Goal: Task Accomplishment & Management: Manage account settings

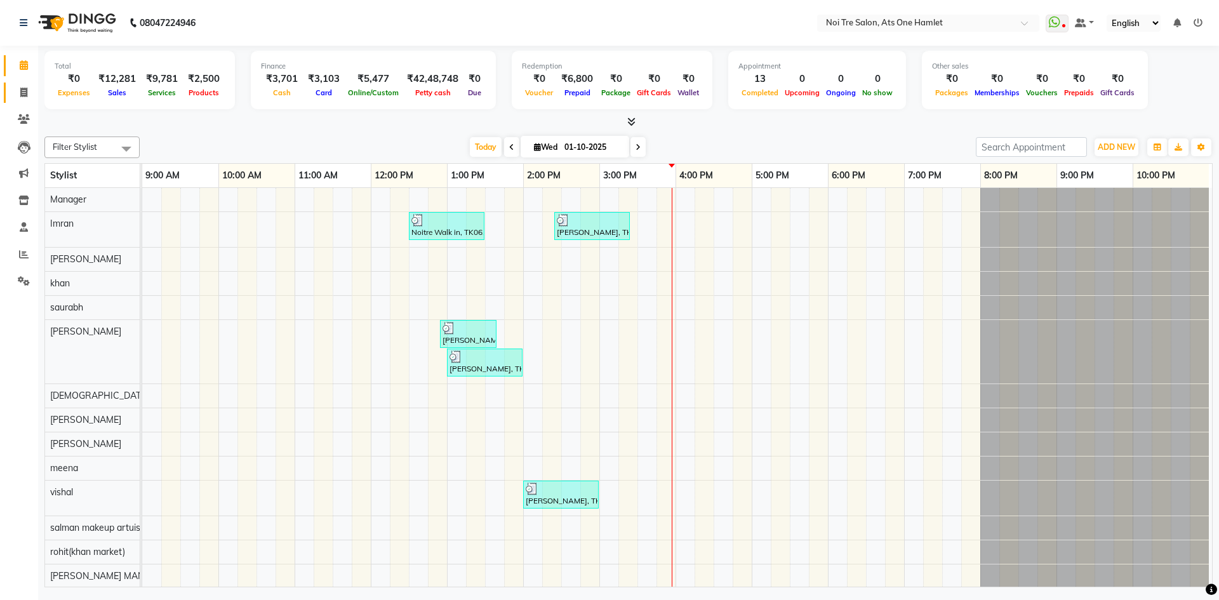
click at [11, 87] on link "Invoice" at bounding box center [19, 93] width 30 height 21
select select "service"
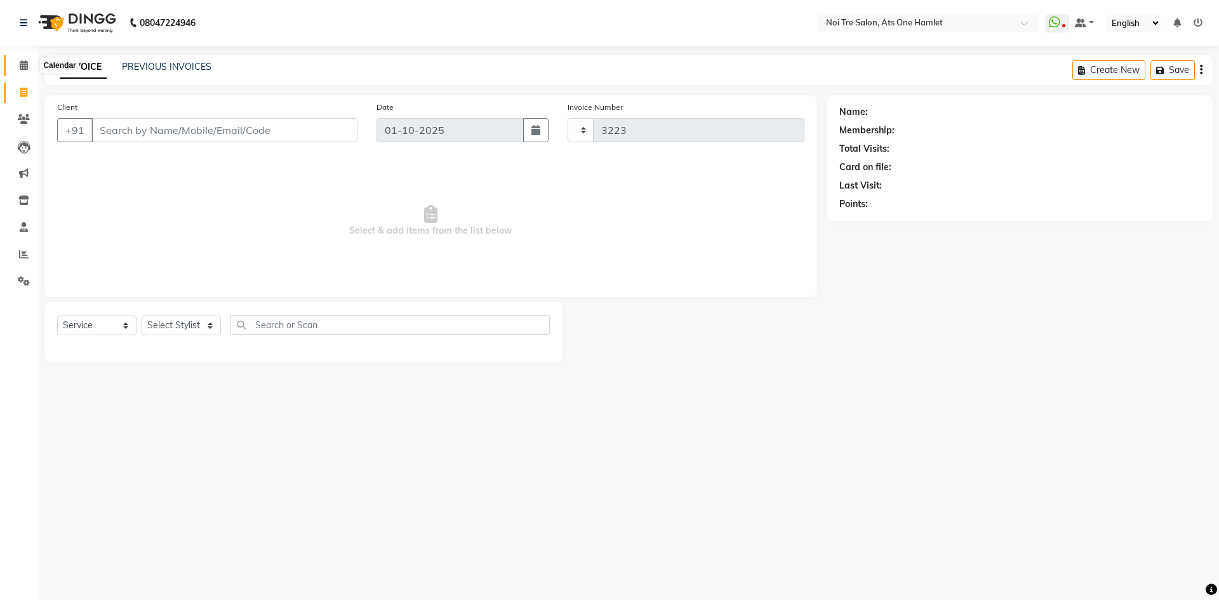
click at [18, 63] on span at bounding box center [24, 65] width 22 height 15
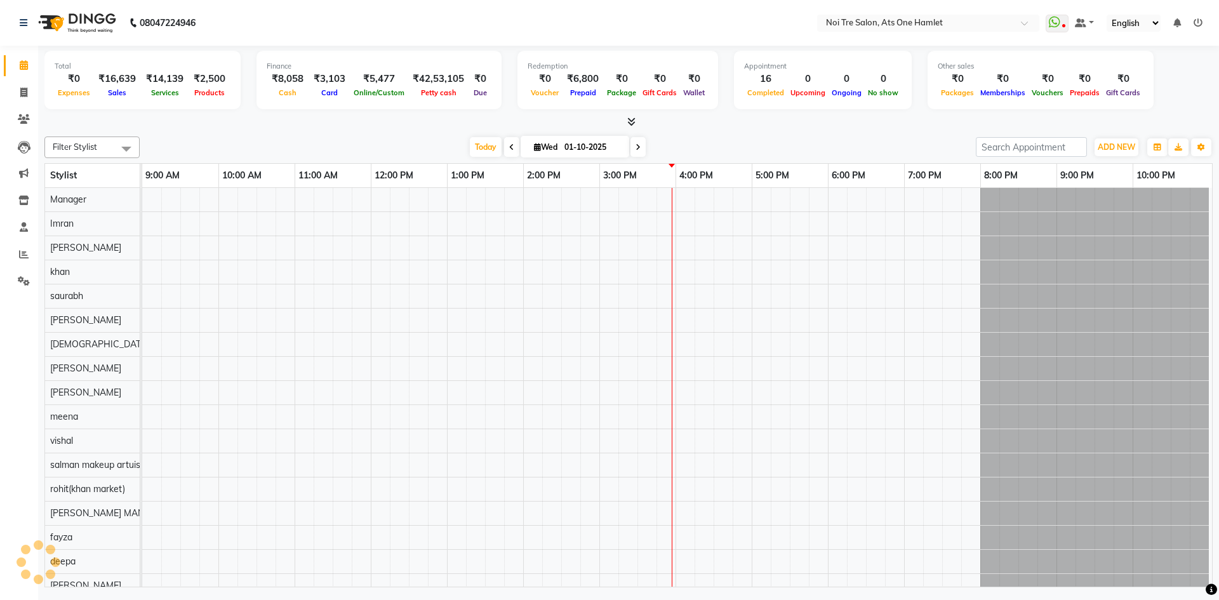
scroll to position [17, 0]
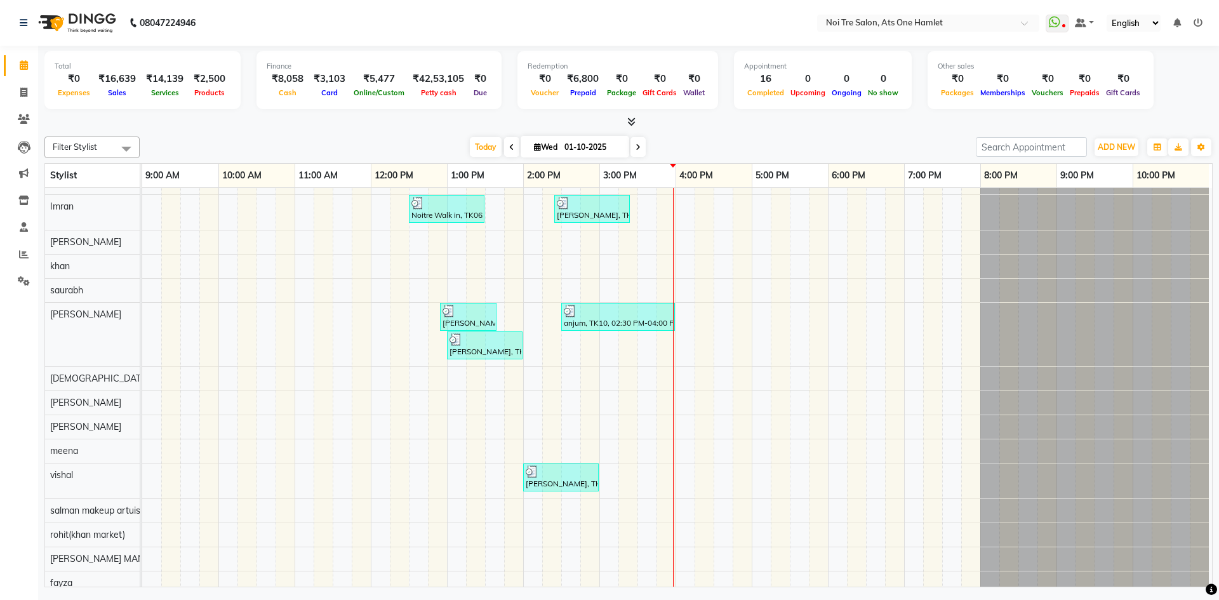
click at [10, 63] on link "Calendar" at bounding box center [19, 65] width 30 height 21
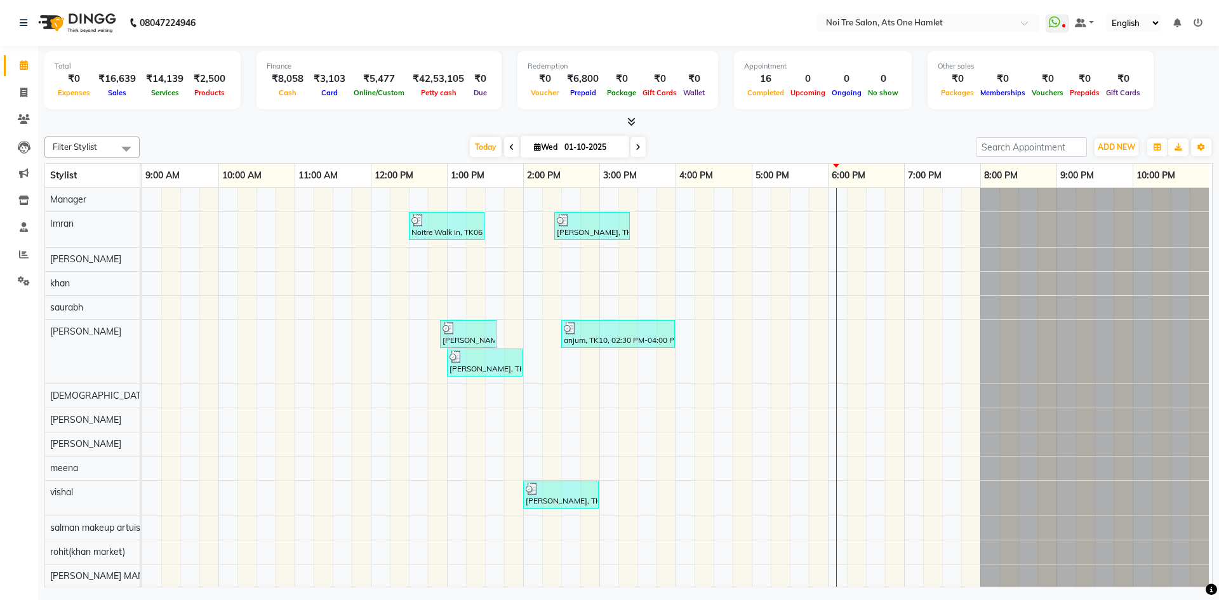
scroll to position [17, 0]
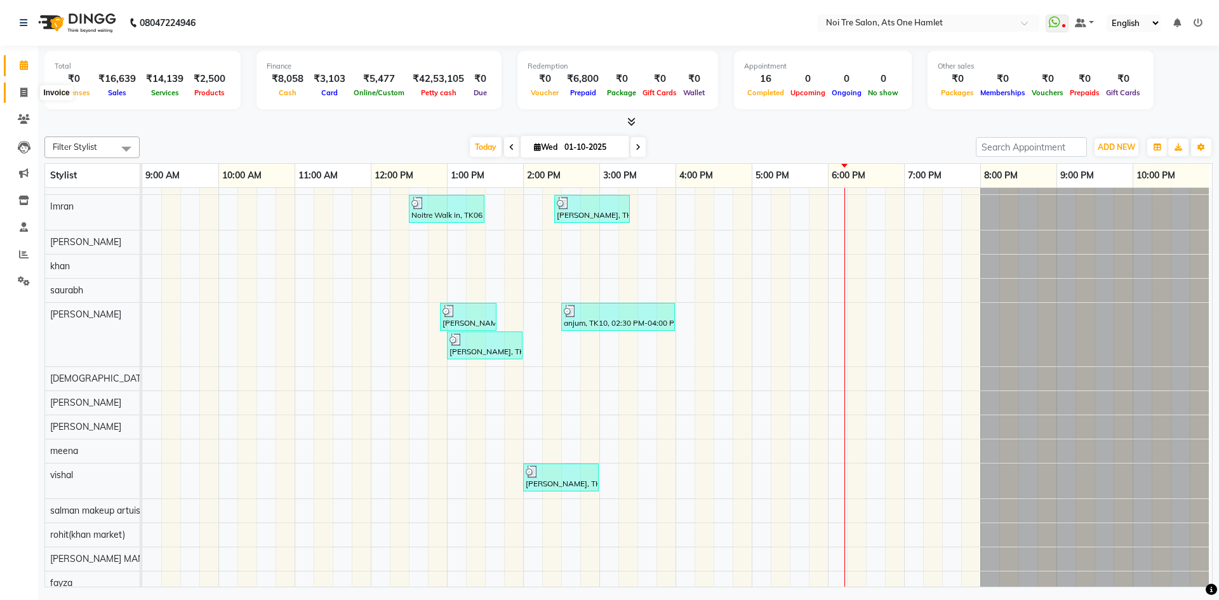
click at [27, 93] on icon at bounding box center [23, 93] width 7 height 10
select select "5096"
select select "service"
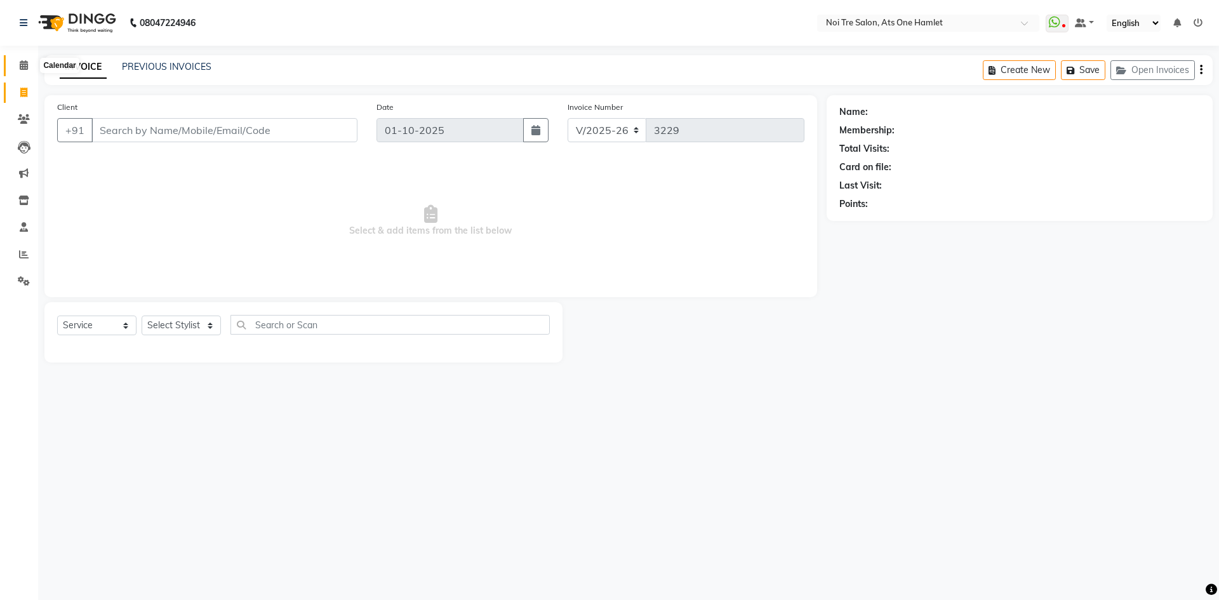
click at [23, 66] on icon at bounding box center [24, 65] width 8 height 10
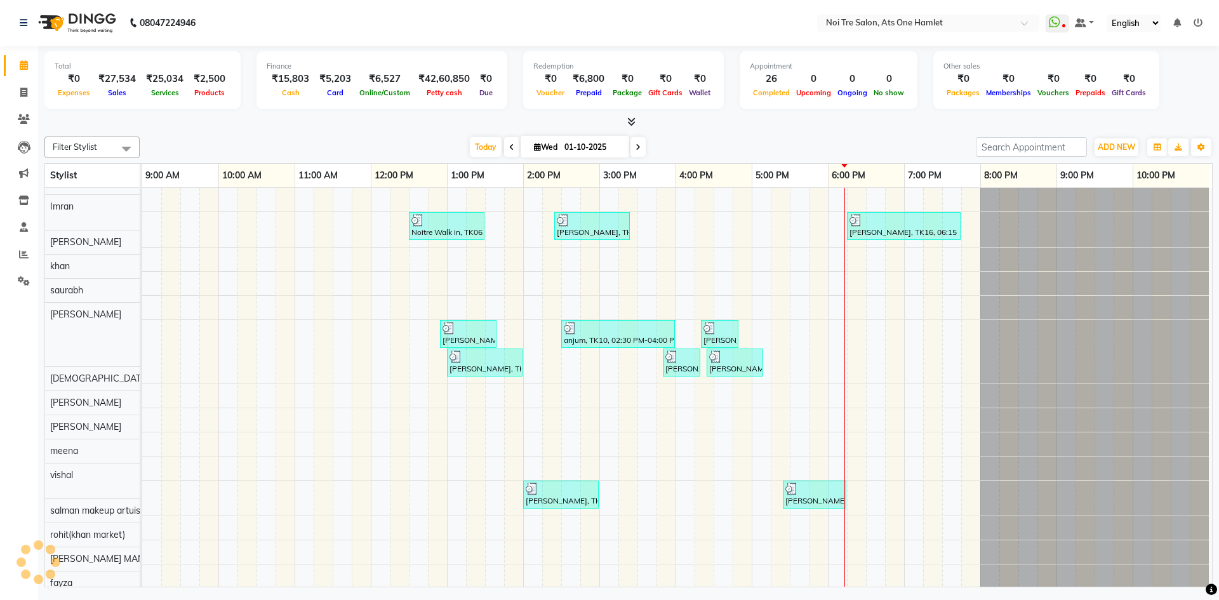
scroll to position [17, 0]
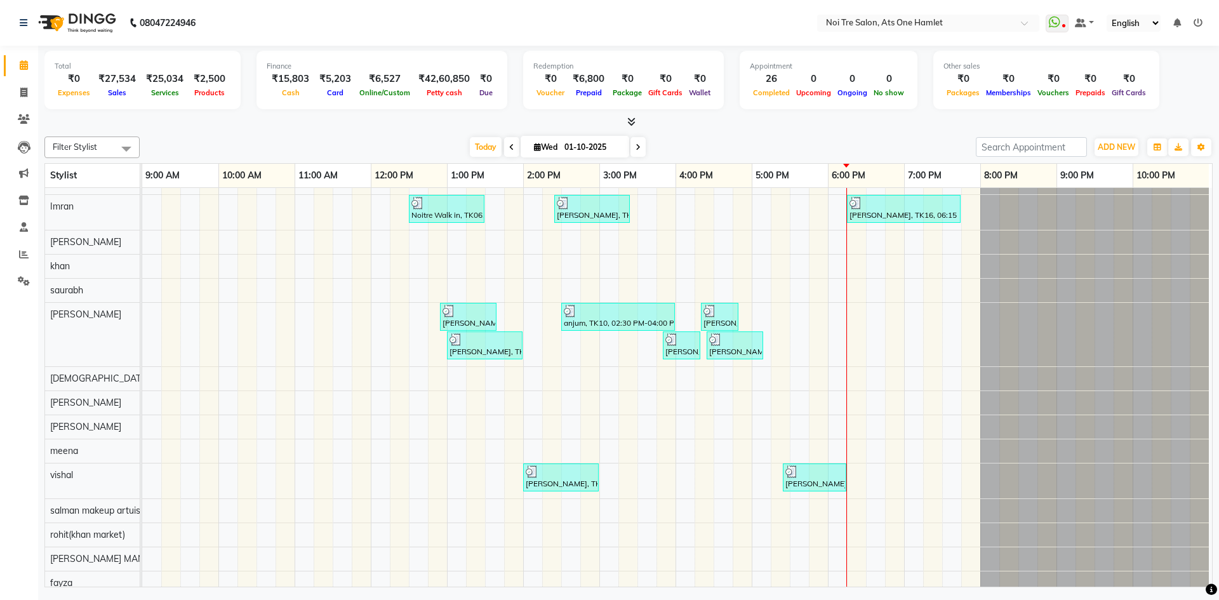
click at [27, 81] on li "Invoice" at bounding box center [19, 92] width 38 height 27
click at [20, 89] on icon at bounding box center [23, 93] width 7 height 10
select select "5096"
select select "service"
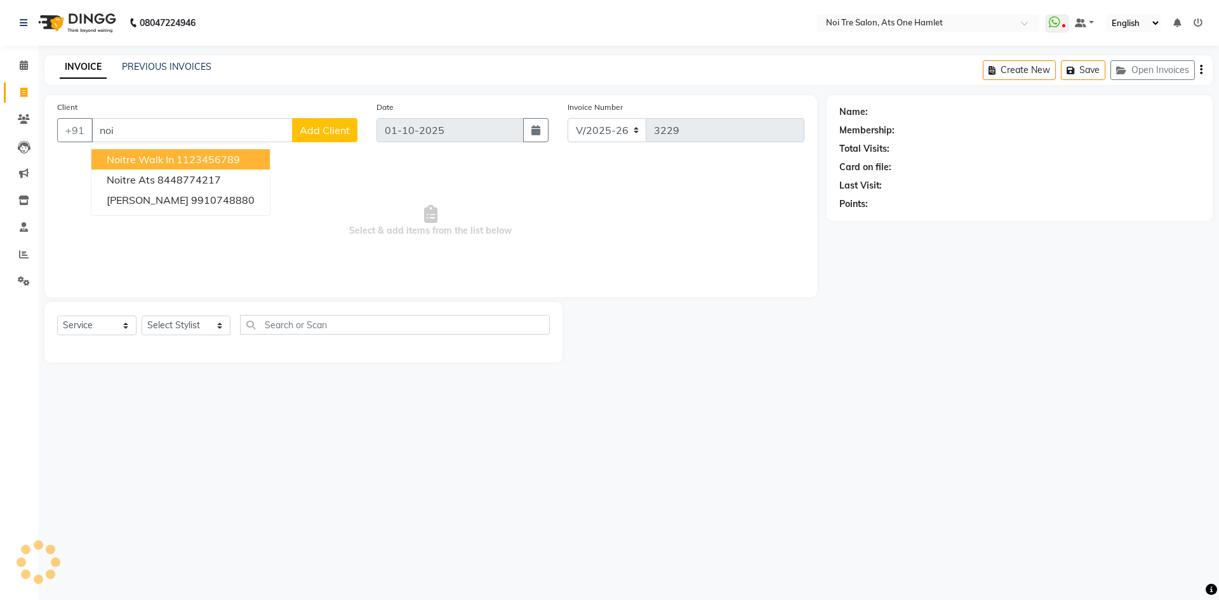
click at [124, 147] on ngb-typeahead-window "Noitre Walk in 1123456789 Noitre Ats 8448774217 Mr.Anubhuti Vishnoi 9910748880" at bounding box center [181, 179] width 180 height 72
click at [124, 151] on button "Noitre Walk in 1123456789" at bounding box center [180, 159] width 178 height 20
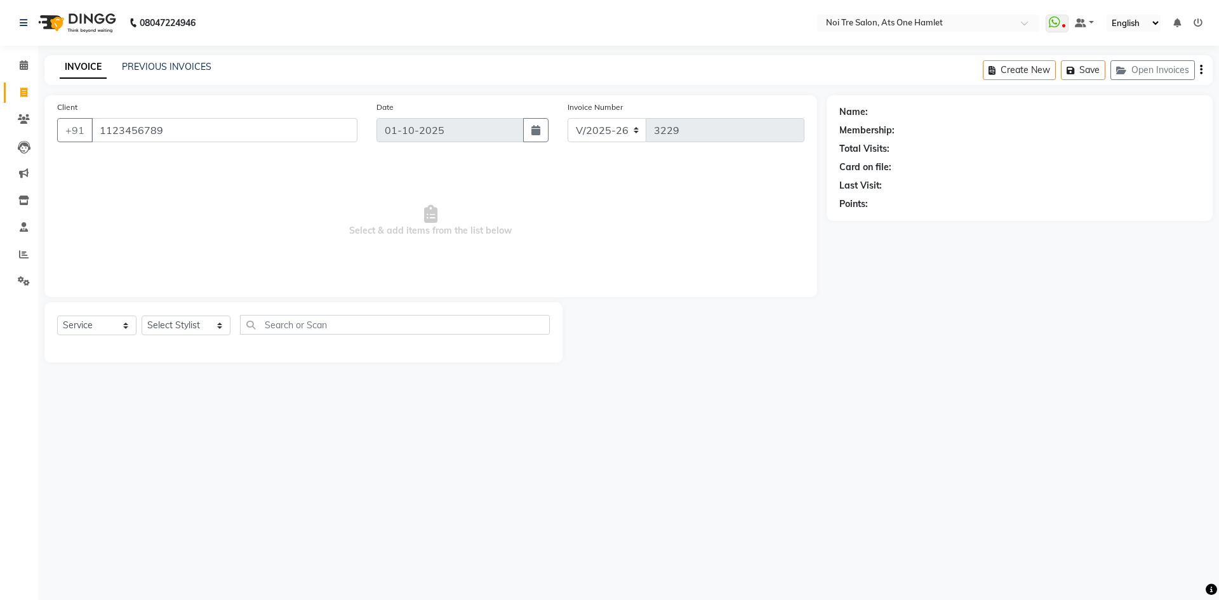
type input "1123456789"
drag, startPoint x: 180, startPoint y: 304, endPoint x: 183, endPoint y: 321, distance: 16.9
click at [180, 305] on div "Select Service Product Membership Package Voucher Prepaid Gift Card Select Styl…" at bounding box center [303, 332] width 518 height 60
click at [183, 321] on select "Select Stylist [PERSON_NAME] [PERSON_NAME] [PERSON_NAME] [PERSON_NAME] 104 [PER…" at bounding box center [186, 325] width 89 height 20
select select "37817"
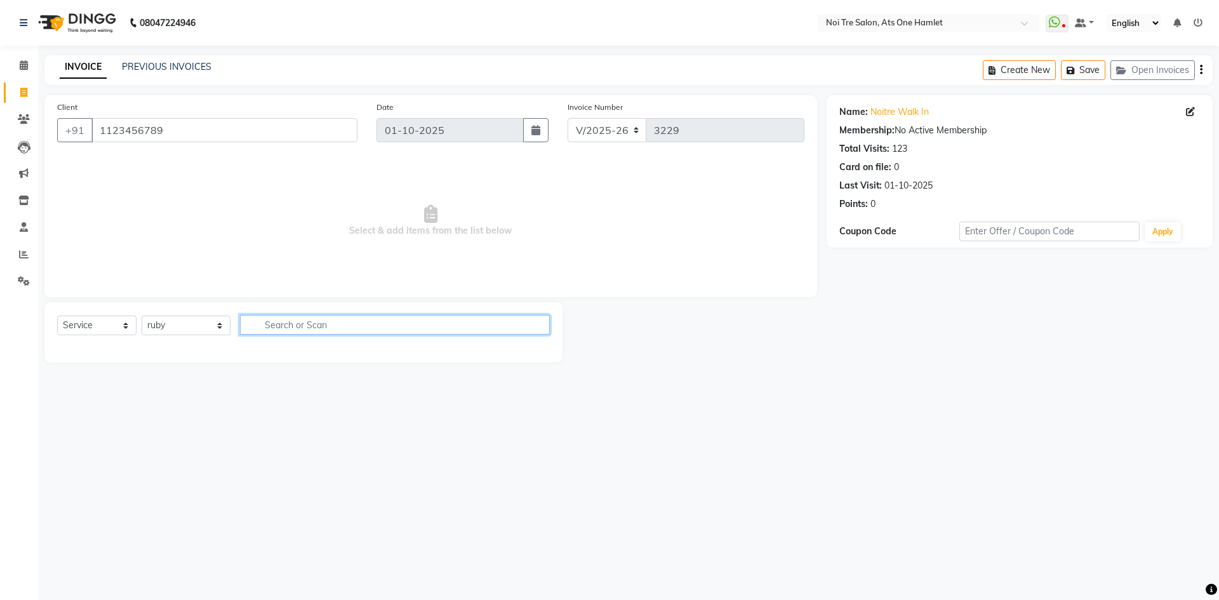
click at [274, 331] on input "text" at bounding box center [395, 325] width 310 height 20
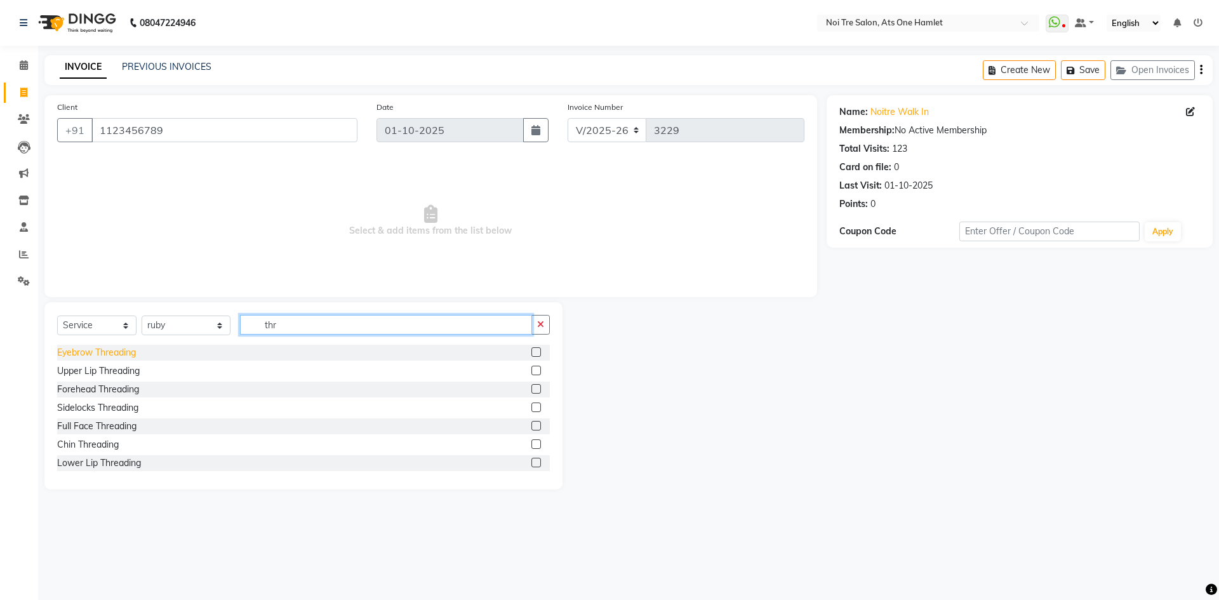
type input "thr"
click at [128, 350] on div "Eyebrow Threading" at bounding box center [96, 352] width 79 height 13
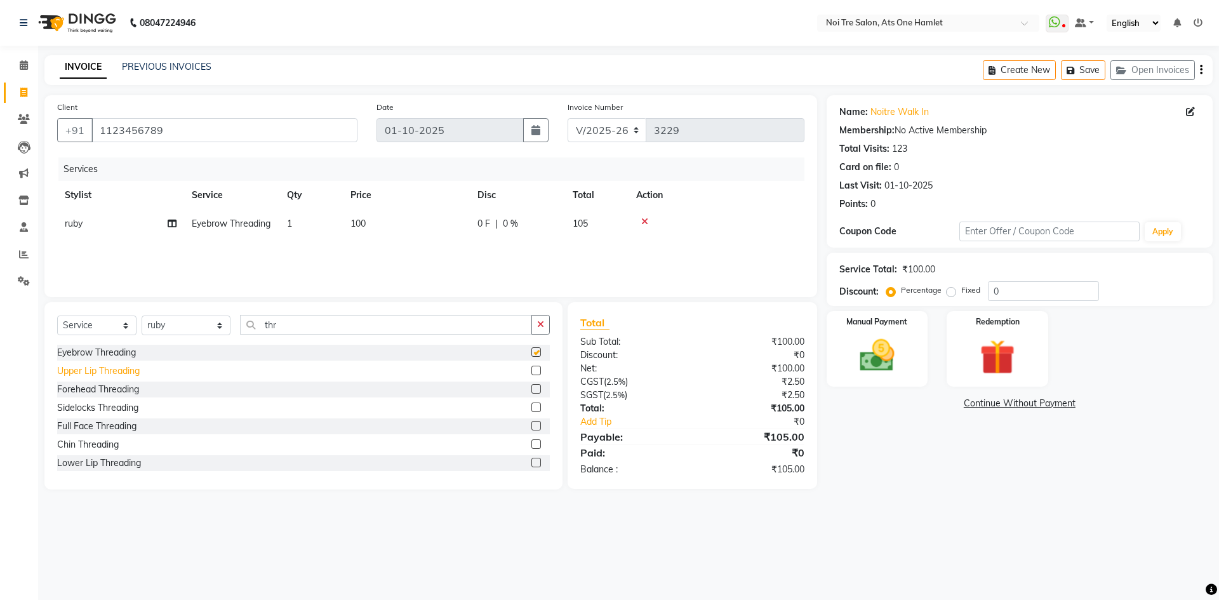
checkbox input "false"
click at [128, 374] on div "Upper Lip Threading" at bounding box center [98, 370] width 83 height 13
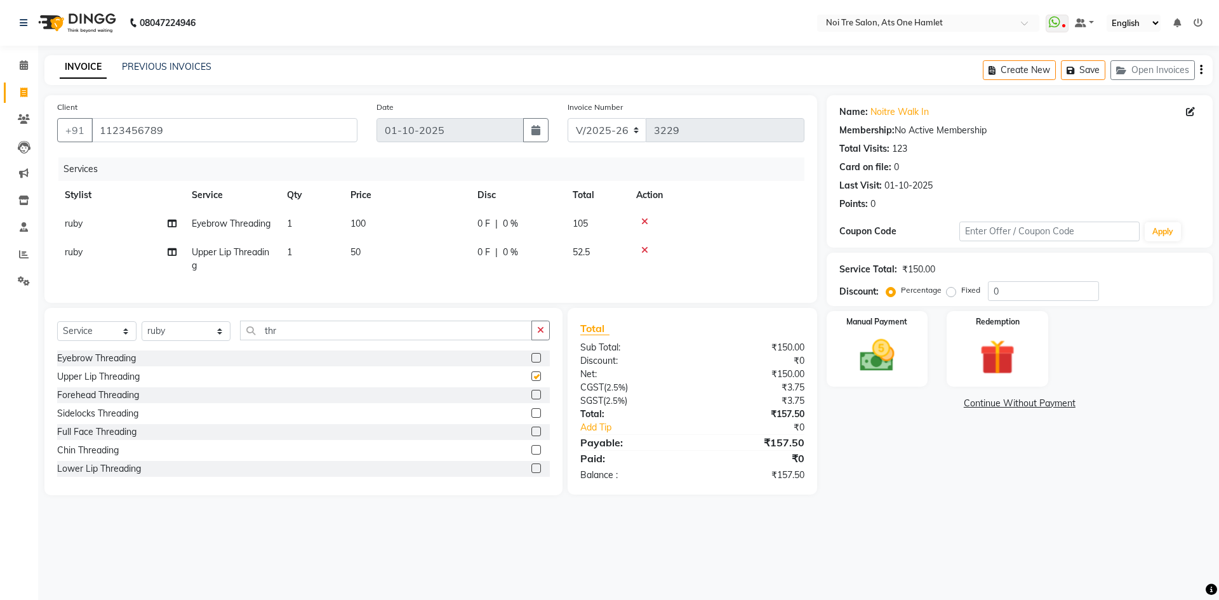
checkbox input "false"
click at [889, 367] on img at bounding box center [876, 355] width 59 height 42
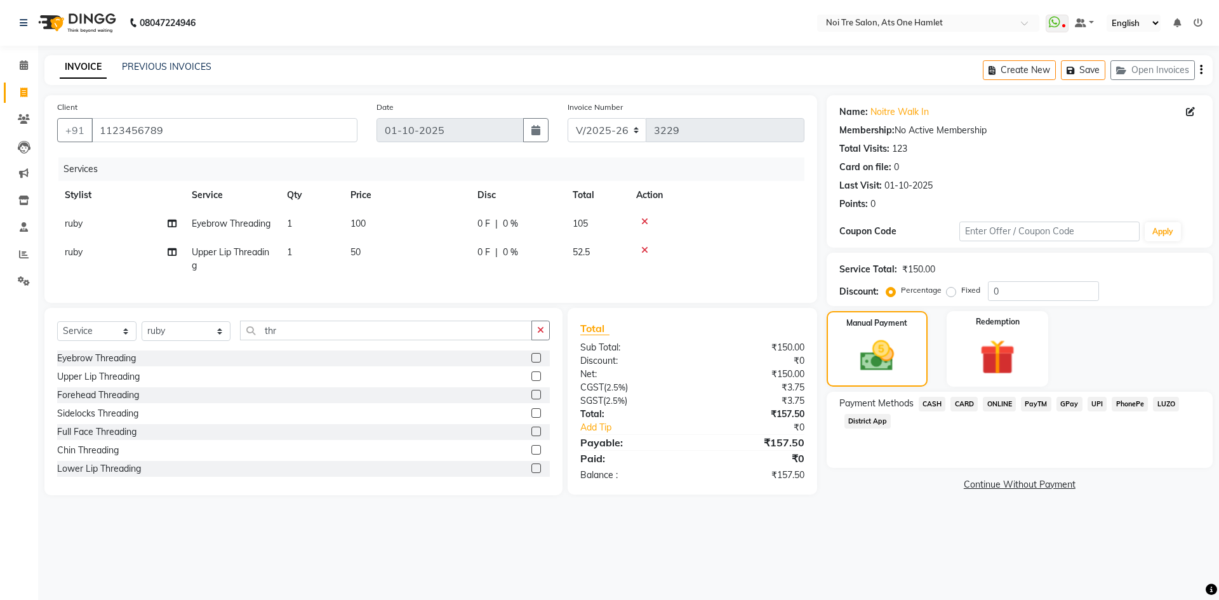
click at [991, 402] on span "ONLINE" at bounding box center [998, 404] width 33 height 15
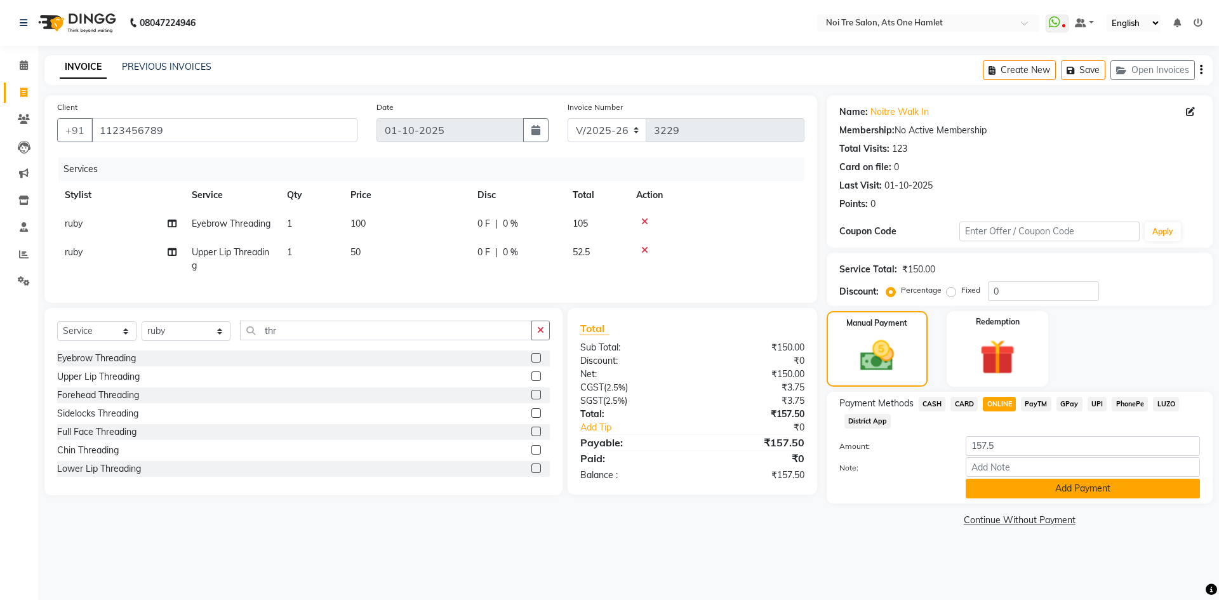
click at [1023, 488] on button "Add Payment" at bounding box center [1082, 489] width 234 height 20
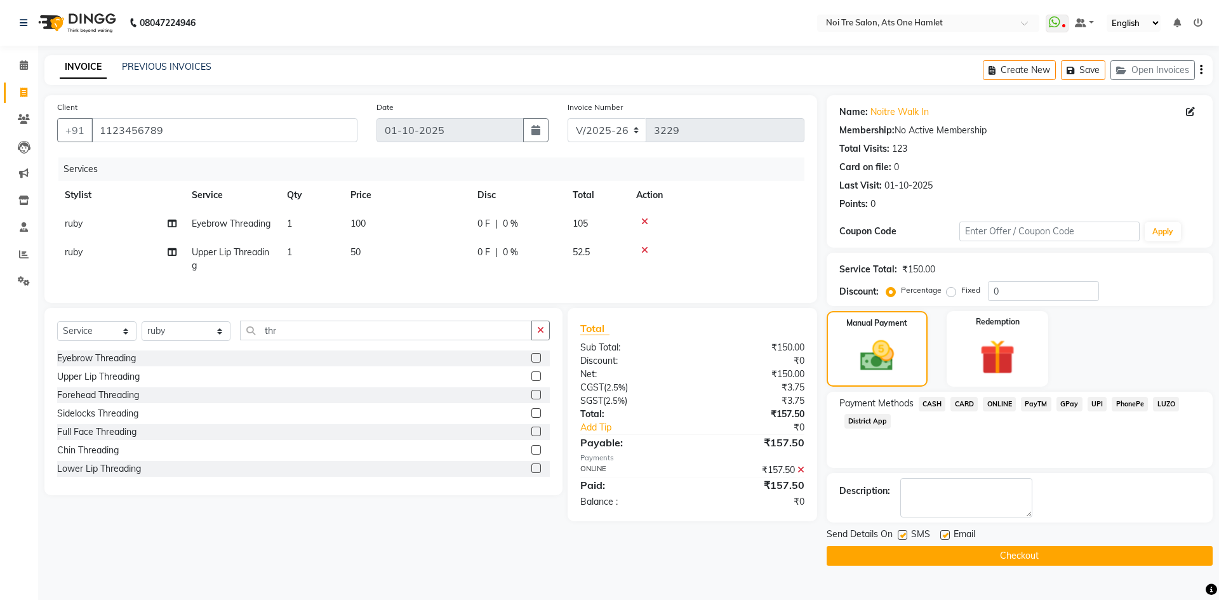
click at [1031, 548] on button "Checkout" at bounding box center [1019, 556] width 386 height 20
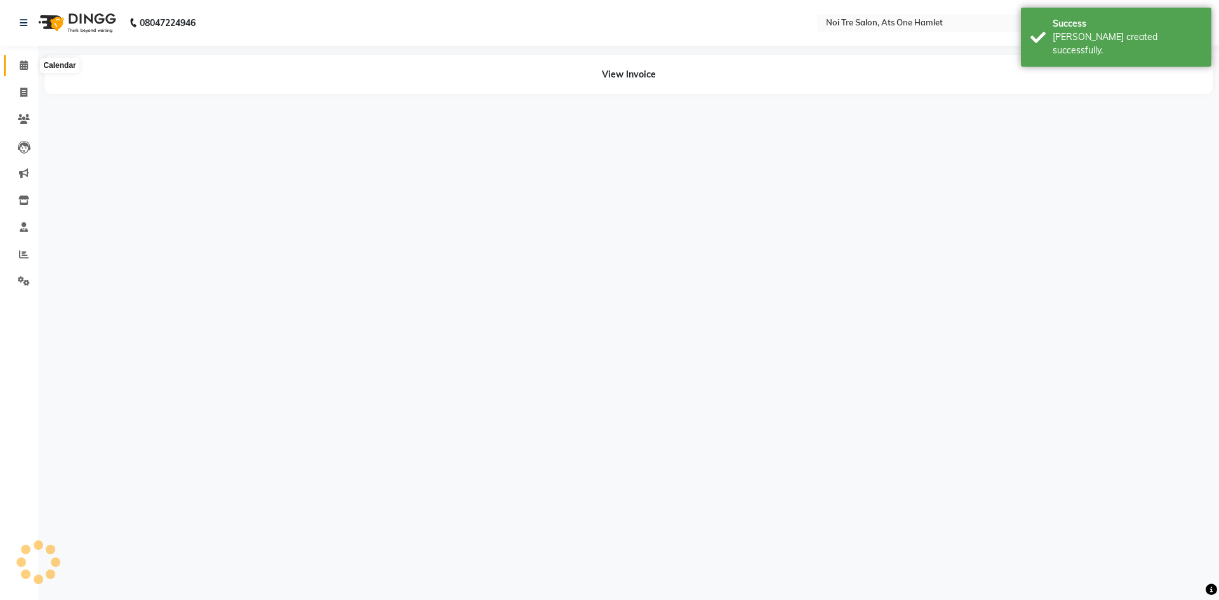
click at [26, 69] on icon at bounding box center [24, 65] width 8 height 10
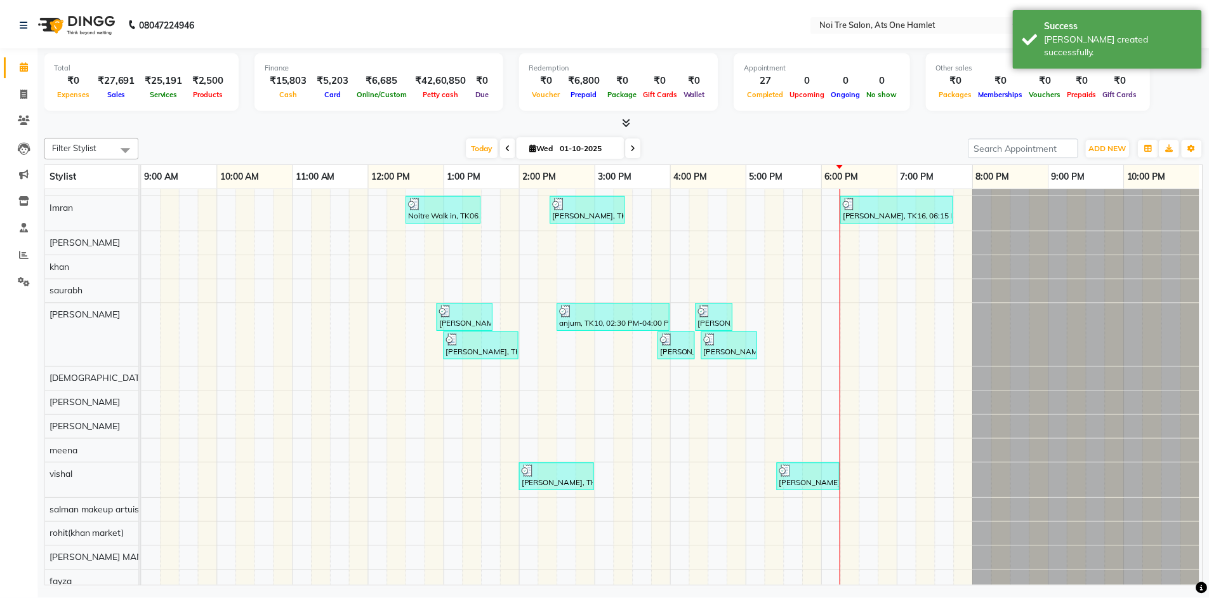
scroll to position [17, 0]
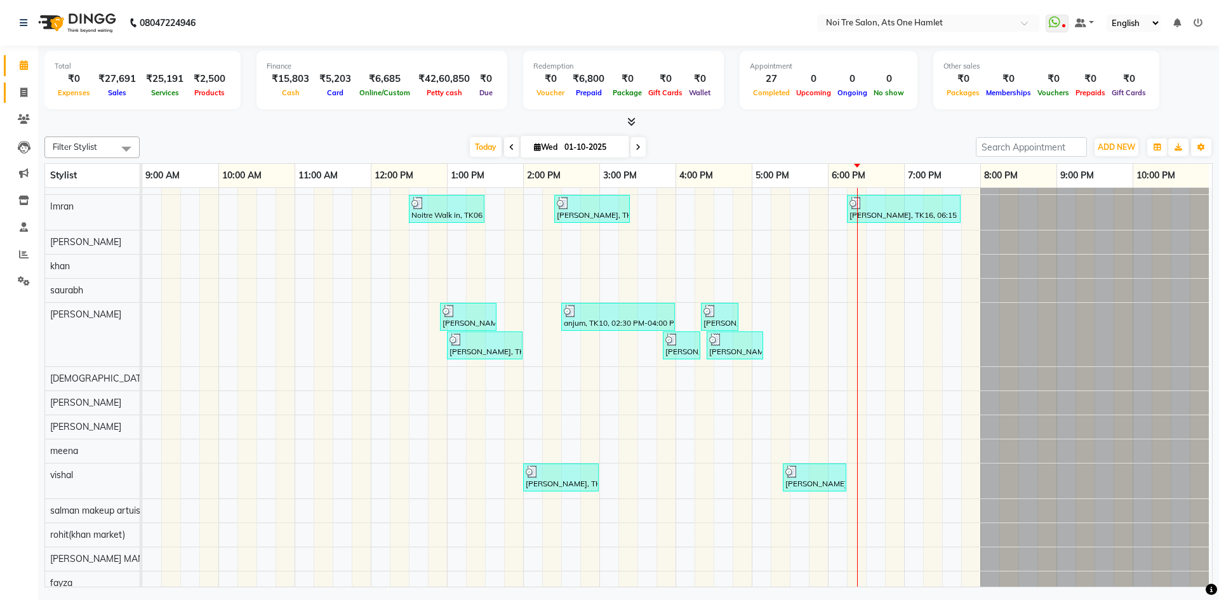
click at [13, 83] on link "Invoice" at bounding box center [19, 93] width 30 height 21
select select "5096"
select select "service"
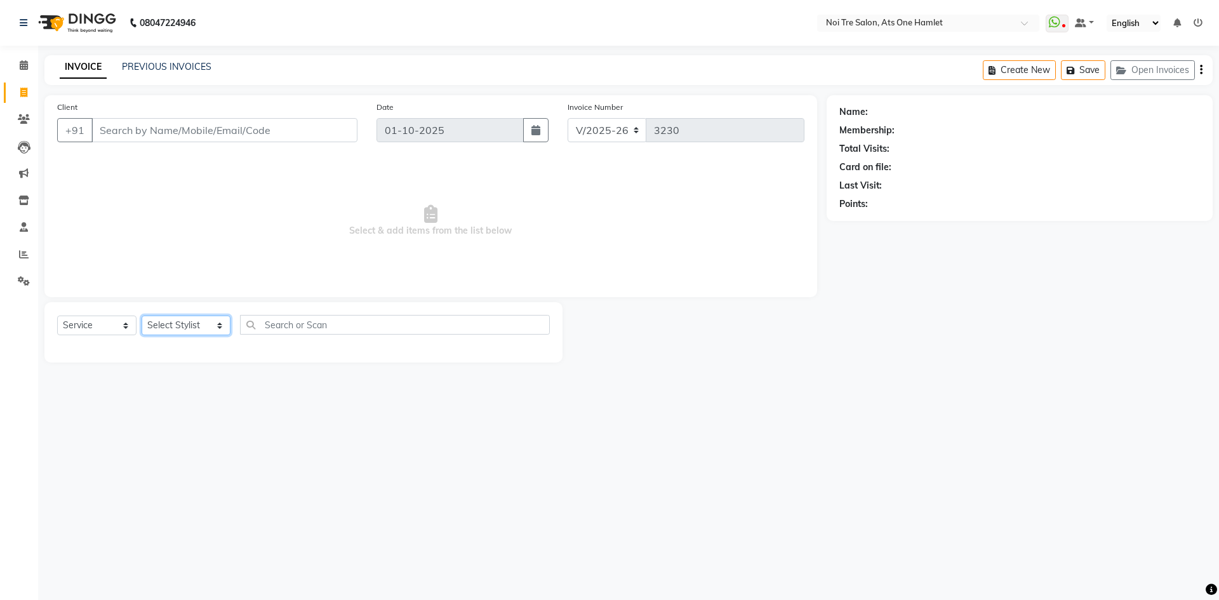
click at [192, 327] on select "Select Stylist aamir Abhishekh AJEET Ali Anuradha ARSH atique ATUL 104 AZAD Bha…" at bounding box center [186, 325] width 89 height 20
click at [194, 334] on select "Select Stylist aamir Abhishekh AJEET Ali Anuradha ARSH atique ATUL 104 AZAD Bha…" at bounding box center [186, 325] width 89 height 20
click at [197, 327] on select "Select Stylist aamir Abhishekh AJEET Ali Anuradha ARSH atique ATUL 104 AZAD Bha…" at bounding box center [186, 325] width 89 height 20
select select "37817"
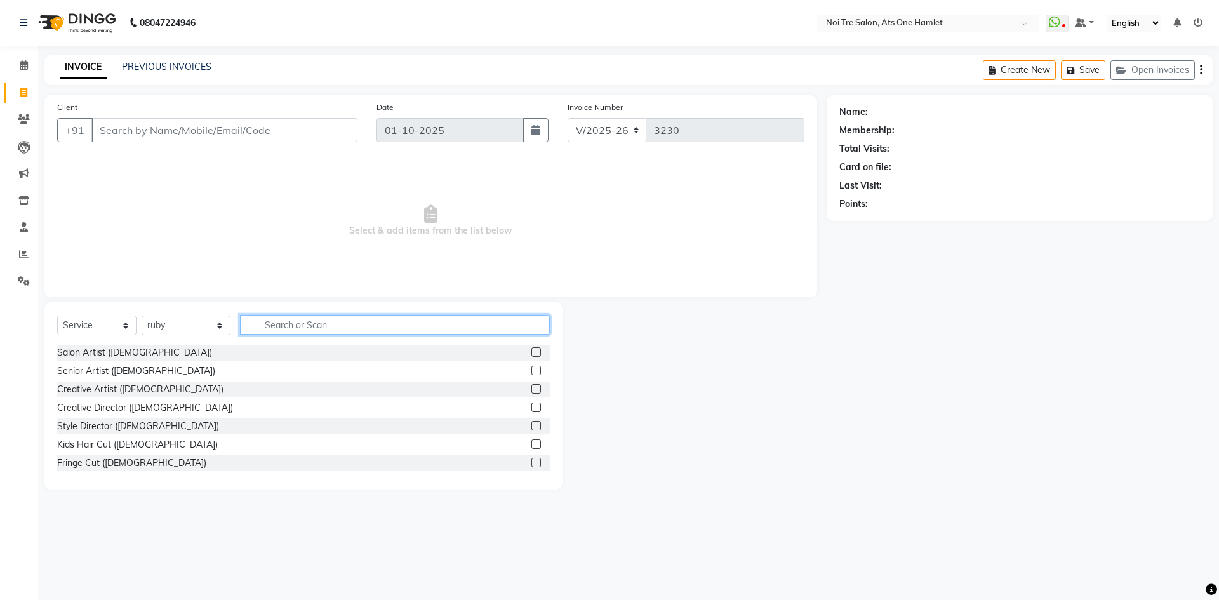
click at [308, 329] on input "text" at bounding box center [395, 325] width 310 height 20
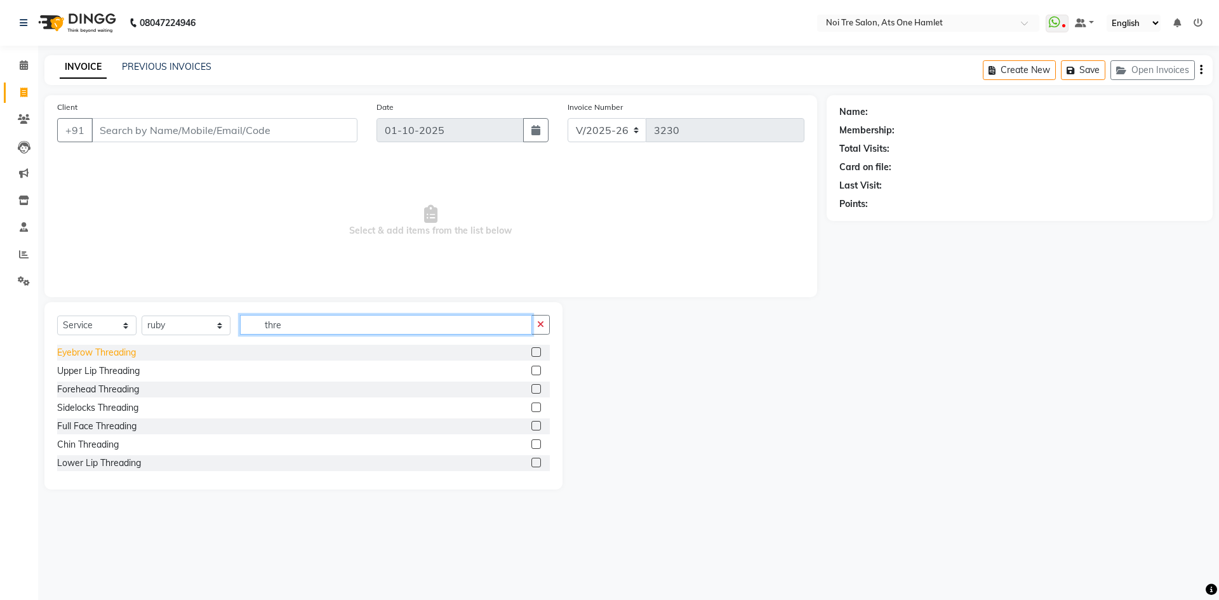
type input "thre"
click at [131, 354] on div "Eyebrow Threading" at bounding box center [96, 352] width 79 height 13
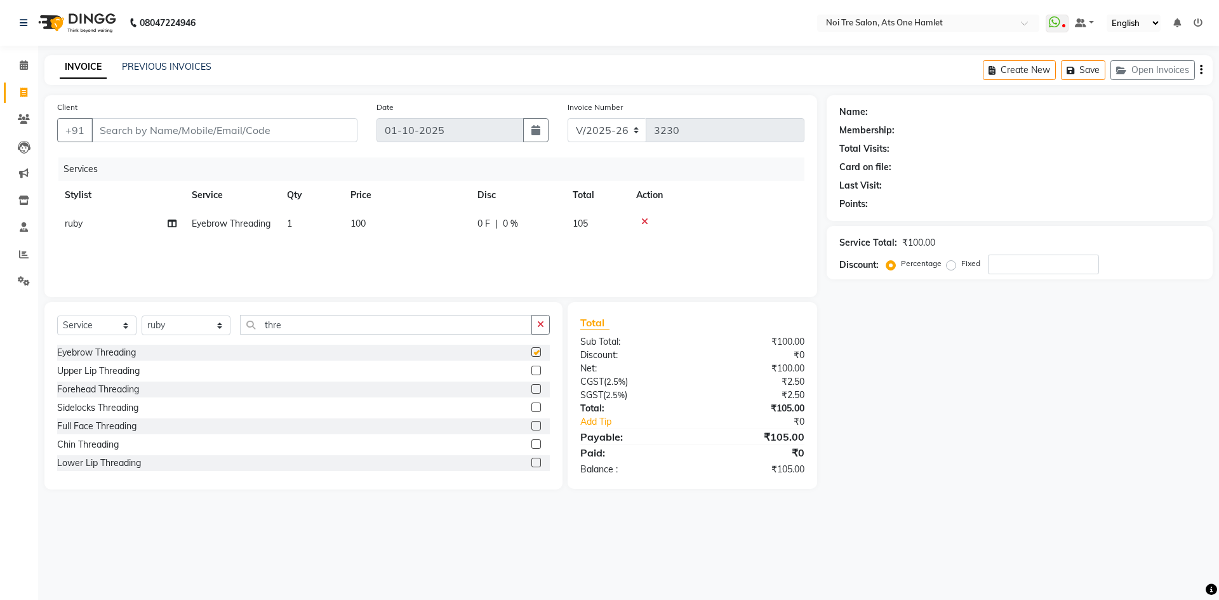
checkbox input "false"
click at [128, 363] on div "Upper Lip Threading" at bounding box center [303, 371] width 493 height 16
click at [128, 364] on div "Upper Lip Threading" at bounding box center [98, 370] width 83 height 13
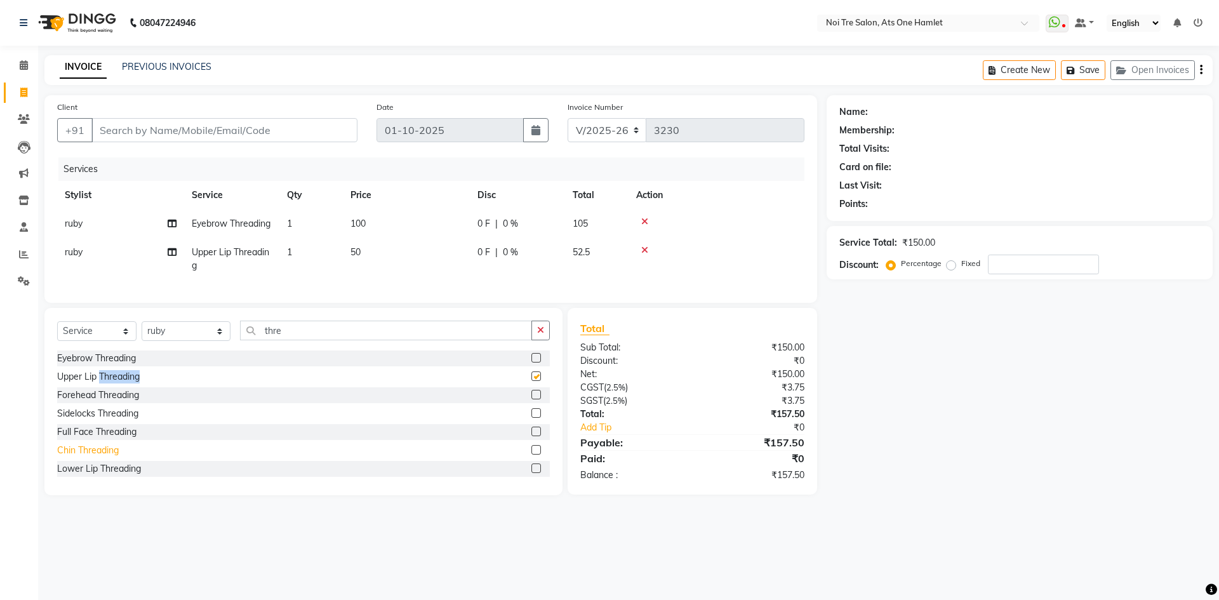
checkbox input "false"
click at [92, 457] on div "Chin Threading" at bounding box center [88, 450] width 62 height 13
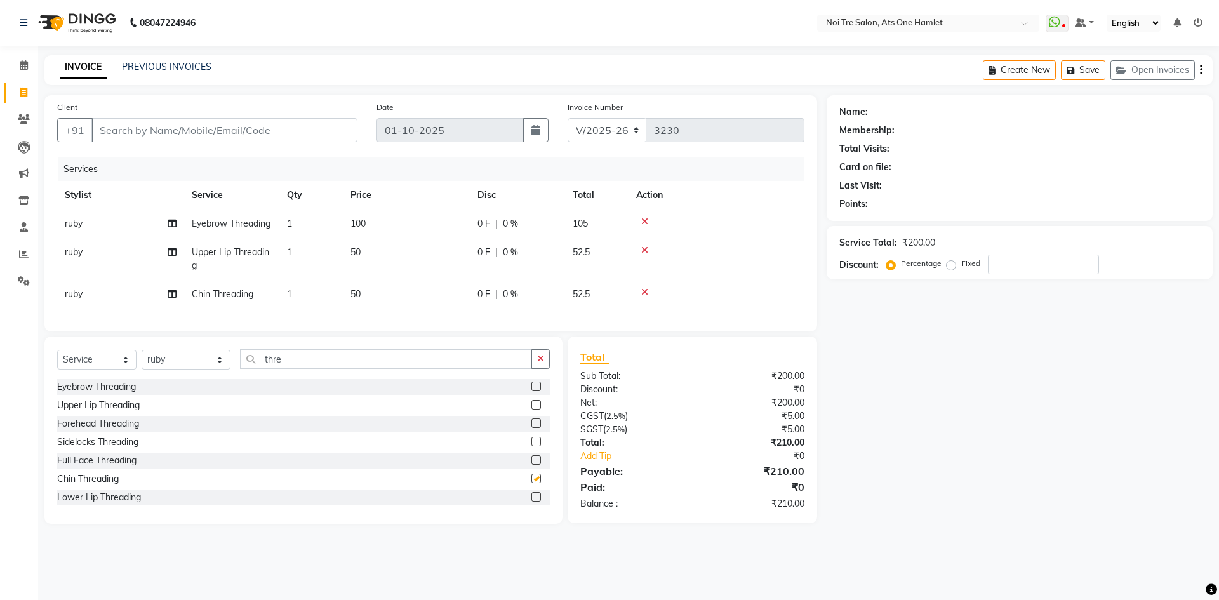
checkbox input "false"
click at [234, 131] on input "Client" at bounding box center [224, 130] width 266 height 24
click at [240, 130] on input "Client" at bounding box center [224, 130] width 266 height 24
type input "9"
type input "0"
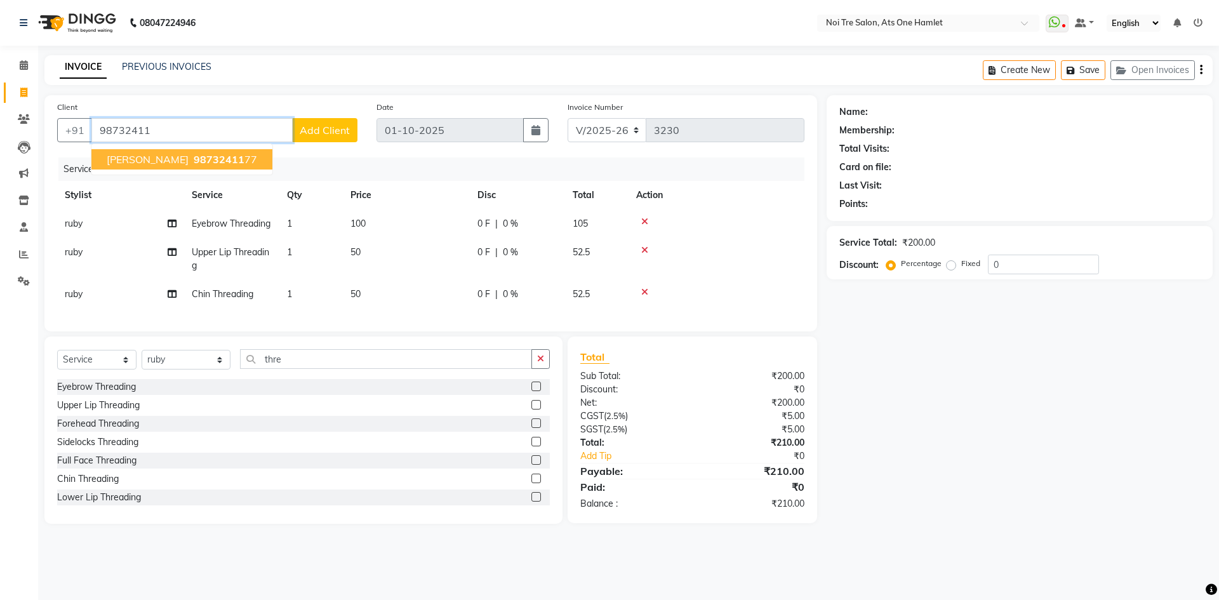
click at [194, 164] on span "98732411" at bounding box center [219, 159] width 51 height 13
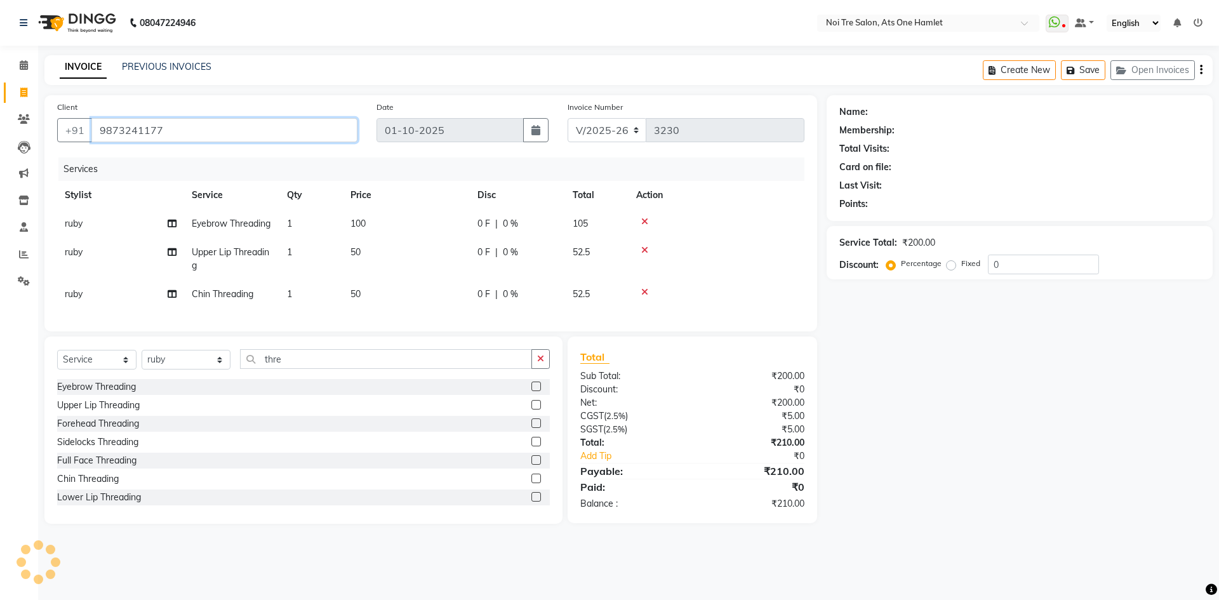
type input "9873241177"
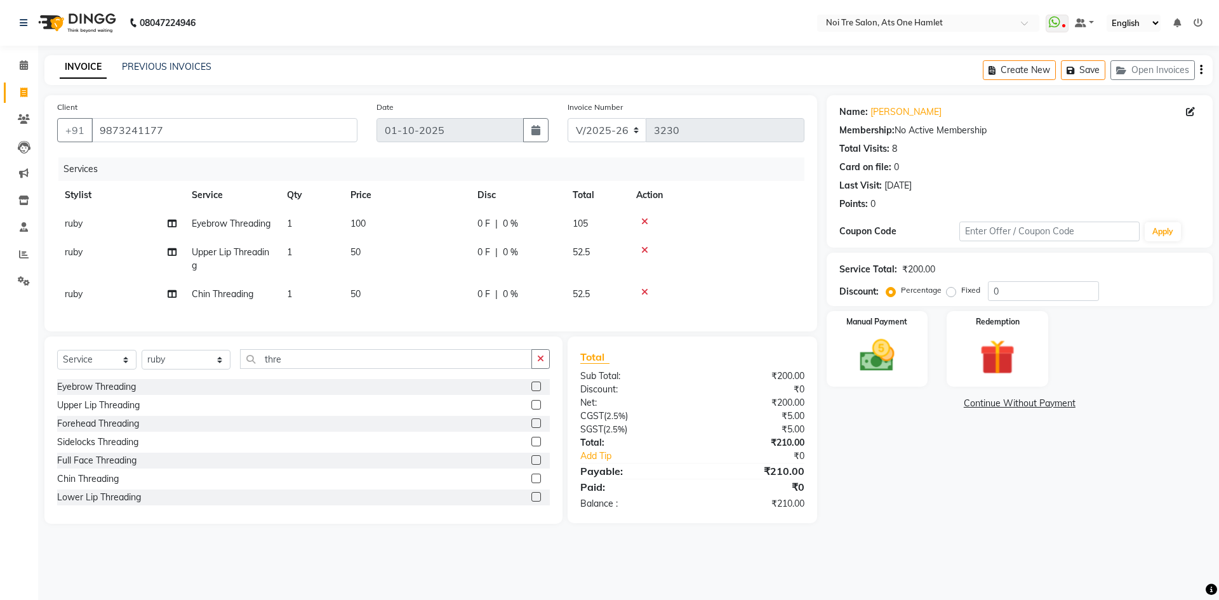
click at [920, 308] on div "Name: Vidhi Kamra Membership: No Active Membership Total Visits: 8 Card on file…" at bounding box center [1023, 309] width 395 height 428
click at [917, 318] on div "Manual Payment" at bounding box center [876, 349] width 105 height 78
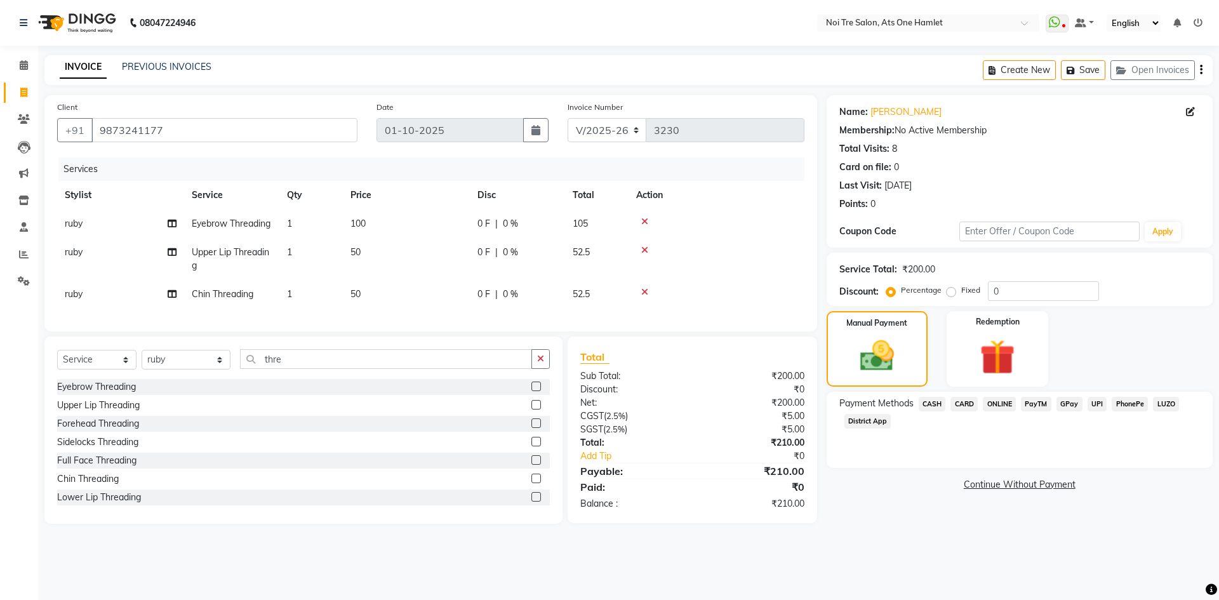
click at [992, 408] on span "ONLINE" at bounding box center [998, 404] width 33 height 15
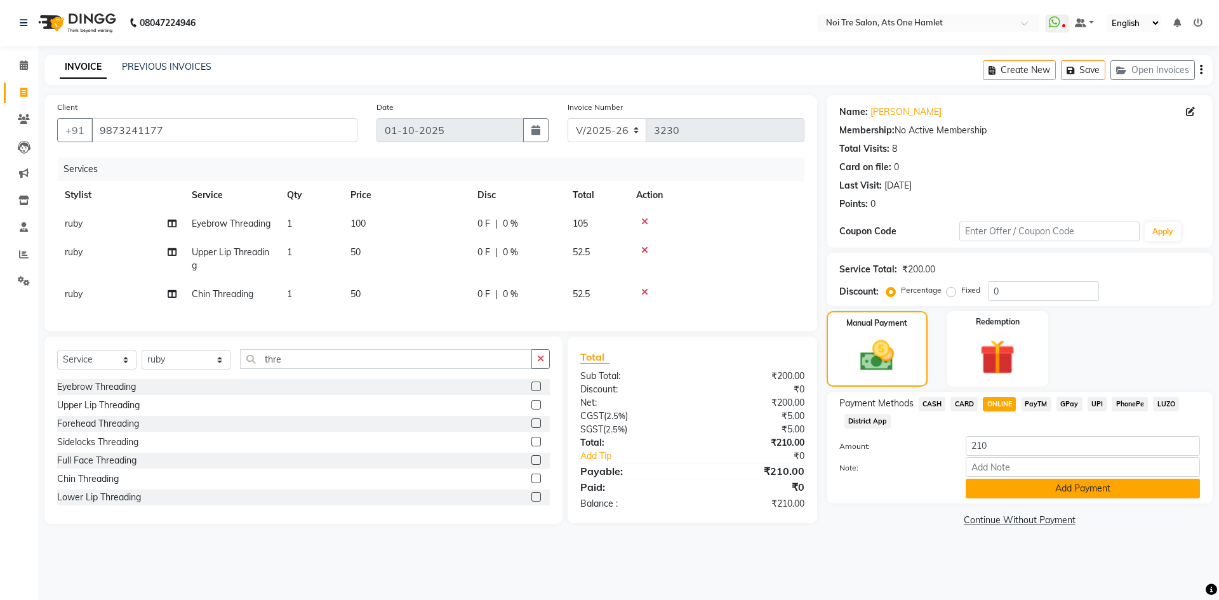
click at [1005, 491] on button "Add Payment" at bounding box center [1082, 489] width 234 height 20
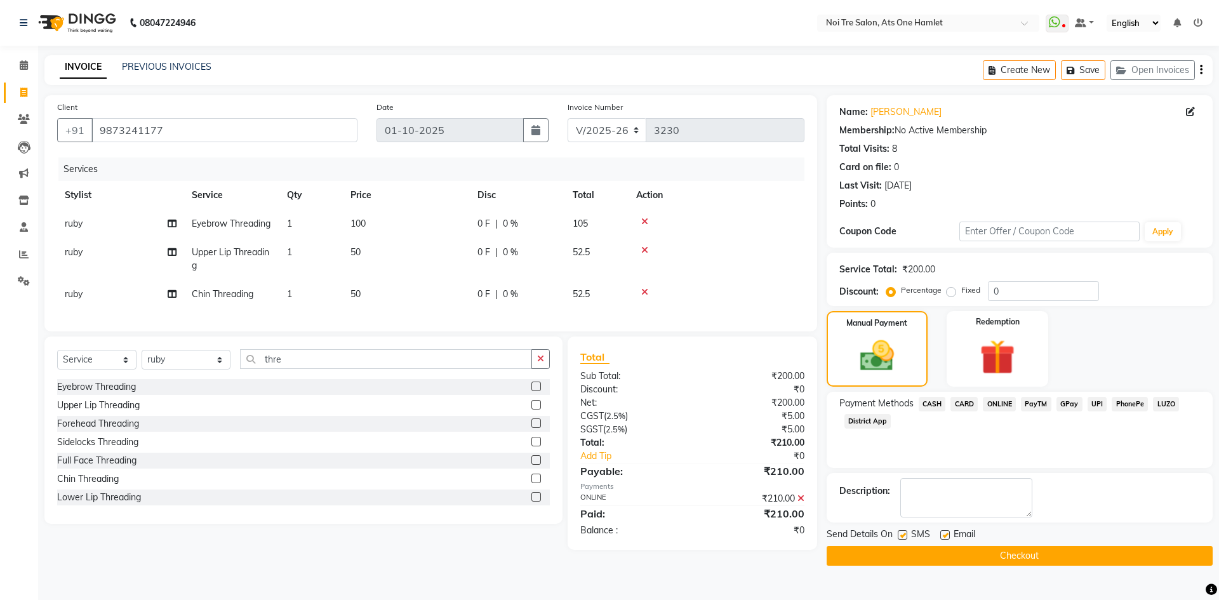
click at [1002, 548] on button "Checkout" at bounding box center [1019, 556] width 386 height 20
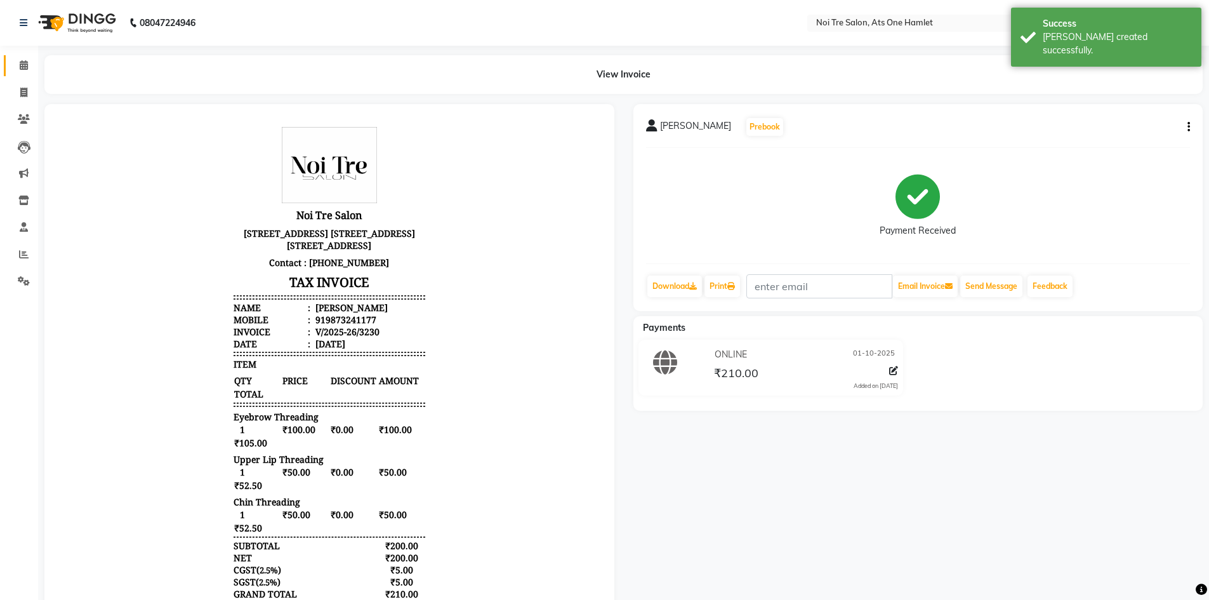
click at [12, 69] on link "Calendar" at bounding box center [19, 65] width 30 height 21
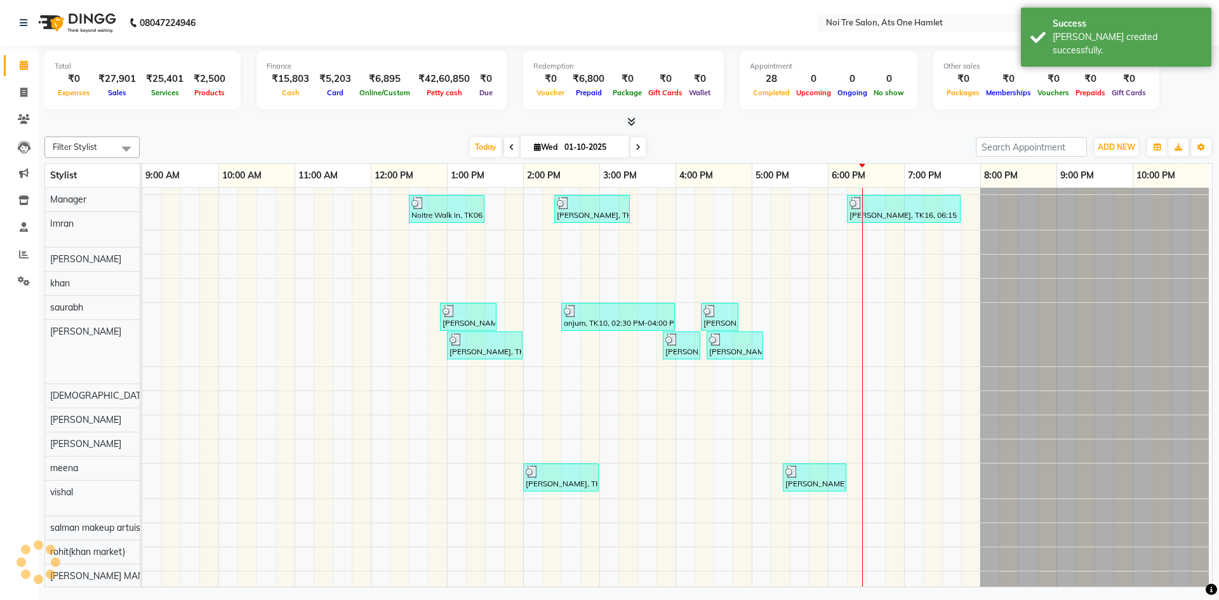
scroll to position [17, 0]
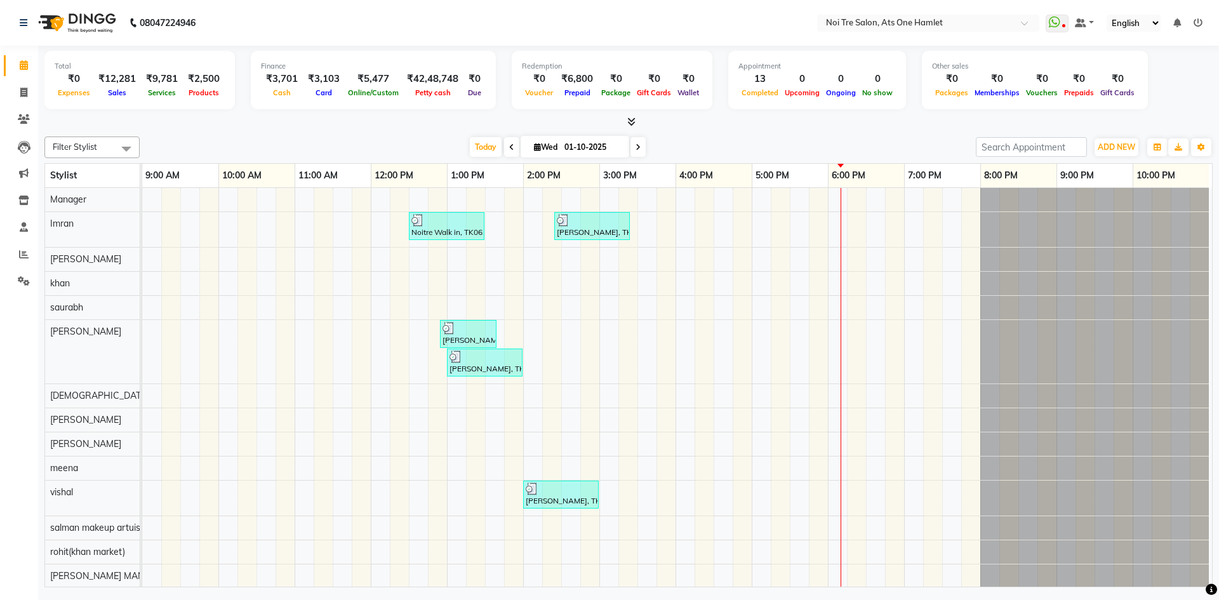
scroll to position [17, 0]
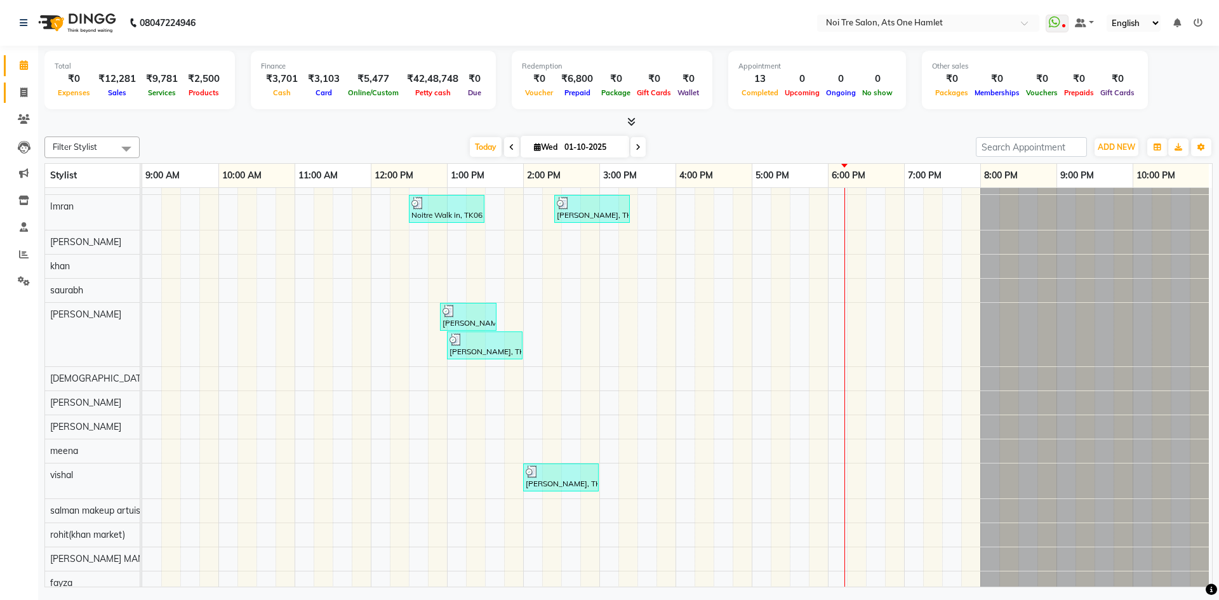
drag, startPoint x: 13, startPoint y: 102, endPoint x: 17, endPoint y: 78, distance: 24.5
click at [13, 102] on link "Invoice" at bounding box center [19, 93] width 30 height 21
select select "service"
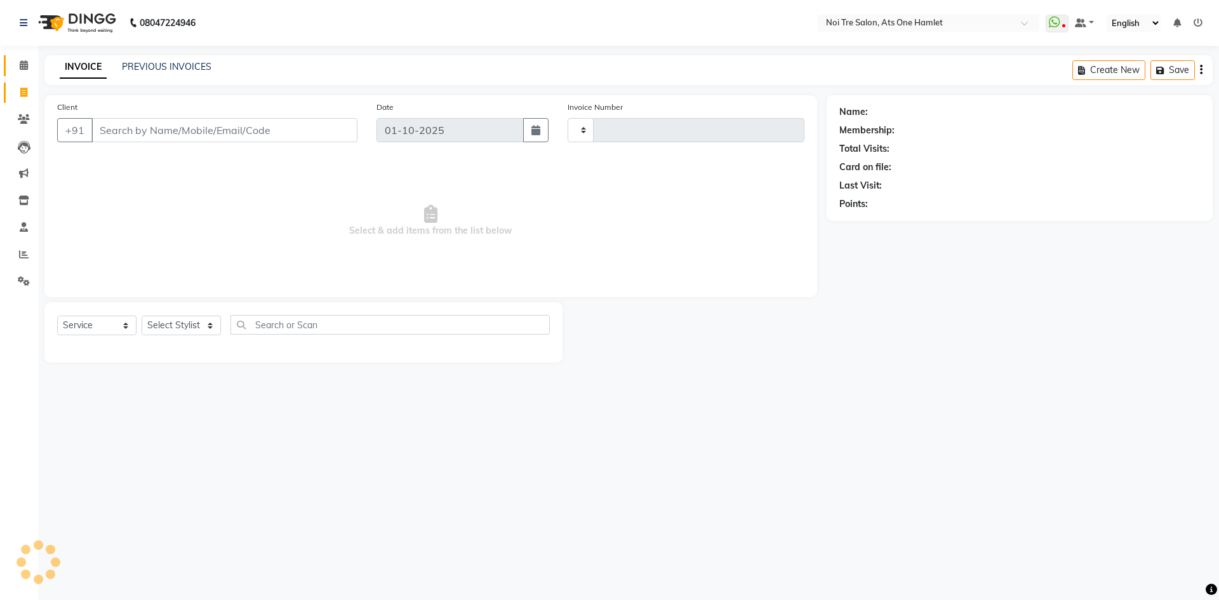
type input "3229"
click at [18, 68] on span at bounding box center [24, 65] width 22 height 15
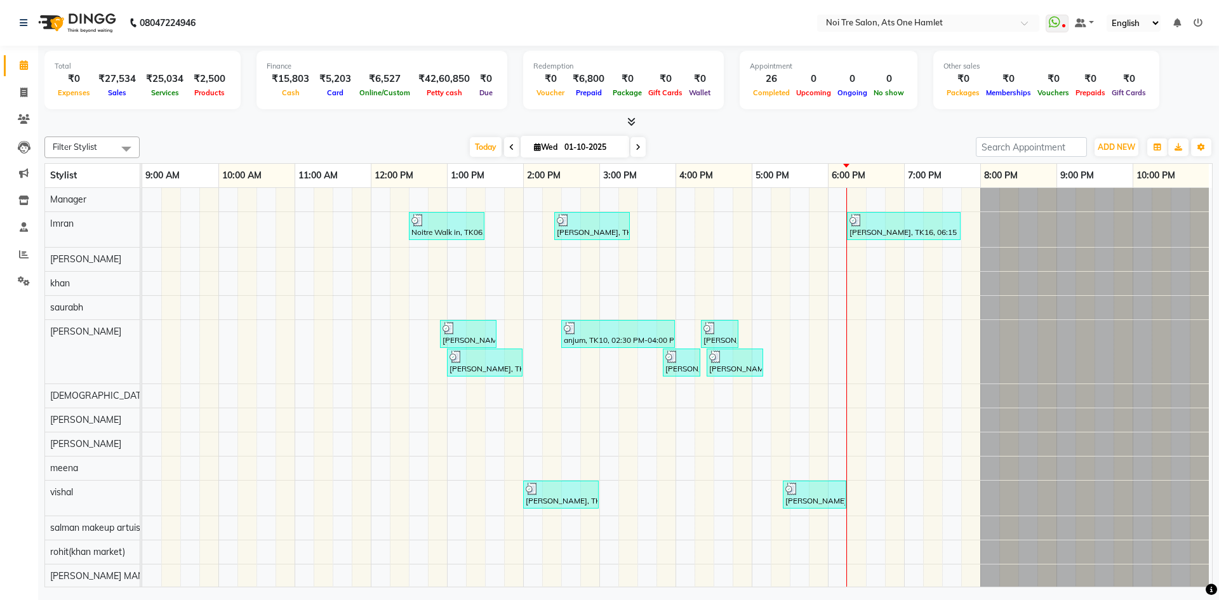
scroll to position [17, 0]
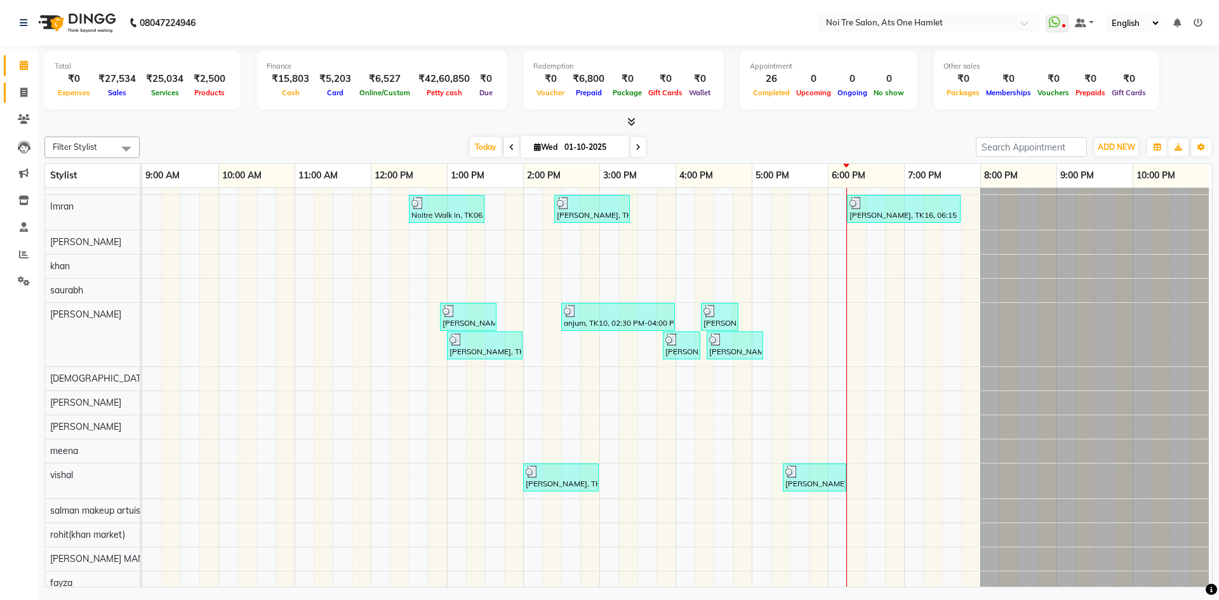
click at [12, 91] on link "Invoice" at bounding box center [19, 93] width 30 height 21
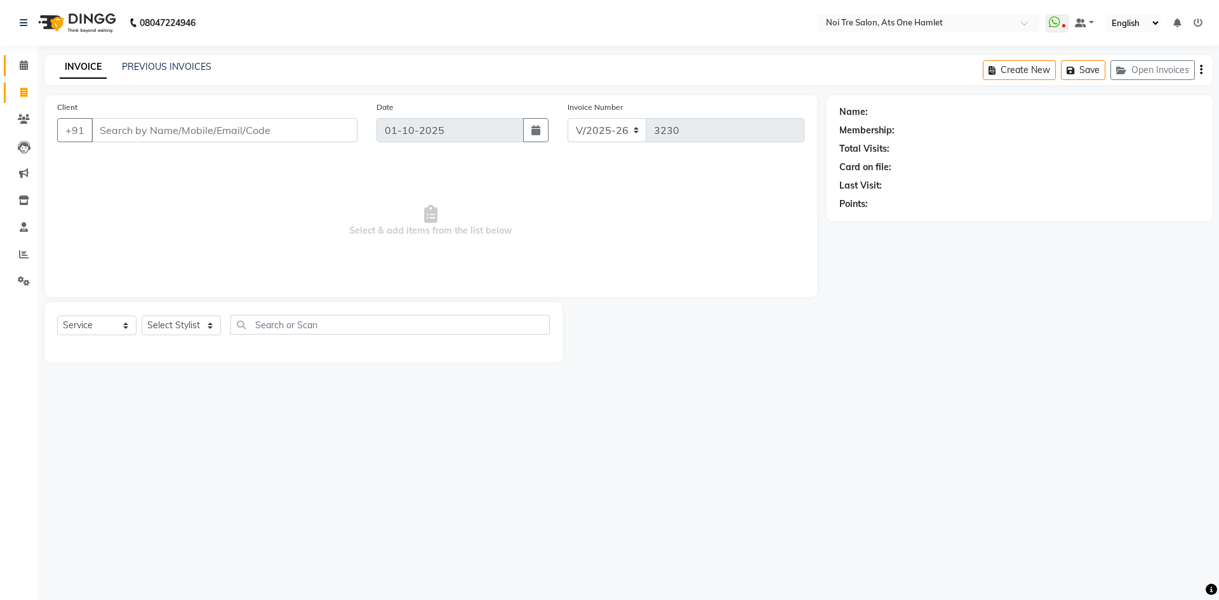
click at [12, 69] on link "Calendar" at bounding box center [19, 65] width 30 height 21
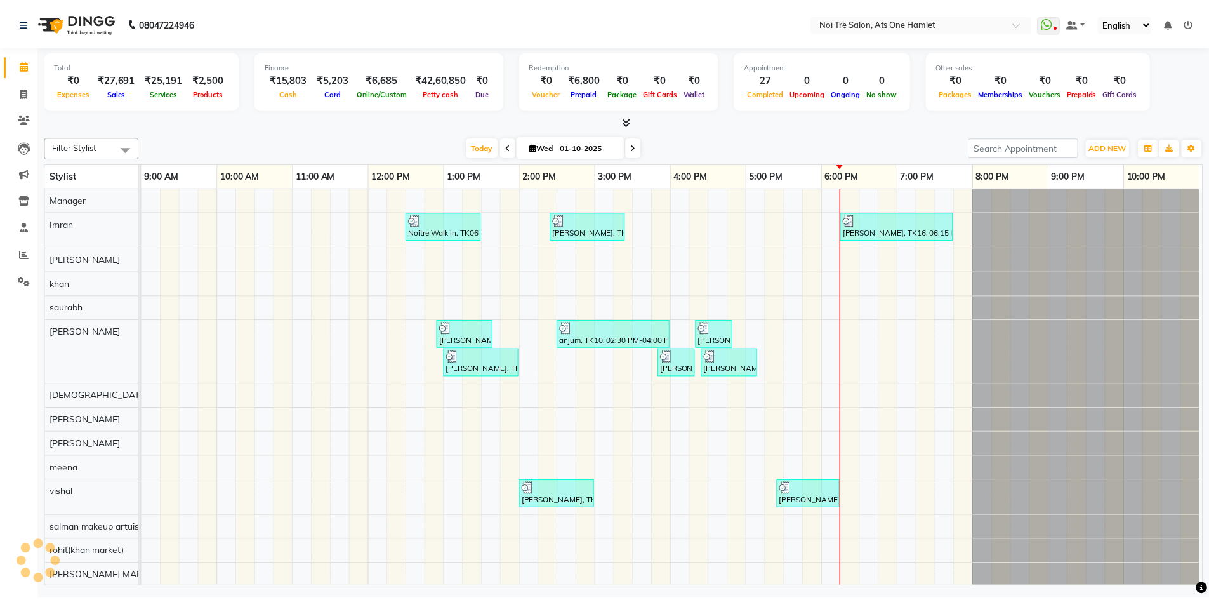
scroll to position [17, 0]
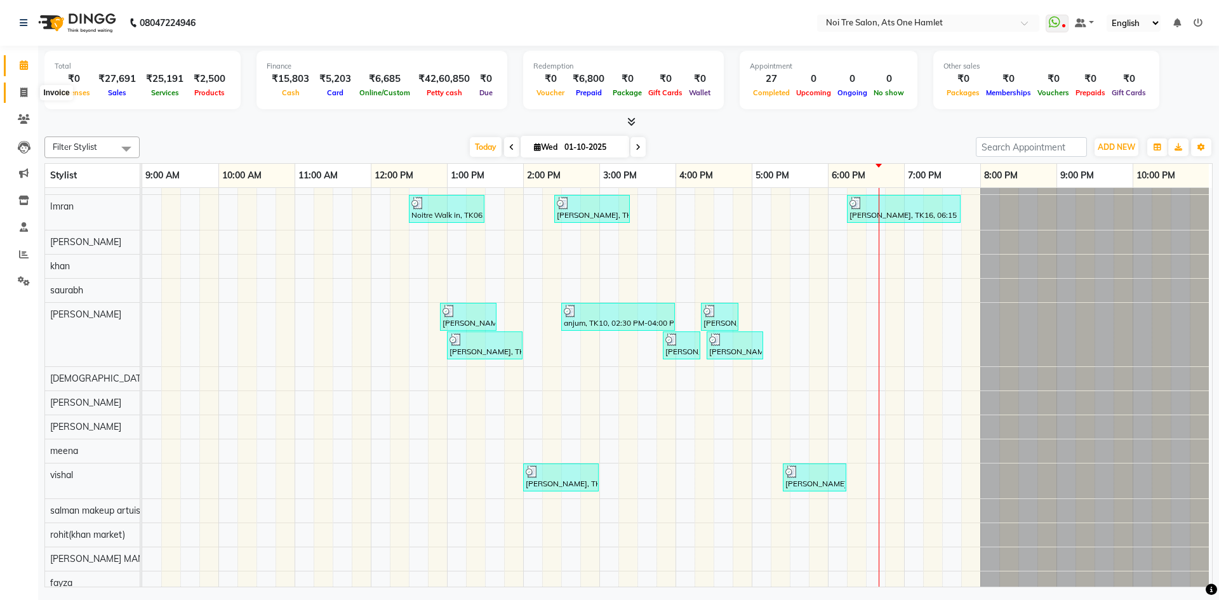
click at [25, 86] on span at bounding box center [24, 93] width 22 height 15
select select "service"
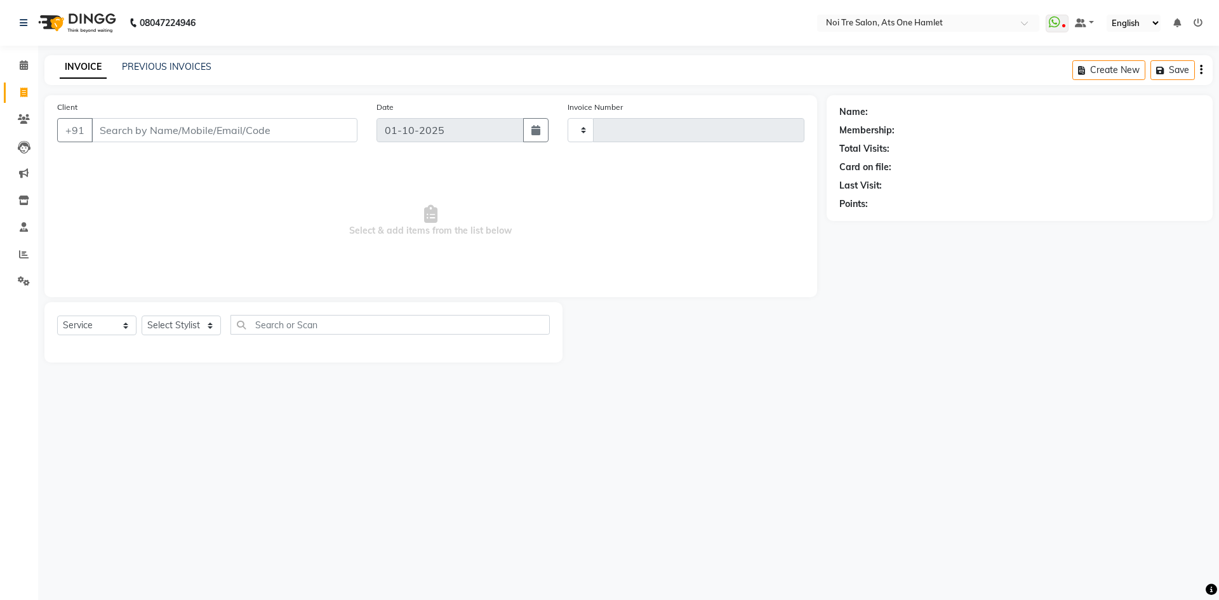
type input "3231"
select select "5096"
click at [166, 321] on select "Select Stylist" at bounding box center [181, 325] width 79 height 20
select select "32220"
click at [142, 315] on select "Select Stylist aamir Abhishekh AJEET Ali Anuradha ARSH atique ATUL 104 AZAD Bha…" at bounding box center [186, 325] width 89 height 20
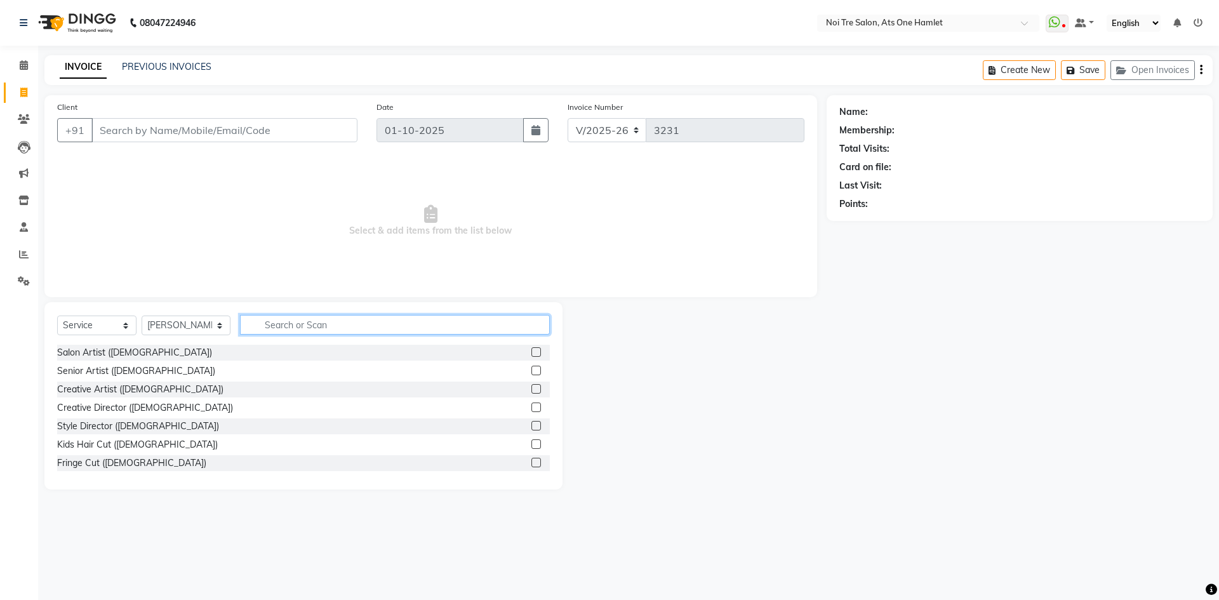
click at [290, 333] on input "text" at bounding box center [395, 325] width 310 height 20
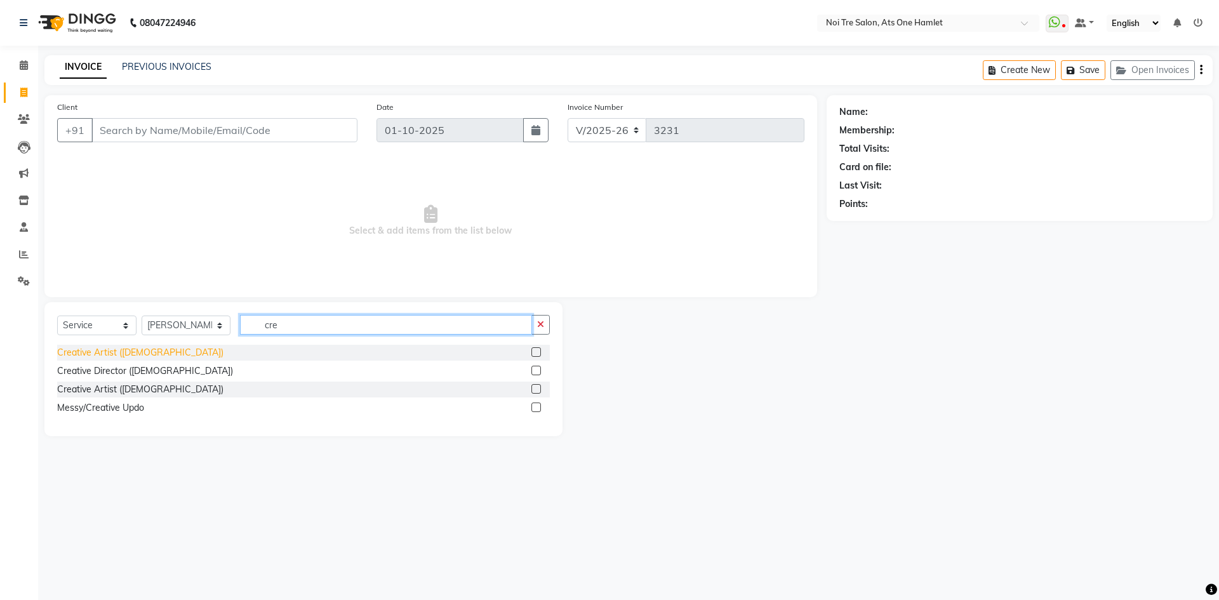
type input "cre"
click at [121, 346] on div "Creative Artist ([DEMOGRAPHIC_DATA])" at bounding box center [140, 352] width 166 height 13
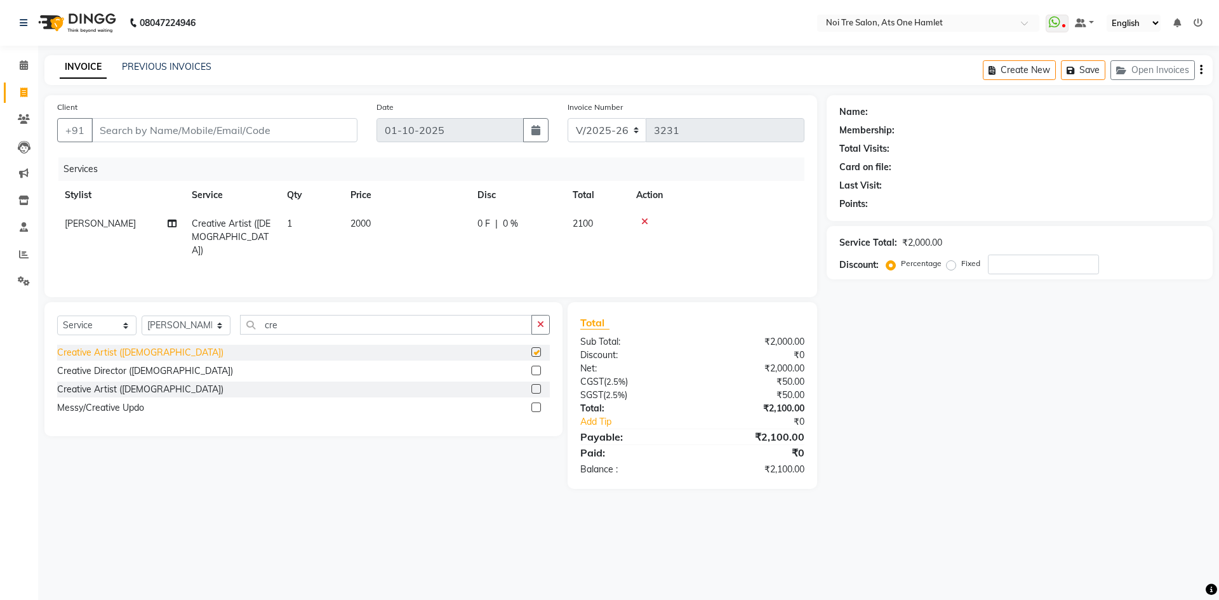
checkbox input "false"
click at [250, 118] on input "Client" at bounding box center [224, 130] width 266 height 24
type input "9"
type input "0"
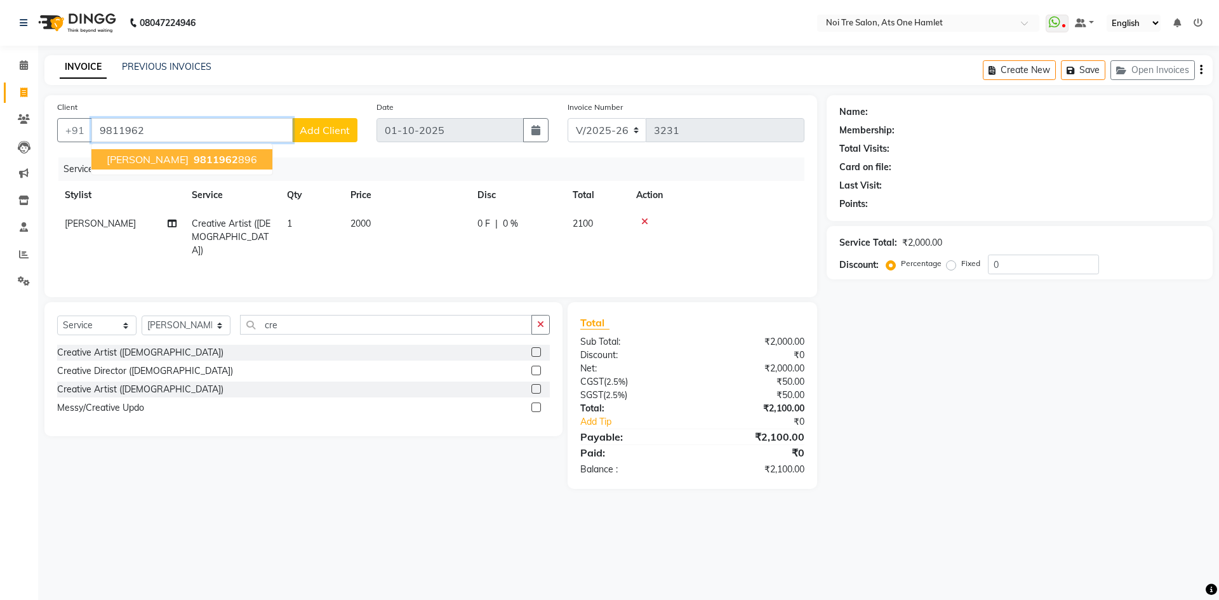
click at [194, 156] on span "9811962" at bounding box center [216, 159] width 44 height 13
type input "9811962896"
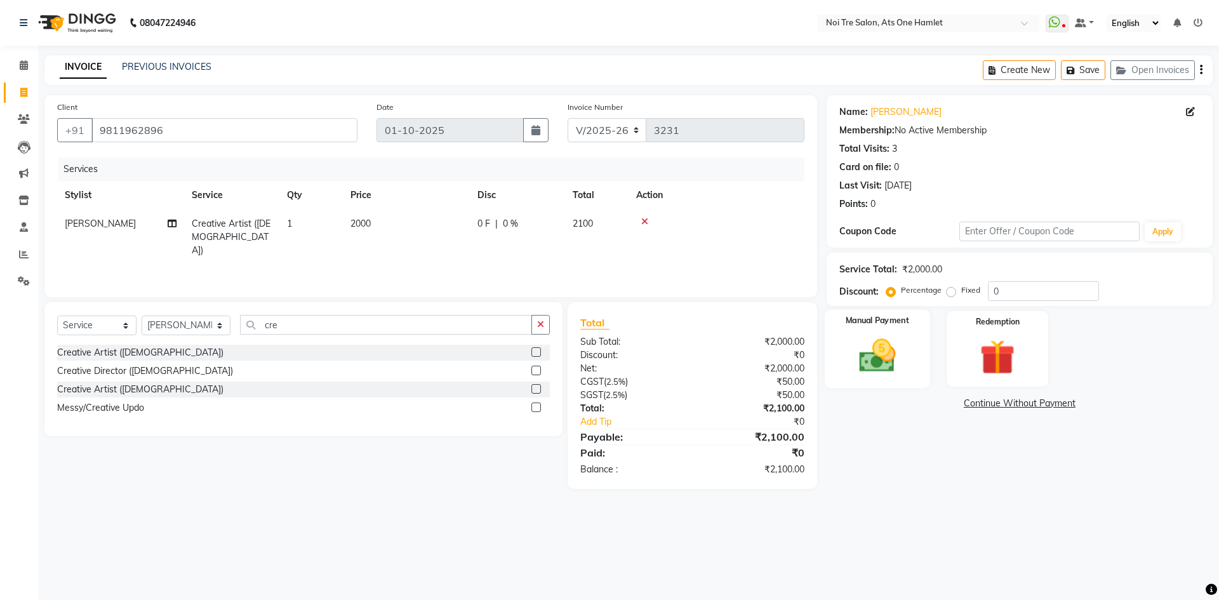
click at [890, 385] on div "Manual Payment" at bounding box center [876, 349] width 105 height 78
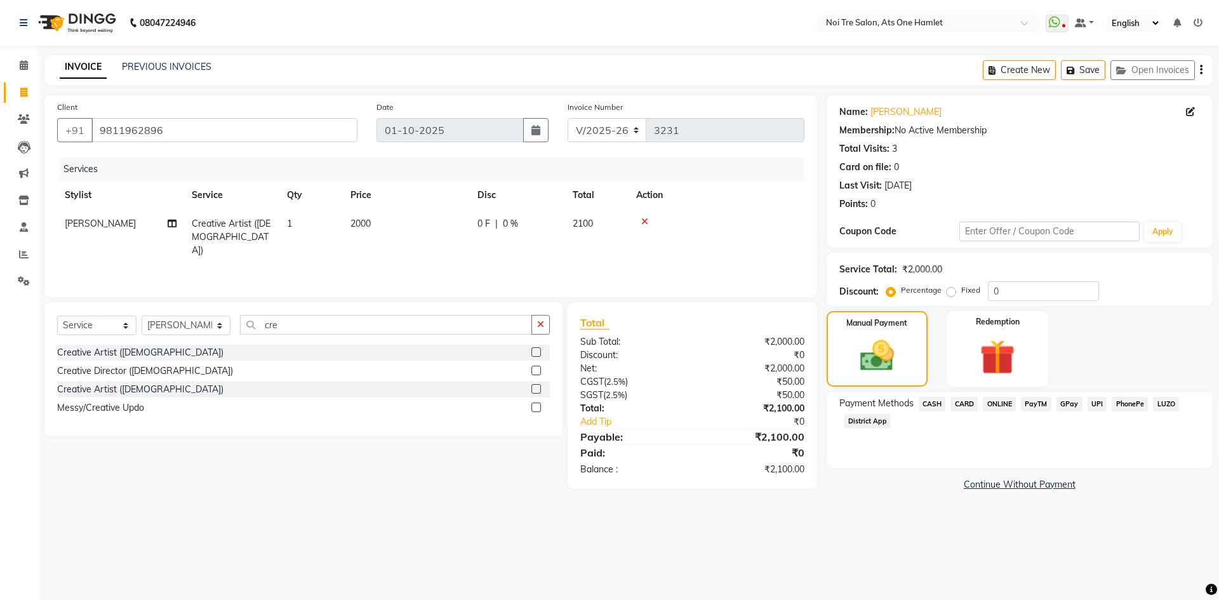
click at [991, 406] on span "ONLINE" at bounding box center [998, 404] width 33 height 15
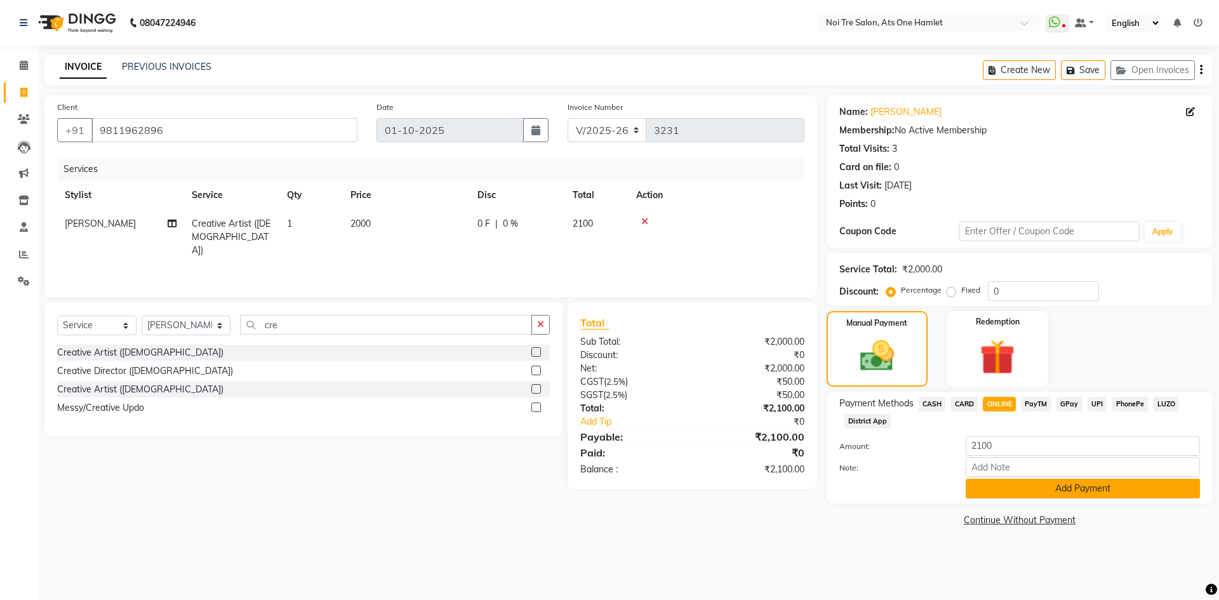
click at [1012, 491] on button "Add Payment" at bounding box center [1082, 489] width 234 height 20
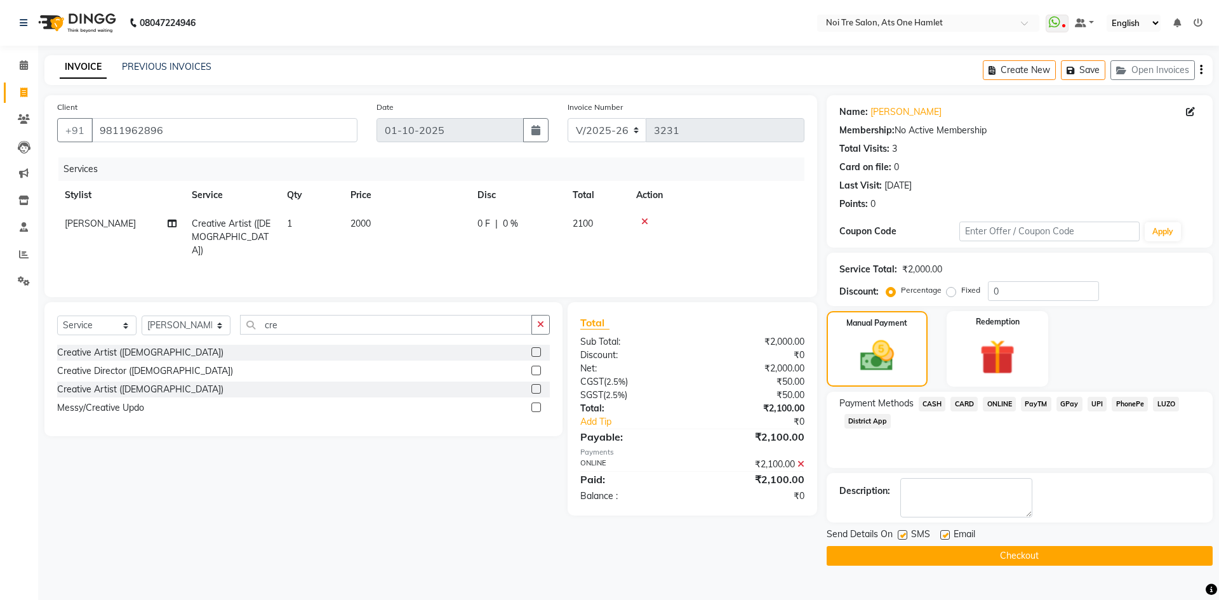
click at [1013, 564] on button "Checkout" at bounding box center [1019, 556] width 386 height 20
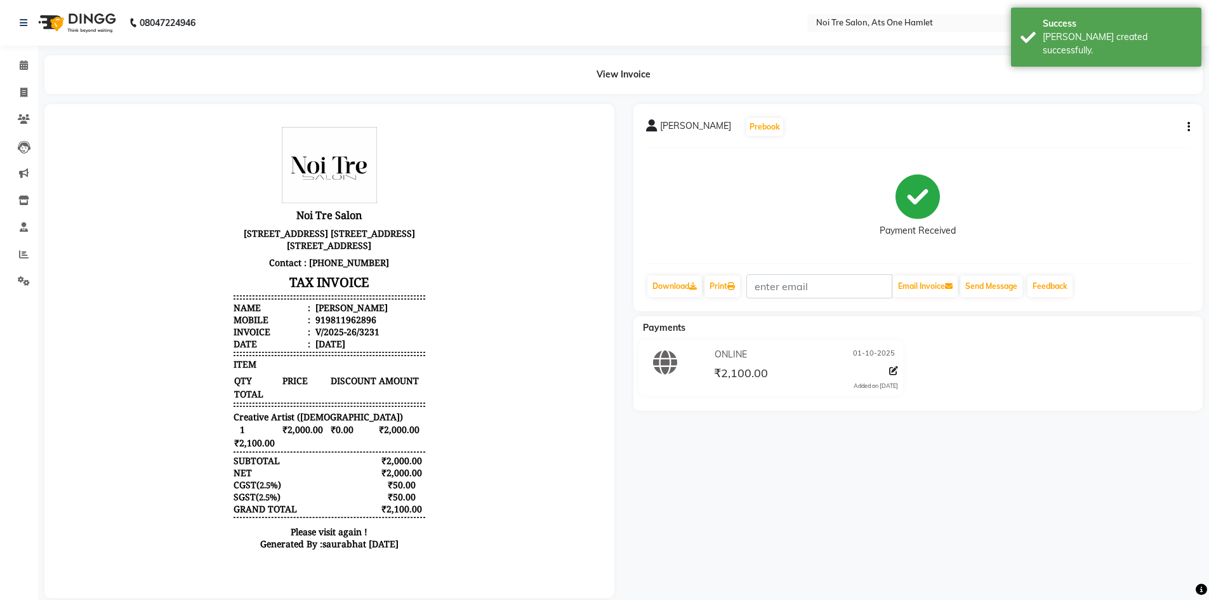
click at [1185, 123] on button "button" at bounding box center [1186, 127] width 8 height 13
click at [1157, 124] on div "Split Service Amount" at bounding box center [1125, 119] width 87 height 16
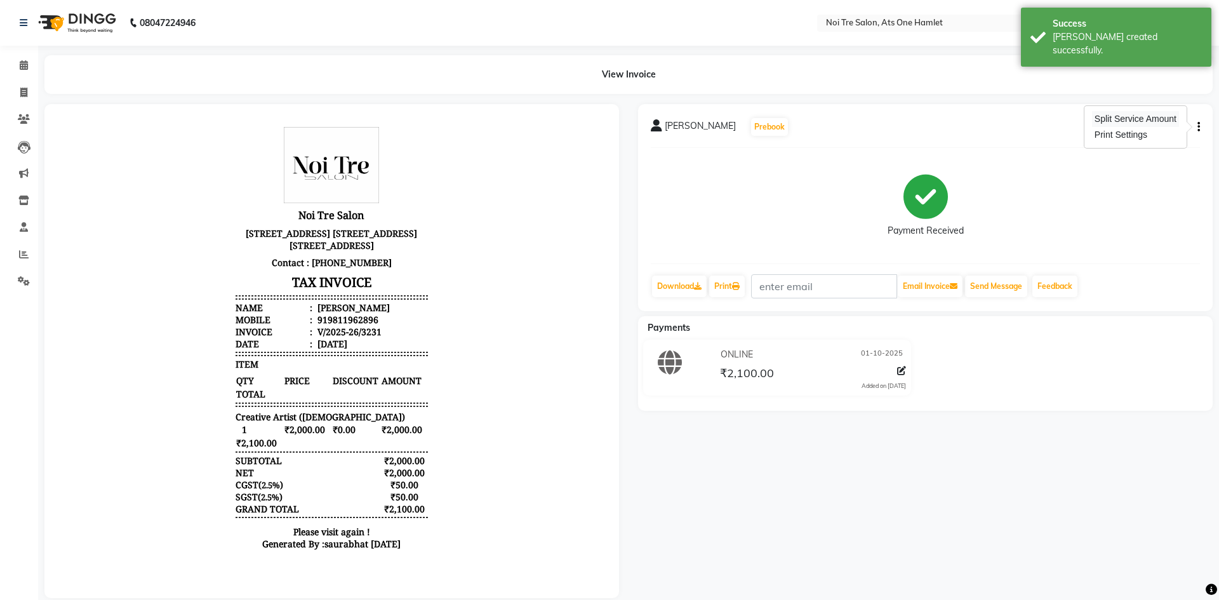
select select "32220"
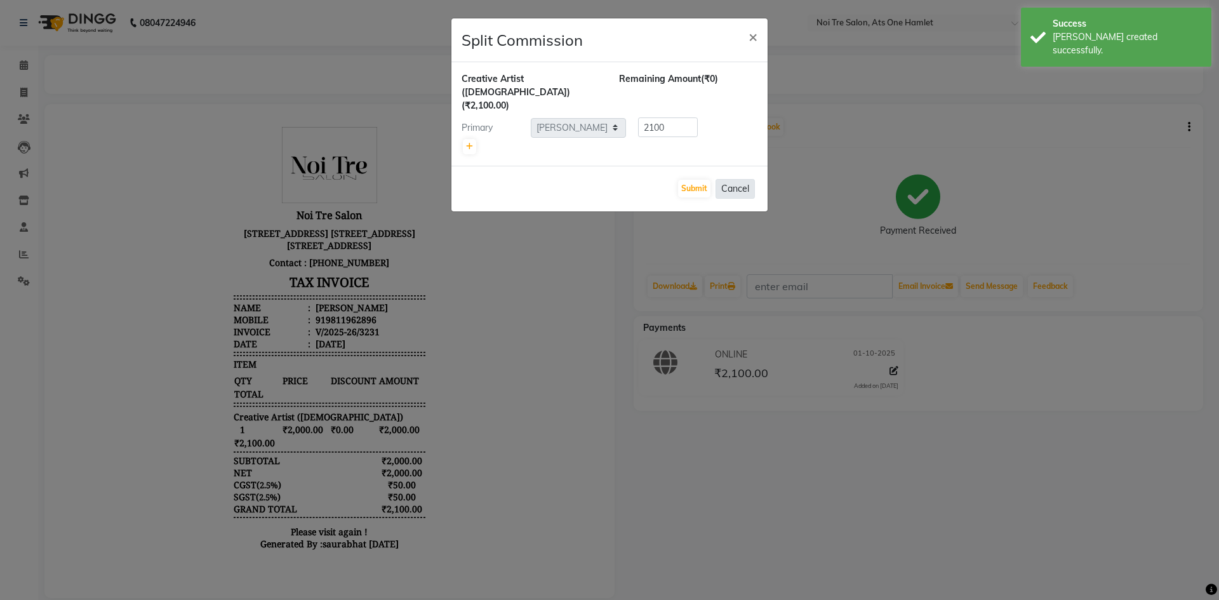
click at [717, 179] on button "Cancel" at bounding box center [734, 189] width 39 height 20
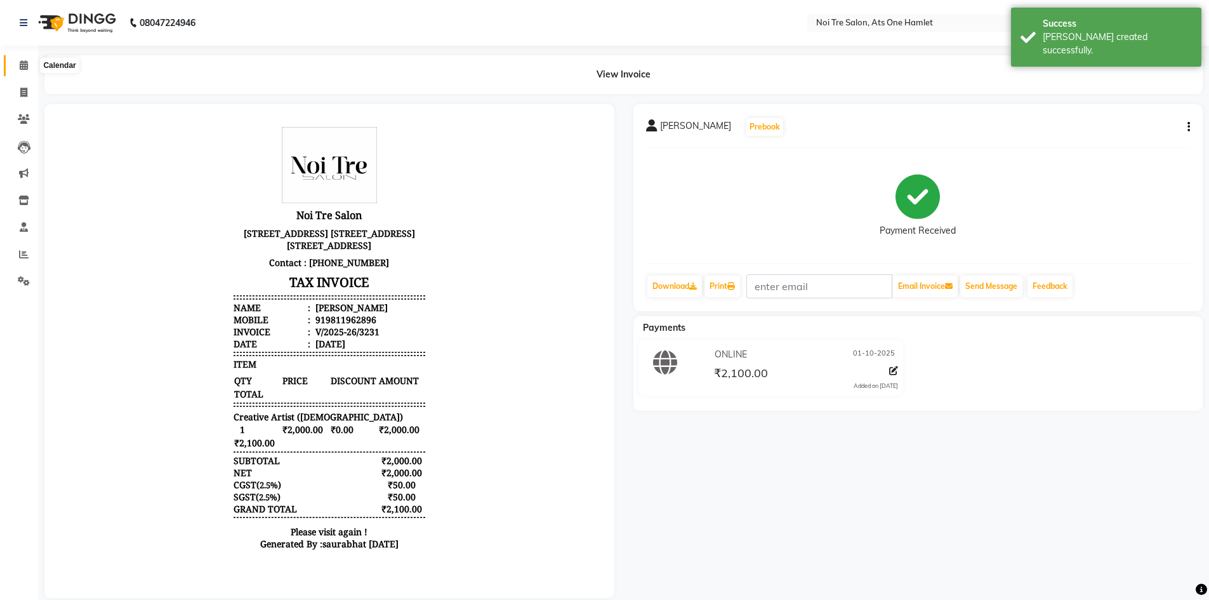
click at [29, 64] on span at bounding box center [24, 65] width 22 height 15
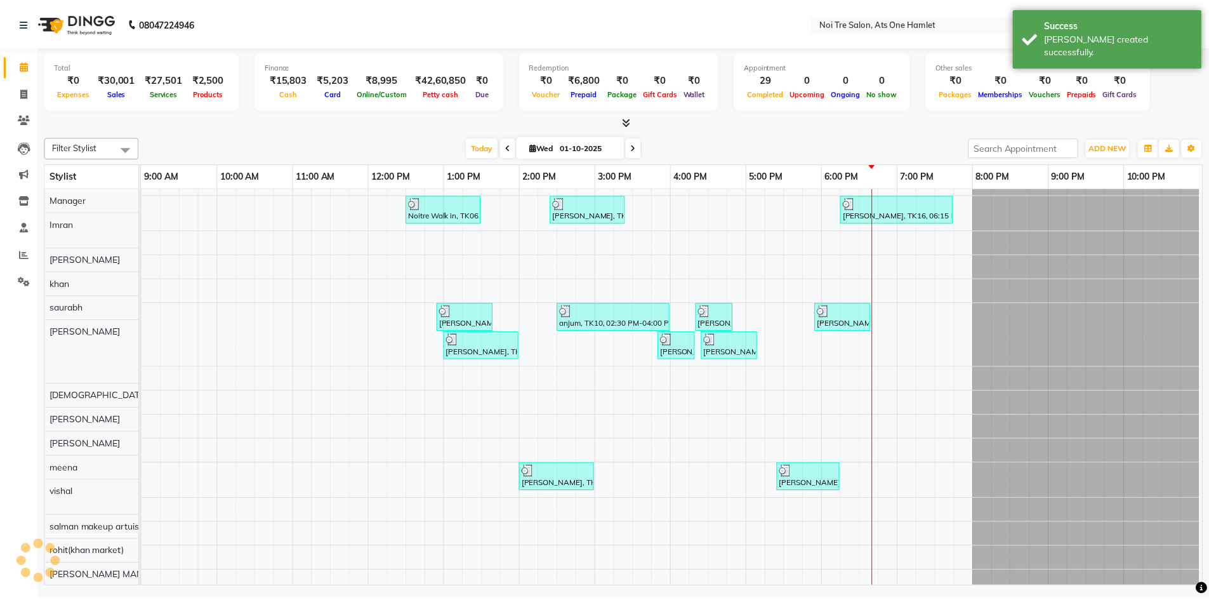
scroll to position [17, 0]
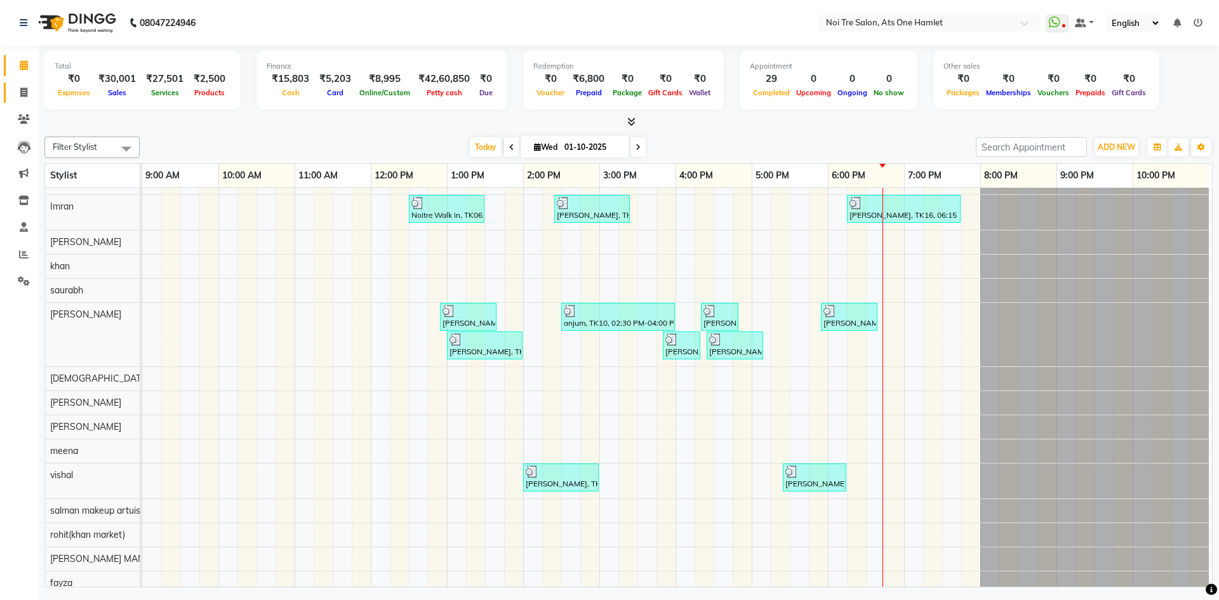
click at [15, 84] on link "Invoice" at bounding box center [19, 93] width 30 height 21
select select "5096"
select select "service"
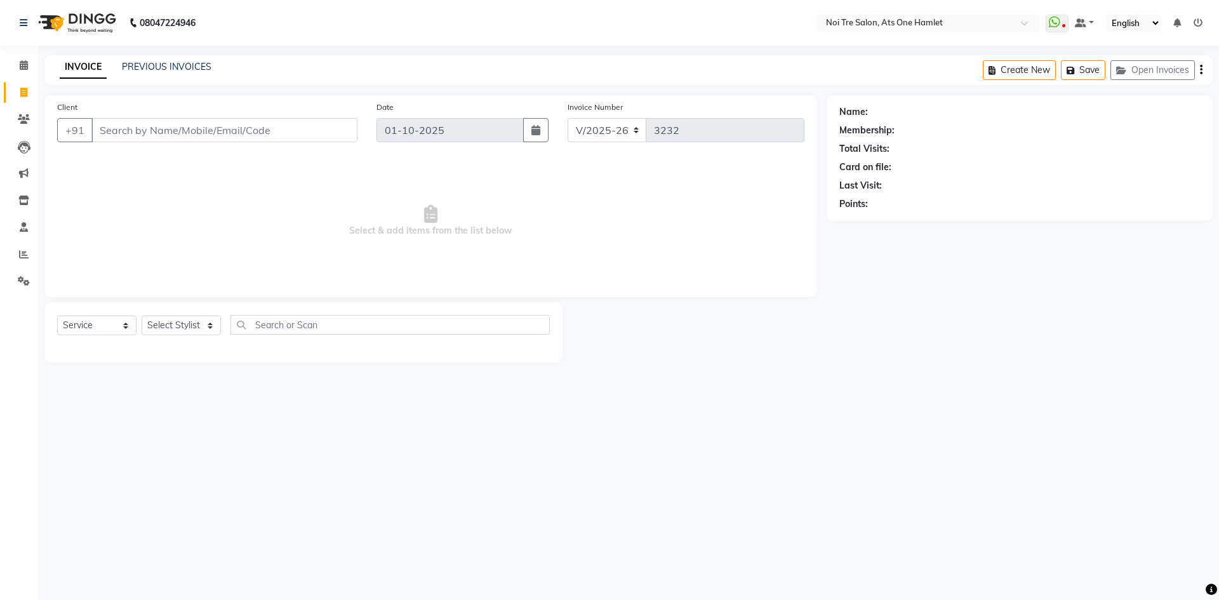
click at [245, 133] on input "Client" at bounding box center [224, 130] width 266 height 24
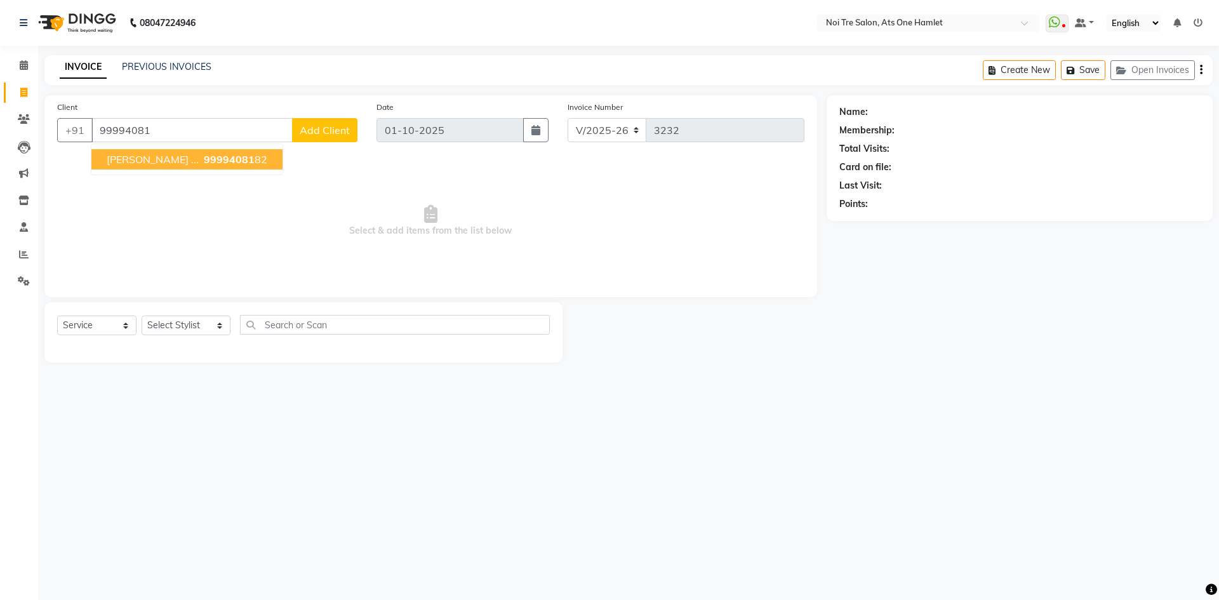
click at [204, 164] on span "99994081" at bounding box center [229, 159] width 51 height 13
type input "9999408182"
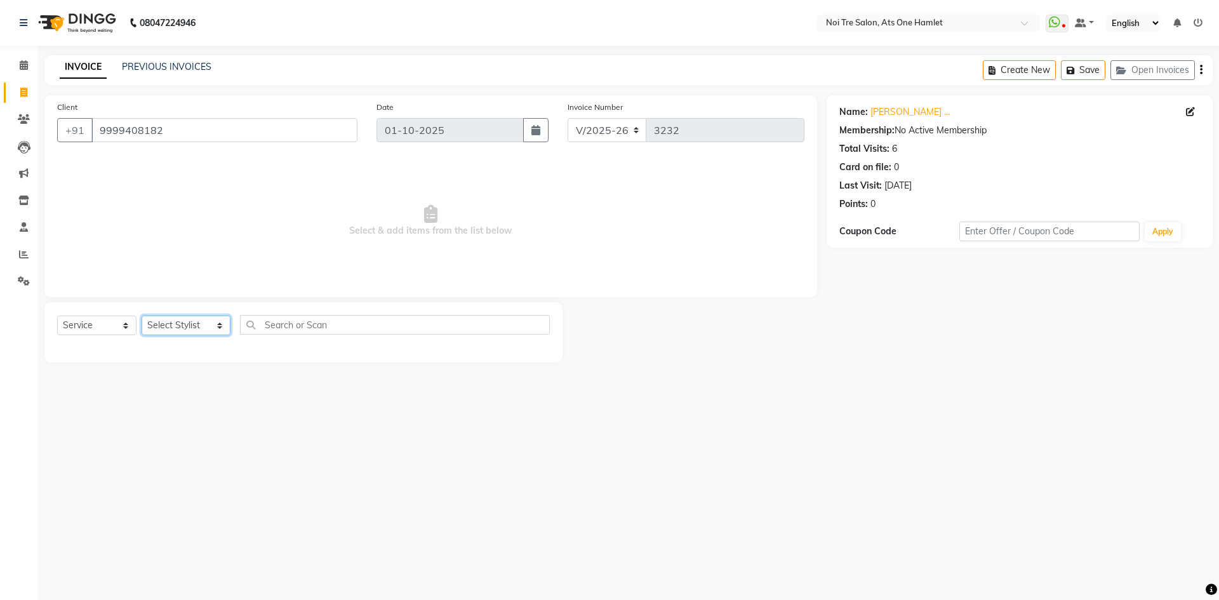
click at [198, 330] on select "Select Stylist aamir Abhishekh AJEET Ali Anuradha ARSH atique ATUL 104 AZAD Bha…" at bounding box center [186, 325] width 89 height 20
select select "32080"
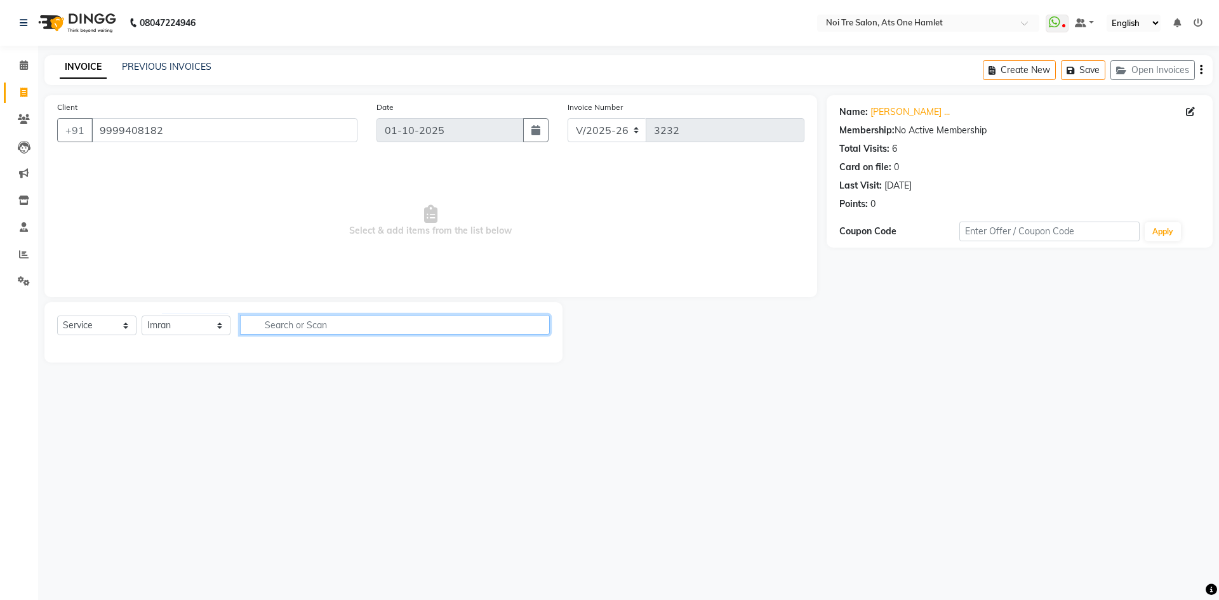
click at [315, 322] on input "text" at bounding box center [395, 325] width 310 height 20
type input "blo"
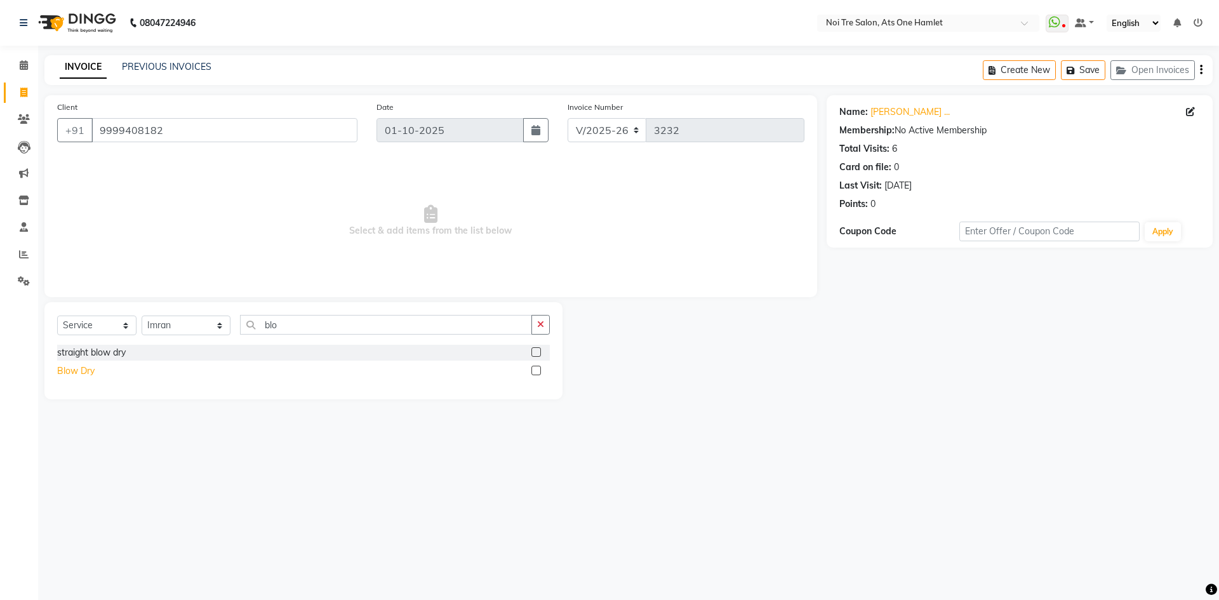
click at [73, 376] on div "Blow Dry" at bounding box center [75, 370] width 37 height 13
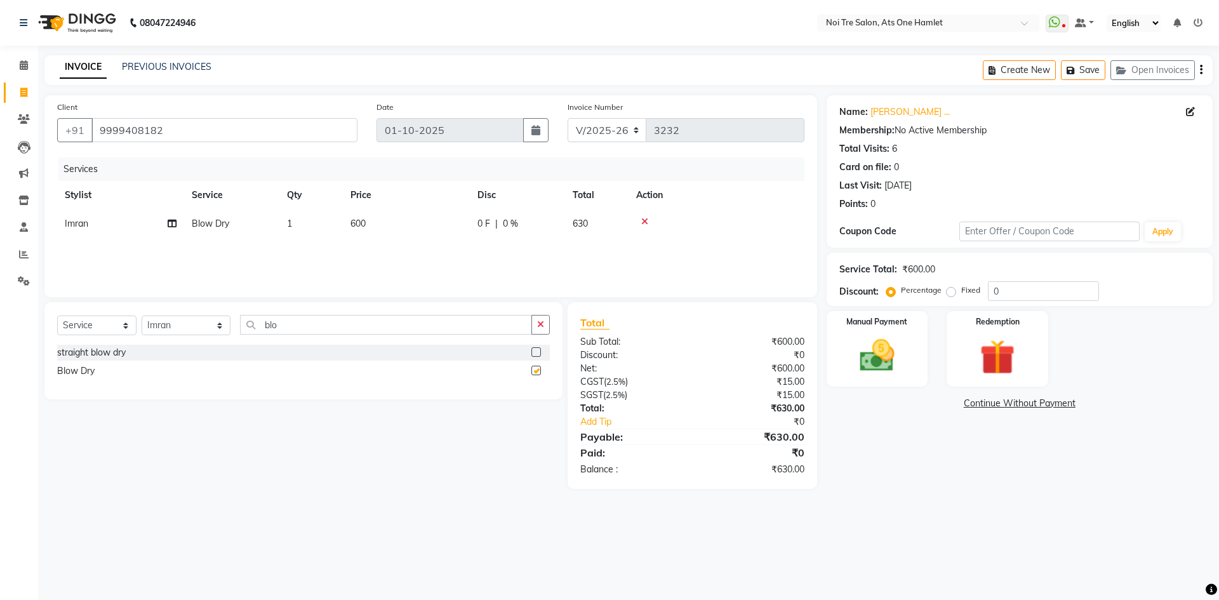
checkbox input "false"
drag, startPoint x: 369, startPoint y: 237, endPoint x: 401, endPoint y: 230, distance: 33.1
click at [378, 234] on td "600" at bounding box center [406, 223] width 127 height 29
select select "32080"
drag, startPoint x: 435, startPoint y: 225, endPoint x: 361, endPoint y: 226, distance: 74.3
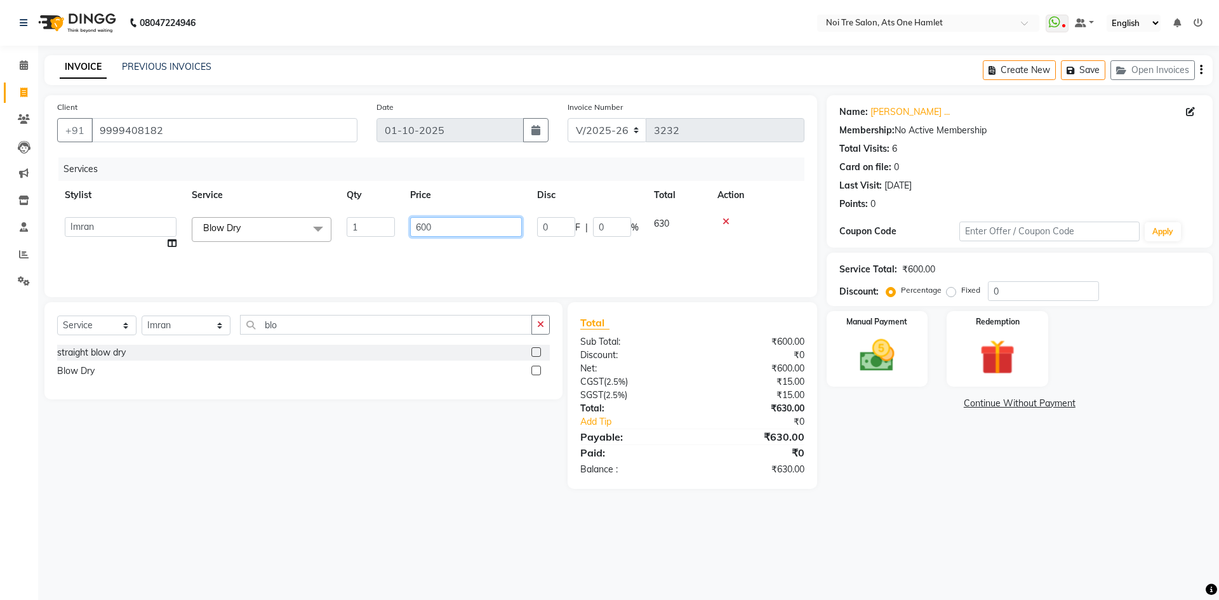
click at [361, 226] on tr "aamir Abhishekh AJEET Ali Anuradha ARSH atique ATUL 104 AZAD Bhawana chahat Cha…" at bounding box center [430, 233] width 747 height 48
type input "750"
click at [417, 302] on div "Select Service Product Membership Package Voucher Prepaid Gift Card Select Styl…" at bounding box center [303, 350] width 518 height 97
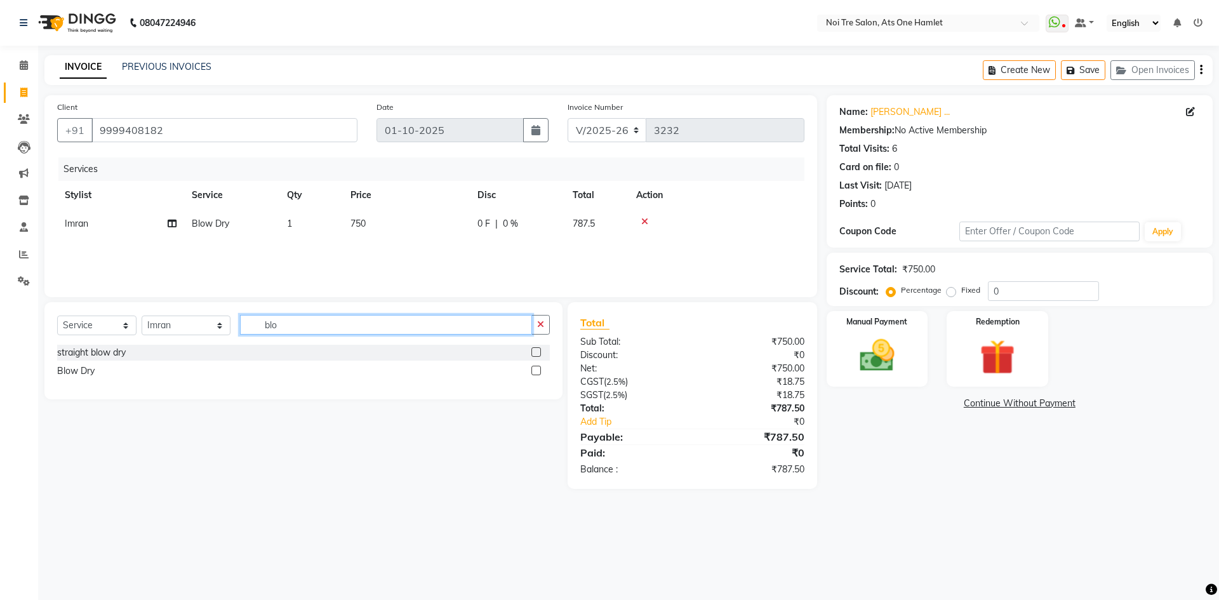
drag, startPoint x: 342, startPoint y: 317, endPoint x: 195, endPoint y: 327, distance: 147.0
click at [195, 327] on div "Select Service Product Membership Package Voucher Prepaid Gift Card Select Styl…" at bounding box center [303, 330] width 493 height 30
type input "was"
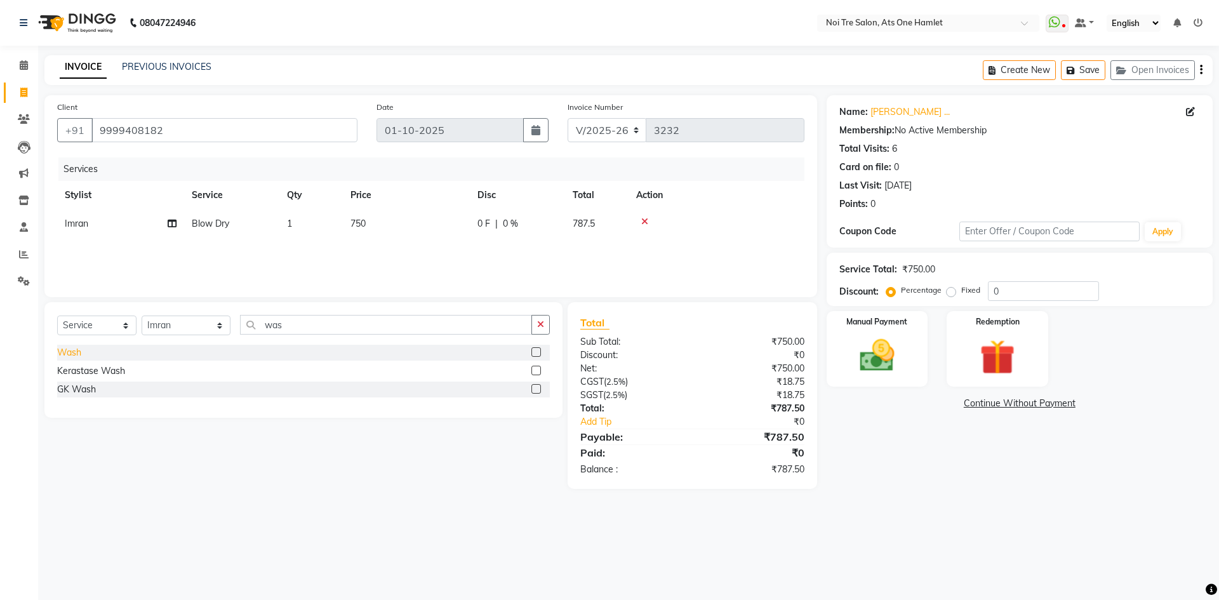
click at [58, 349] on div "Wash" at bounding box center [69, 352] width 24 height 13
checkbox input "false"
click at [909, 363] on div "Manual Payment" at bounding box center [876, 349] width 105 height 78
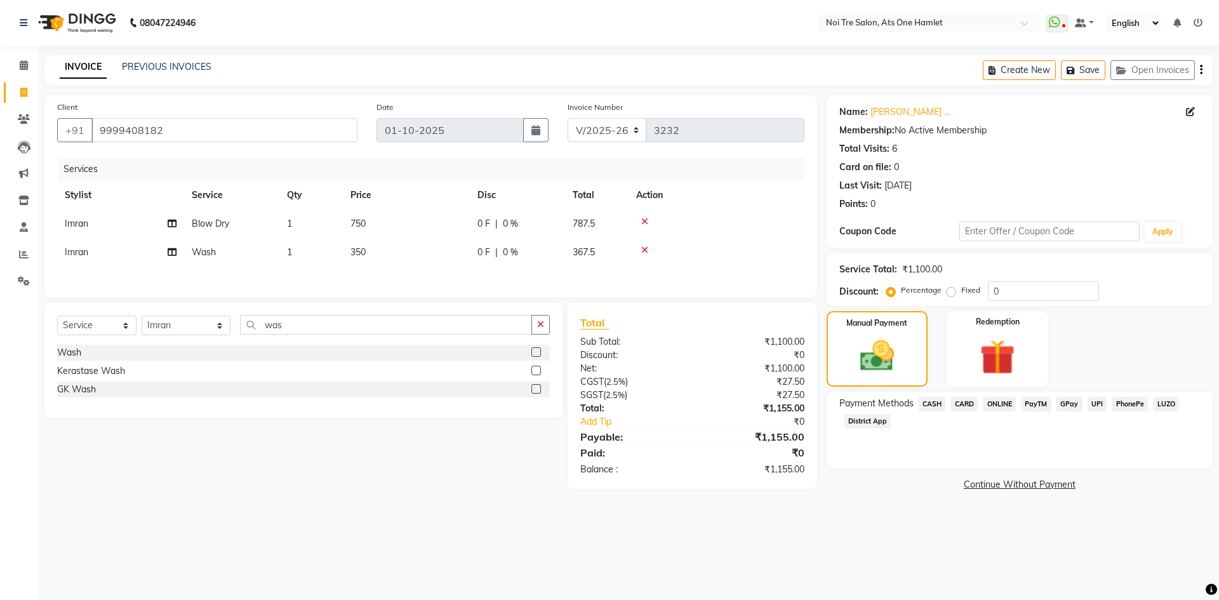
click at [1000, 400] on span "ONLINE" at bounding box center [998, 404] width 33 height 15
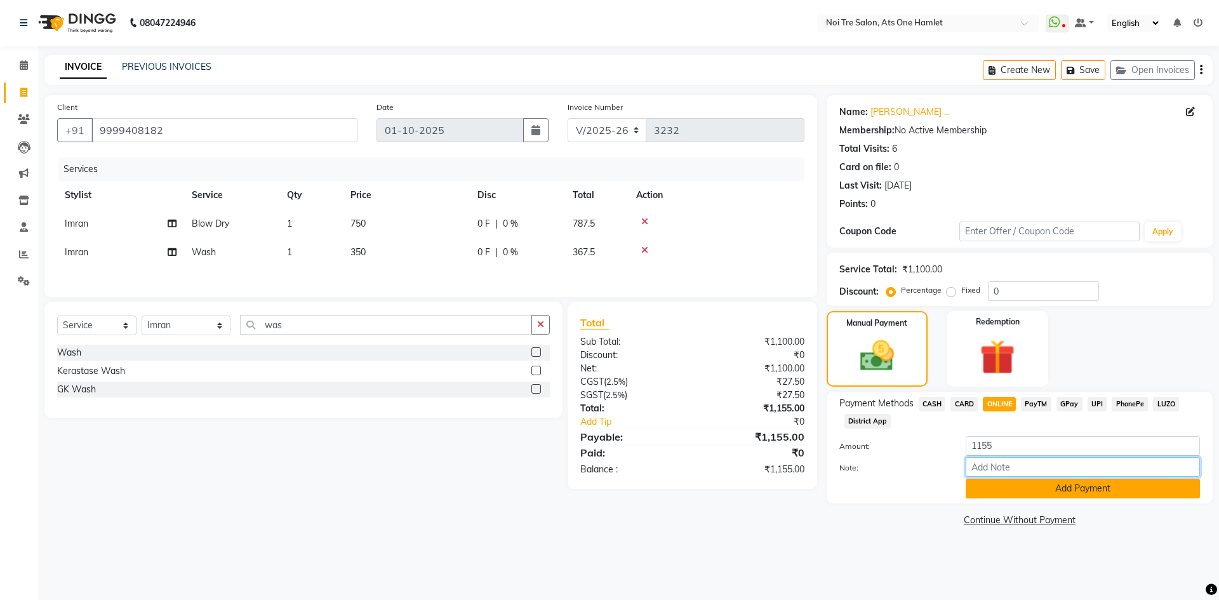
drag, startPoint x: 1006, startPoint y: 465, endPoint x: 1008, endPoint y: 485, distance: 19.8
click at [1007, 479] on div "Amount: 1155 Note: Add Payment" at bounding box center [1019, 467] width 360 height 62
click at [1008, 485] on button "Add Payment" at bounding box center [1082, 489] width 234 height 20
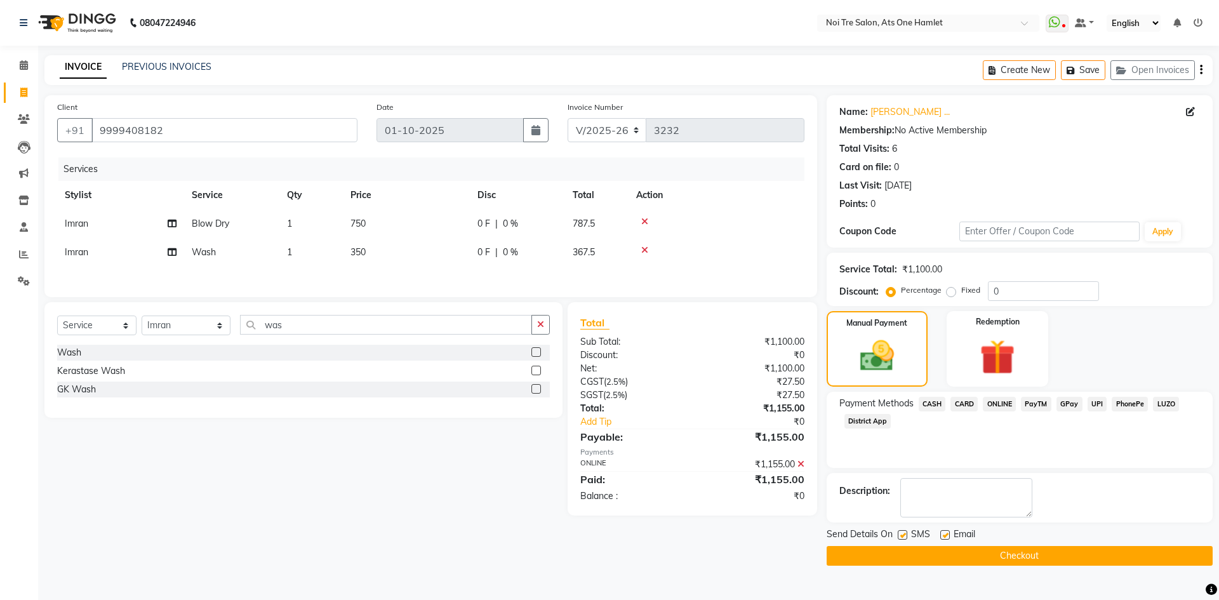
click at [996, 551] on button "Checkout" at bounding box center [1019, 556] width 386 height 20
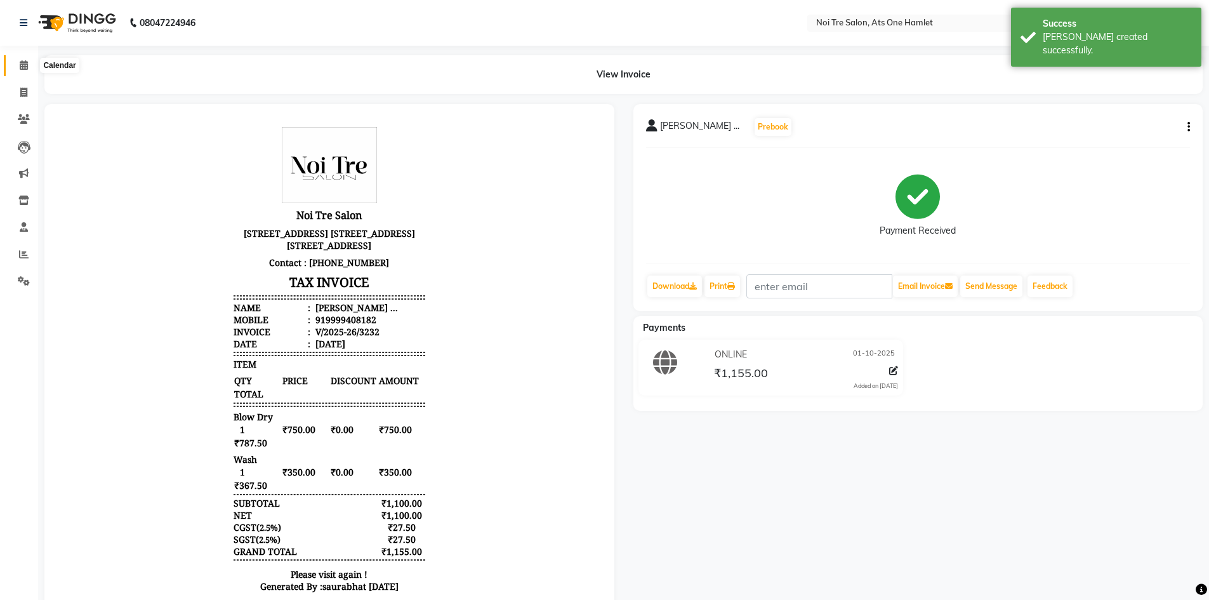
click at [22, 61] on icon at bounding box center [24, 65] width 8 height 10
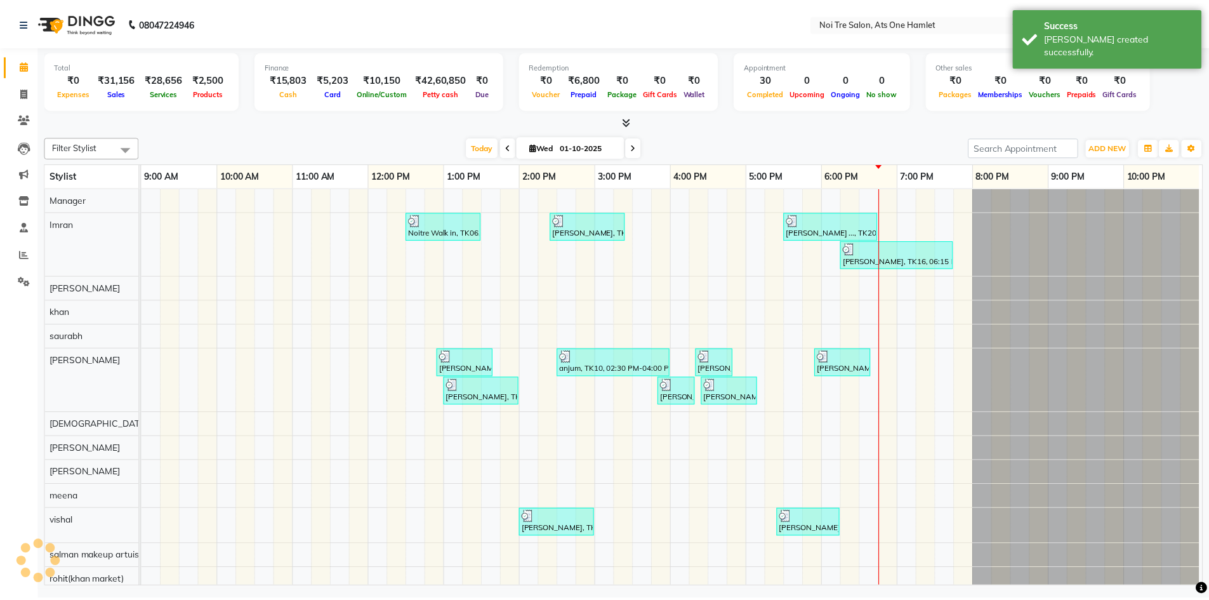
scroll to position [17, 0]
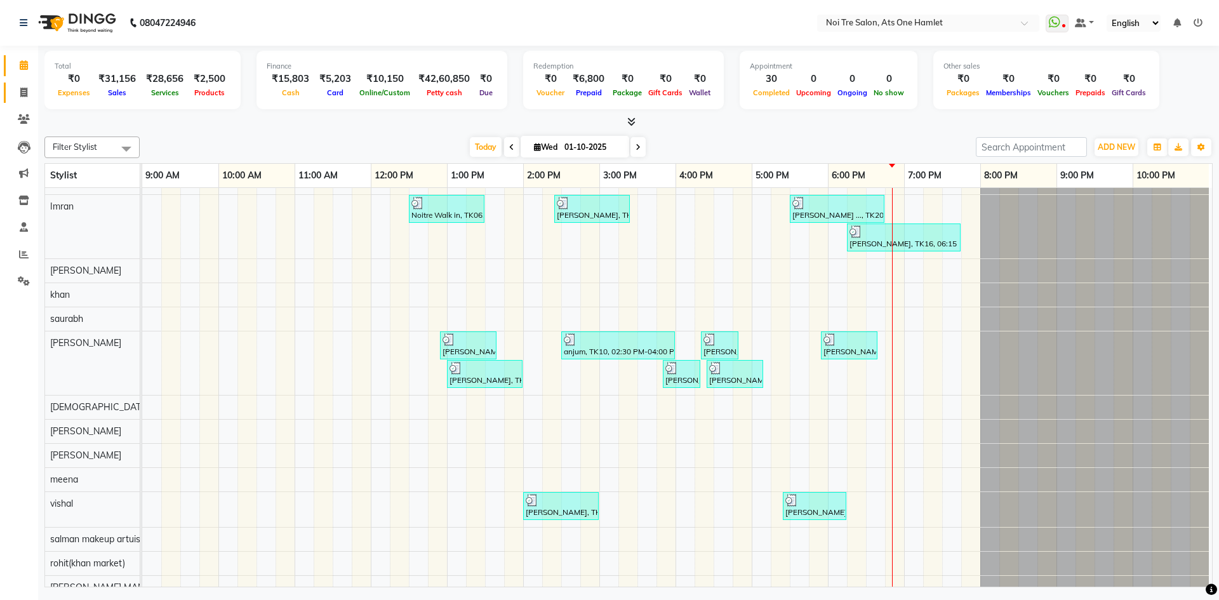
click at [10, 101] on link "Invoice" at bounding box center [19, 93] width 30 height 21
select select "service"
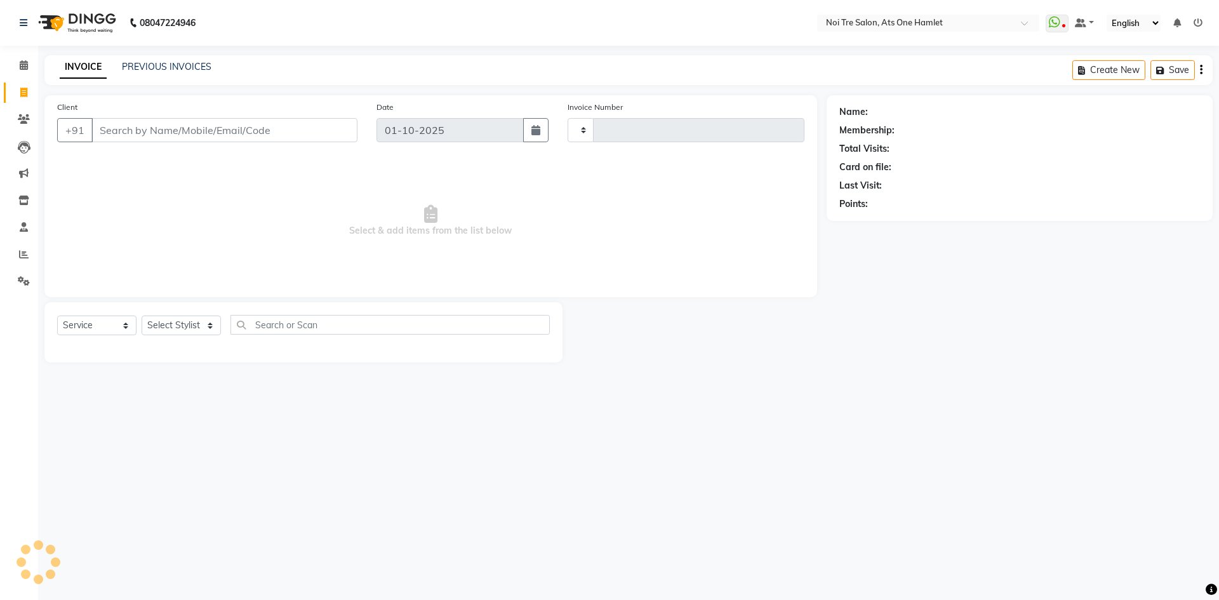
type input "3233"
select select "5096"
click at [171, 336] on div "Select Service Product Membership Package Voucher Prepaid Gift Card Select Styl…" at bounding box center [303, 330] width 493 height 30
click at [175, 331] on select "Select Stylist aamir Abhishekh AJEET Ali Anuradha ARSH atique ATUL 104 AZAD Bha…" at bounding box center [186, 325] width 89 height 20
select select "37817"
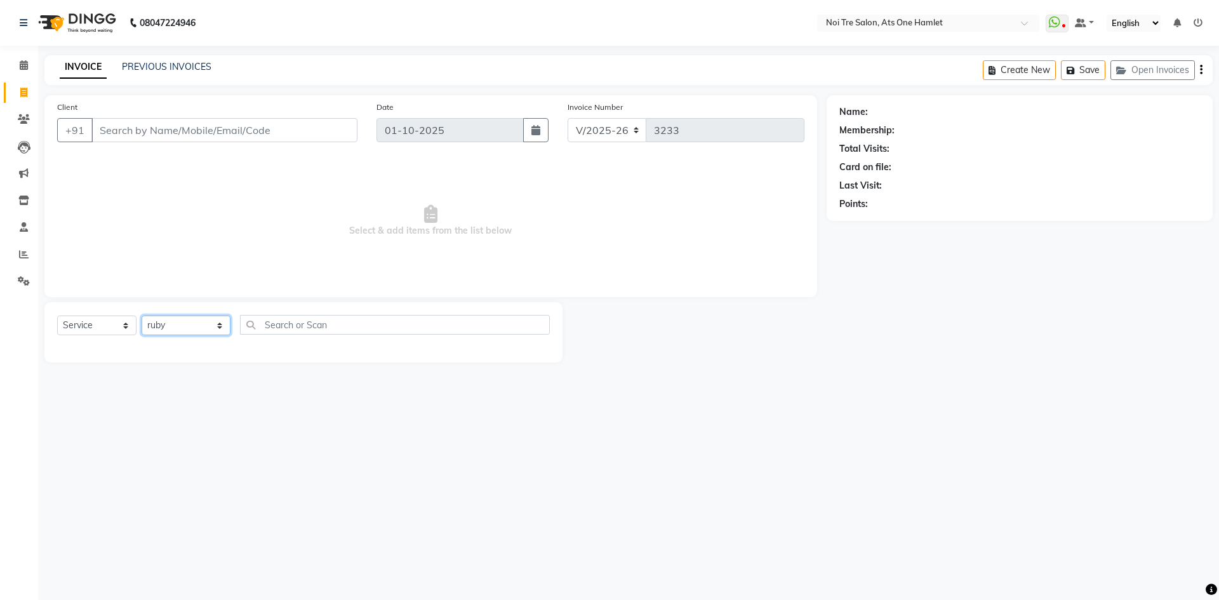
click at [142, 315] on select "Select Stylist aamir Abhishekh AJEET Ali Anuradha ARSH atique ATUL 104 AZAD Bha…" at bounding box center [186, 325] width 89 height 20
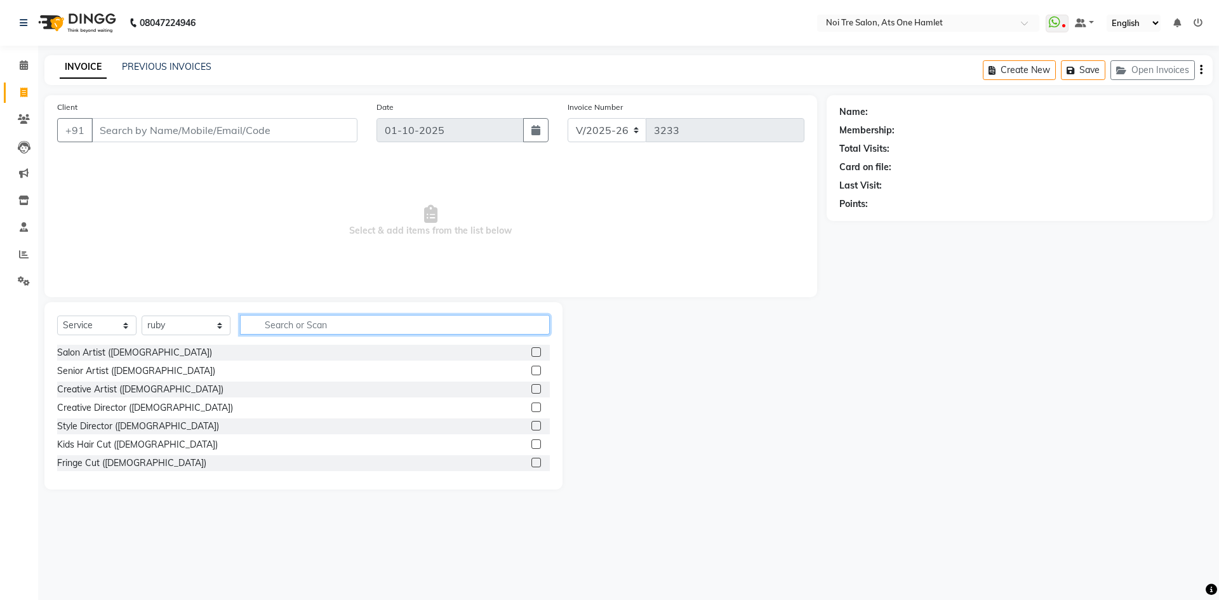
click at [360, 332] on input "text" at bounding box center [395, 325] width 310 height 20
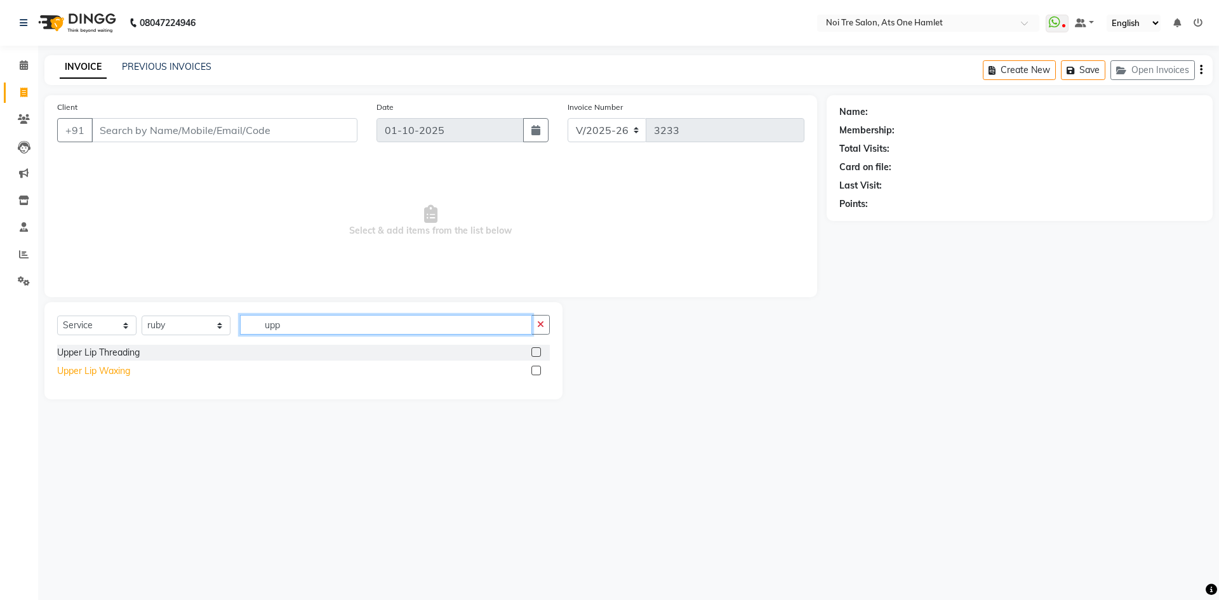
type input "upp"
click at [103, 368] on div "Upper Lip Waxing" at bounding box center [93, 370] width 73 height 13
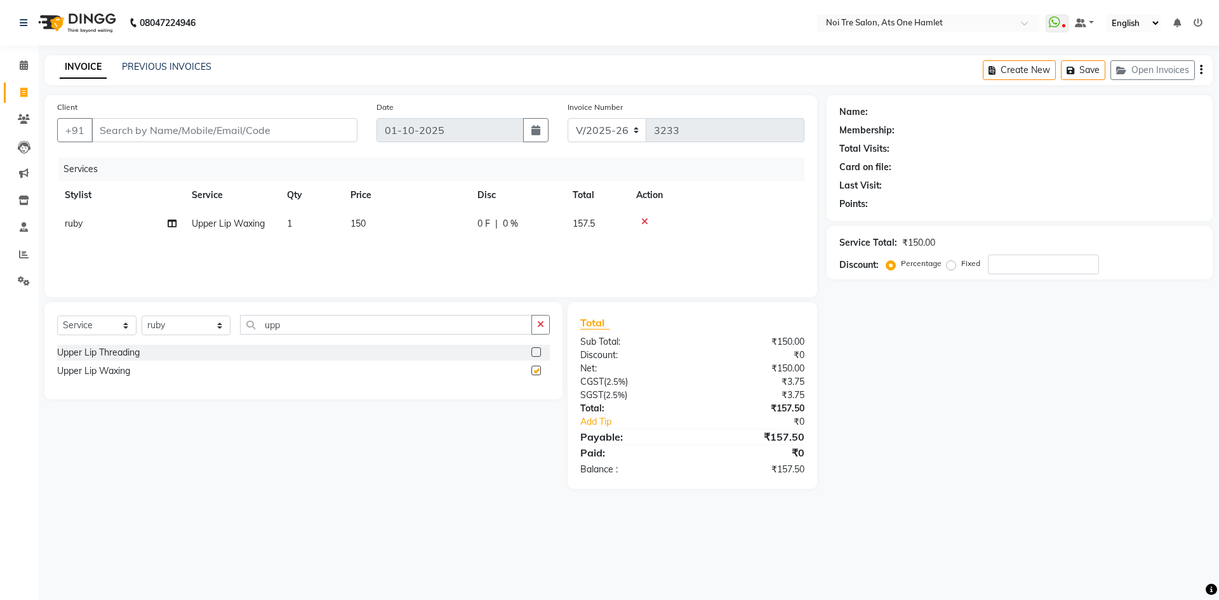
checkbox input "false"
drag, startPoint x: 341, startPoint y: 329, endPoint x: 157, endPoint y: 326, distance: 184.1
click at [157, 326] on div "Select Service Product Membership Package Voucher Prepaid Gift Card Select Styl…" at bounding box center [303, 330] width 493 height 30
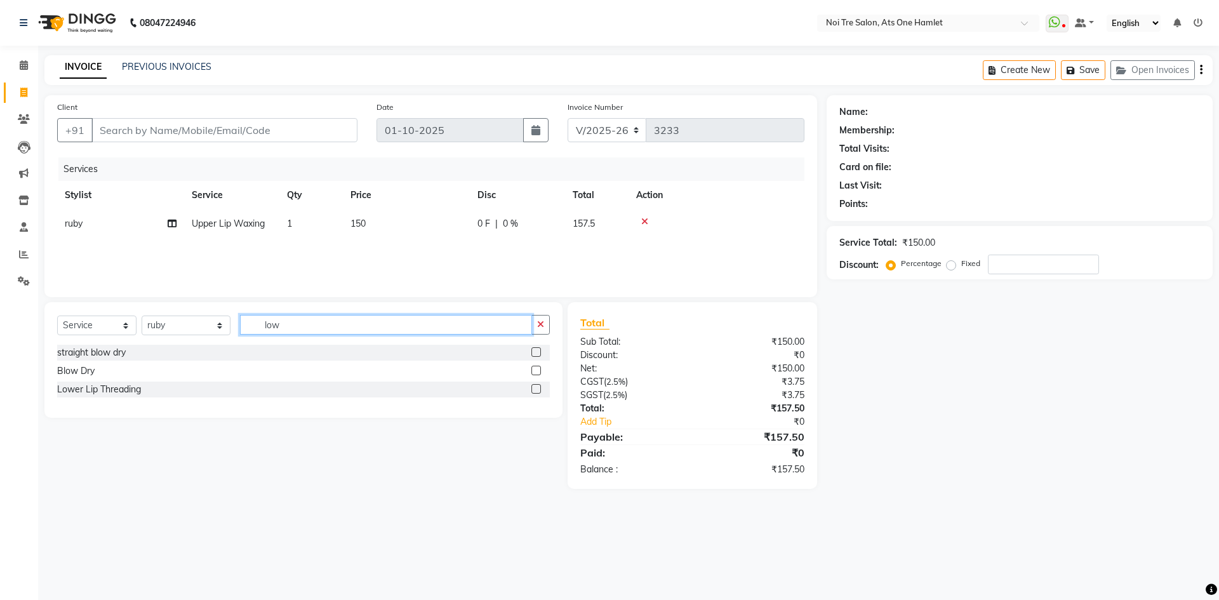
drag, startPoint x: 279, startPoint y: 333, endPoint x: 212, endPoint y: 333, distance: 66.6
click at [212, 333] on div "Select Service Product Membership Package Voucher Prepaid Gift Card Select Styl…" at bounding box center [303, 330] width 493 height 30
type input "low"
drag, startPoint x: 303, startPoint y: 209, endPoint x: 327, endPoint y: 227, distance: 30.8
click at [303, 209] on th "Qty" at bounding box center [310, 195] width 63 height 29
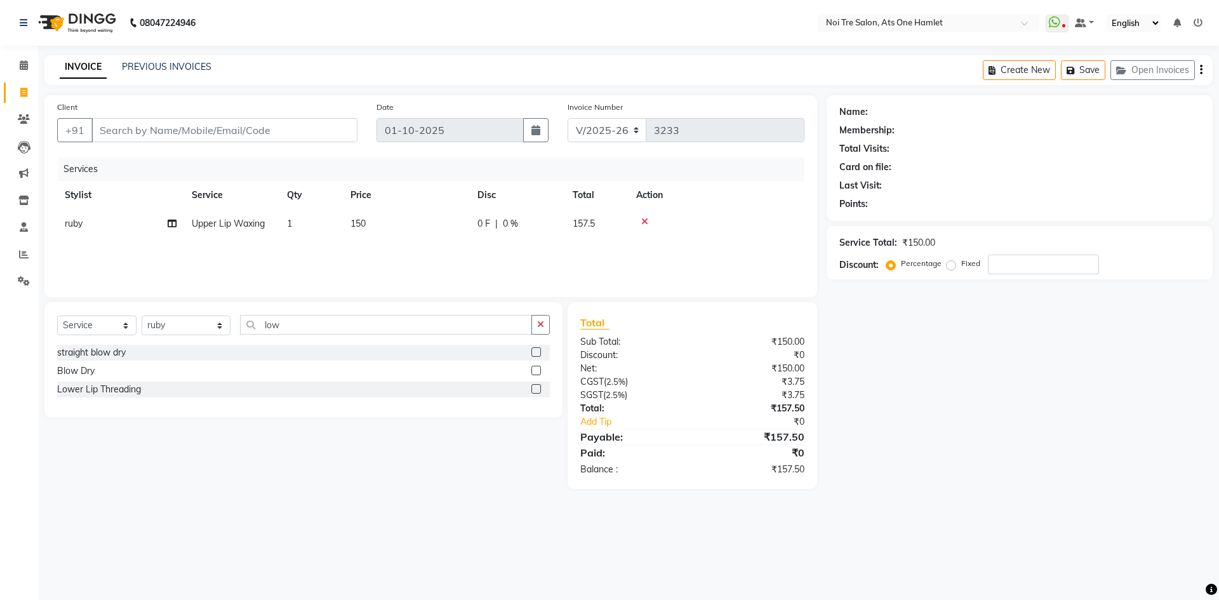
click at [334, 229] on td "1" at bounding box center [310, 223] width 63 height 29
select select "37817"
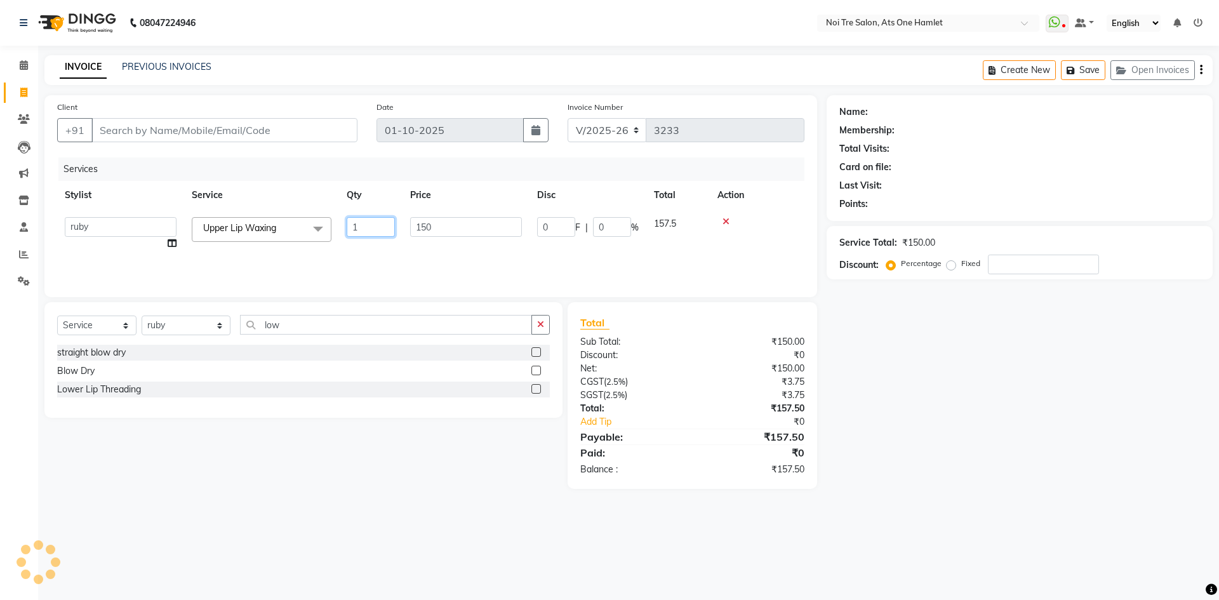
drag, startPoint x: 338, startPoint y: 228, endPoint x: 312, endPoint y: 228, distance: 26.7
click at [312, 228] on tr "aamir Abhishekh AJEET Ali Anuradha ARSH atique ATUL 104 AZAD Bhawana chahat Cha…" at bounding box center [430, 233] width 747 height 48
type input "2"
click at [357, 286] on div "Client +91 Date 01-10-2025 Invoice Number V/2025 V/2025-26 3233 Services Stylis…" at bounding box center [430, 196] width 772 height 202
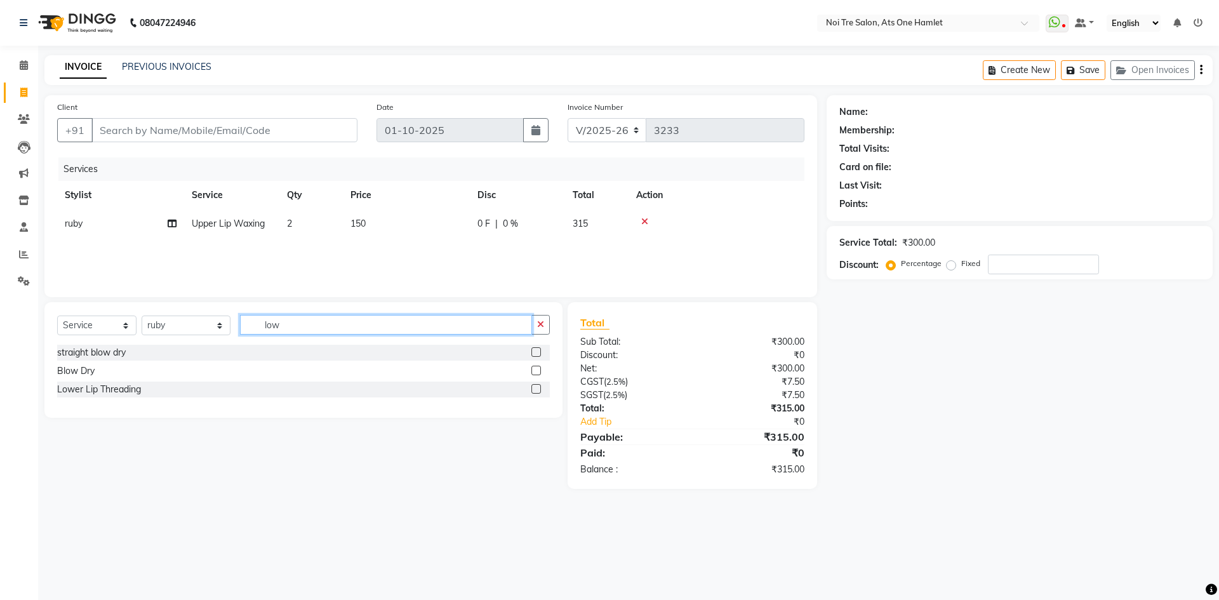
drag, startPoint x: 347, startPoint y: 323, endPoint x: 239, endPoint y: 336, distance: 108.6
click at [239, 336] on div "Select Service Product Membership Package Voucher Prepaid Gift Card Select Styl…" at bounding box center [303, 330] width 493 height 30
click at [304, 332] on input "low" at bounding box center [386, 325] width 292 height 20
drag, startPoint x: 306, startPoint y: 328, endPoint x: 218, endPoint y: 327, distance: 87.6
click at [218, 327] on div "Select Service Product Membership Package Voucher Prepaid Gift Card Select Styl…" at bounding box center [303, 330] width 493 height 30
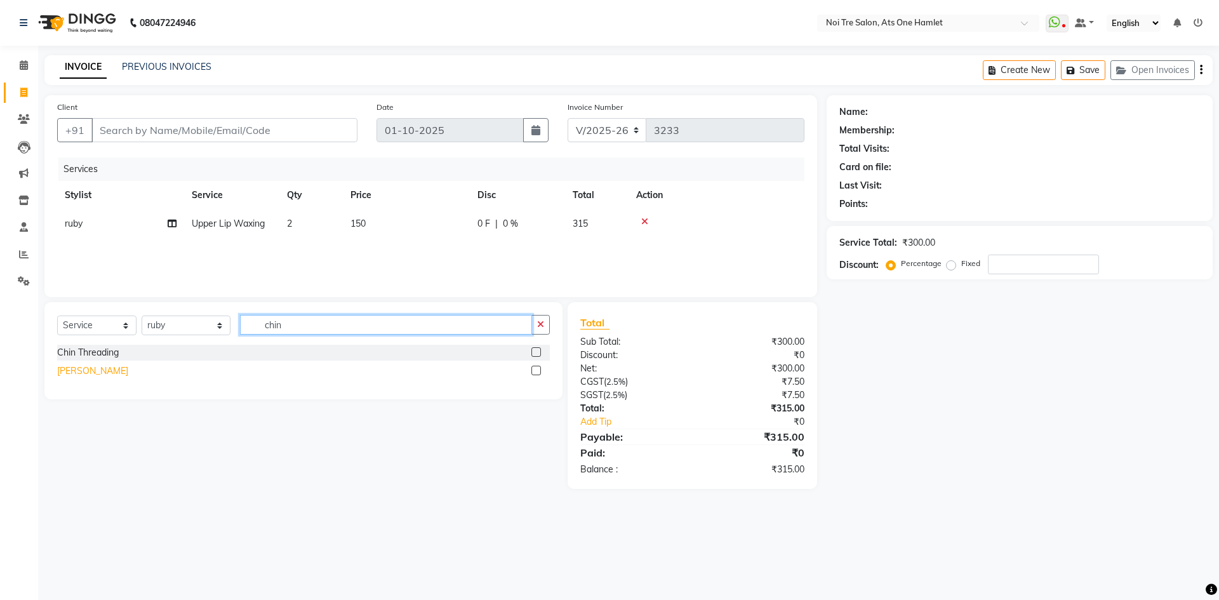
type input "chin"
click at [77, 370] on div "Chin Waxing" at bounding box center [92, 370] width 71 height 13
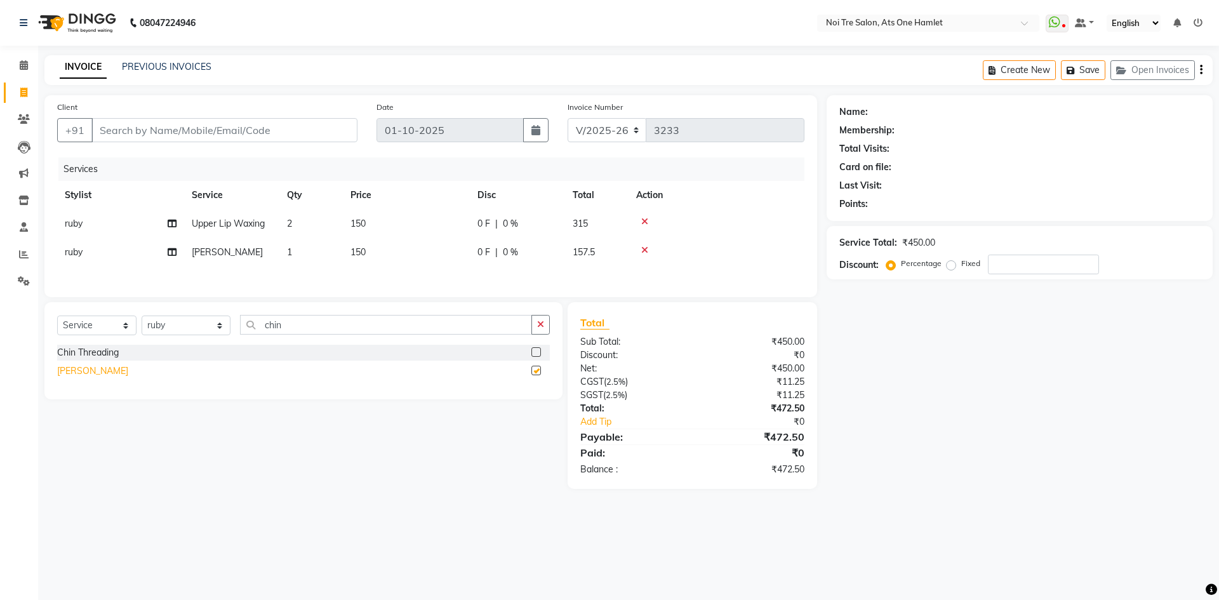
checkbox input "false"
drag, startPoint x: 288, startPoint y: 322, endPoint x: 191, endPoint y: 335, distance: 97.4
click at [191, 335] on div "Select Service Product Membership Package Voucher Prepaid Gift Card Select Styl…" at bounding box center [303, 330] width 493 height 30
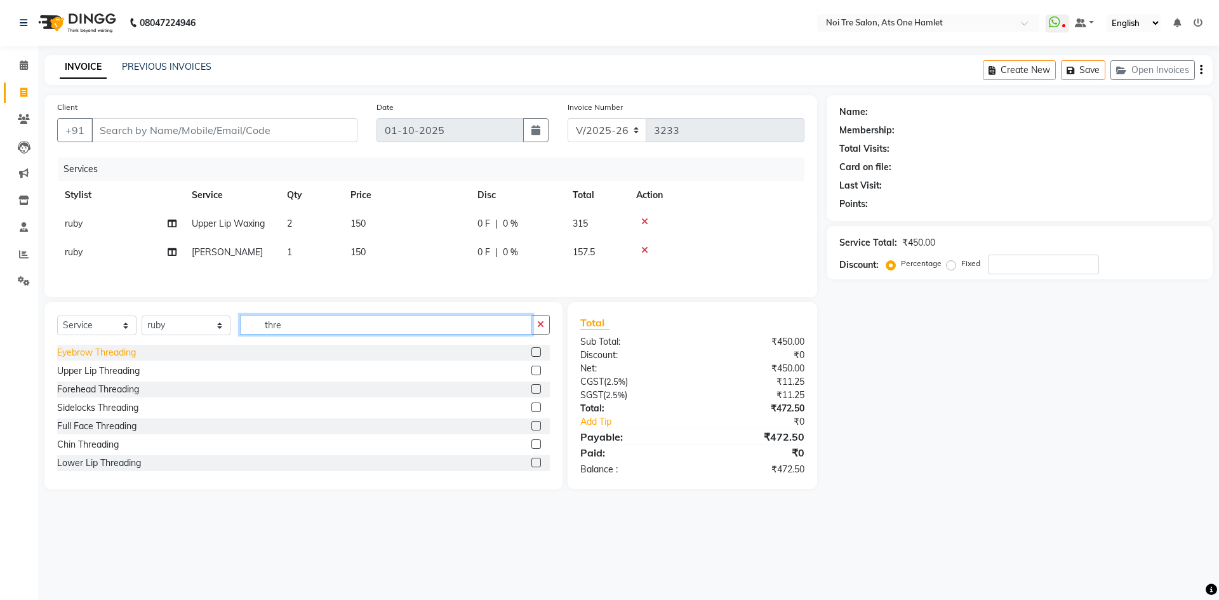
type input "thre"
click at [119, 355] on div "Eyebrow Threading" at bounding box center [96, 352] width 79 height 13
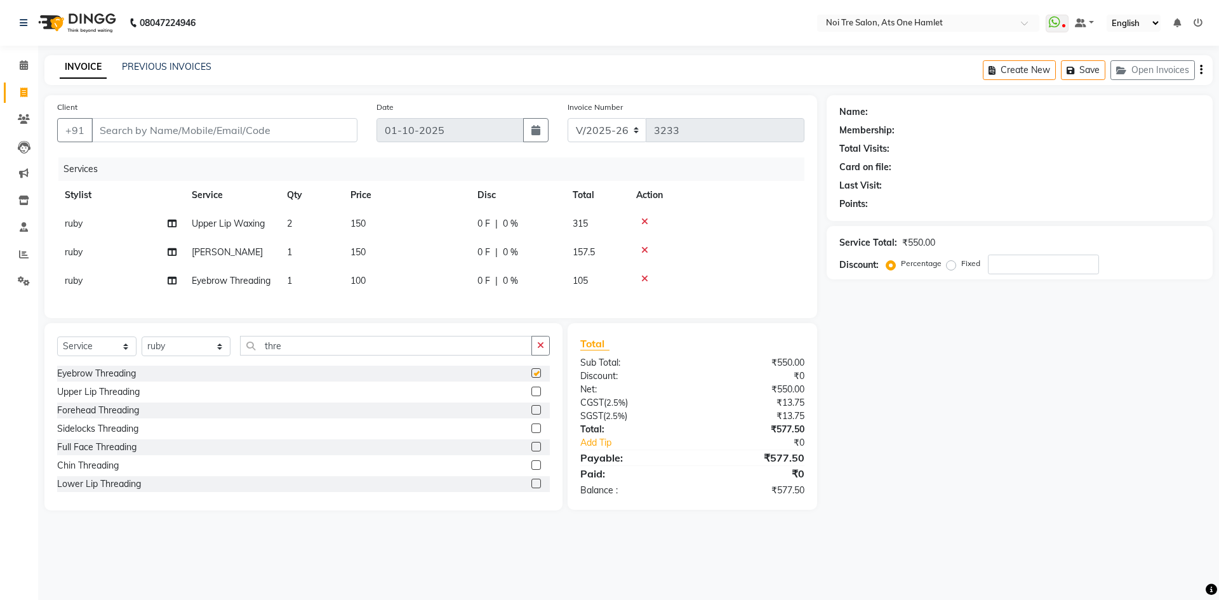
checkbox input "false"
drag, startPoint x: 240, startPoint y: 374, endPoint x: 173, endPoint y: 375, distance: 67.3
click at [173, 366] on div "Select Service Product Membership Package Voucher Prepaid Gift Card Select Styl…" at bounding box center [303, 351] width 493 height 30
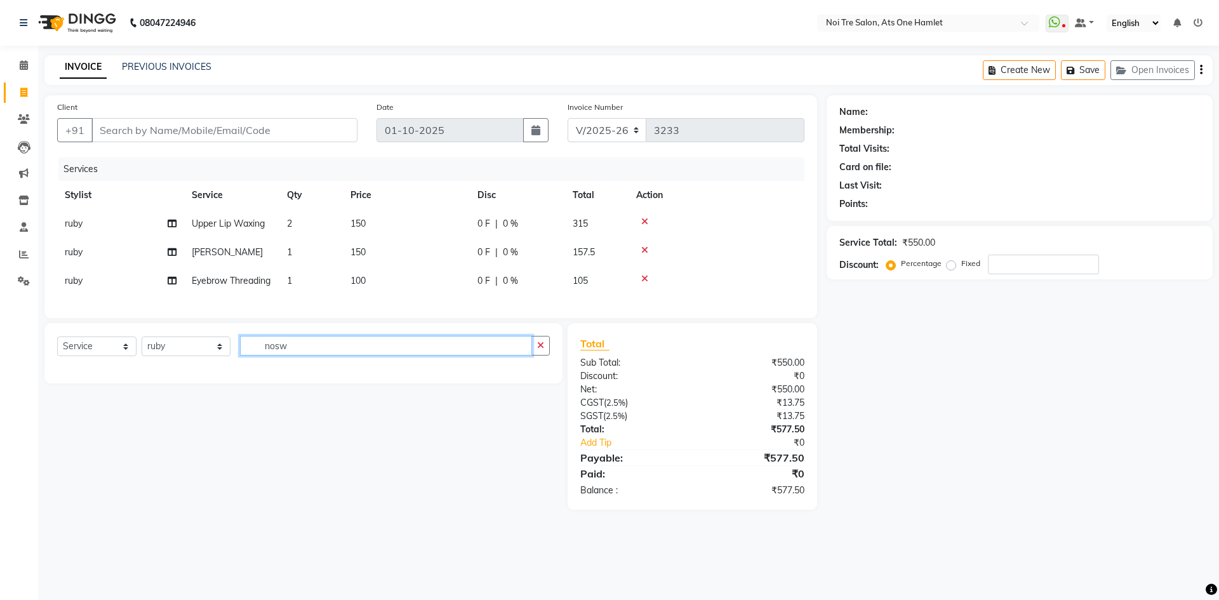
drag, startPoint x: 286, startPoint y: 373, endPoint x: 183, endPoint y: 372, distance: 102.8
click at [183, 366] on div "Select Service Product Membership Package Voucher Prepaid Gift Card Select Styl…" at bounding box center [303, 351] width 493 height 30
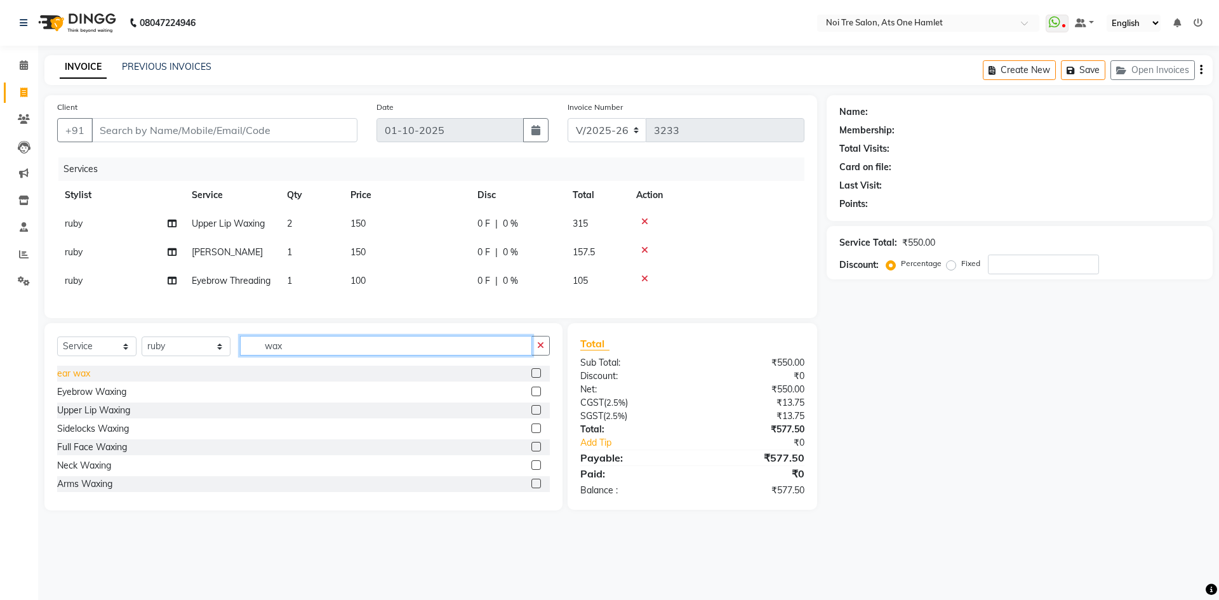
type input "wax"
click at [89, 380] on div "ear wax" at bounding box center [73, 373] width 33 height 13
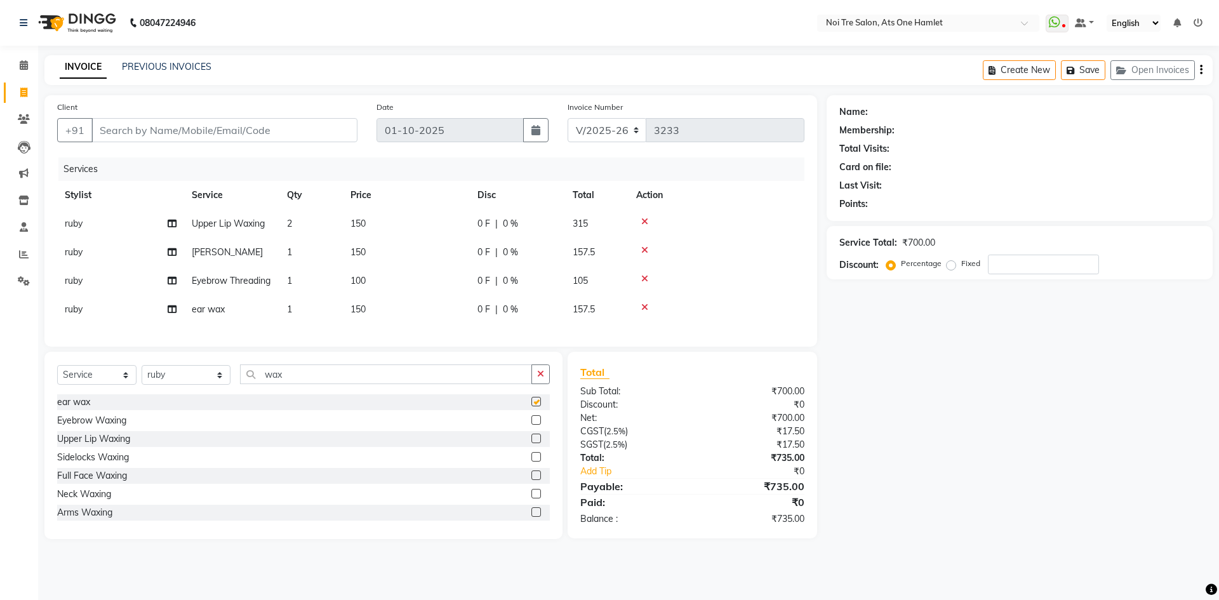
checkbox input "false"
drag, startPoint x: 381, startPoint y: 325, endPoint x: 428, endPoint y: 327, distance: 47.0
click at [382, 324] on td "150" at bounding box center [406, 309] width 127 height 29
select select "37817"
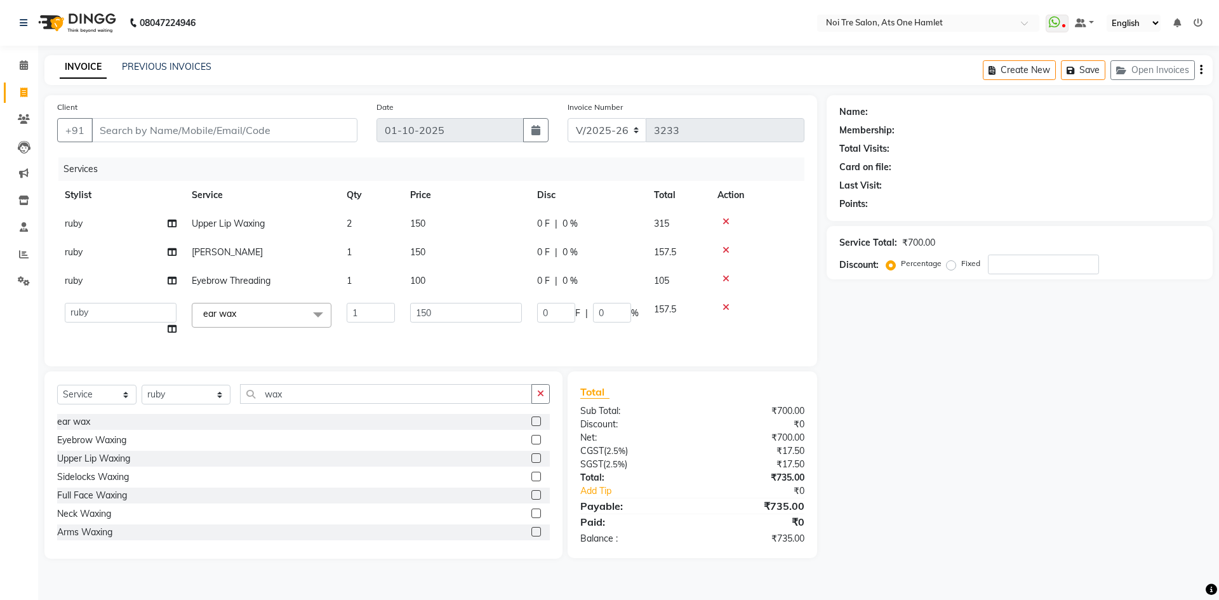
drag, startPoint x: 432, startPoint y: 351, endPoint x: 444, endPoint y: 344, distance: 13.9
click at [432, 352] on div "Services Stylist Service Qty Price Disc Total Action ruby Upper Lip Waxing 2 15…" at bounding box center [430, 255] width 747 height 196
click at [448, 318] on input "150" at bounding box center [466, 313] width 112 height 20
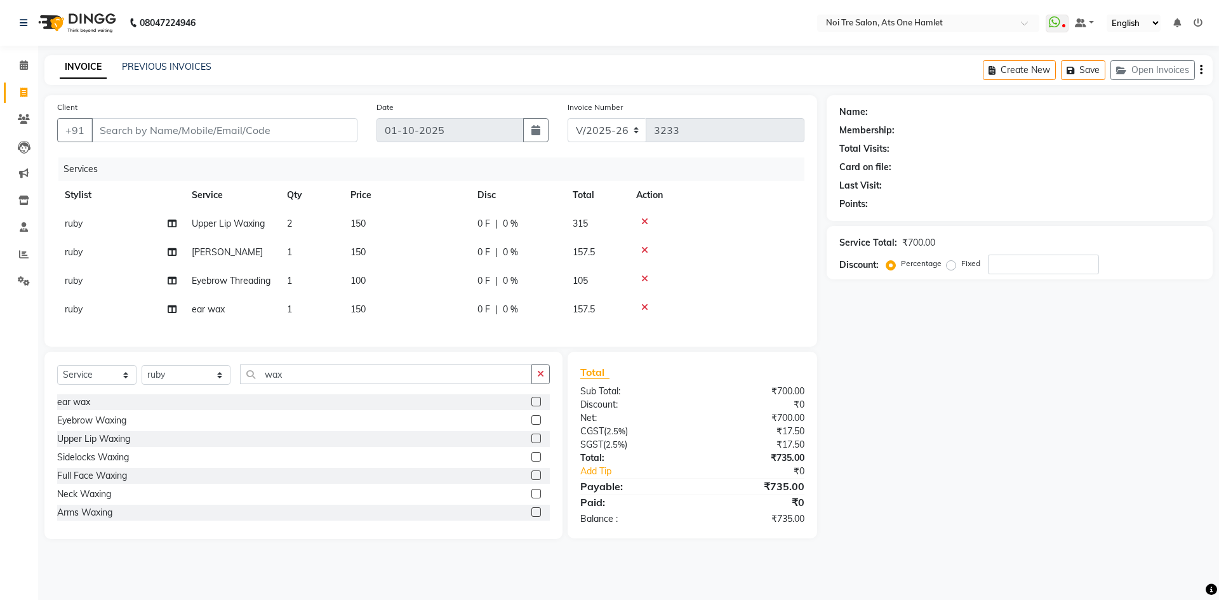
click at [446, 372] on div "Client +91 Date 01-10-2025 Invoice Number V/2025 V/2025-26 3233 Services Stylis…" at bounding box center [430, 317] width 791 height 444
click at [189, 133] on input "Client" at bounding box center [224, 130] width 266 height 24
type input "9"
type input "0"
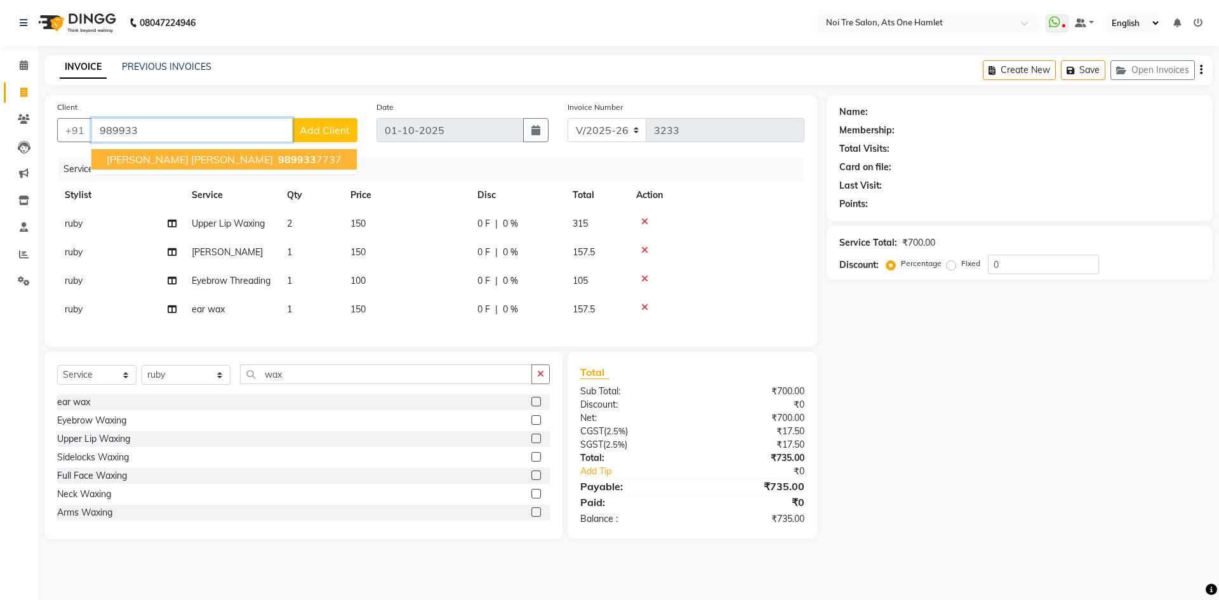
click at [275, 161] on ngb-highlight "989933 7737" at bounding box center [308, 159] width 66 height 13
type input "9899337737"
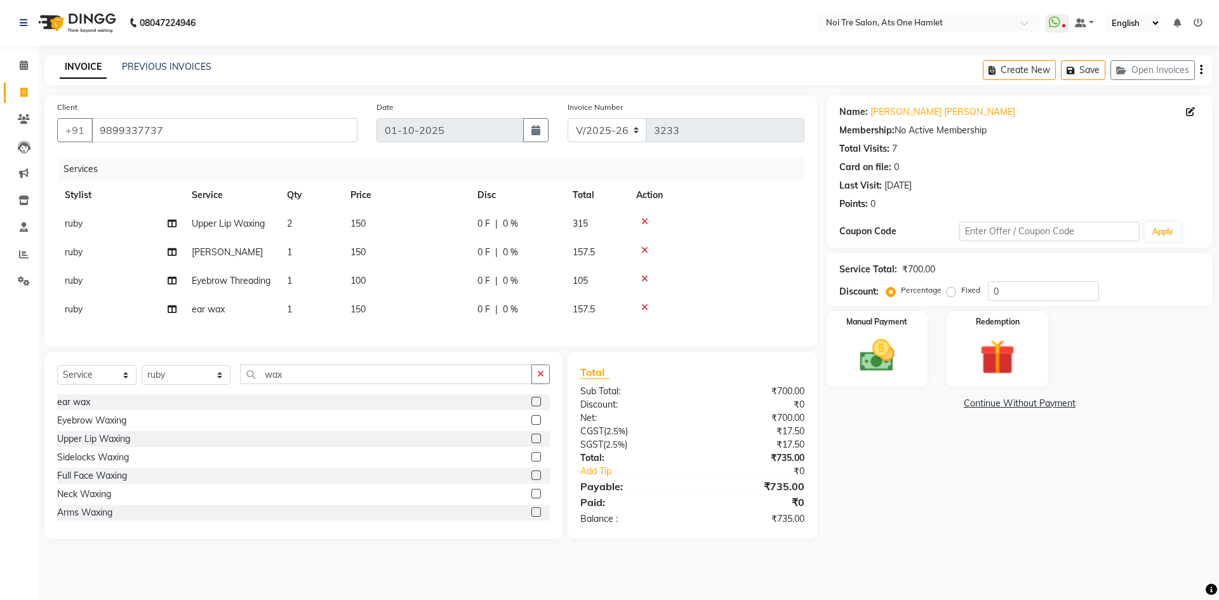
click at [387, 324] on td "150" at bounding box center [406, 309] width 127 height 29
select select "37817"
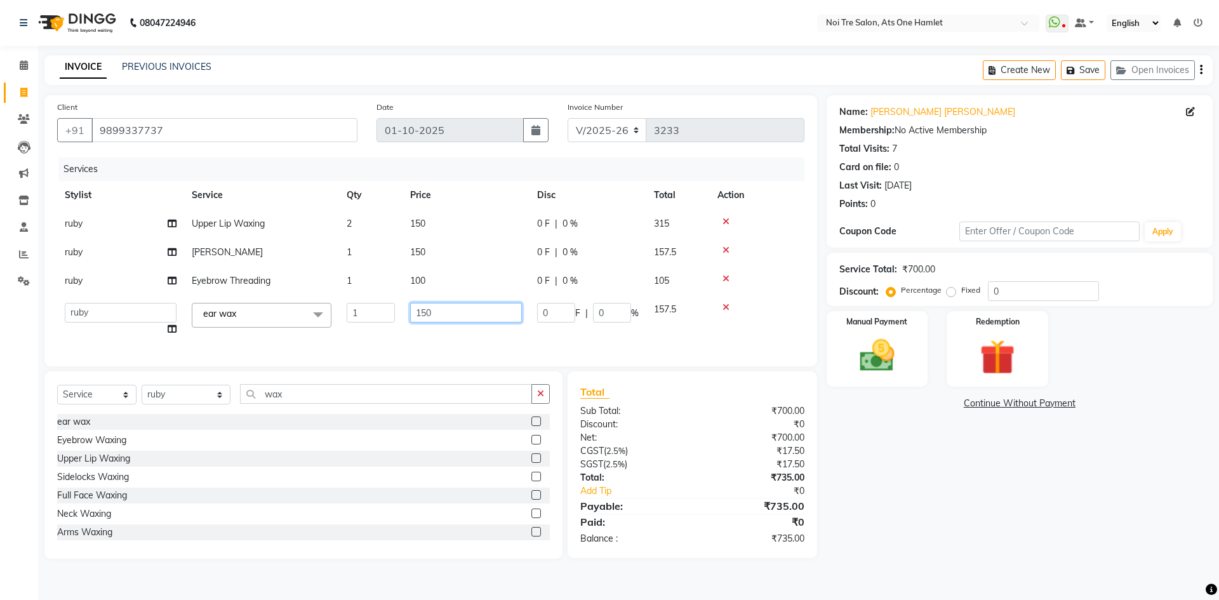
drag, startPoint x: 463, startPoint y: 321, endPoint x: 368, endPoint y: 322, distance: 95.2
click at [368, 322] on tr "aamir Abhishekh AJEET Ali Anuradha ARSH atique ATUL 104 AZAD Bhawana chahat Cha…" at bounding box center [430, 319] width 747 height 48
type input "300"
click at [426, 380] on div "Client +91 9899337737 Date 01-10-2025 Invoice Number V/2025 V/2025-26 3233 Serv…" at bounding box center [430, 326] width 791 height 463
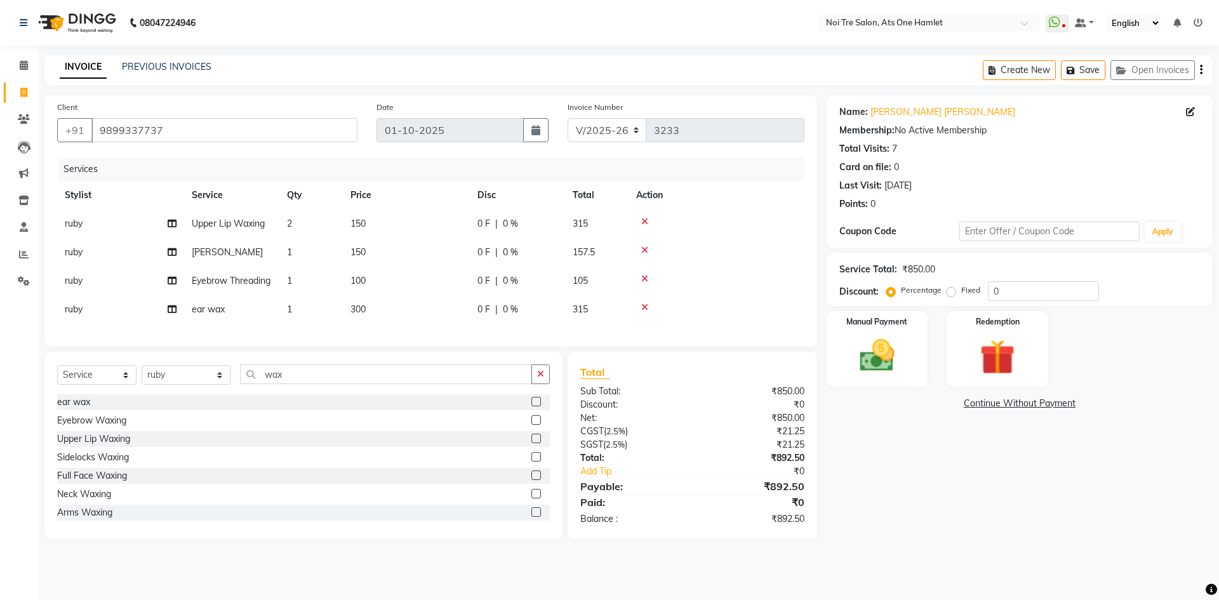
click at [378, 324] on td "300" at bounding box center [406, 309] width 127 height 29
select select "37817"
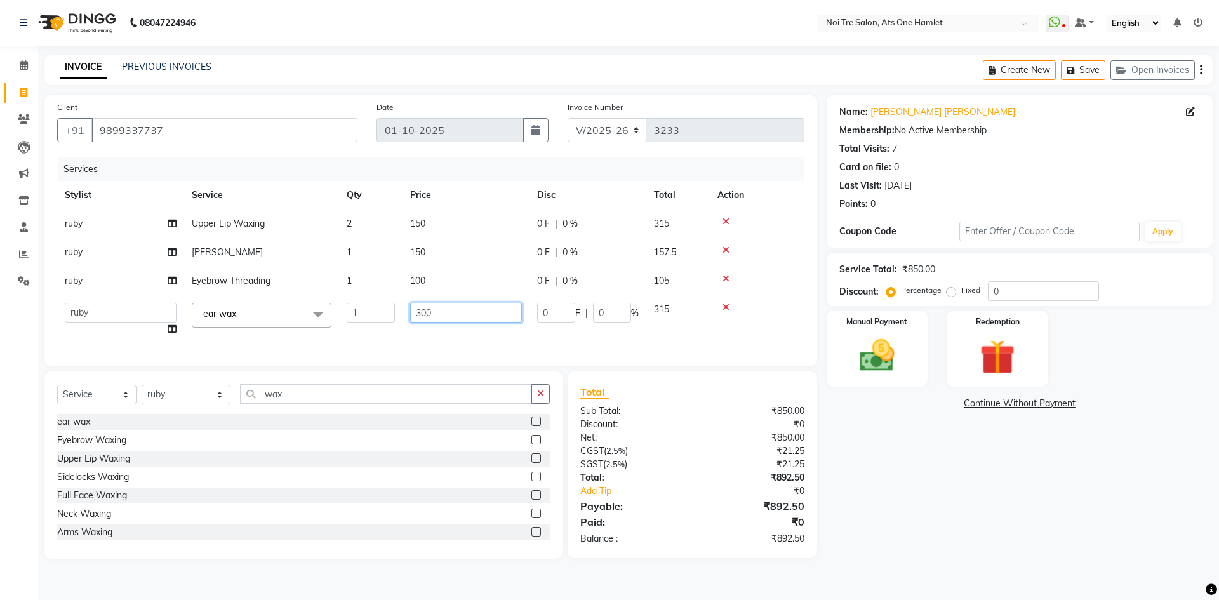
drag, startPoint x: 480, startPoint y: 315, endPoint x: 368, endPoint y: 315, distance: 112.3
click at [368, 315] on tr "aamir Abhishekh AJEET Ali Anuradha ARSH atique ATUL 104 AZAD Bhawana chahat Cha…" at bounding box center [430, 319] width 747 height 48
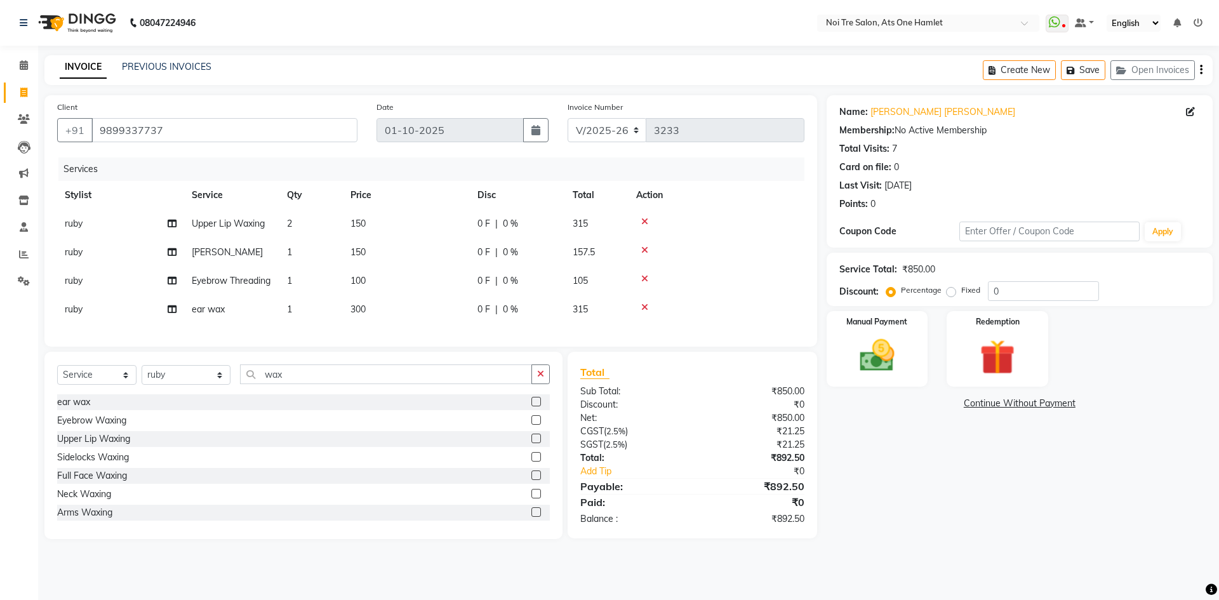
click at [456, 376] on div "Client +91 9899337737 Date 01-10-2025 Invoice Number V/2025 V/2025-26 3233 Serv…" at bounding box center [430, 317] width 791 height 444
click at [900, 367] on img at bounding box center [876, 355] width 59 height 42
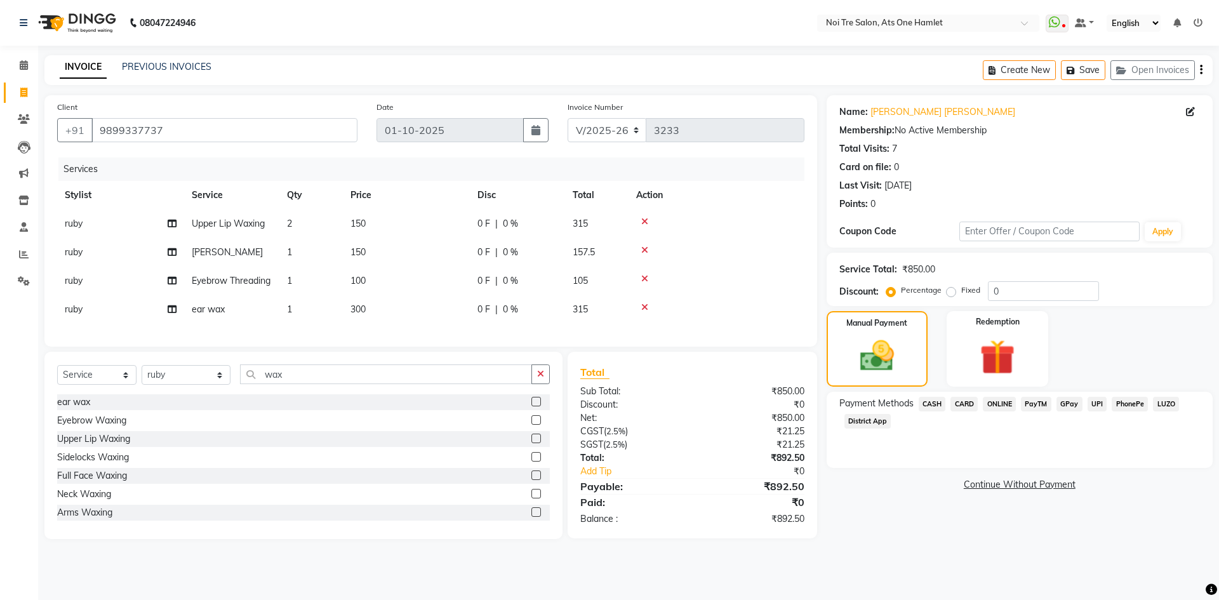
click at [997, 399] on span "ONLINE" at bounding box center [998, 404] width 33 height 15
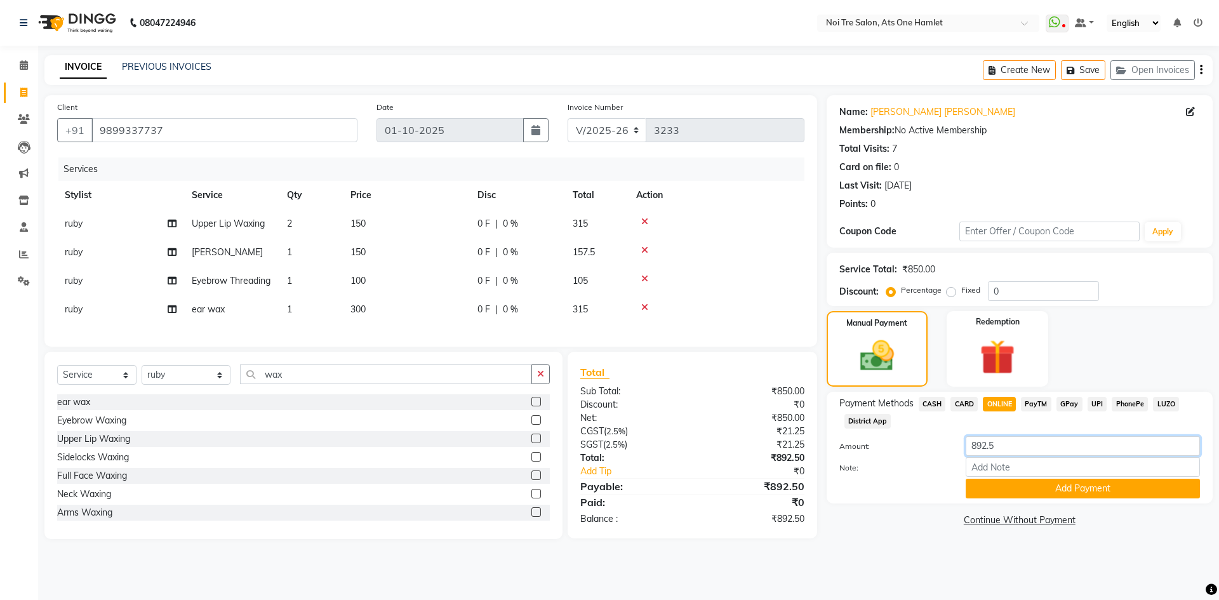
drag, startPoint x: 1012, startPoint y: 443, endPoint x: 915, endPoint y: 446, distance: 96.5
click at [915, 446] on div "Amount: 892.5" at bounding box center [1020, 447] width 380 height 22
click at [366, 315] on span "300" at bounding box center [357, 308] width 15 height 11
select select "37817"
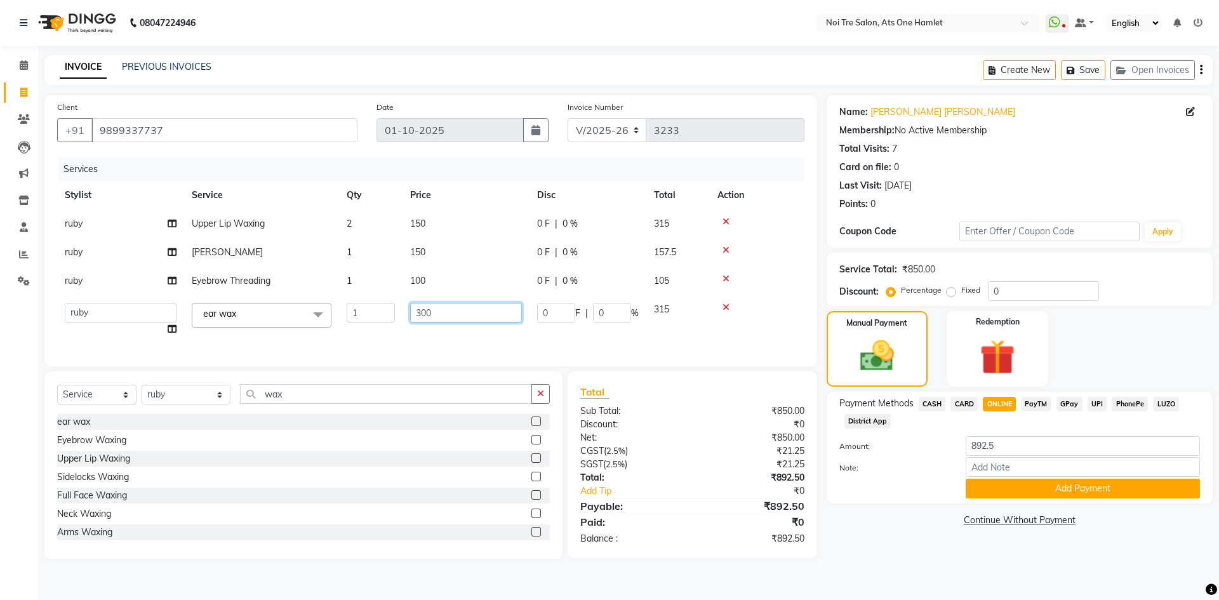
drag, startPoint x: 425, startPoint y: 314, endPoint x: 383, endPoint y: 314, distance: 41.3
click at [383, 314] on tr "aamir Abhishekh AJEET Ali Anuradha ARSH atique ATUL 104 AZAD Bhawana chahat Cha…" at bounding box center [430, 319] width 747 height 48
type input "150"
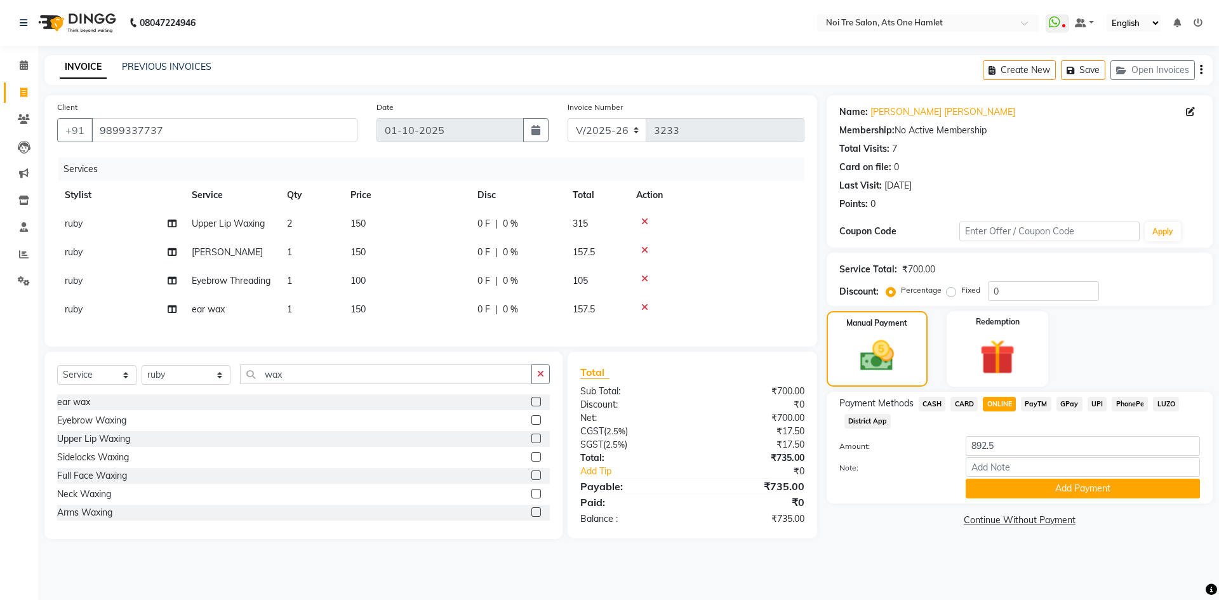
click at [403, 347] on div "Client +91 9899337737 Date 01-10-2025 Invoice Number V/2025 V/2025-26 3233 Serv…" at bounding box center [430, 220] width 772 height 251
click at [370, 324] on td "150" at bounding box center [406, 309] width 127 height 29
select select "37817"
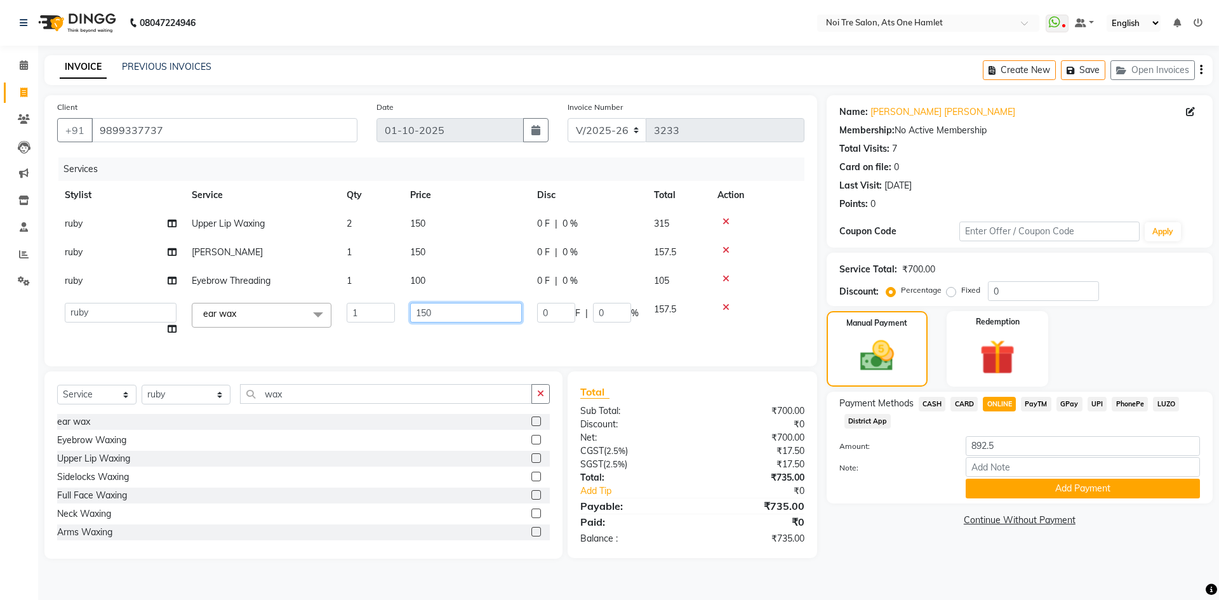
drag, startPoint x: 449, startPoint y: 310, endPoint x: 369, endPoint y: 317, distance: 80.3
click at [369, 317] on tr "aamir Abhishekh AJEET Ali Anuradha ARSH atique ATUL 104 AZAD Bhawana chahat Cha…" at bounding box center [430, 319] width 747 height 48
type input "300"
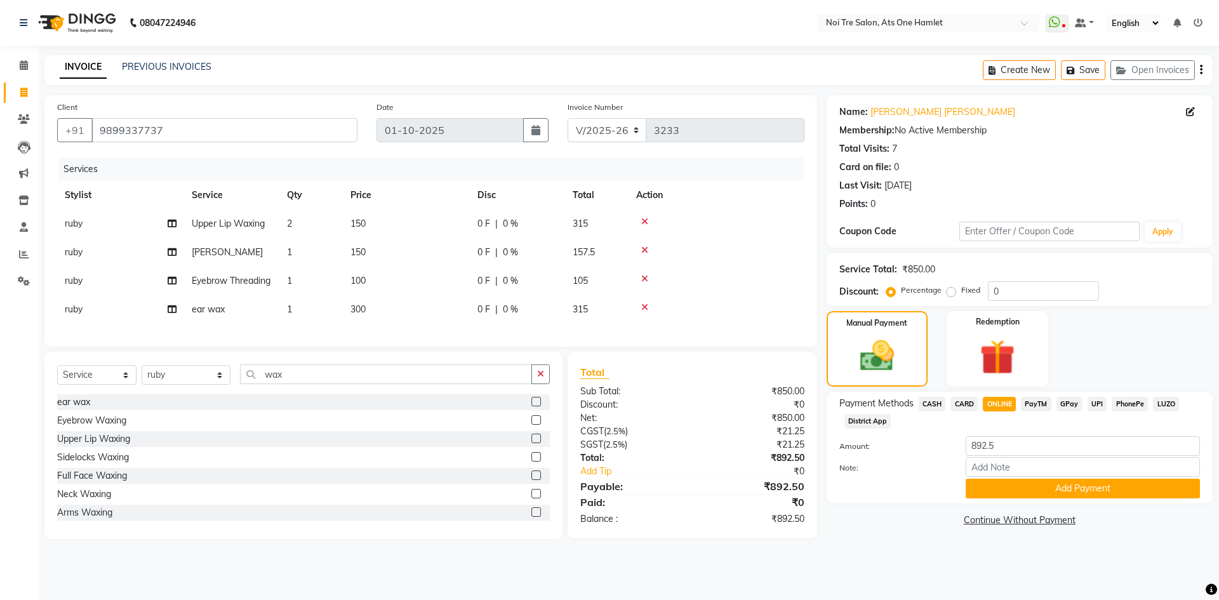
click at [374, 373] on div "Client +91 9899337737 Date 01-10-2025 Invoice Number V/2025 V/2025-26 3233 Serv…" at bounding box center [430, 317] width 791 height 444
drag, startPoint x: 1002, startPoint y: 447, endPoint x: 941, endPoint y: 449, distance: 60.9
click at [941, 449] on div "Amount: 892.5" at bounding box center [1020, 447] width 380 height 22
type input "935"
click at [1028, 489] on button "Add Payment" at bounding box center [1082, 489] width 234 height 20
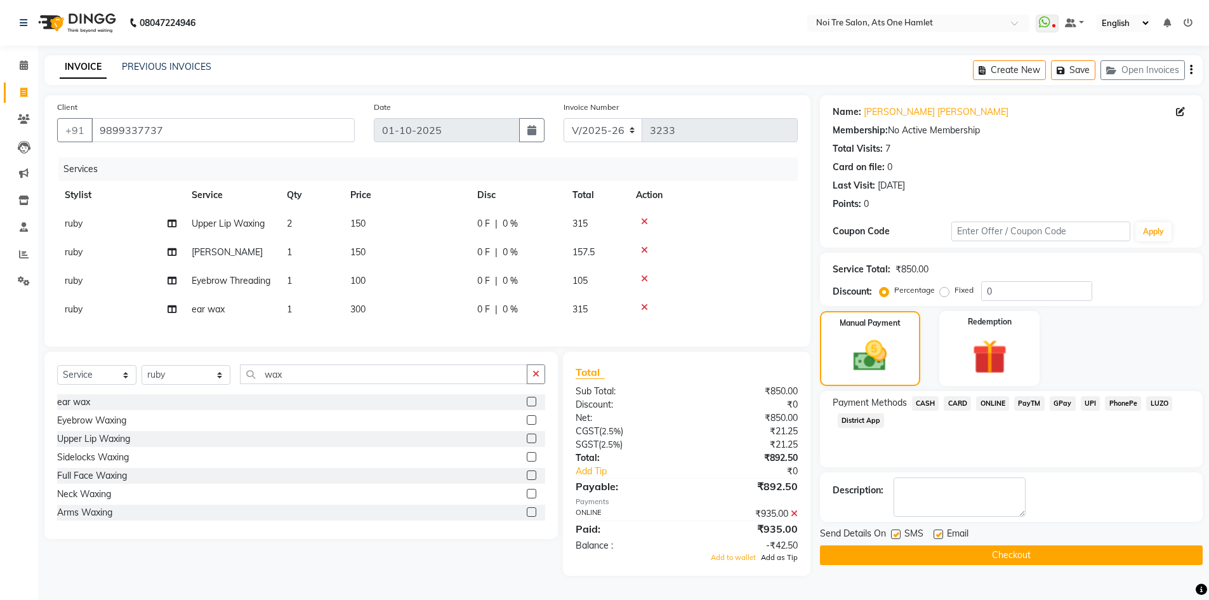
click at [784, 562] on span "Add as Tip" at bounding box center [779, 557] width 37 height 9
click at [915, 554] on button "Checkout" at bounding box center [1011, 555] width 383 height 20
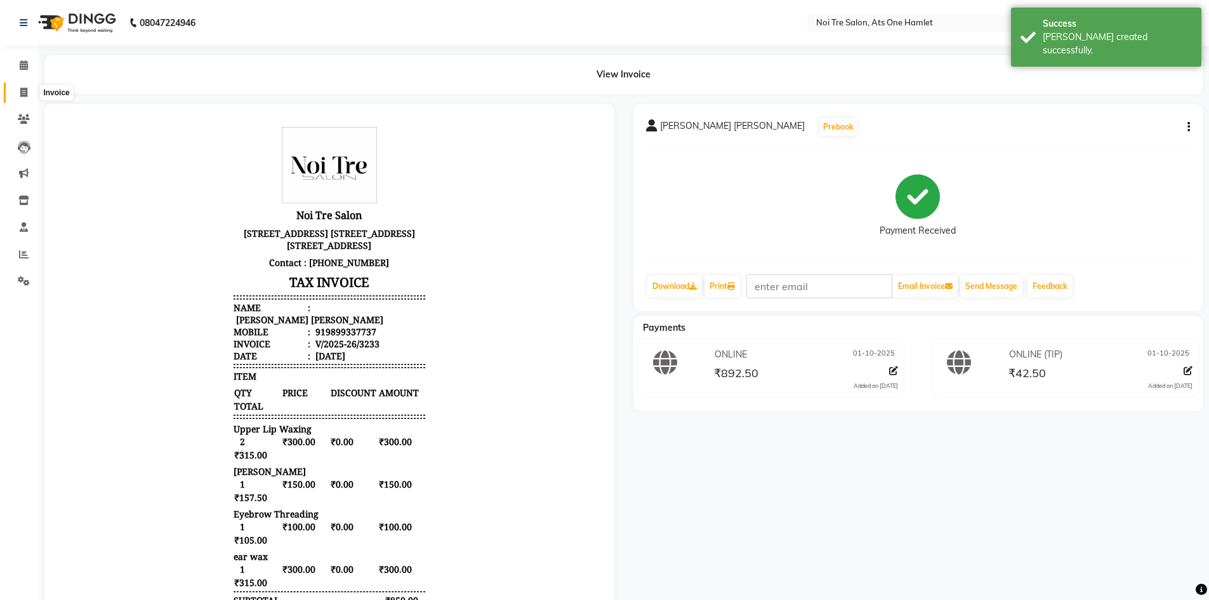
click at [25, 89] on icon at bounding box center [23, 93] width 7 height 10
select select "service"
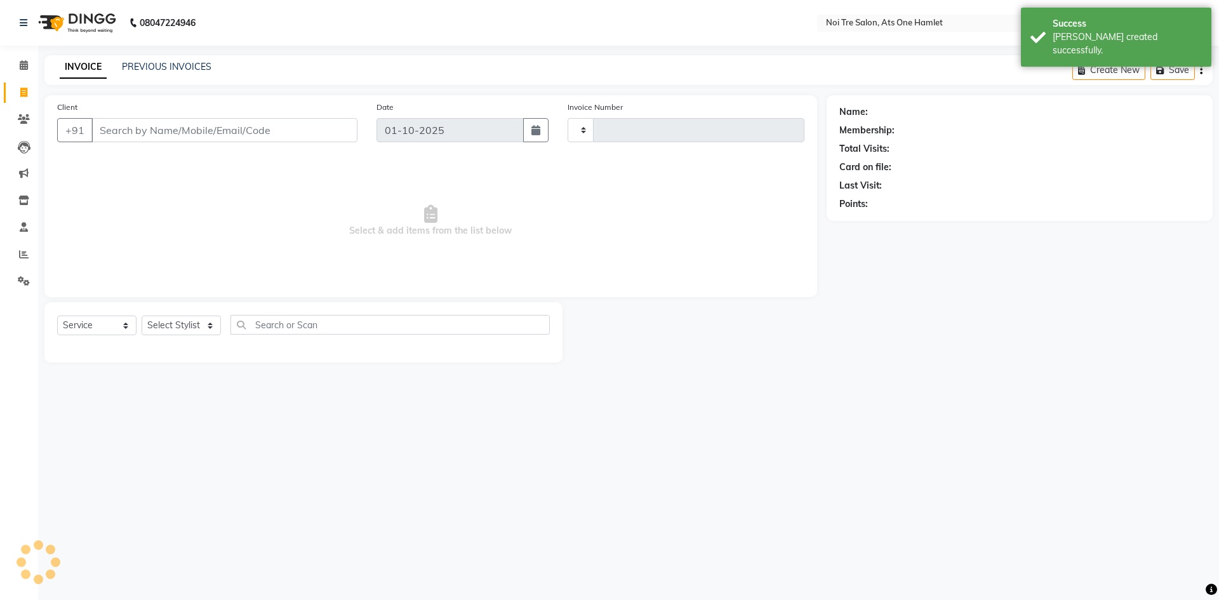
type input "3234"
select select "5096"
click at [206, 122] on input "Client" at bounding box center [224, 130] width 266 height 24
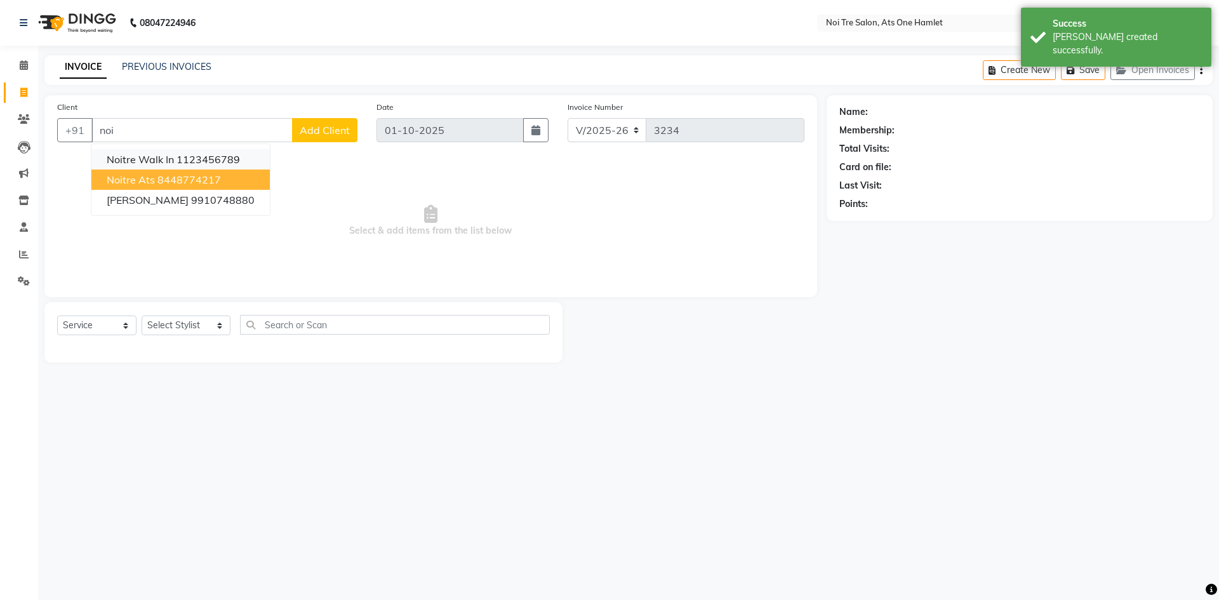
click at [159, 160] on span "Noitre Walk in" at bounding box center [140, 159] width 67 height 13
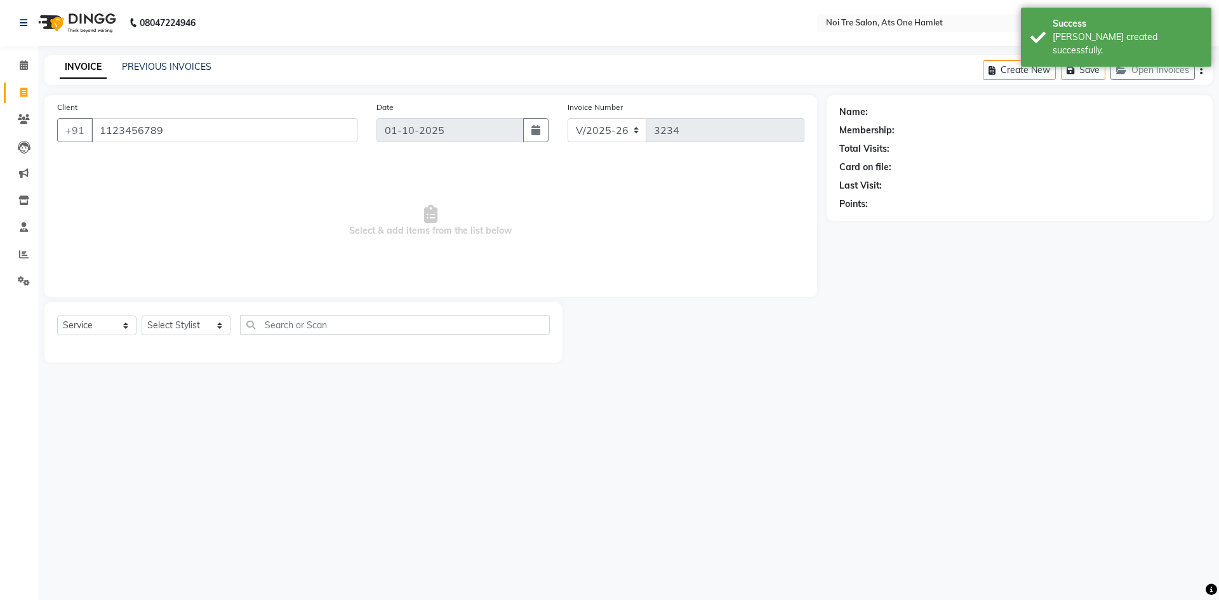
type input "1123456789"
click at [172, 331] on select "Select Stylist aamir Abhishekh AJEET Ali Anuradha ARSH atique ATUL 104 AZAD Bha…" at bounding box center [186, 325] width 89 height 20
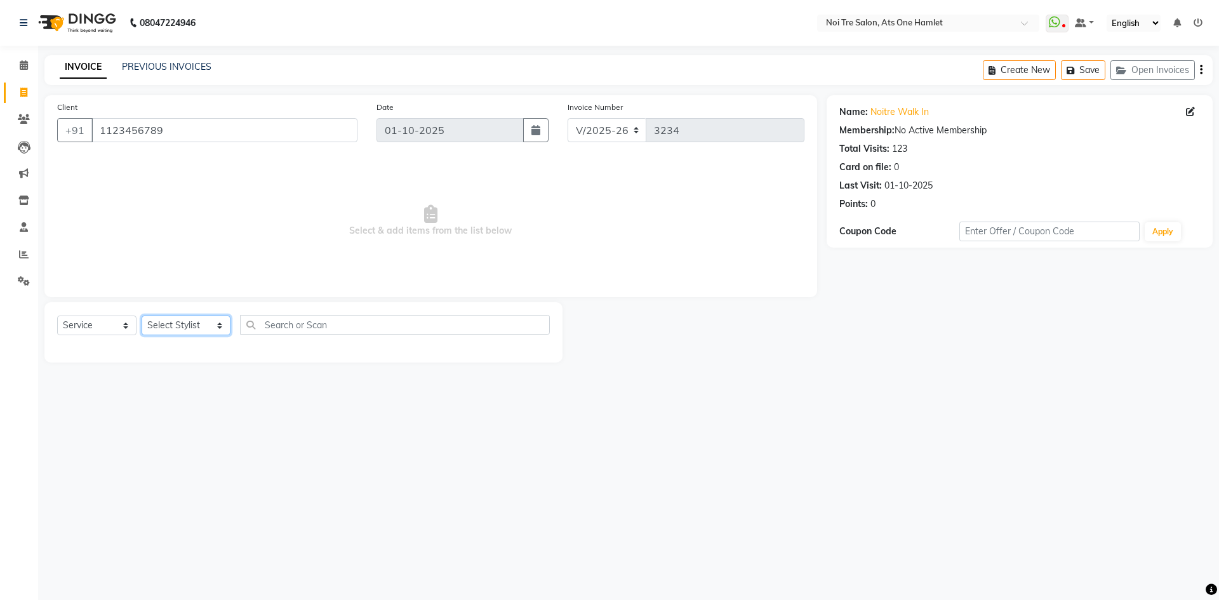
select select "37817"
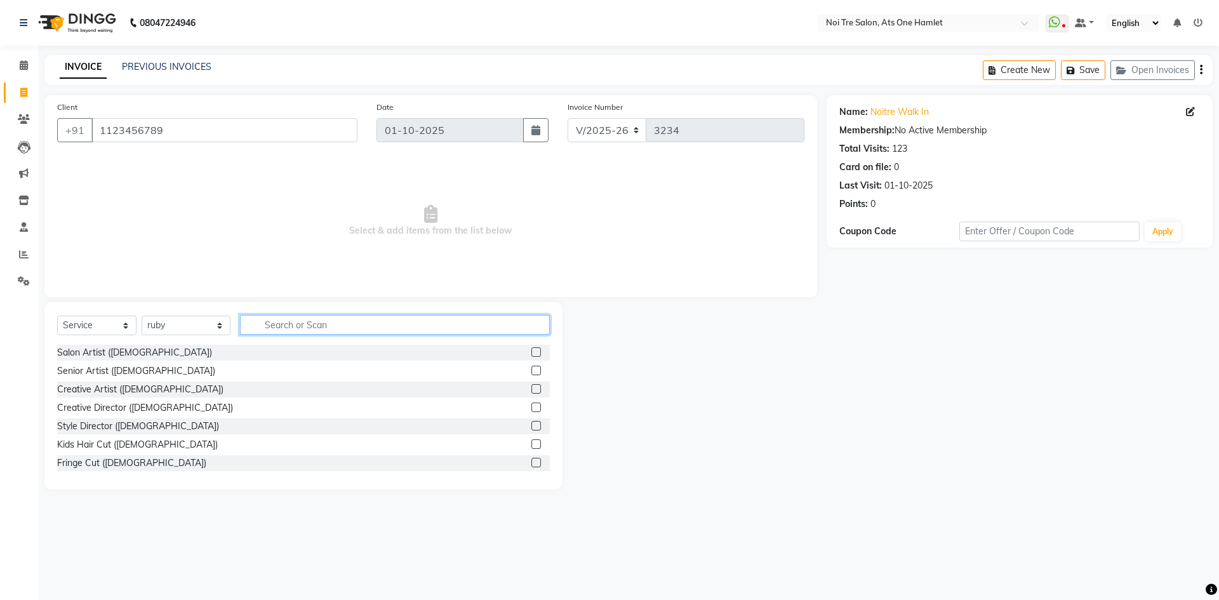
click at [277, 328] on input "text" at bounding box center [395, 325] width 310 height 20
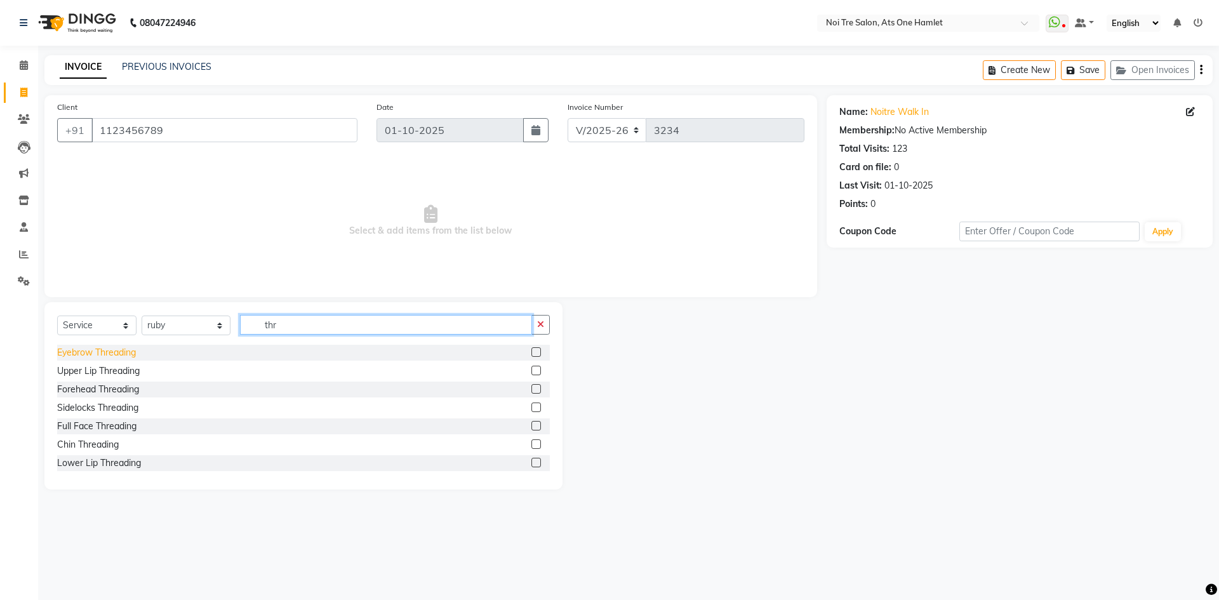
type input "thr"
click at [88, 352] on div "Eyebrow Threading" at bounding box center [96, 352] width 79 height 13
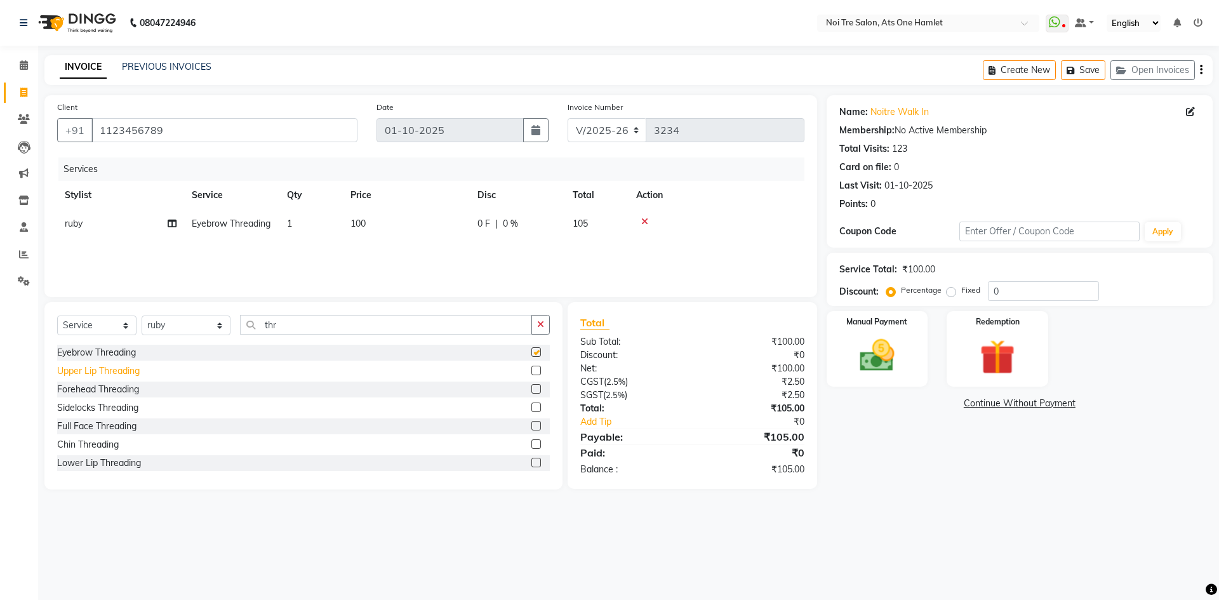
checkbox input "false"
click at [102, 370] on div "Upper Lip Threading" at bounding box center [98, 370] width 83 height 13
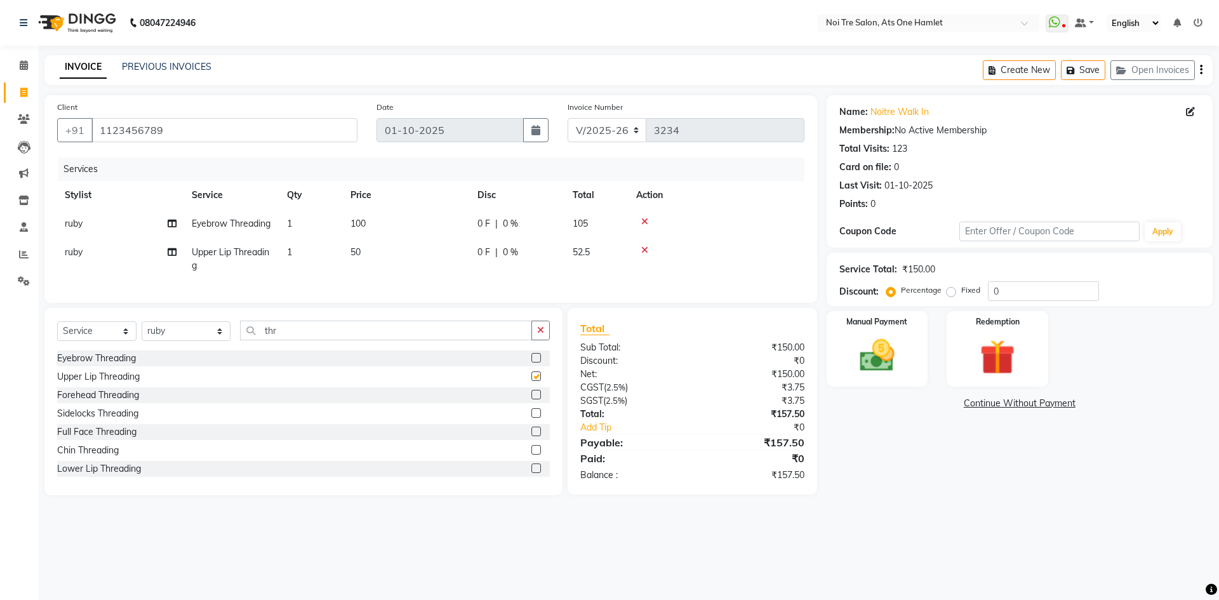
checkbox input "false"
click at [369, 223] on td "100" at bounding box center [406, 223] width 127 height 29
select select "37817"
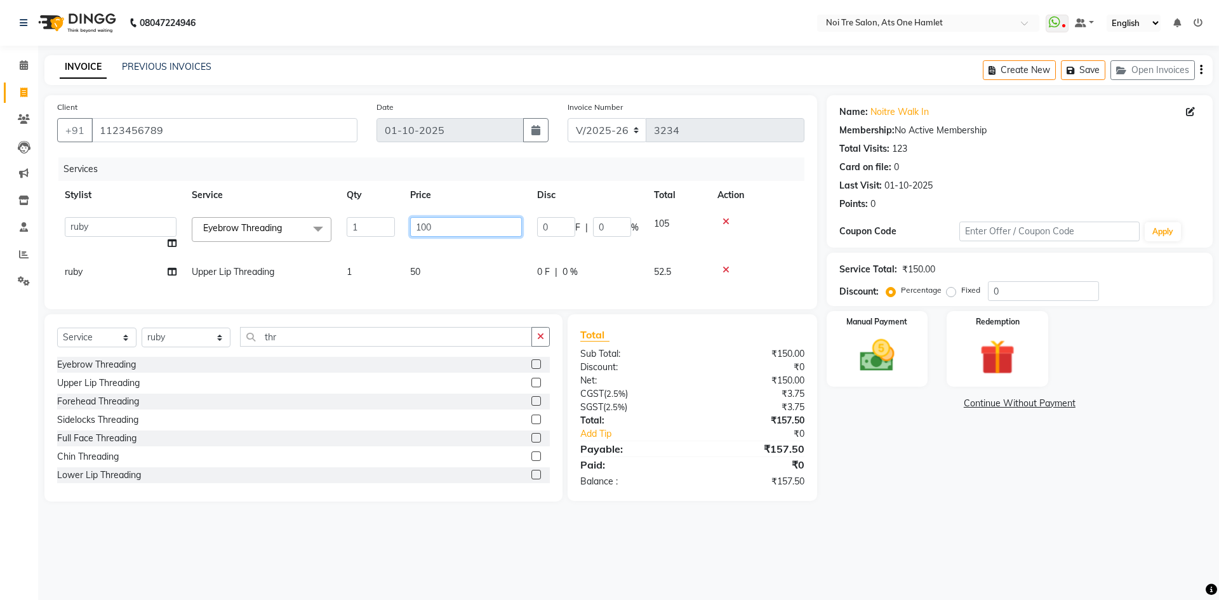
drag, startPoint x: 404, startPoint y: 222, endPoint x: 378, endPoint y: 223, distance: 25.4
click at [378, 223] on tr "aamir Abhishekh AJEET Ali Anuradha ARSH atique ATUL 104 AZAD Bhawana chahat Cha…" at bounding box center [430, 233] width 747 height 48
type input "170"
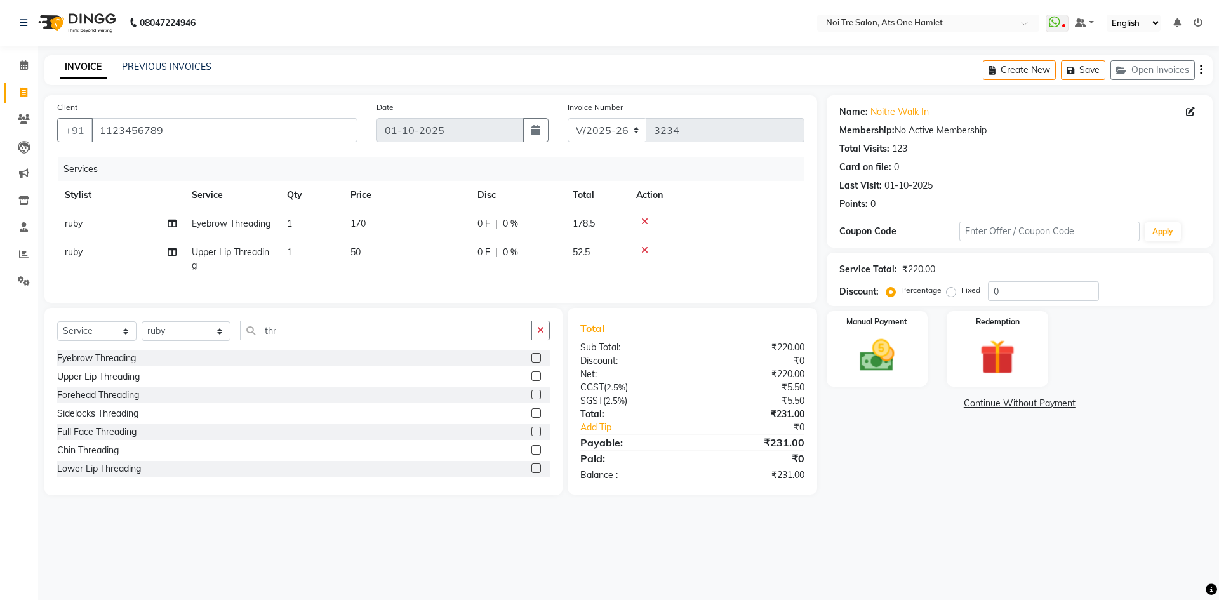
click at [463, 303] on div "Client +91 1123456789 Date 01-10-2025 Invoice Number V/2025 V/2025-26 3234 Serv…" at bounding box center [430, 199] width 772 height 208
click at [647, 255] on icon at bounding box center [644, 250] width 7 height 9
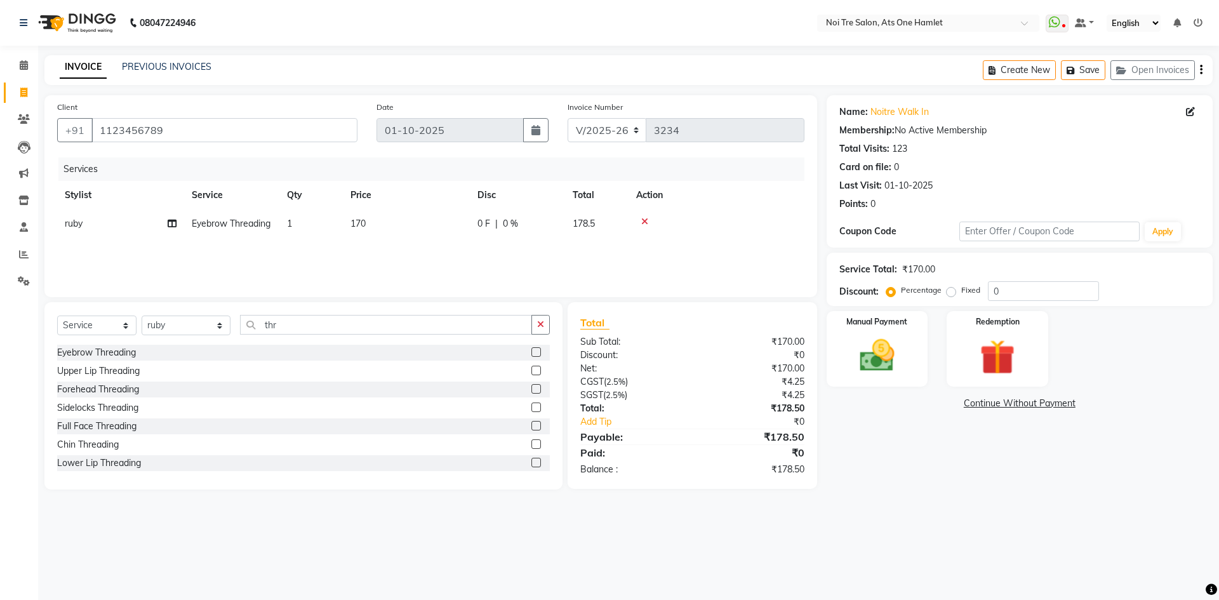
click at [410, 222] on td "170" at bounding box center [406, 223] width 127 height 29
select select "37817"
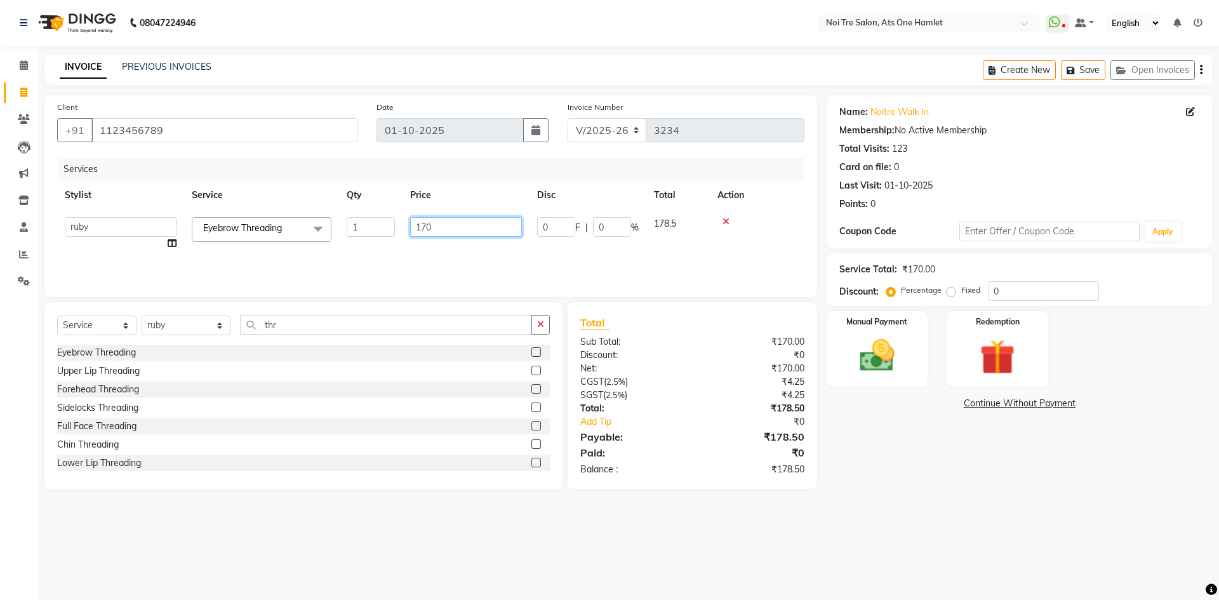
click at [437, 218] on input "170" at bounding box center [466, 227] width 112 height 20
type input "168"
click at [574, 304] on div "Total Sub Total: ₹170.00 Discount: ₹0 Net: ₹170.00 CGST ( 2.5% ) ₹4.25 SGST ( 2…" at bounding box center [691, 395] width 249 height 187
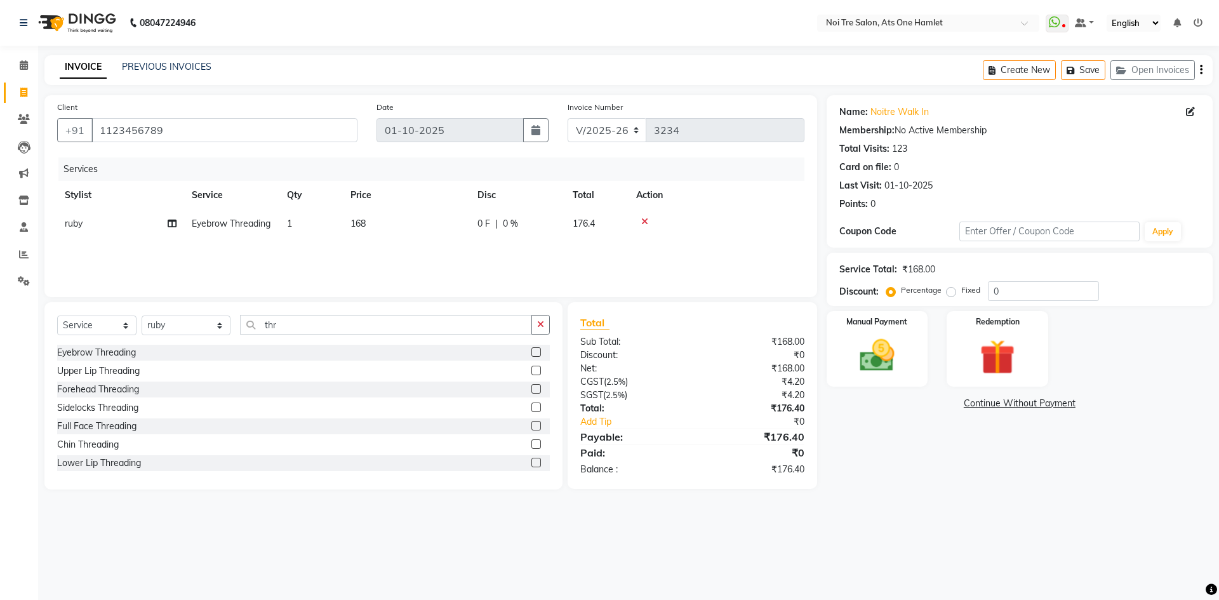
click at [374, 231] on td "168" at bounding box center [406, 223] width 127 height 29
select select "37817"
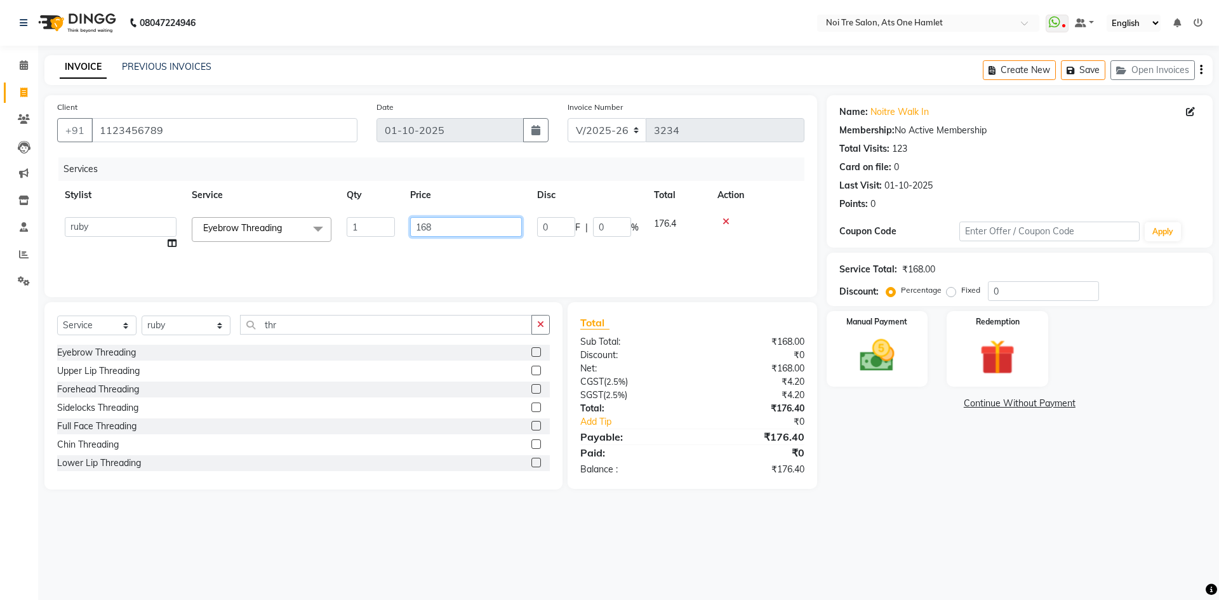
click at [445, 218] on input "168" at bounding box center [466, 227] width 112 height 20
type input "168.5"
click at [541, 298] on div "Client +91 1123456789 Date 01-10-2025 Invoice Number V/2025 V/2025-26 3234 Serv…" at bounding box center [430, 292] width 791 height 394
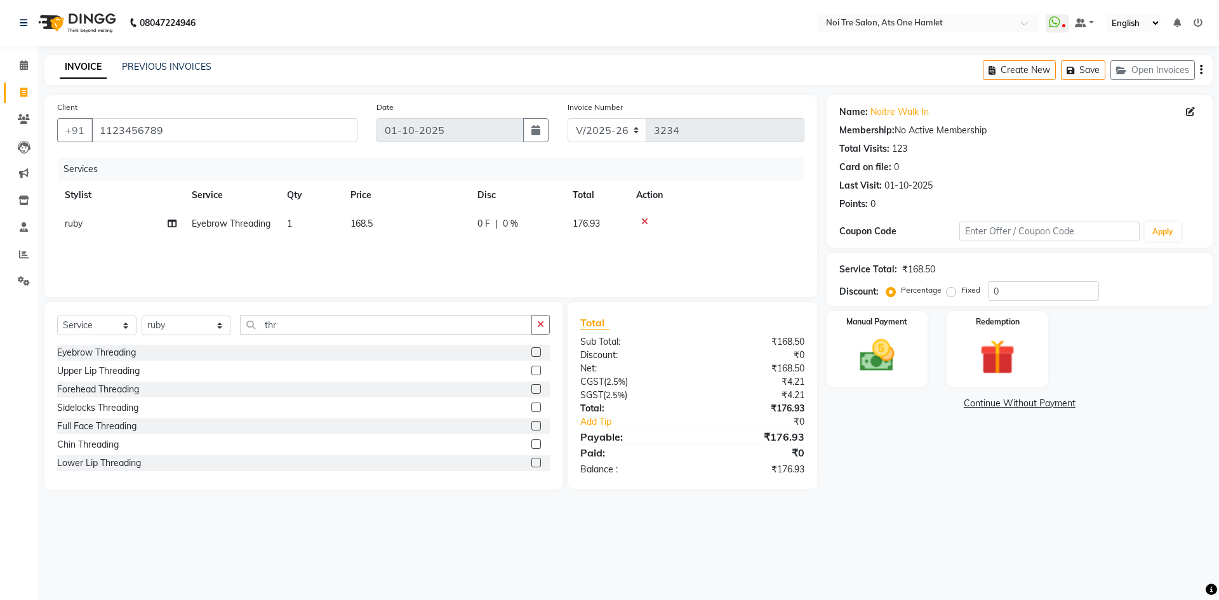
drag, startPoint x: 380, startPoint y: 225, endPoint x: 402, endPoint y: 225, distance: 21.6
click at [381, 225] on td "168.5" at bounding box center [406, 223] width 127 height 29
select select "37817"
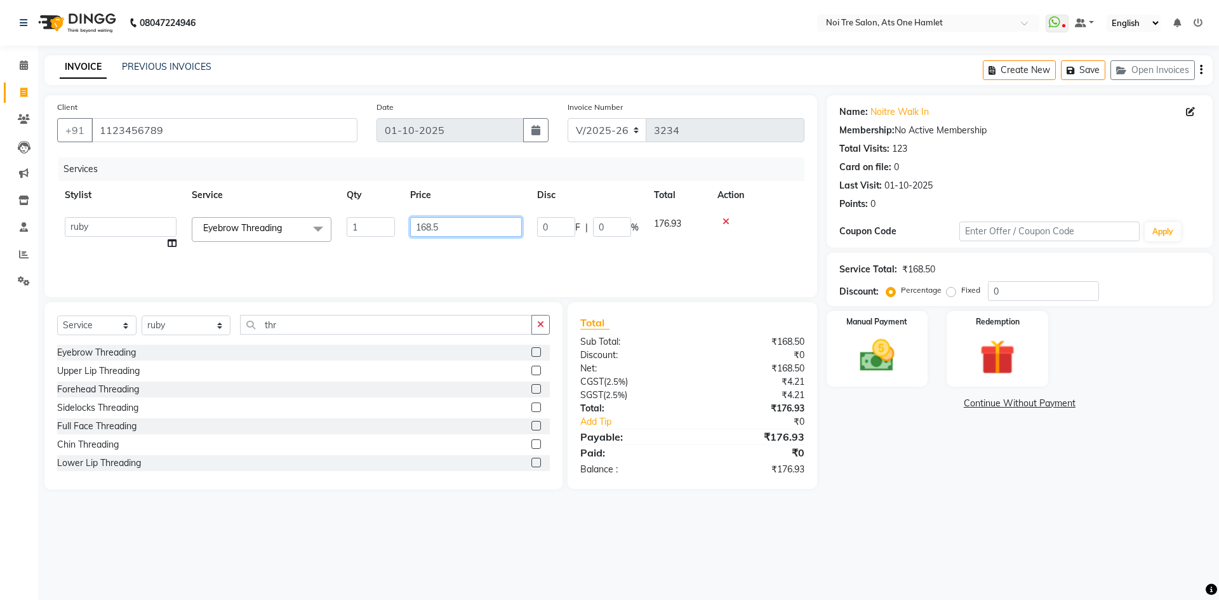
click at [432, 225] on input "168.5" at bounding box center [466, 227] width 112 height 20
click at [456, 227] on input "168.5" at bounding box center [466, 227] width 112 height 20
type input "168.8"
click at [472, 296] on div "Client +91 1123456789 Date 01-10-2025 Invoice Number V/2025 V/2025-26 3234 Serv…" at bounding box center [430, 196] width 772 height 202
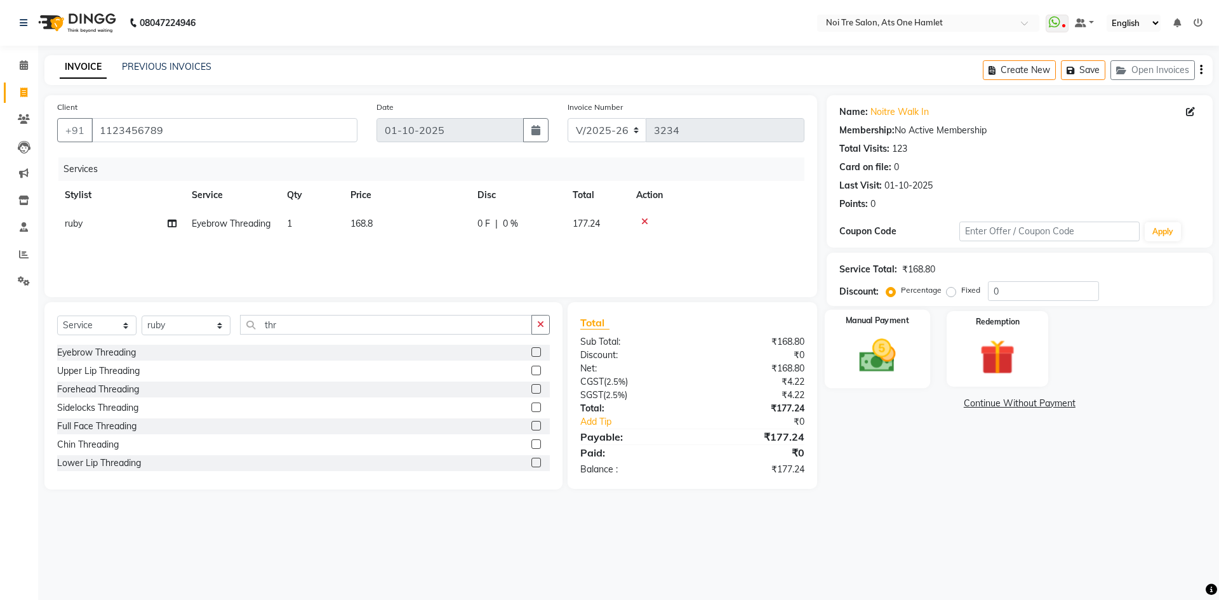
click at [850, 345] on img at bounding box center [876, 355] width 59 height 42
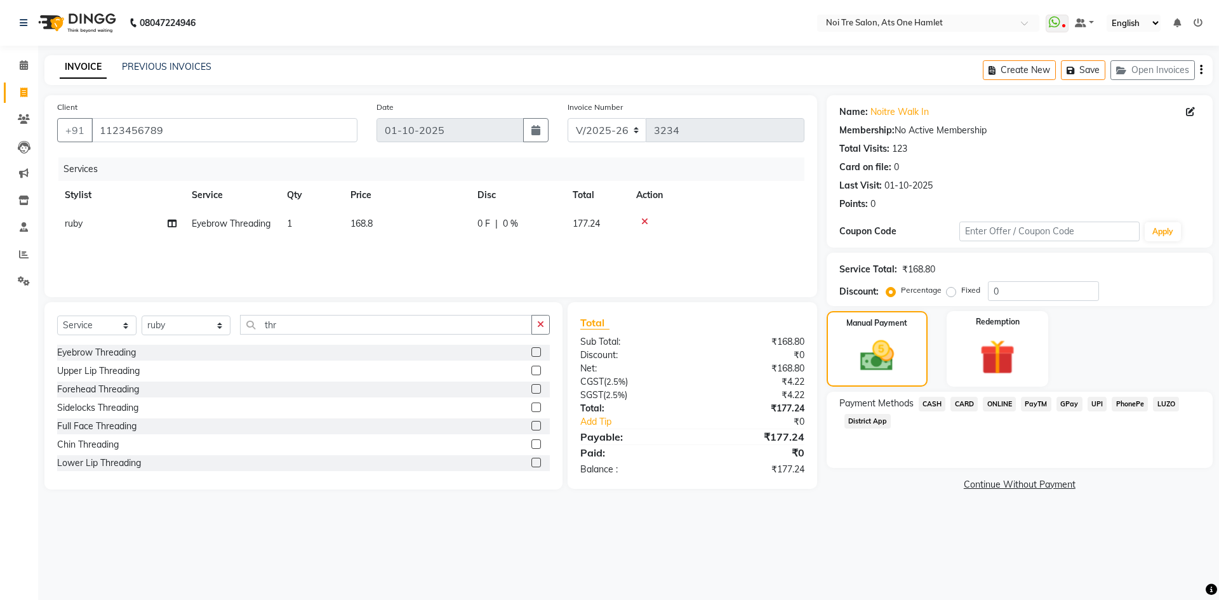
click at [987, 404] on span "ONLINE" at bounding box center [998, 404] width 33 height 15
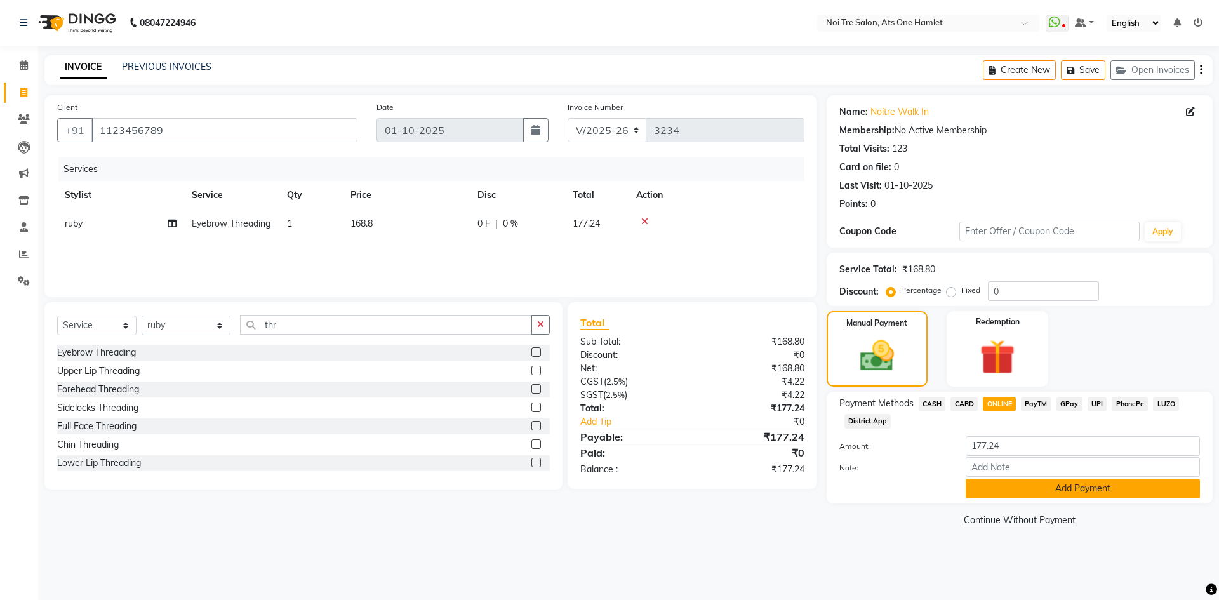
click at [1002, 483] on button "Add Payment" at bounding box center [1082, 489] width 234 height 20
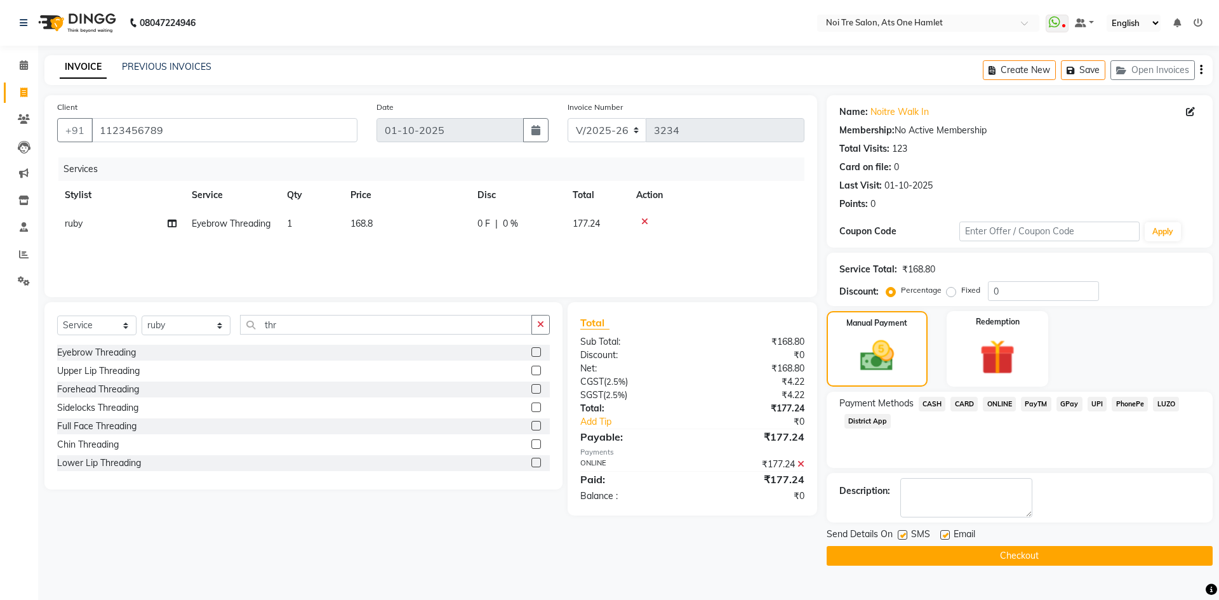
click at [1015, 554] on button "Checkout" at bounding box center [1019, 556] width 386 height 20
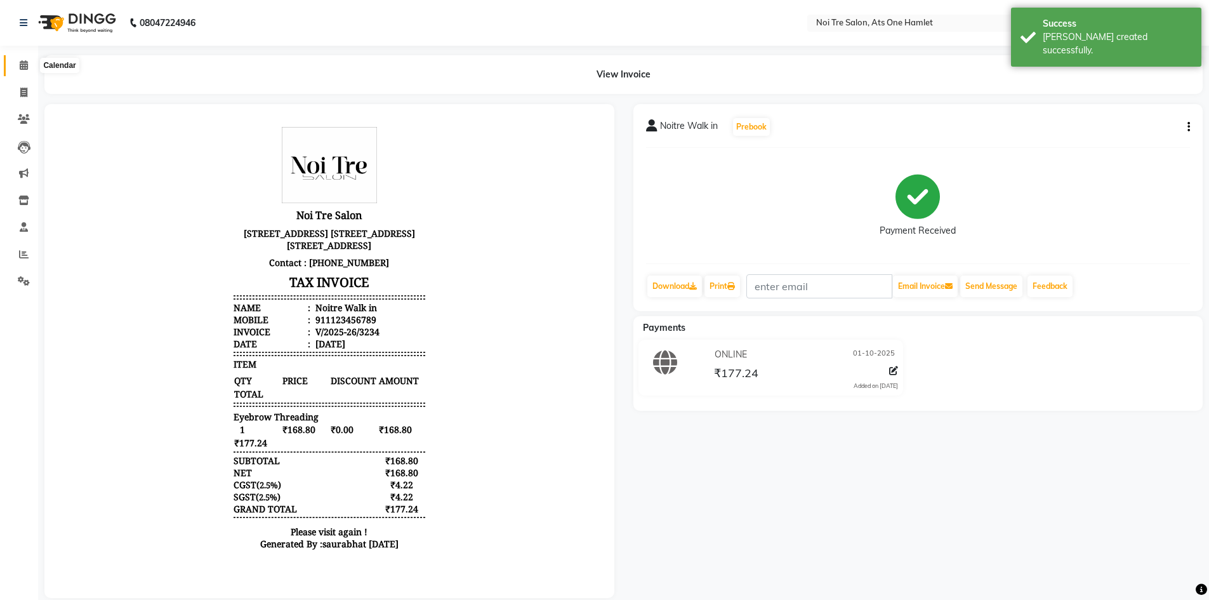
click at [25, 68] on icon at bounding box center [24, 65] width 8 height 10
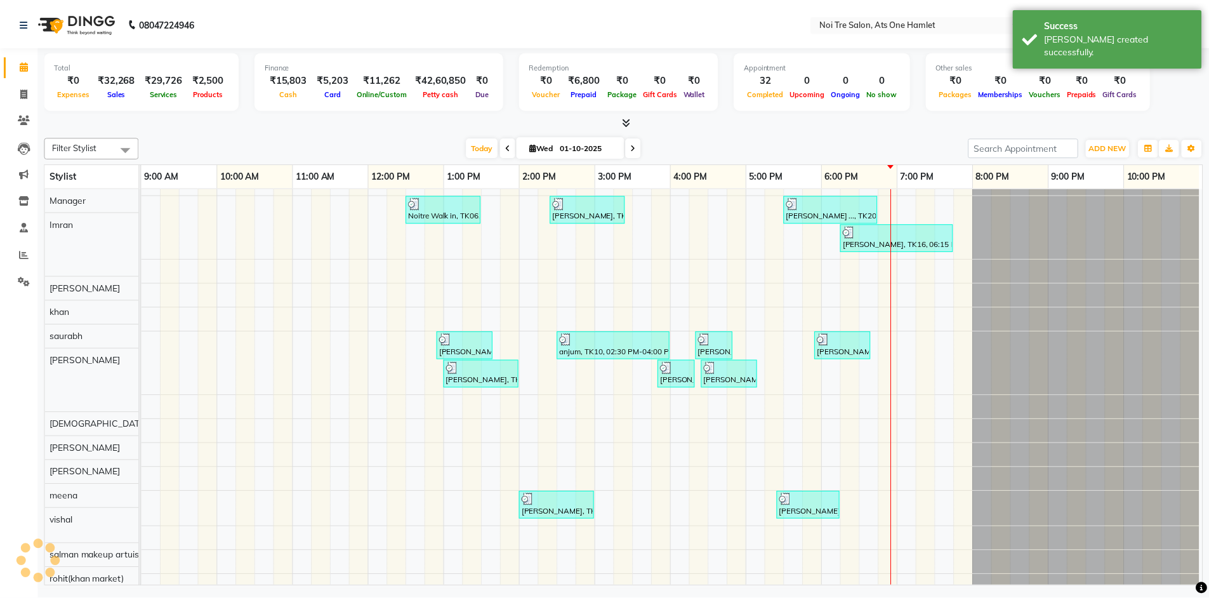
scroll to position [17, 0]
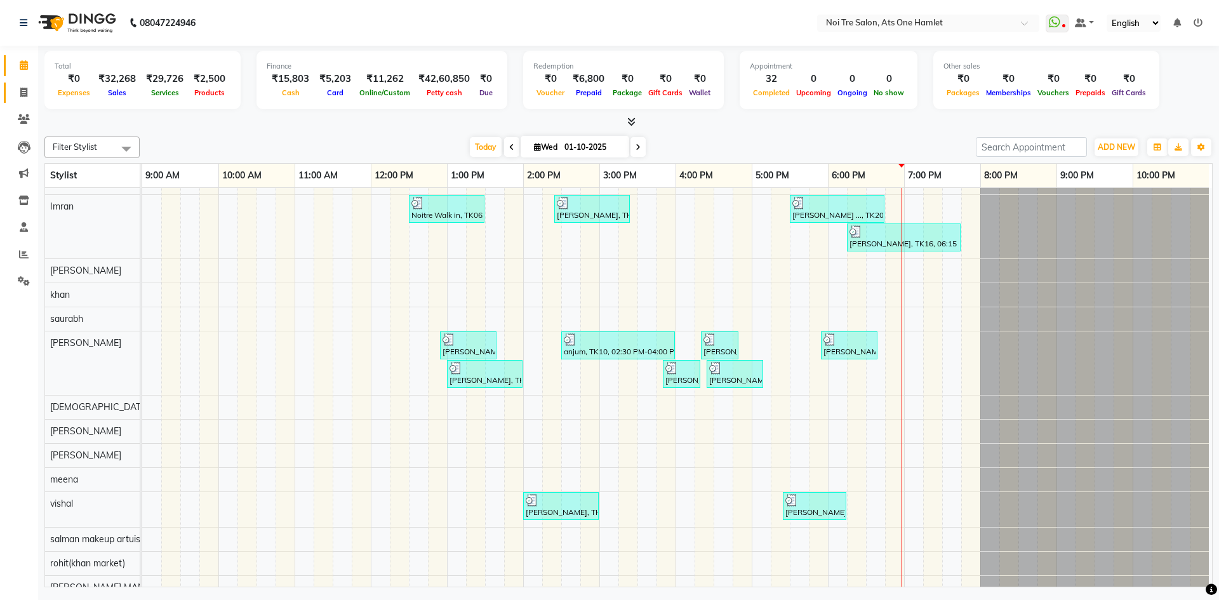
click at [9, 85] on link "Invoice" at bounding box center [19, 93] width 30 height 21
select select "service"
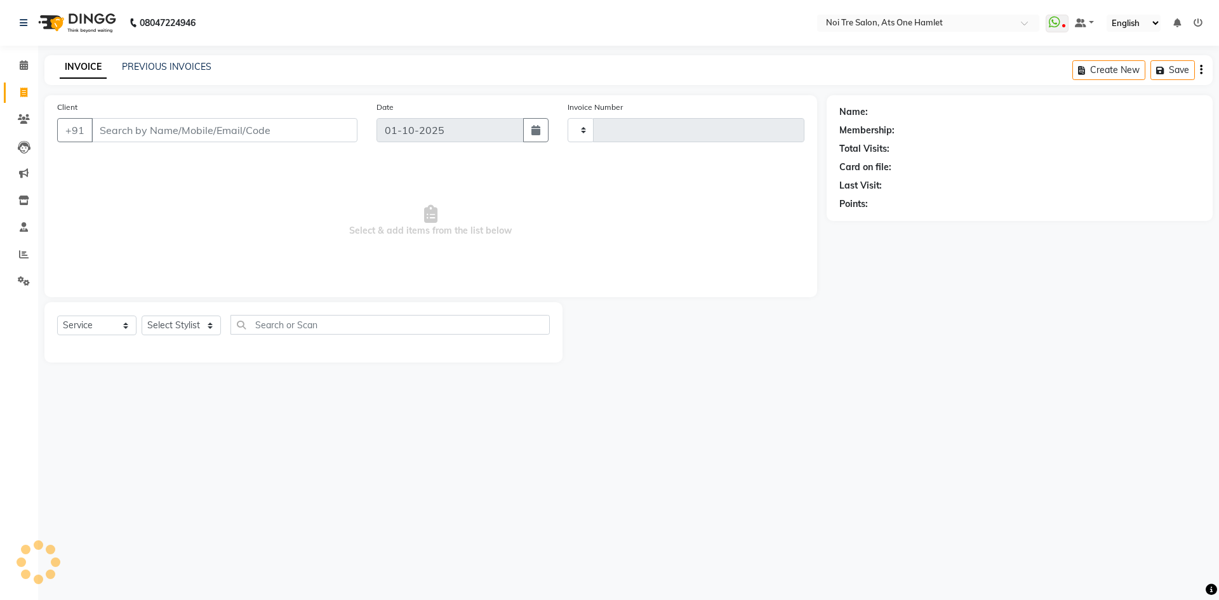
type input "3235"
select select "5096"
drag, startPoint x: 192, startPoint y: 335, endPoint x: 194, endPoint y: 323, distance: 12.3
click at [192, 335] on select "Select Stylist" at bounding box center [181, 325] width 79 height 20
select select "32220"
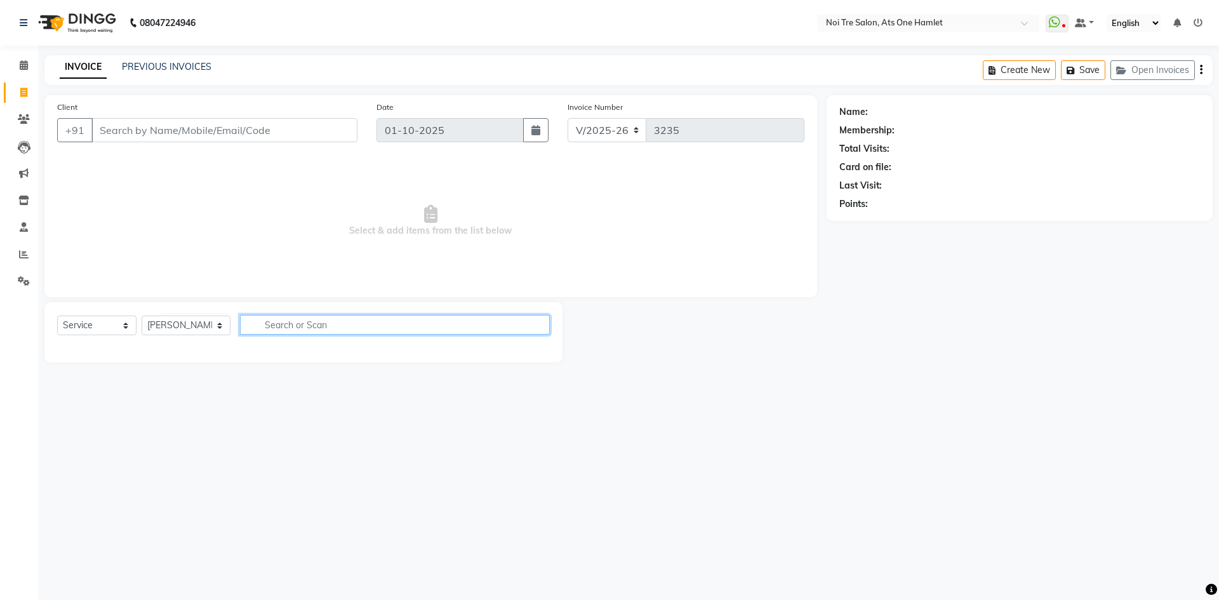
click at [270, 329] on input "text" at bounding box center [395, 325] width 310 height 20
type input "tou"
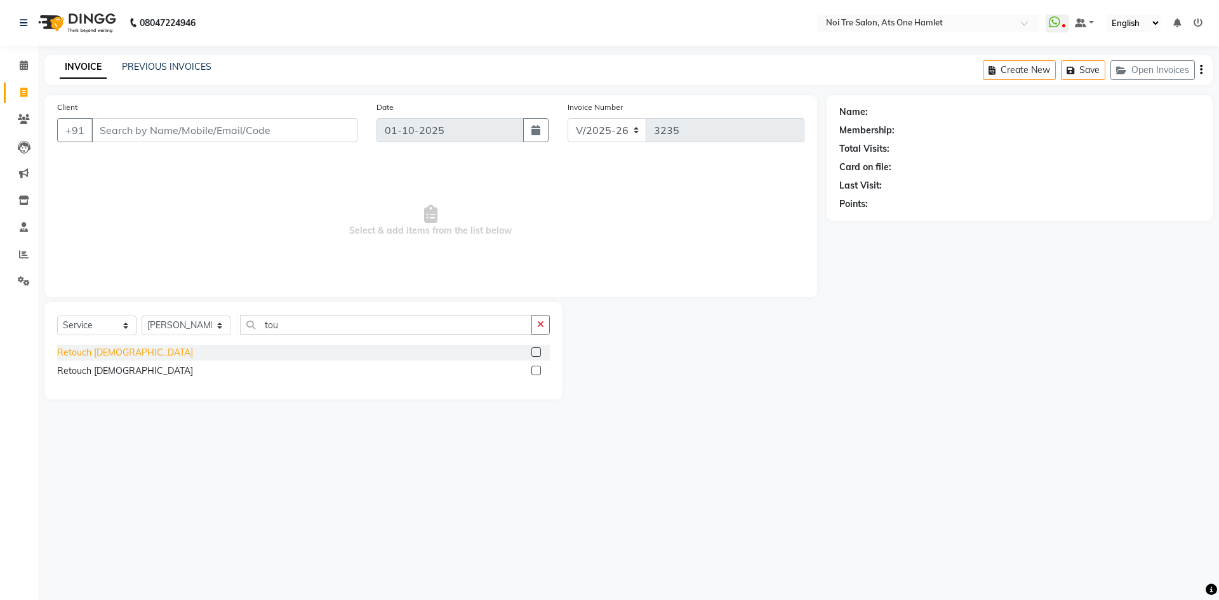
click at [101, 352] on div "Retouch [DEMOGRAPHIC_DATA]" at bounding box center [125, 352] width 136 height 13
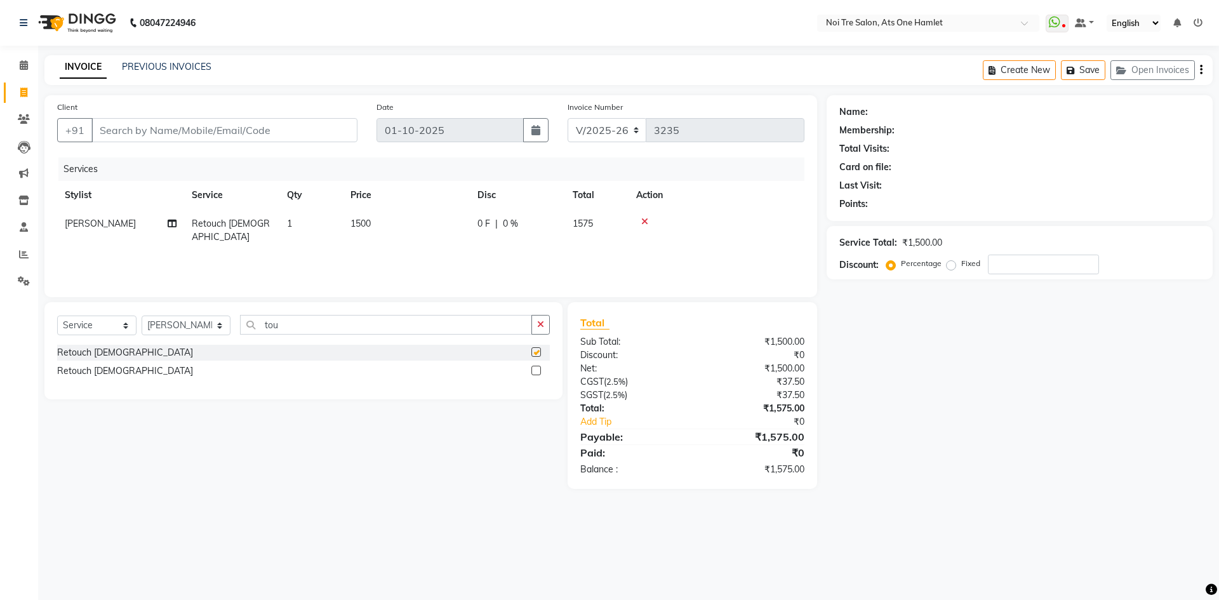
checkbox input "false"
click at [187, 322] on select "Select Stylist [PERSON_NAME] [PERSON_NAME] [PERSON_NAME] [PERSON_NAME] 104 [PER…" at bounding box center [186, 325] width 89 height 20
click at [297, 330] on input "tou" at bounding box center [386, 325] width 292 height 20
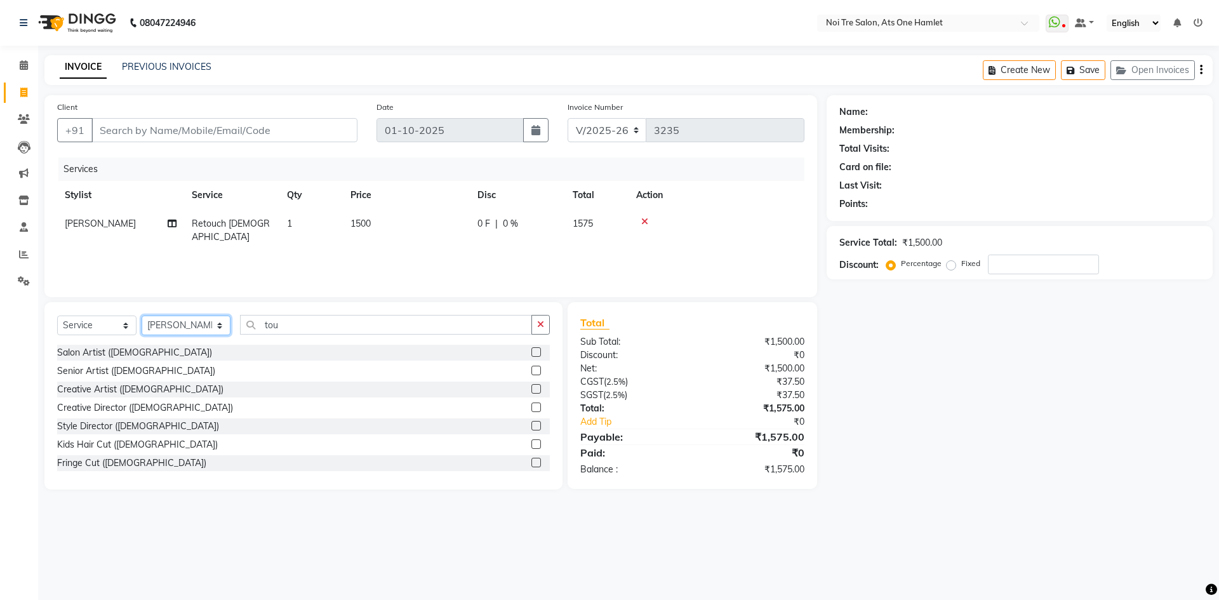
click at [212, 331] on select "Select Stylist [PERSON_NAME] [PERSON_NAME] [PERSON_NAME] [PERSON_NAME] 104 [PER…" at bounding box center [186, 325] width 89 height 20
select select "32442"
click at [293, 321] on input "tou" at bounding box center [386, 325] width 292 height 20
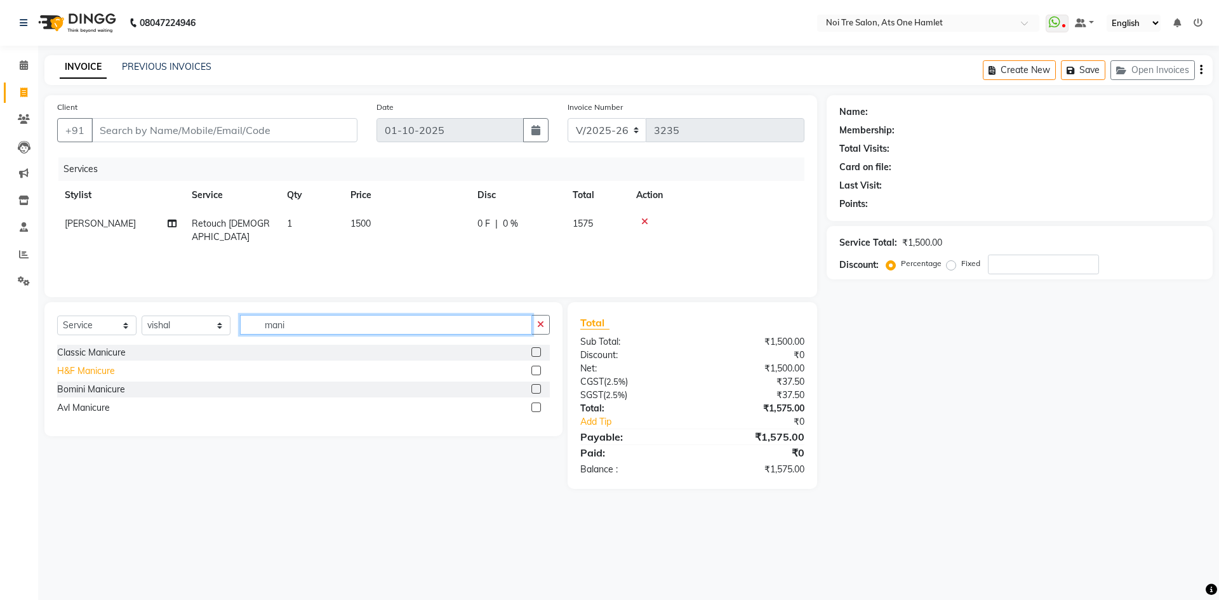
type input "mani"
drag, startPoint x: 100, startPoint y: 374, endPoint x: 152, endPoint y: 359, distance: 54.4
click at [100, 373] on div "H&F Manicure" at bounding box center [86, 370] width 58 height 13
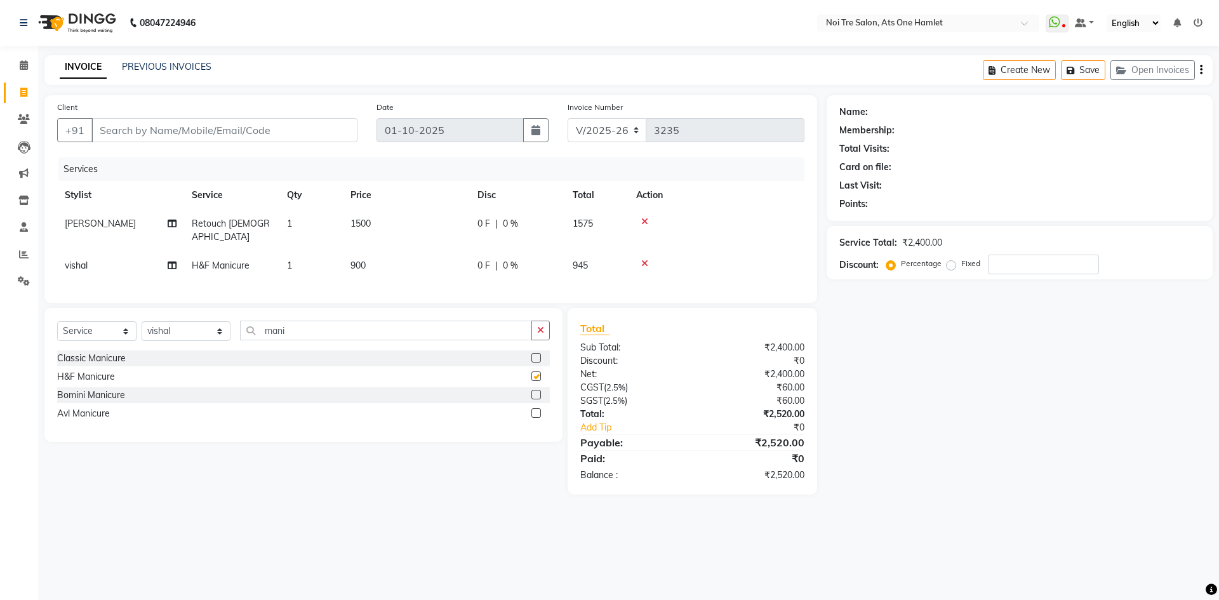
checkbox input "false"
click at [357, 260] on span "900" at bounding box center [357, 265] width 15 height 11
select select "32442"
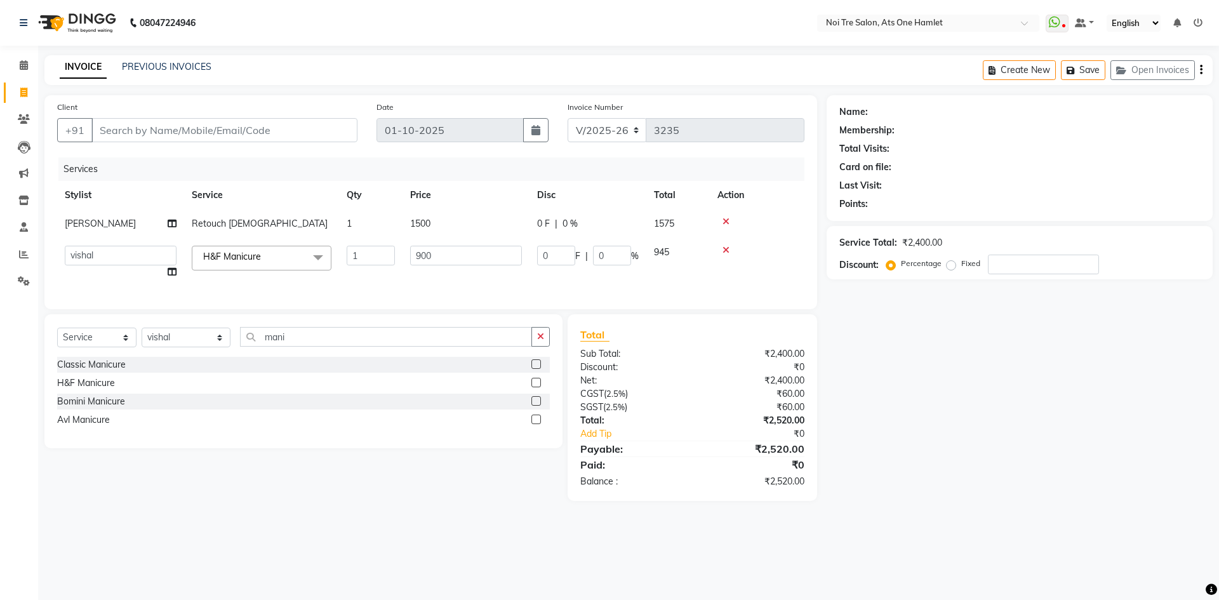
click at [722, 247] on icon at bounding box center [725, 250] width 7 height 9
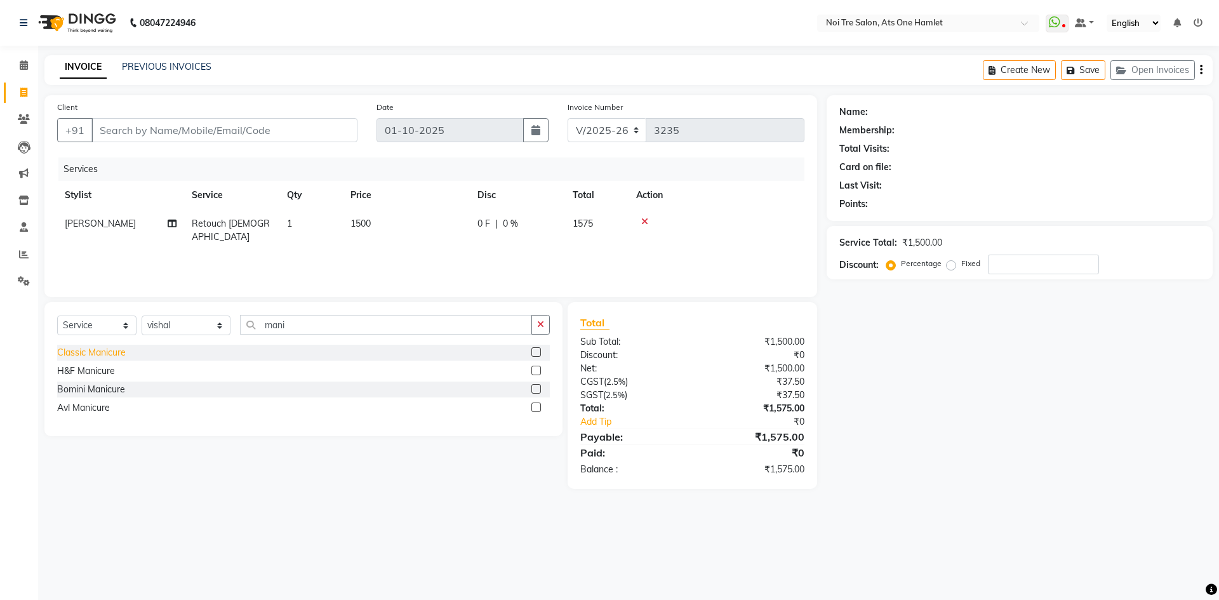
click at [102, 349] on div "Classic Manicure" at bounding box center [91, 352] width 69 height 13
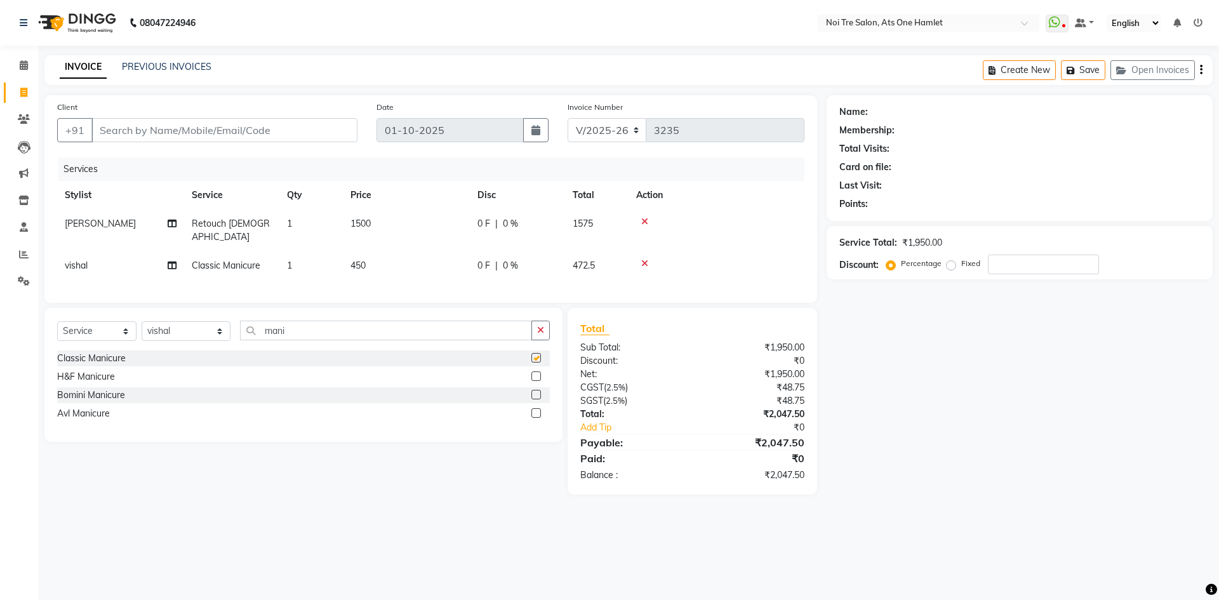
checkbox input "false"
drag, startPoint x: 378, startPoint y: 246, endPoint x: 404, endPoint y: 246, distance: 25.4
click at [381, 251] on td "450" at bounding box center [406, 265] width 127 height 29
select select "32442"
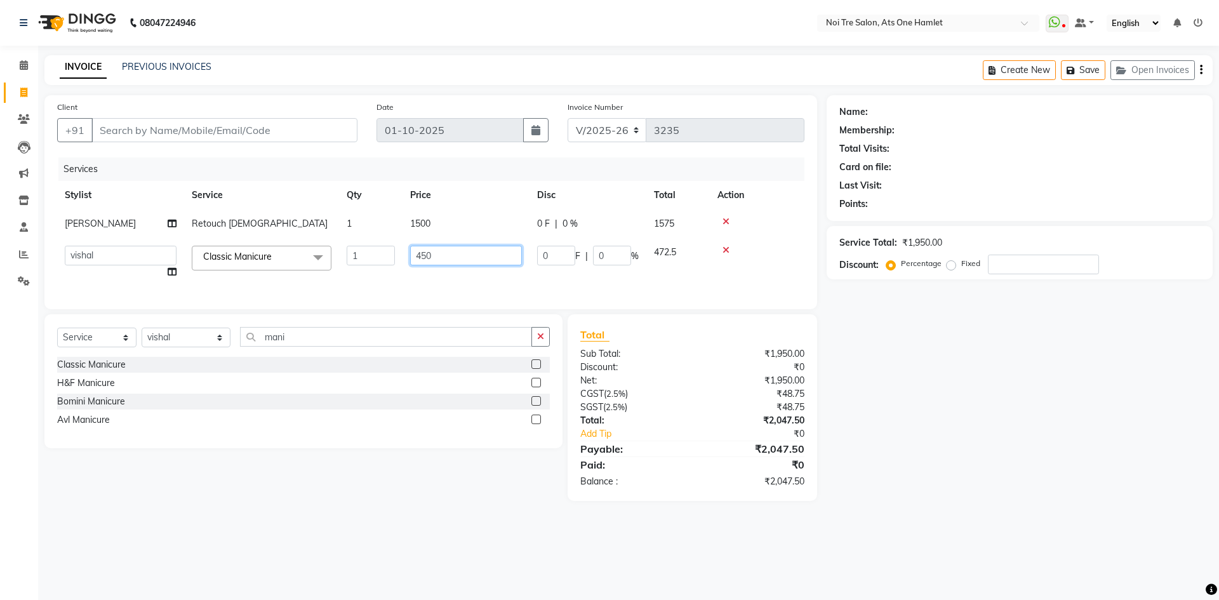
drag, startPoint x: 404, startPoint y: 246, endPoint x: 244, endPoint y: 253, distance: 159.5
click at [244, 253] on tr "aamir Abhishekh AJEET Ali Anuradha ARSH atique ATUL 104 AZAD Bhawana chahat Cha…" at bounding box center [430, 262] width 747 height 48
type input "500"
drag, startPoint x: 375, startPoint y: 322, endPoint x: 362, endPoint y: 329, distance: 15.0
click at [374, 324] on div "Client +91 Date 01-10-2025 Invoice Number V/2025 V/2025-26 3235 Services Stylis…" at bounding box center [430, 298] width 791 height 406
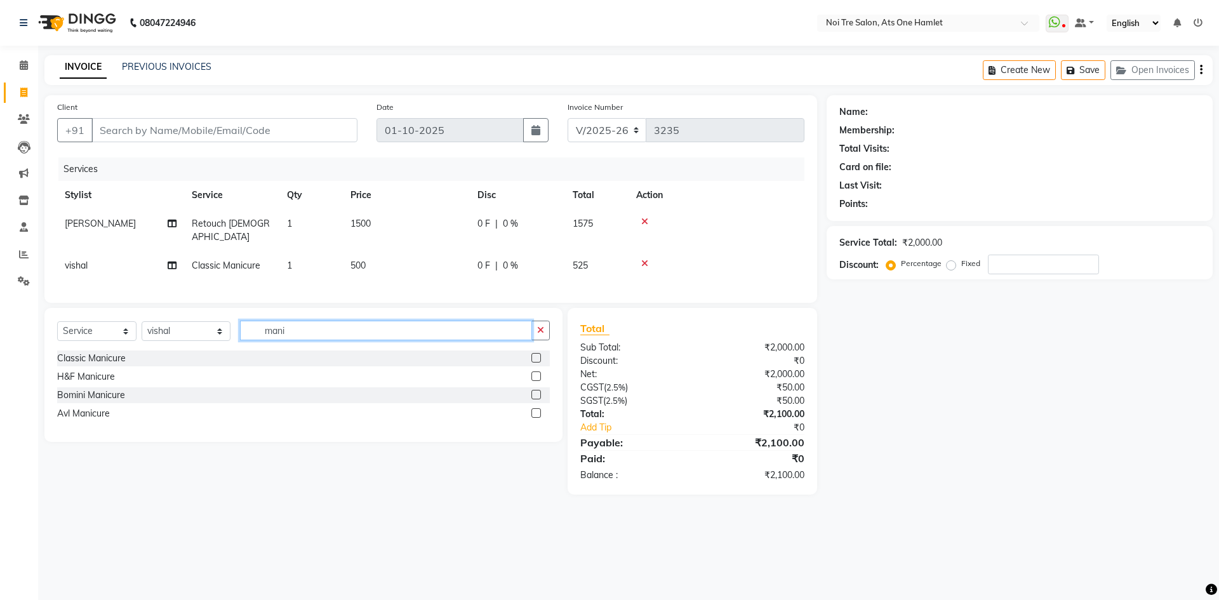
drag, startPoint x: 293, startPoint y: 332, endPoint x: 160, endPoint y: 323, distance: 133.6
click at [160, 323] on div "Select Service Product Membership Package Voucher Prepaid Gift Card Select Styl…" at bounding box center [303, 336] width 493 height 30
type input "ped"
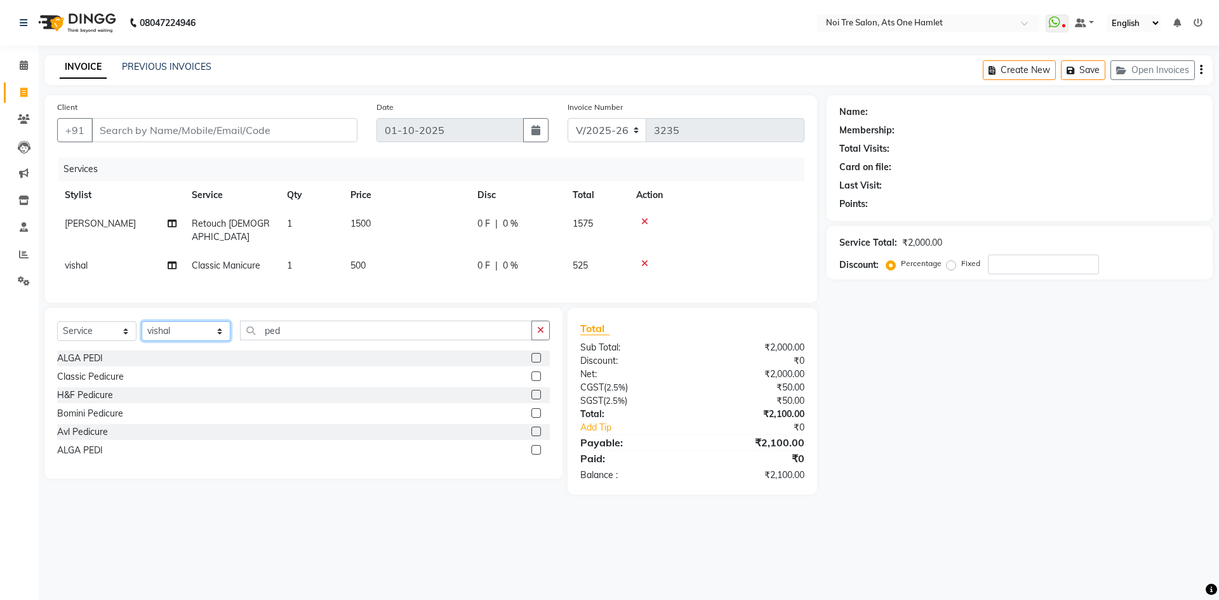
drag, startPoint x: 145, startPoint y: 336, endPoint x: 154, endPoint y: 334, distance: 9.0
click at [149, 335] on select "Select Stylist [PERSON_NAME] [PERSON_NAME] [PERSON_NAME] [PERSON_NAME] 104 [PER…" at bounding box center [186, 331] width 89 height 20
select select "40618"
click at [251, 327] on input "ped" at bounding box center [386, 331] width 292 height 20
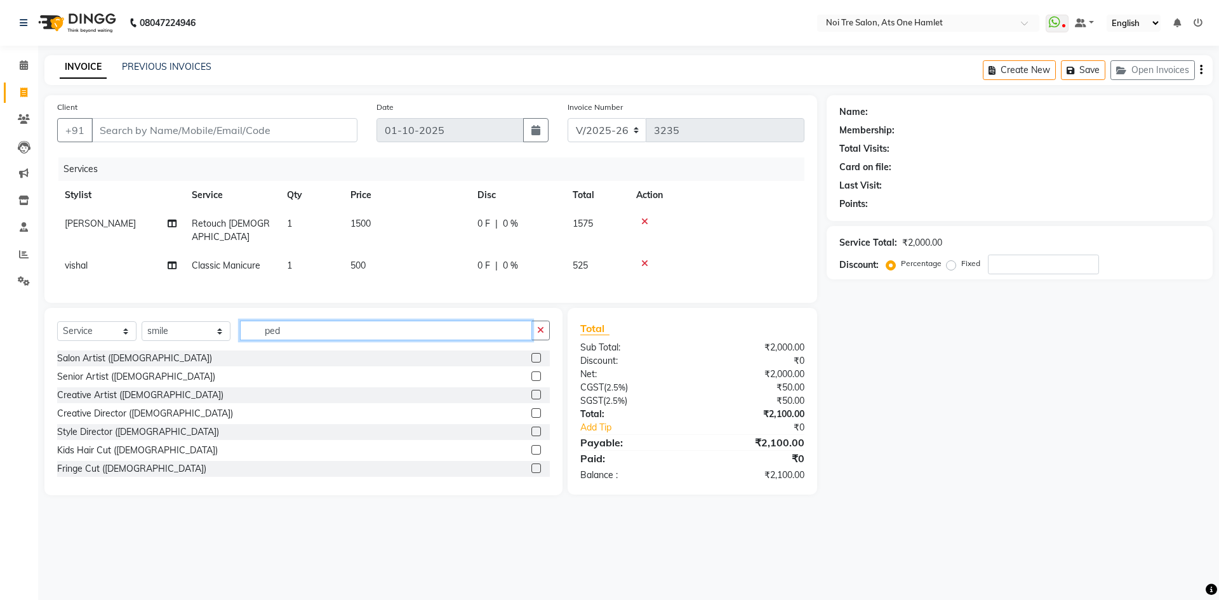
click at [251, 327] on input "ped" at bounding box center [386, 331] width 292 height 20
type input "ped"
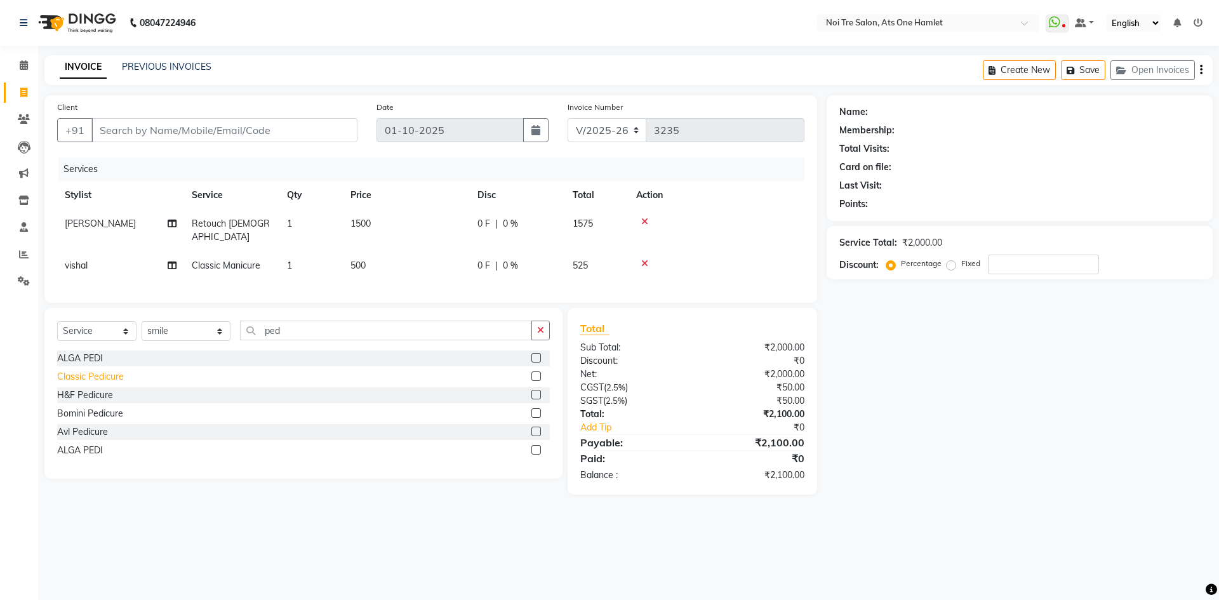
click at [97, 370] on div "Classic Pedicure" at bounding box center [90, 376] width 67 height 13
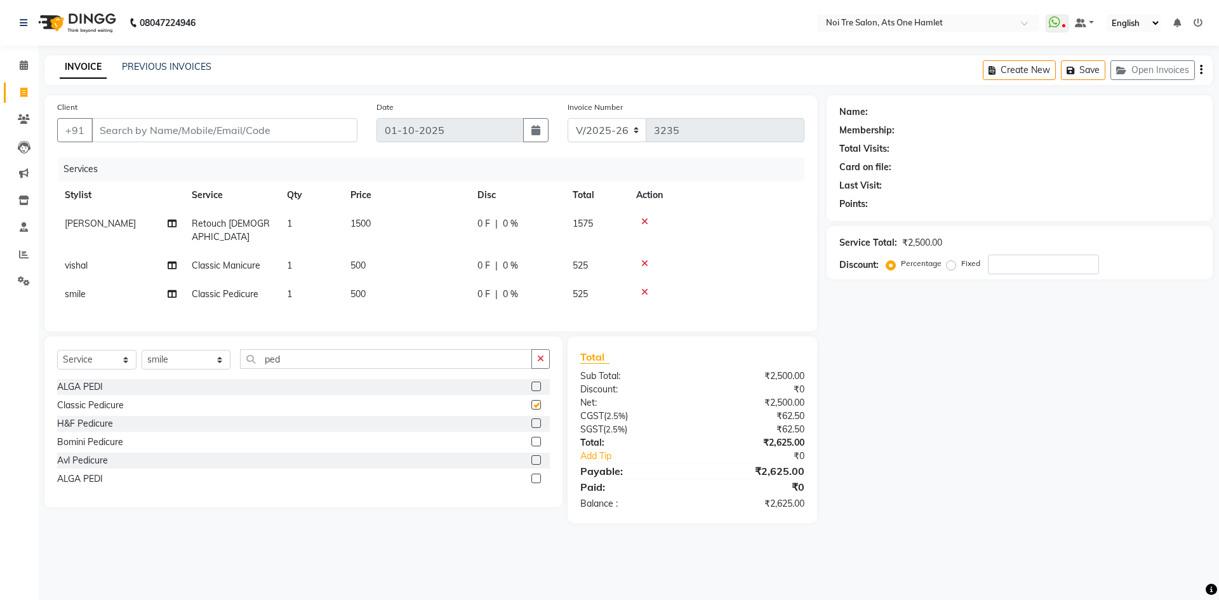
checkbox input "false"
click at [185, 357] on select "Select Stylist [PERSON_NAME] [PERSON_NAME] [PERSON_NAME] [PERSON_NAME] 104 [PER…" at bounding box center [186, 360] width 89 height 20
click at [329, 328] on div "Client +91 Date 01-10-2025 Invoice Number V/2025 V/2025-26 3235 Services Stylis…" at bounding box center [430, 309] width 791 height 428
click at [222, 131] on input "Client" at bounding box center [224, 130] width 266 height 24
type input "d"
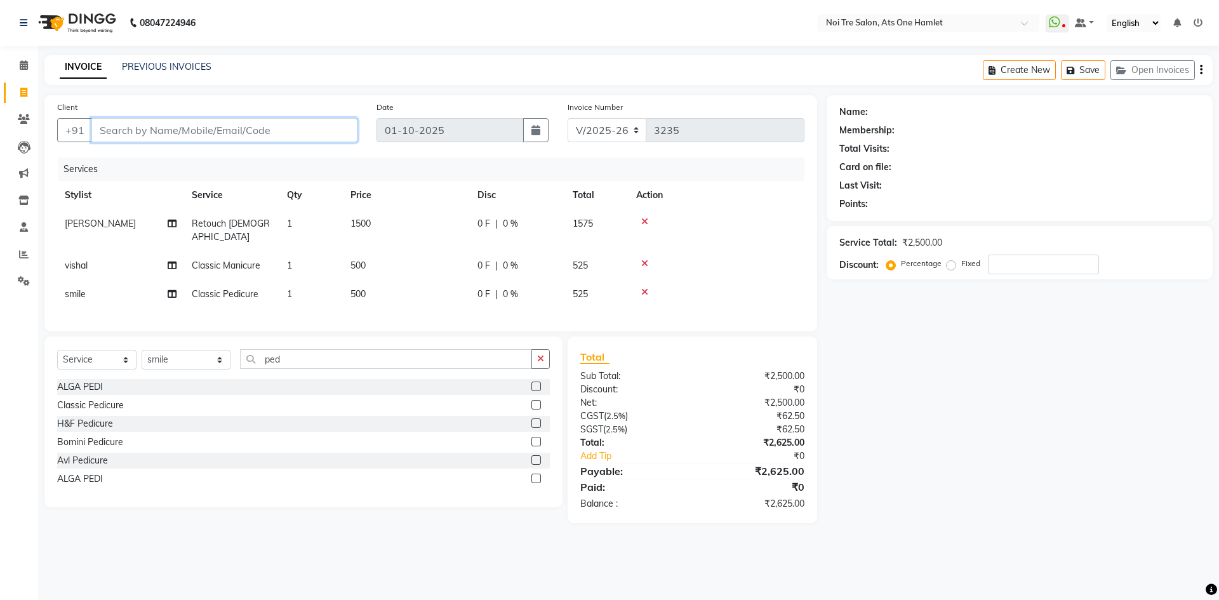
type input "0"
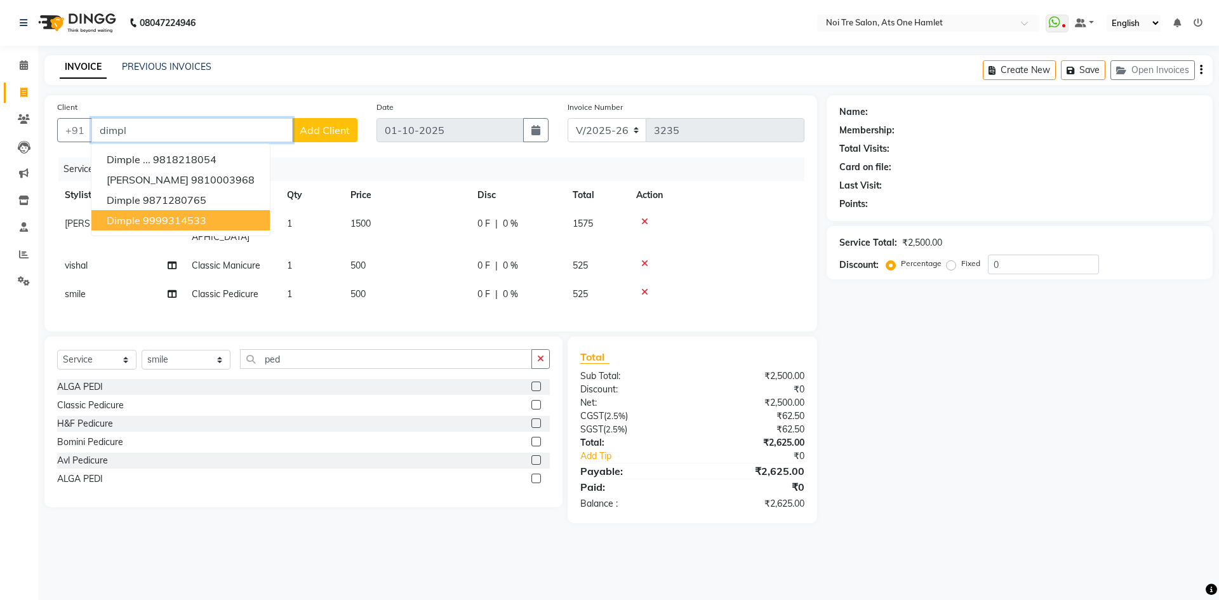
click at [184, 223] on ngb-highlight "9999314533" at bounding box center [174, 220] width 63 height 13
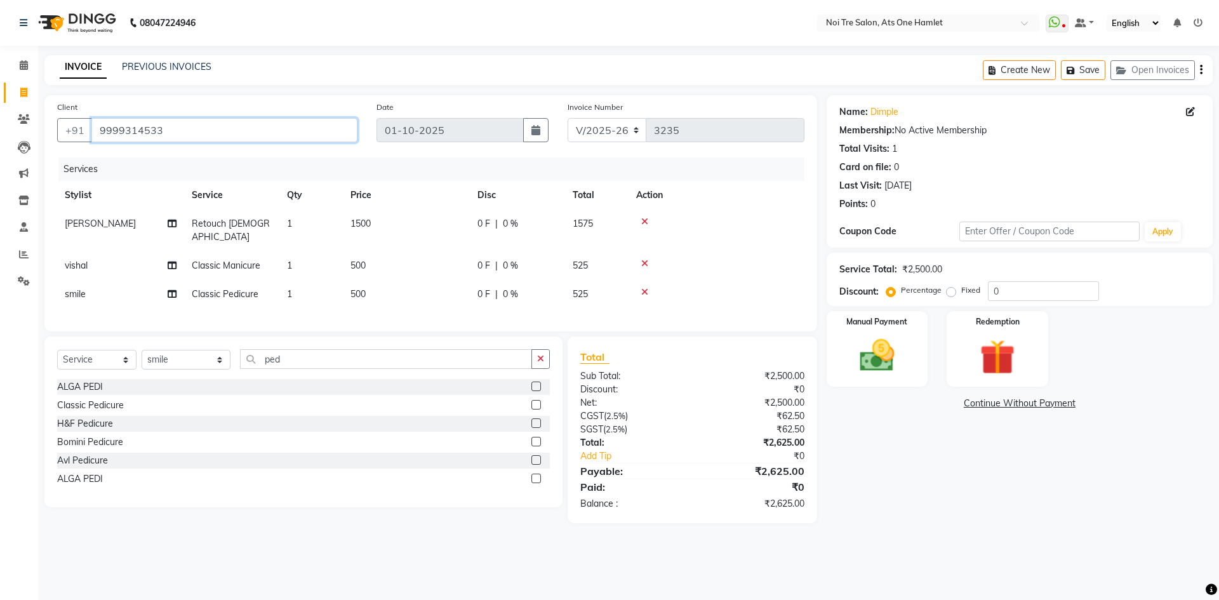
drag, startPoint x: 232, startPoint y: 126, endPoint x: 0, endPoint y: 131, distance: 231.7
click at [0, 131] on app-home "08047224946 Select Location × Noi Tre Salon, Ats One Hamlet WhatsApp Status ✕ S…" at bounding box center [609, 271] width 1219 height 542
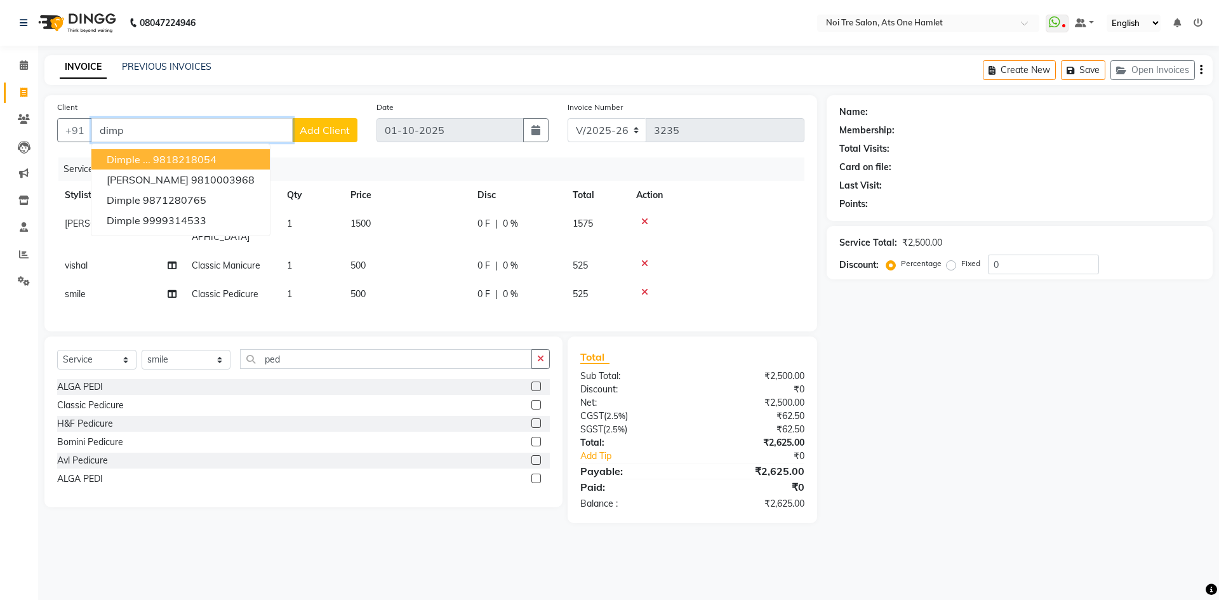
click at [120, 160] on span "dimple ..." at bounding box center [129, 159] width 44 height 13
type input "9818218054"
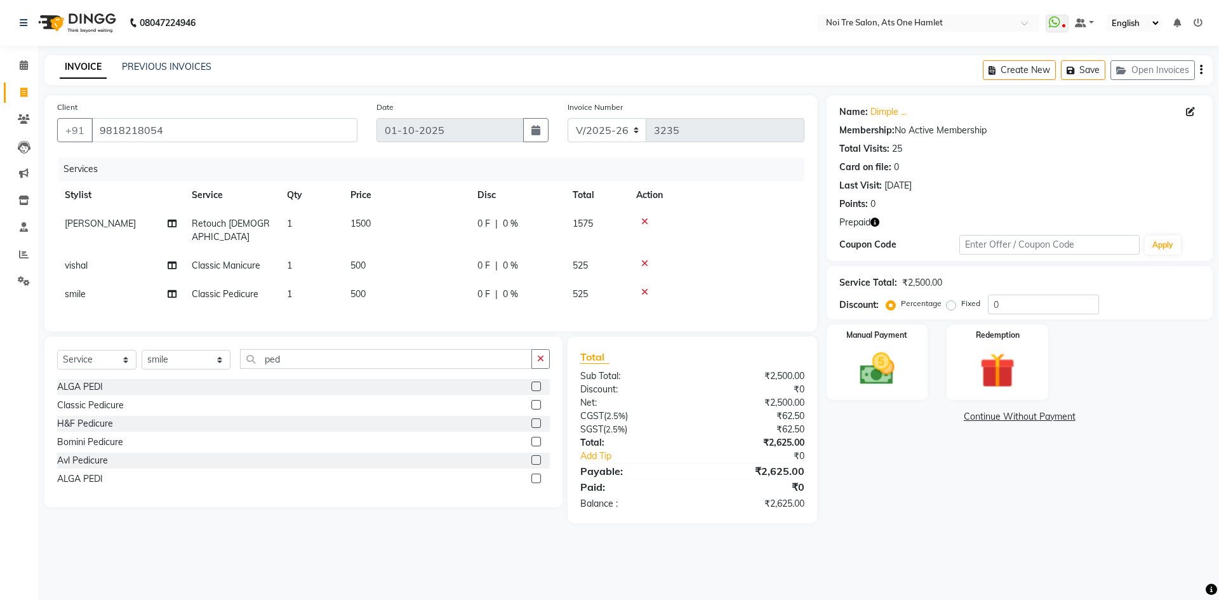
click at [876, 220] on icon "button" at bounding box center [874, 222] width 9 height 9
click at [880, 248] on div "Coupon Code" at bounding box center [899, 244] width 120 height 13
click at [882, 223] on div "Prepaid" at bounding box center [1019, 222] width 360 height 13
click at [875, 227] on button "button" at bounding box center [874, 222] width 9 height 13
click at [878, 249] on div "Coupon Code" at bounding box center [899, 244] width 120 height 13
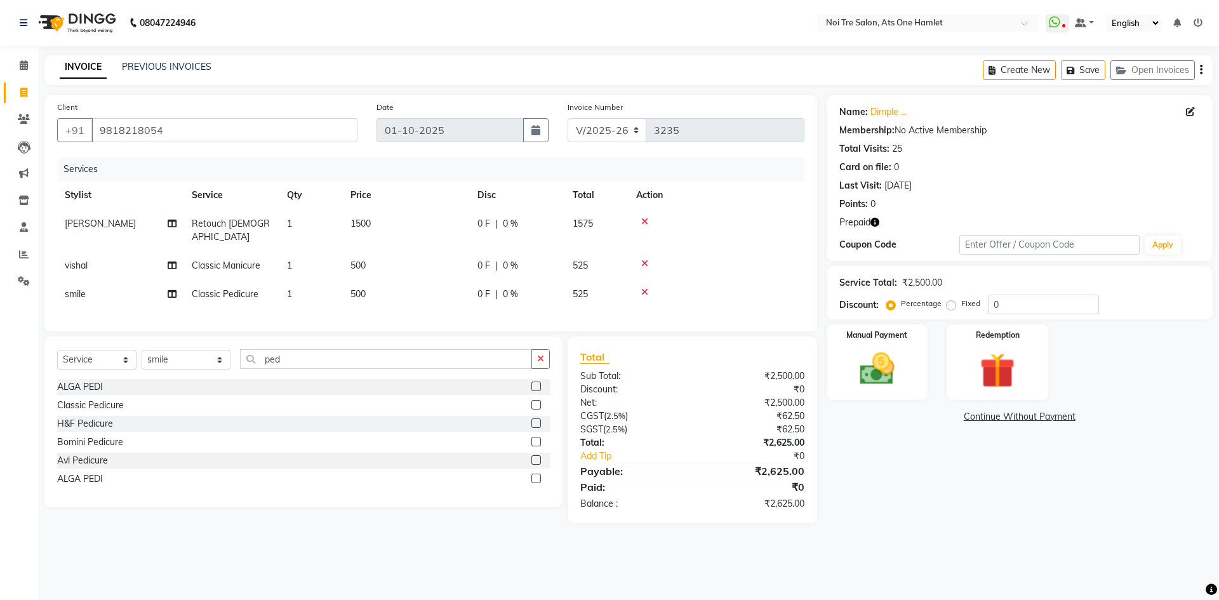
click at [863, 261] on div "Name: Dimple ... Membership: No Active Membership Total Visits: 25 Card on file…" at bounding box center [1023, 309] width 395 height 428
click at [413, 220] on td "1500" at bounding box center [406, 230] width 127 height 42
select select "32220"
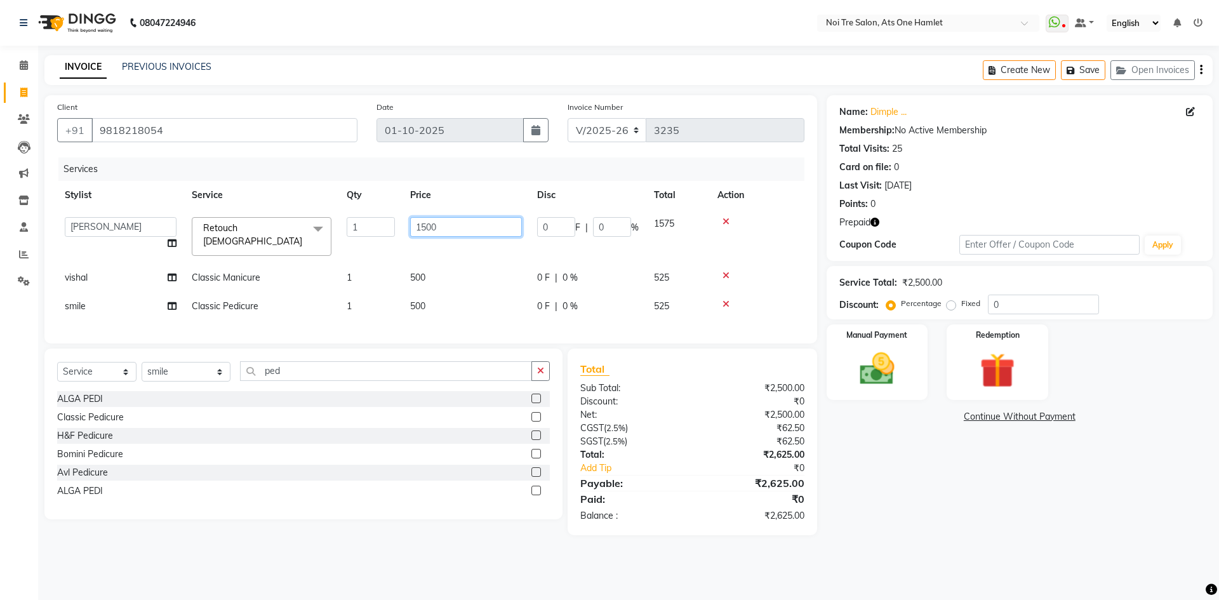
drag, startPoint x: 465, startPoint y: 225, endPoint x: 378, endPoint y: 225, distance: 87.6
click at [378, 225] on tr "aamir Abhishekh AJEET Ali Anuradha ARSH atique ATUL 104 AZAD Bhawana chahat Cha…" at bounding box center [430, 236] width 747 height 54
type input "3000"
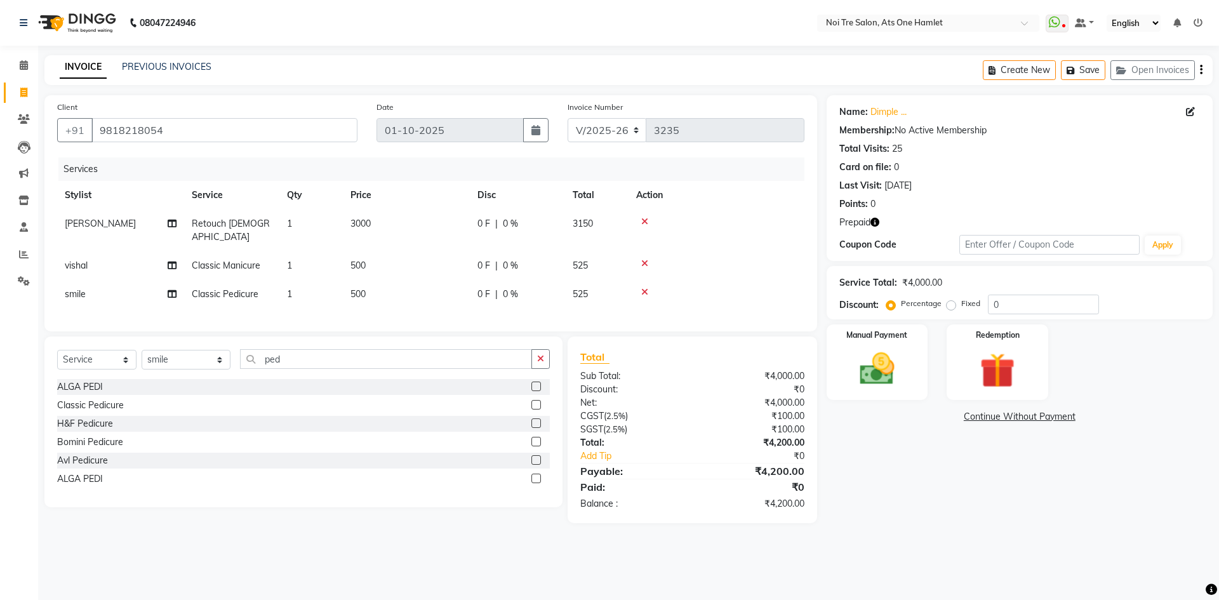
click at [689, 248] on tbody "AZAD Retouch Ladies 1 3000 0 F | 0 % 3150 vishal Classic Manicure 1 500 0 F | 0…" at bounding box center [430, 258] width 747 height 99
drag, startPoint x: 348, startPoint y: 354, endPoint x: 209, endPoint y: 363, distance: 139.3
click at [210, 363] on div "Select Service Product Membership Package Voucher Prepaid Gift Card Select Styl…" at bounding box center [303, 364] width 493 height 30
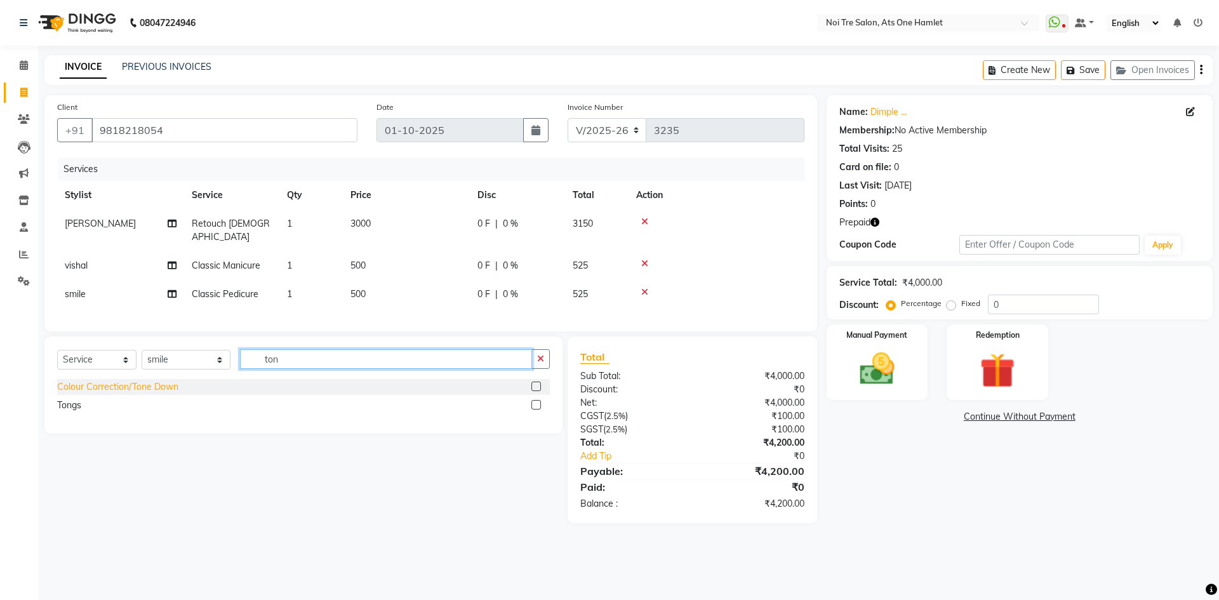
type input "ton"
click at [114, 386] on div "Colour Correction/Tone Down" at bounding box center [117, 386] width 121 height 13
checkbox input "false"
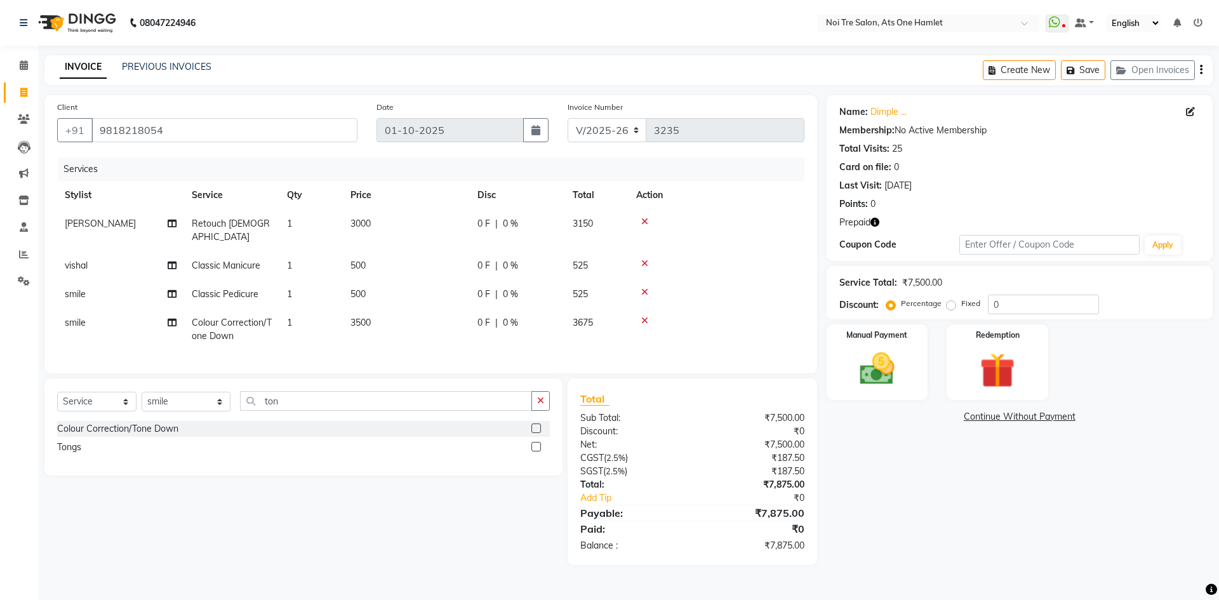
click at [371, 317] on span "3500" at bounding box center [360, 322] width 20 height 11
select select "40618"
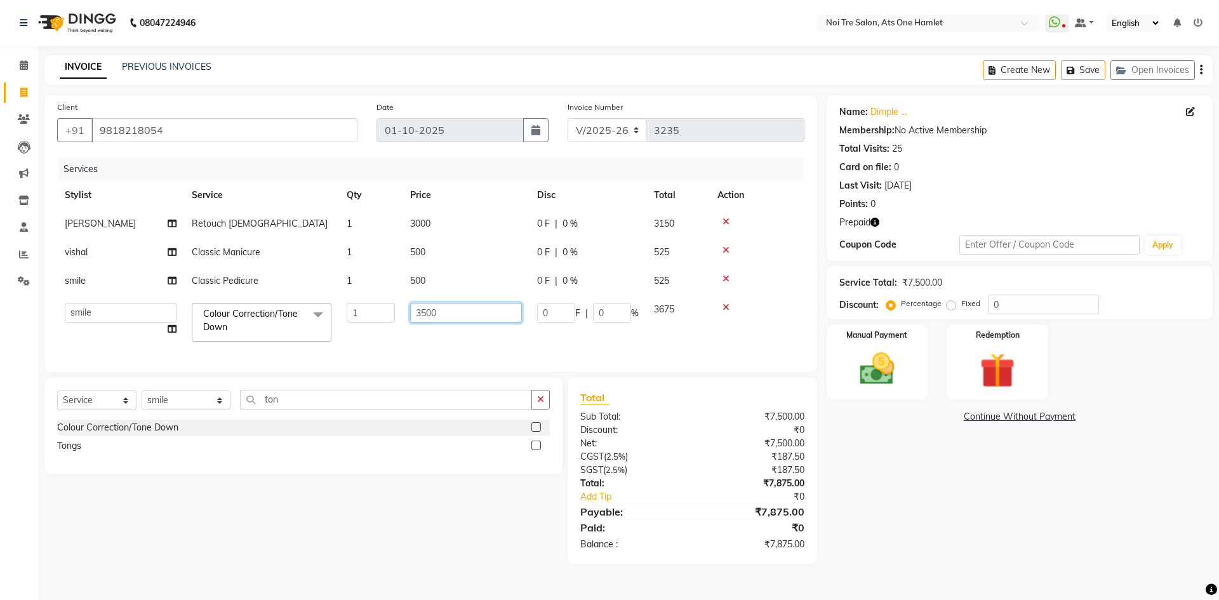
drag, startPoint x: 439, startPoint y: 308, endPoint x: 407, endPoint y: 307, distance: 31.8
click at [407, 307] on td "3500" at bounding box center [465, 322] width 127 height 54
drag, startPoint x: 455, startPoint y: 309, endPoint x: 354, endPoint y: 317, distance: 101.9
click at [354, 317] on tr "aamir Abhishekh AJEET Ali Anuradha ARSH atique ATUL 104 AZAD Bhawana chahat Cha…" at bounding box center [430, 322] width 747 height 54
type input "5000"
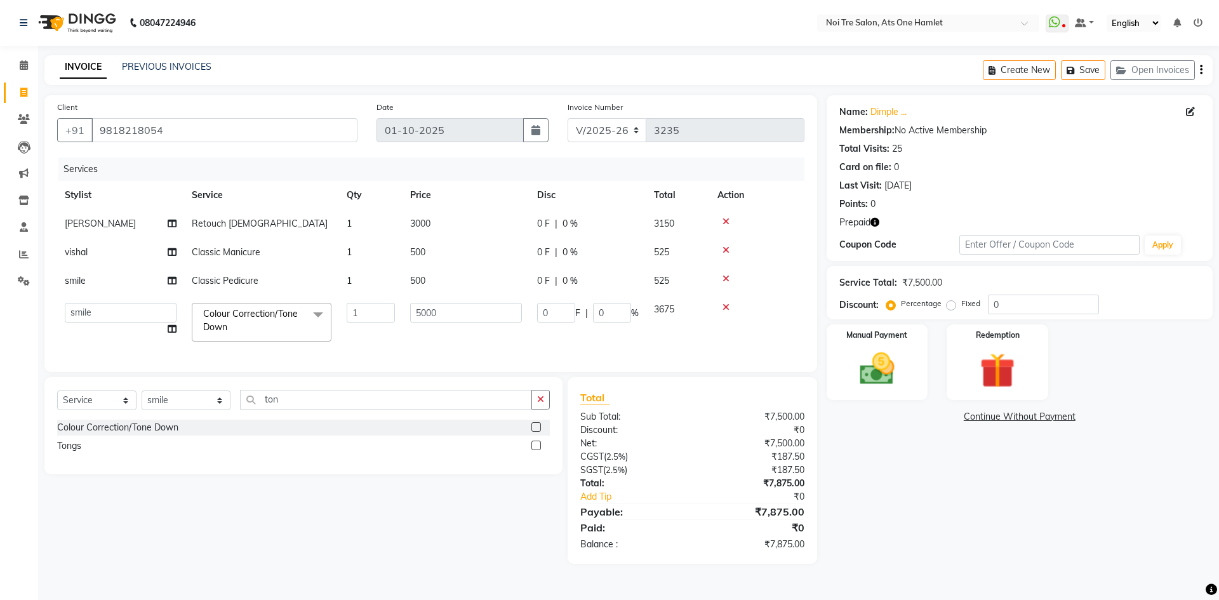
click at [724, 218] on div at bounding box center [756, 221] width 79 height 9
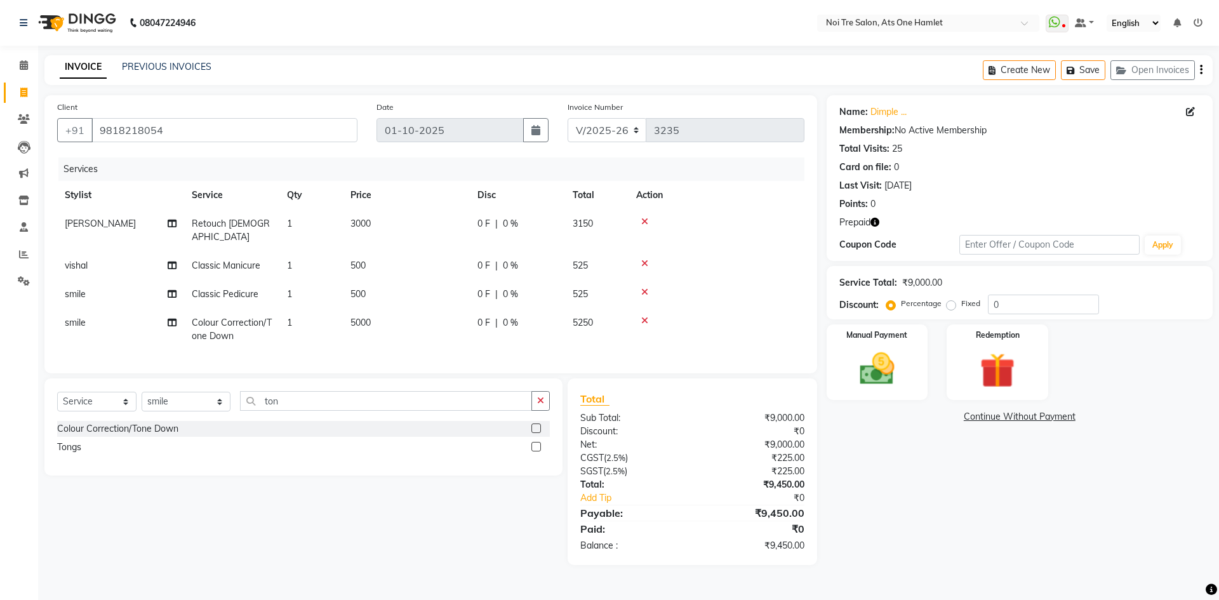
click at [646, 222] on icon at bounding box center [644, 221] width 7 height 9
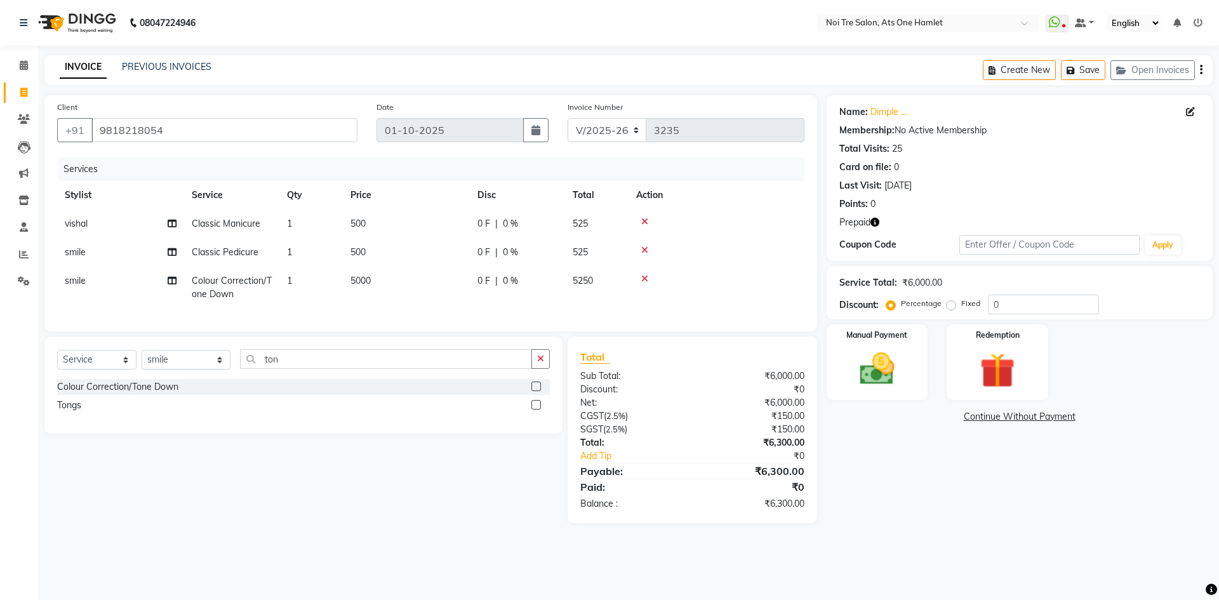
click at [384, 294] on td "5000" at bounding box center [406, 288] width 127 height 42
select select "40618"
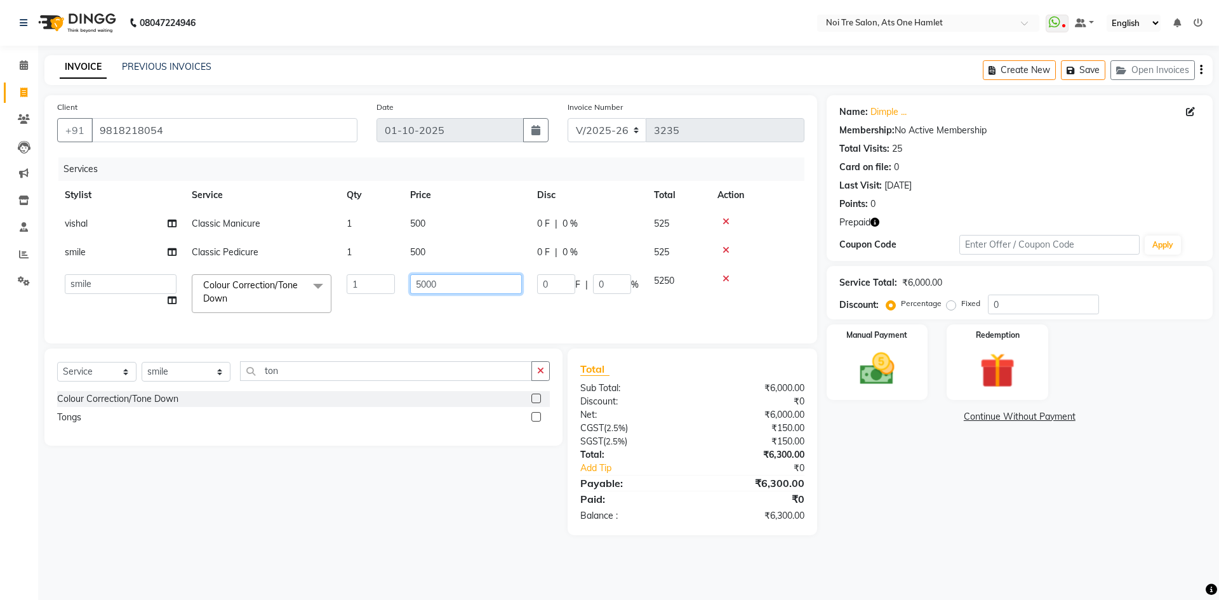
drag, startPoint x: 442, startPoint y: 279, endPoint x: 392, endPoint y: 281, distance: 50.2
click at [392, 281] on tr "aamir Abhishekh AJEET Ali Anuradha ARSH atique ATUL 104 AZAD Bhawana chahat Cha…" at bounding box center [430, 294] width 747 height 54
type input "4000"
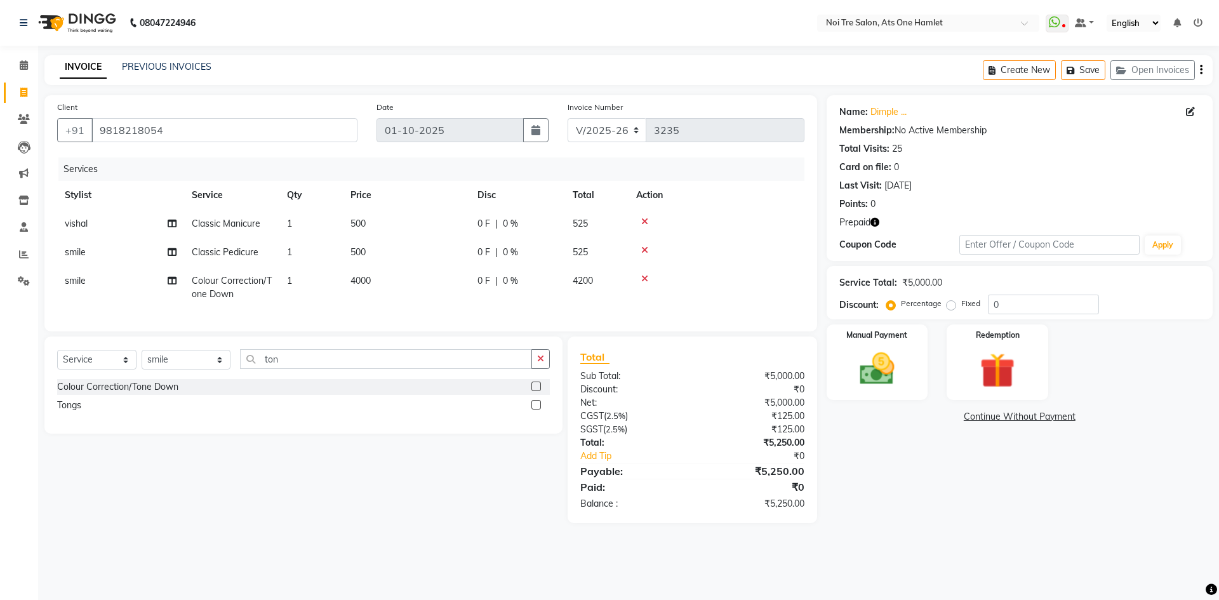
click at [447, 351] on div "Client +91 9818218054 Date 01-10-2025 Invoice Number V/2025 V/2025-26 3235 Serv…" at bounding box center [430, 309] width 791 height 428
click at [645, 278] on icon at bounding box center [644, 278] width 7 height 9
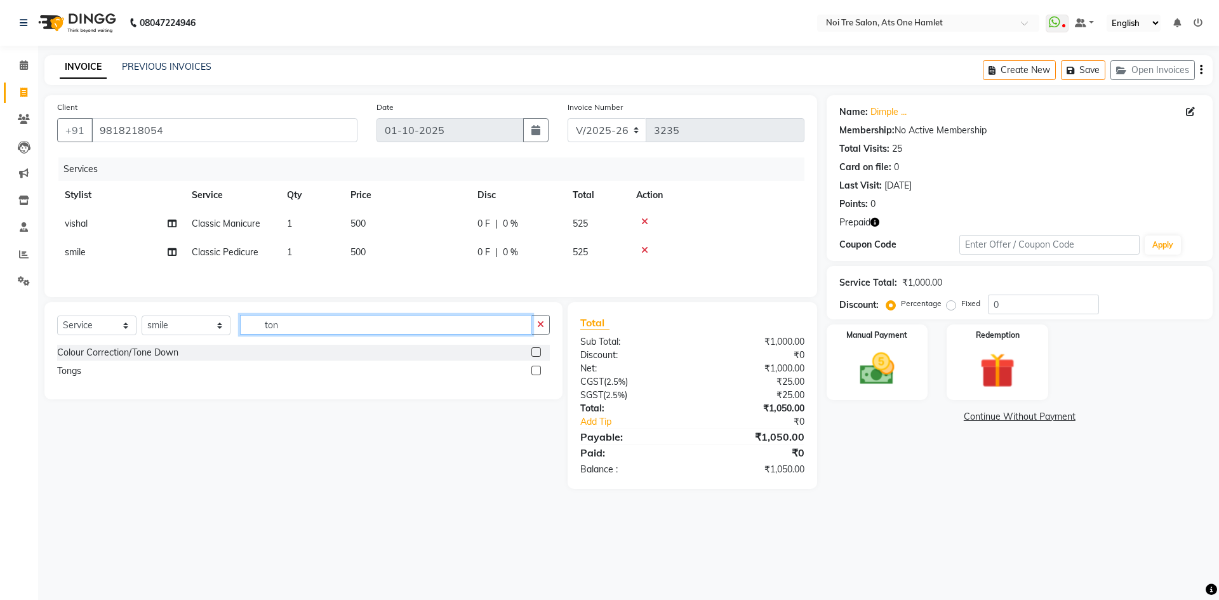
drag, startPoint x: 300, startPoint y: 326, endPoint x: 201, endPoint y: 338, distance: 99.7
click at [204, 341] on div "Select Service Product Membership Package Voucher Prepaid Gift Card Select Styl…" at bounding box center [303, 330] width 493 height 30
click at [185, 310] on div "Select Service Product Membership Package Voucher Prepaid Gift Card Select Styl…" at bounding box center [303, 350] width 518 height 97
click at [187, 322] on select "Select Stylist aamir Abhishekh AJEET Ali Anuradha ARSH atique ATUL 104 AZAD Bha…" at bounding box center [186, 325] width 89 height 20
select select "32220"
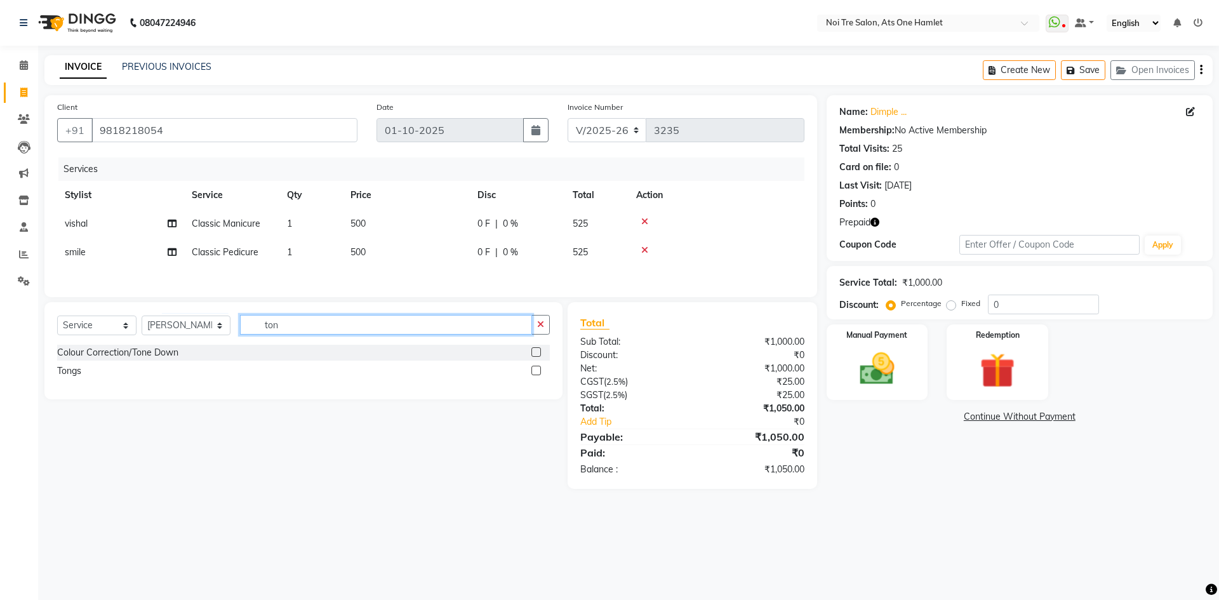
click at [294, 331] on input "ton" at bounding box center [386, 325] width 292 height 20
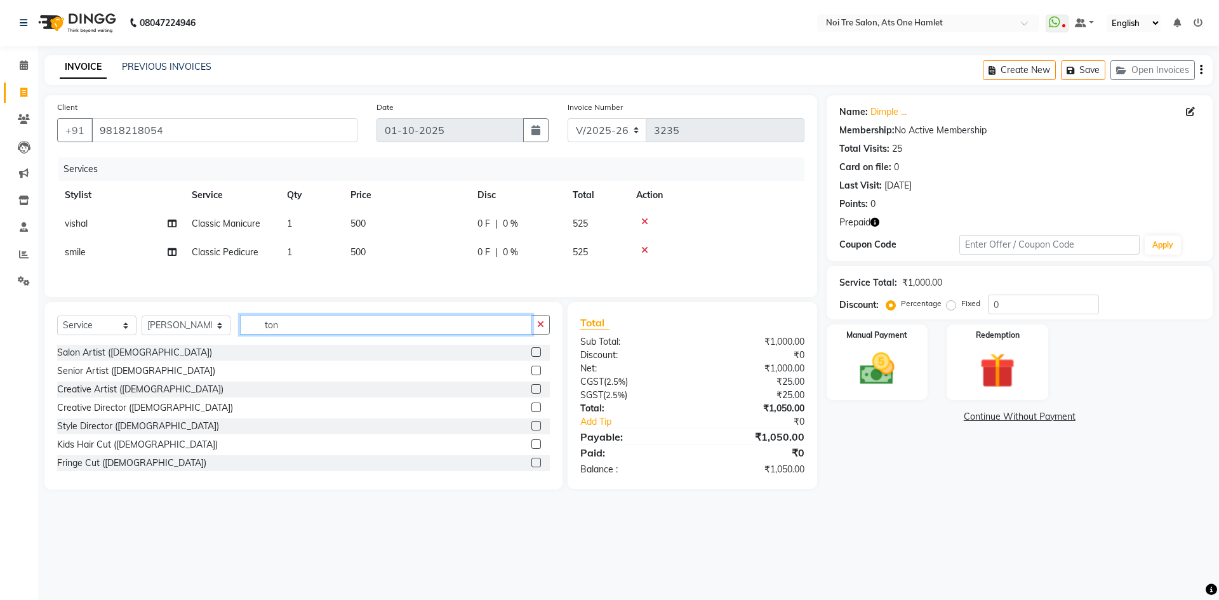
click at [294, 331] on input "ton" at bounding box center [386, 325] width 292 height 20
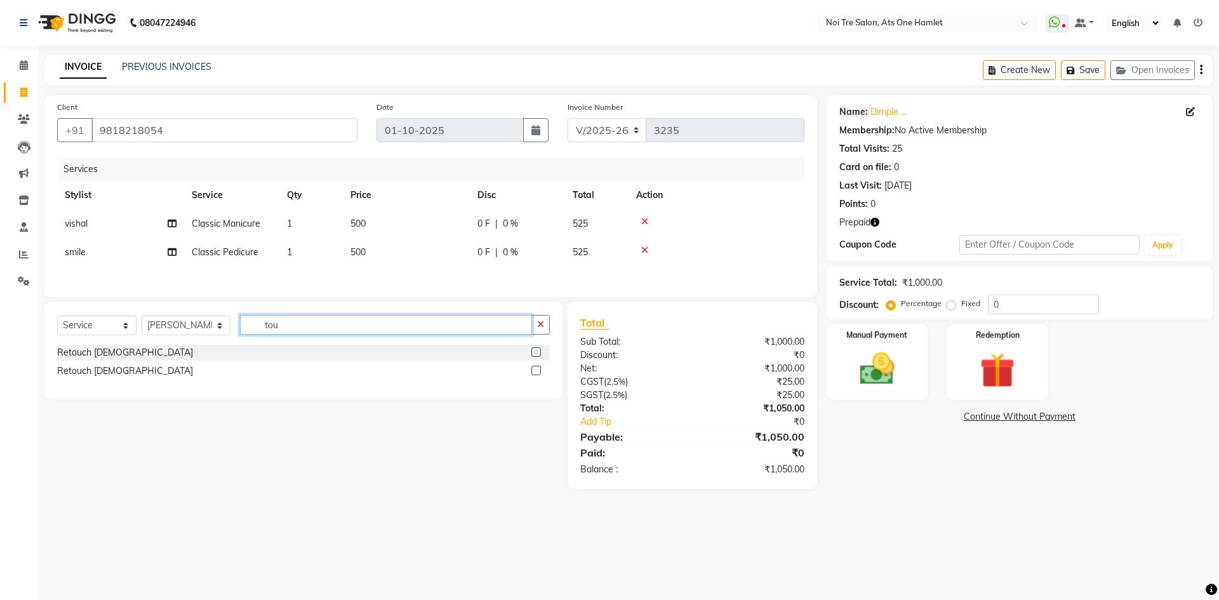
type input "tou"
click at [102, 364] on div "Retouch Ladies Retouch Gents" at bounding box center [303, 363] width 493 height 37
click at [112, 355] on div "Retouch Ladies" at bounding box center [125, 352] width 136 height 13
checkbox input "false"
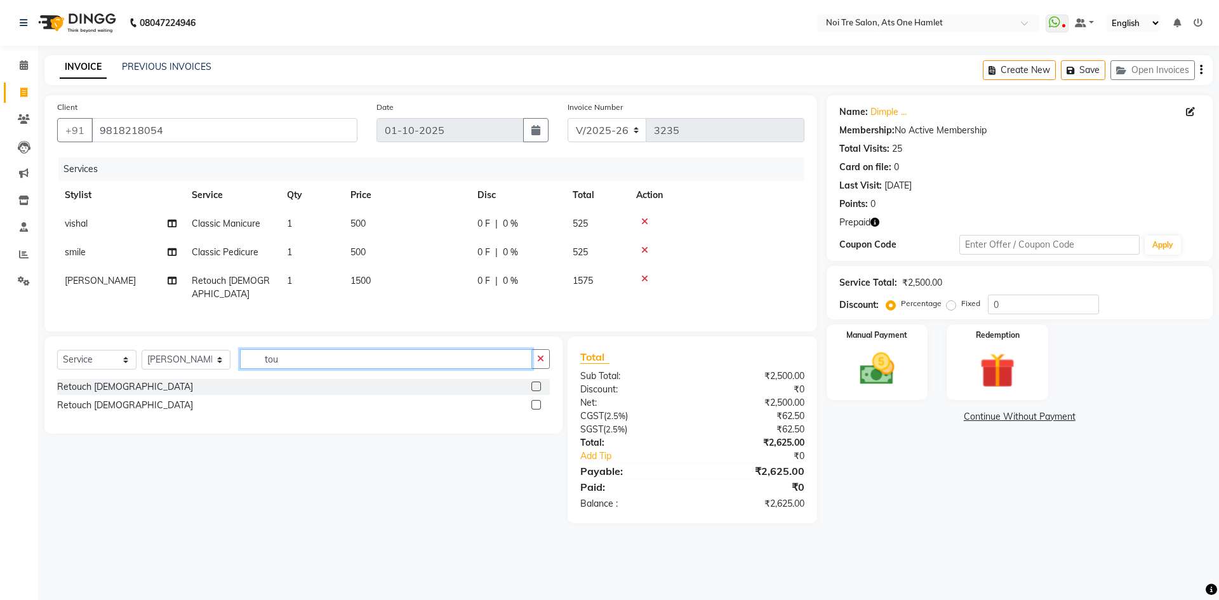
drag, startPoint x: 293, startPoint y: 352, endPoint x: 183, endPoint y: 357, distance: 109.9
click at [183, 357] on div "Select Service Product Membership Package Voucher Prepaid Gift Card Select Styl…" at bounding box center [303, 364] width 493 height 30
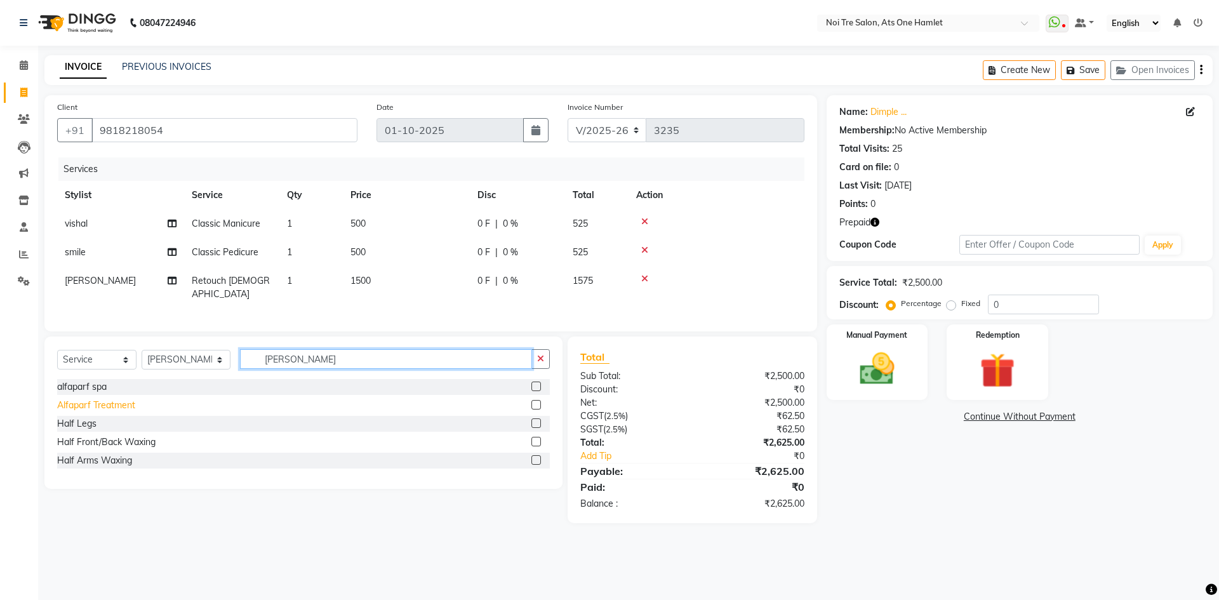
type input "alf"
click at [96, 399] on div "Alfaparf Treatment" at bounding box center [96, 405] width 78 height 13
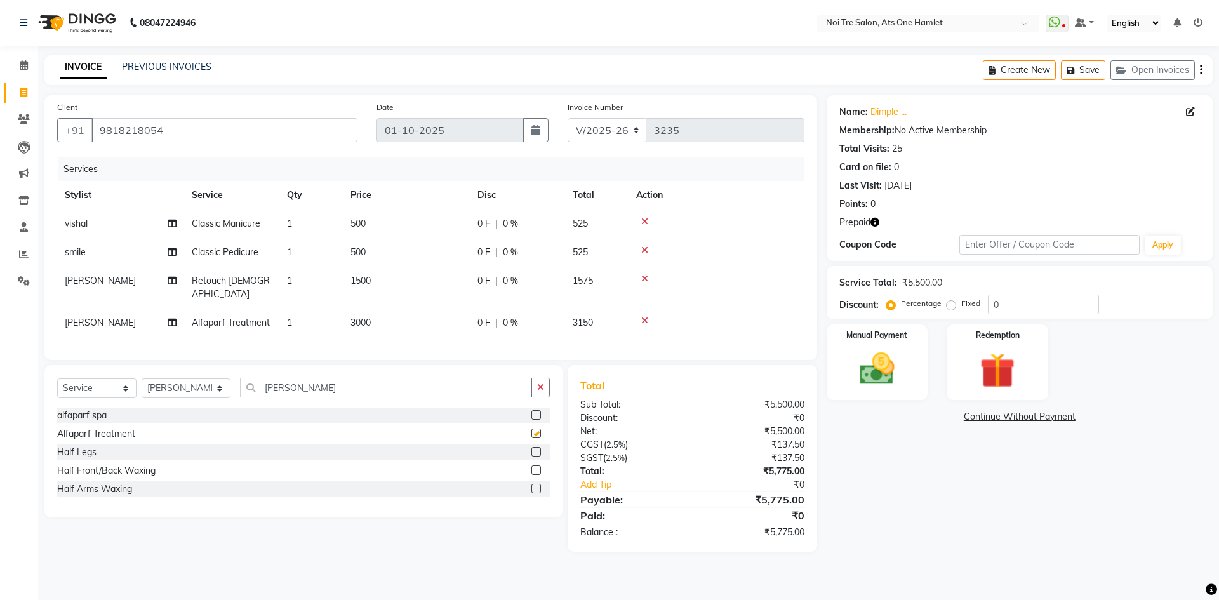
checkbox input "false"
click at [378, 315] on td "3000" at bounding box center [406, 322] width 127 height 29
select select "32220"
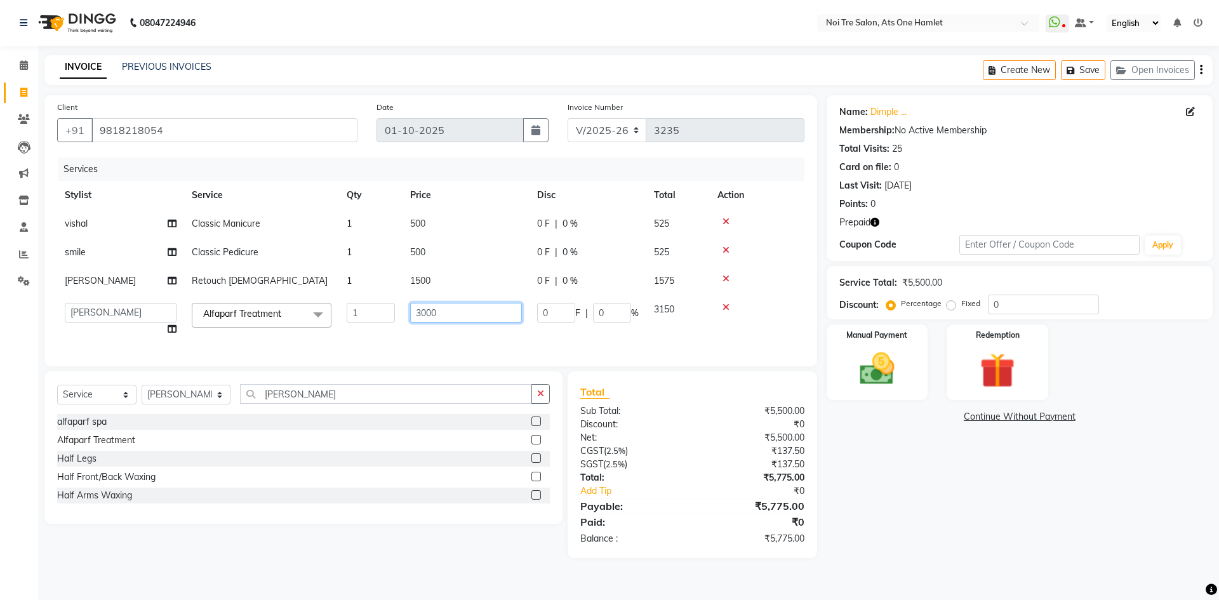
drag, startPoint x: 458, startPoint y: 313, endPoint x: 293, endPoint y: 319, distance: 165.1
click at [293, 319] on tr "aamir Abhishekh AJEET Ali Anuradha ARSH atique ATUL 104 AZAD Bhawana chahat Cha…" at bounding box center [430, 319] width 747 height 48
type input "2"
type input "2500"
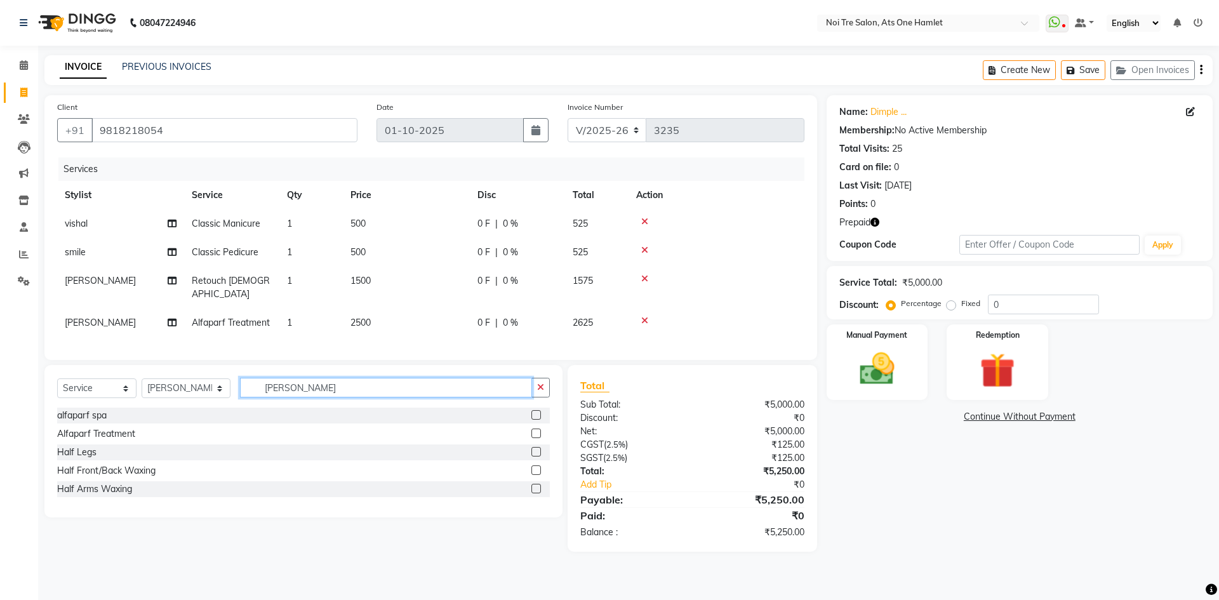
click at [426, 404] on div "Select Service Product Membership Package Voucher Prepaid Gift Card Select Styl…" at bounding box center [303, 441] width 518 height 152
click at [604, 349] on div "Client +91 9818218054 Date 01-10-2025 Invoice Number V/2025 V/2025-26 3235 Serv…" at bounding box center [430, 227] width 772 height 265
click at [873, 227] on button "button" at bounding box center [874, 222] width 9 height 13
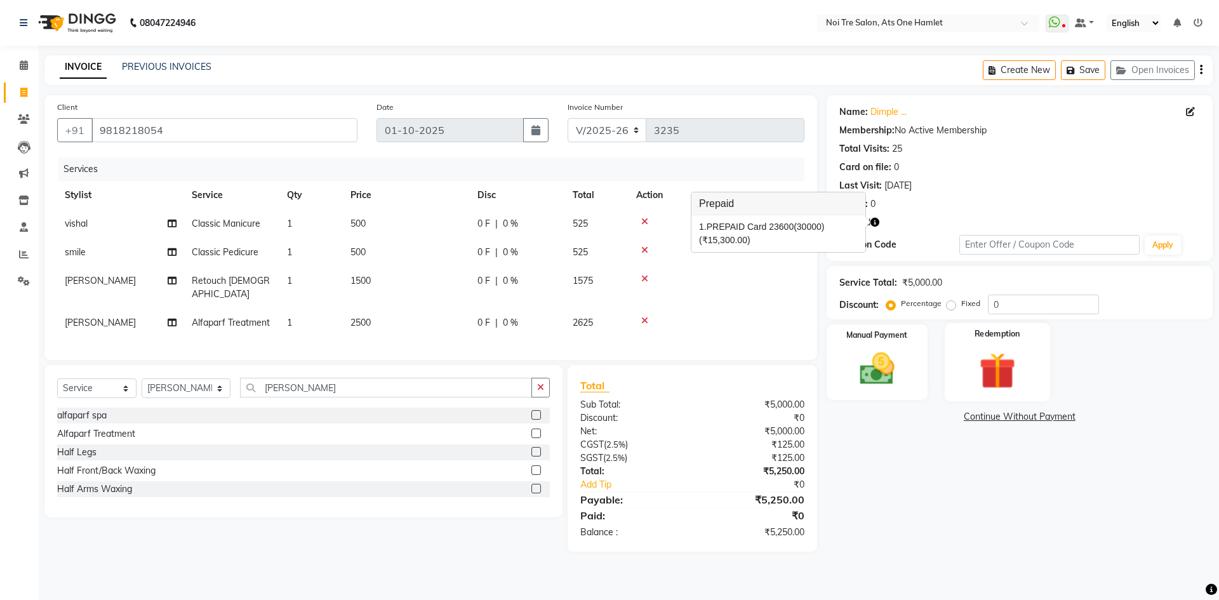
click at [994, 360] on img at bounding box center [996, 370] width 59 height 45
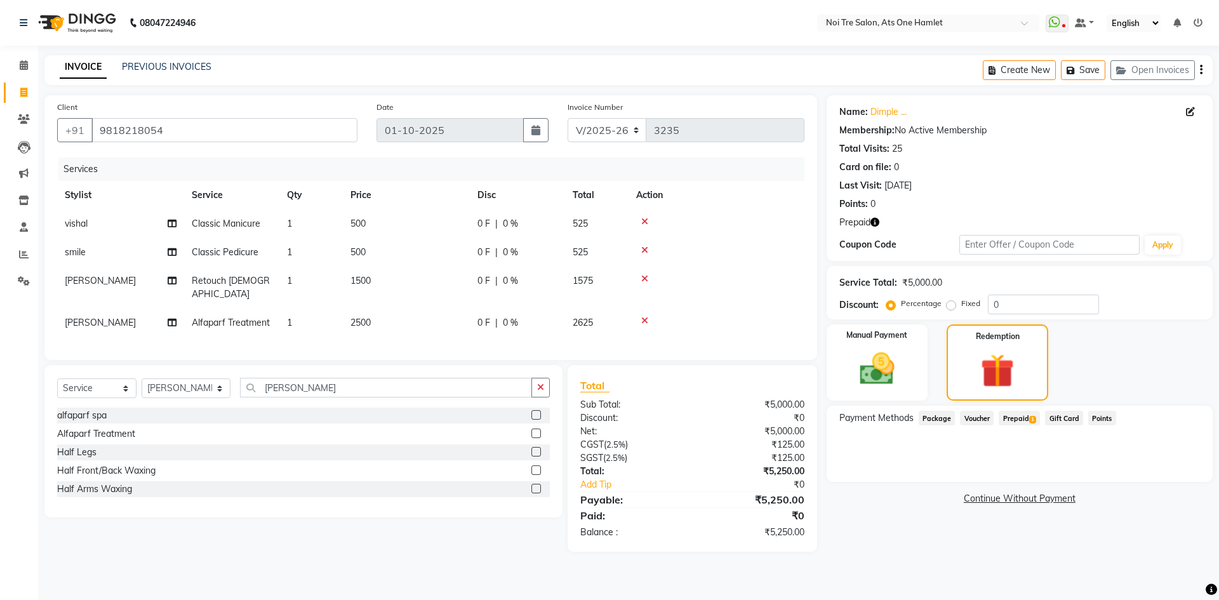
click at [1020, 417] on span "Prepaid 1" at bounding box center [1018, 418] width 41 height 15
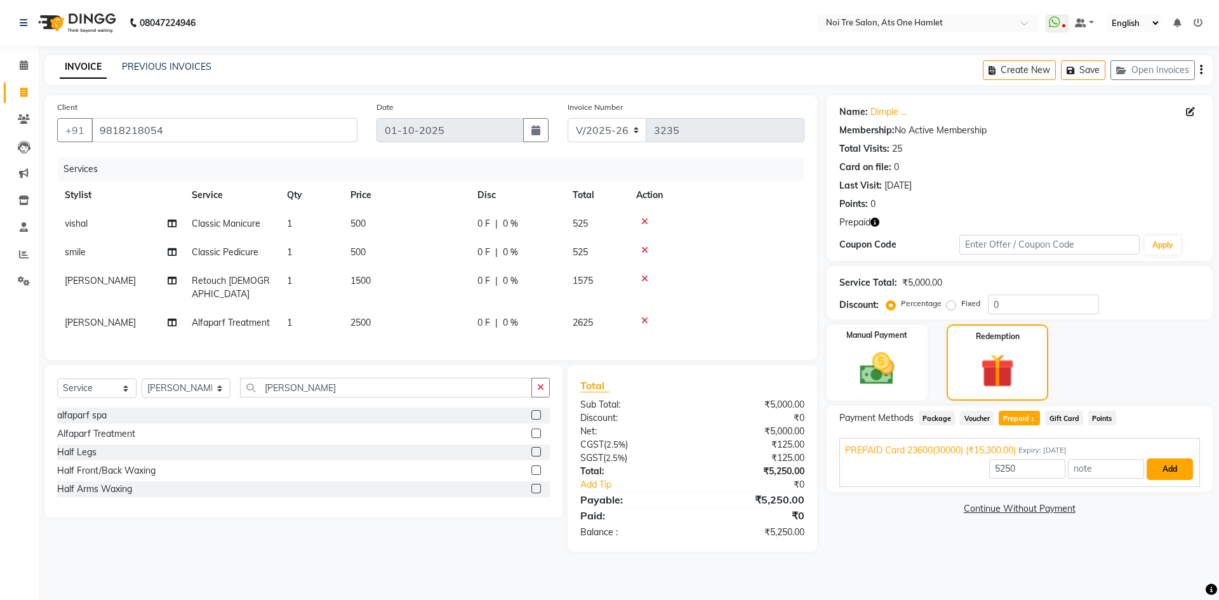
click at [1181, 469] on button "Add" at bounding box center [1169, 469] width 46 height 22
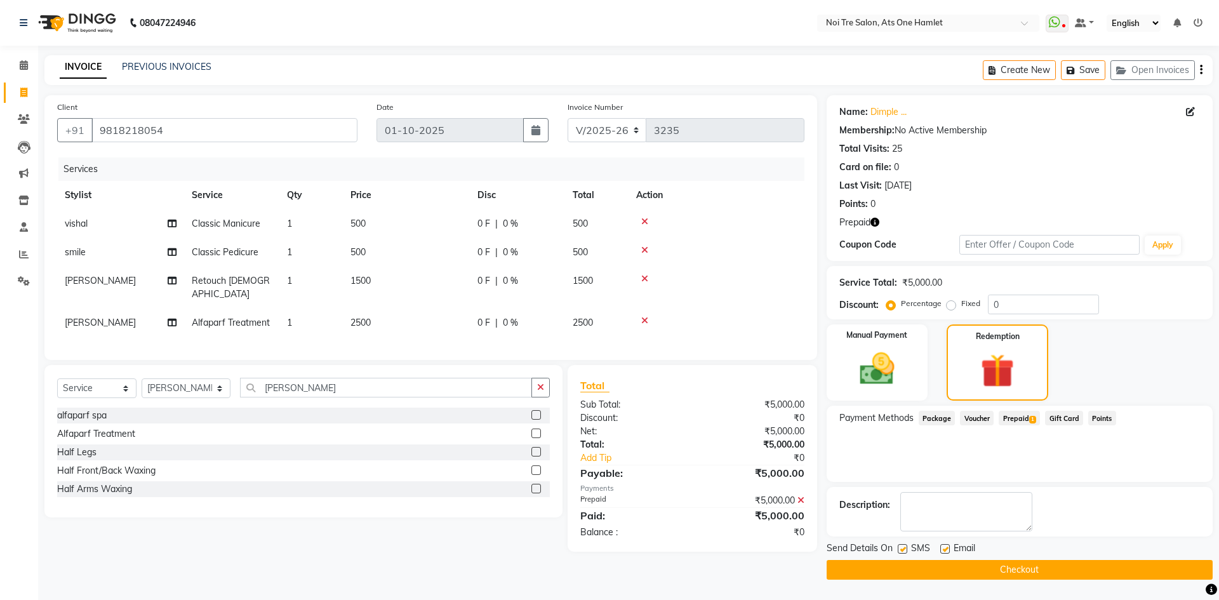
click at [900, 548] on label at bounding box center [902, 549] width 10 height 10
click at [900, 548] on input "checkbox" at bounding box center [901, 549] width 8 height 8
checkbox input "false"
click at [942, 549] on label at bounding box center [945, 549] width 10 height 10
click at [942, 549] on input "checkbox" at bounding box center [944, 549] width 8 height 8
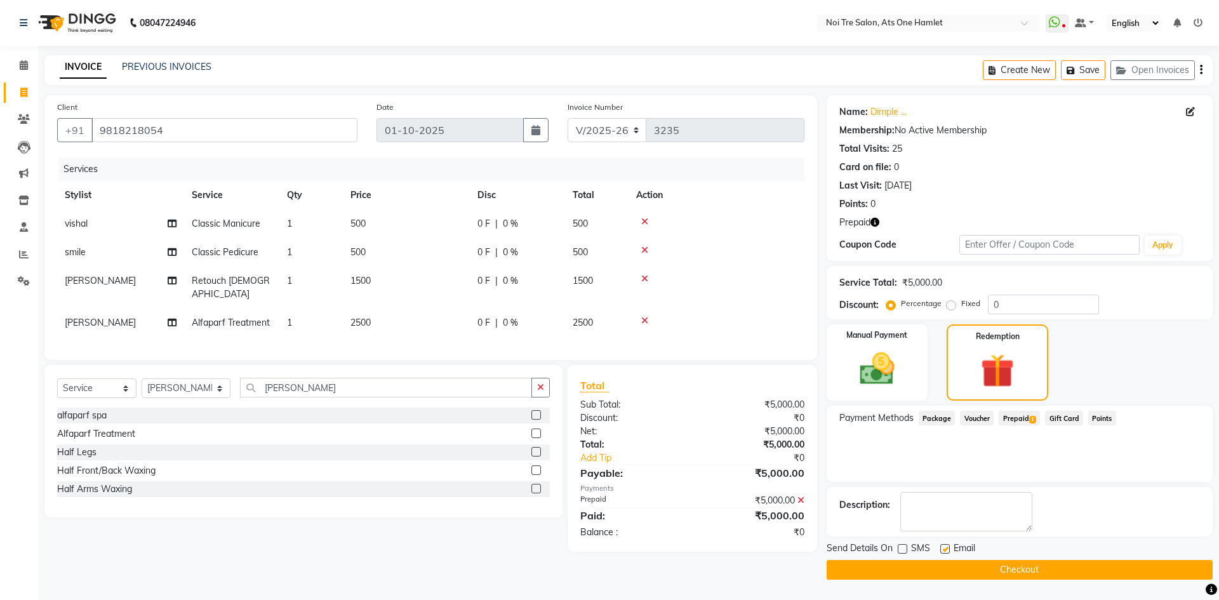
checkbox input "false"
click at [988, 572] on button "Checkout" at bounding box center [1019, 570] width 386 height 20
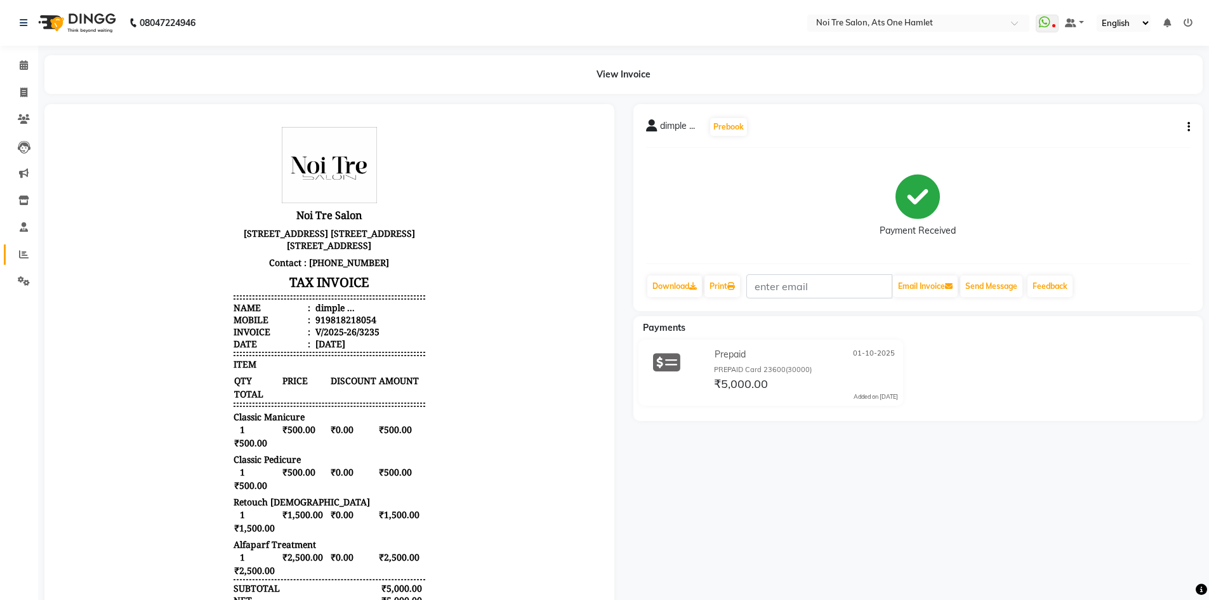
click at [11, 249] on link "Reports" at bounding box center [19, 254] width 30 height 21
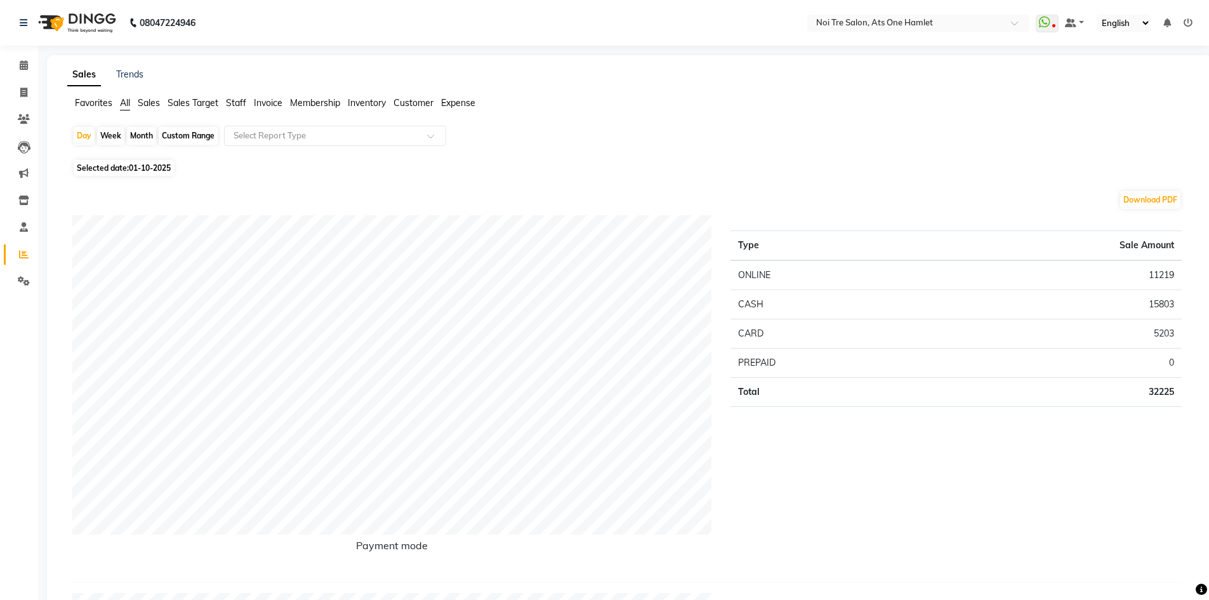
click at [244, 105] on span "Staff" at bounding box center [236, 102] width 20 height 11
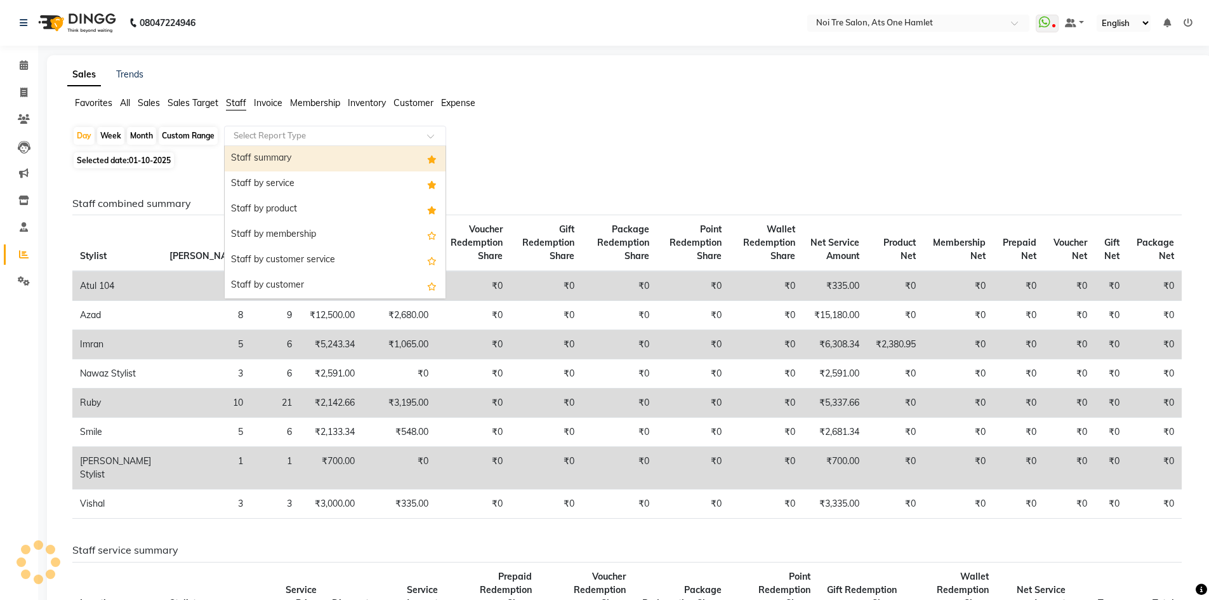
click at [287, 142] on div "Select Report Type" at bounding box center [335, 136] width 222 height 20
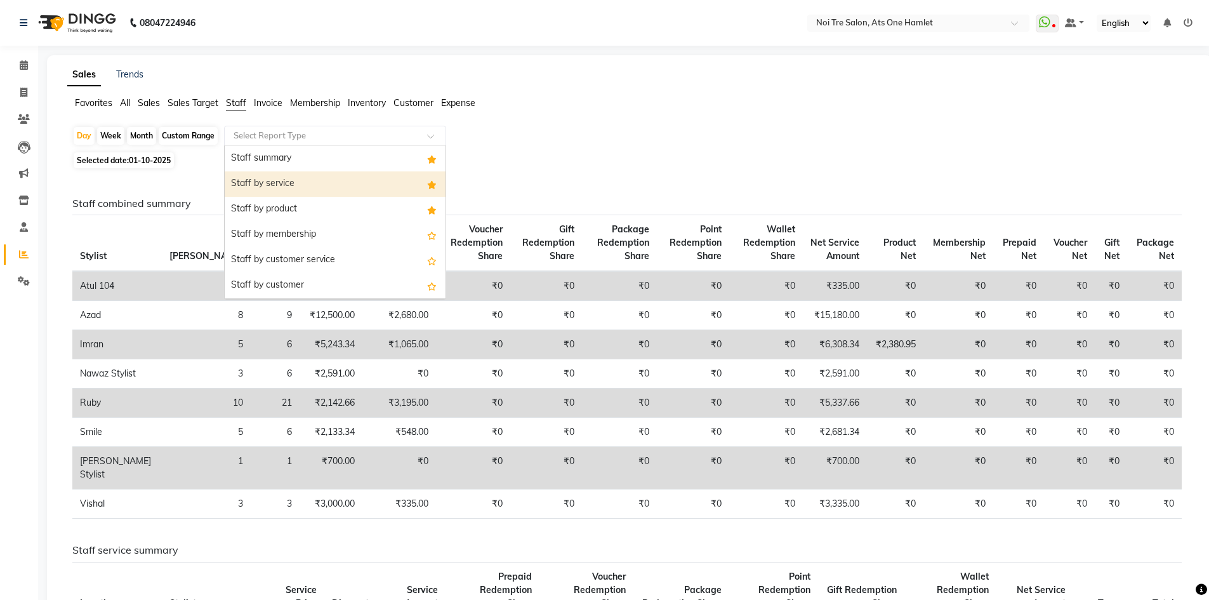
click at [307, 176] on div "Staff by service" at bounding box center [335, 183] width 221 height 25
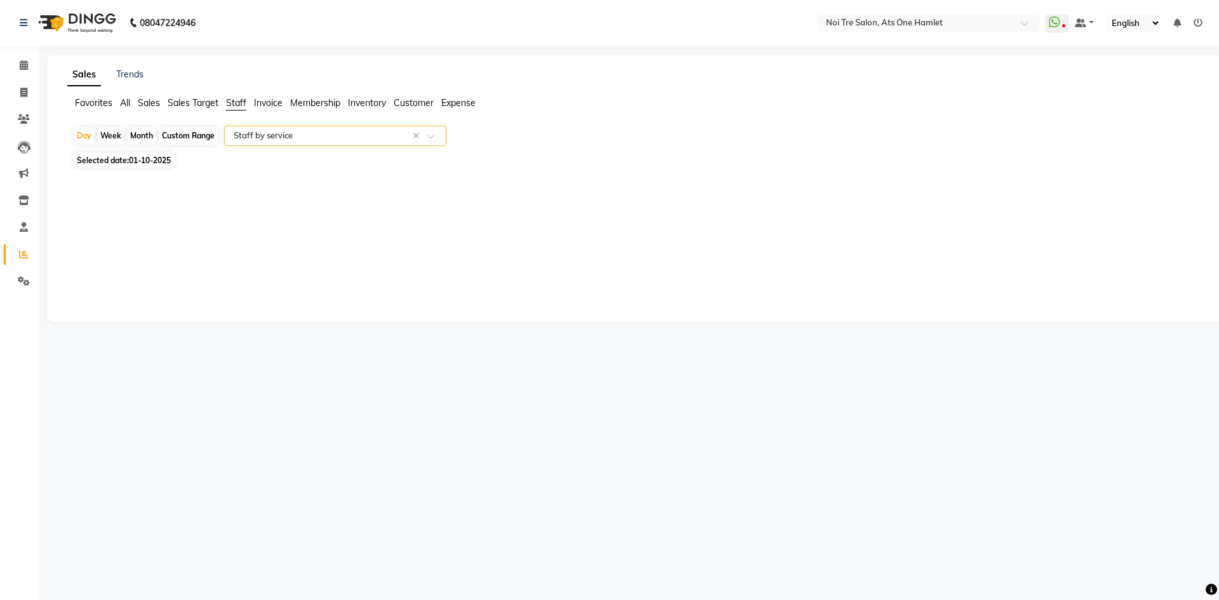
select select "full_report"
select select "csv"
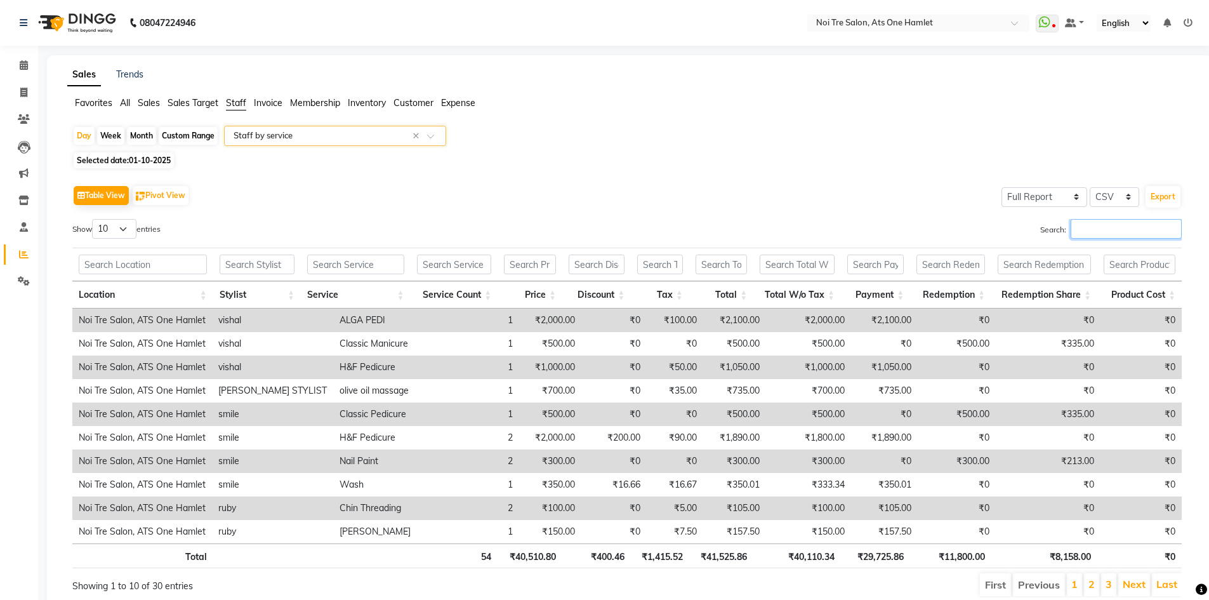
click at [1085, 222] on input "Search:" at bounding box center [1126, 229] width 111 height 20
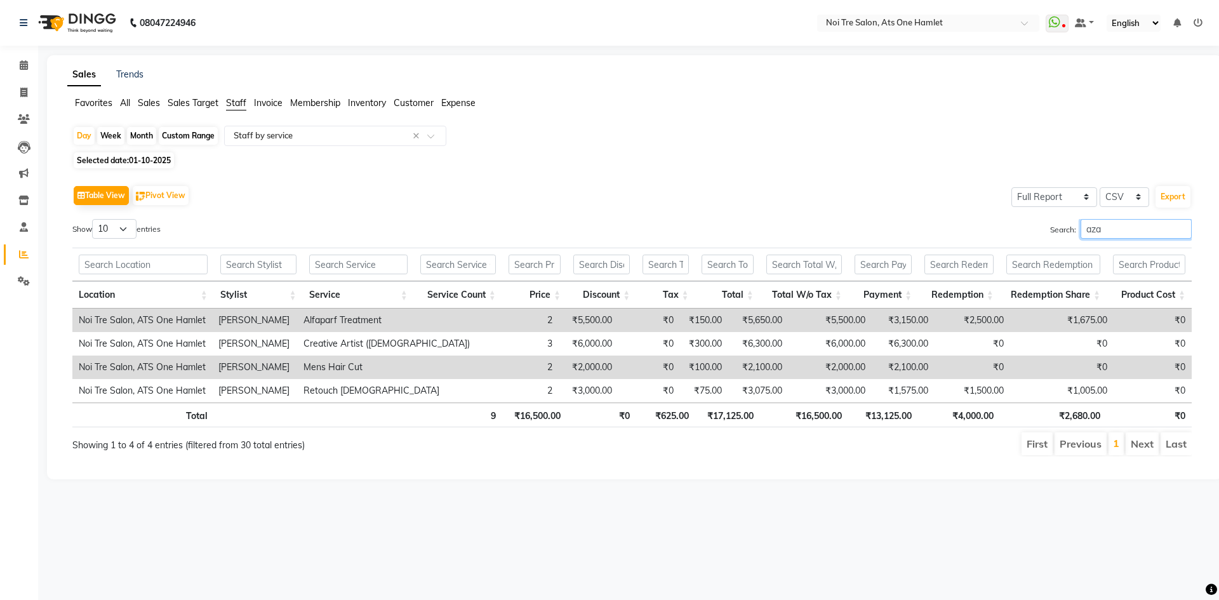
type input "aza"
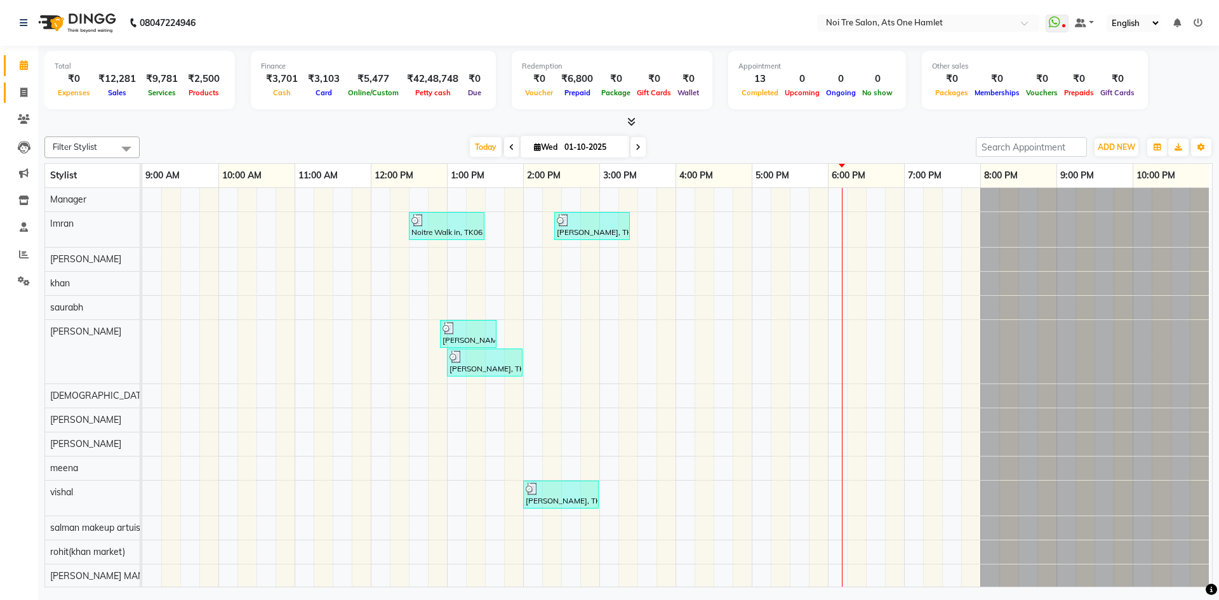
click at [6, 87] on link "Invoice" at bounding box center [19, 93] width 30 height 21
select select "5096"
select select "service"
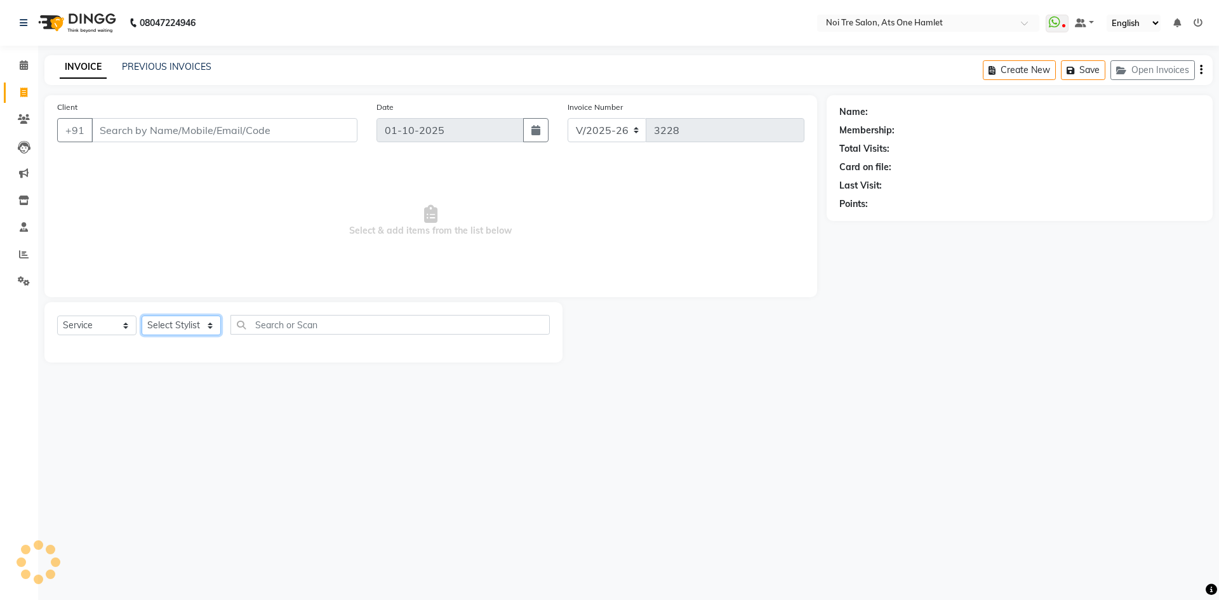
click at [190, 330] on select "Select Stylist" at bounding box center [181, 325] width 79 height 20
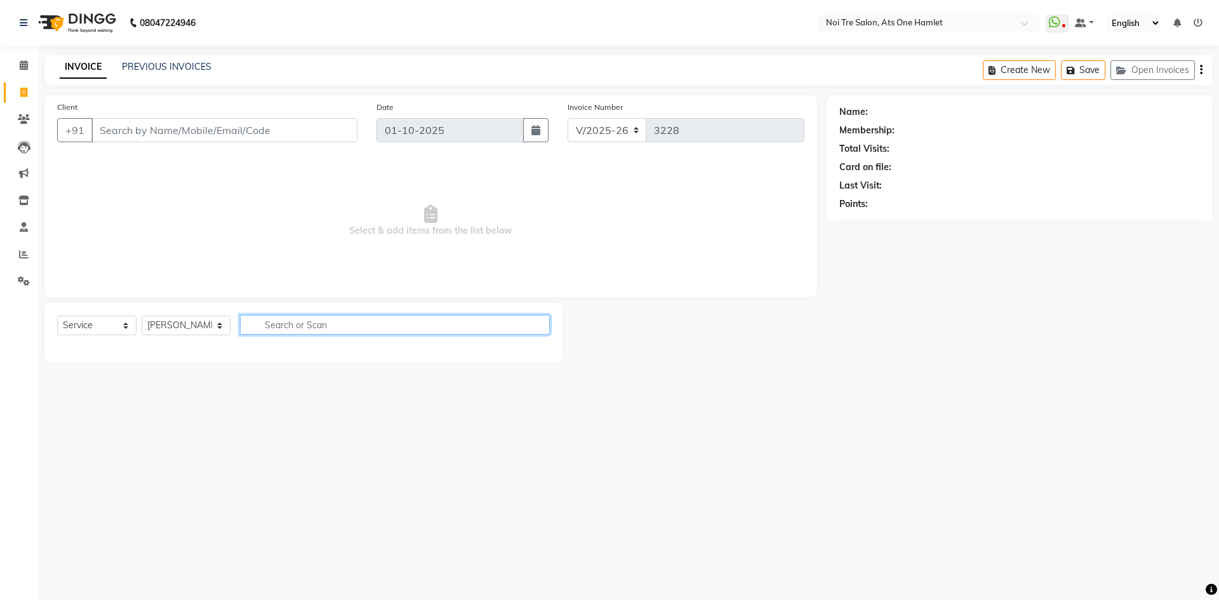
click at [280, 334] on input "text" at bounding box center [395, 325] width 310 height 20
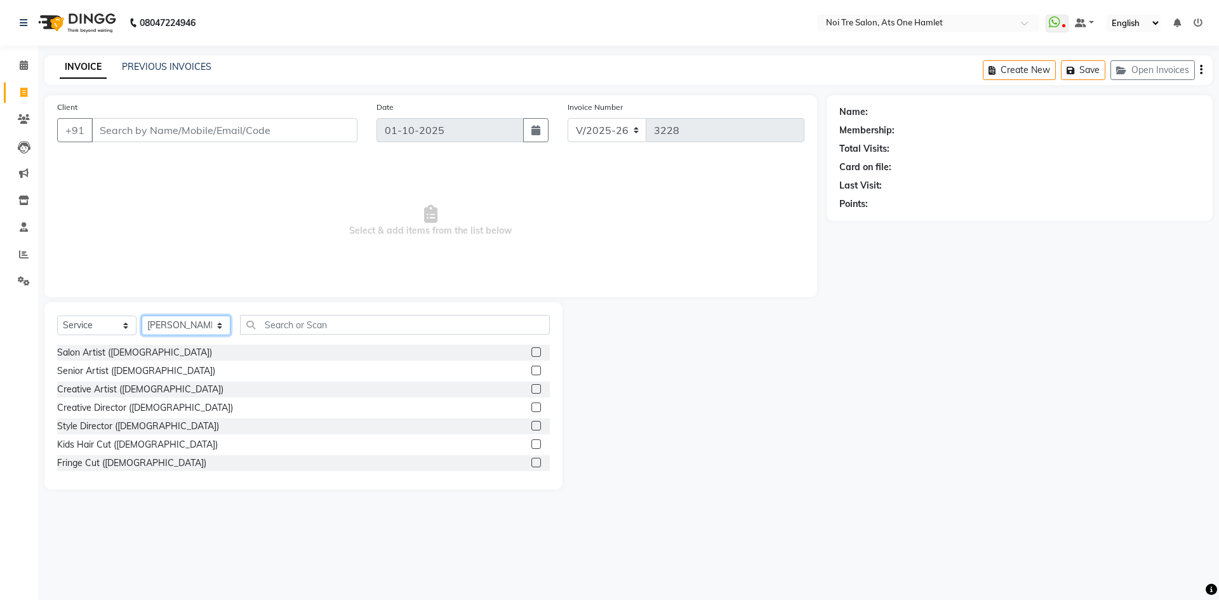
click at [209, 333] on select "Select Stylist aamir Abhishekh AJEET Ali Anuradha ARSH atique ATUL 104 AZAD Bha…" at bounding box center [186, 325] width 89 height 20
select select "32442"
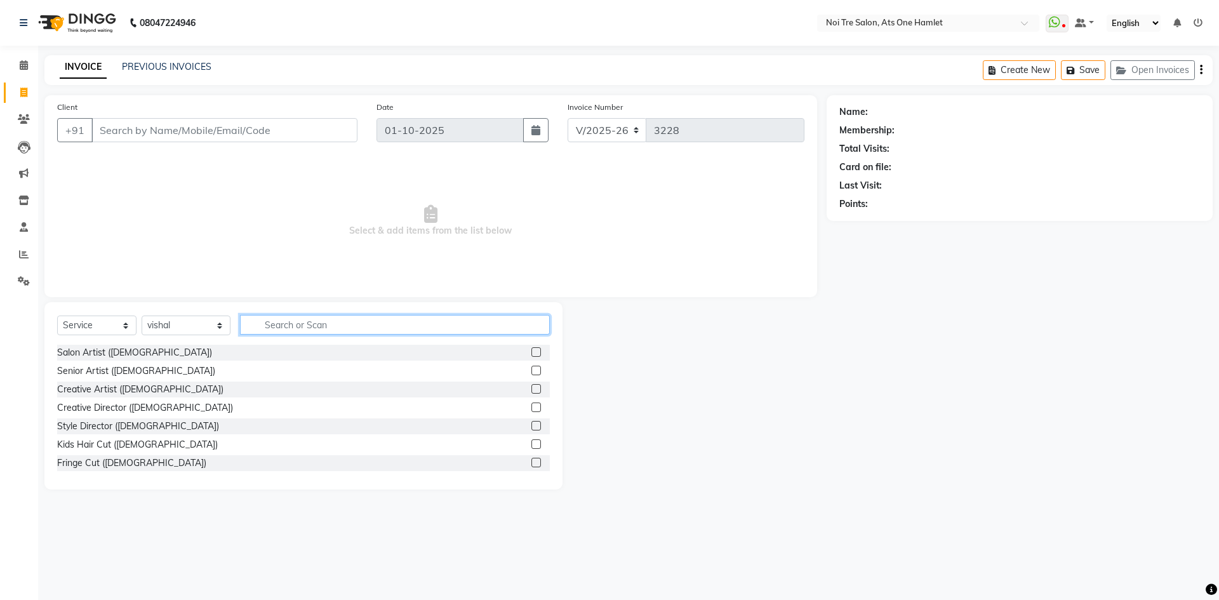
click at [270, 326] on input "text" at bounding box center [395, 325] width 310 height 20
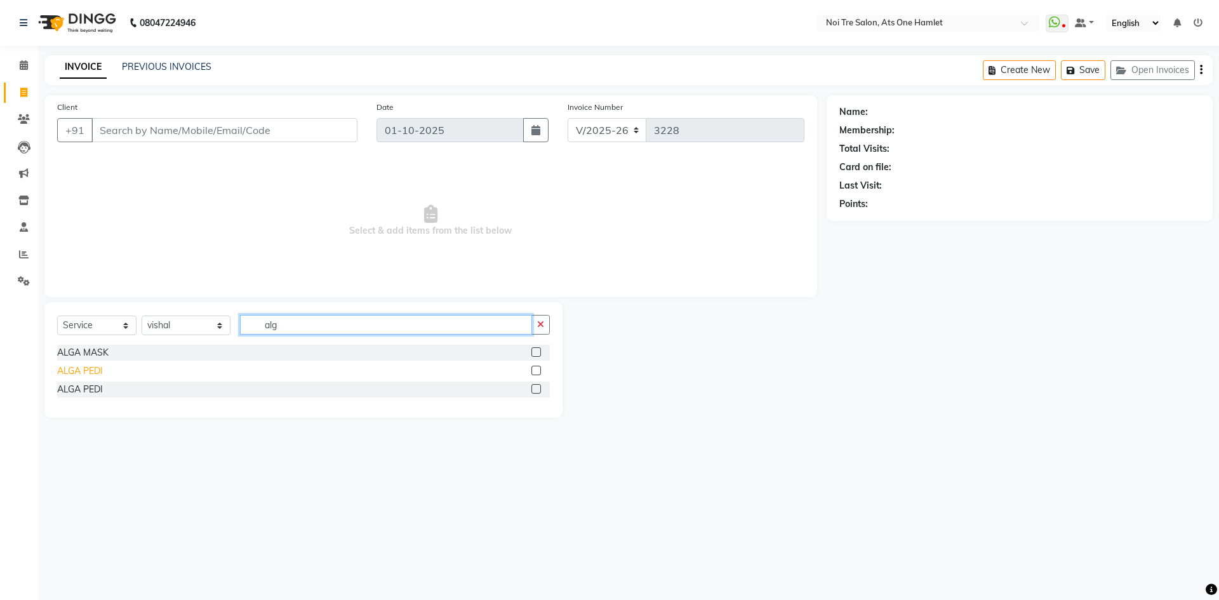
type input "alg"
click at [89, 366] on div "ALGA PEDI" at bounding box center [80, 370] width 46 height 13
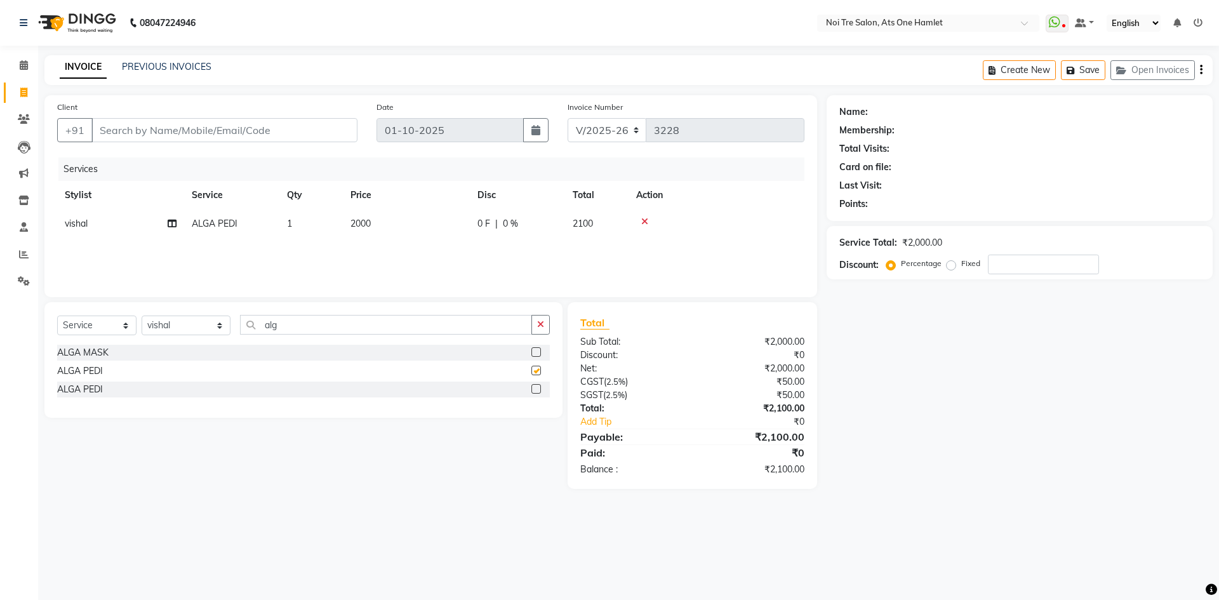
checkbox input "false"
click at [209, 326] on select "Select Stylist aamir Abhishekh AJEET Ali Anuradha ARSH atique ATUL 104 AZAD Bha…" at bounding box center [186, 325] width 89 height 20
select select "32080"
click at [293, 330] on input "alg" at bounding box center [386, 325] width 292 height 20
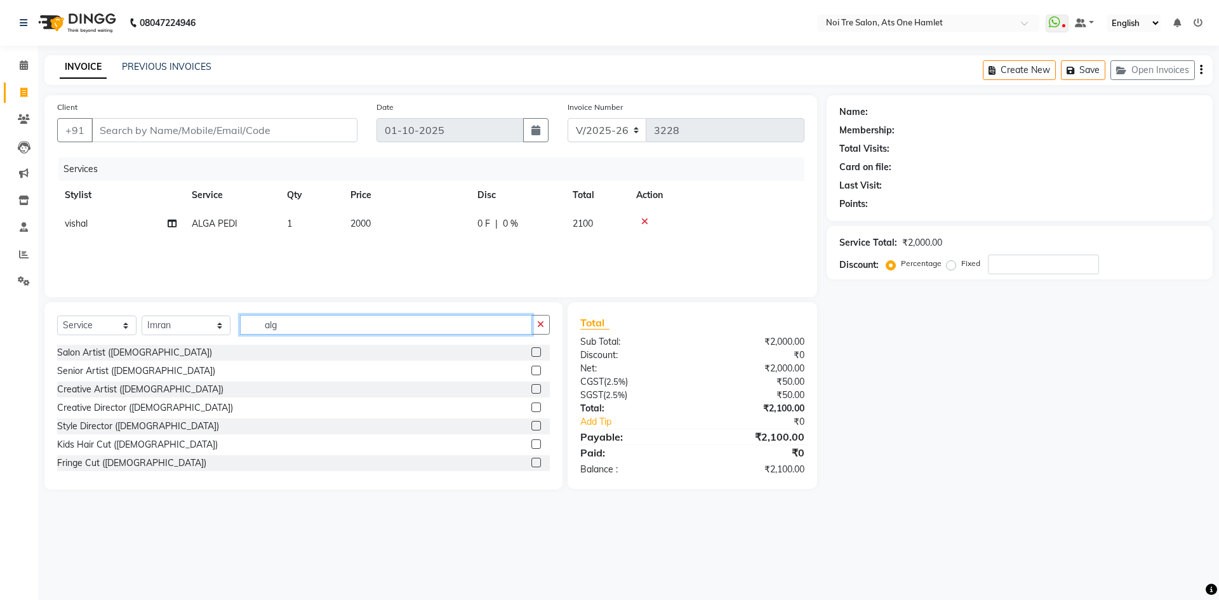
click at [293, 330] on input "alg" at bounding box center [386, 325] width 292 height 20
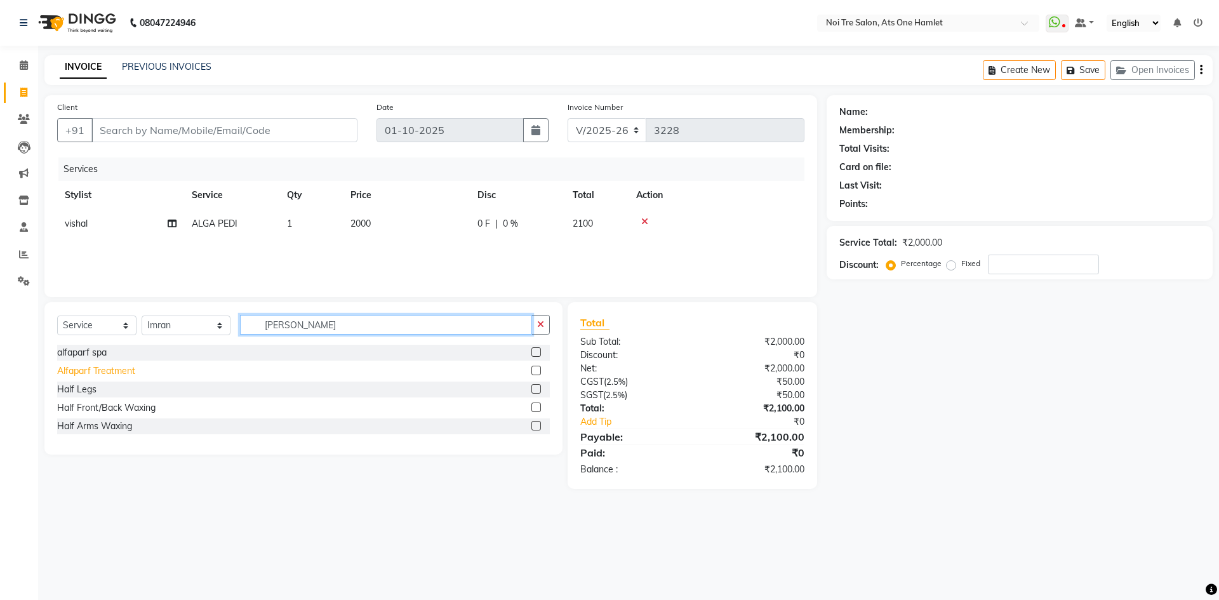
type input "alf"
click at [96, 373] on div "Alfaparf Treatment" at bounding box center [96, 370] width 78 height 13
checkbox input "false"
drag, startPoint x: 279, startPoint y: 317, endPoint x: 205, endPoint y: 332, distance: 75.1
click at [205, 332] on div "Select Service Product Membership Package Voucher Prepaid Gift Card Select Styl…" at bounding box center [303, 330] width 493 height 30
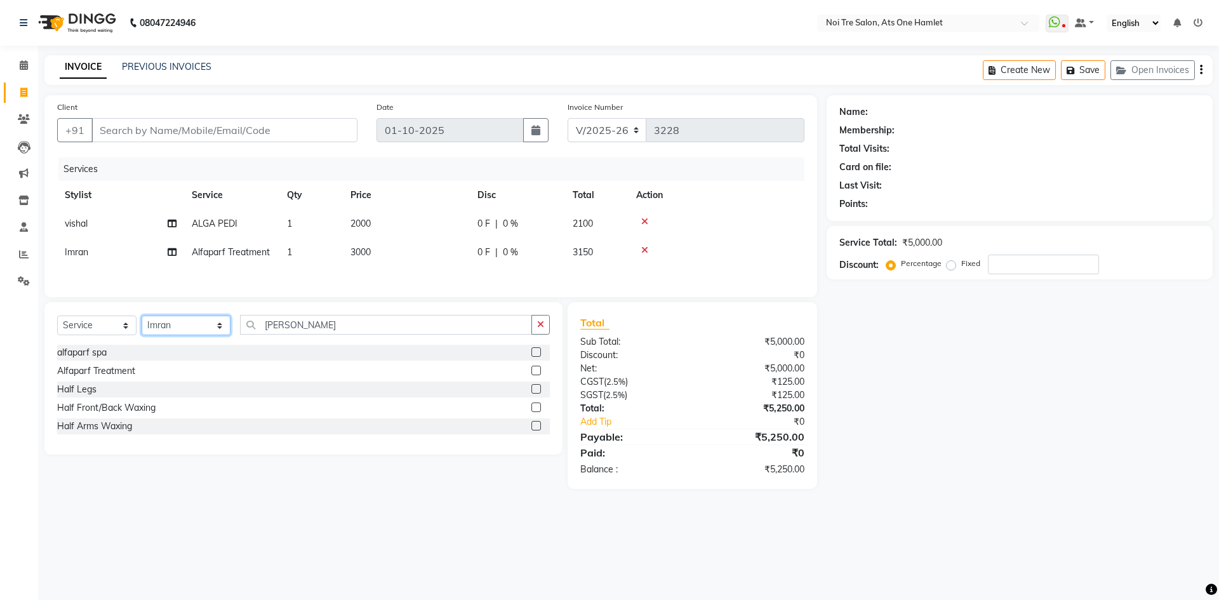
click at [181, 332] on select "Select Stylist aamir Abhishekh AJEET Ali Anuradha ARSH atique ATUL 104 AZAD Bha…" at bounding box center [186, 325] width 89 height 20
select select "37817"
click at [272, 324] on input "alf" at bounding box center [386, 325] width 292 height 20
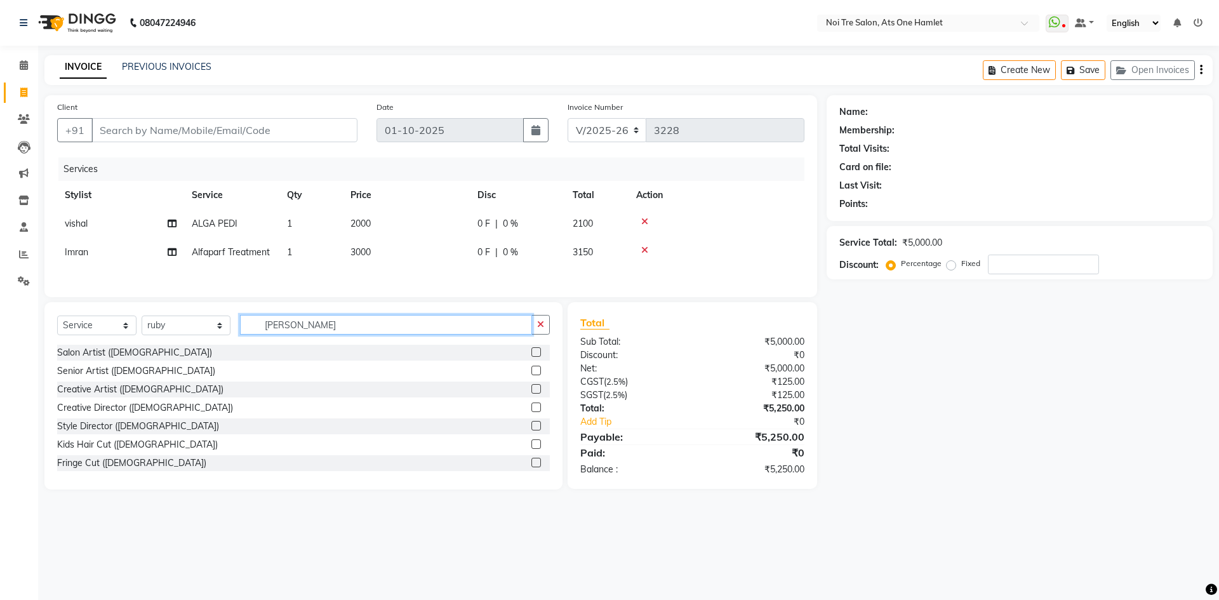
click at [272, 324] on input "alf" at bounding box center [386, 325] width 292 height 20
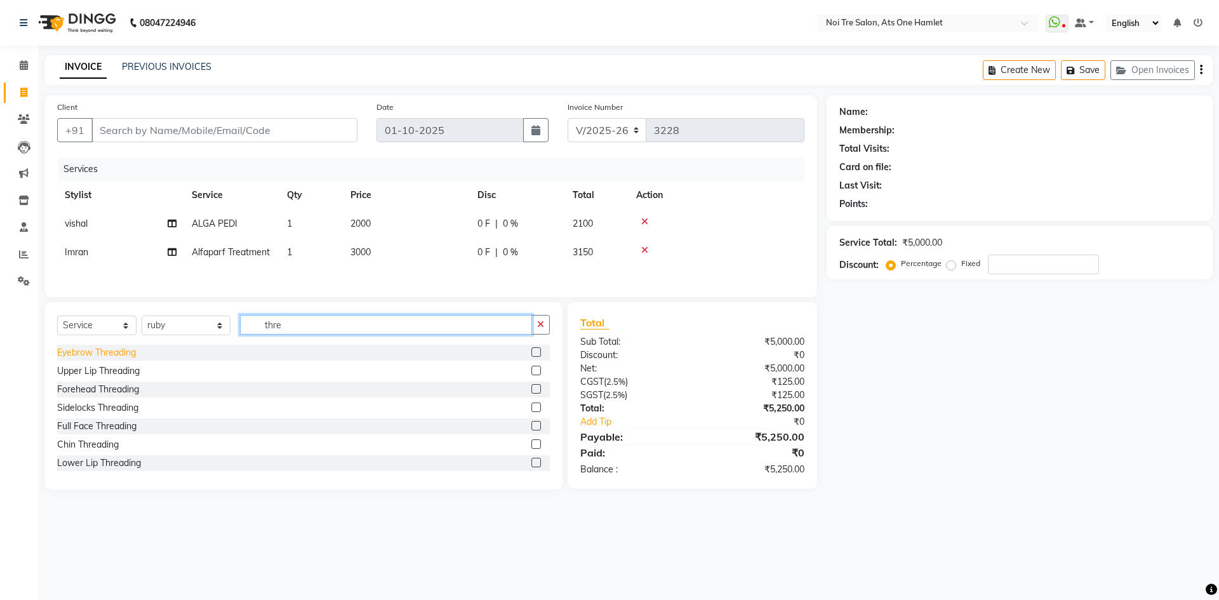
type input "thre"
click at [96, 356] on div "Eyebrow Threading" at bounding box center [96, 352] width 79 height 13
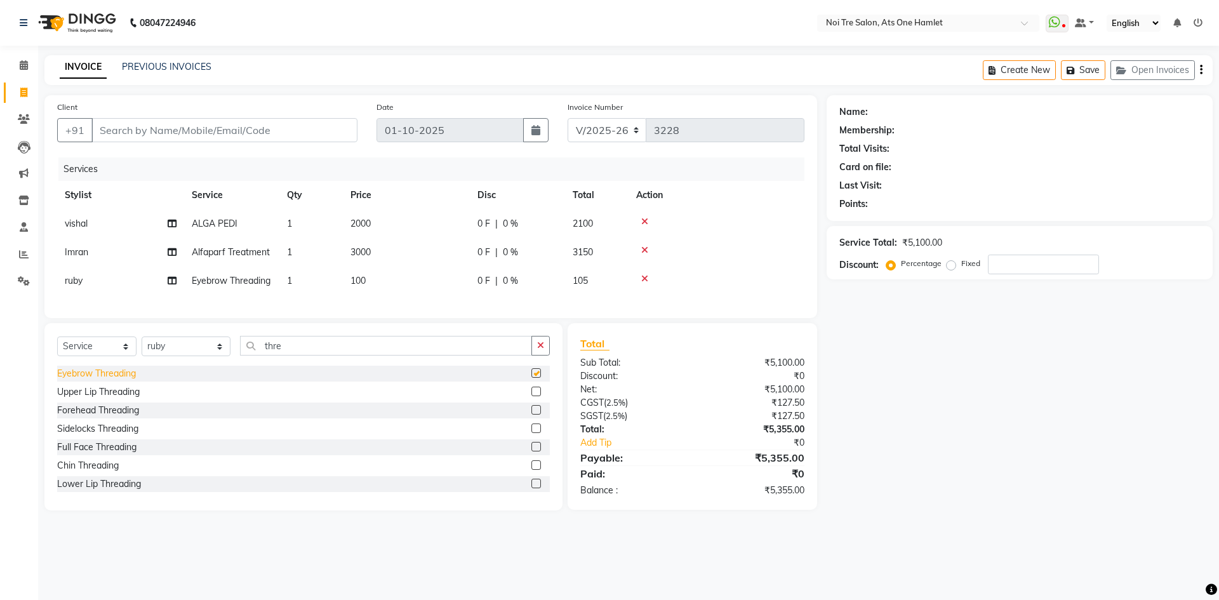
checkbox input "false"
click at [84, 472] on div "Chin Threading" at bounding box center [88, 465] width 62 height 13
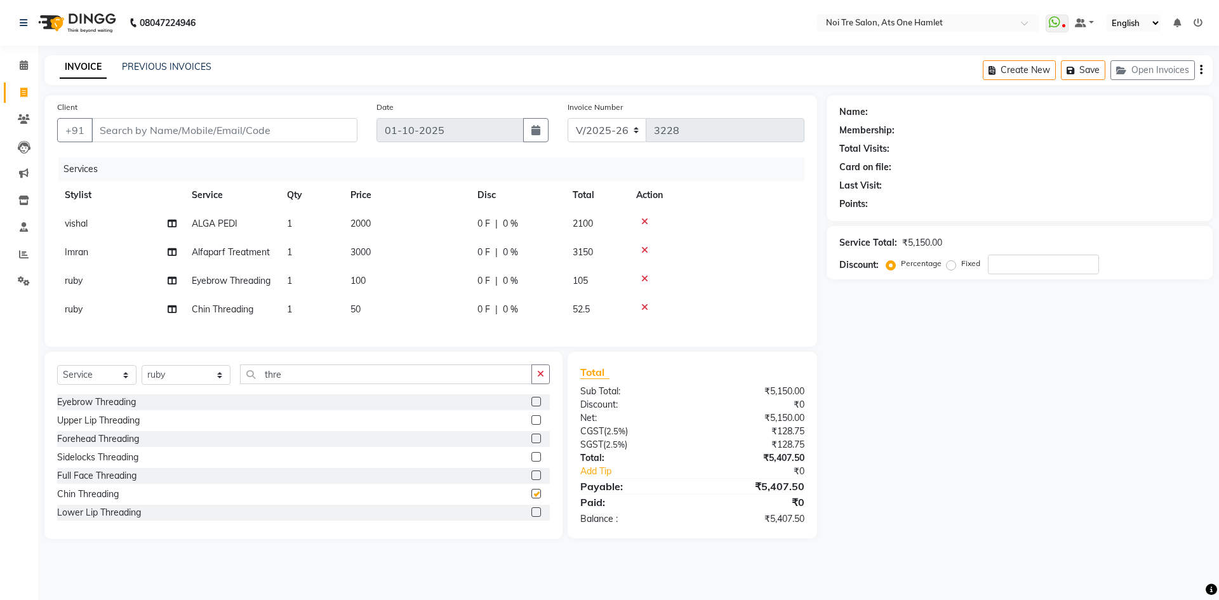
checkbox input "false"
click at [178, 135] on input "Client" at bounding box center [224, 130] width 266 height 24
click at [145, 126] on input "Client" at bounding box center [224, 130] width 266 height 24
click at [150, 131] on input "Client" at bounding box center [224, 130] width 266 height 24
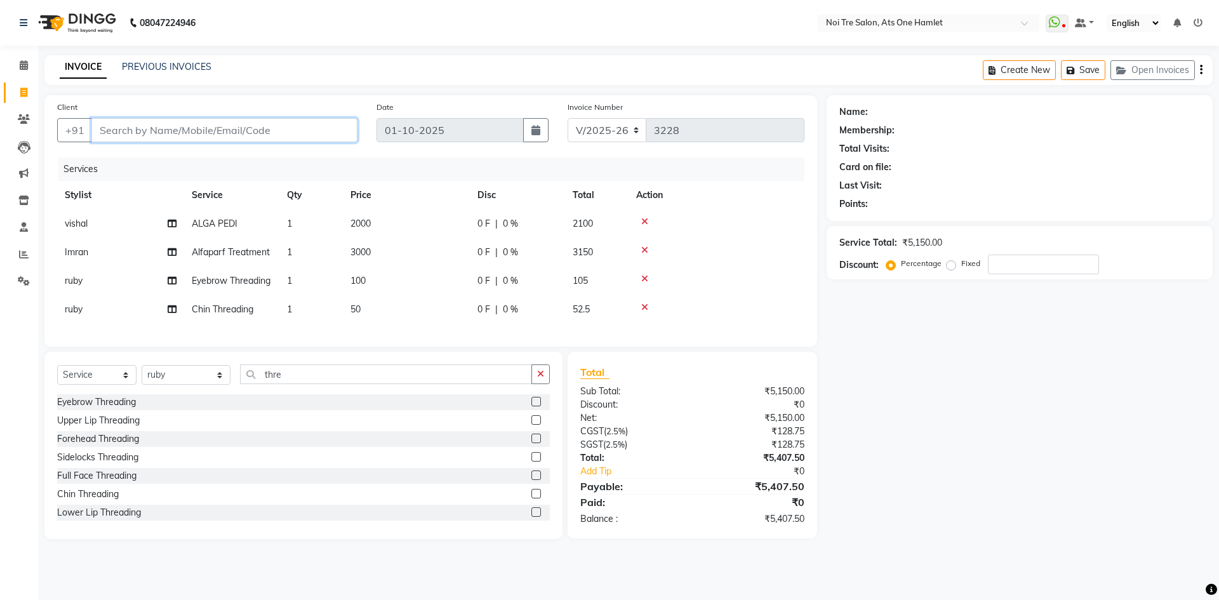
type input "9"
type input "0"
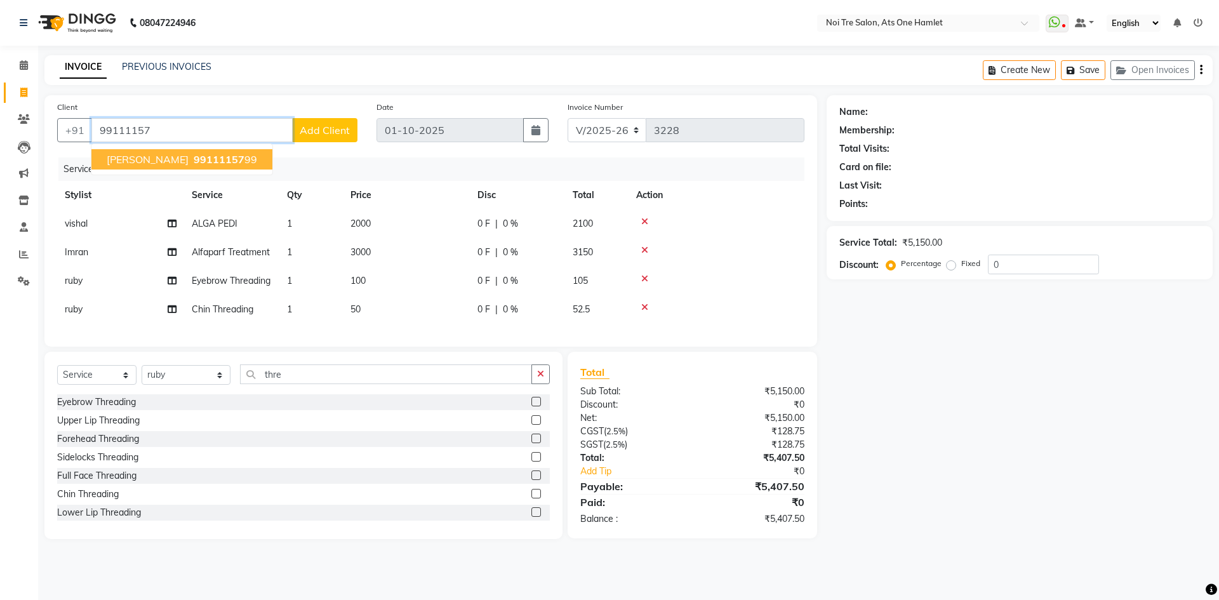
click at [103, 155] on button "Mansi 99111157 99" at bounding box center [181, 159] width 181 height 20
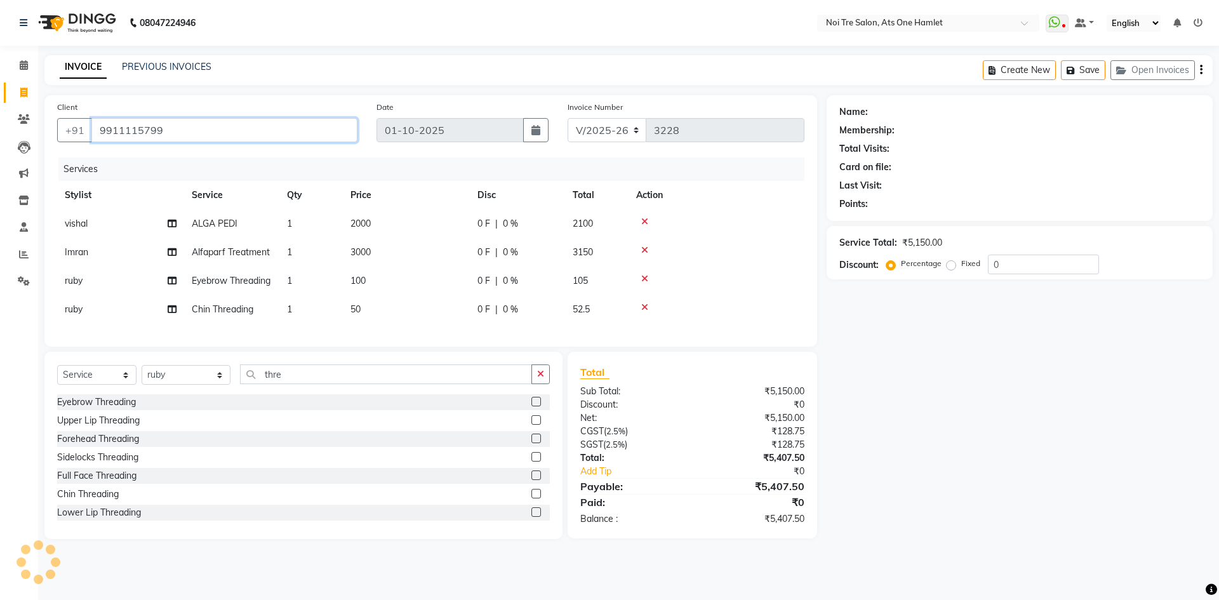
type input "9911115799"
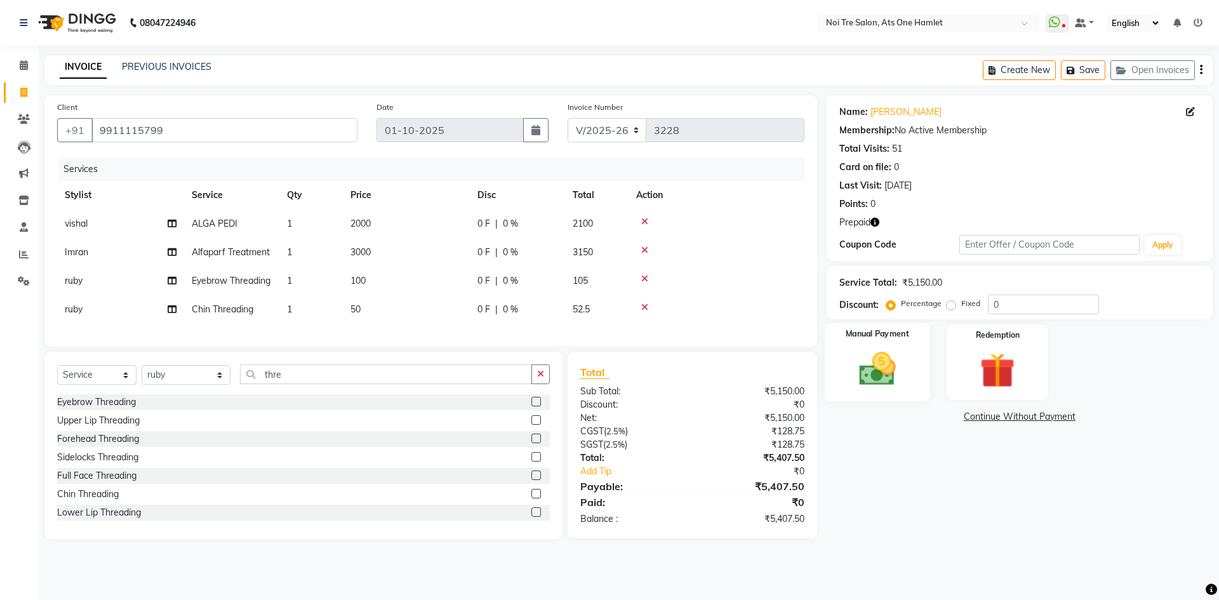
click at [852, 367] on img at bounding box center [876, 369] width 59 height 42
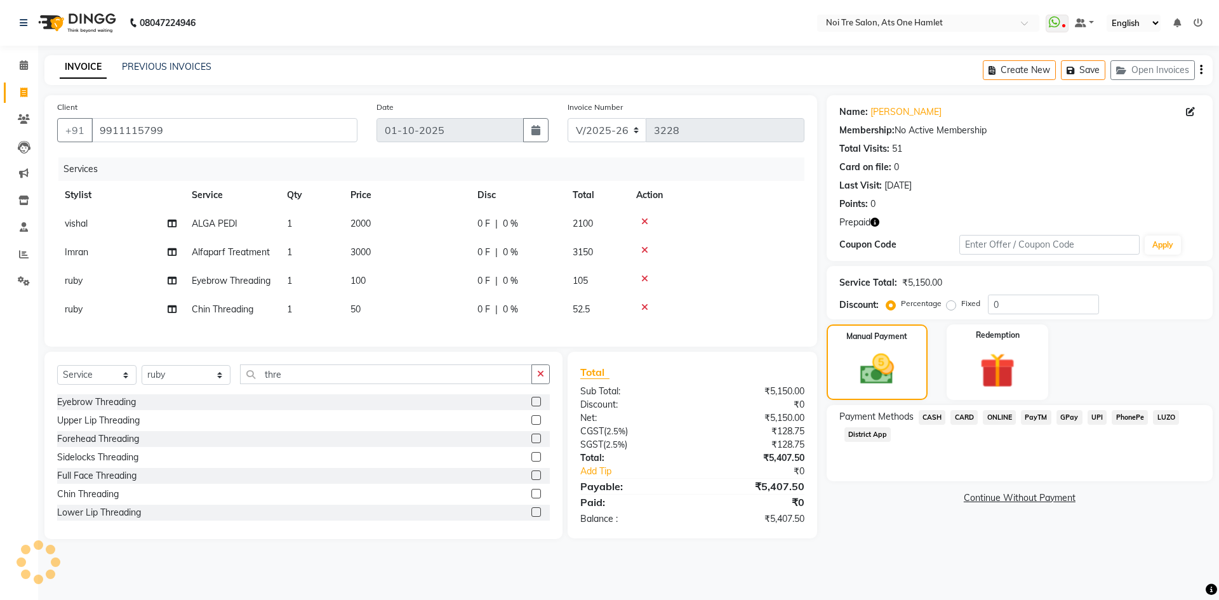
click at [931, 416] on span "CASH" at bounding box center [931, 417] width 27 height 15
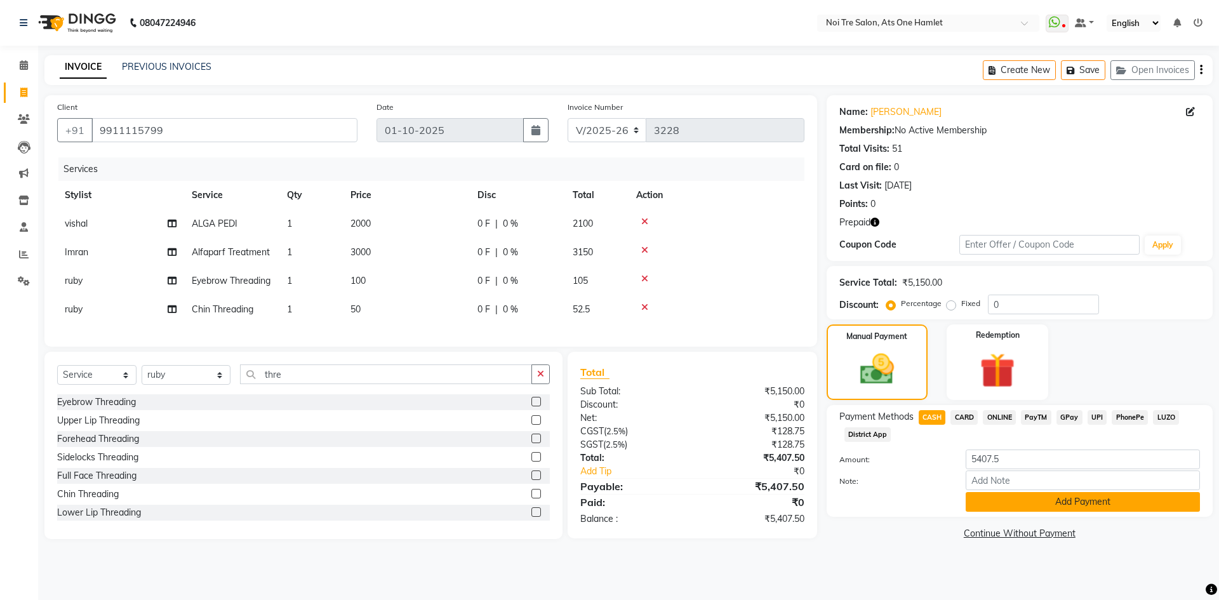
click at [989, 499] on button "Add Payment" at bounding box center [1082, 502] width 234 height 20
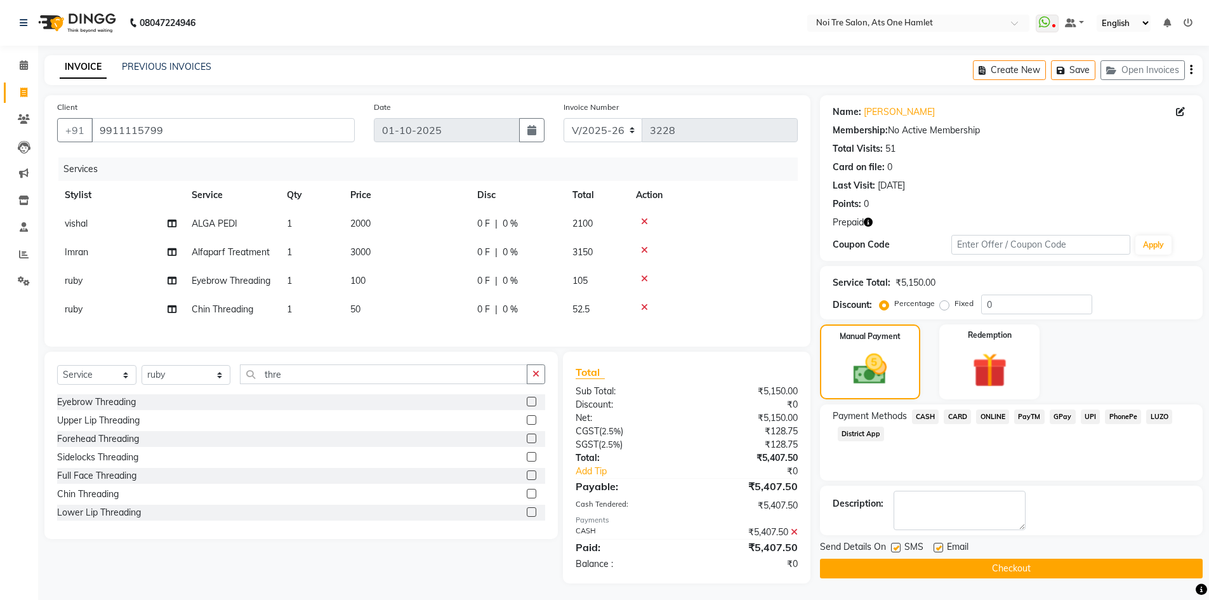
click at [987, 571] on button "Checkout" at bounding box center [1011, 569] width 383 height 20
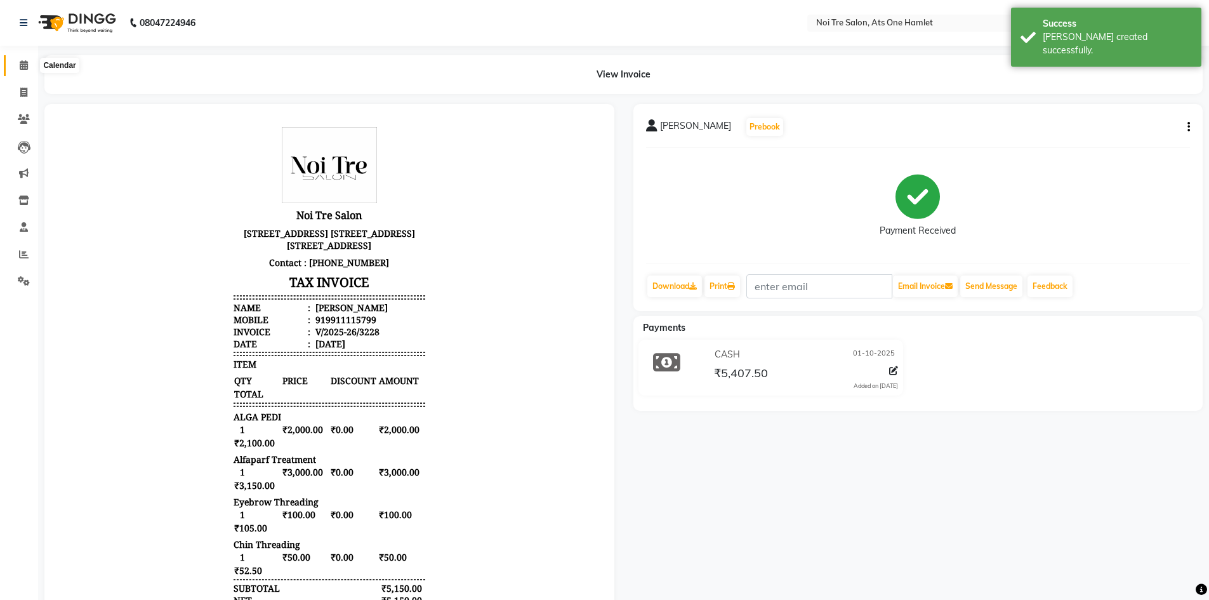
click at [22, 69] on icon at bounding box center [24, 65] width 8 height 10
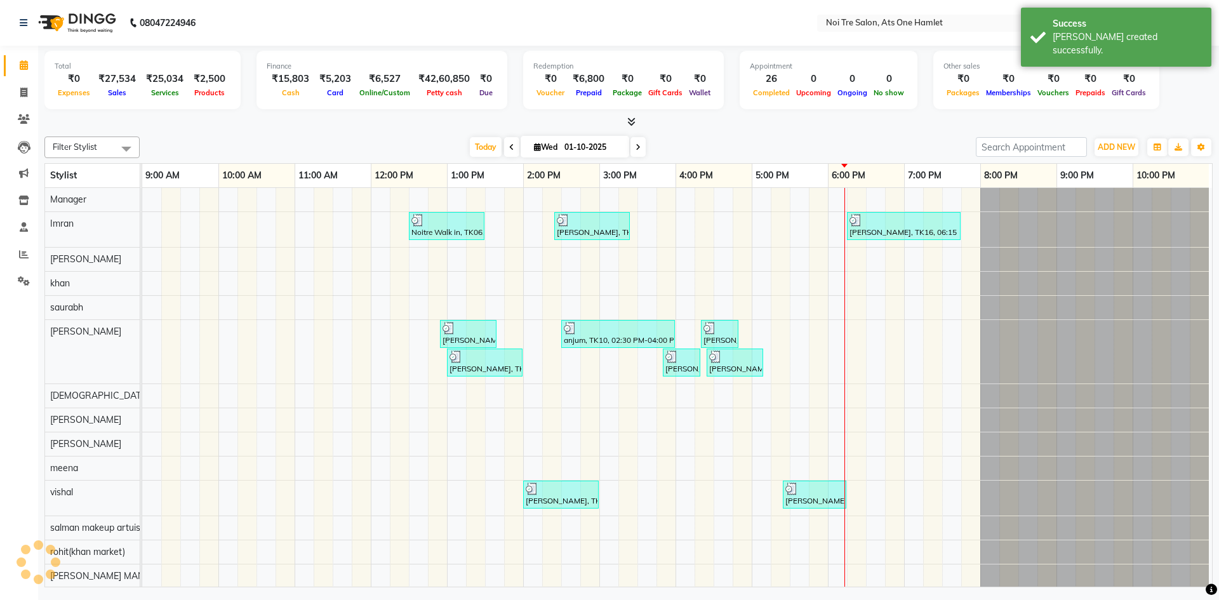
scroll to position [17, 0]
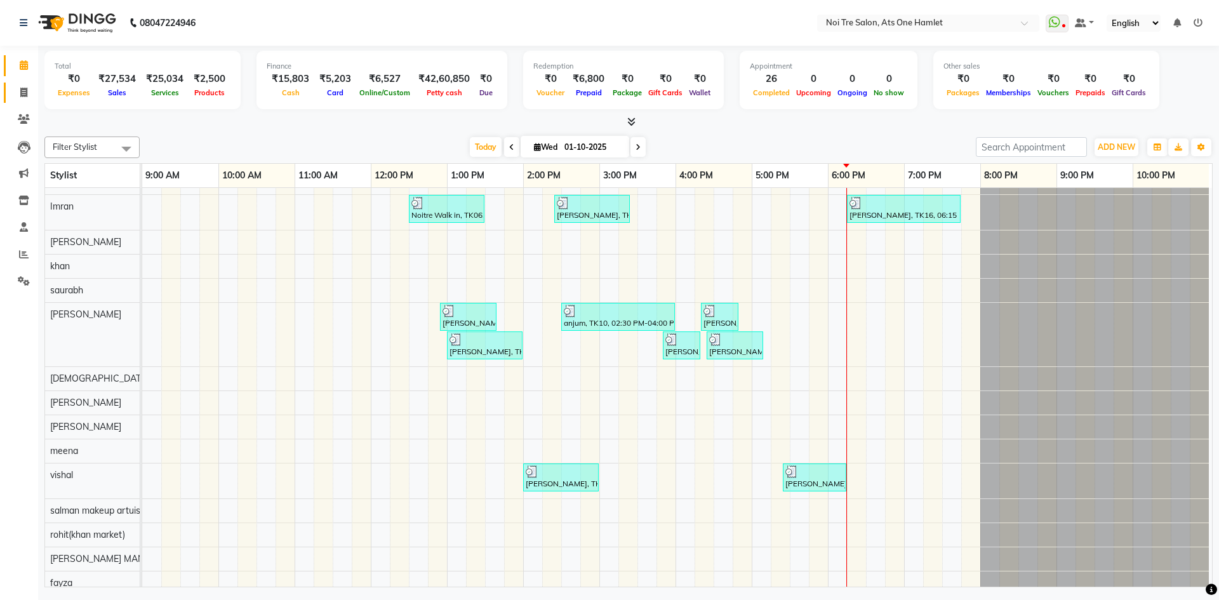
drag, startPoint x: 16, startPoint y: 99, endPoint x: 20, endPoint y: 65, distance: 34.5
click at [16, 99] on span at bounding box center [24, 93] width 22 height 15
select select "service"
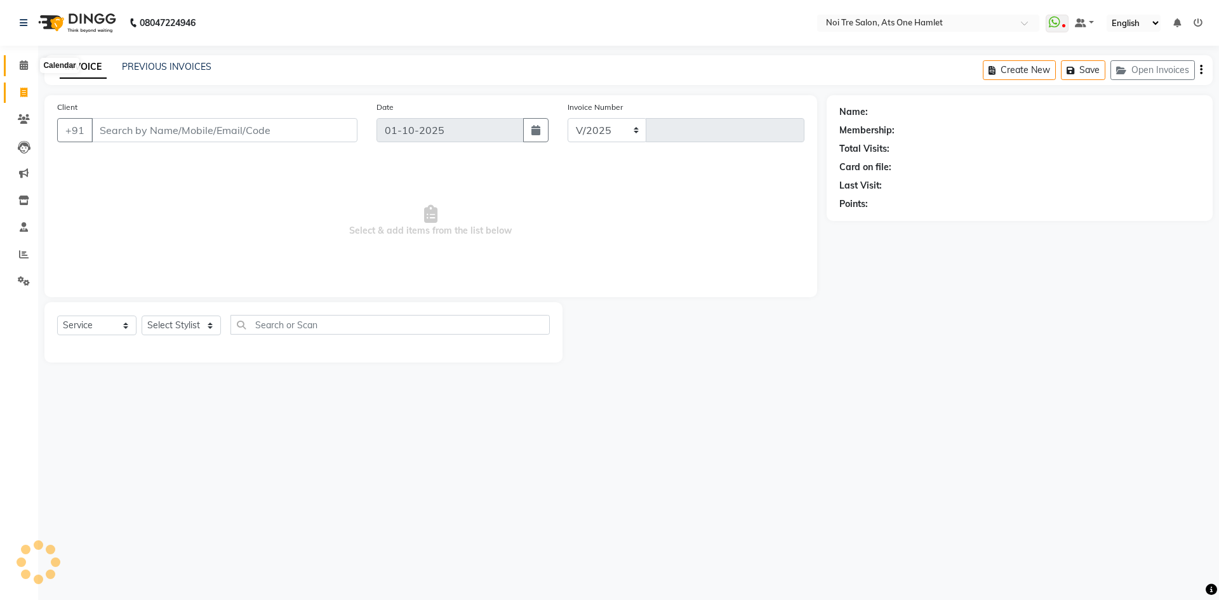
click at [20, 62] on icon at bounding box center [24, 65] width 8 height 10
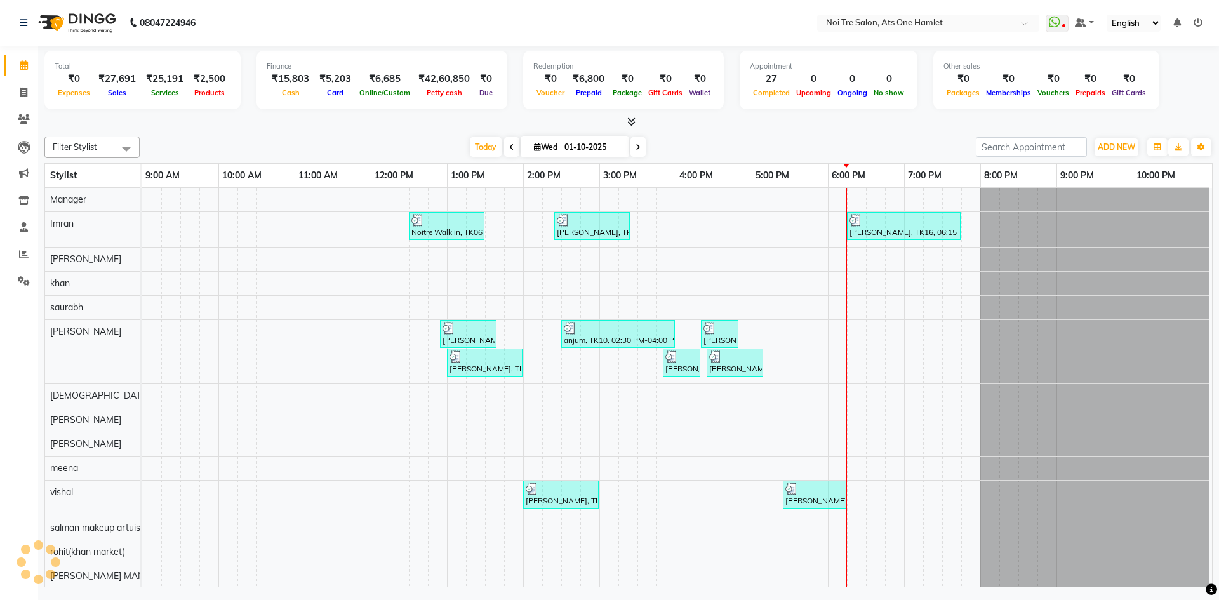
scroll to position [17, 0]
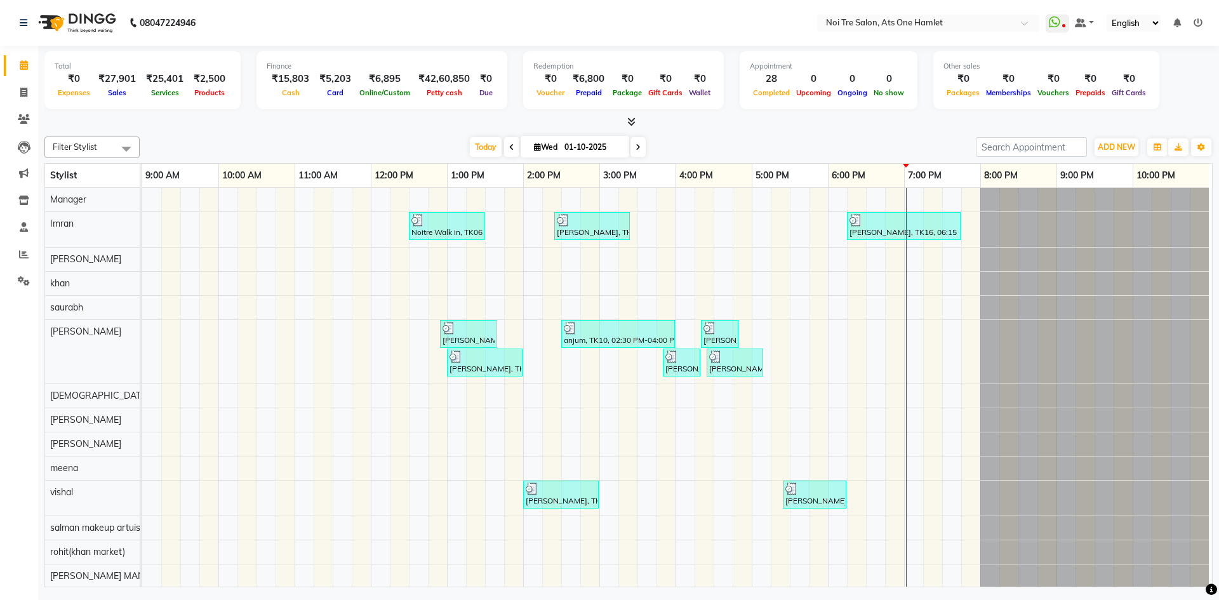
scroll to position [17, 0]
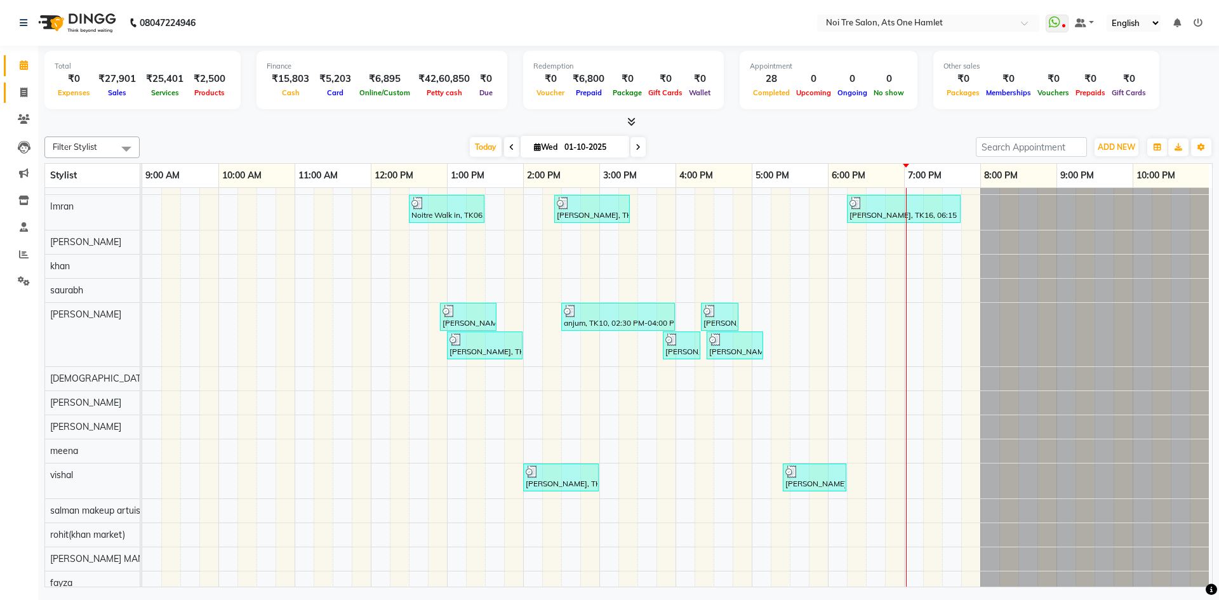
click at [23, 95] on icon at bounding box center [23, 93] width 7 height 10
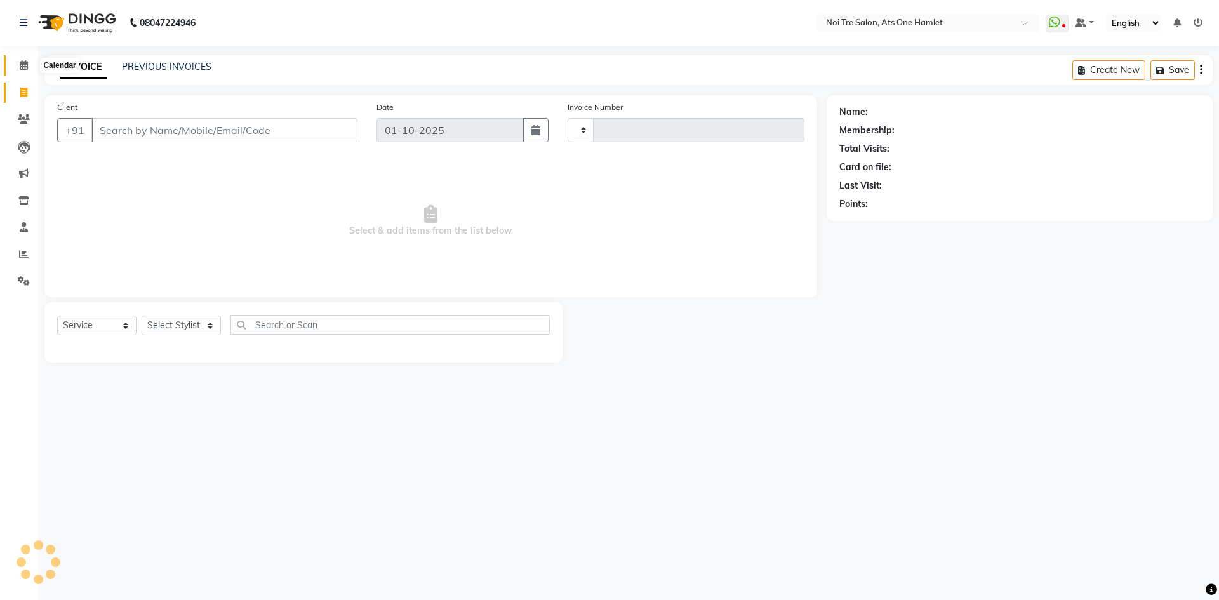
click at [27, 62] on icon at bounding box center [24, 65] width 8 height 10
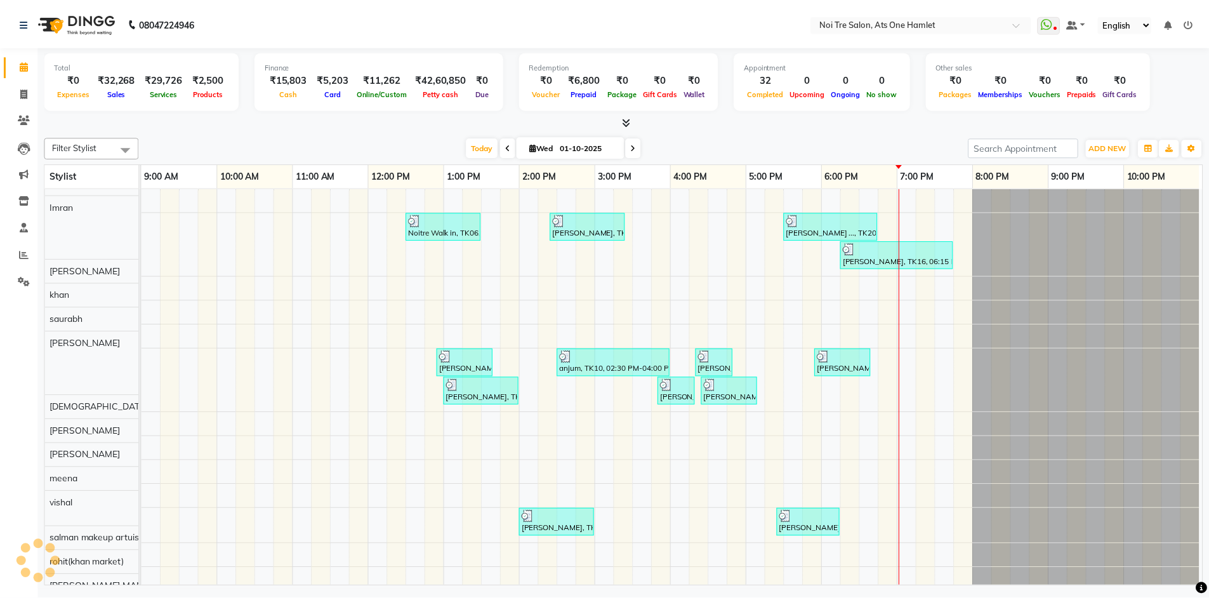
scroll to position [17, 0]
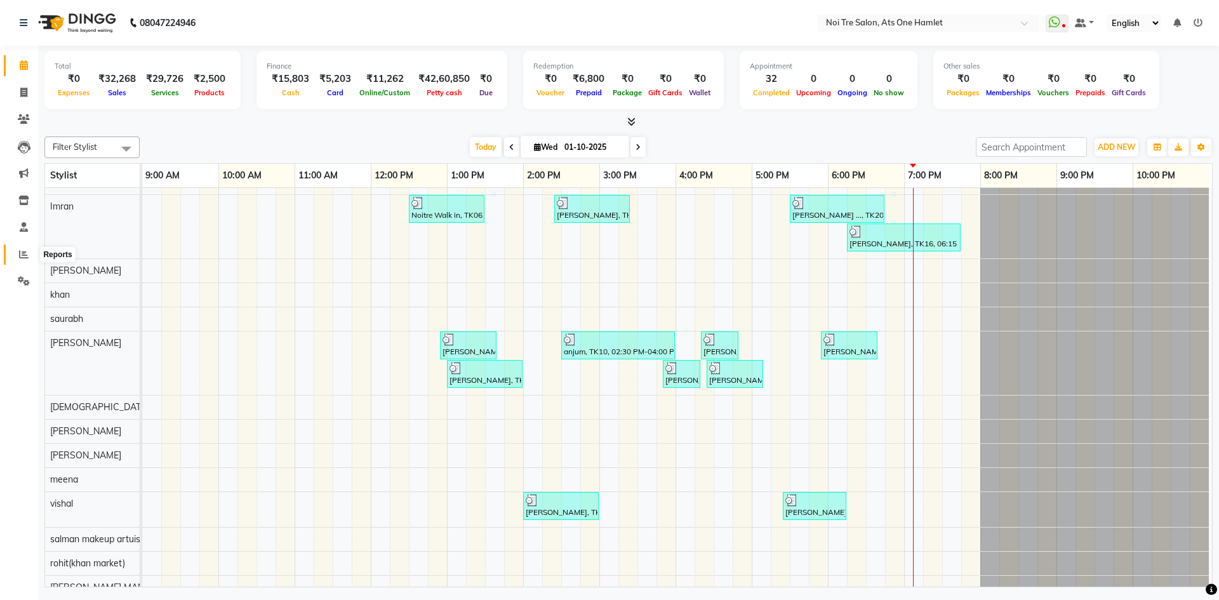
click at [19, 255] on icon at bounding box center [24, 254] width 10 height 10
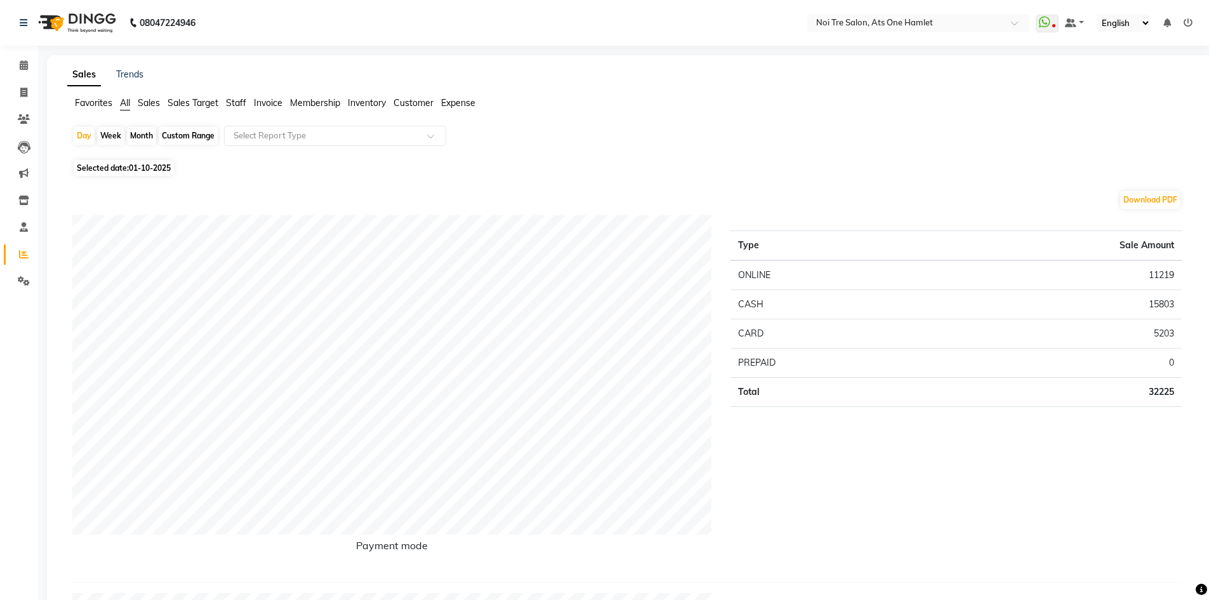
click at [240, 102] on span "Staff" at bounding box center [236, 102] width 20 height 11
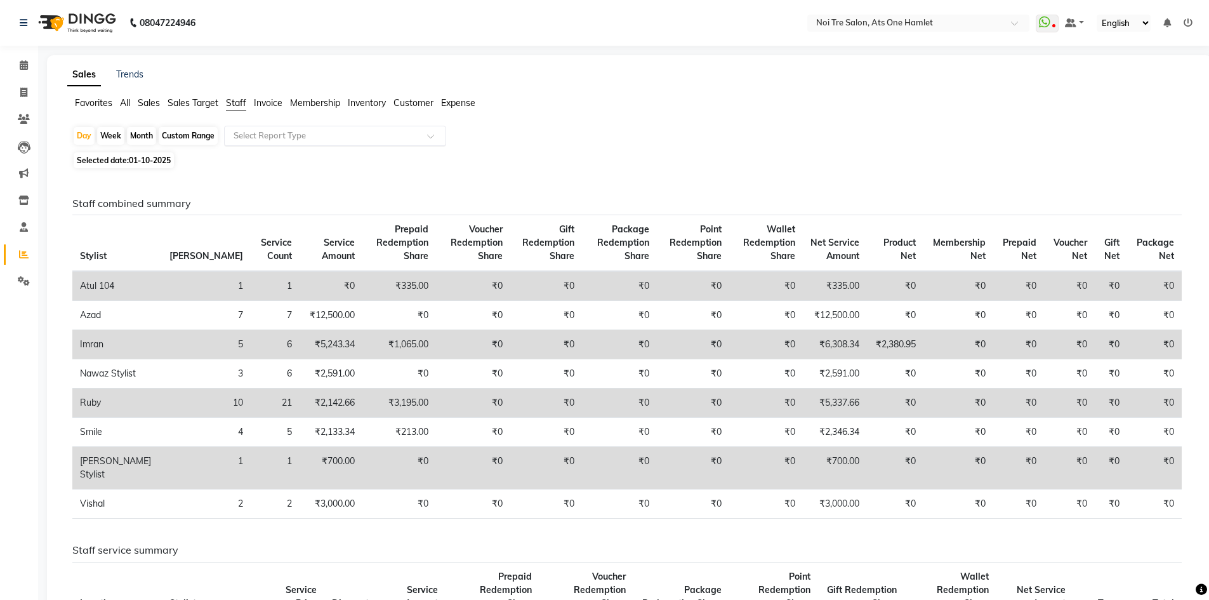
click at [275, 132] on input "text" at bounding box center [322, 135] width 183 height 13
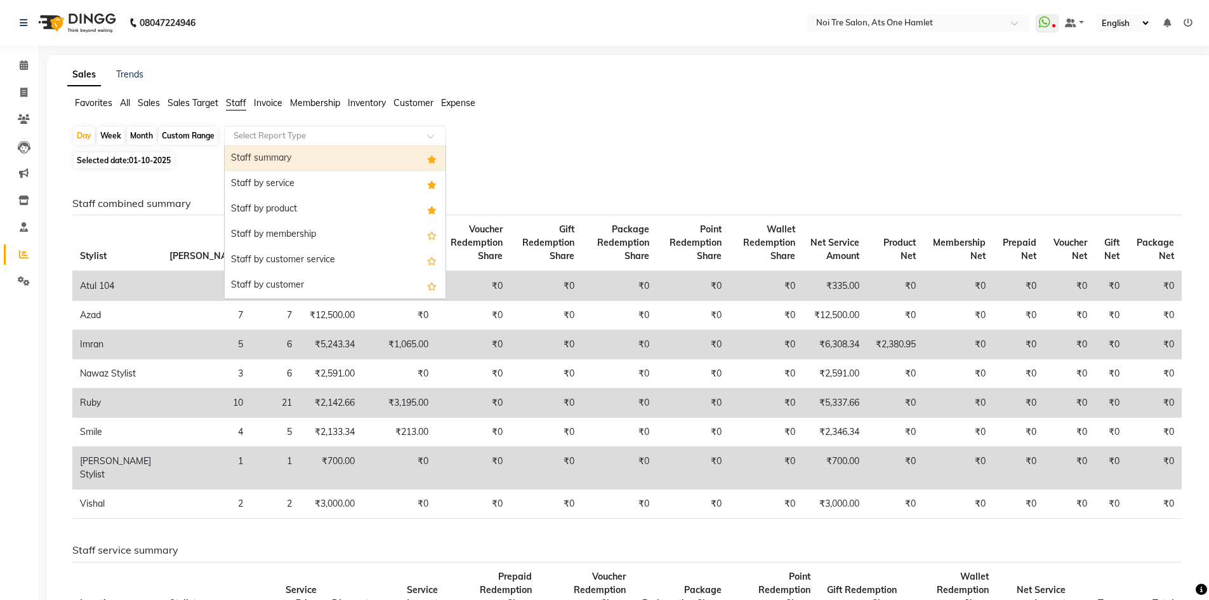
click at [303, 164] on div "Staff summary" at bounding box center [335, 158] width 221 height 25
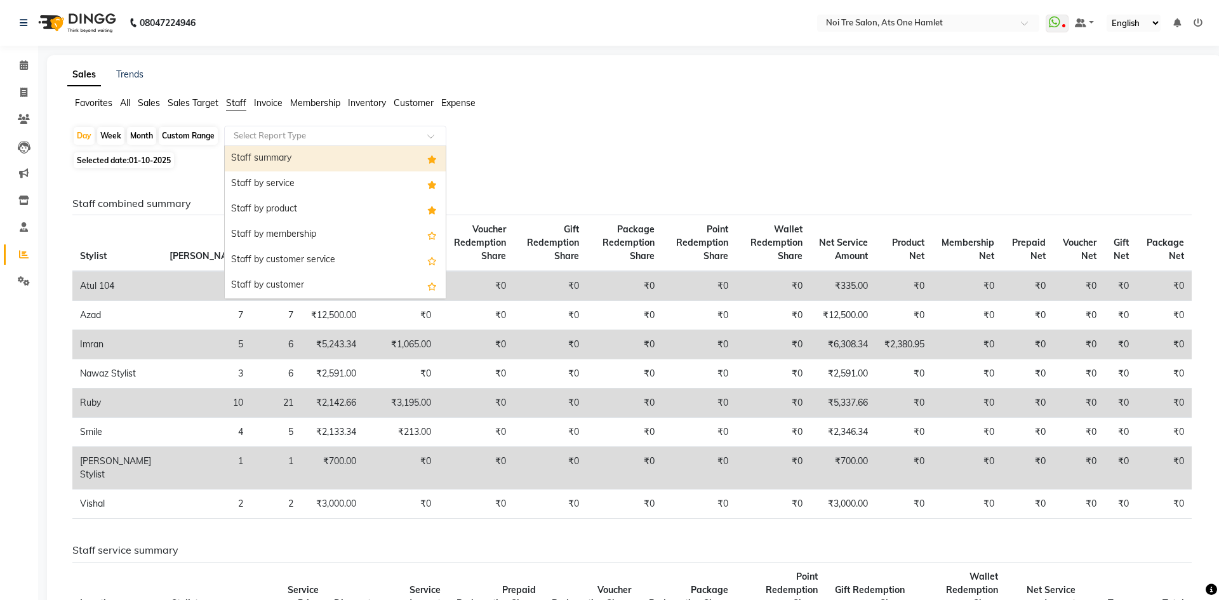
select select "full_report"
select select "csv"
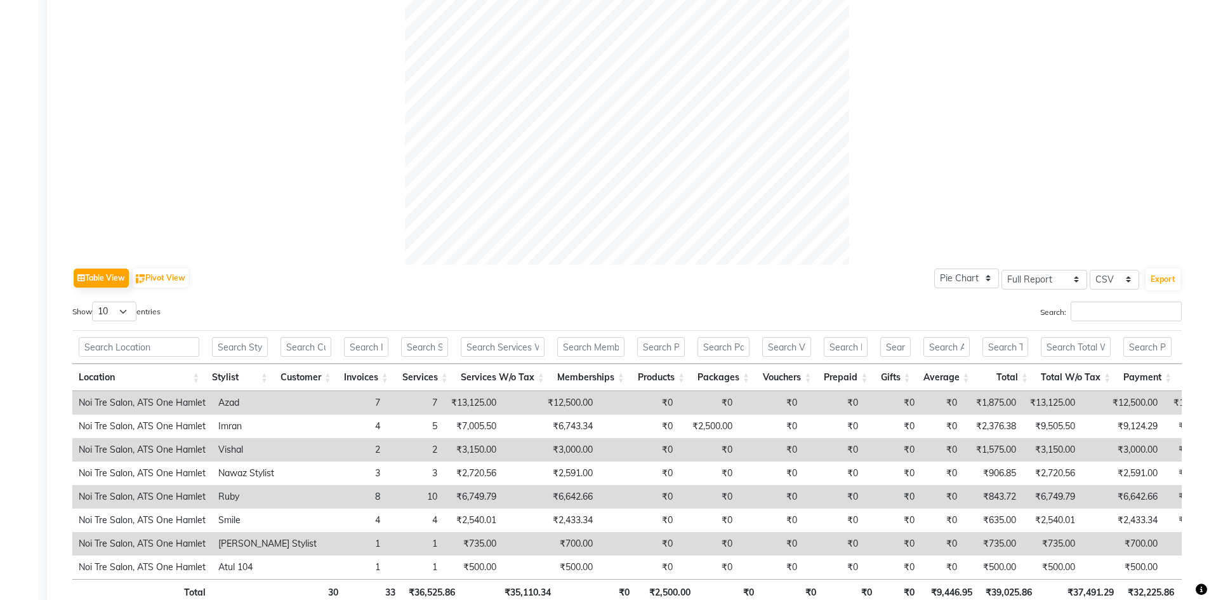
scroll to position [407, 0]
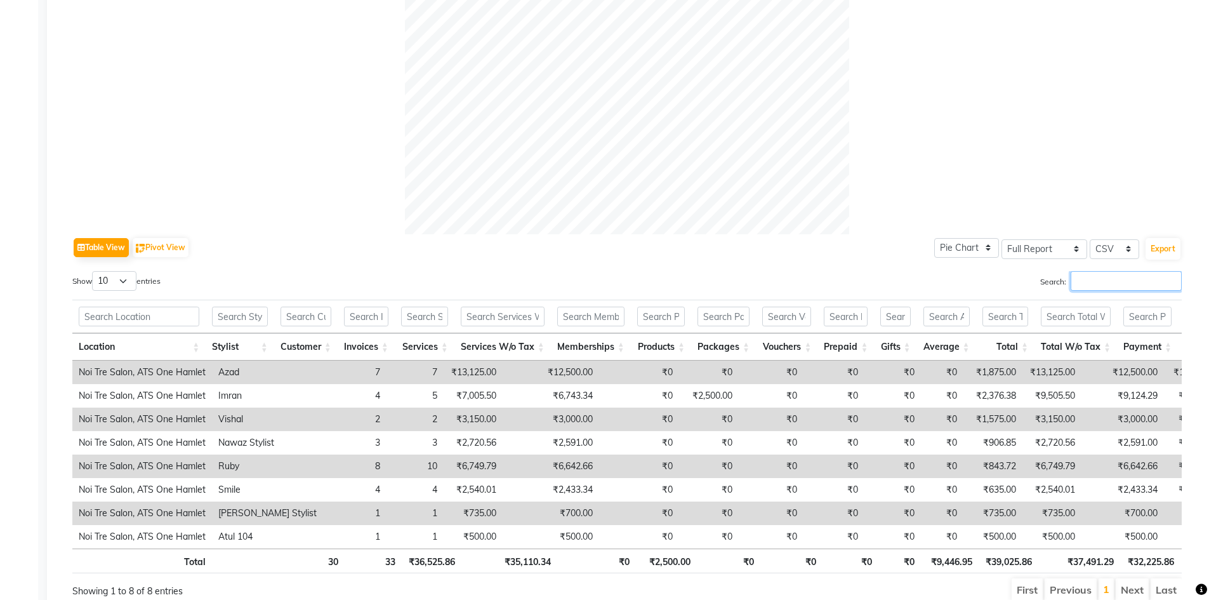
click at [1097, 279] on input "Search:" at bounding box center [1126, 281] width 111 height 20
click at [1145, 253] on div "Export" at bounding box center [1162, 249] width 37 height 24
click at [1150, 256] on button "Export" at bounding box center [1163, 249] width 35 height 22
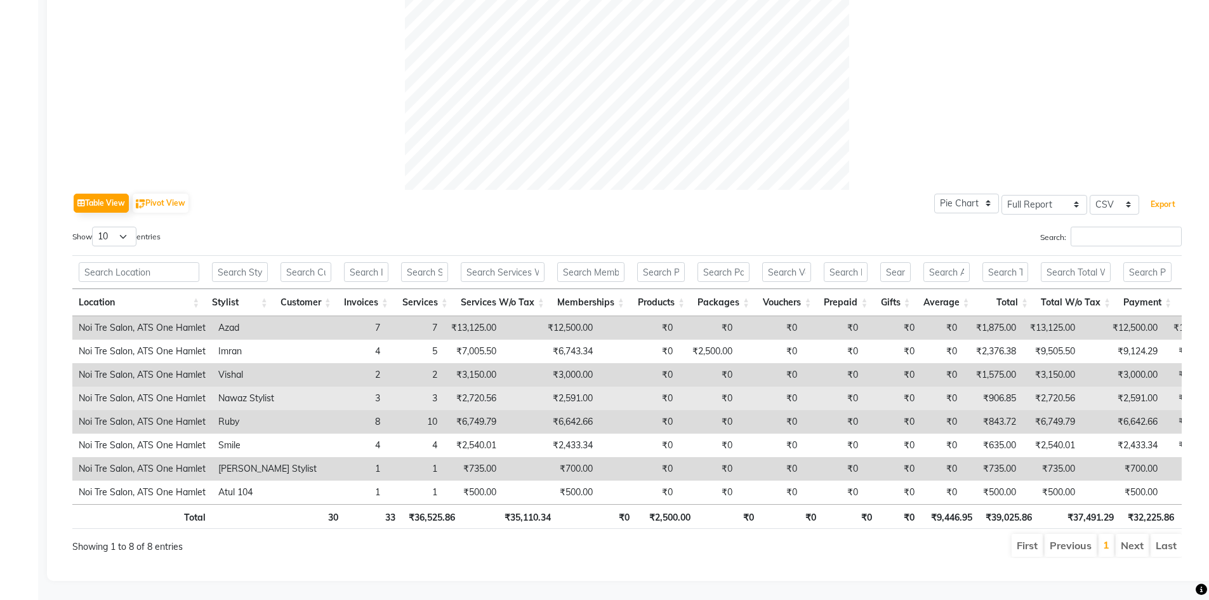
scroll to position [0, 0]
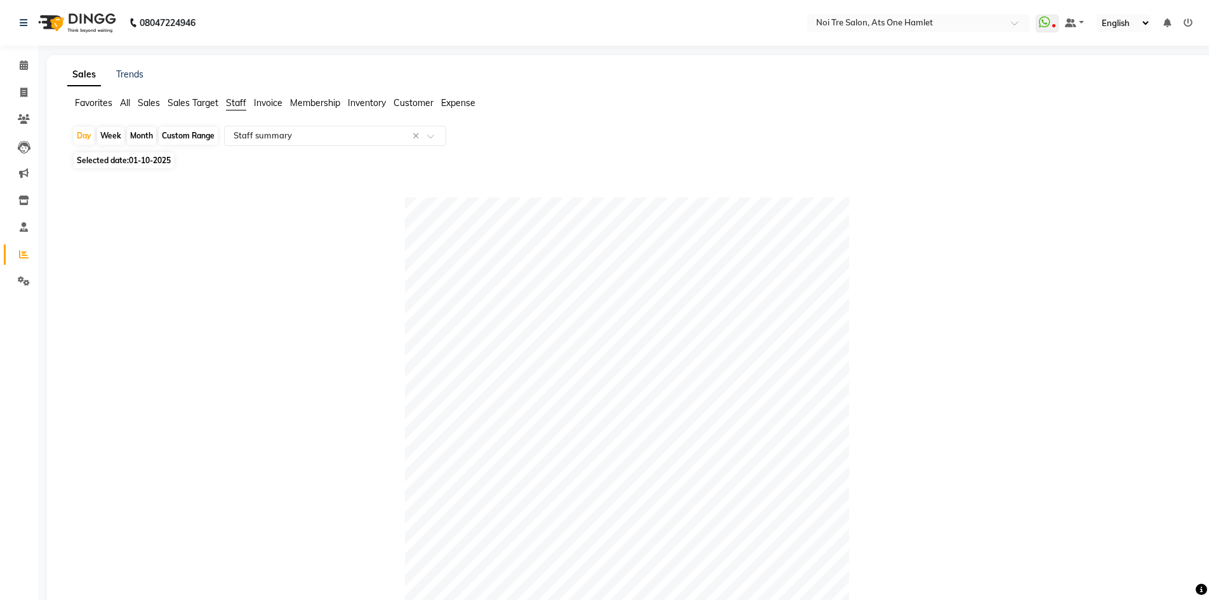
click at [140, 136] on div "Month" at bounding box center [141, 136] width 29 height 18
select select "10"
select select "2025"
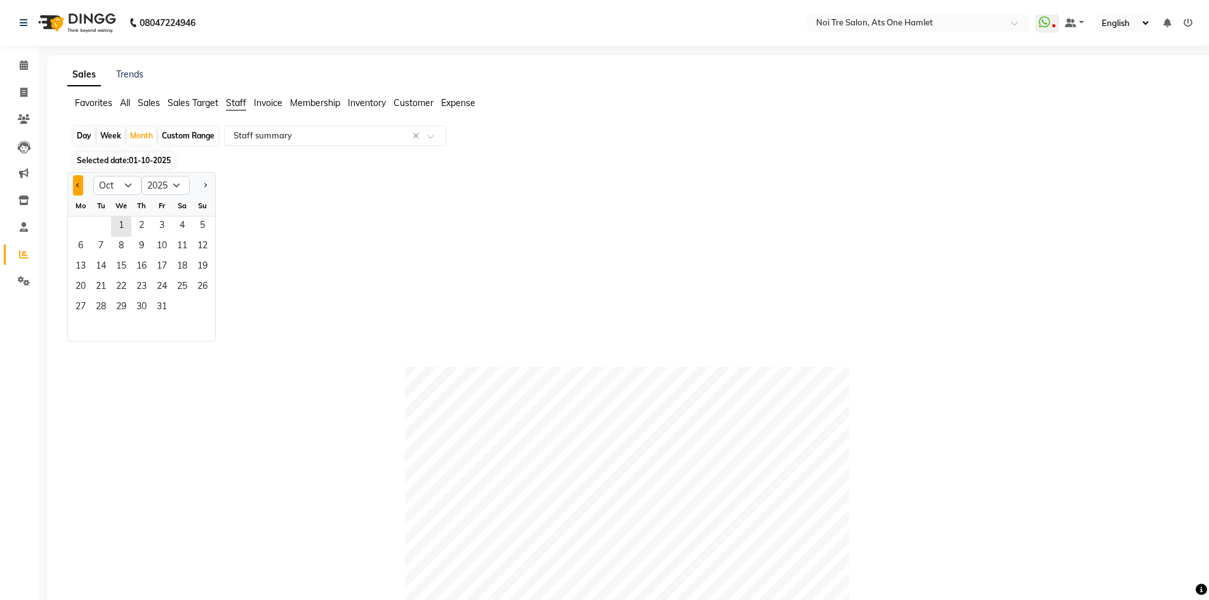
click at [73, 182] on button "Previous month" at bounding box center [78, 185] width 10 height 20
select select "9"
click at [82, 225] on span "1" at bounding box center [80, 226] width 20 height 20
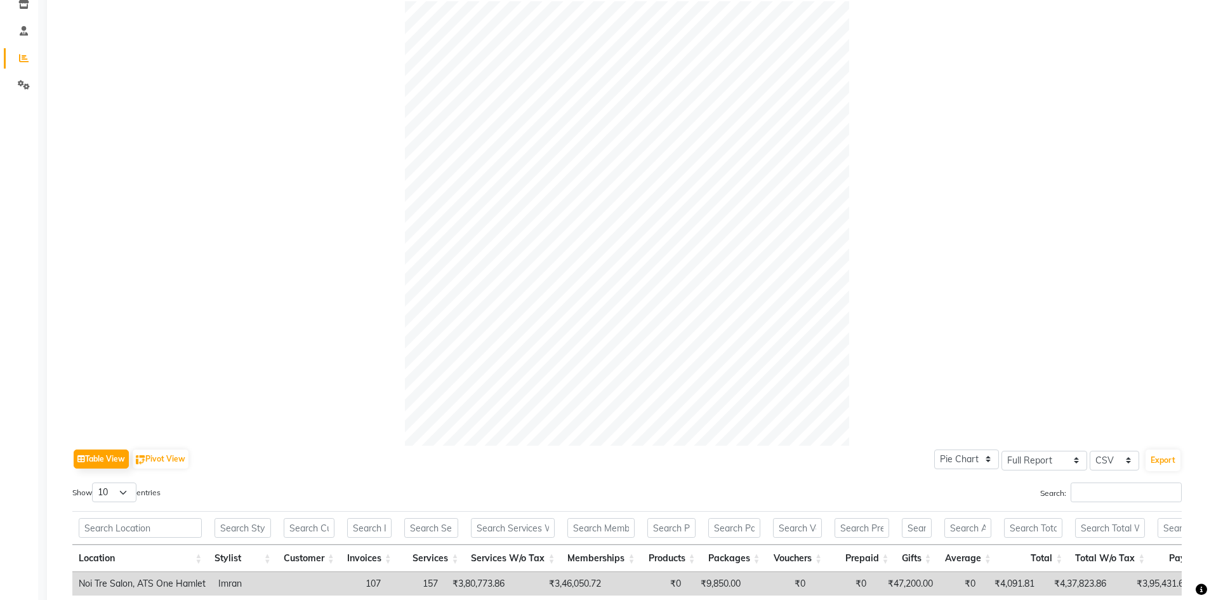
scroll to position [240, 0]
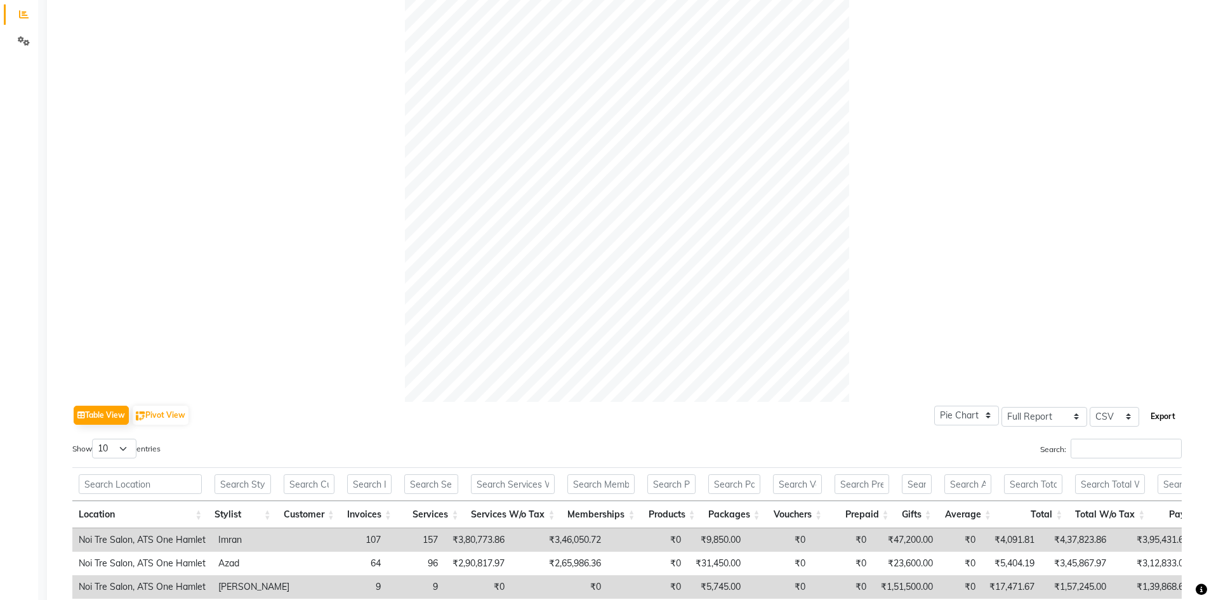
click at [1167, 408] on button "Export" at bounding box center [1163, 417] width 35 height 22
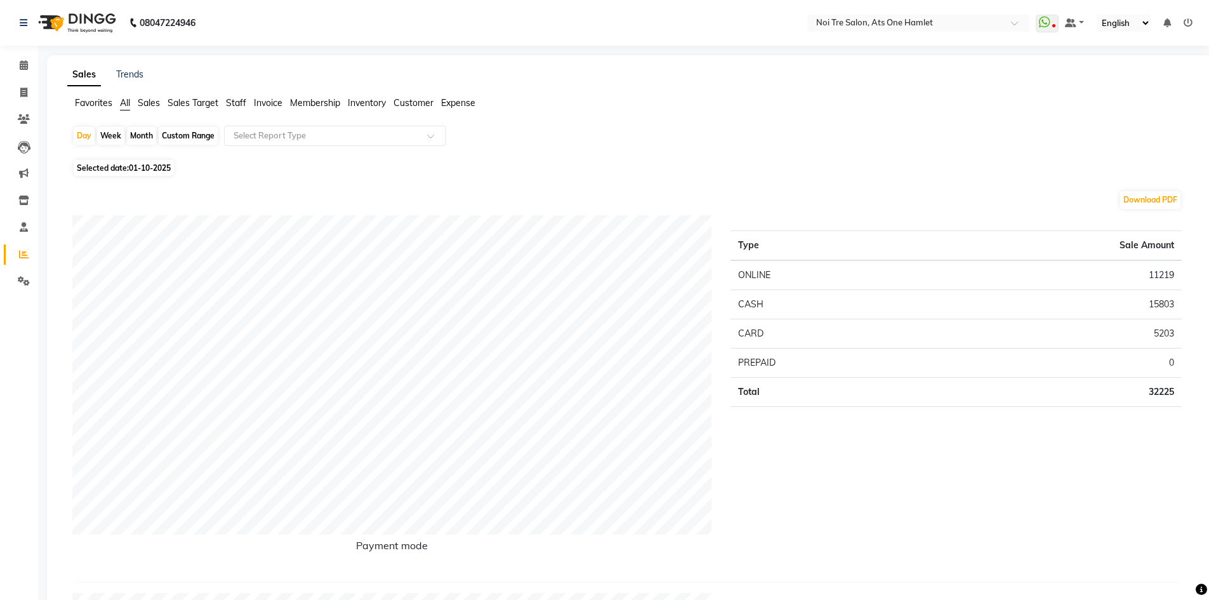
click at [245, 103] on span "Staff" at bounding box center [236, 102] width 20 height 11
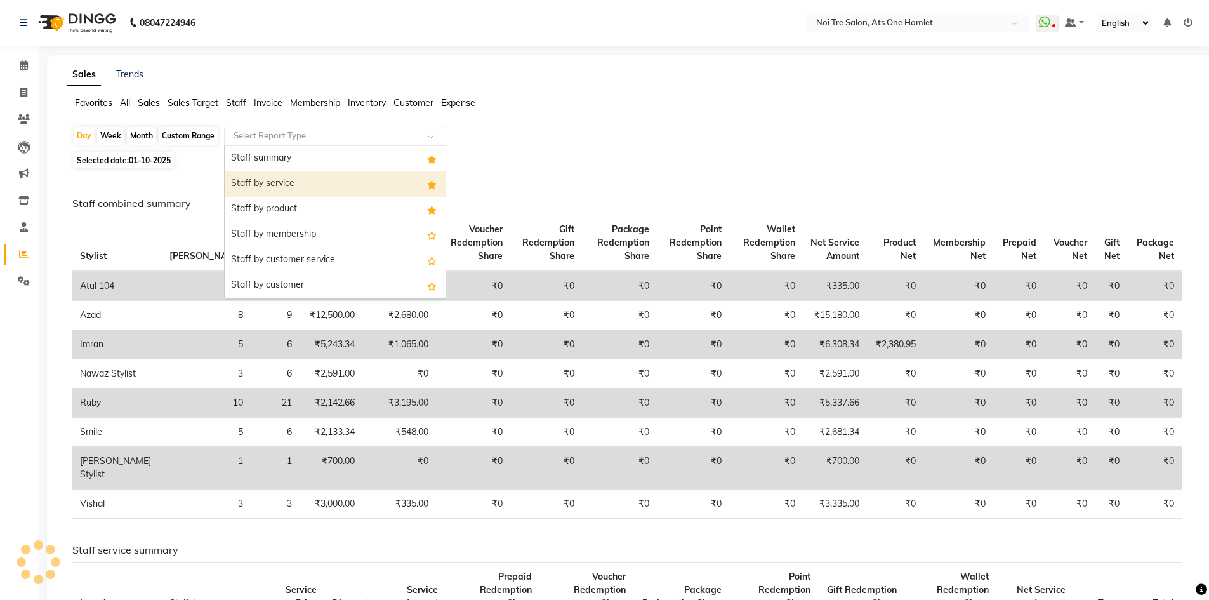
click at [281, 180] on div "Staff by service" at bounding box center [335, 183] width 221 height 25
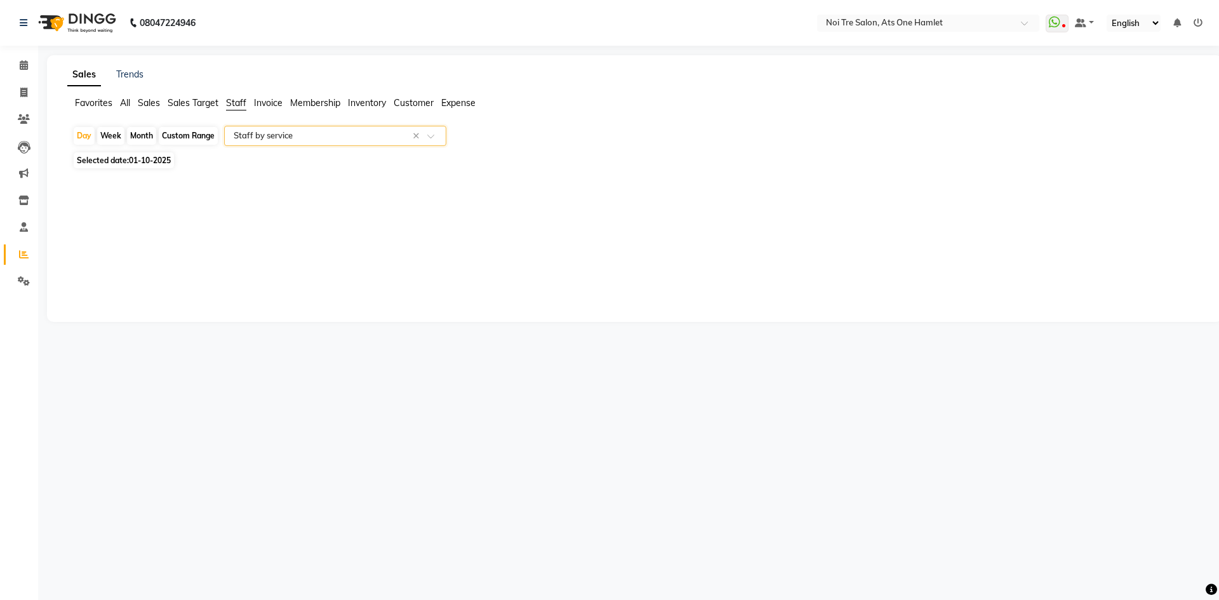
select select "full_report"
select select "csv"
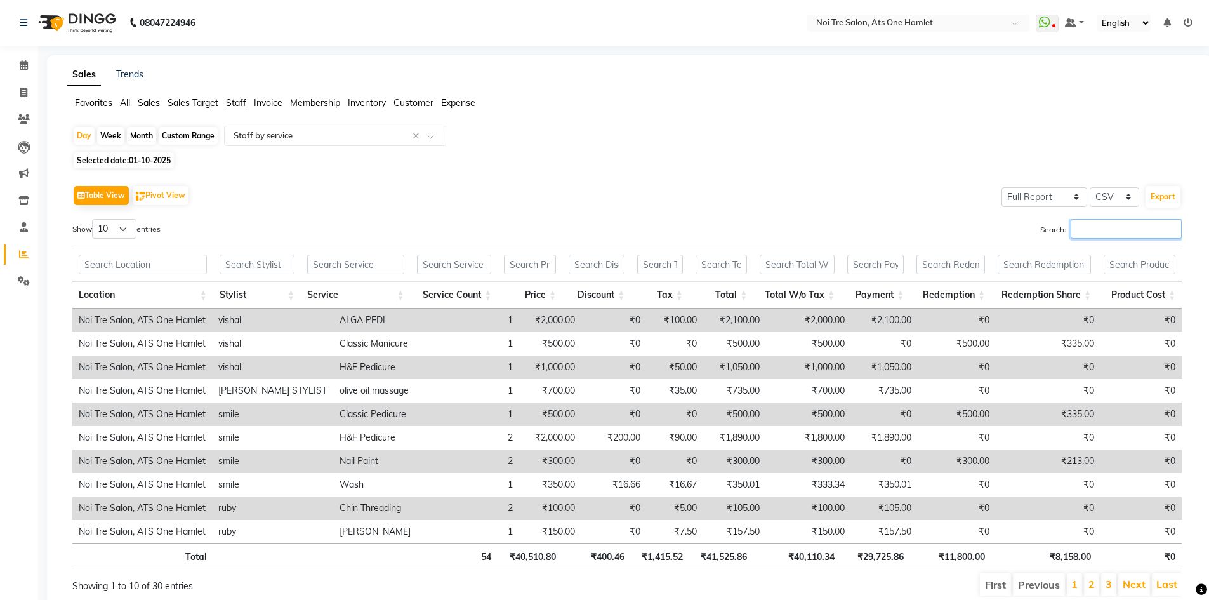
click at [1078, 225] on input "Search:" at bounding box center [1126, 229] width 111 height 20
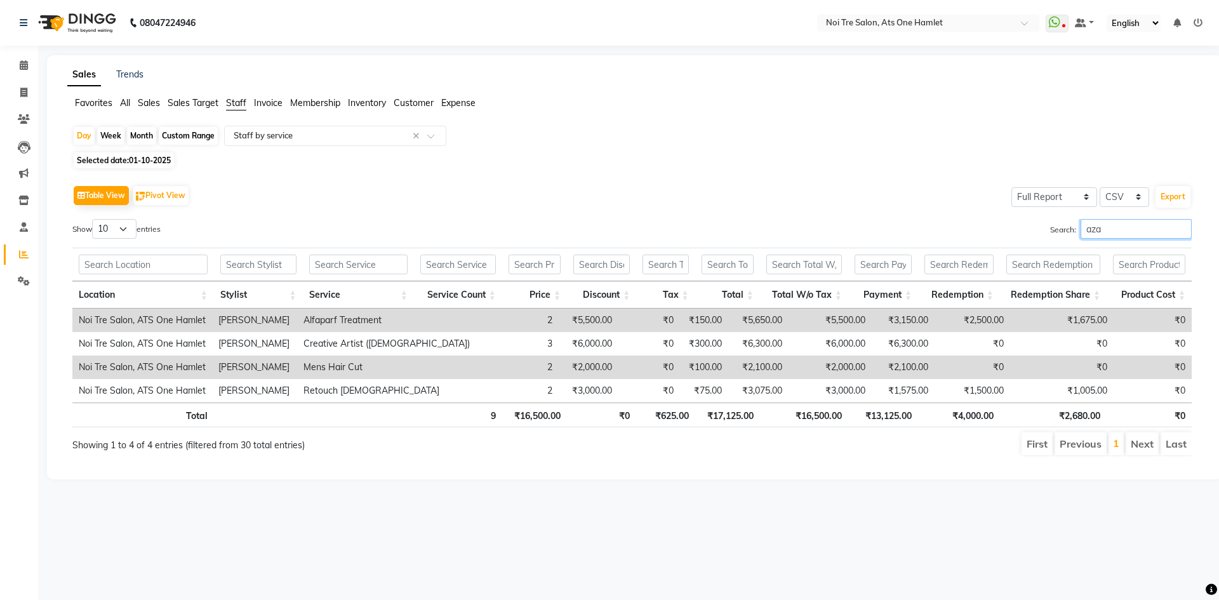
type input "aza"
click at [30, 93] on span at bounding box center [24, 93] width 22 height 15
select select "service"
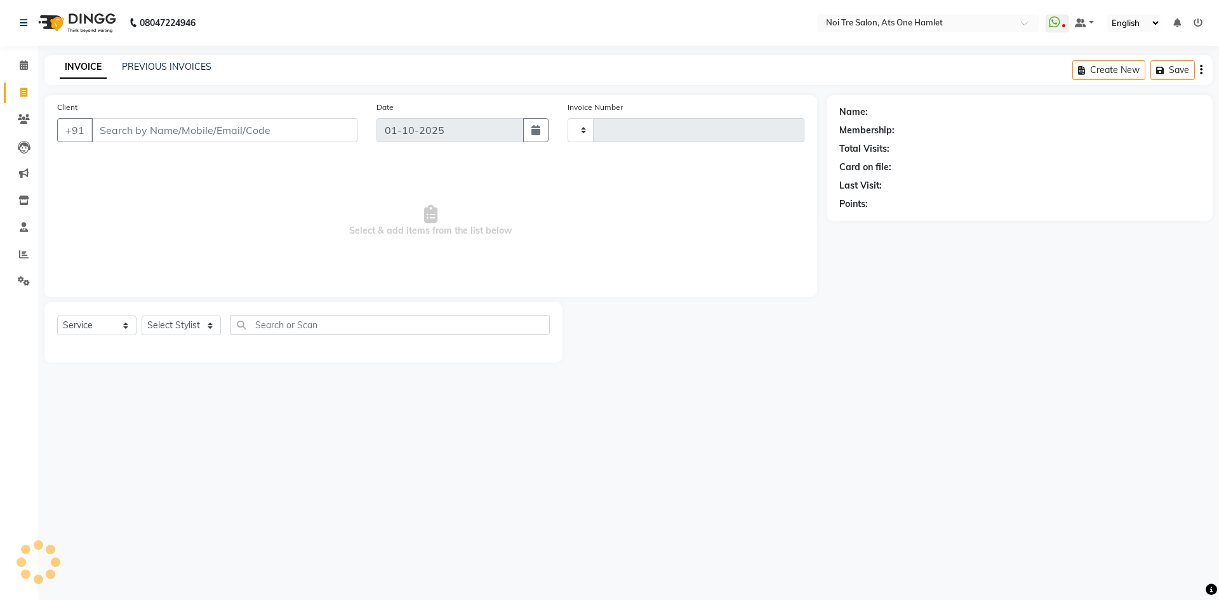
type input "3236"
select select "5096"
click at [256, 124] on input "Client" at bounding box center [224, 130] width 266 height 24
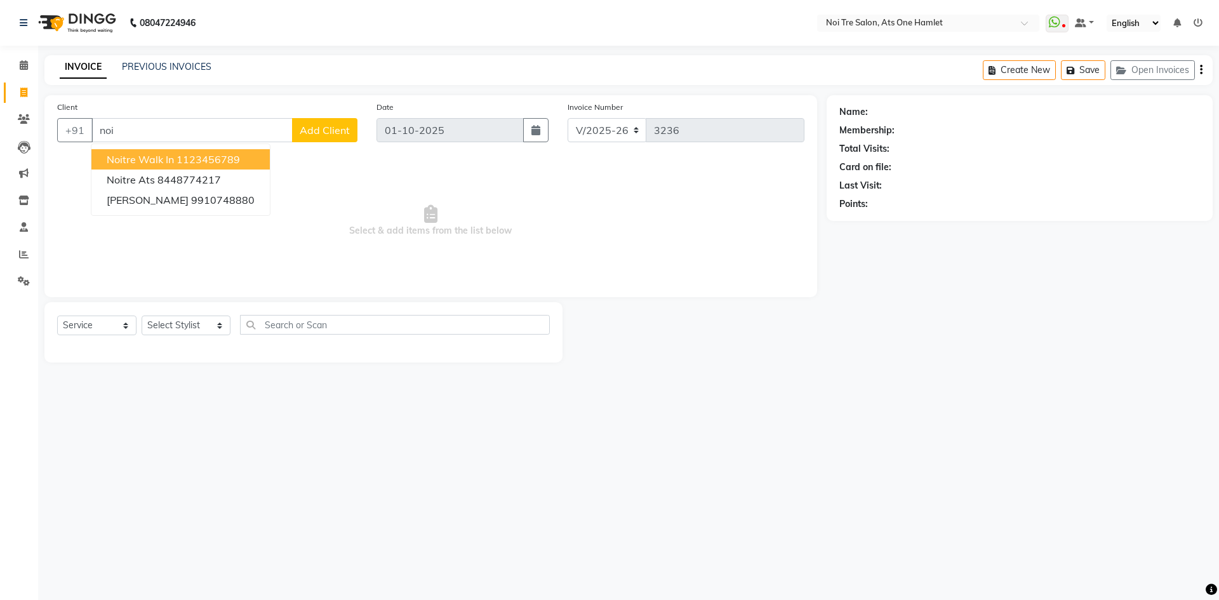
click at [149, 157] on span "Noitre Walk in" at bounding box center [140, 159] width 67 height 13
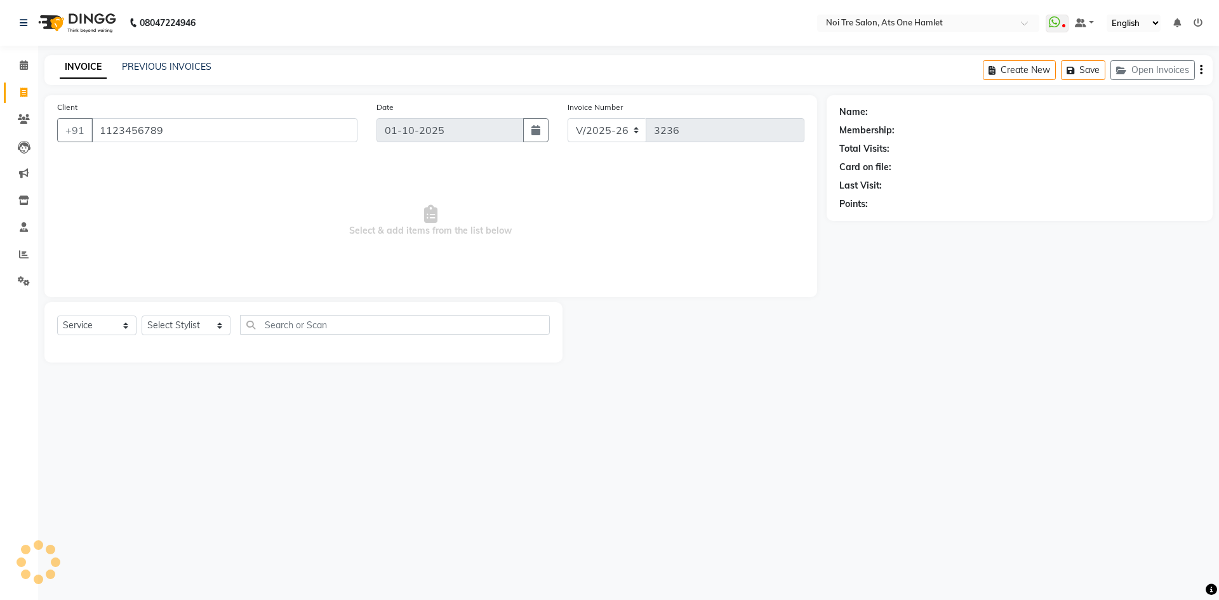
type input "1123456789"
click at [211, 325] on select "Select Stylist [PERSON_NAME] [PERSON_NAME] [PERSON_NAME] [PERSON_NAME] 104 [PER…" at bounding box center [186, 325] width 89 height 20
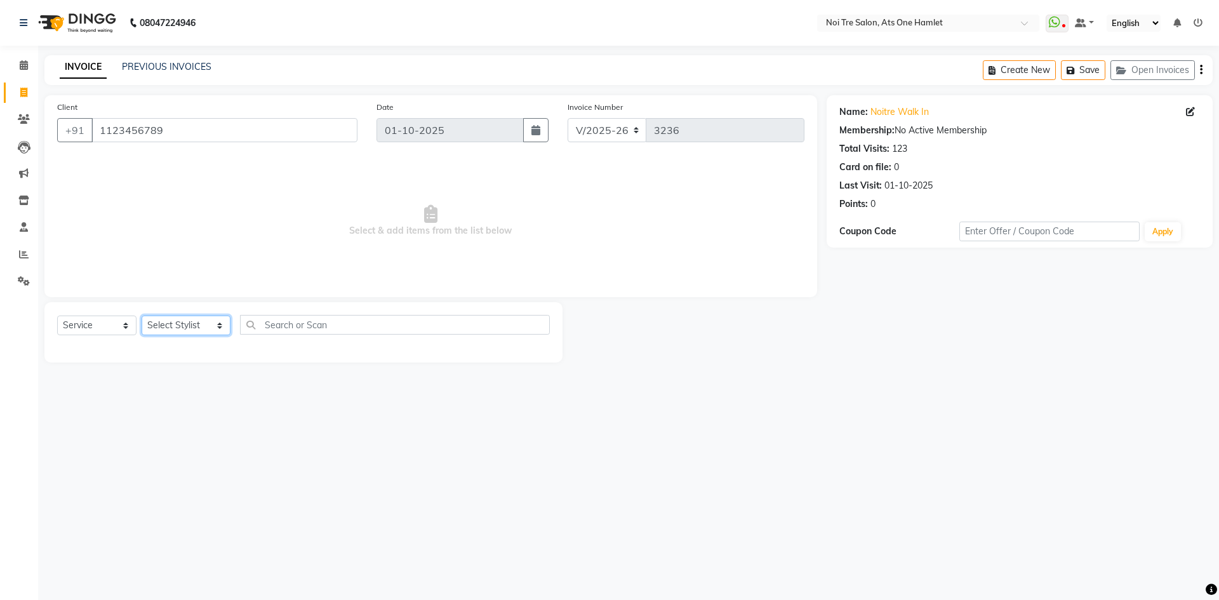
select select "32080"
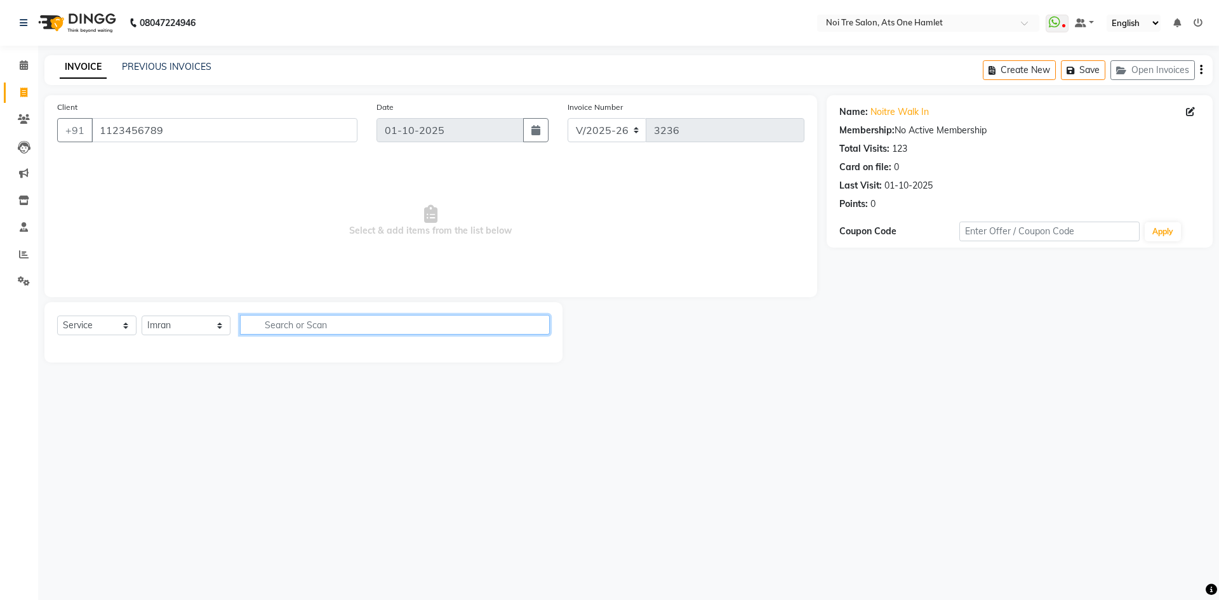
click at [281, 320] on input "text" at bounding box center [395, 325] width 310 height 20
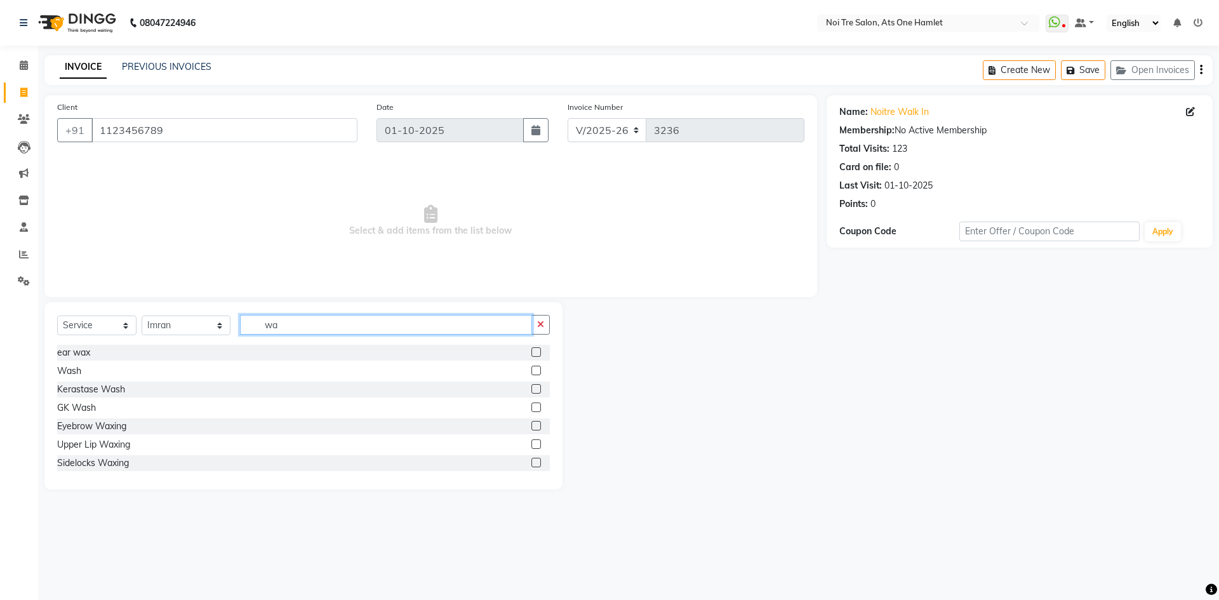
type input "w"
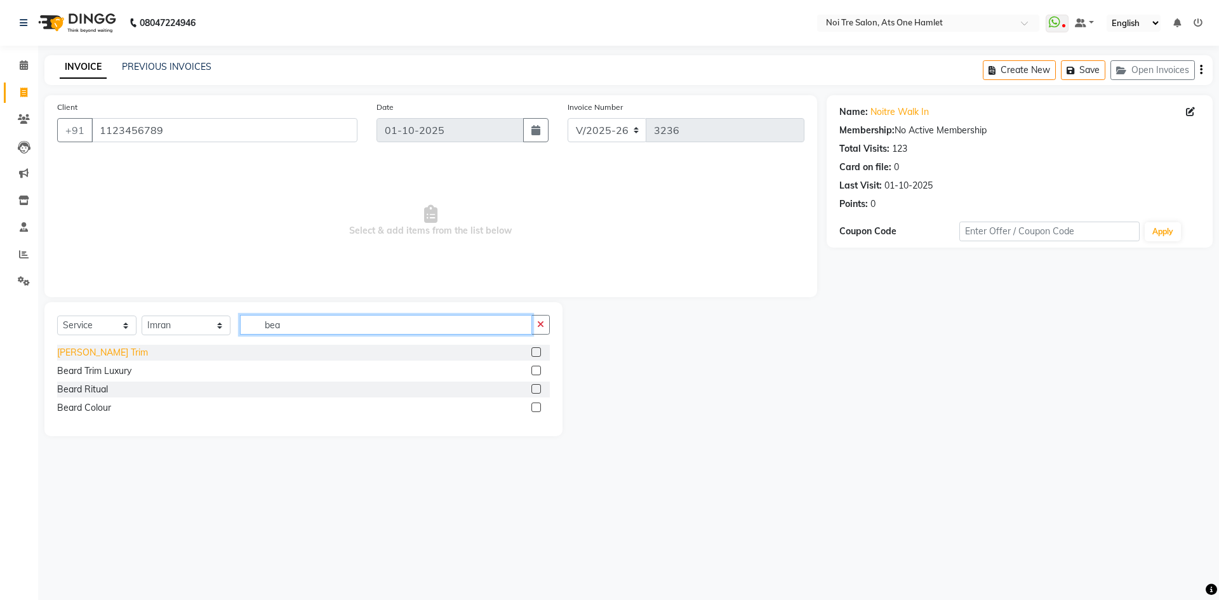
type input "bea"
click at [79, 357] on div "[PERSON_NAME] Trim" at bounding box center [102, 352] width 91 height 13
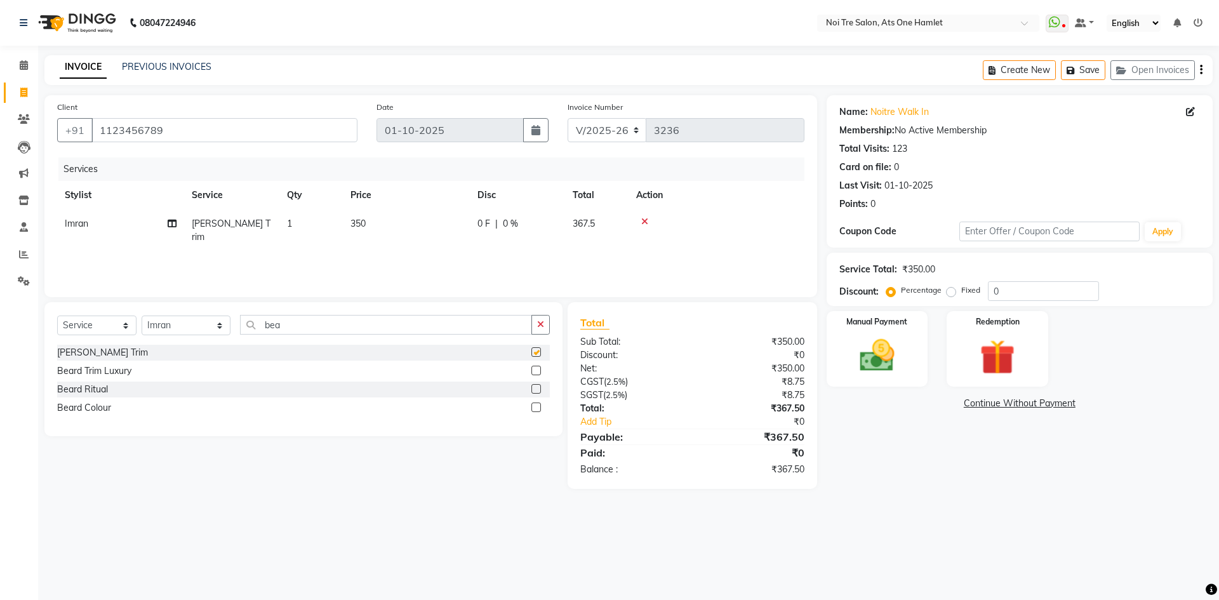
checkbox input "false"
click at [366, 232] on td "350" at bounding box center [406, 230] width 127 height 42
select select "32080"
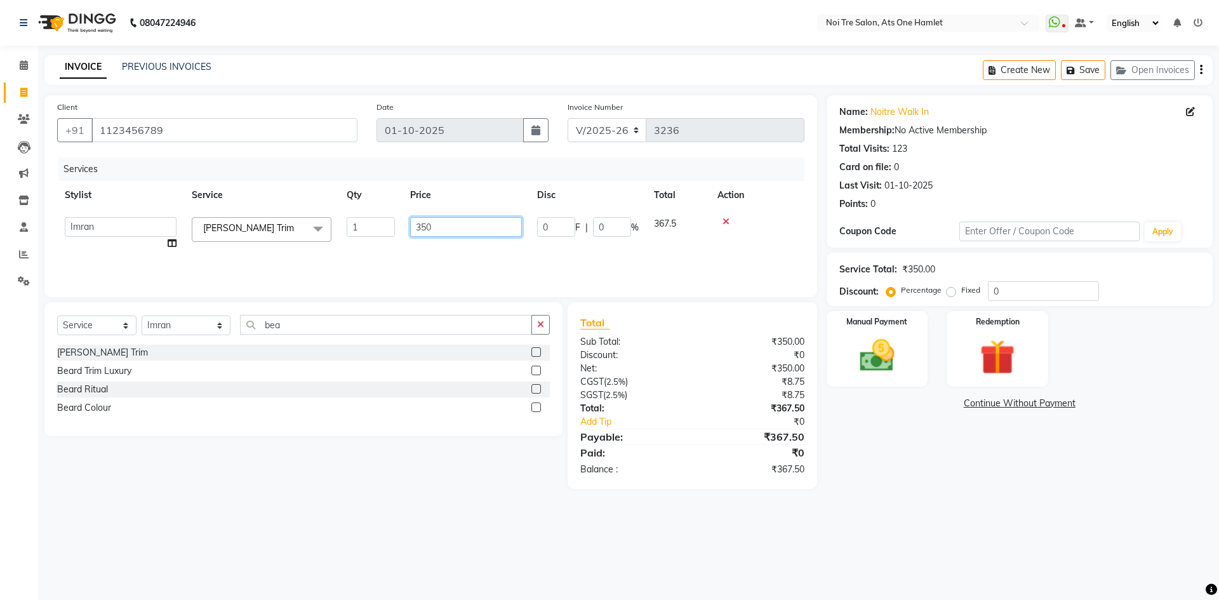
drag, startPoint x: 444, startPoint y: 216, endPoint x: 406, endPoint y: 221, distance: 38.4
click at [406, 221] on td "350" at bounding box center [465, 233] width 127 height 48
drag, startPoint x: 435, startPoint y: 225, endPoint x: 383, endPoint y: 225, distance: 52.0
click at [383, 225] on tr "aamir Abhishekh AJEET Ali Anuradha ARSH atique ATUL 104 AZAD Bhawana chahat Cha…" at bounding box center [430, 233] width 747 height 48
type input "400"
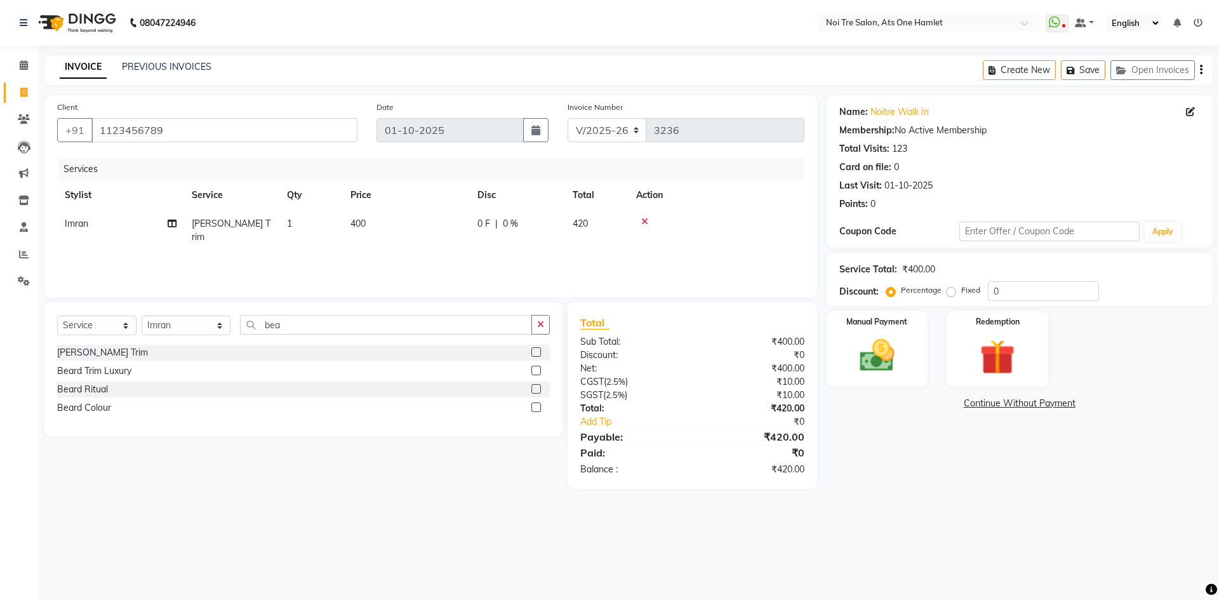
click at [432, 293] on div "Client +91 1123456789 Date 01-10-2025 Invoice Number V/2025 V/2025-26 3236 Serv…" at bounding box center [430, 196] width 772 height 202
click at [906, 347] on img at bounding box center [876, 355] width 59 height 42
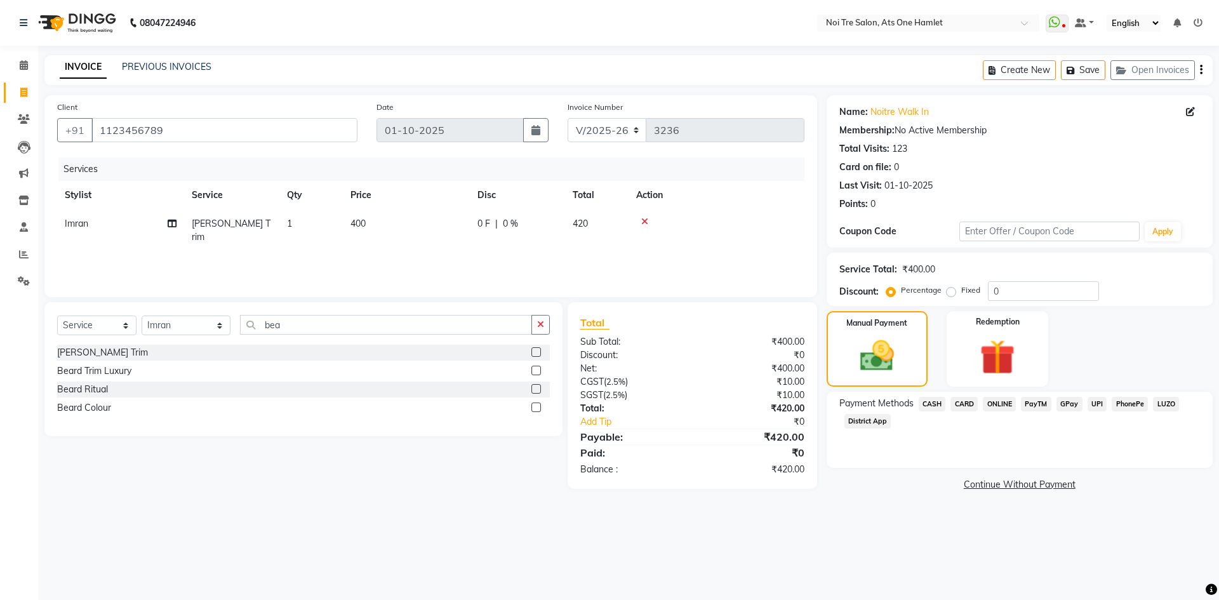
click at [967, 395] on div "Payment Methods CASH CARD ONLINE PayTM GPay UPI PhonePe LUZO District App" at bounding box center [1019, 430] width 386 height 76
click at [966, 405] on span "CARD" at bounding box center [963, 404] width 27 height 15
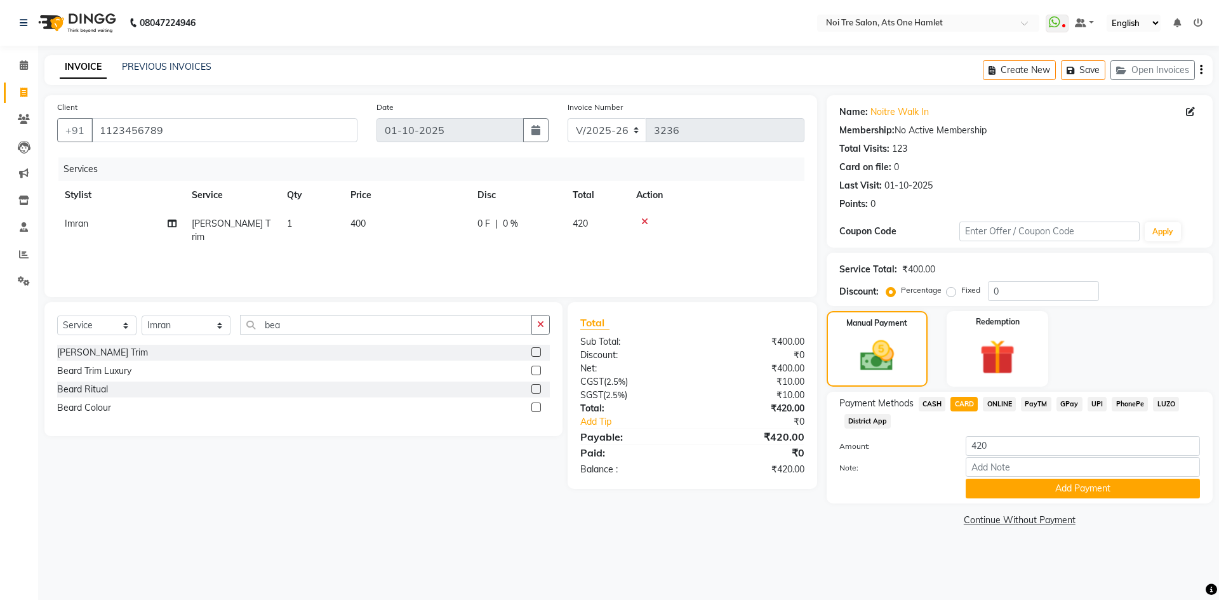
click at [998, 477] on div "Note:" at bounding box center [1020, 468] width 380 height 22
click at [1004, 491] on button "Add Payment" at bounding box center [1082, 489] width 234 height 20
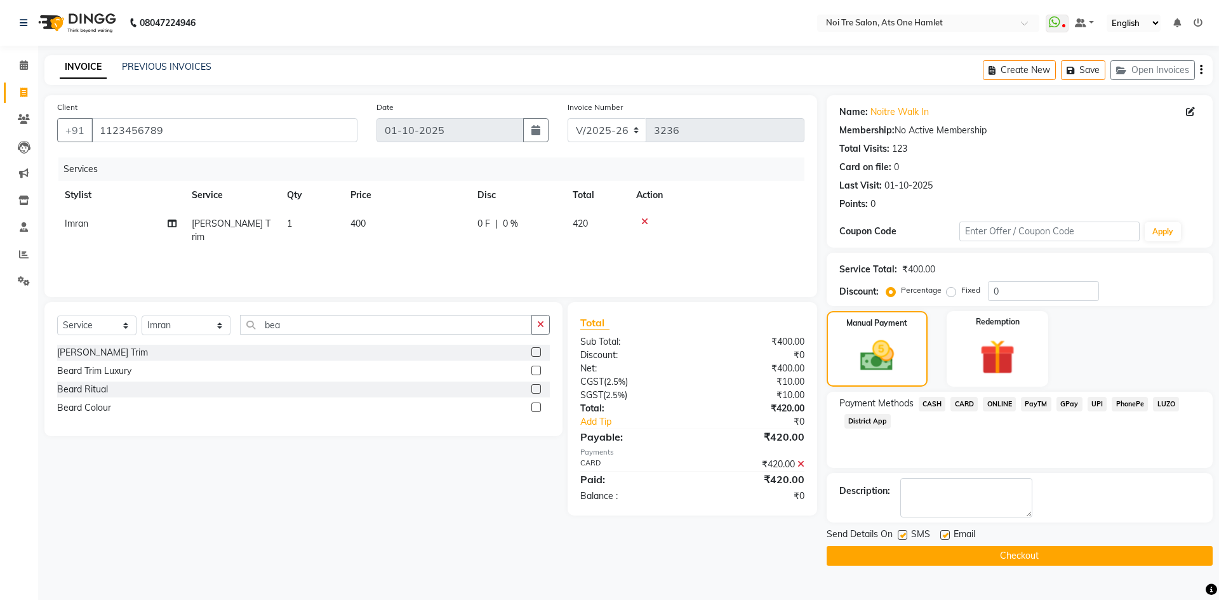
click at [1013, 562] on button "Checkout" at bounding box center [1019, 556] width 386 height 20
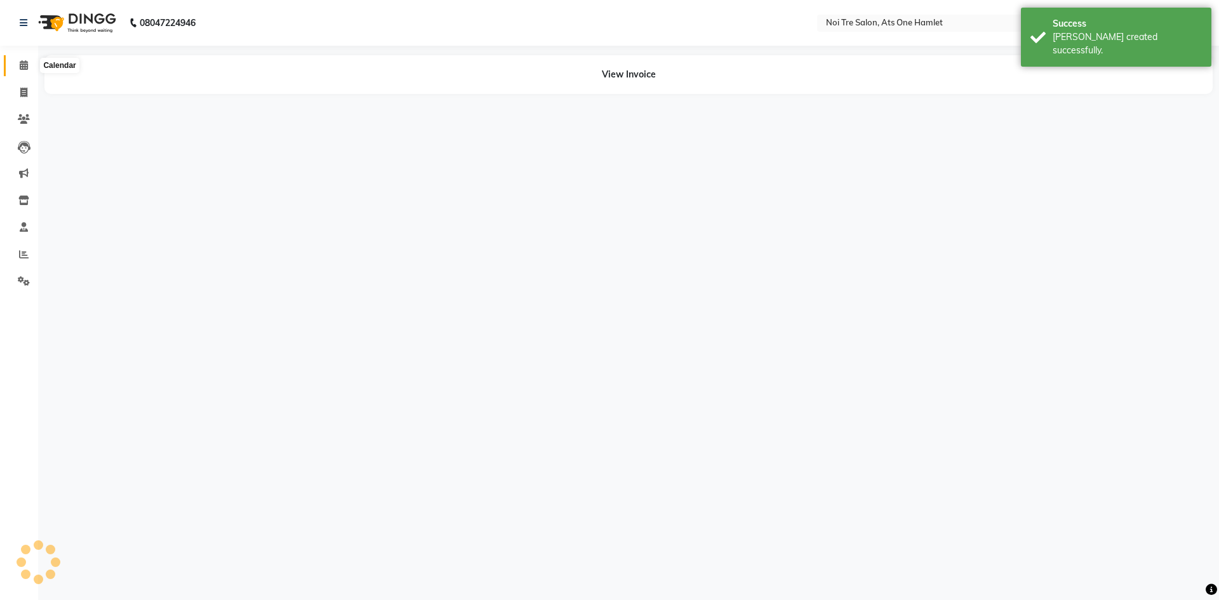
click at [13, 65] on span at bounding box center [24, 65] width 22 height 15
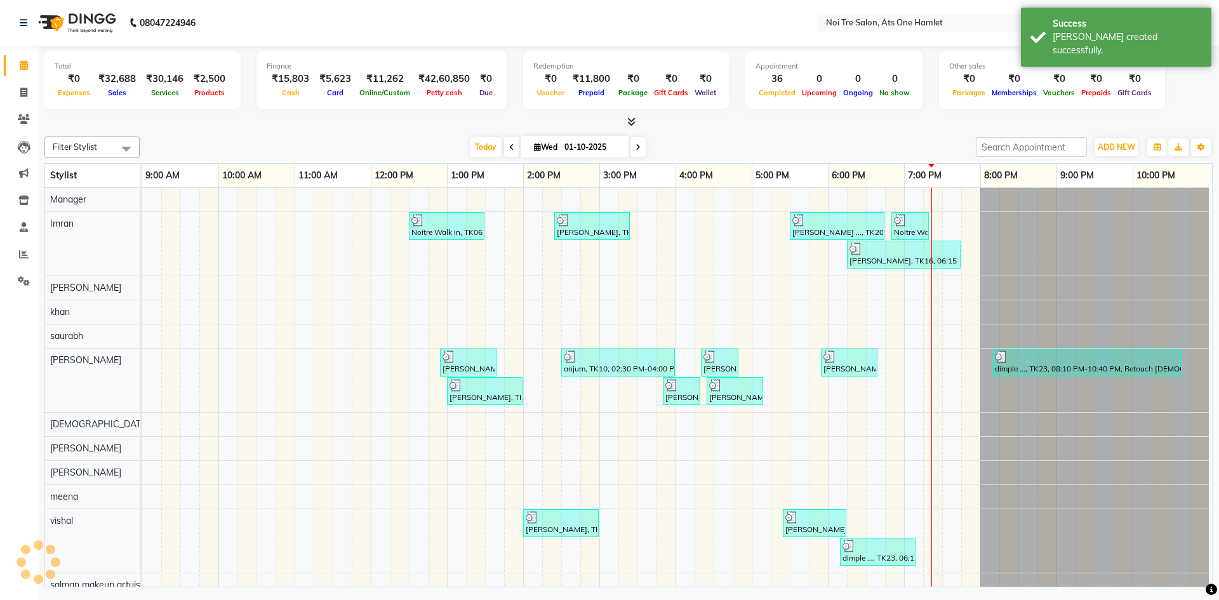
scroll to position [17, 0]
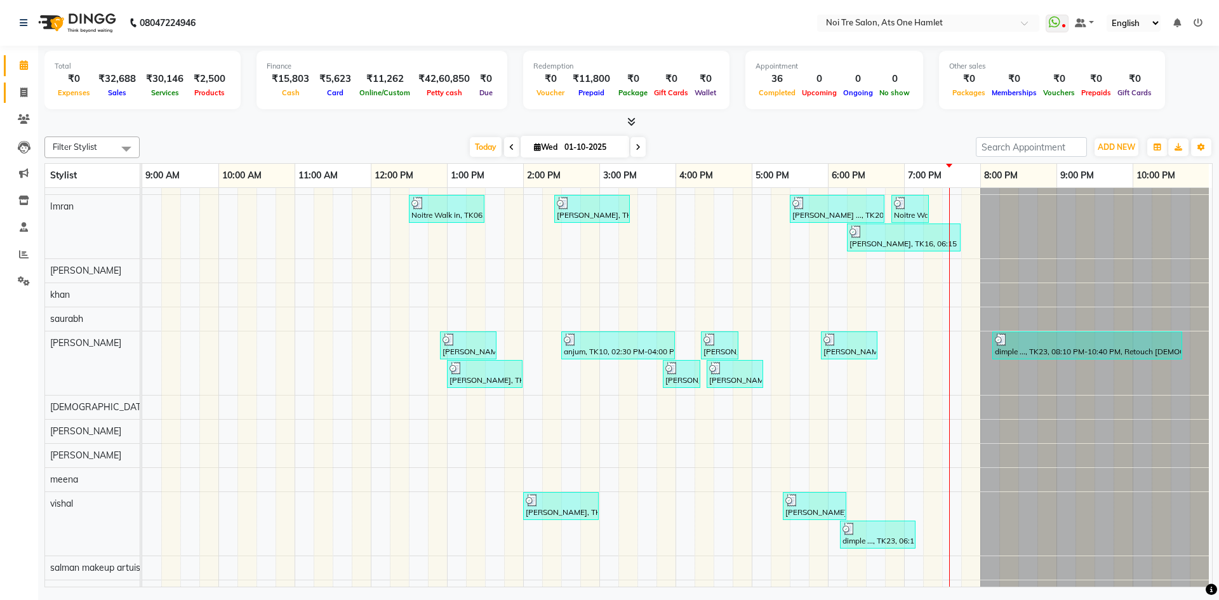
click at [11, 93] on link "Invoice" at bounding box center [19, 93] width 30 height 21
select select "service"
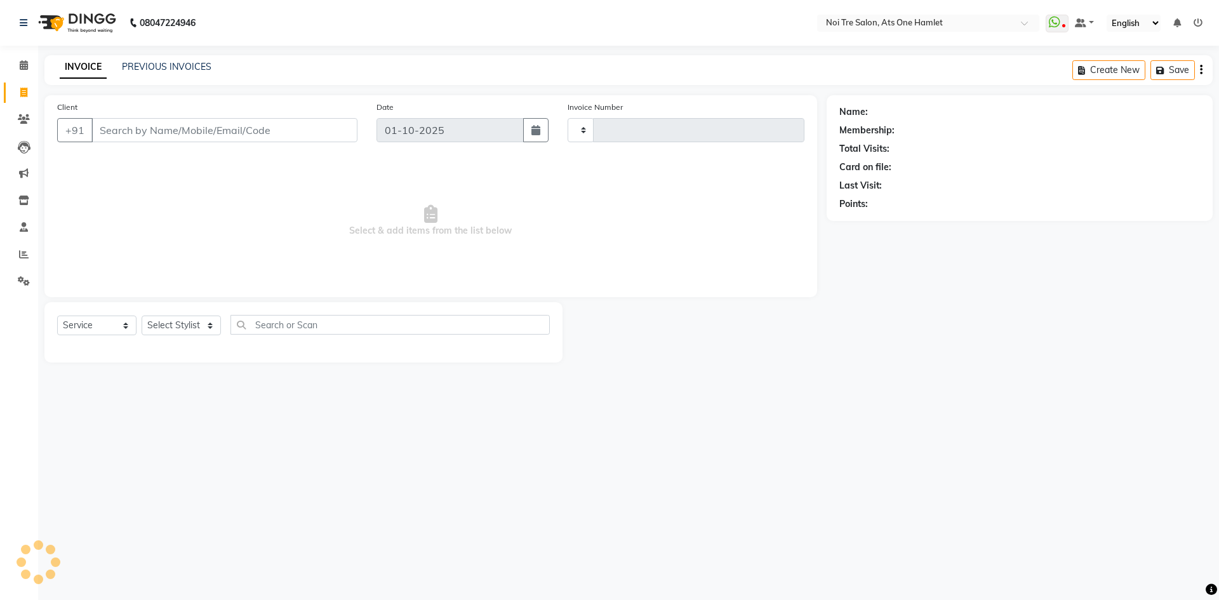
type input "3237"
select select "5096"
click at [154, 135] on input "Client" at bounding box center [224, 130] width 266 height 24
click at [20, 70] on span at bounding box center [24, 65] width 22 height 15
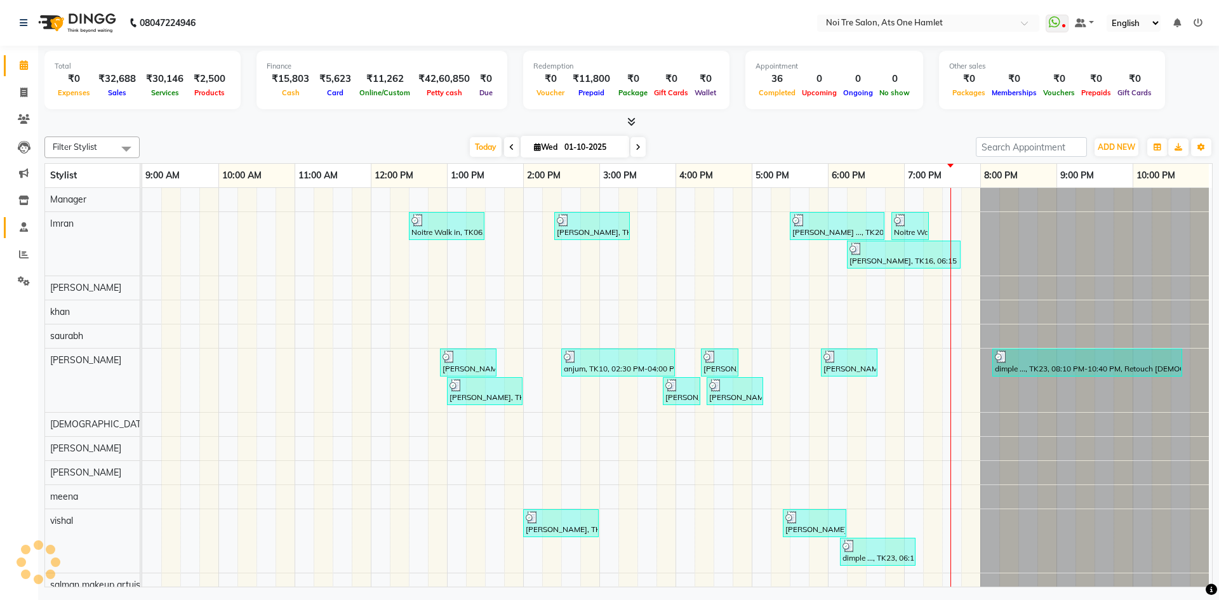
scroll to position [17, 0]
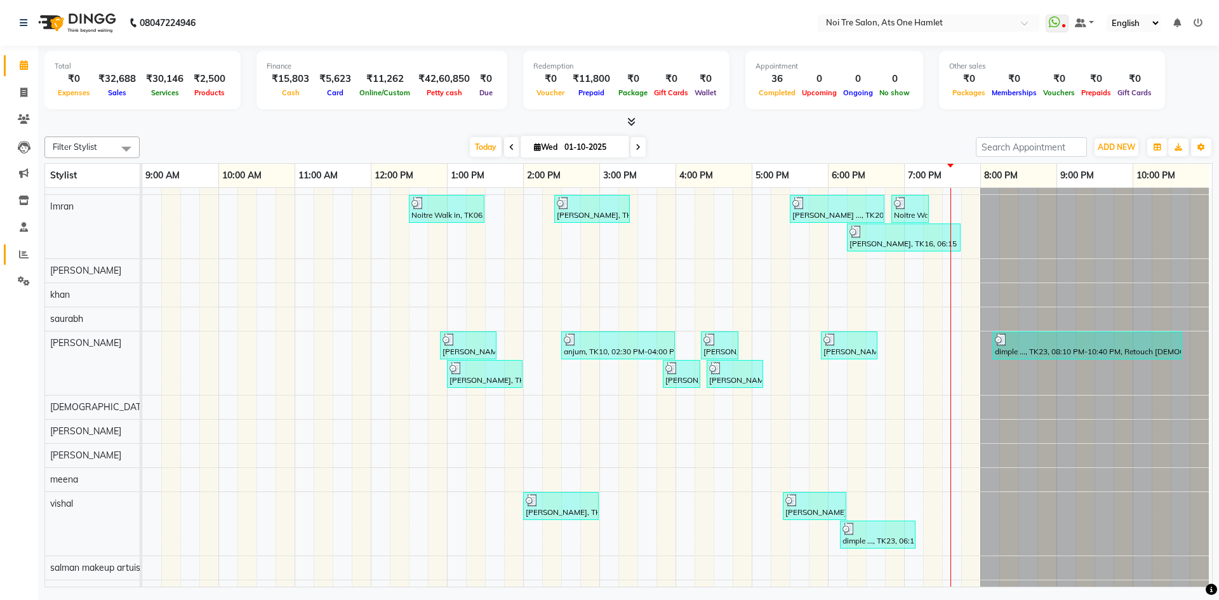
click at [12, 250] on link "Reports" at bounding box center [19, 254] width 30 height 21
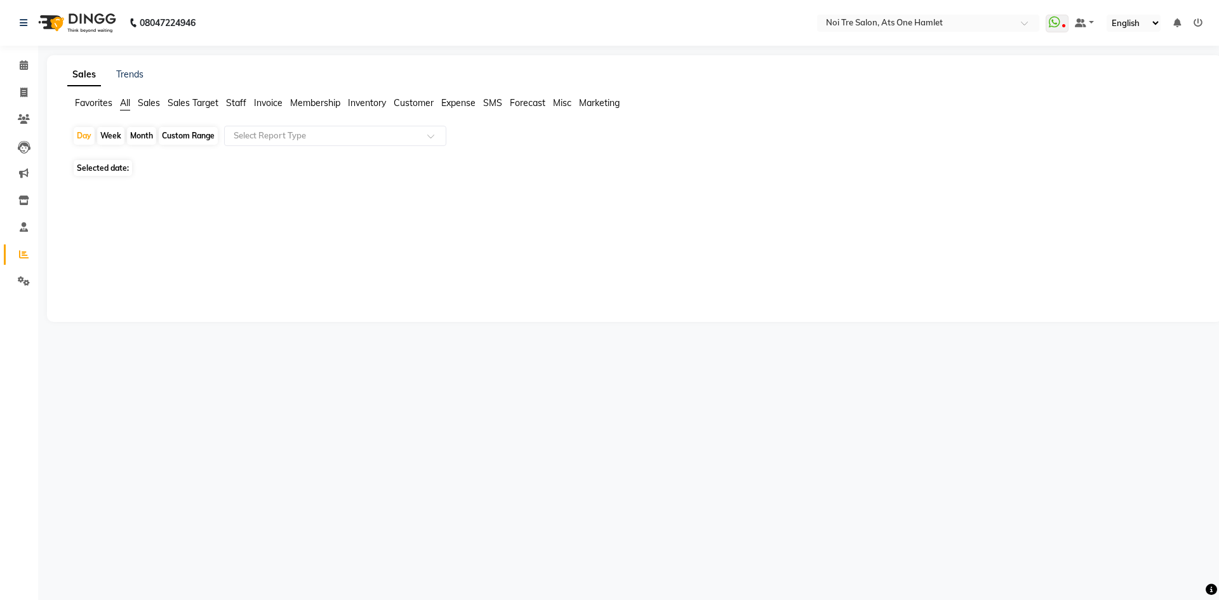
click at [239, 103] on span "Staff" at bounding box center [236, 102] width 20 height 11
click at [272, 139] on input "text" at bounding box center [322, 135] width 183 height 13
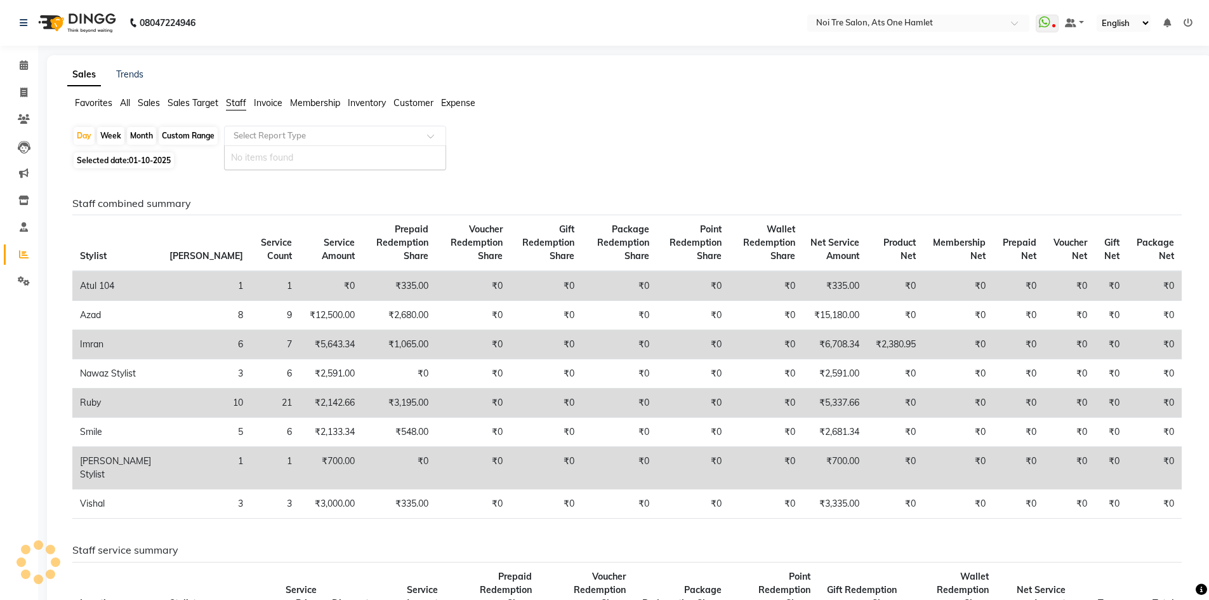
click at [315, 138] on input "text" at bounding box center [322, 135] width 183 height 13
click at [325, 119] on div "Favorites All Sales Sales Target Staff Invoice Membership Inventory Customer Ex…" at bounding box center [630, 108] width 1144 height 24
click at [322, 135] on input "text" at bounding box center [322, 135] width 183 height 13
click at [271, 140] on input "text" at bounding box center [322, 135] width 183 height 13
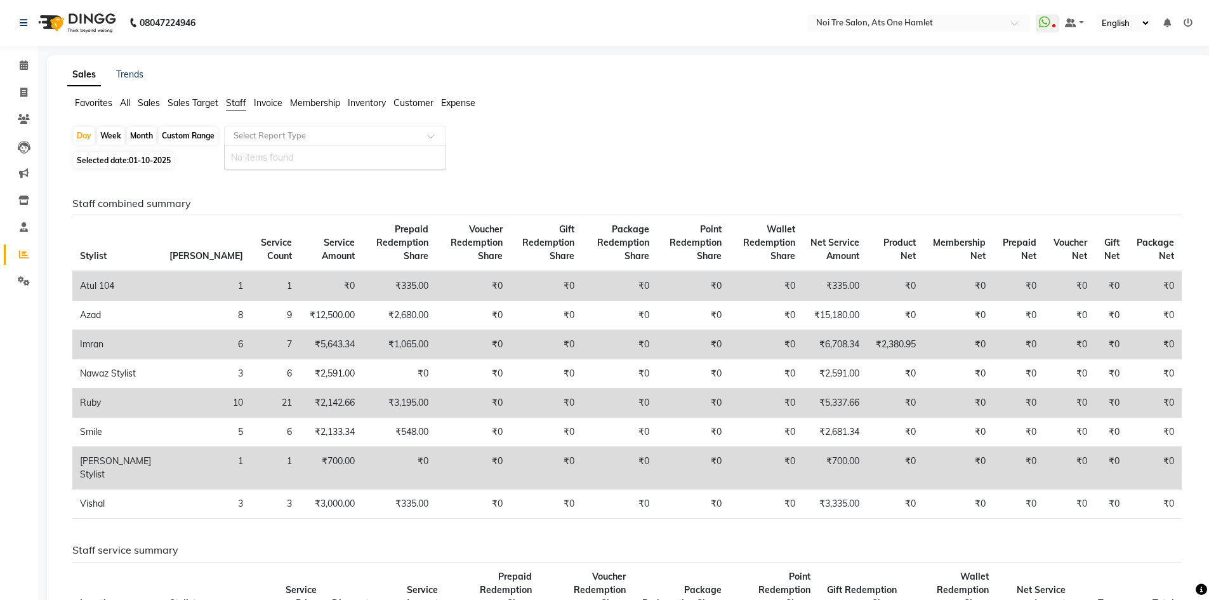
drag, startPoint x: 444, startPoint y: 147, endPoint x: 526, endPoint y: 149, distance: 82.5
click at [447, 147] on div "Day Week Month Custom Range Select Report Type No items found" at bounding box center [629, 137] width 1114 height 23
click at [526, 149] on div "Day Week Month Custom Range Select Report Type No items found" at bounding box center [629, 137] width 1114 height 23
click at [526, 149] on div "Day Week Month Custom Range Select Report Type" at bounding box center [629, 137] width 1114 height 23
click at [10, 64] on link "Calendar" at bounding box center [19, 65] width 30 height 21
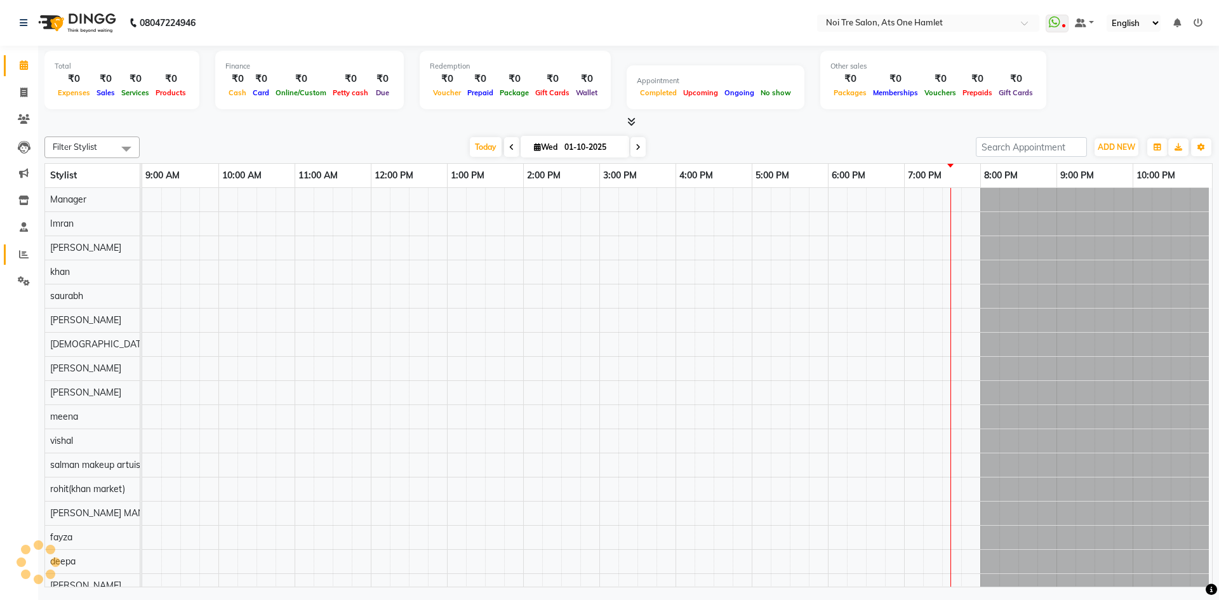
click at [23, 246] on link "Reports" at bounding box center [19, 254] width 30 height 21
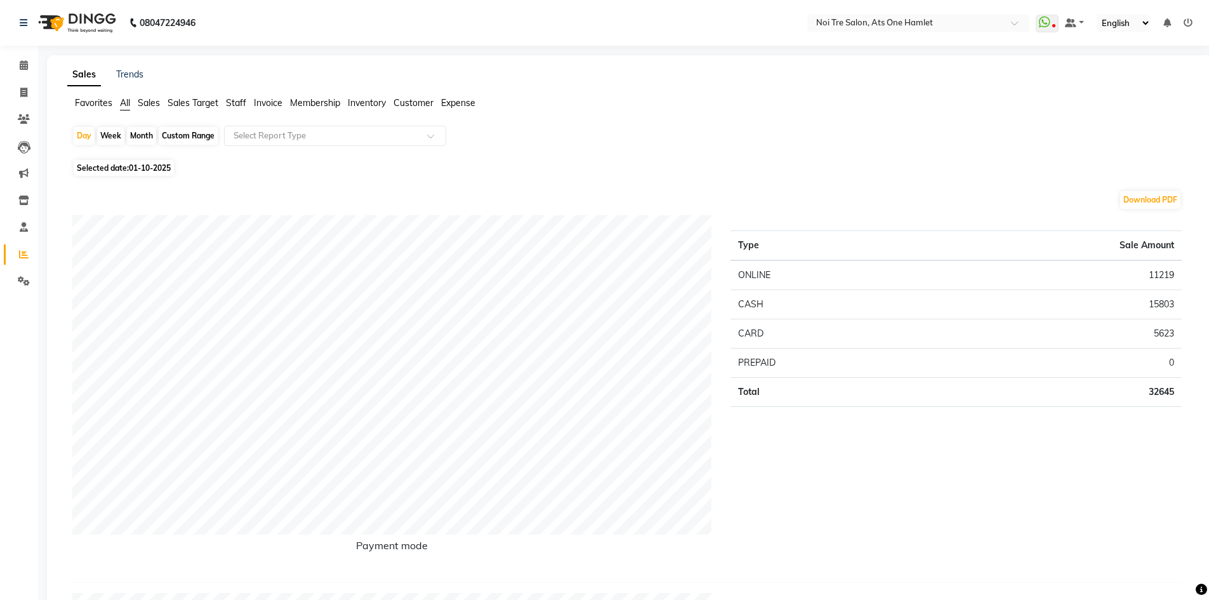
click at [239, 107] on span "Staff" at bounding box center [236, 102] width 20 height 11
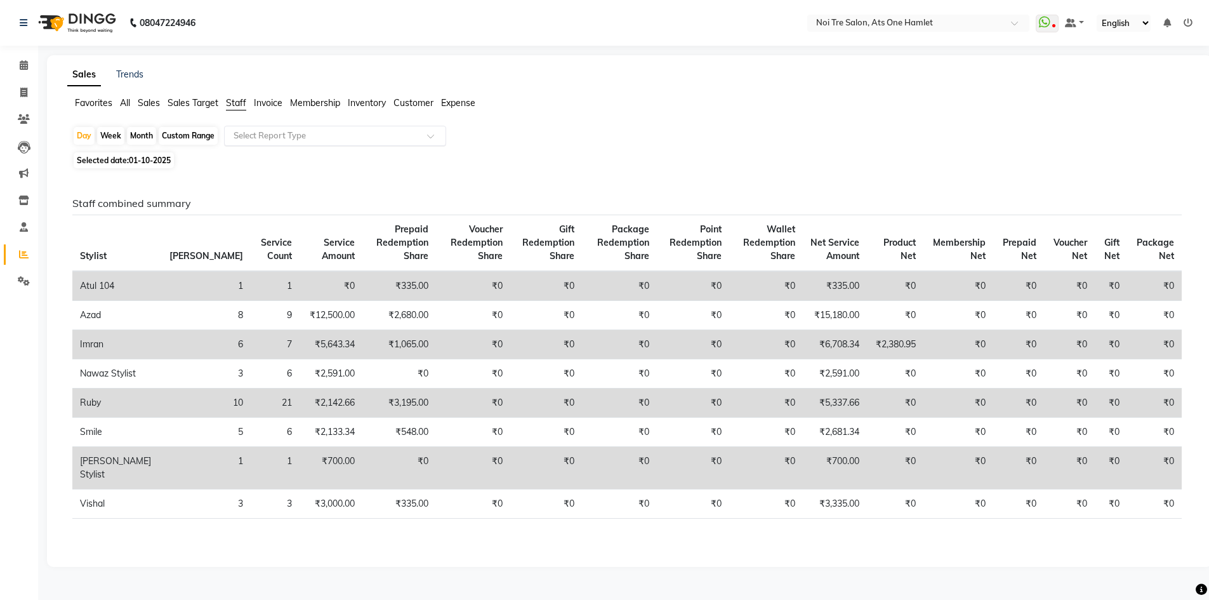
click at [265, 143] on div "Select Report Type" at bounding box center [335, 136] width 222 height 20
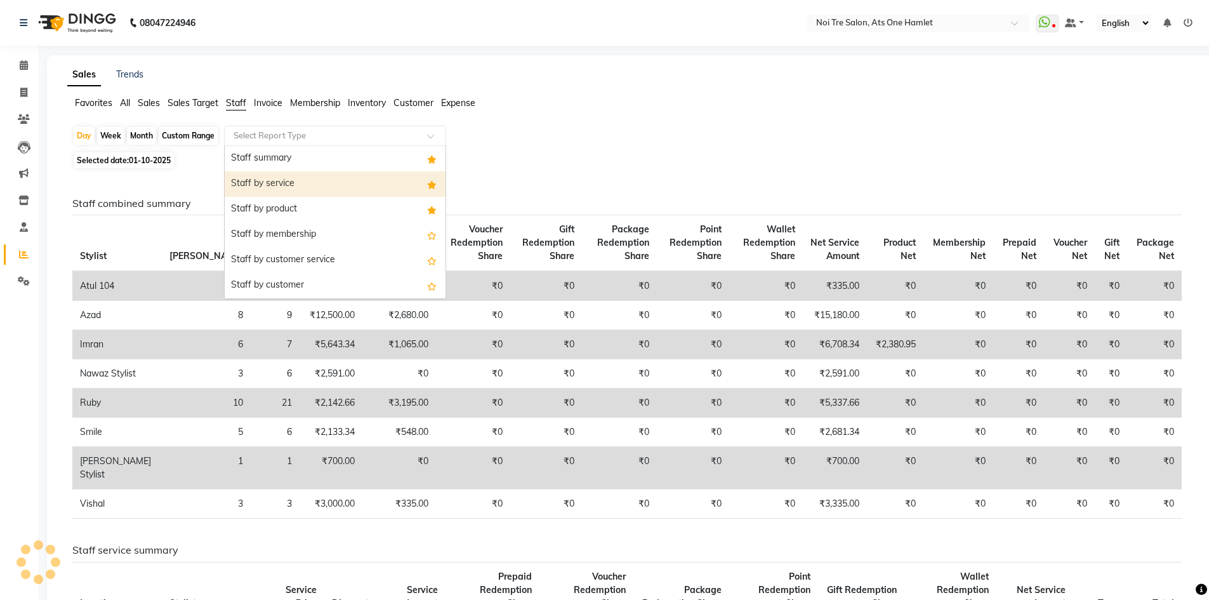
click at [292, 176] on div "Staff by service" at bounding box center [335, 183] width 221 height 25
select select "full_report"
select select "csv"
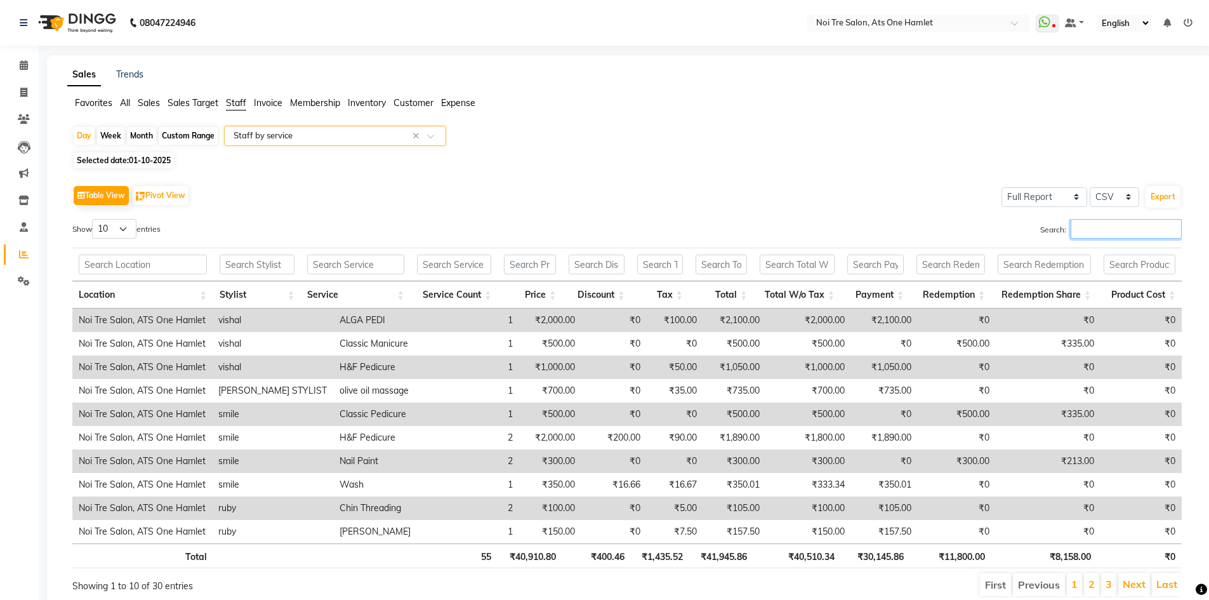
click at [1085, 234] on input "Search:" at bounding box center [1126, 229] width 111 height 20
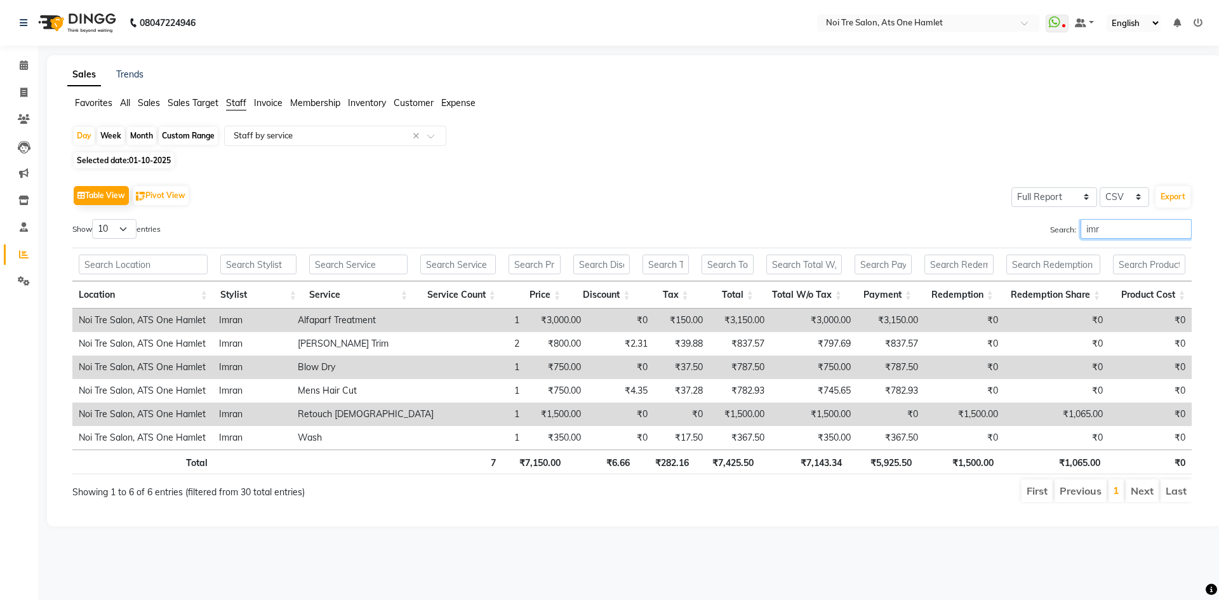
type input "imr"
click at [27, 69] on icon at bounding box center [24, 65] width 8 height 10
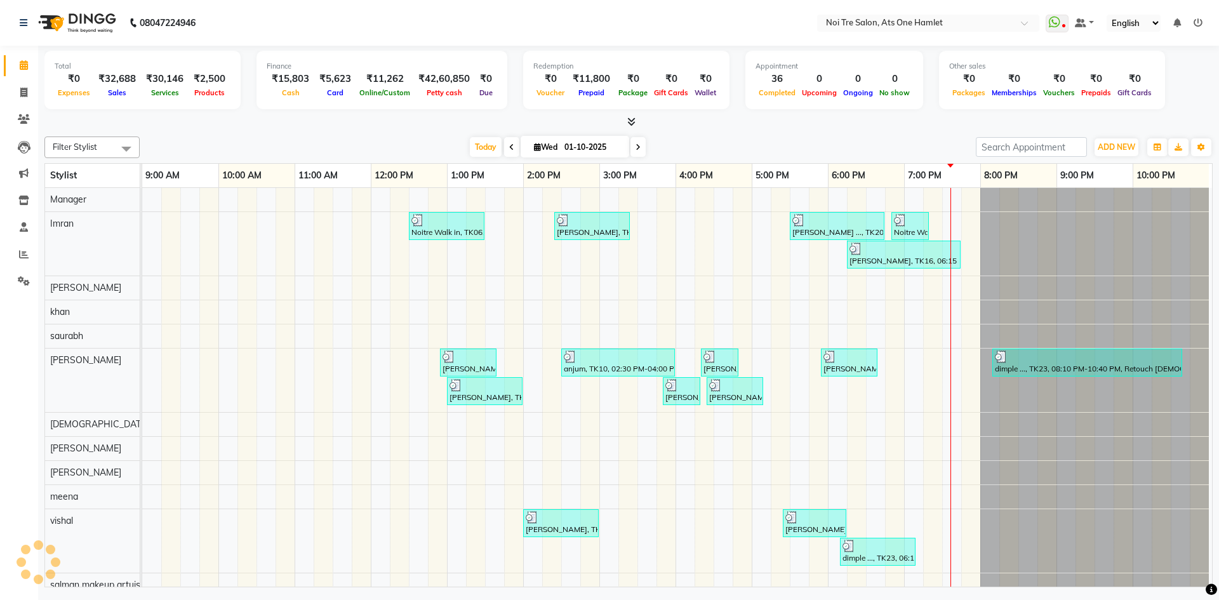
scroll to position [17, 0]
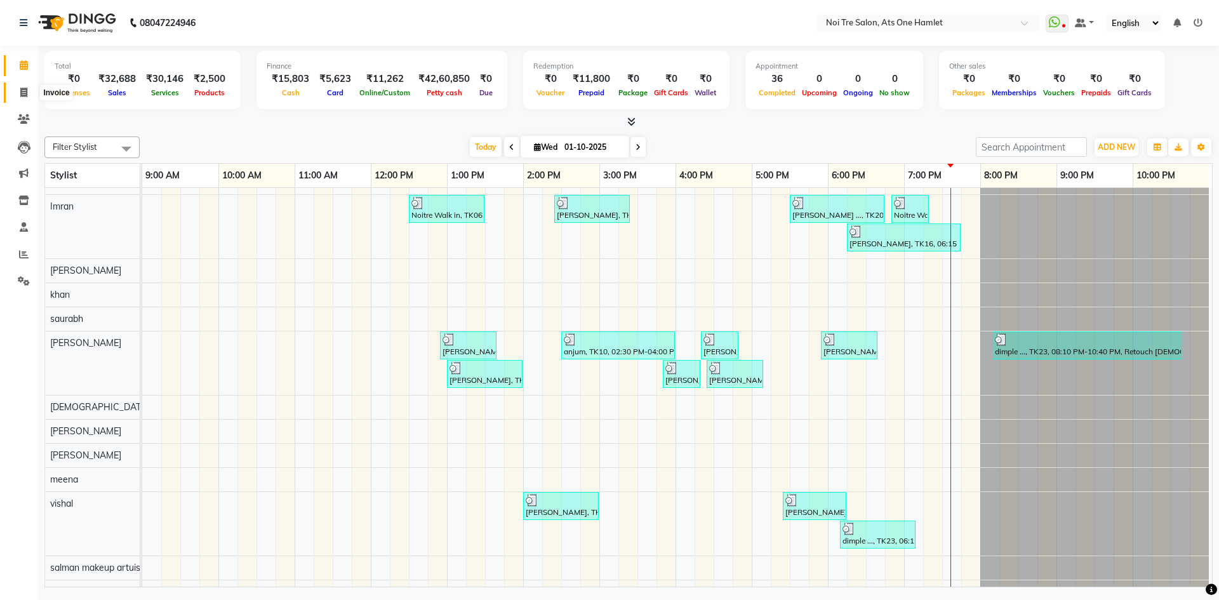
click at [14, 92] on span at bounding box center [24, 93] width 22 height 15
select select "5096"
select select "service"
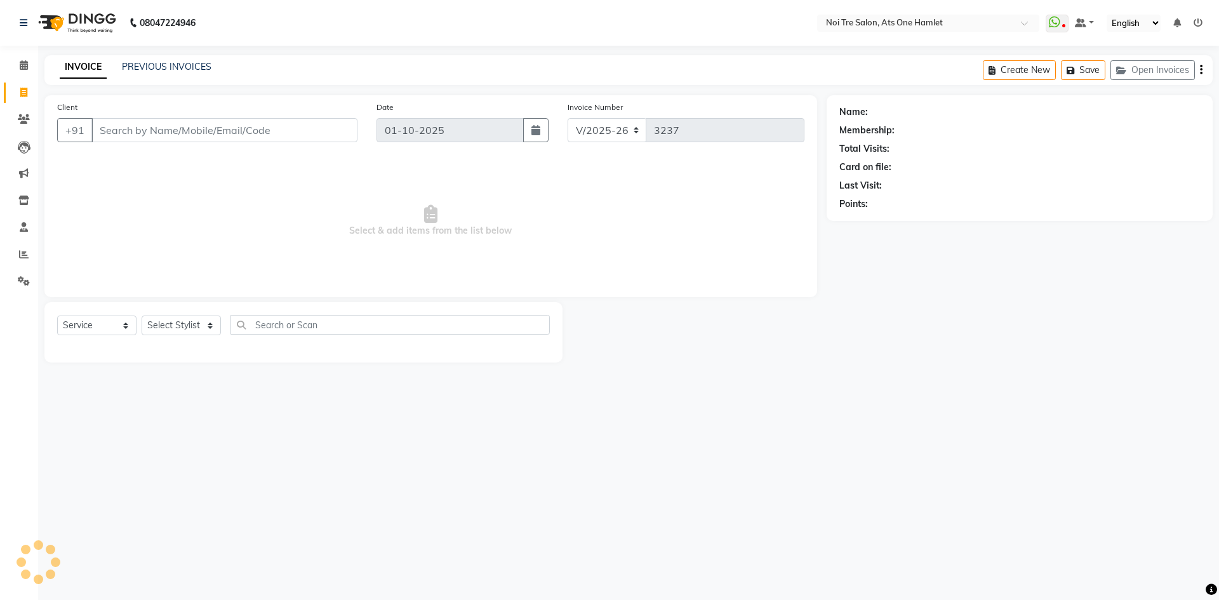
click at [175, 129] on input "Client" at bounding box center [224, 130] width 266 height 24
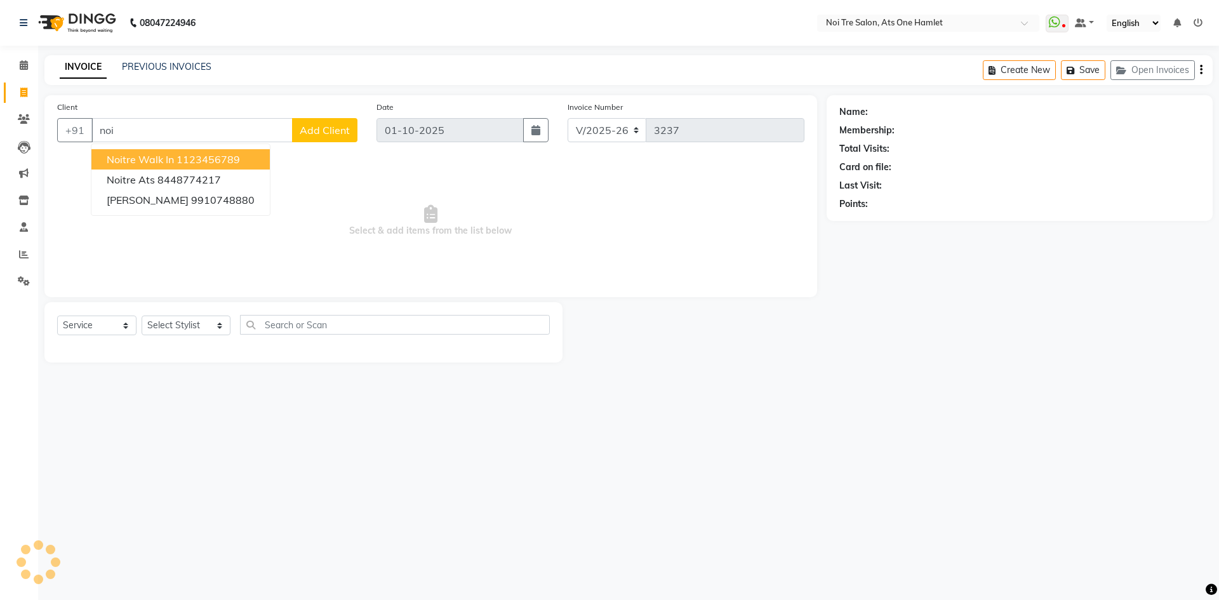
click at [139, 156] on span "Noitre Walk in" at bounding box center [140, 159] width 67 height 13
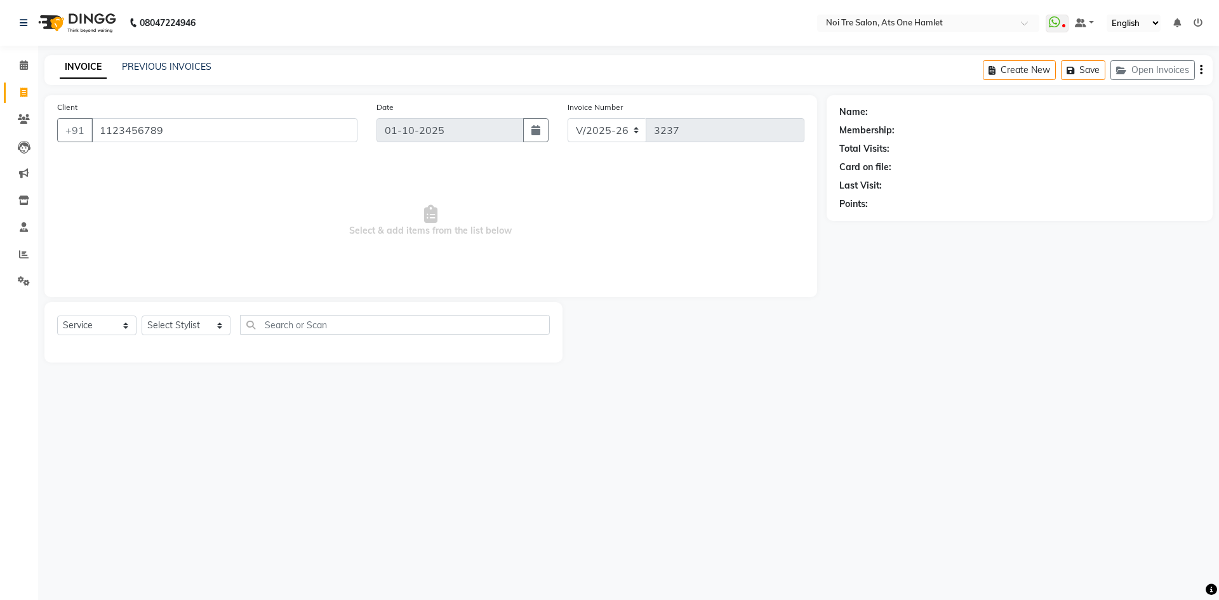
type input "1123456789"
click at [180, 311] on div "Select Service Product Membership Package Voucher Prepaid Gift Card Select Styl…" at bounding box center [303, 332] width 518 height 60
click at [180, 315] on div "Select Service Product Membership Package Voucher Prepaid Gift Card Select Styl…" at bounding box center [303, 330] width 493 height 30
click at [180, 319] on select "Select Stylist aamir Abhishekh AJEET Ali Anuradha ARSH atique ATUL 104 AZAD Bha…" at bounding box center [186, 325] width 89 height 20
select select "32080"
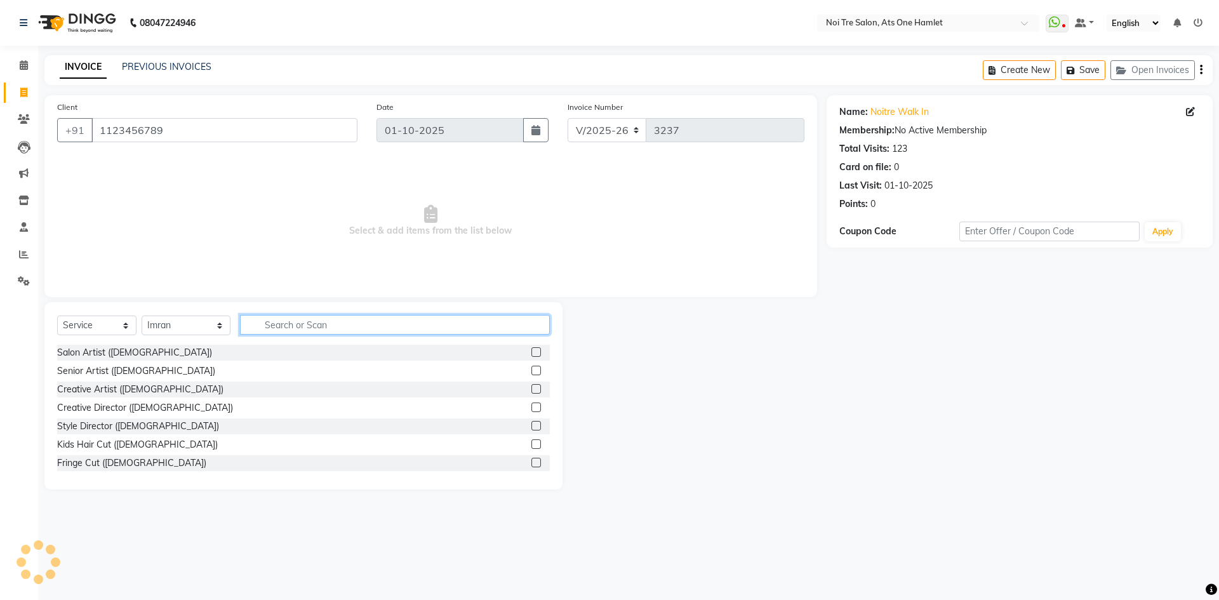
click at [296, 327] on input "text" at bounding box center [395, 325] width 310 height 20
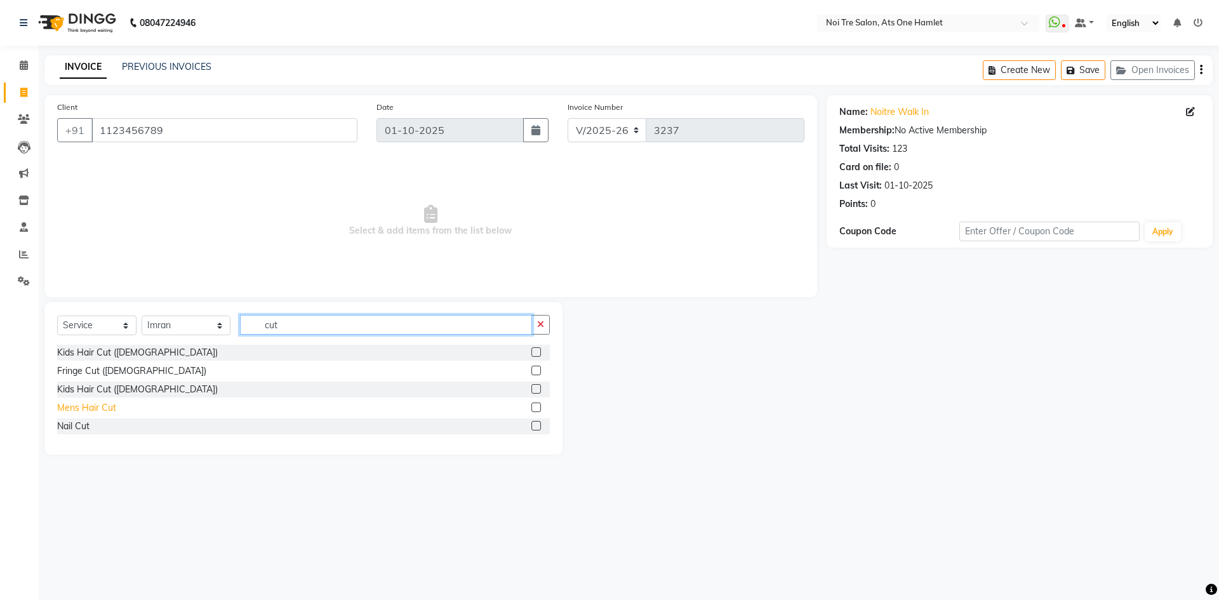
type input "cut"
click at [100, 409] on div "Mens Hair Cut" at bounding box center [86, 407] width 59 height 13
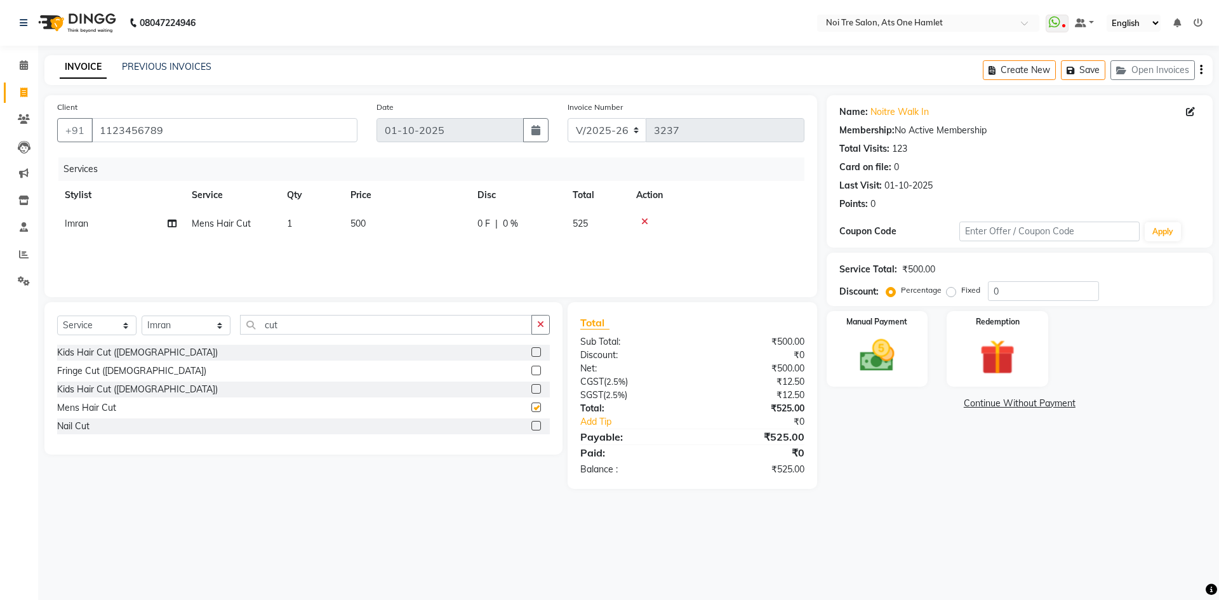
checkbox input "false"
click at [352, 228] on span "500" at bounding box center [357, 223] width 15 height 11
select select "32080"
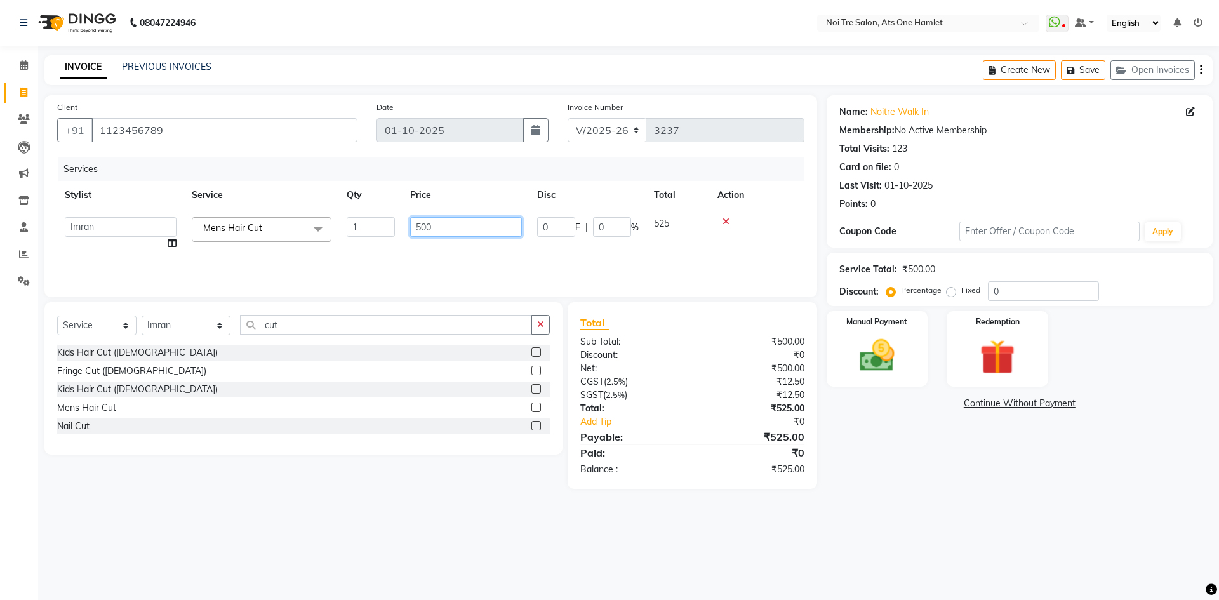
click at [397, 220] on tr "aamir Abhishekh AJEET Ali Anuradha ARSH atique ATUL 104 AZAD Bhawana chahat Cha…" at bounding box center [430, 233] width 747 height 48
drag, startPoint x: 399, startPoint y: 233, endPoint x: 366, endPoint y: 237, distance: 32.7
click at [366, 237] on tr "aamir Abhishekh AJEET Ali Anuradha ARSH atique ATUL 104 AZAD Bhawana chahat Cha…" at bounding box center [430, 233] width 747 height 48
type input "750"
click at [447, 296] on div "Client +91 1123456789 Date 01-10-2025 Invoice Number V/2025 V/2025-26 3237 Serv…" at bounding box center [430, 196] width 772 height 202
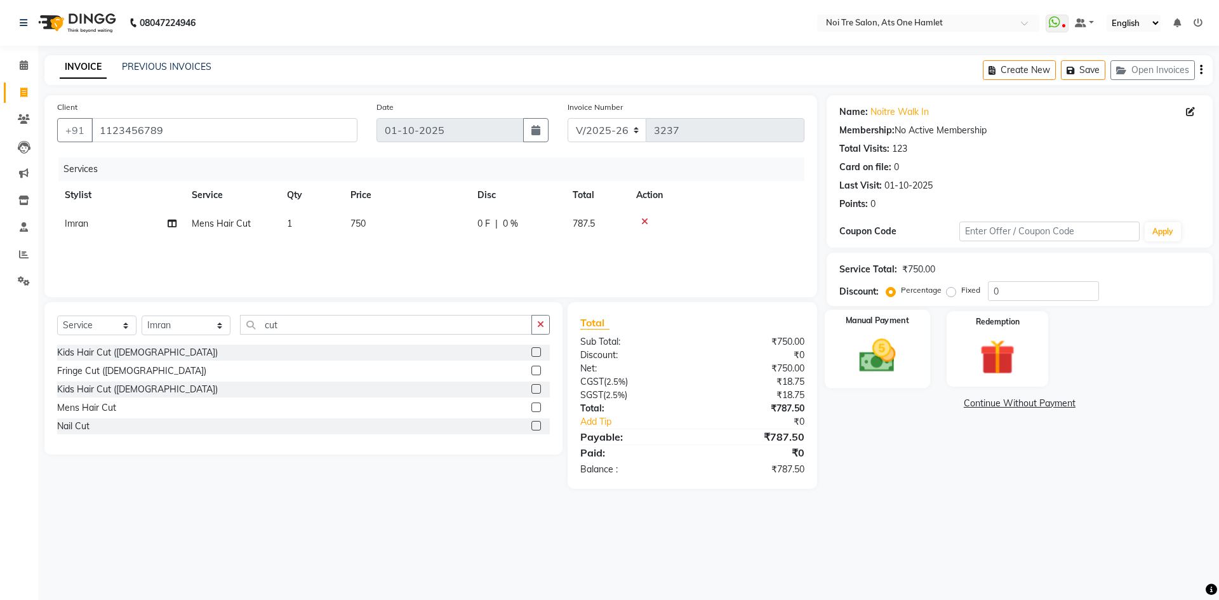
click at [861, 353] on img at bounding box center [876, 355] width 59 height 42
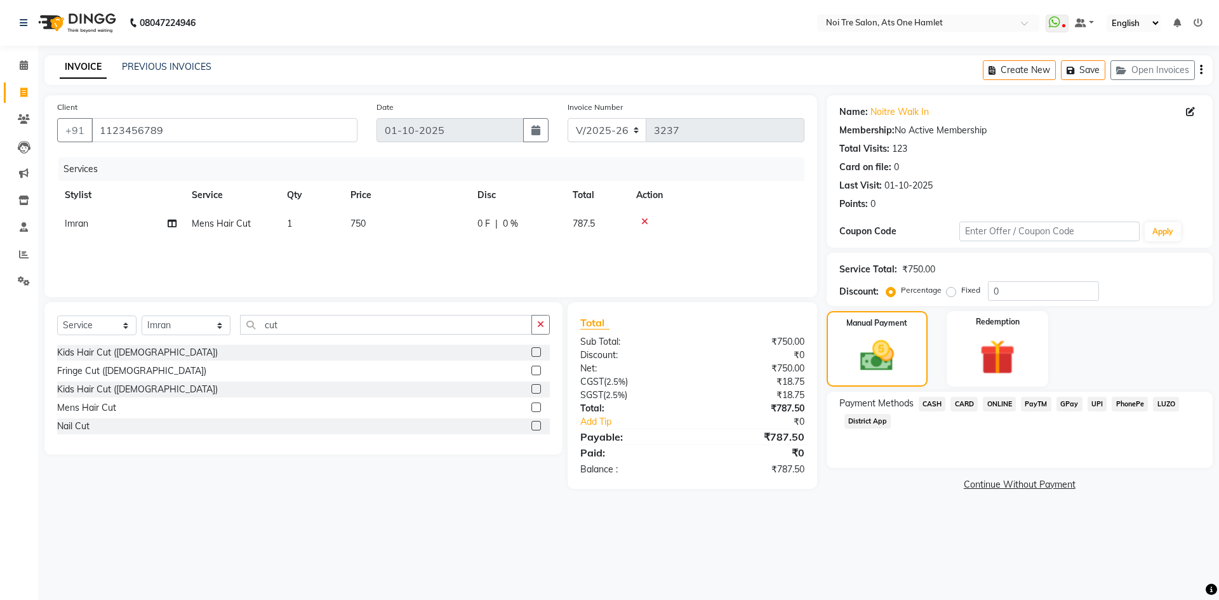
click at [939, 405] on span "CASH" at bounding box center [931, 404] width 27 height 15
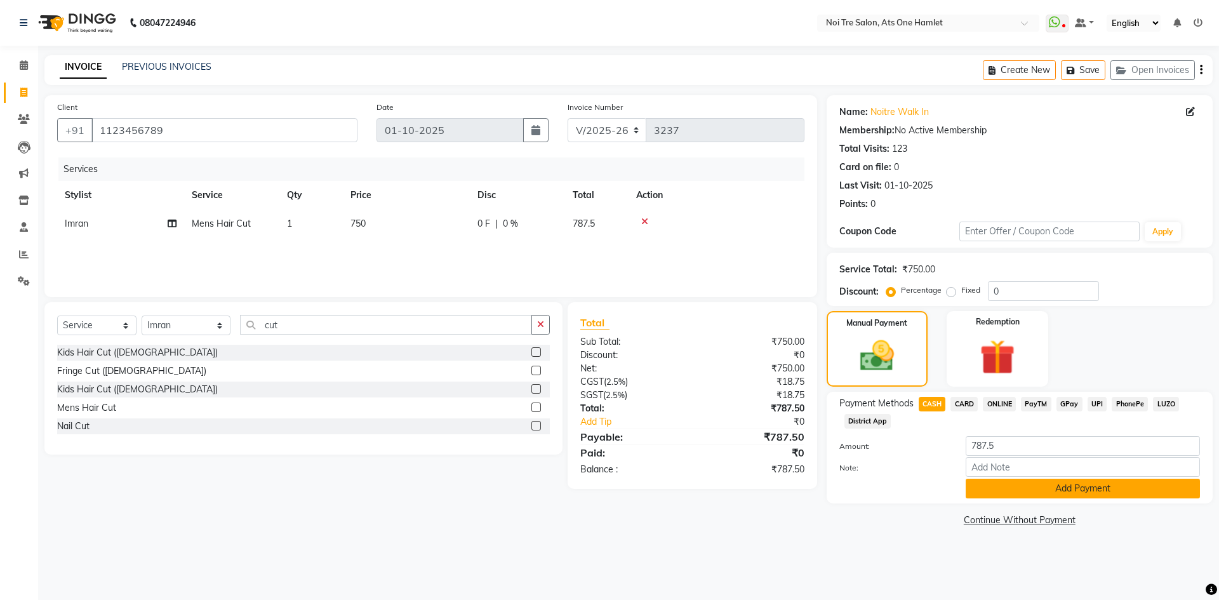
click at [991, 480] on button "Add Payment" at bounding box center [1082, 489] width 234 height 20
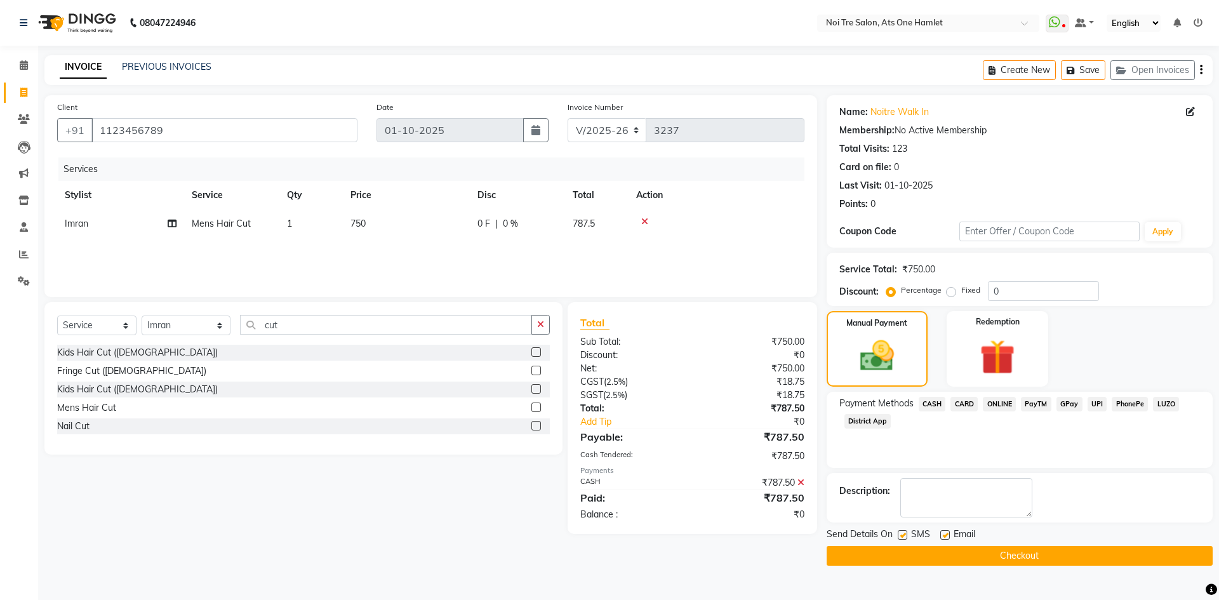
click at [1004, 547] on button "Checkout" at bounding box center [1019, 556] width 386 height 20
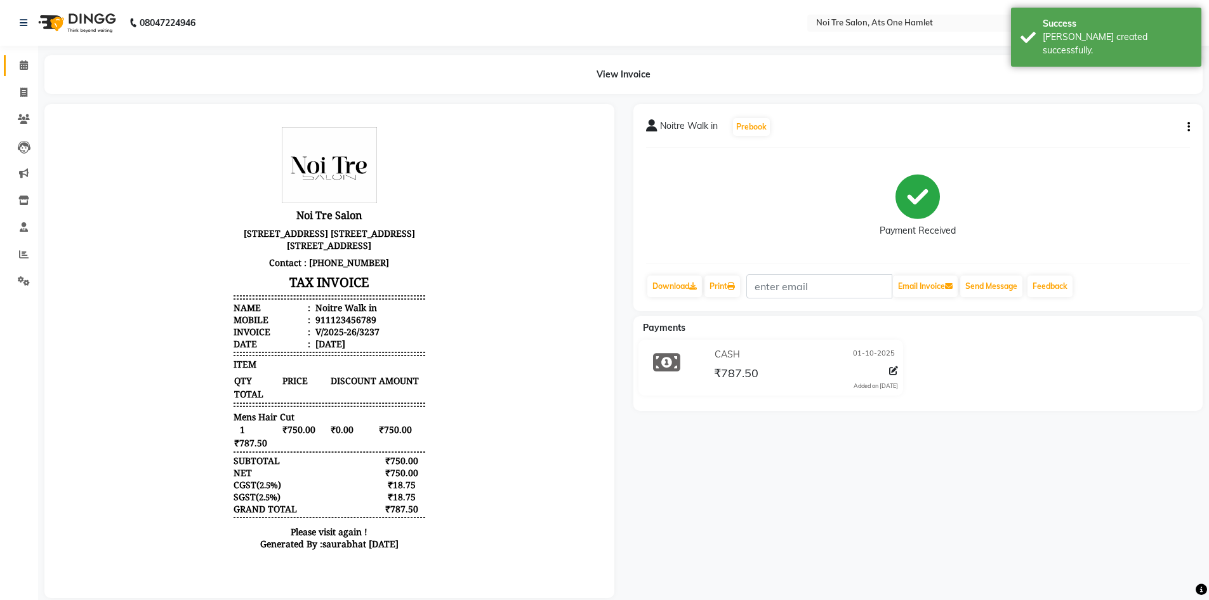
click at [24, 75] on link "Calendar" at bounding box center [19, 65] width 30 height 21
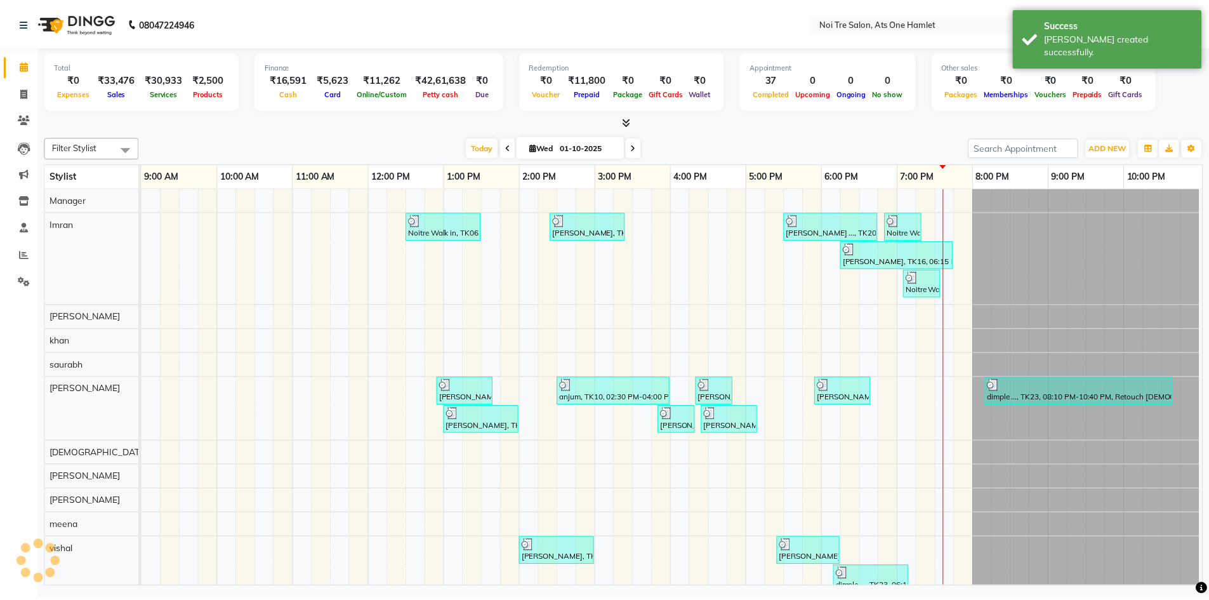
scroll to position [17, 0]
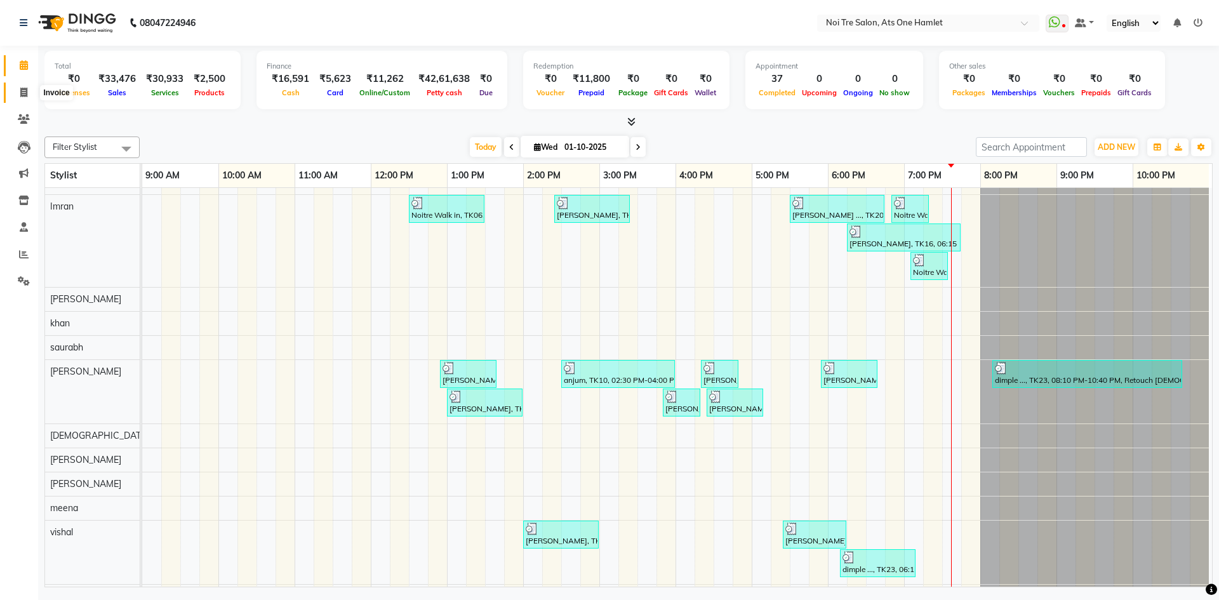
drag, startPoint x: 20, startPoint y: 86, endPoint x: 31, endPoint y: 84, distance: 11.6
click at [20, 86] on span at bounding box center [24, 93] width 22 height 15
select select "service"
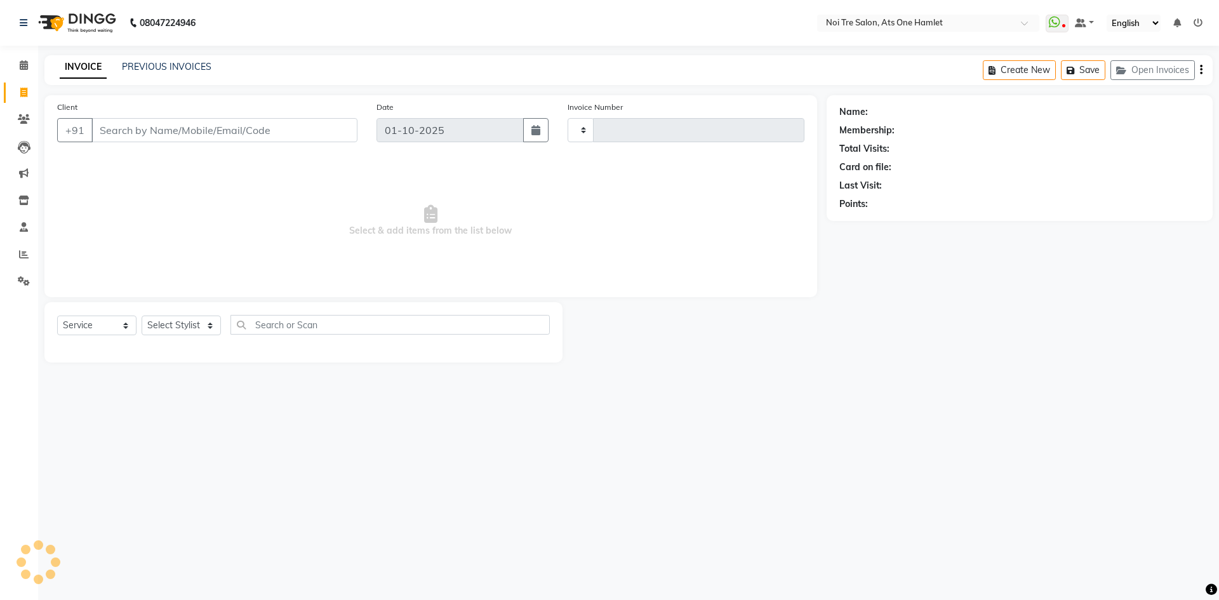
type input "3238"
select select "5096"
click at [174, 67] on link "PREVIOUS INVOICES" at bounding box center [166, 66] width 89 height 11
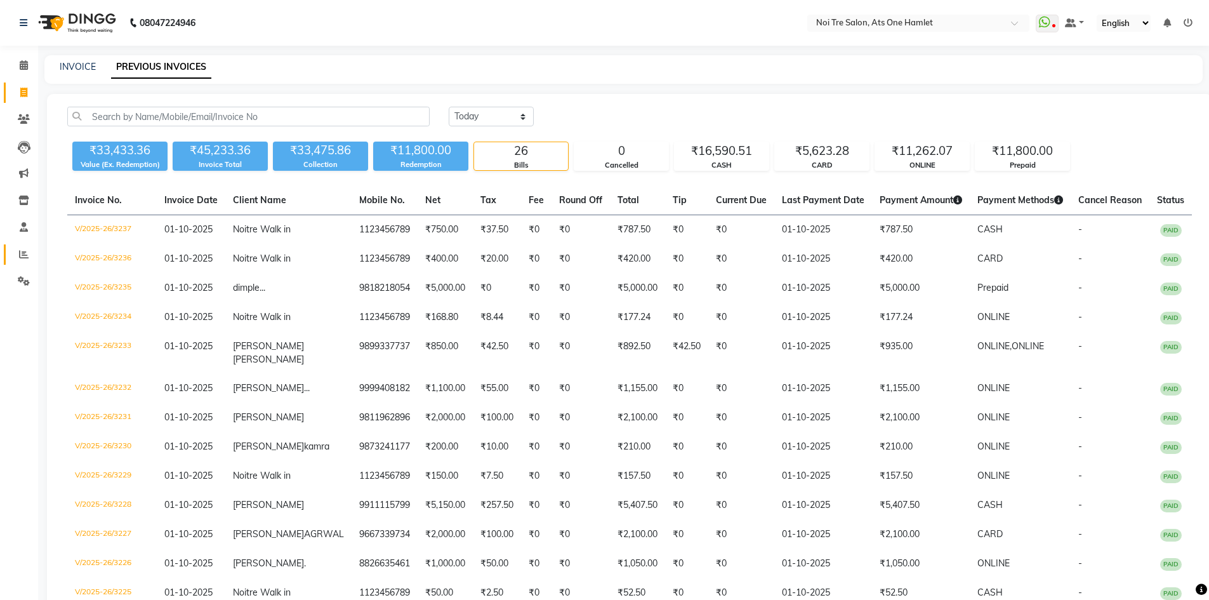
click at [31, 251] on span at bounding box center [24, 255] width 22 height 15
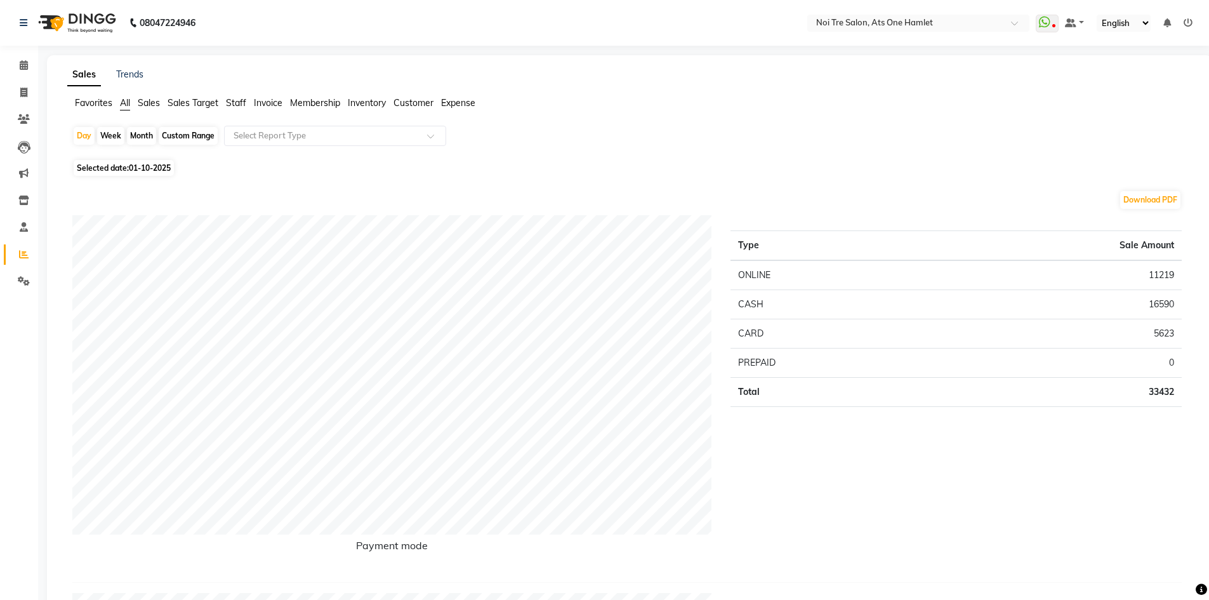
click at [243, 107] on span "Staff" at bounding box center [236, 102] width 20 height 11
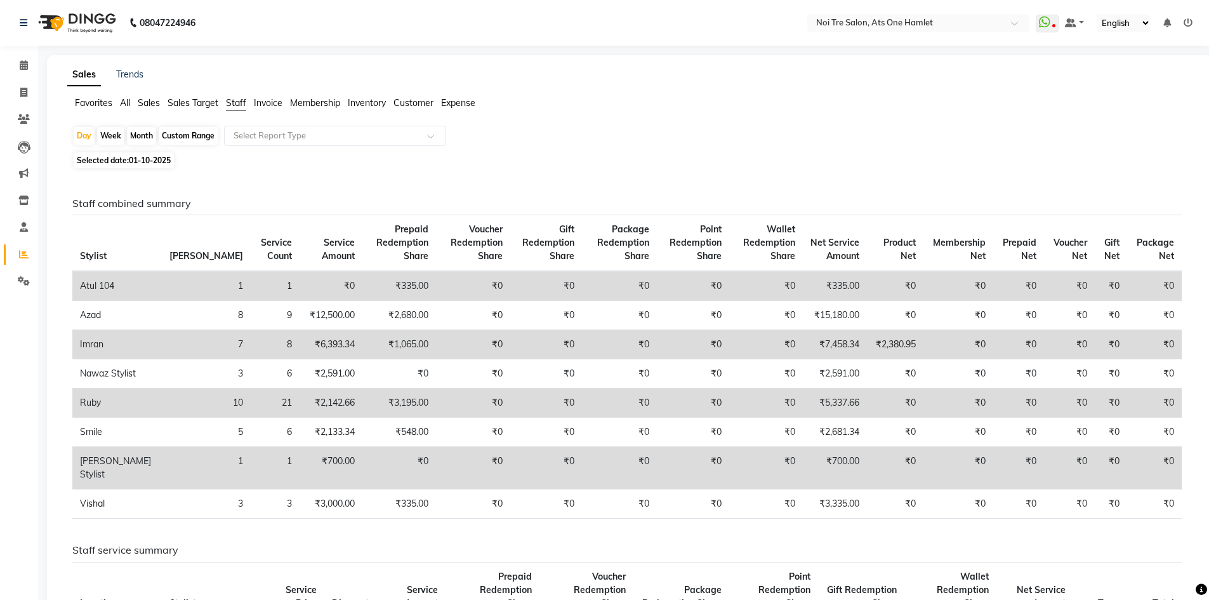
click at [284, 147] on div "Day Week Month Custom Range Select Report Type" at bounding box center [629, 137] width 1114 height 23
click at [298, 138] on input "text" at bounding box center [322, 135] width 183 height 13
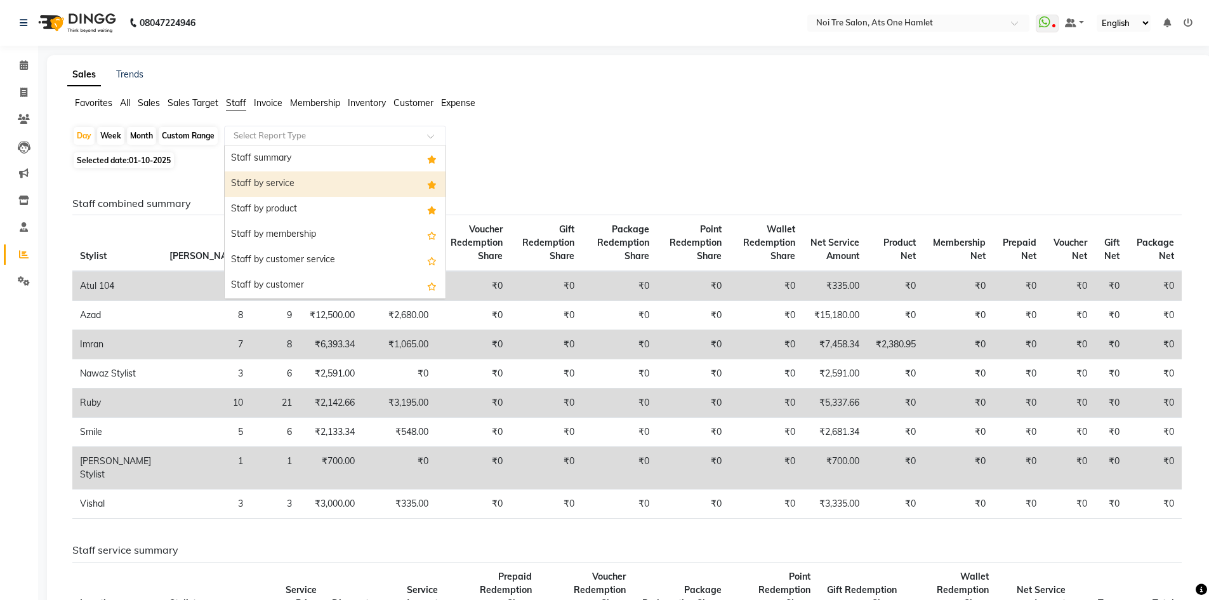
drag, startPoint x: 316, startPoint y: 187, endPoint x: 346, endPoint y: 188, distance: 29.9
click at [320, 187] on div "Staff by service" at bounding box center [335, 183] width 221 height 25
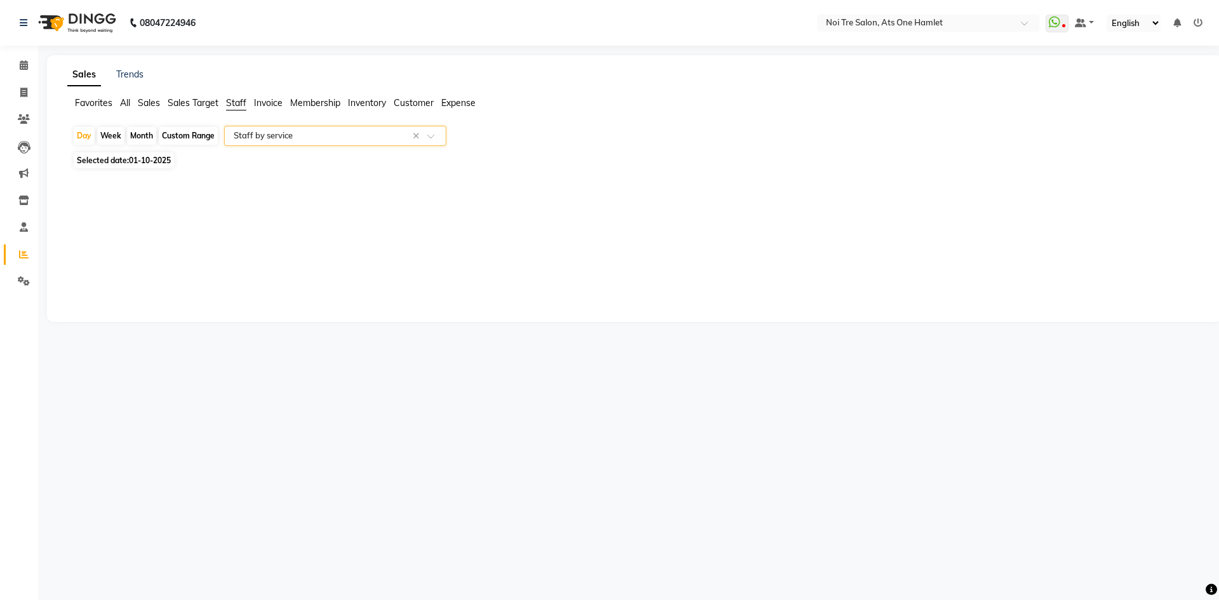
select select "full_report"
select select "csv"
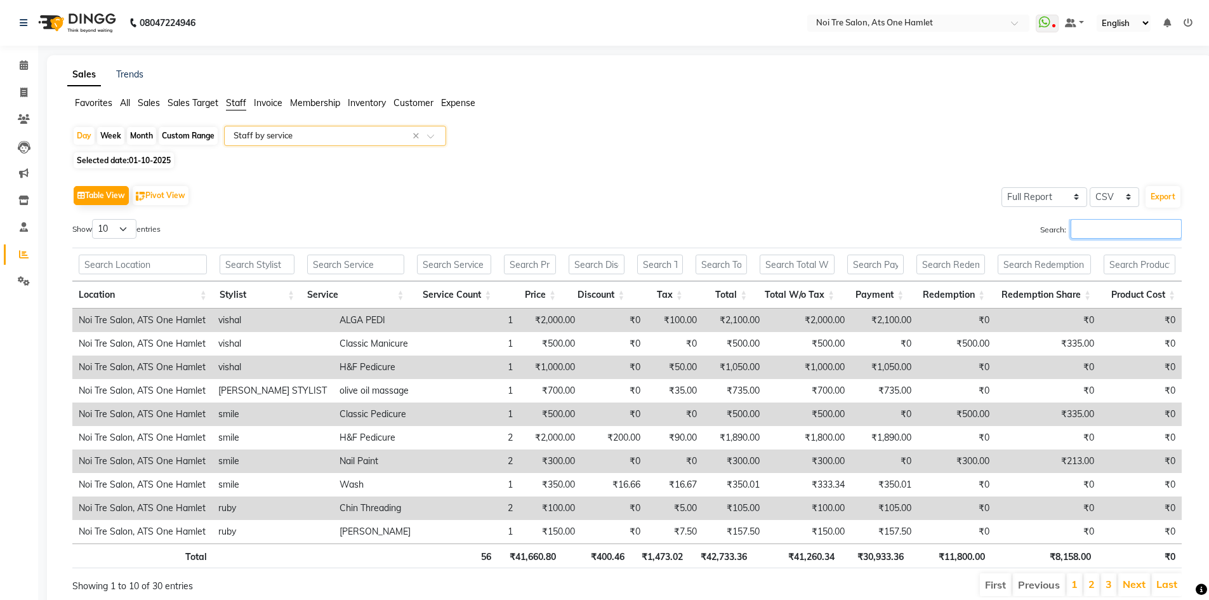
click at [1118, 236] on input "Search:" at bounding box center [1126, 229] width 111 height 20
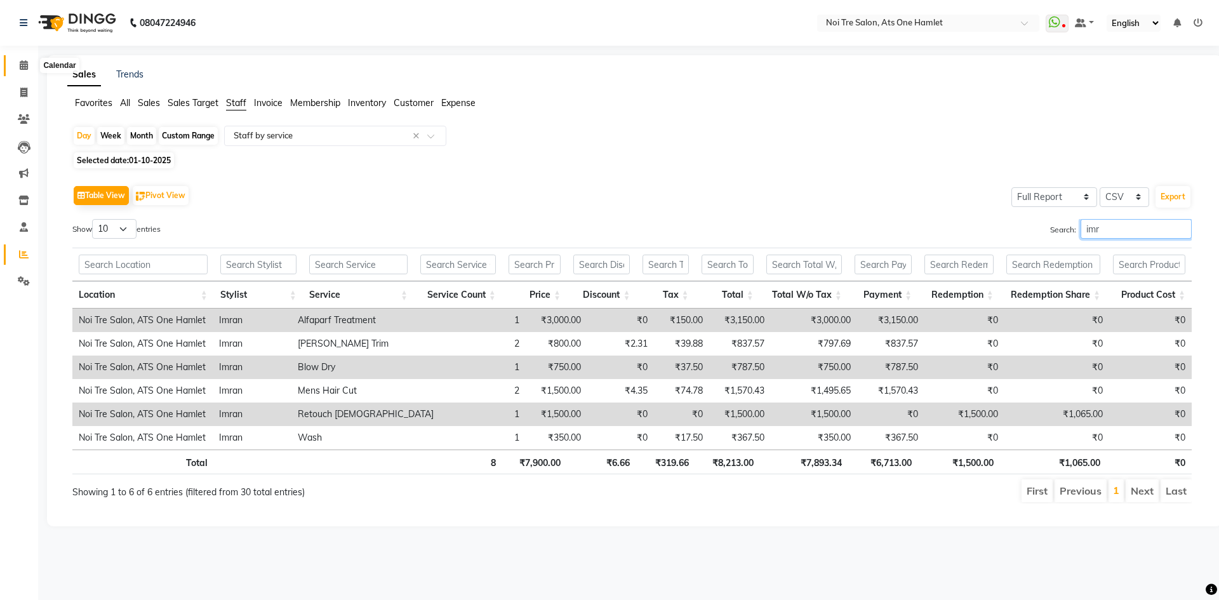
type input "imr"
click at [27, 63] on icon at bounding box center [24, 65] width 8 height 10
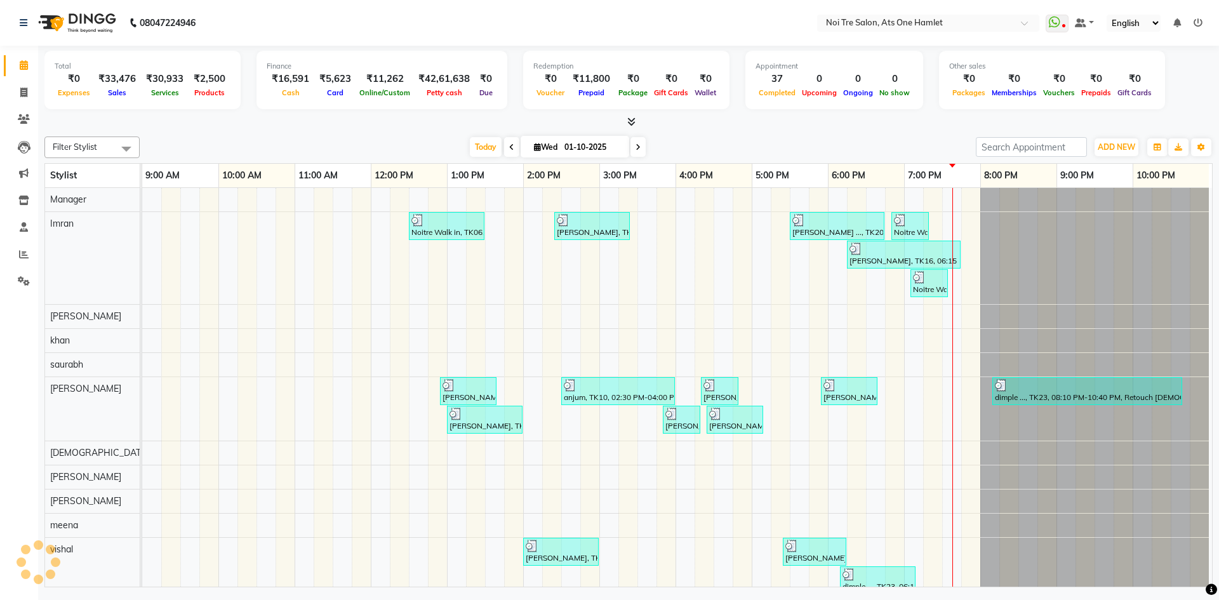
scroll to position [17, 0]
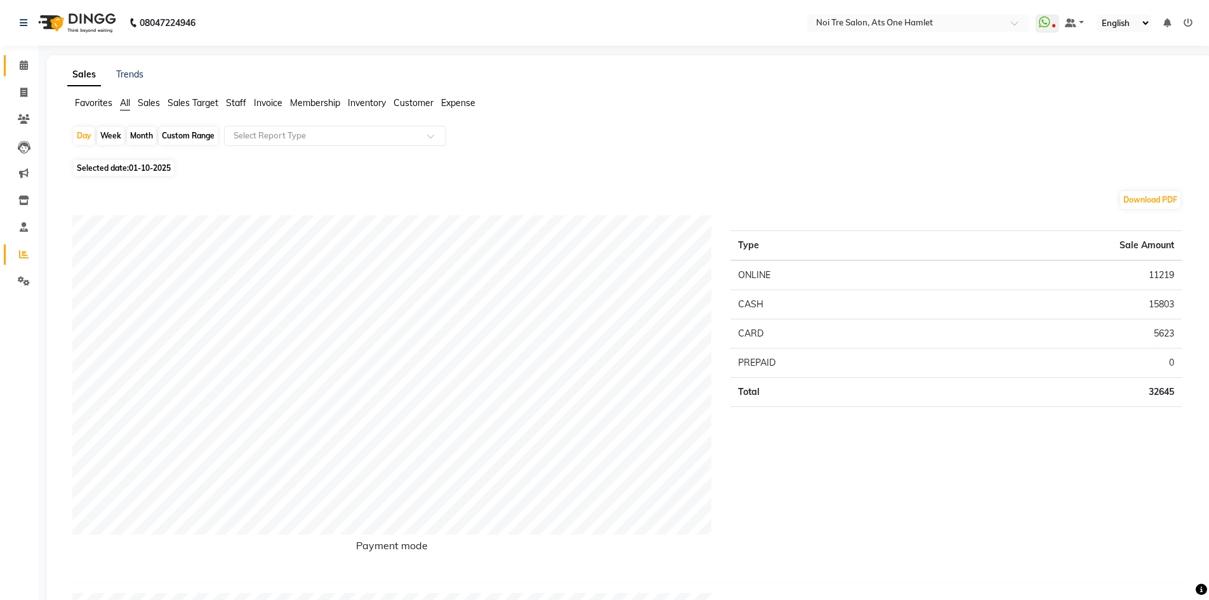
drag, startPoint x: 27, startPoint y: 67, endPoint x: 62, endPoint y: 11, distance: 66.4
click at [27, 67] on icon at bounding box center [24, 65] width 8 height 10
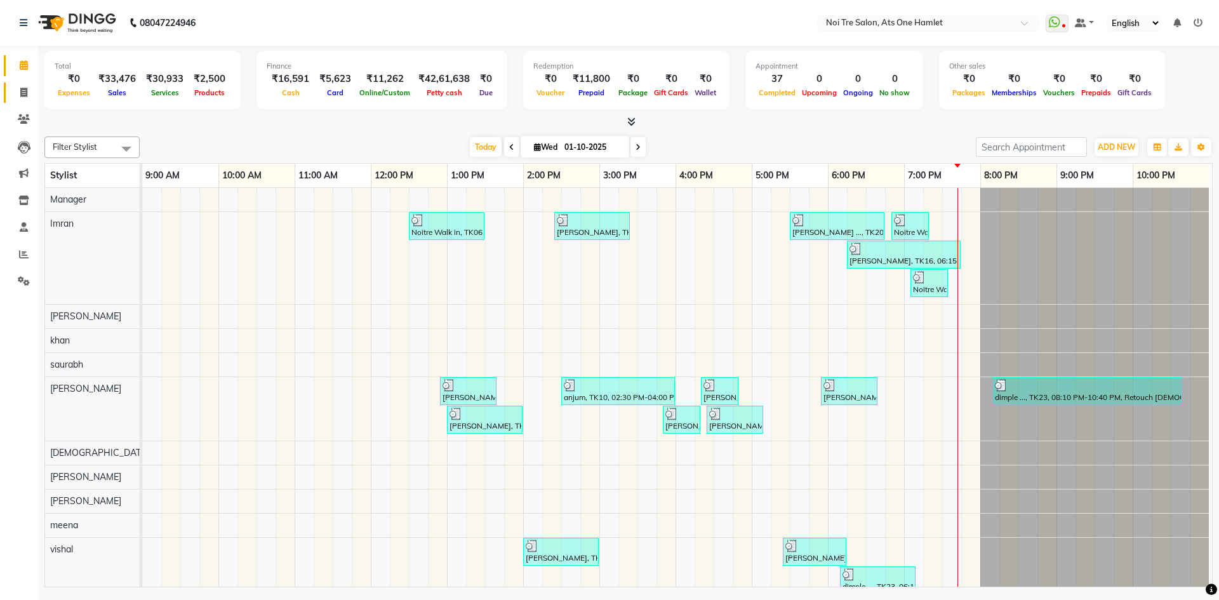
click at [34, 95] on span at bounding box center [24, 93] width 22 height 15
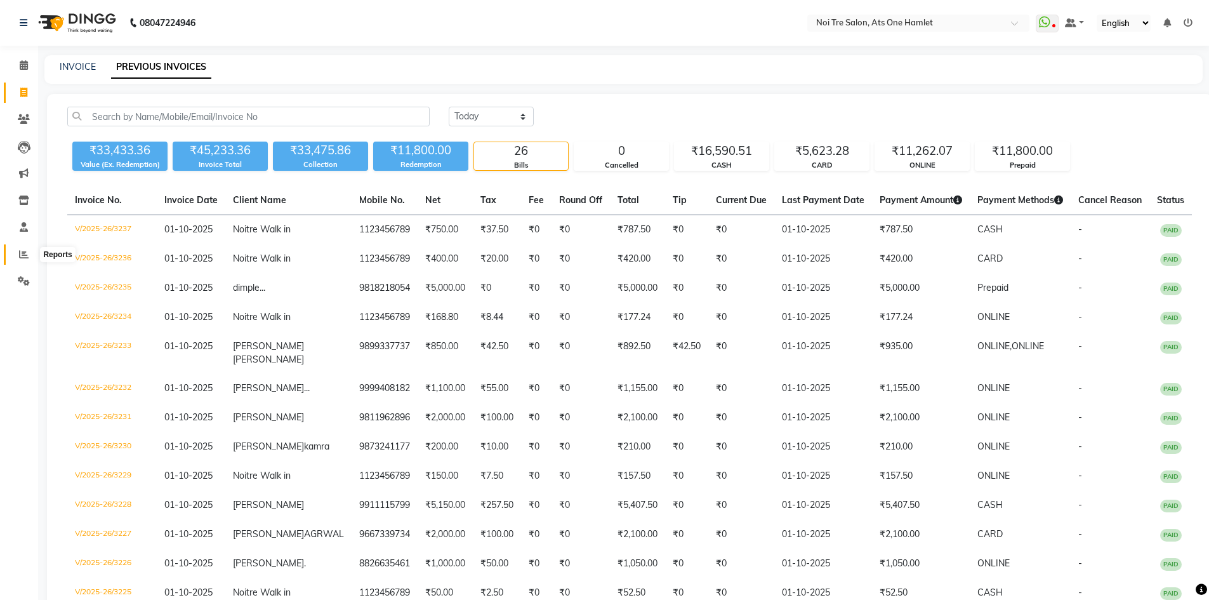
click at [18, 256] on span at bounding box center [24, 255] width 22 height 15
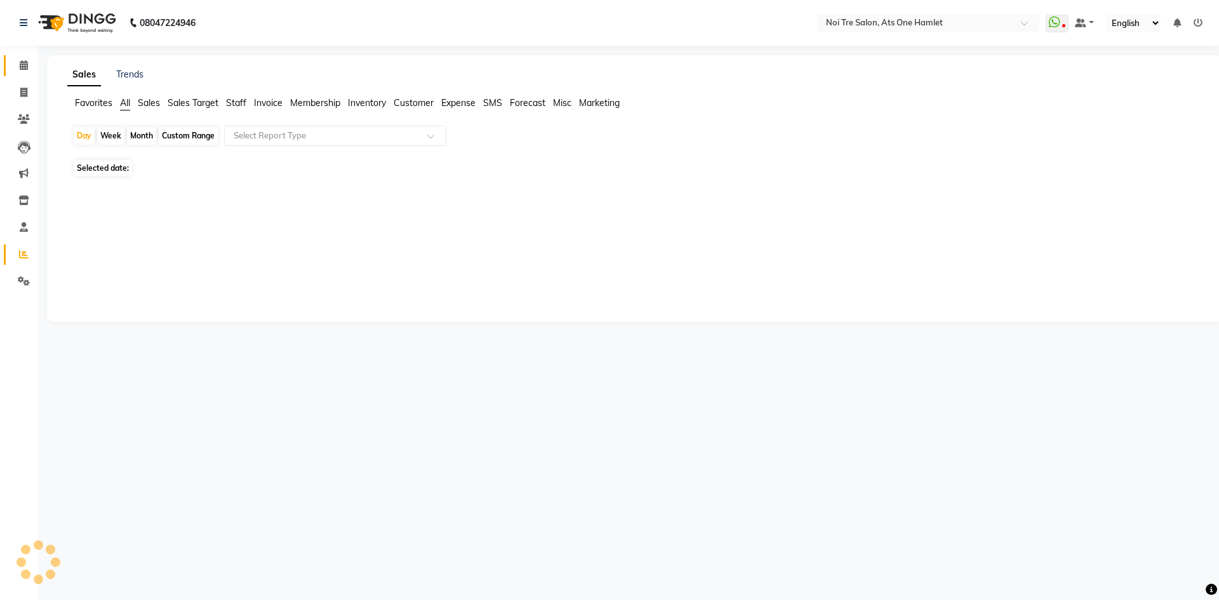
click at [10, 72] on link "Calendar" at bounding box center [19, 65] width 30 height 21
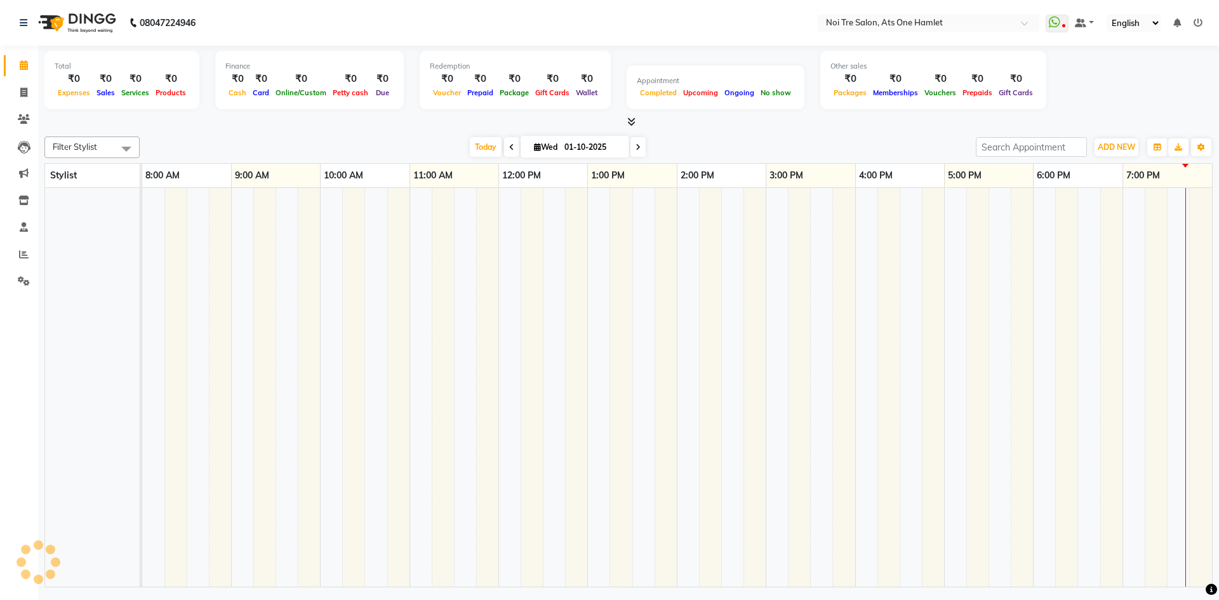
scroll to position [17, 0]
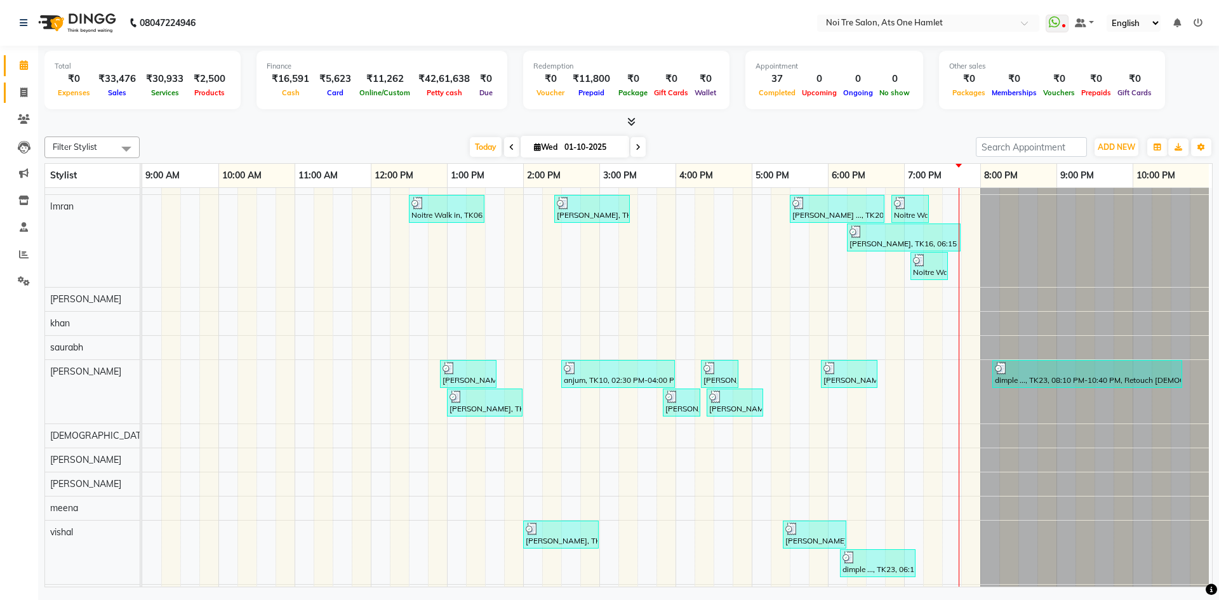
click at [8, 88] on link "Invoice" at bounding box center [19, 93] width 30 height 21
select select "service"
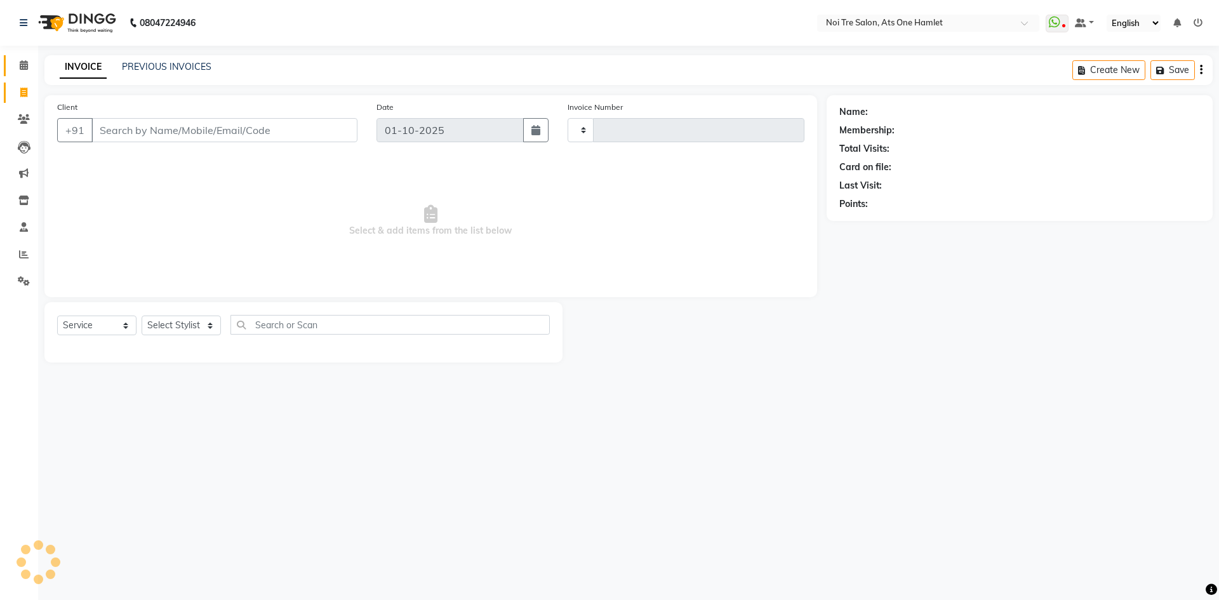
type input "3238"
select select "5096"
click at [13, 74] on link "Calendar" at bounding box center [19, 65] width 30 height 21
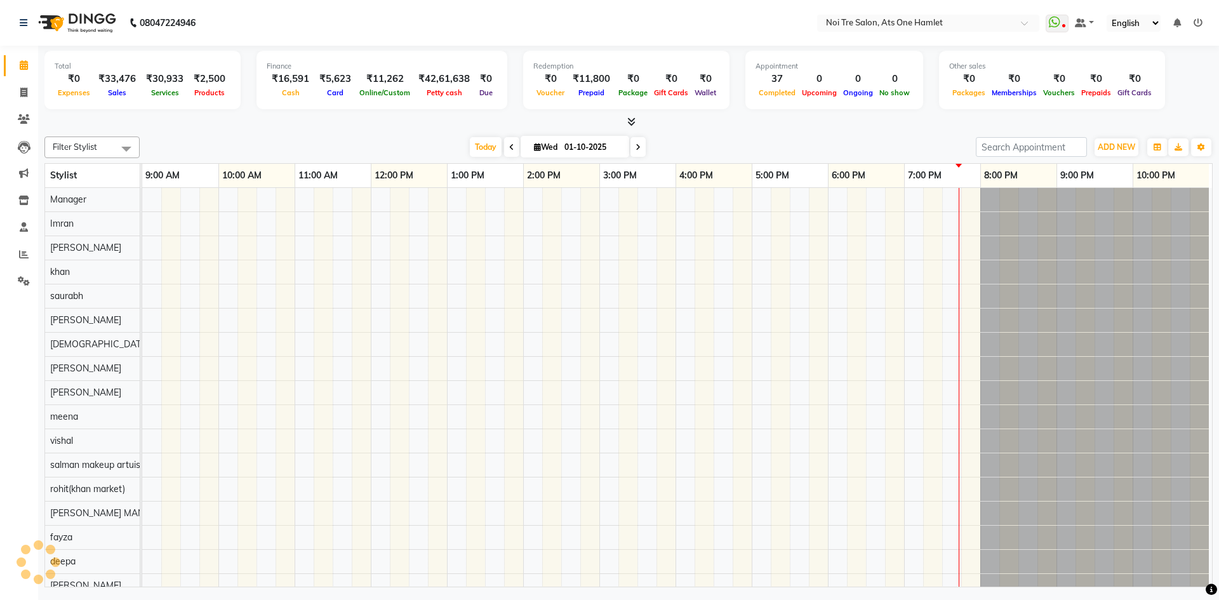
scroll to position [17, 6]
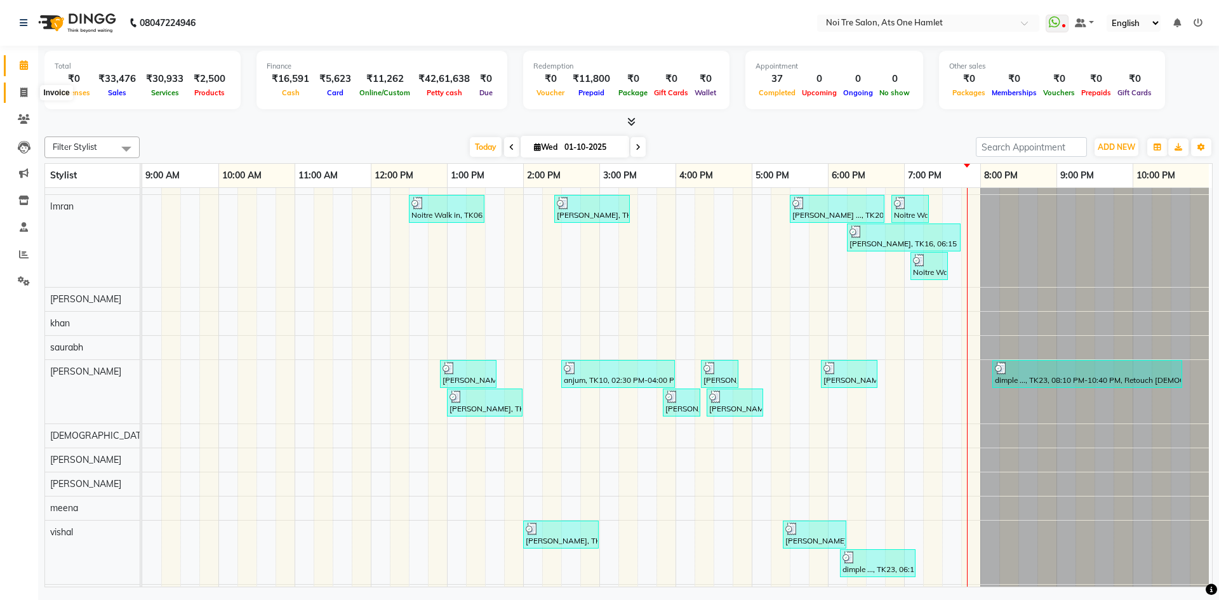
click at [25, 96] on icon at bounding box center [23, 93] width 7 height 10
select select "5096"
select select "service"
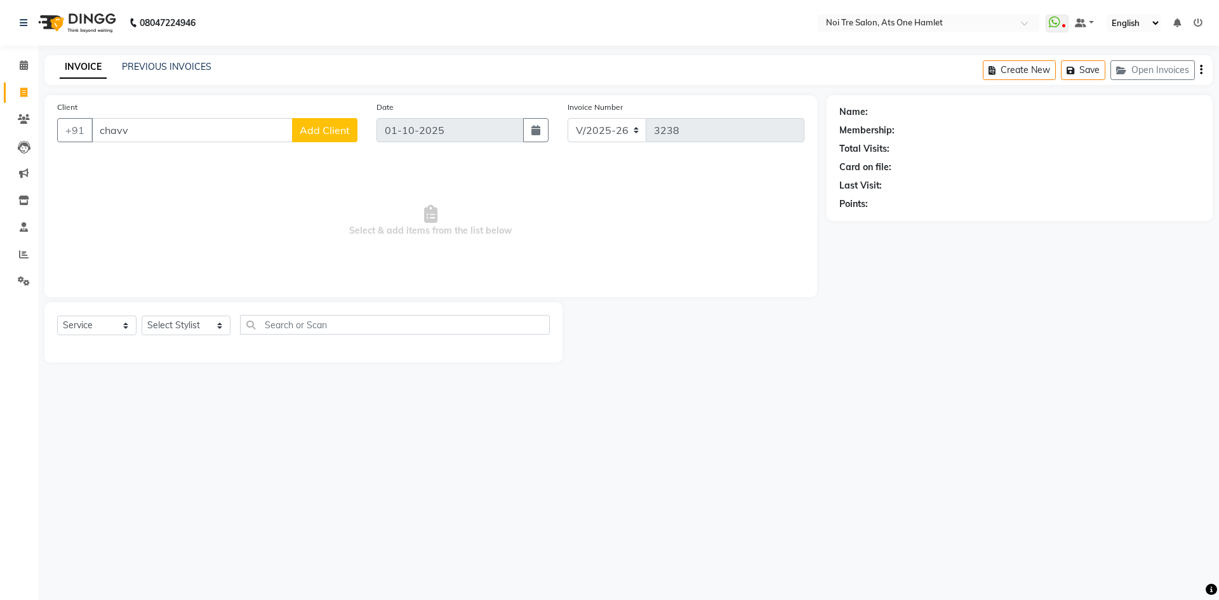
click at [161, 137] on input "chavv" at bounding box center [191, 130] width 201 height 24
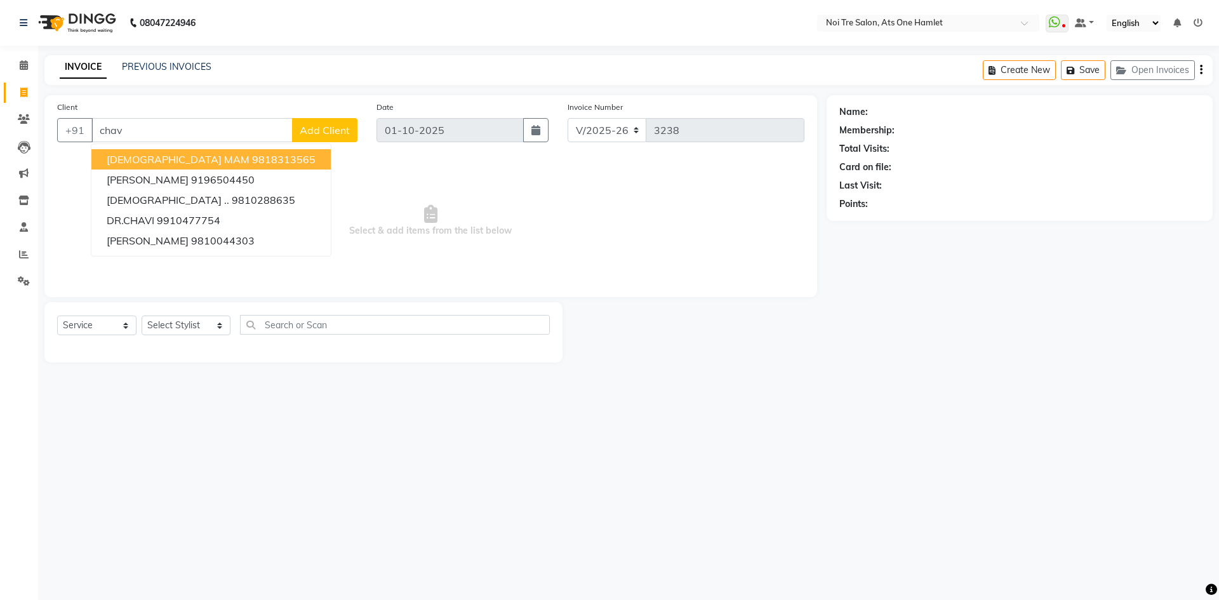
click at [161, 157] on span "CHAVI MAM" at bounding box center [178, 159] width 143 height 13
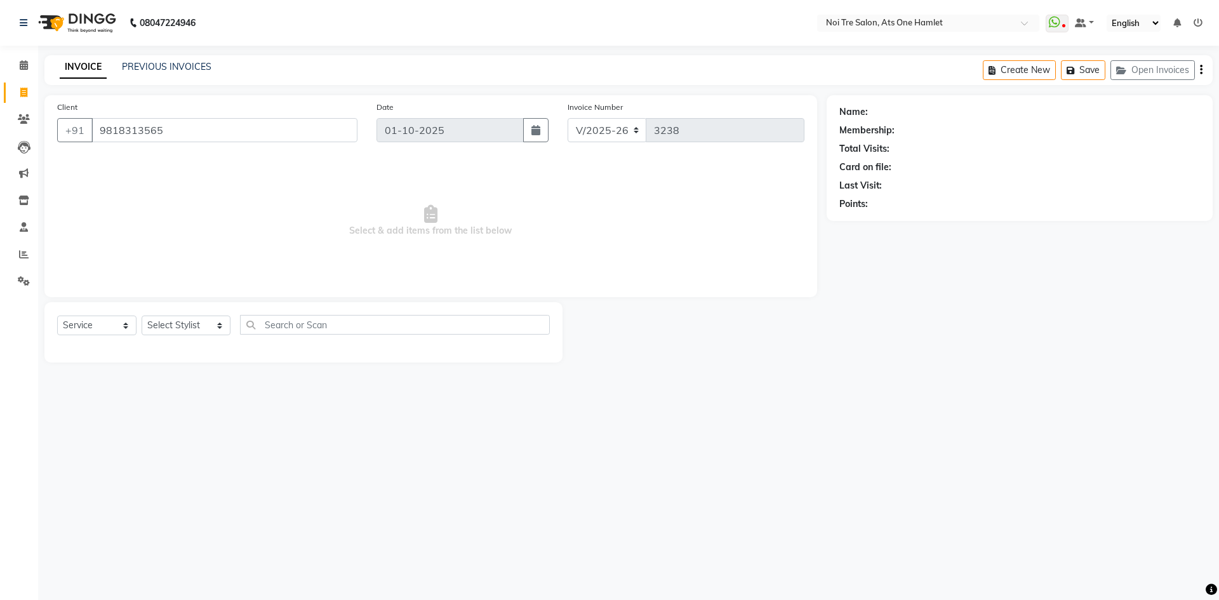
type input "9818313565"
click at [188, 331] on select "Select Stylist aamir Abhishekh AJEET Ali Anuradha ARSH atique ATUL 104 AZAD Bha…" at bounding box center [186, 325] width 89 height 20
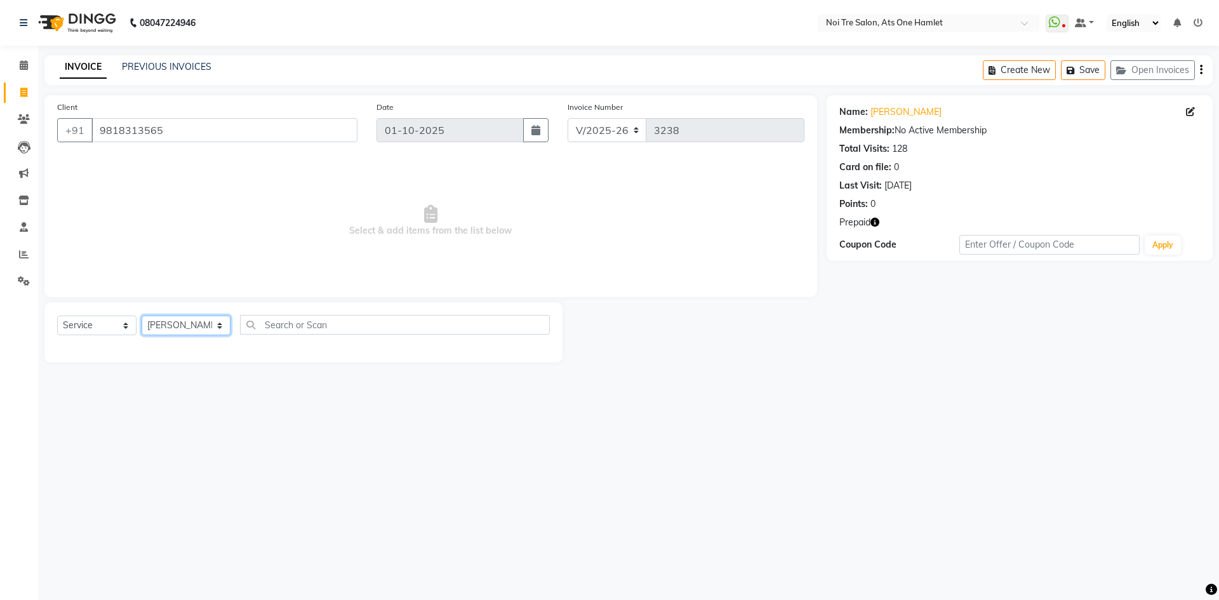
click at [142, 315] on select "Select Stylist aamir Abhishekh AJEET Ali Anuradha ARSH atique ATUL 104 AZAD Bha…" at bounding box center [186, 325] width 89 height 20
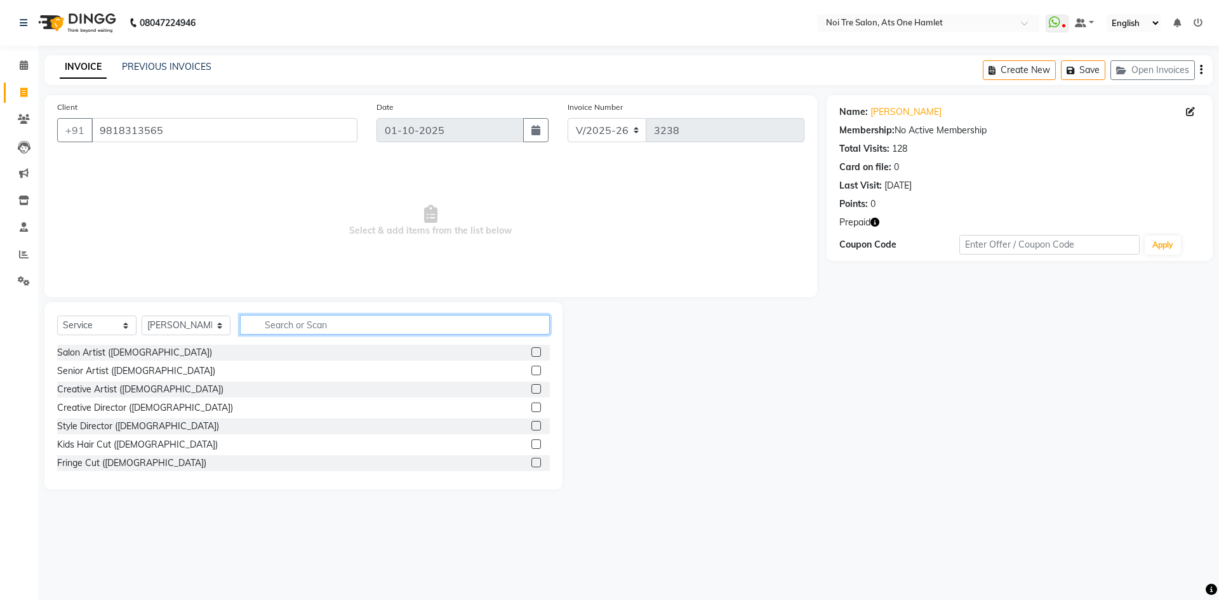
click at [286, 330] on input "text" at bounding box center [395, 325] width 310 height 20
click at [177, 320] on select "Select Stylist aamir Abhishekh AJEET Ali Anuradha ARSH atique ATUL 104 AZAD Bha…" at bounding box center [186, 325] width 89 height 20
click at [271, 326] on input "text" at bounding box center [395, 325] width 310 height 20
click at [204, 323] on select "Select Stylist aamir Abhishekh AJEET Ali Anuradha ARSH atique ATUL 104 AZAD Bha…" at bounding box center [186, 325] width 89 height 20
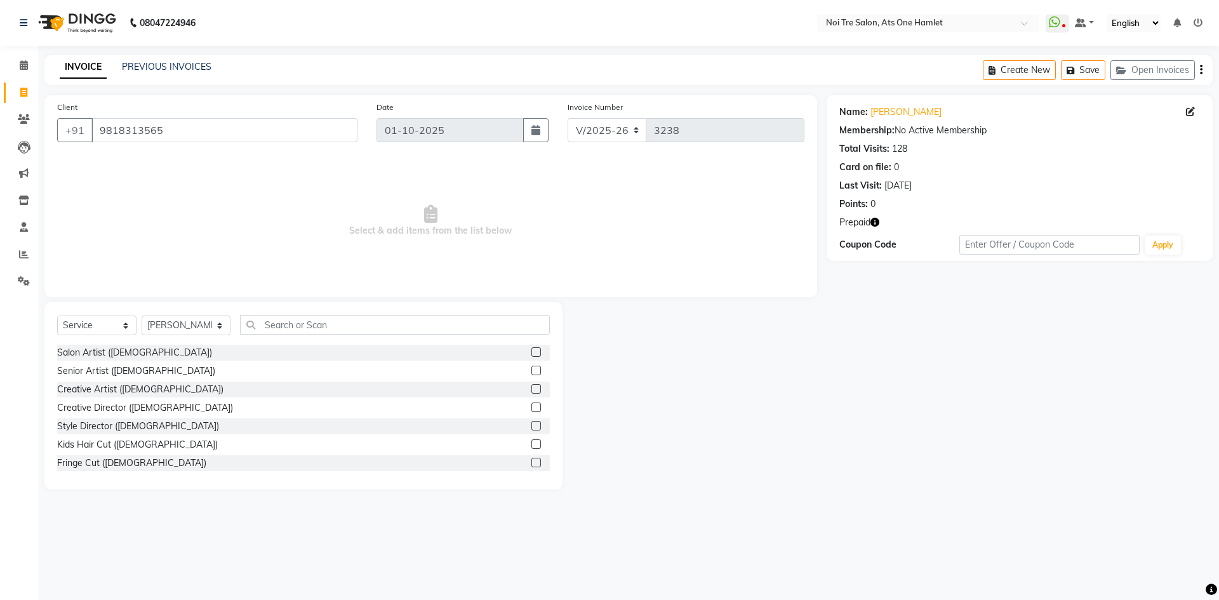
click at [279, 335] on div "Select Service Product Membership Package Voucher Prepaid Gift Card Select Styl…" at bounding box center [303, 330] width 493 height 30
click at [214, 317] on select "Select Stylist aamir Abhishekh AJEET Ali Anuradha ARSH atique ATUL 104 AZAD Bha…" at bounding box center [186, 325] width 89 height 20
select select "32442"
click at [276, 324] on input "text" at bounding box center [395, 325] width 310 height 20
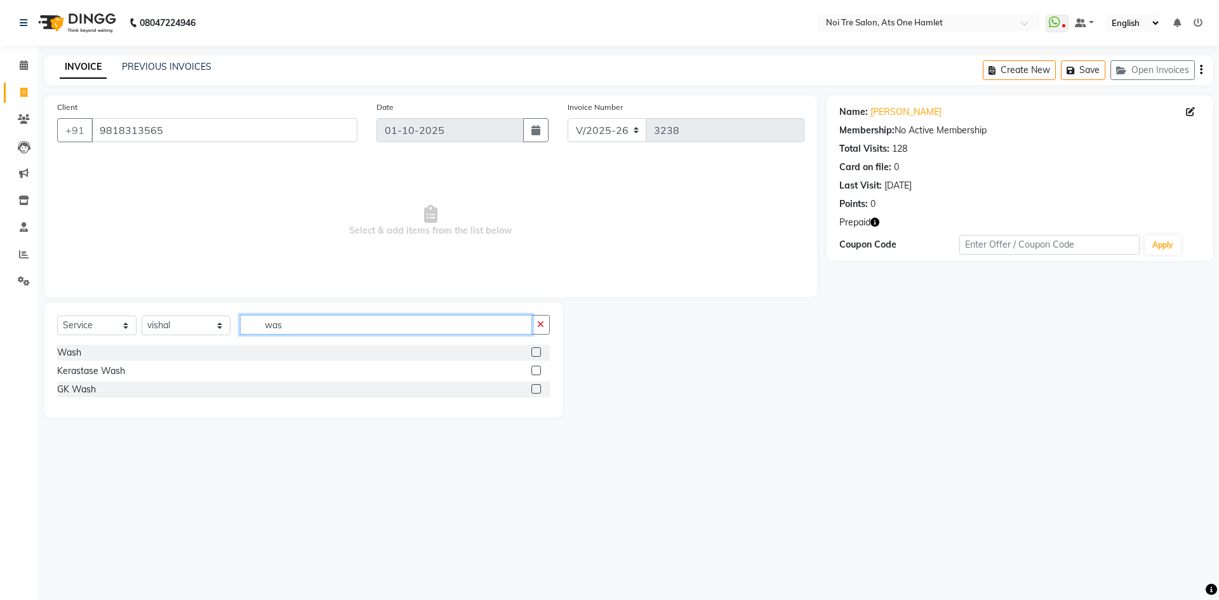
drag, startPoint x: 299, startPoint y: 318, endPoint x: 188, endPoint y: 324, distance: 110.6
click at [188, 324] on div "Select Service Product Membership Package Voucher Prepaid Gift Card Select Styl…" at bounding box center [303, 330] width 493 height 30
type input "foo"
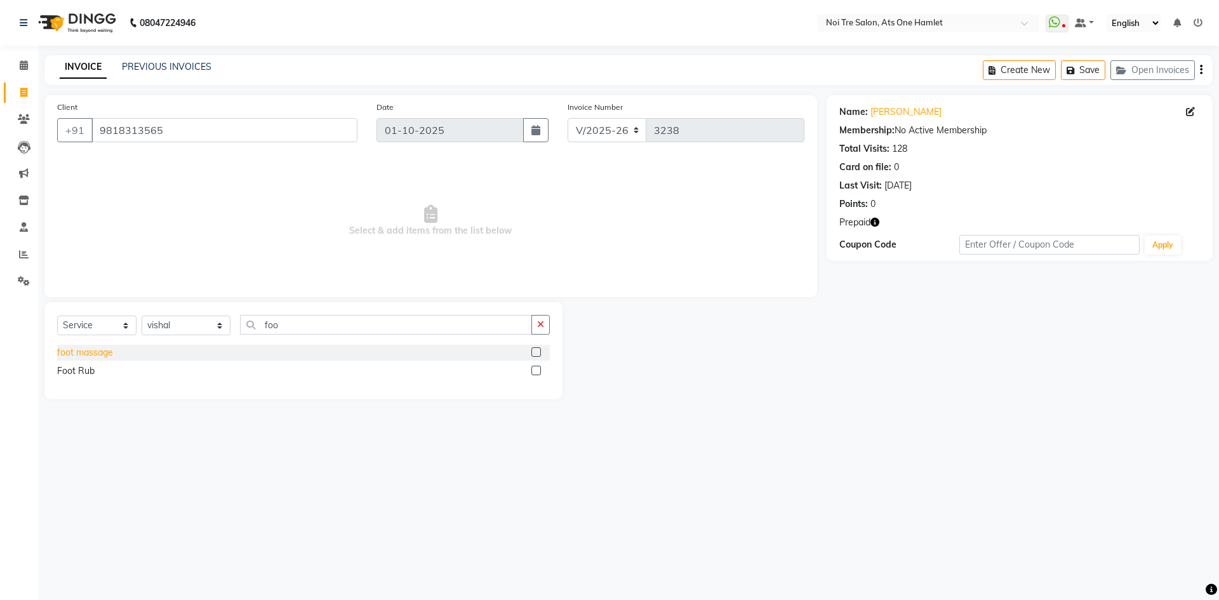
click at [68, 355] on div "foot massage" at bounding box center [85, 352] width 56 height 13
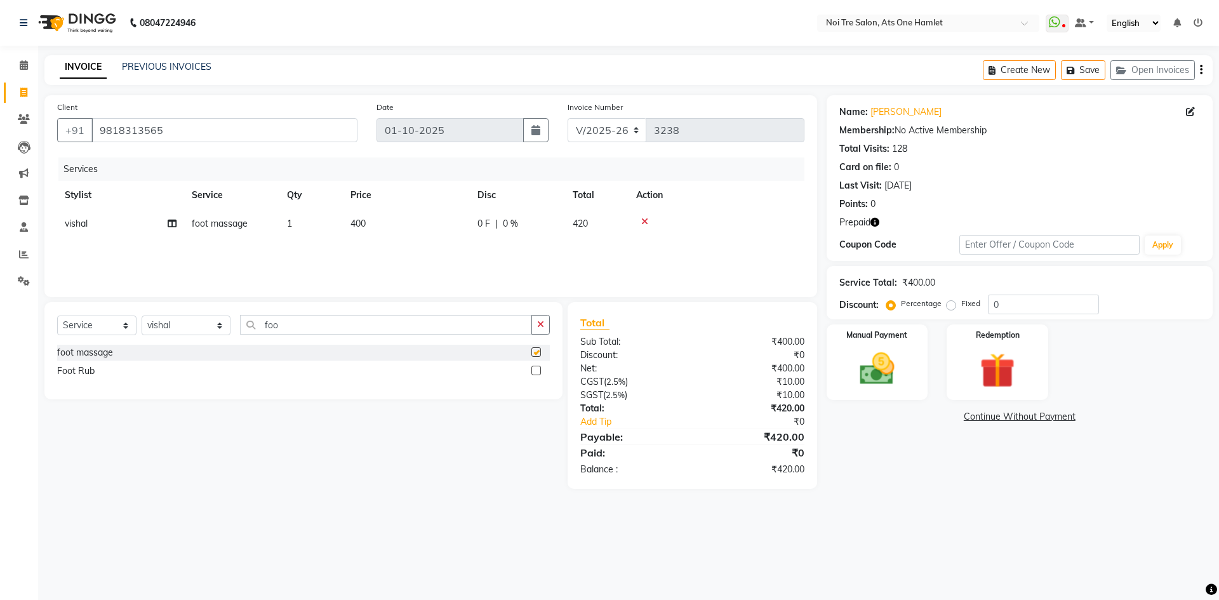
checkbox input "false"
click at [362, 235] on td "400" at bounding box center [406, 223] width 127 height 29
select select "32442"
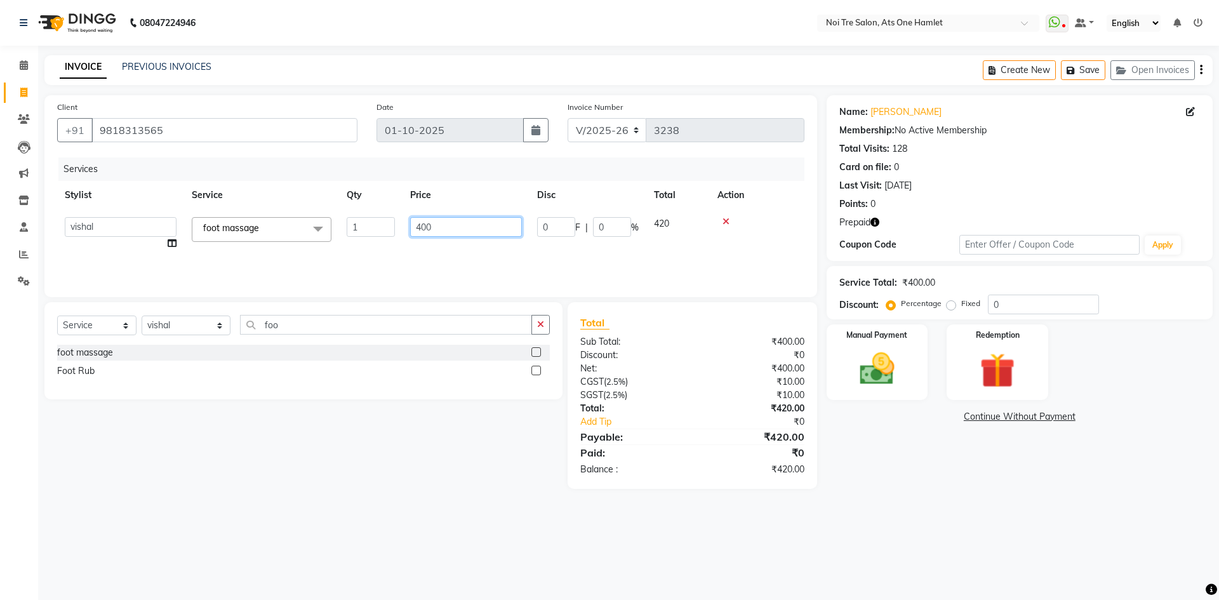
drag, startPoint x: 424, startPoint y: 228, endPoint x: 393, endPoint y: 232, distance: 30.8
click at [393, 232] on tr "aamir Abhishekh AJEET Ali Anuradha ARSH atique ATUL 104 AZAD Bhawana chahat Cha…" at bounding box center [430, 233] width 747 height 48
type input "350"
click at [400, 261] on div "Services Stylist Service Qty Price Disc Total Action aamir Abhishekh AJEET Ali …" at bounding box center [430, 220] width 747 height 127
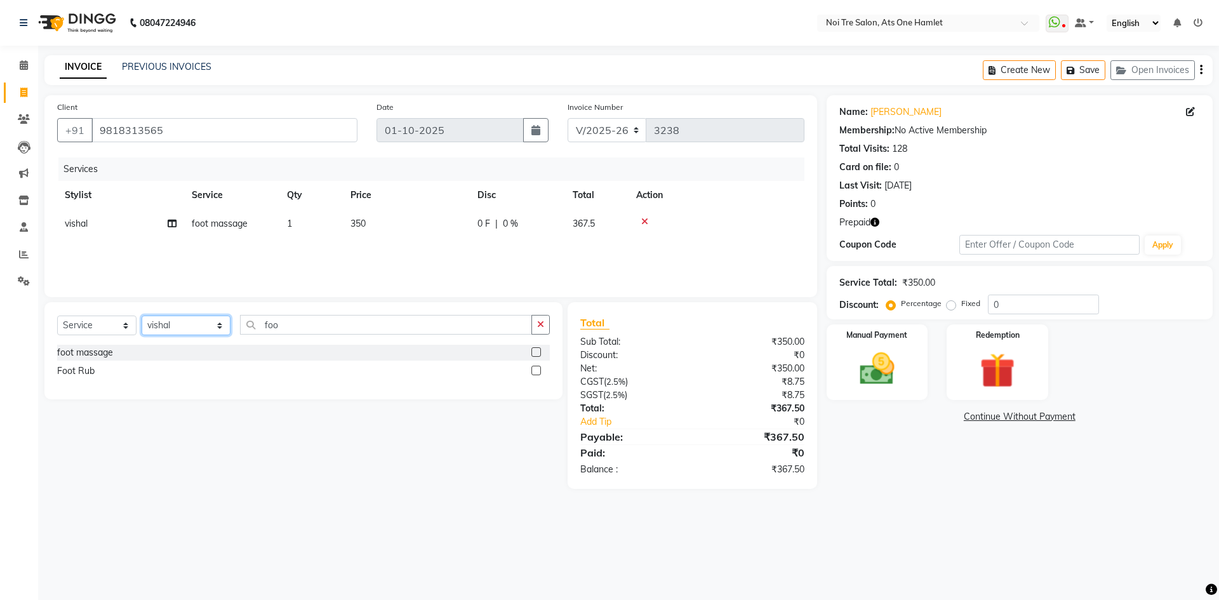
click at [187, 329] on select "Select Stylist aamir Abhishekh AJEET Ali Anuradha ARSH atique ATUL 104 AZAD Bha…" at bounding box center [186, 325] width 89 height 20
select select "40618"
click at [289, 322] on input "foo" at bounding box center [386, 325] width 292 height 20
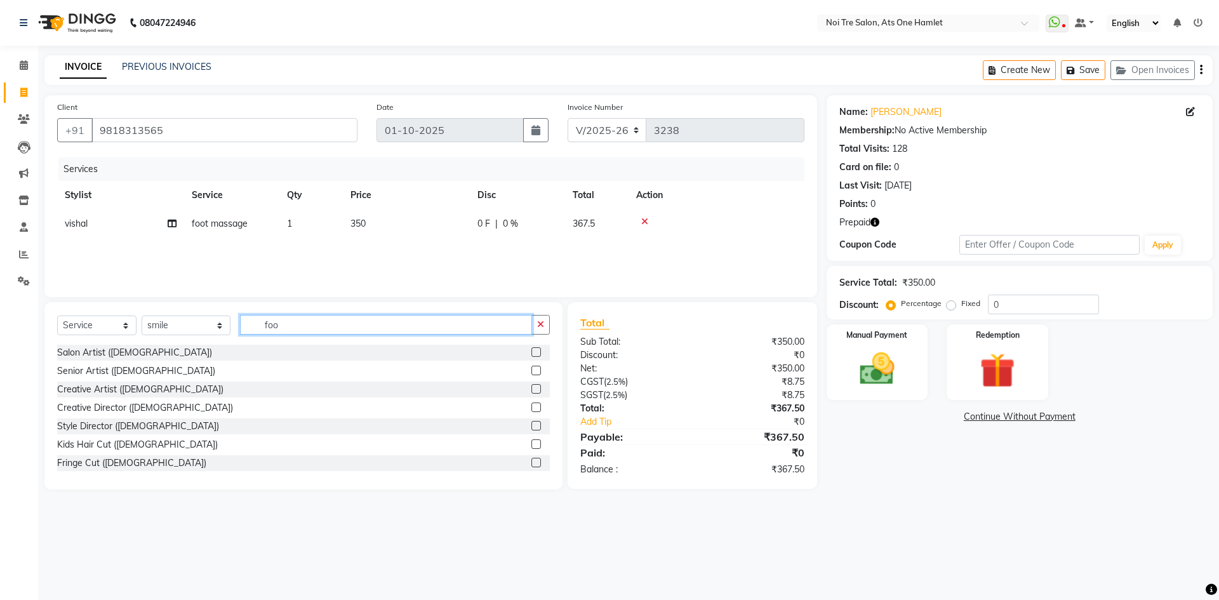
click at [289, 322] on input "foo" at bounding box center [386, 325] width 292 height 20
drag, startPoint x: 289, startPoint y: 322, endPoint x: 248, endPoint y: 322, distance: 41.9
click at [248, 322] on input "f" at bounding box center [386, 325] width 292 height 20
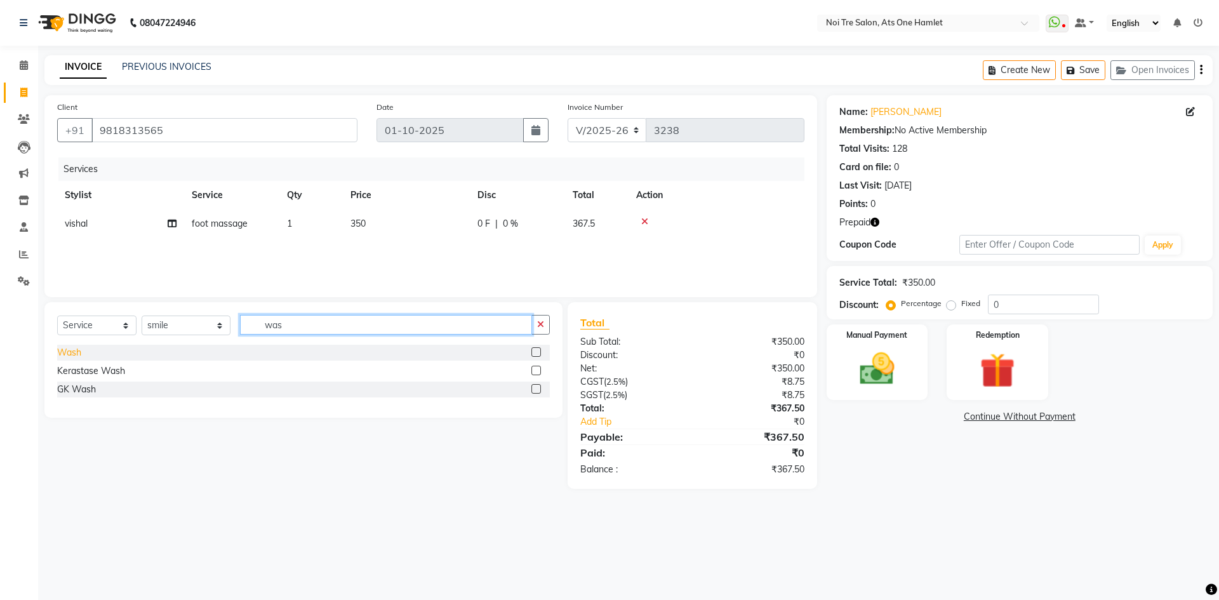
type input "was"
click at [60, 355] on div "Wash" at bounding box center [69, 352] width 24 height 13
checkbox input "false"
click at [355, 250] on span "350" at bounding box center [357, 251] width 15 height 11
select select "40618"
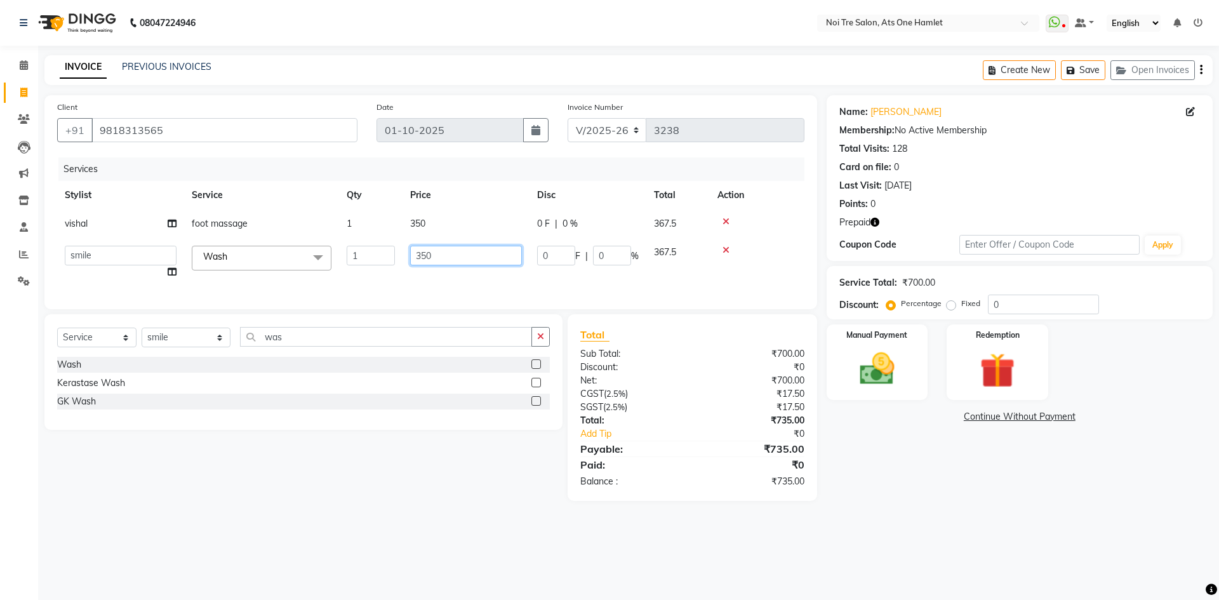
drag, startPoint x: 424, startPoint y: 247, endPoint x: 387, endPoint y: 252, distance: 37.8
click at [387, 252] on tr "aamir Abhishekh AJEET Ali Anuradha ARSH atique ATUL 104 AZAD Bhawana chahat Cha…" at bounding box center [430, 262] width 747 height 48
type input "150"
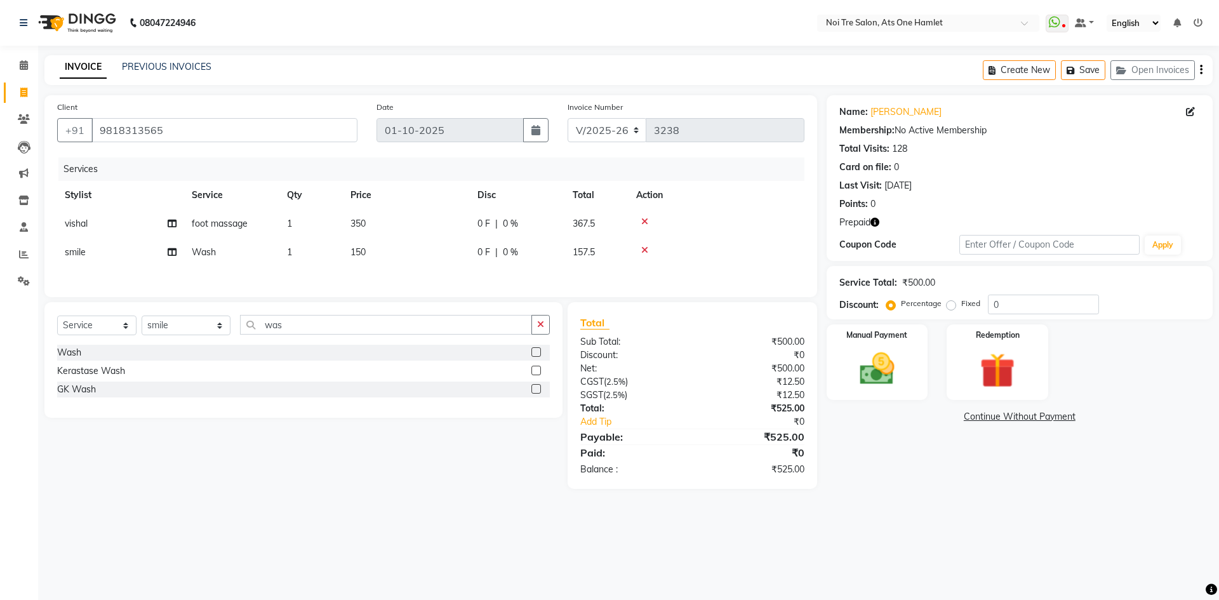
click at [462, 328] on div "Select Service Product Membership Package Voucher Prepaid Gift Card Select Styl…" at bounding box center [303, 360] width 518 height 116
click at [982, 349] on img at bounding box center [996, 370] width 59 height 45
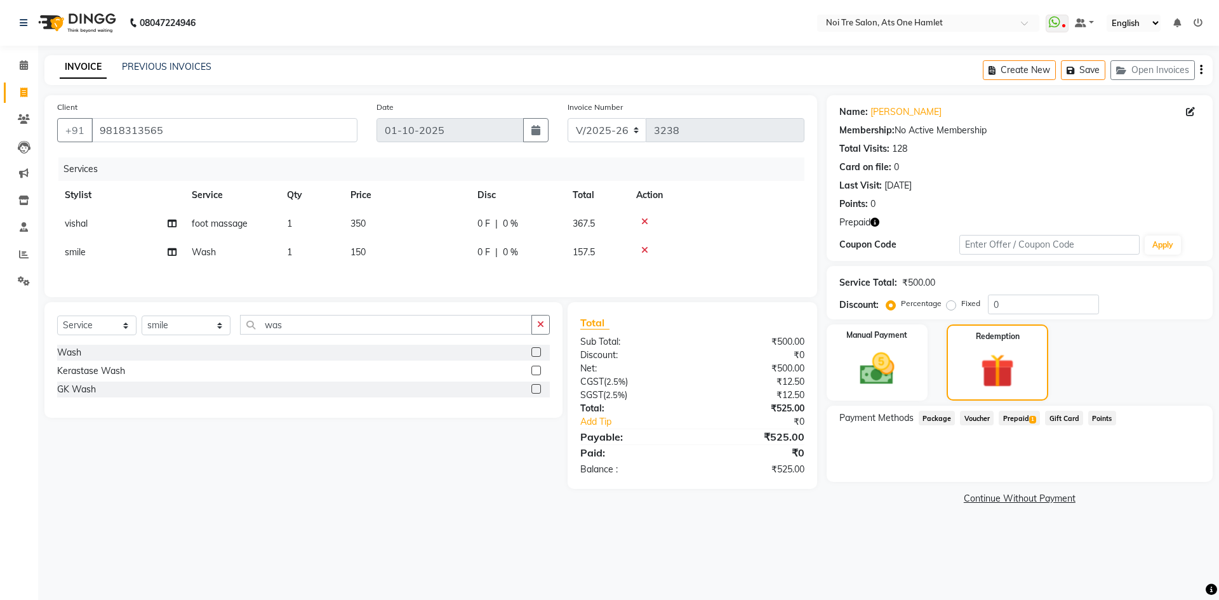
click at [1028, 418] on span "Prepaid 1" at bounding box center [1018, 418] width 41 height 15
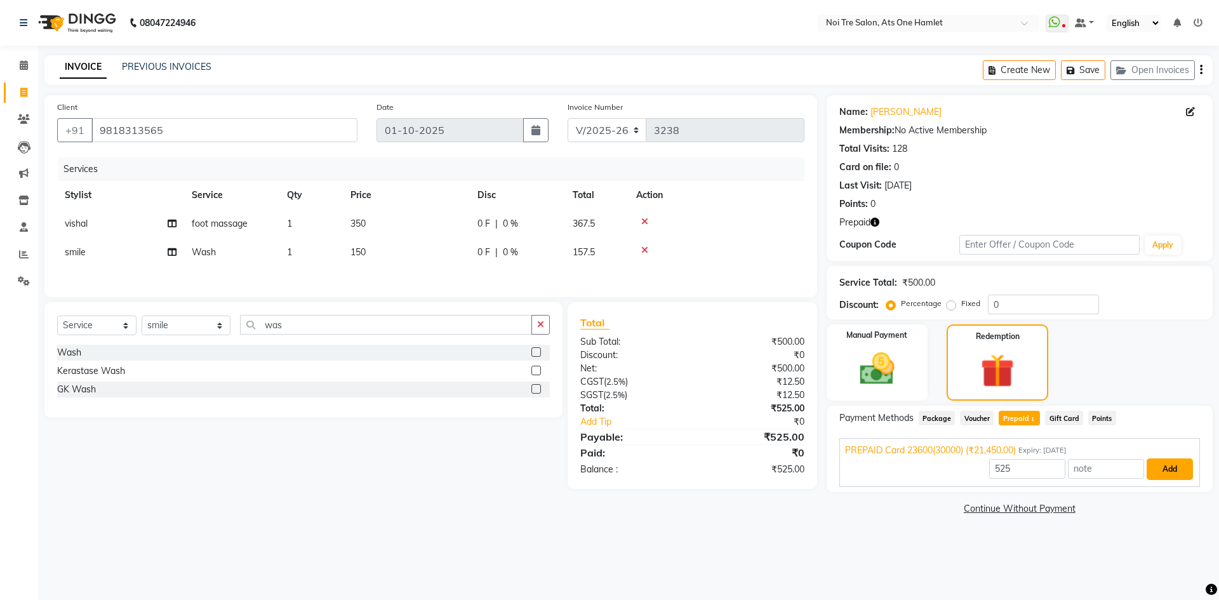
click at [1172, 461] on button "Add" at bounding box center [1169, 469] width 46 height 22
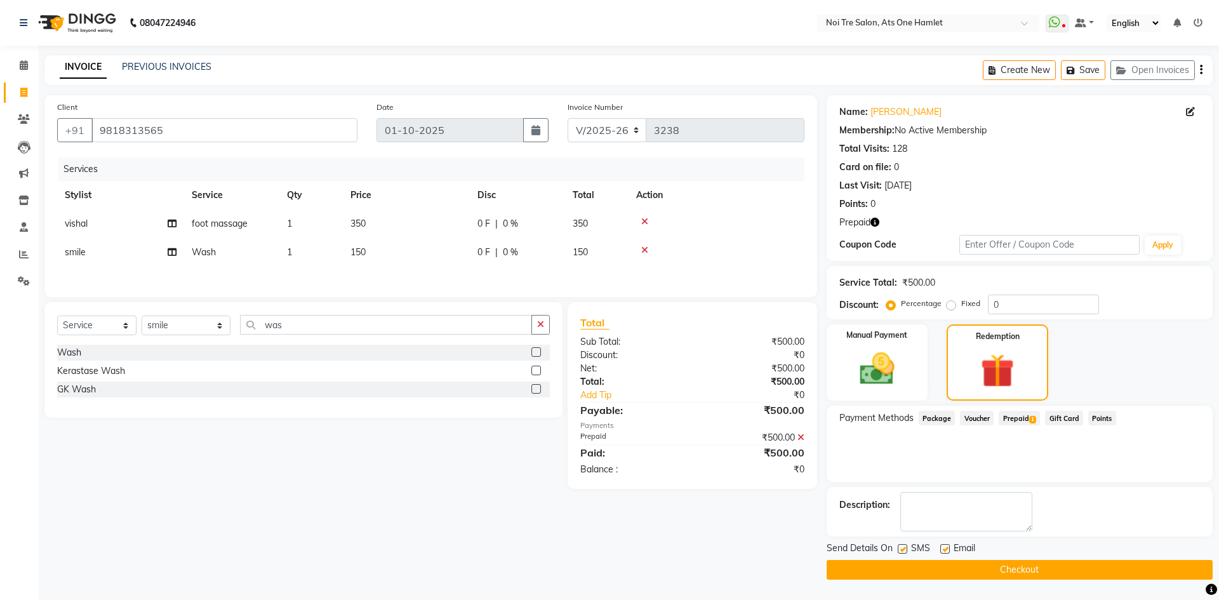
click at [1010, 562] on button "Checkout" at bounding box center [1019, 570] width 386 height 20
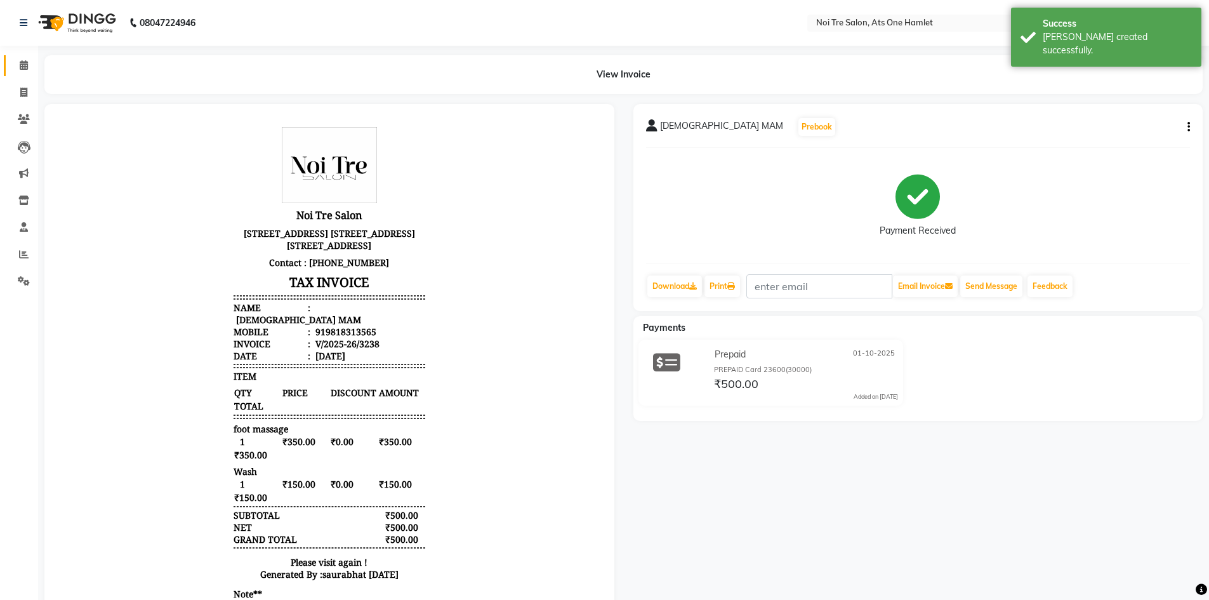
click at [12, 60] on link "Calendar" at bounding box center [19, 65] width 30 height 21
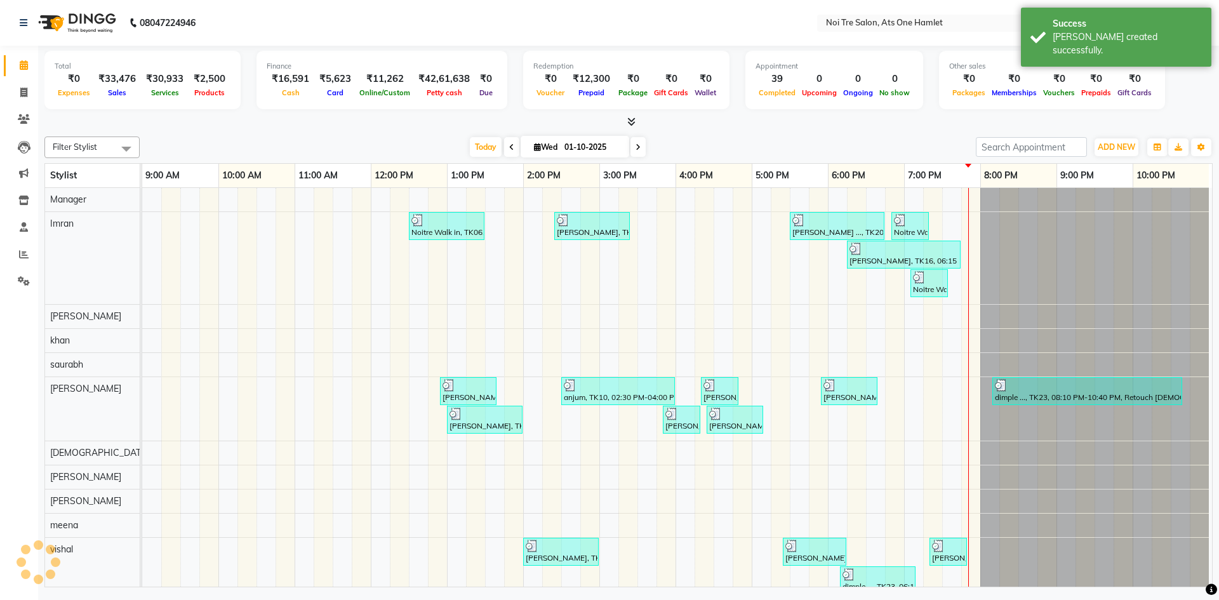
scroll to position [17, 0]
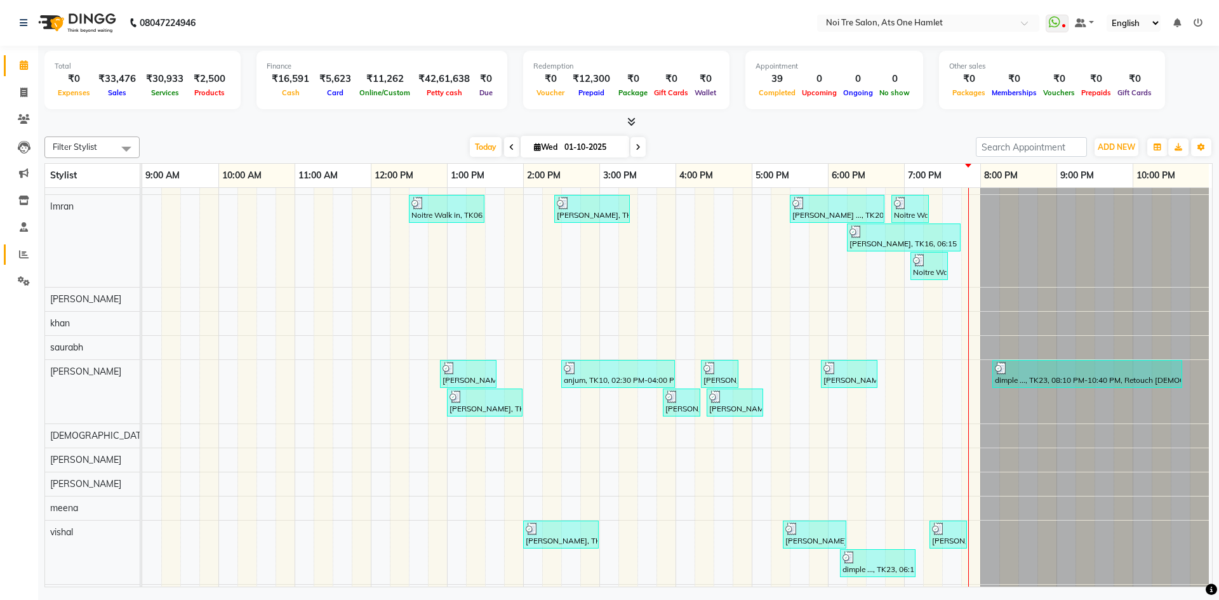
click at [11, 249] on link "Reports" at bounding box center [19, 254] width 30 height 21
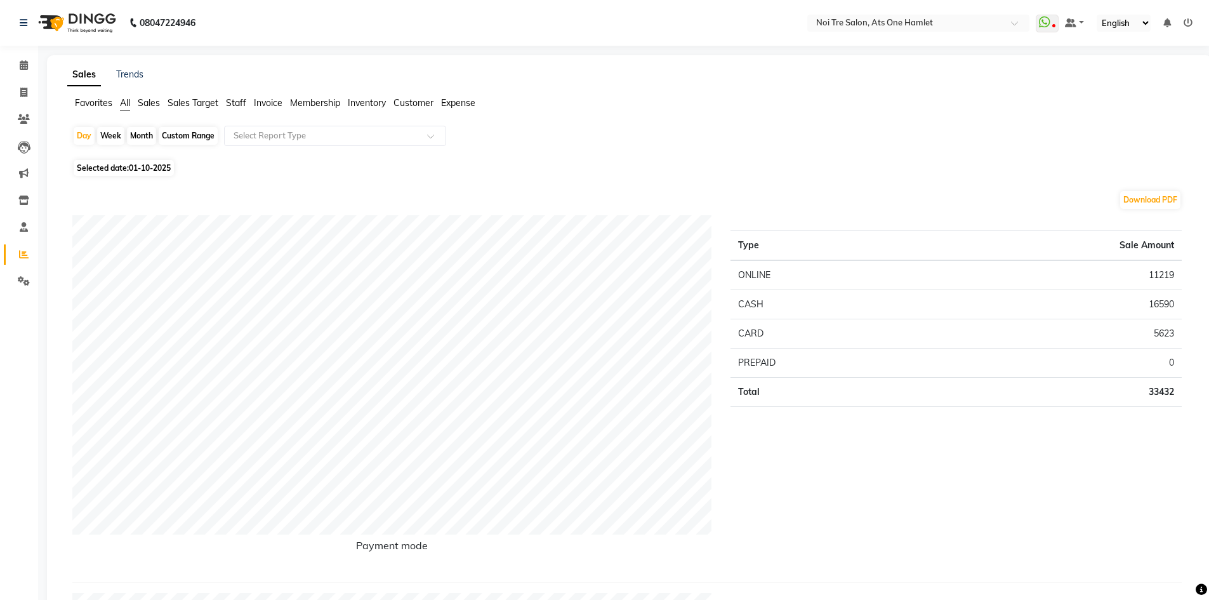
click at [236, 103] on span "Staff" at bounding box center [236, 102] width 20 height 11
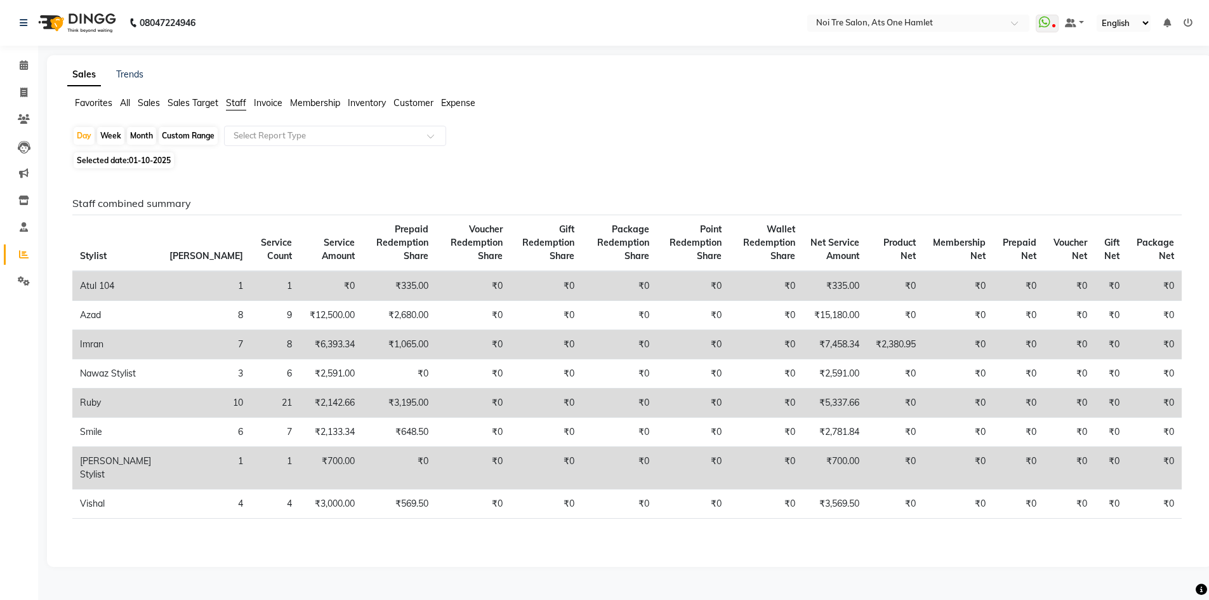
click at [313, 140] on input "text" at bounding box center [322, 135] width 183 height 13
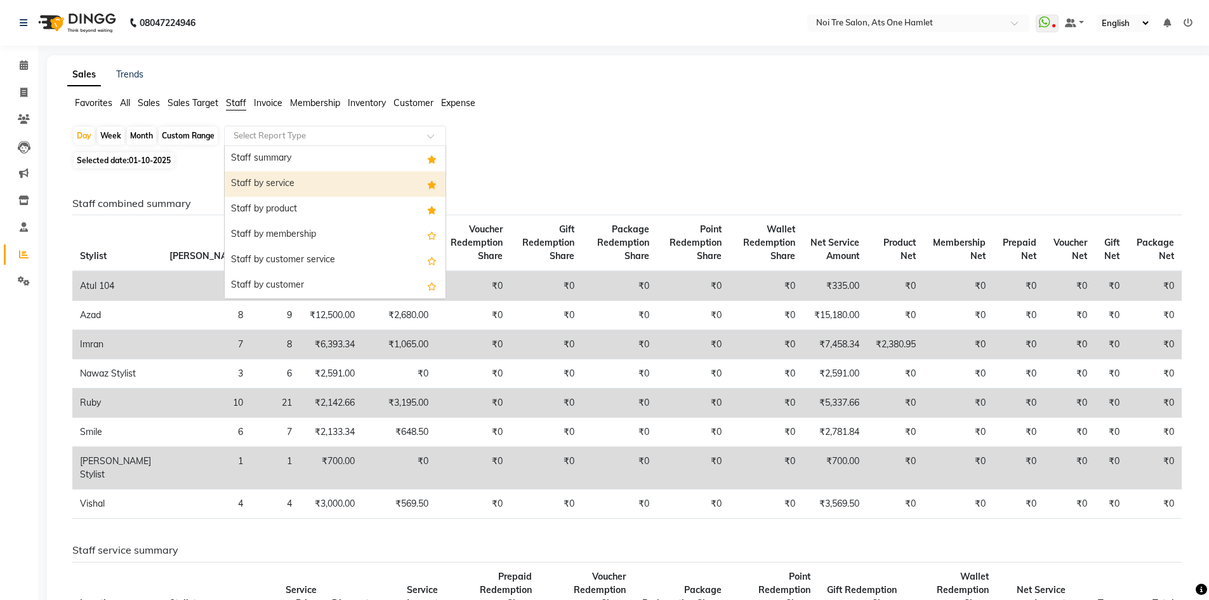
click at [319, 176] on div "Staff by service" at bounding box center [335, 183] width 221 height 25
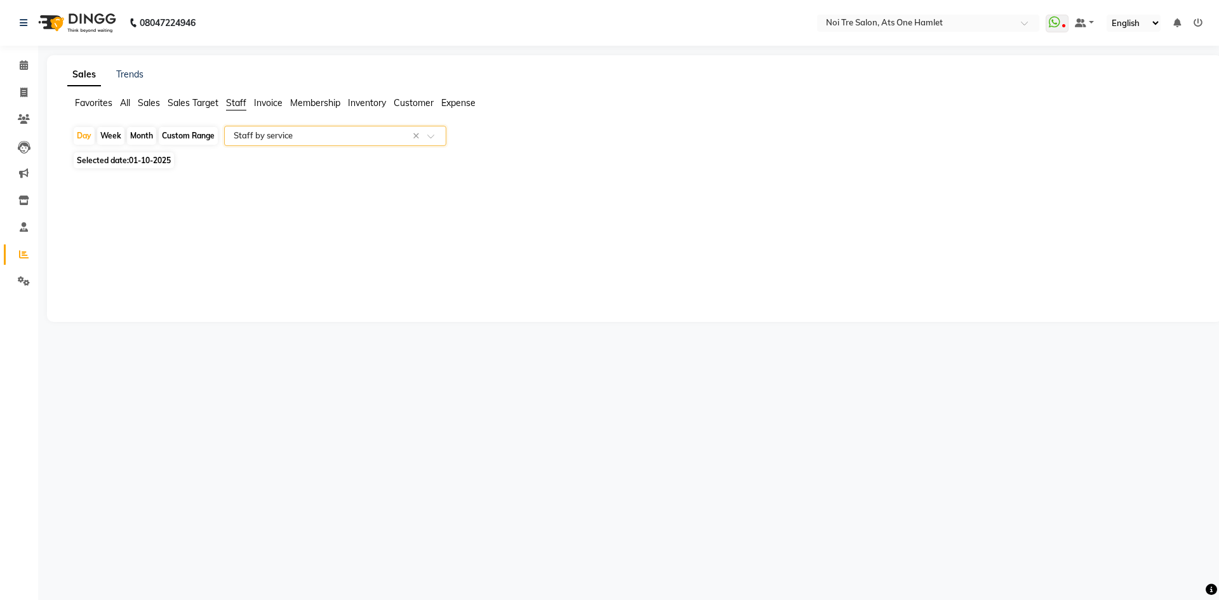
select select "full_report"
select select "csv"
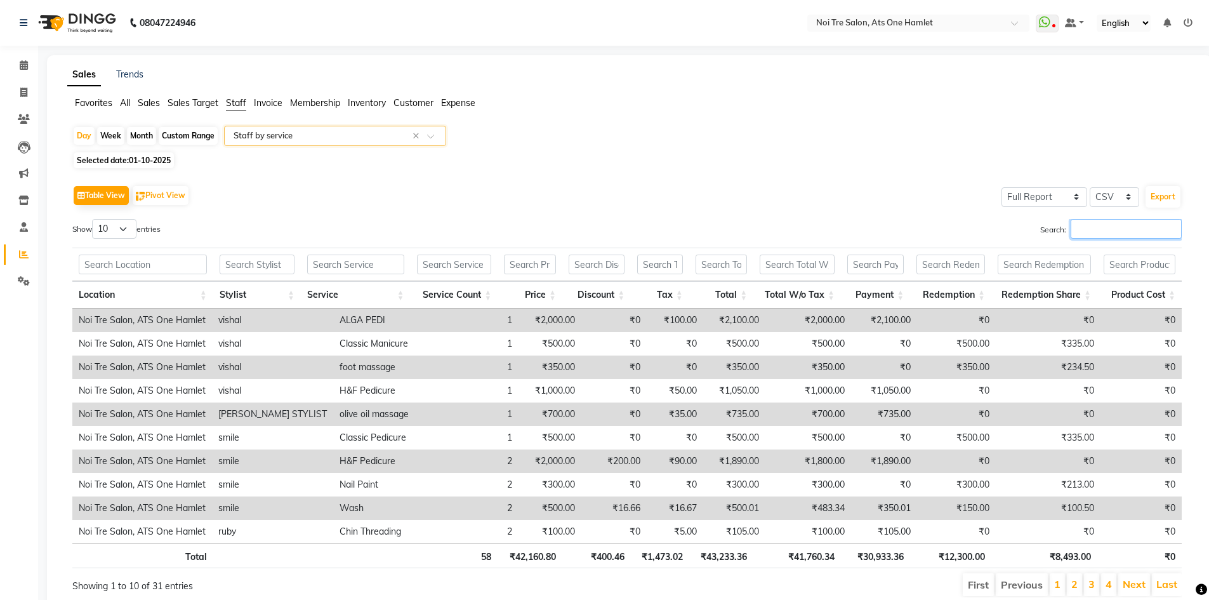
click at [1123, 230] on input "Search:" at bounding box center [1126, 229] width 111 height 20
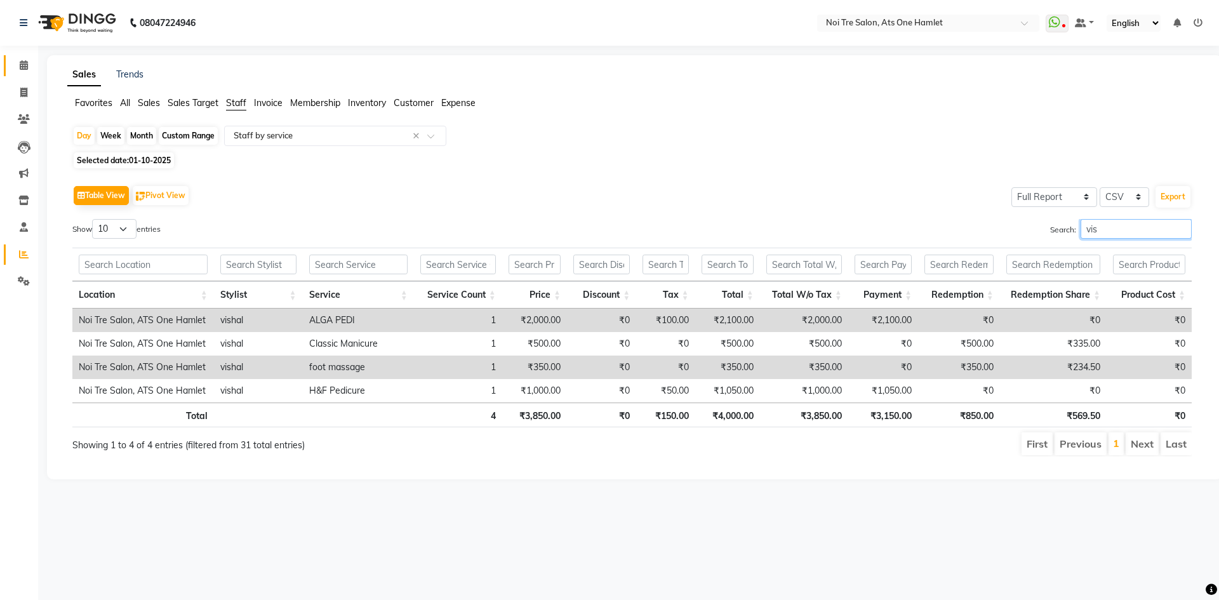
type input "vis"
click at [11, 60] on link "Calendar" at bounding box center [19, 65] width 30 height 21
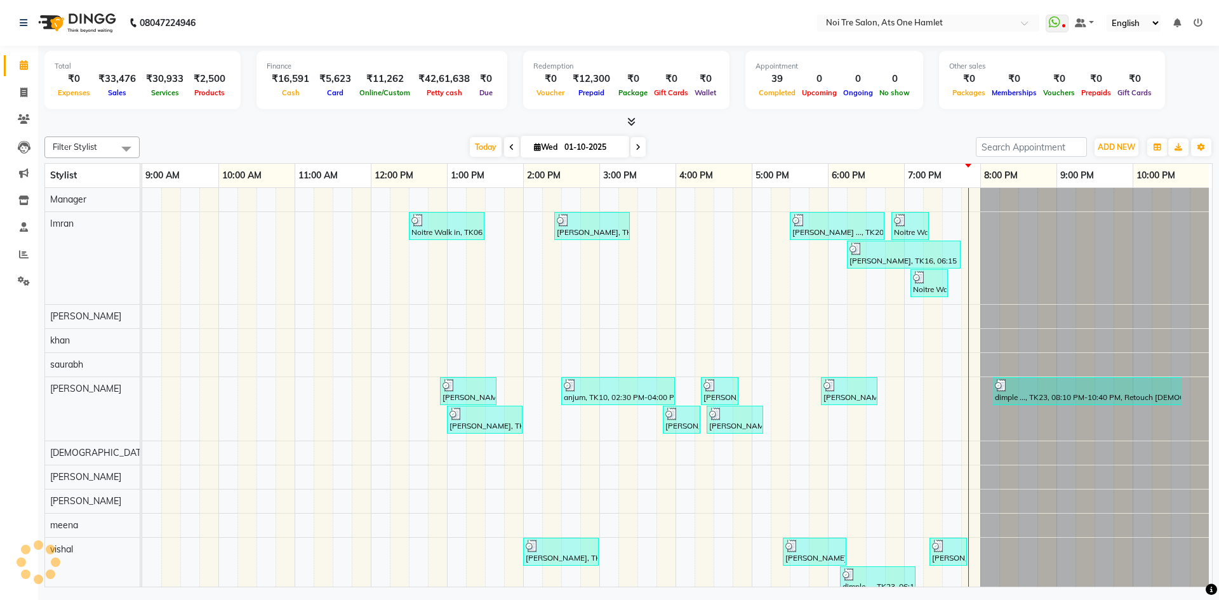
scroll to position [17, 6]
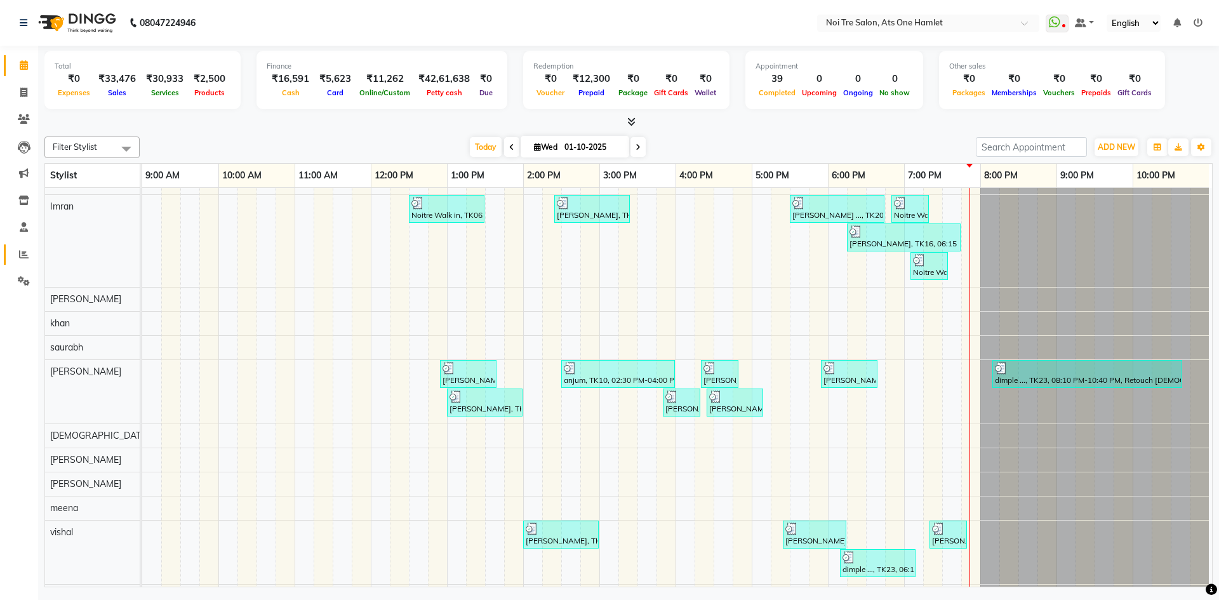
click at [23, 260] on span at bounding box center [24, 255] width 22 height 15
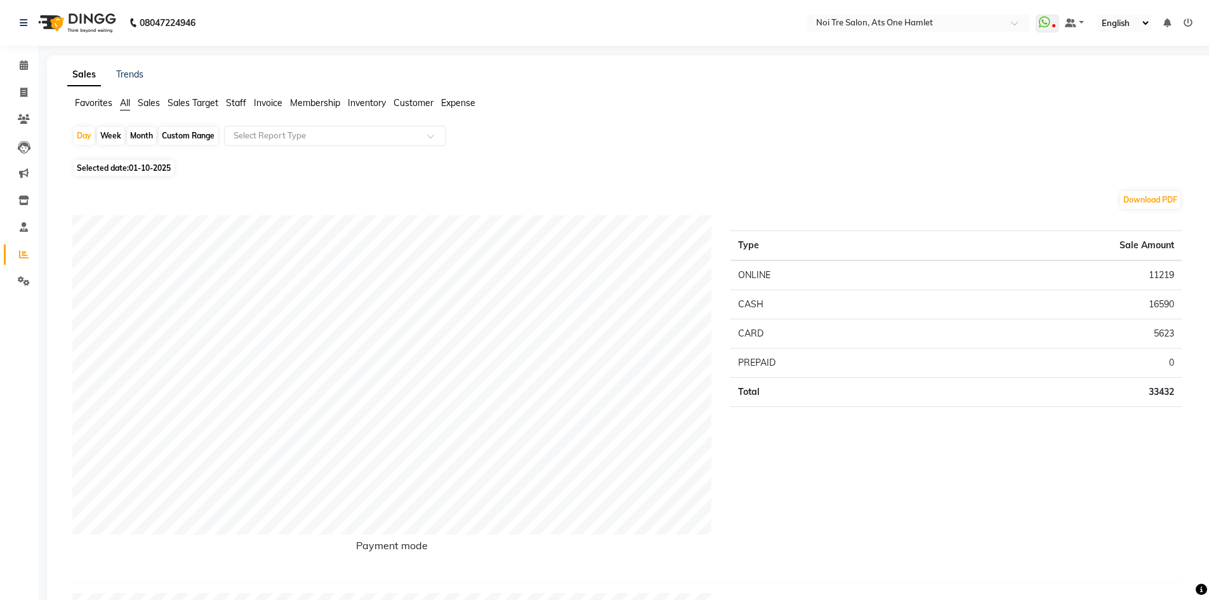
click at [230, 102] on span "Staff" at bounding box center [236, 102] width 20 height 11
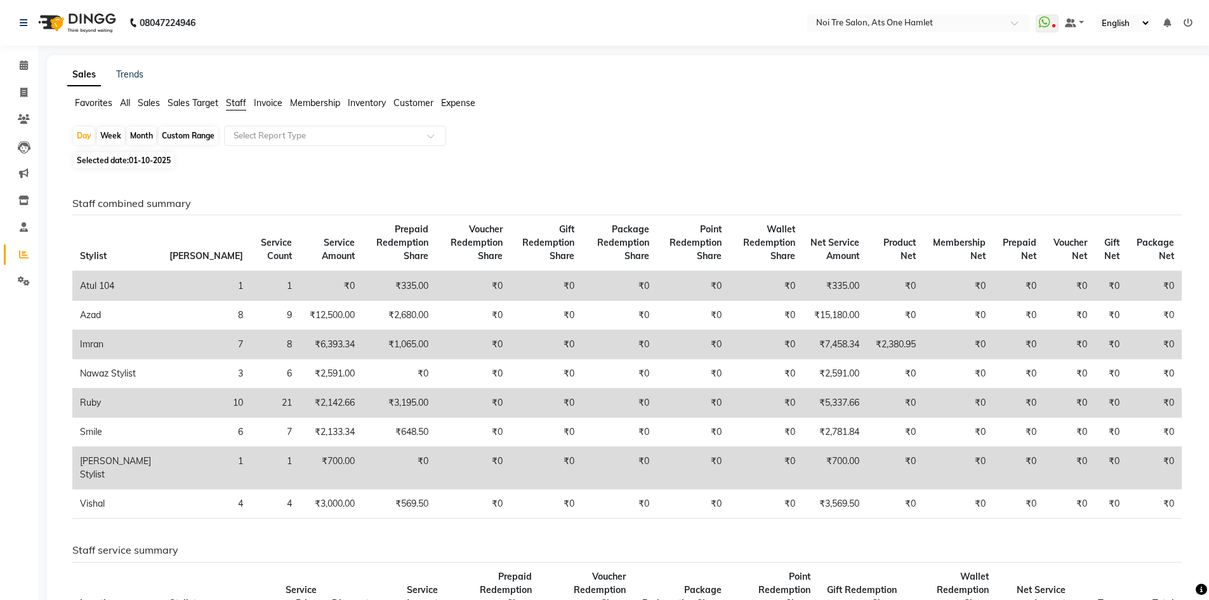
click at [310, 147] on div "Day Week Month Custom Range Select Report Type" at bounding box center [629, 137] width 1114 height 23
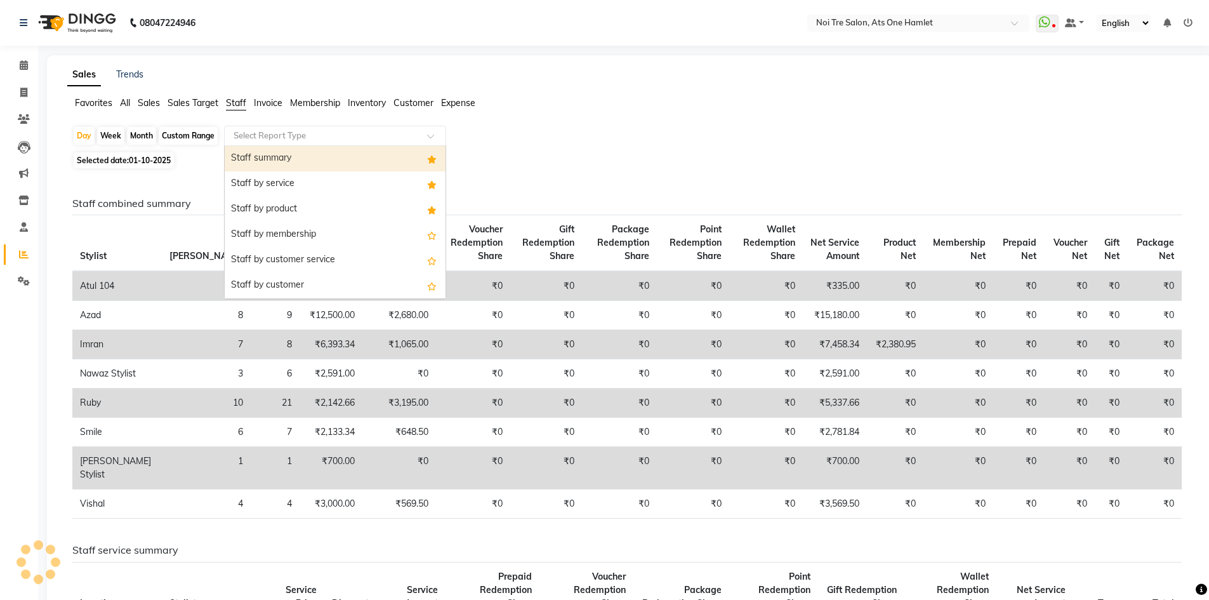
click at [320, 141] on input "text" at bounding box center [322, 135] width 183 height 13
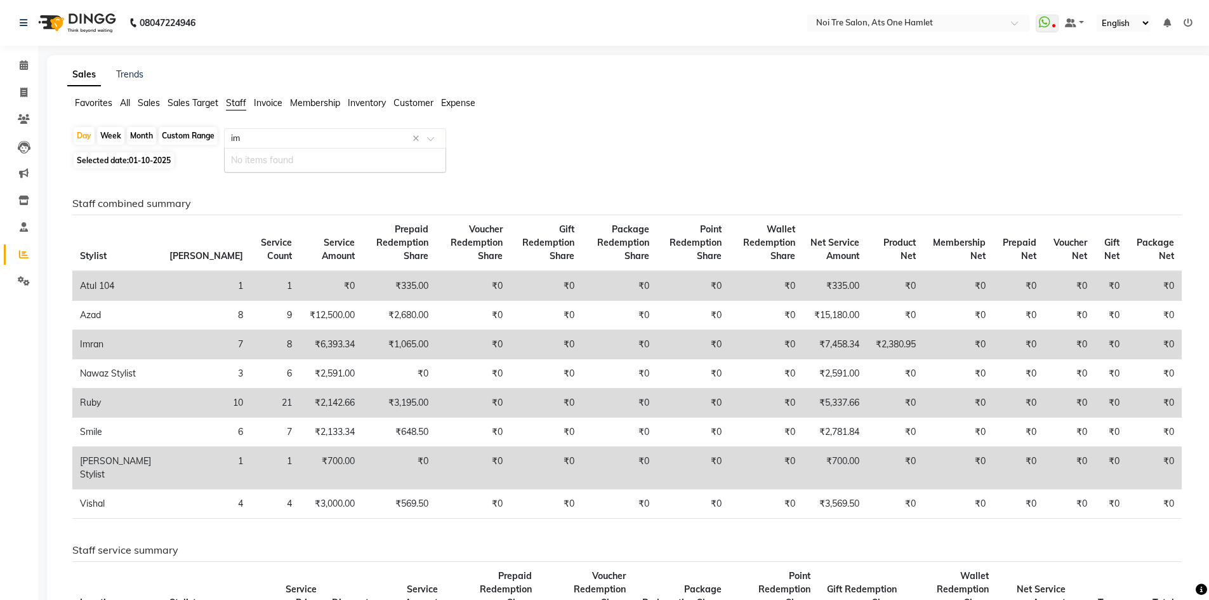
type input "imr"
click at [294, 134] on input "imr" at bounding box center [322, 138] width 183 height 13
drag, startPoint x: 291, startPoint y: 138, endPoint x: 215, endPoint y: 140, distance: 76.2
click at [215, 140] on div "Day Week Month Custom Range Select Report Type imr × No items found" at bounding box center [629, 137] width 1114 height 23
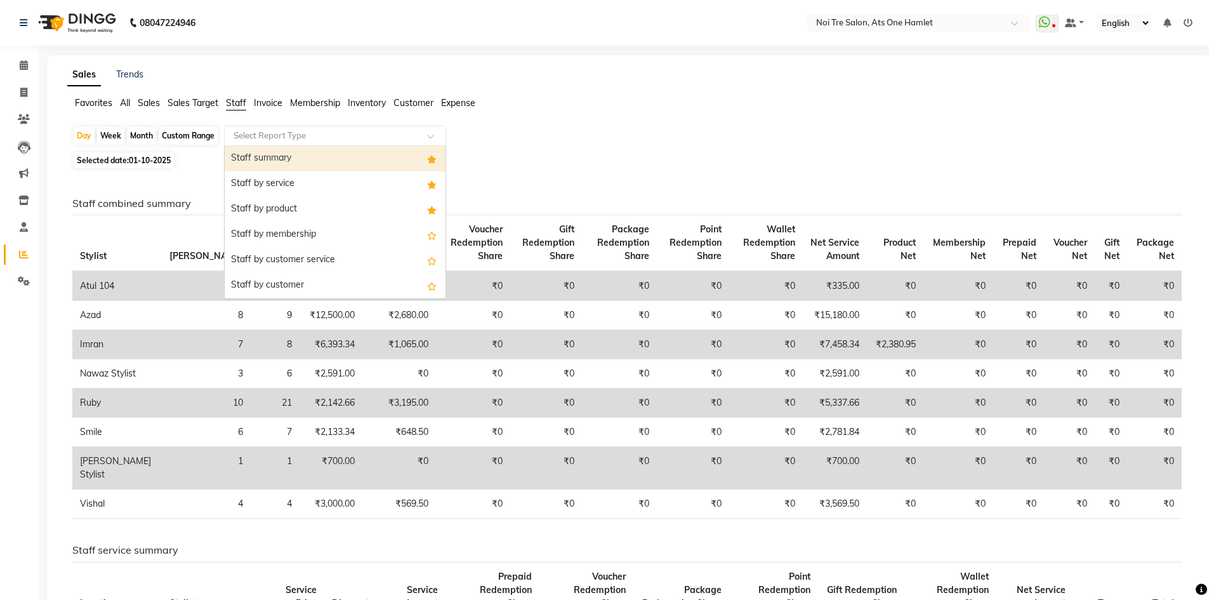
click at [340, 142] on div "Select Report Type" at bounding box center [335, 136] width 222 height 20
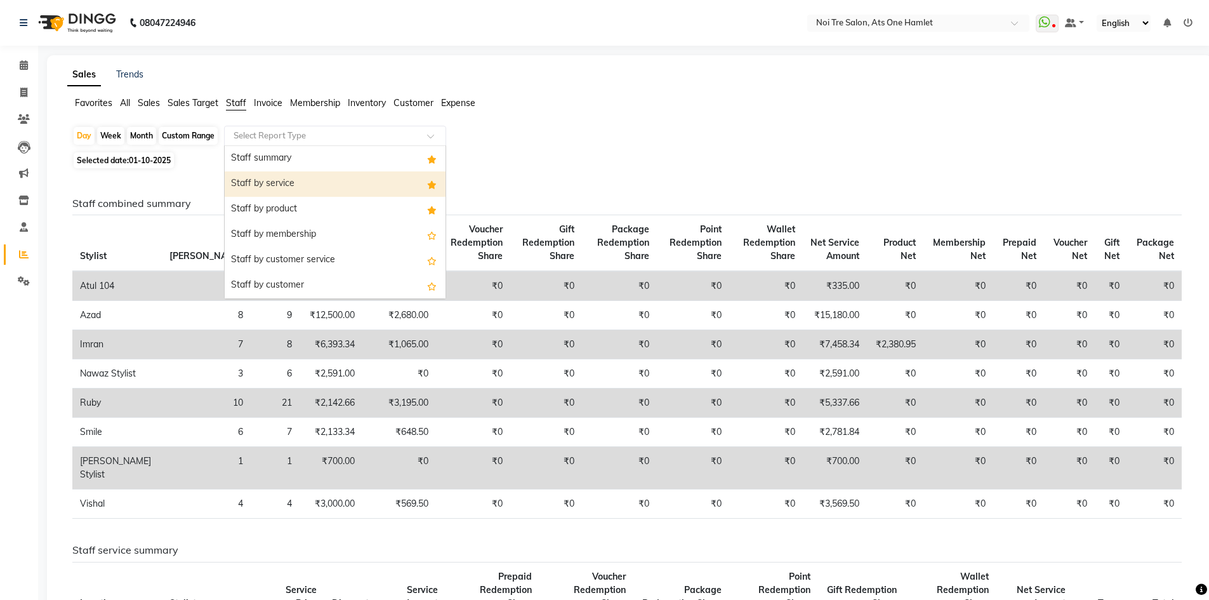
click at [312, 178] on div "Staff by service" at bounding box center [335, 183] width 221 height 25
select select "full_report"
select select "csv"
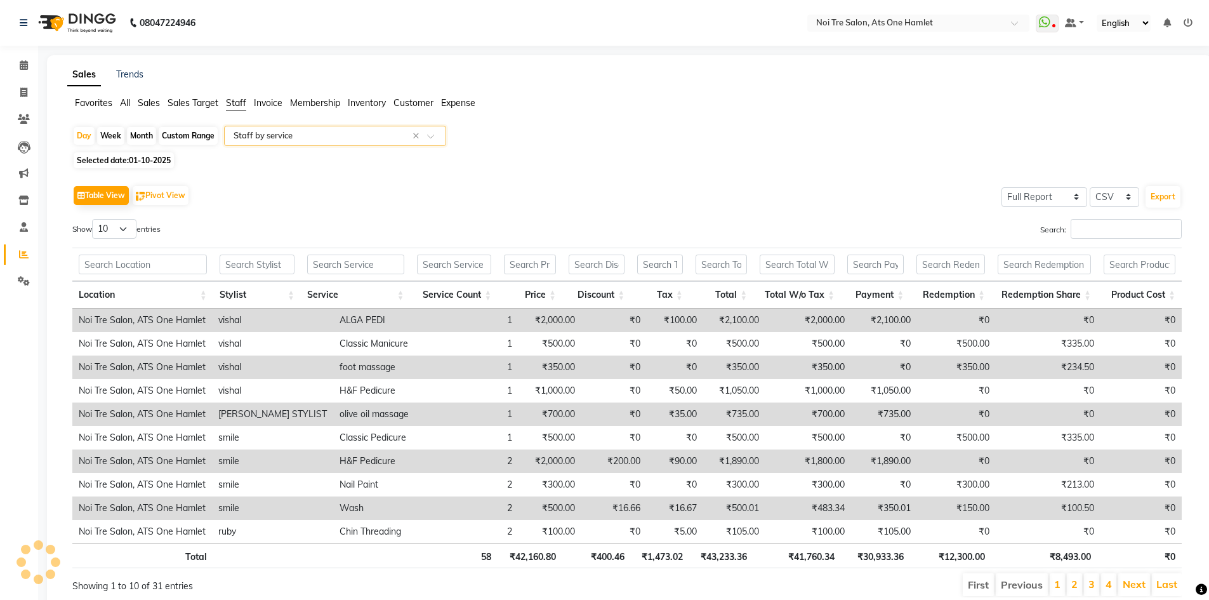
drag, startPoint x: 1053, startPoint y: 227, endPoint x: 1110, endPoint y: 230, distance: 57.2
click at [1056, 227] on label "Search:" at bounding box center [1111, 229] width 142 height 20
click at [1111, 230] on input "Search:" at bounding box center [1126, 229] width 111 height 20
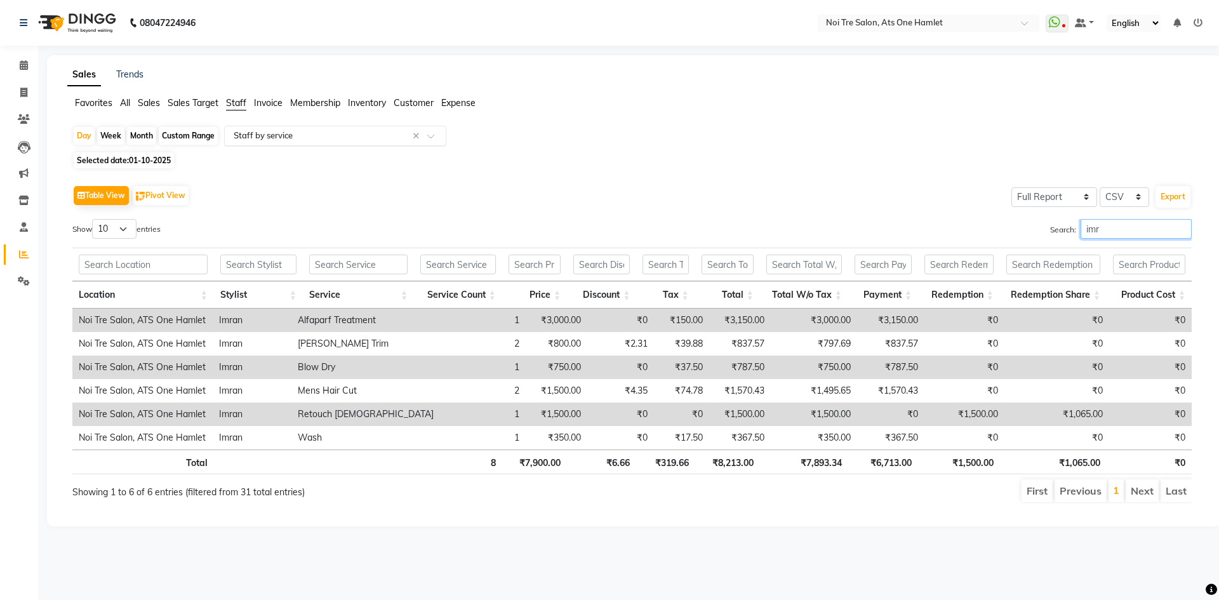
type input "imr"
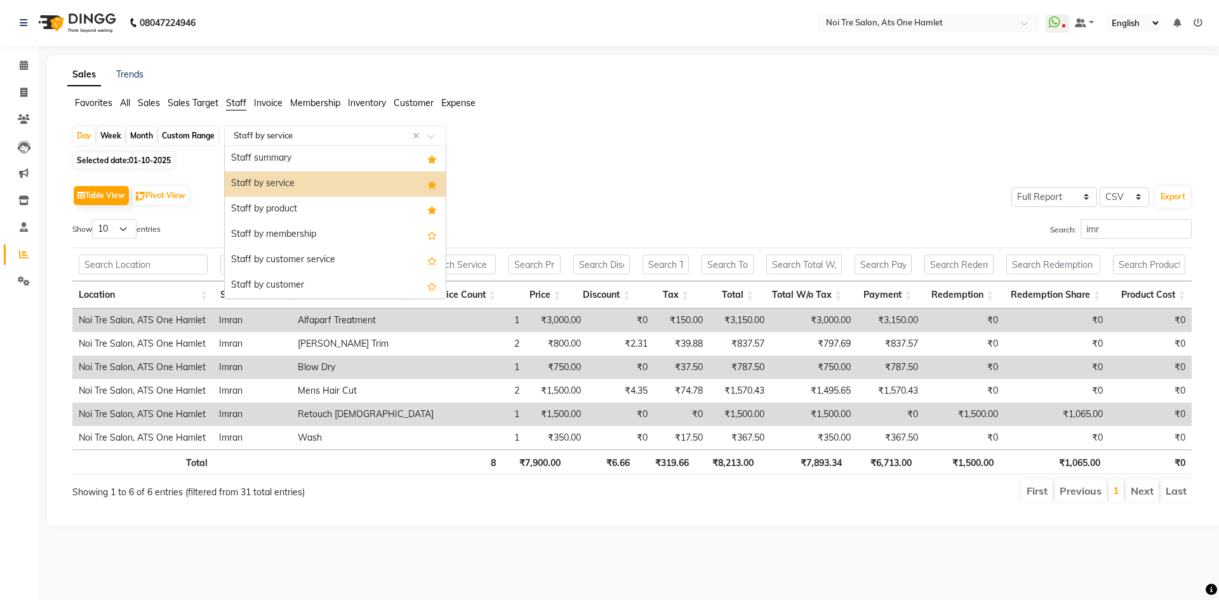
click at [281, 145] on ng-select "Select Report Type × Staff by service × Staff summary Staff by service Staff by…" at bounding box center [335, 136] width 222 height 20
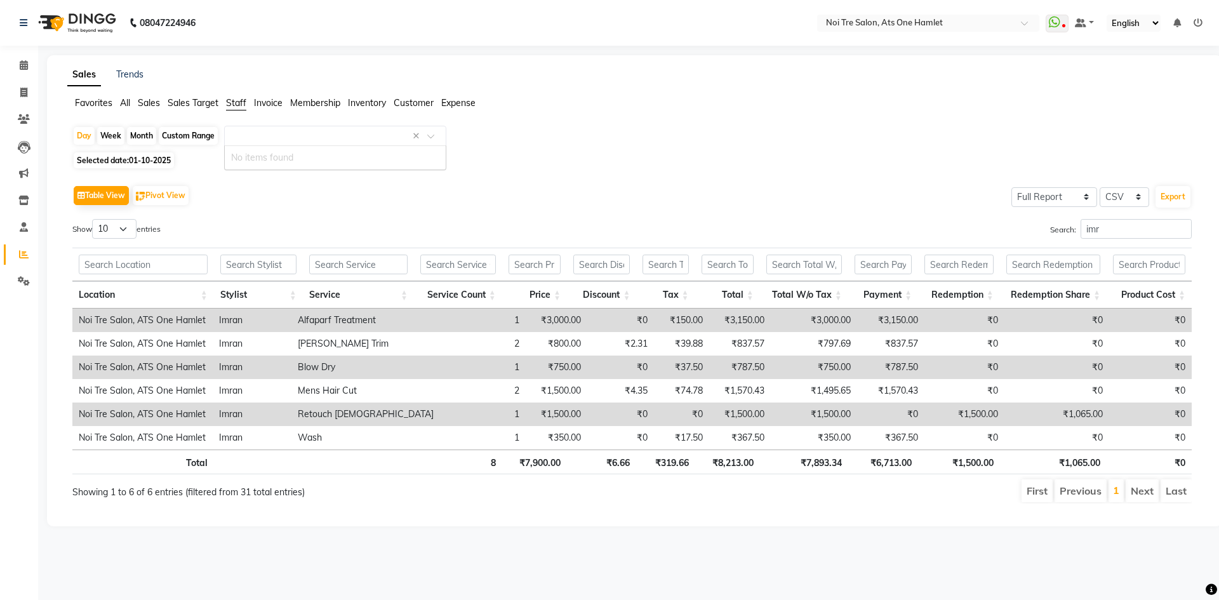
click at [290, 140] on input "text" at bounding box center [322, 135] width 183 height 13
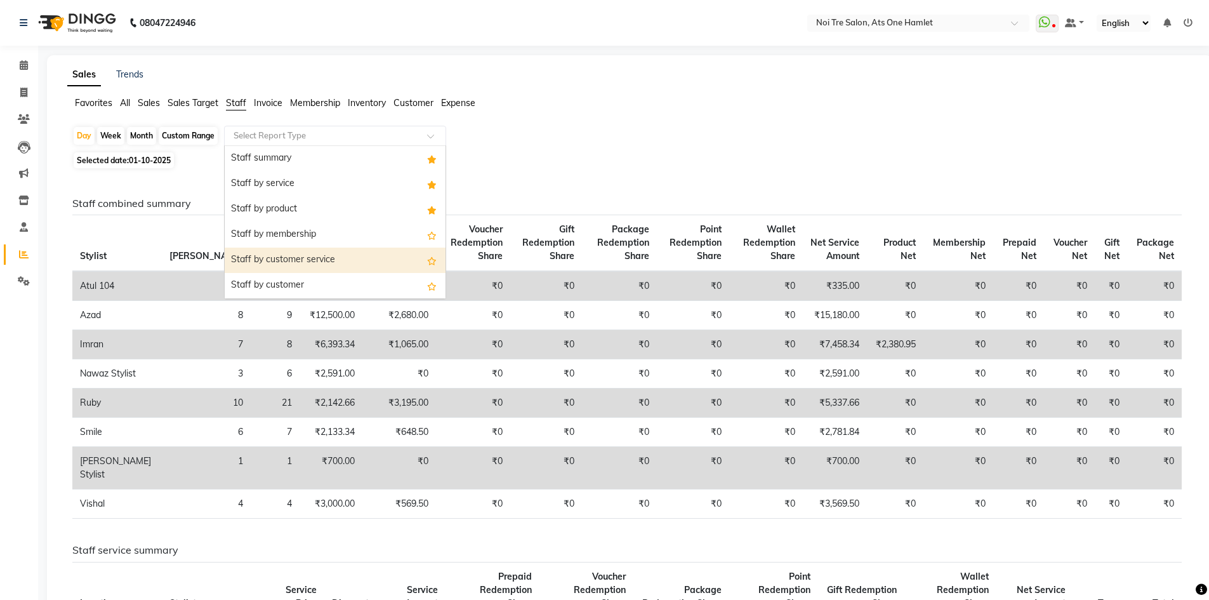
click at [308, 248] on div "Staff by customer service" at bounding box center [335, 260] width 221 height 25
select select "full_report"
select select "csv"
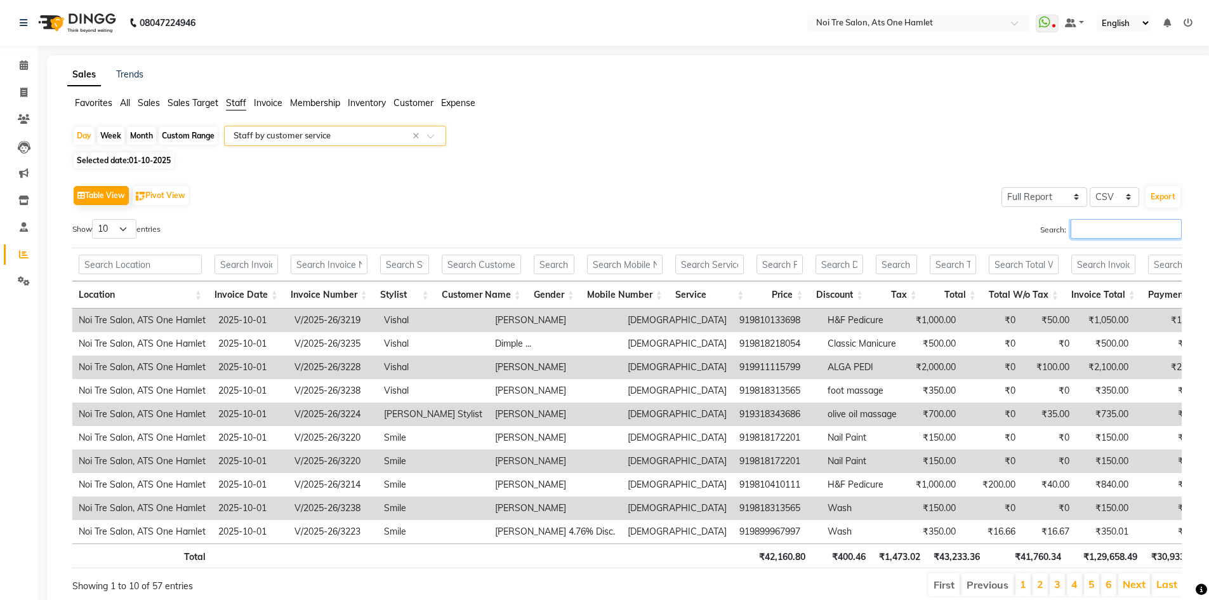
click at [1139, 223] on input "Search:" at bounding box center [1126, 229] width 111 height 20
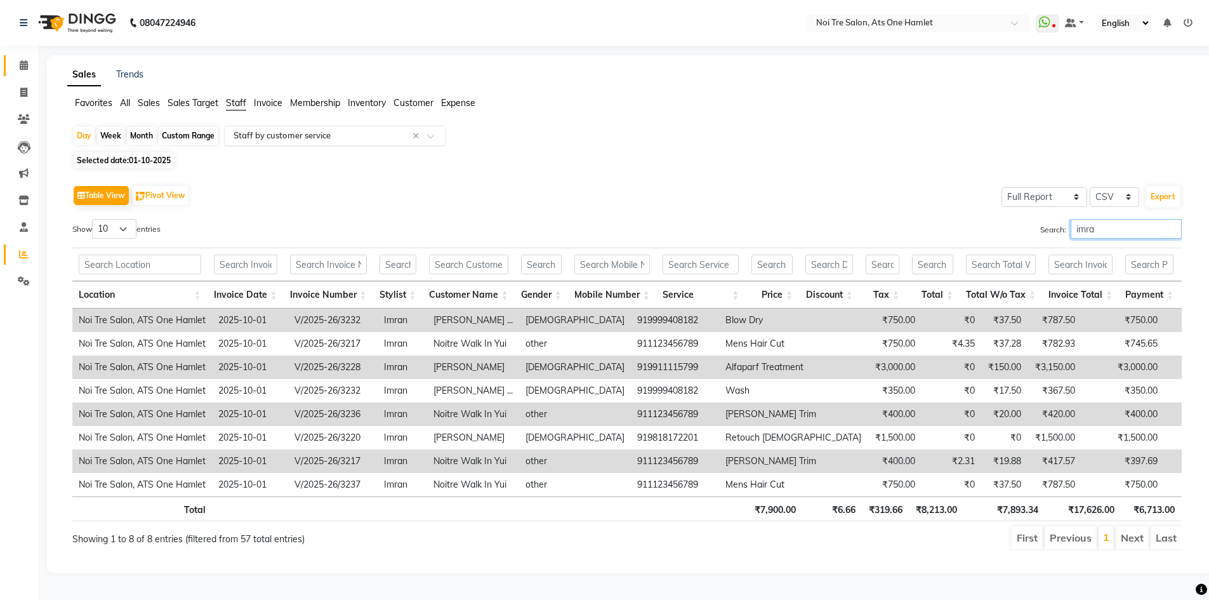
type input "imra"
click at [18, 66] on span at bounding box center [24, 65] width 22 height 15
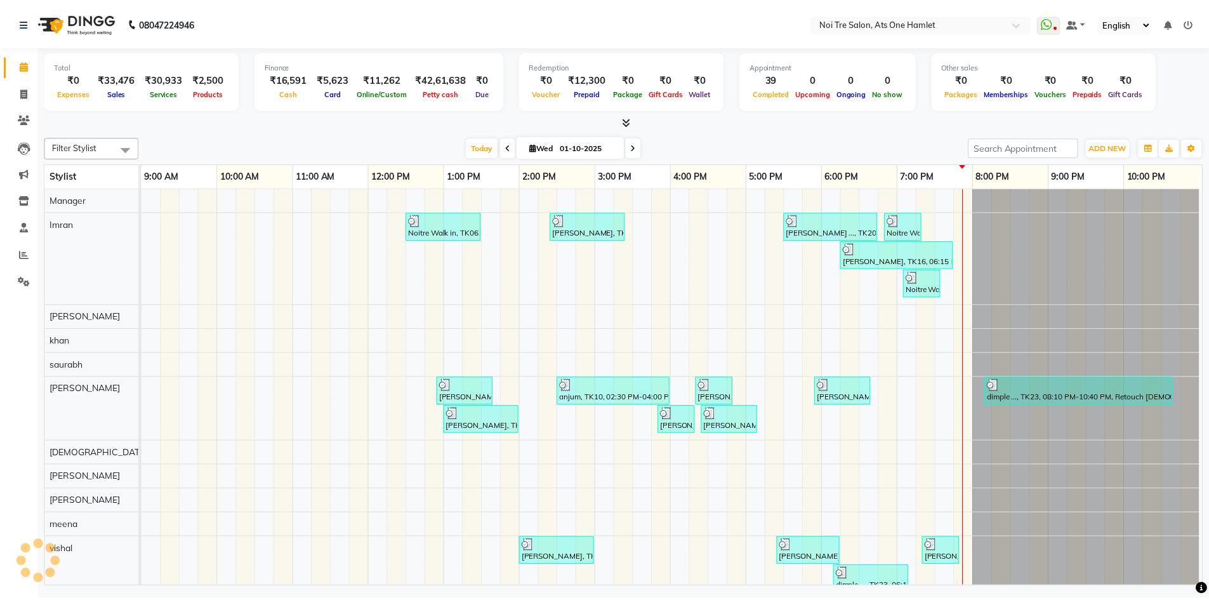
scroll to position [17, 0]
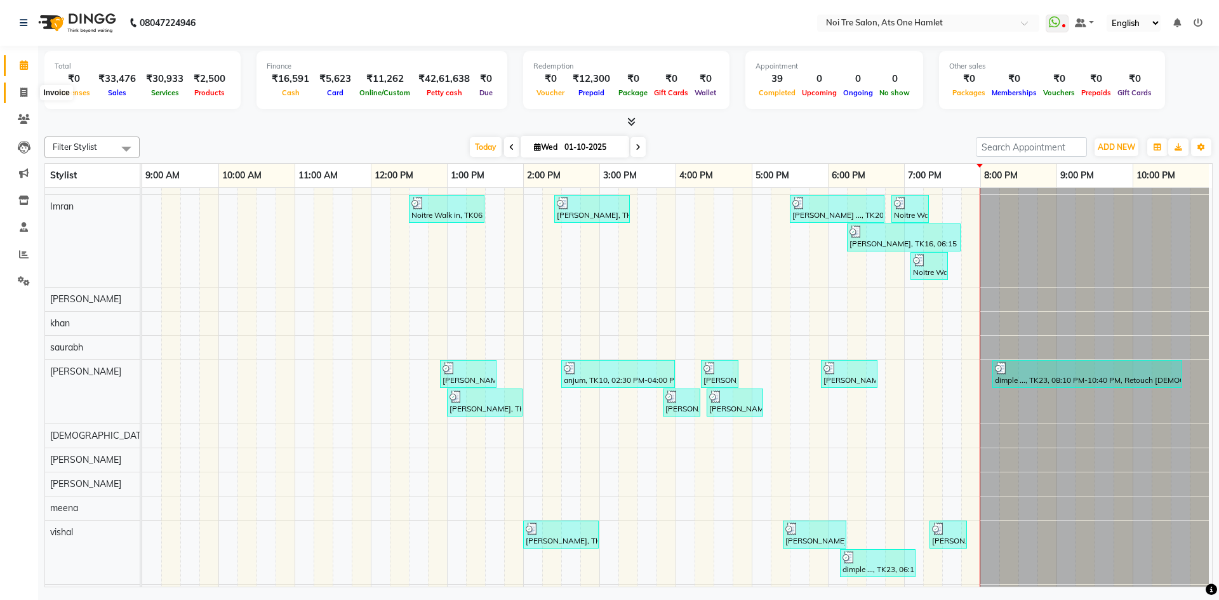
click at [16, 88] on span at bounding box center [24, 93] width 22 height 15
select select "service"
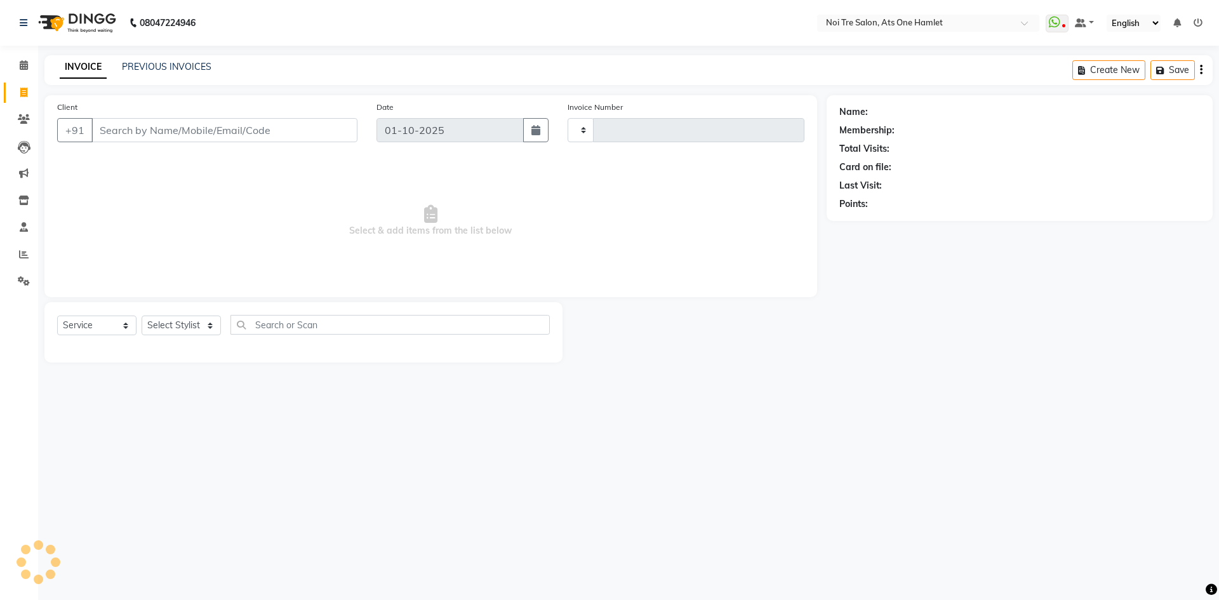
type input "3239"
select select "5096"
click at [192, 317] on select "Select Stylist" at bounding box center [181, 325] width 79 height 20
click at [208, 326] on select "Select Stylist" at bounding box center [181, 325] width 79 height 20
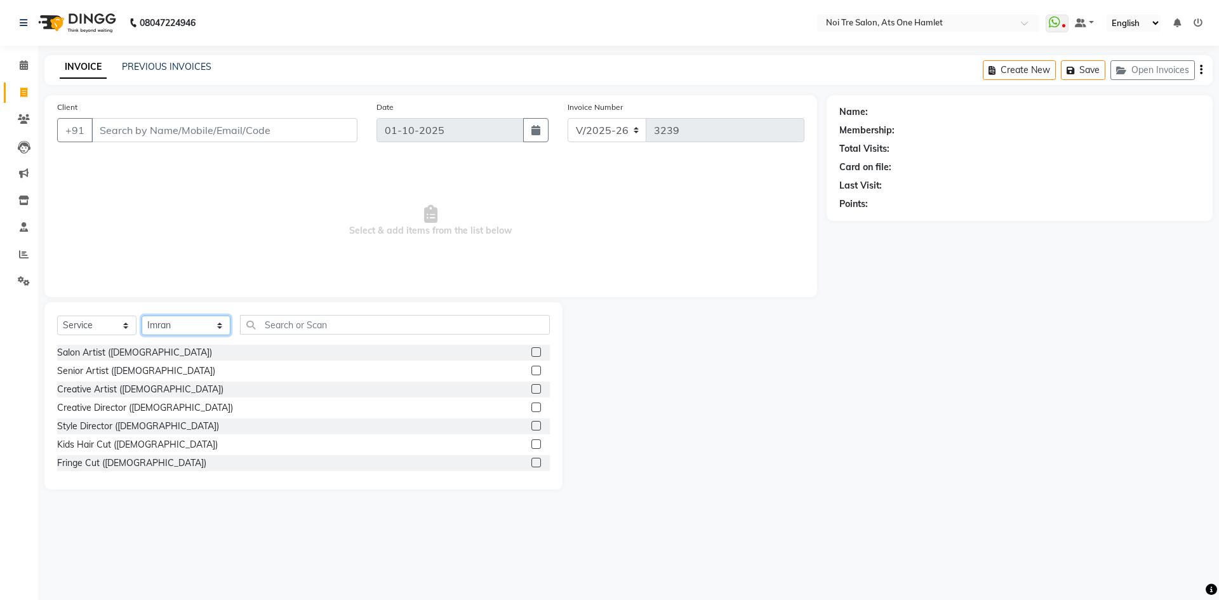
click at [208, 326] on select "Select Stylist aamir Abhishekh AJEET Ali Anuradha ARSH atique ATUL 104 AZAD Bha…" at bounding box center [186, 325] width 89 height 20
click at [287, 329] on input "text" at bounding box center [395, 325] width 310 height 20
click at [199, 315] on div "Select Service Product Membership Package Voucher Prepaid Gift Card Select Styl…" at bounding box center [303, 330] width 493 height 30
click at [199, 324] on select "Select Stylist aamir Abhishekh AJEET Ali Anuradha ARSH atique ATUL 104 AZAD Bha…" at bounding box center [186, 325] width 89 height 20
select select "32220"
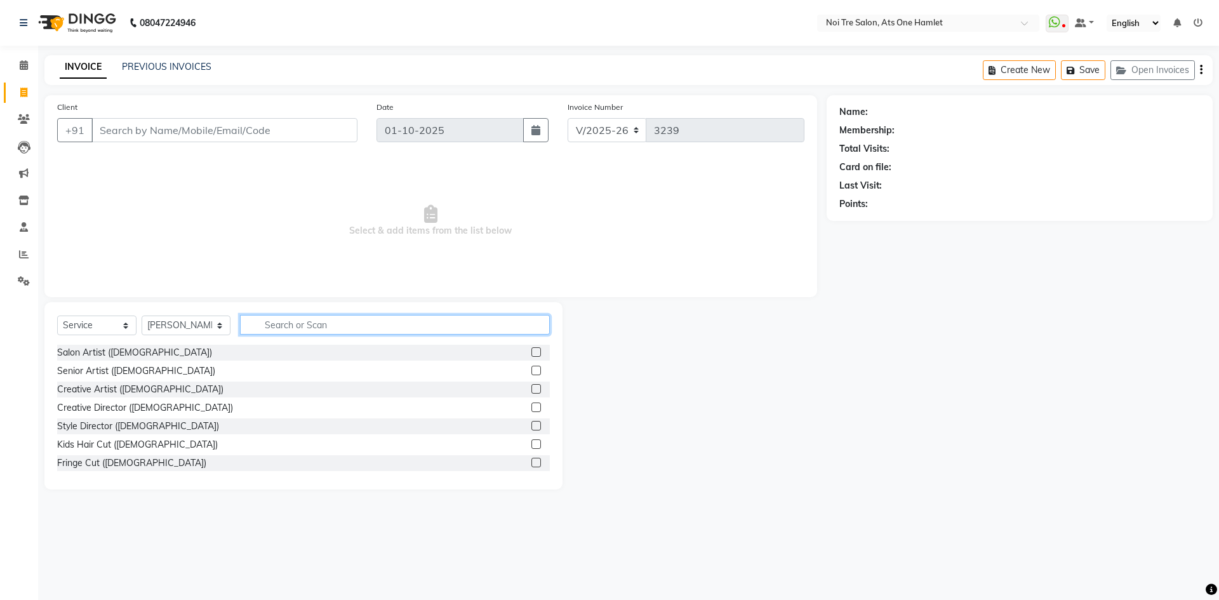
click at [326, 331] on input "text" at bounding box center [395, 325] width 310 height 20
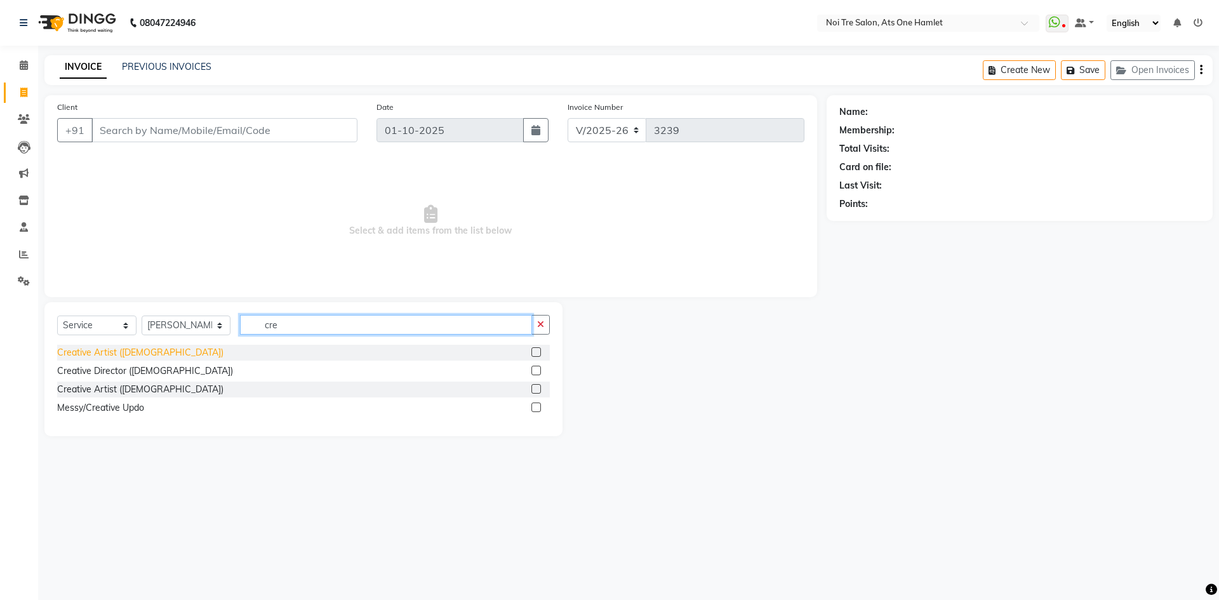
type input "cre"
click at [150, 348] on div "Creative Artist (Female)" at bounding box center [140, 352] width 166 height 13
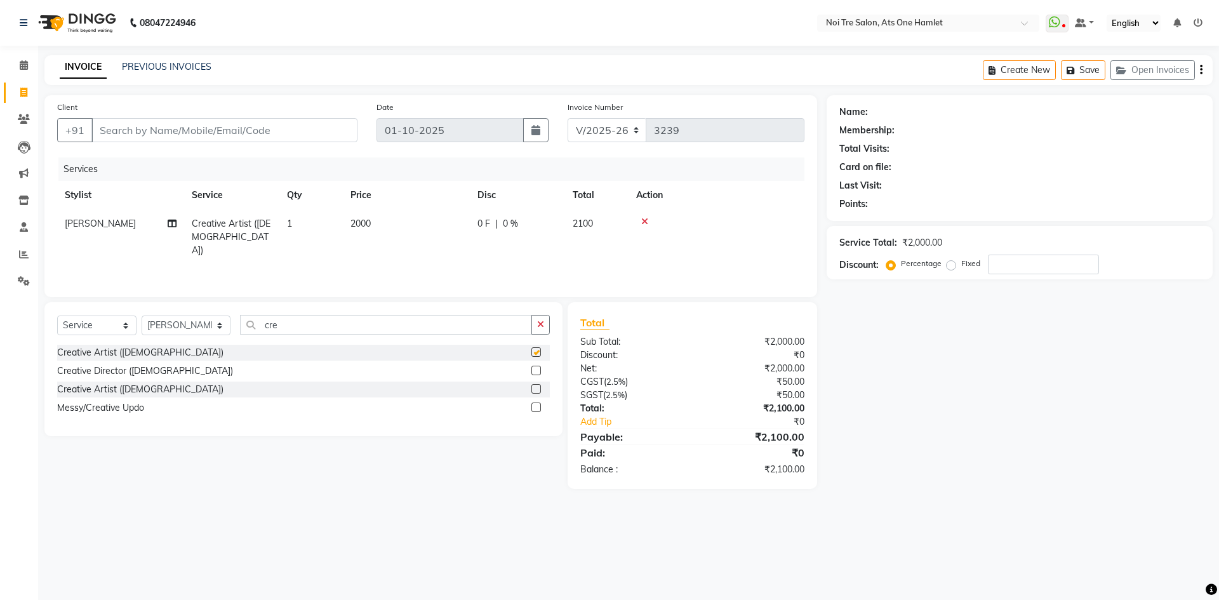
checkbox input "false"
click at [198, 329] on select "Select Stylist aamir Abhishekh AJEET Ali Anuradha ARSH atique ATUL 104 AZAD Bha…" at bounding box center [186, 325] width 89 height 20
select select "32080"
click at [300, 326] on input "cre" at bounding box center [386, 325] width 292 height 20
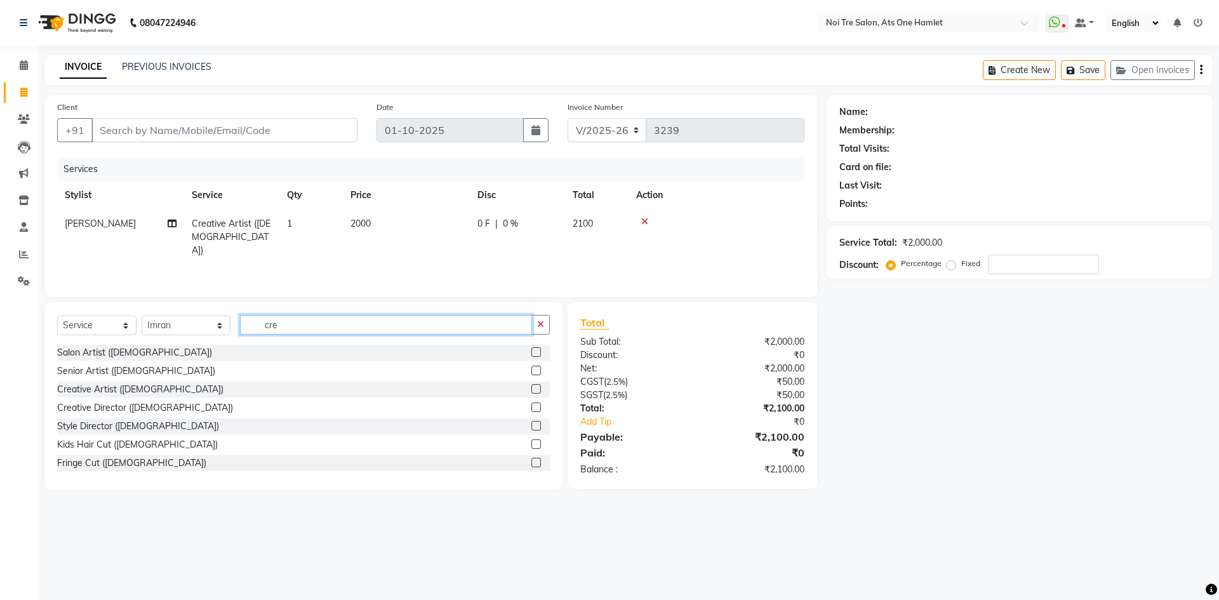
click at [300, 326] on input "cre" at bounding box center [386, 325] width 292 height 20
type input "cre"
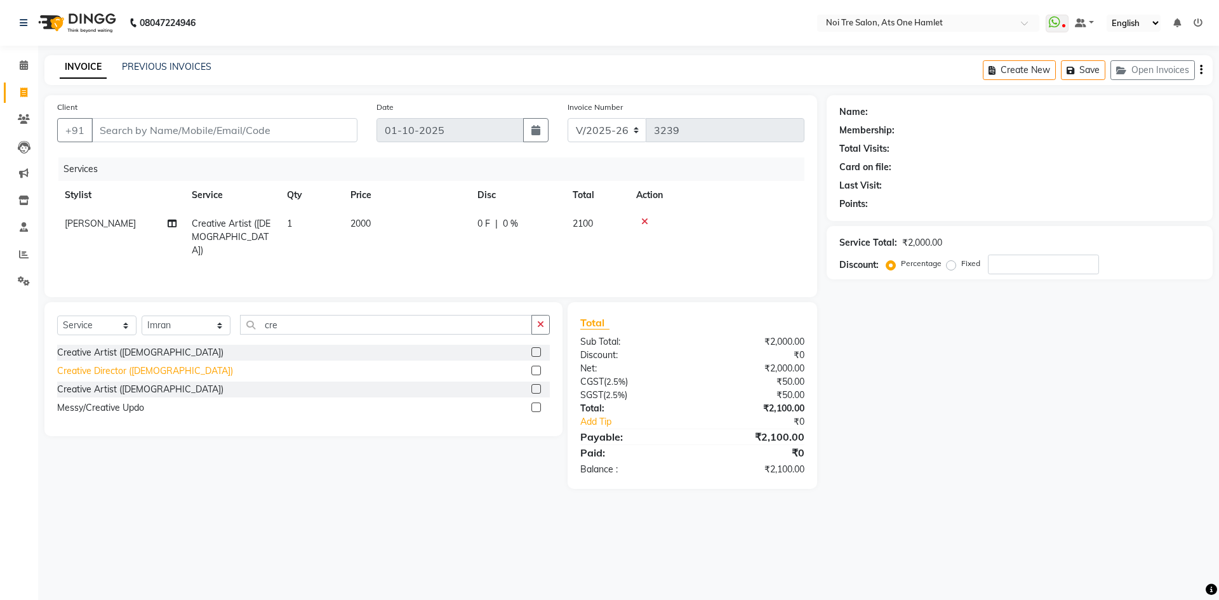
click at [135, 373] on div "Creative Director (Female)" at bounding box center [145, 370] width 176 height 13
checkbox input "false"
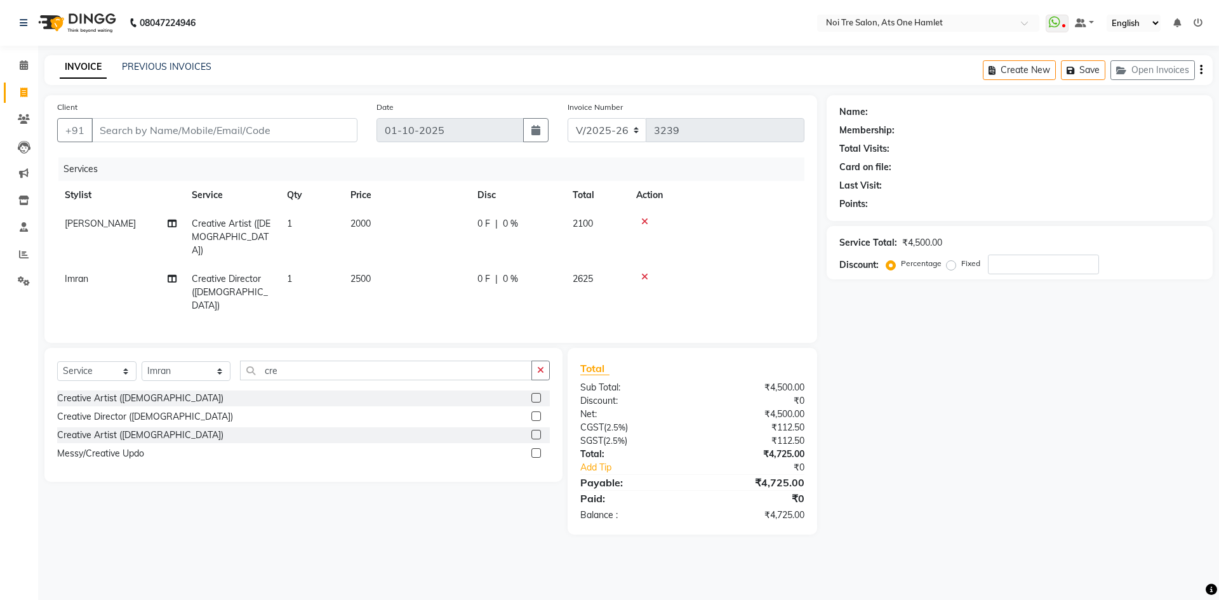
click at [380, 270] on td "2500" at bounding box center [406, 292] width 127 height 55
select select "32080"
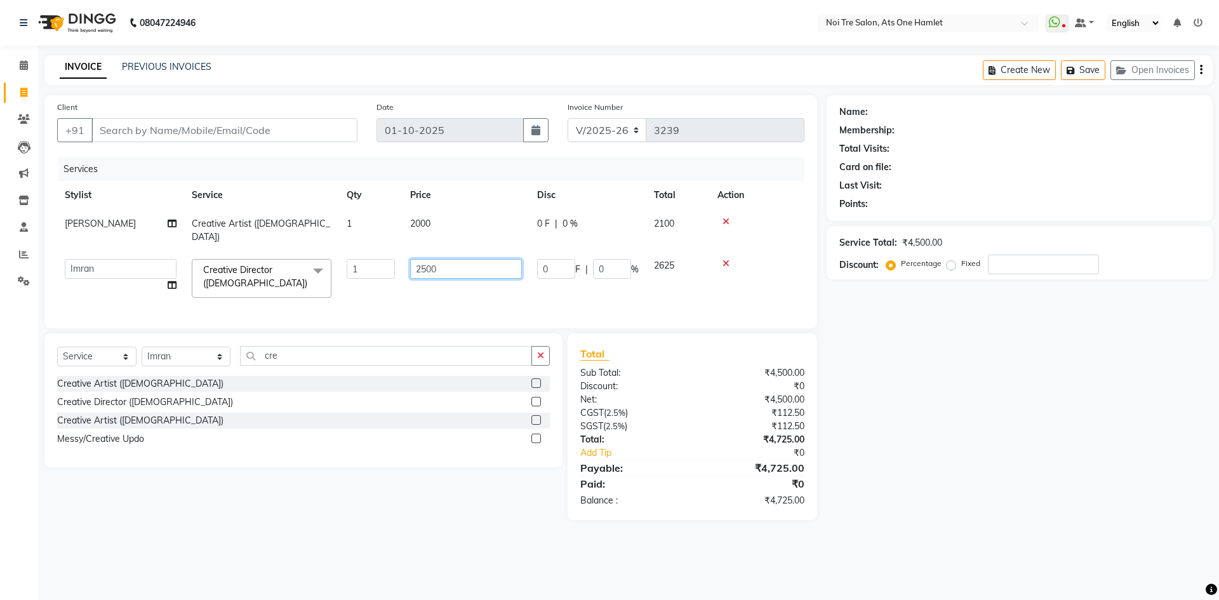
drag, startPoint x: 470, startPoint y: 263, endPoint x: 343, endPoint y: 263, distance: 126.9
click at [343, 263] on tr "aamir Abhishekh AJEET Ali Anuradha ARSH atique ATUL 104 AZAD Bhawana chahat Cha…" at bounding box center [430, 278] width 747 height 54
type input "2"
drag, startPoint x: 446, startPoint y: 258, endPoint x: 377, endPoint y: 264, distance: 69.5
click at [377, 264] on tr "aamir Abhishekh AJEET Ali Anuradha ARSH atique ATUL 104 AZAD Bhawana chahat Cha…" at bounding box center [430, 278] width 747 height 54
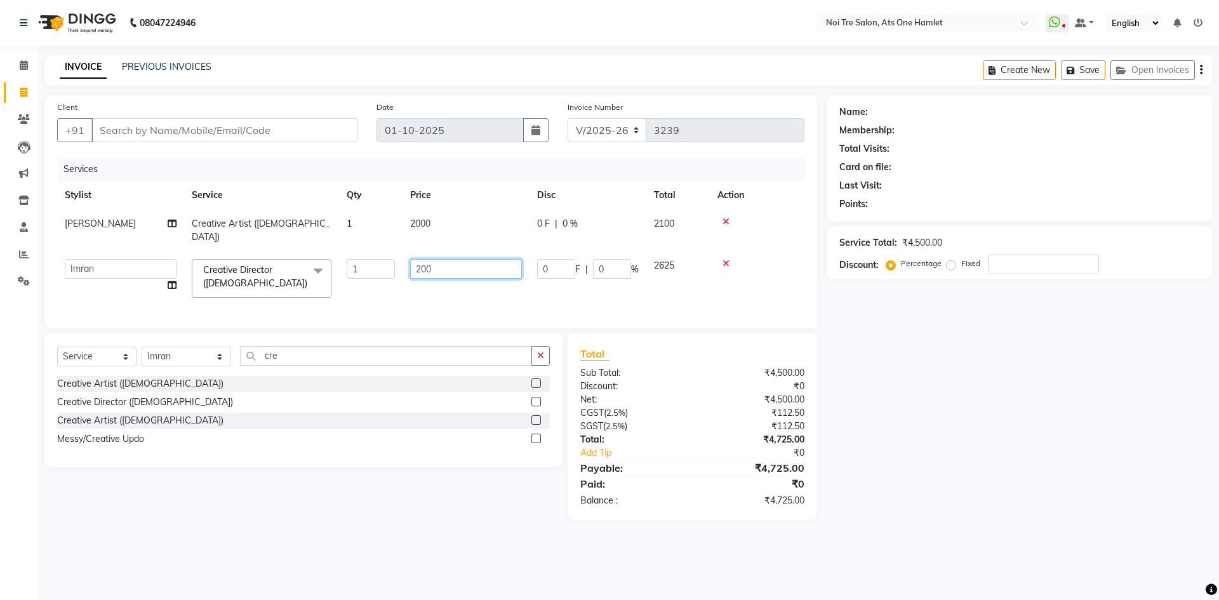
type input "2000"
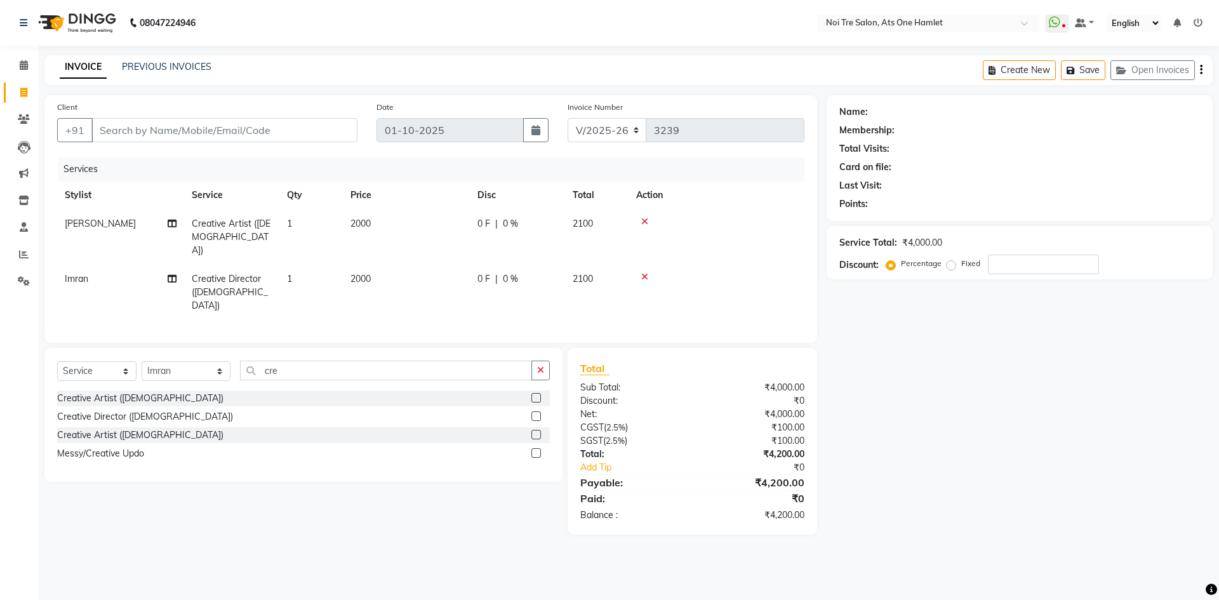
click at [133, 265] on td "Imran" at bounding box center [120, 292] width 127 height 55
select select "32080"
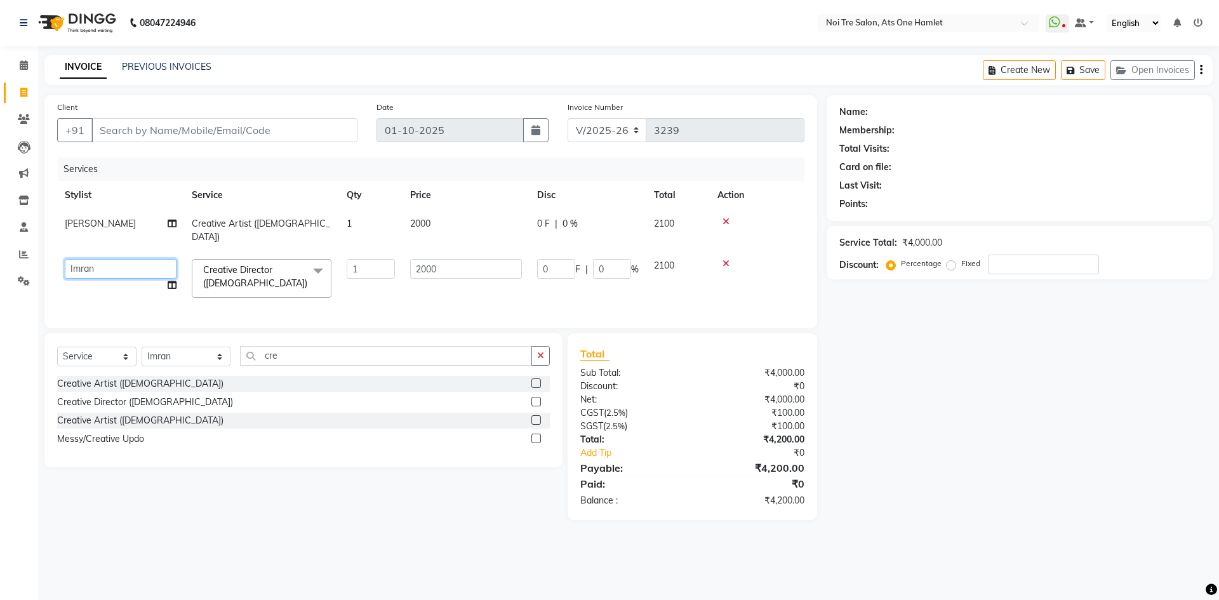
click at [133, 260] on select "aamir Abhishekh AJEET Ali Anuradha ARSH atique ATUL 104 AZAD Bhawana chahat Cha…" at bounding box center [121, 269] width 112 height 20
select select "32220"
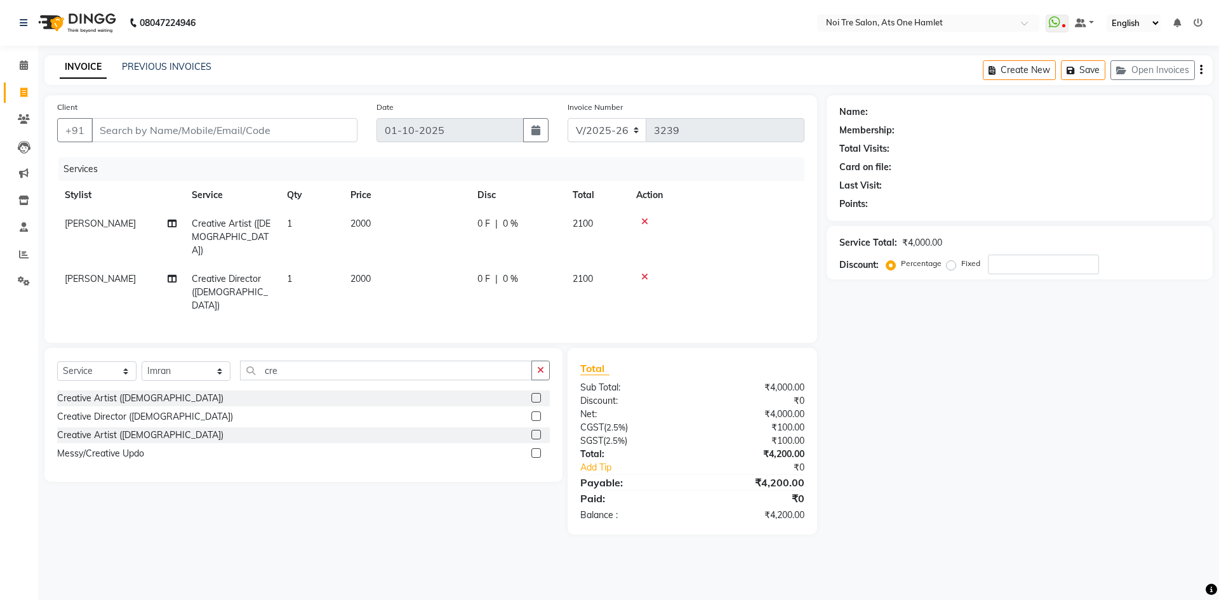
click at [643, 222] on icon at bounding box center [644, 221] width 7 height 9
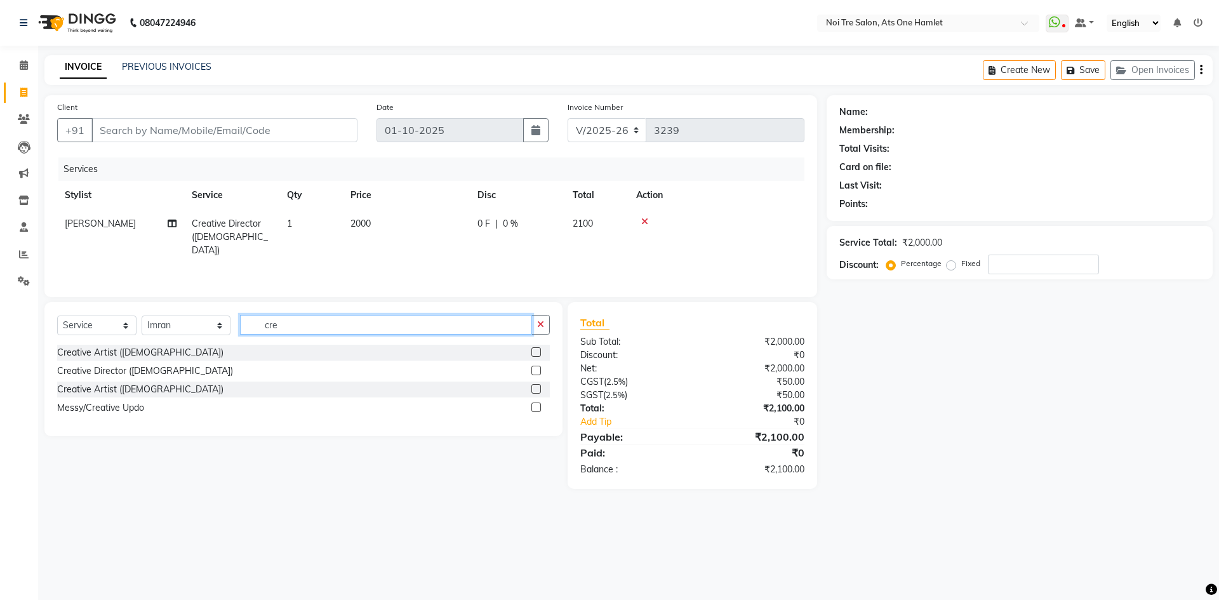
drag, startPoint x: 312, startPoint y: 319, endPoint x: 213, endPoint y: 330, distance: 100.2
click at [220, 330] on div "Select Service Product Membership Package Voucher Prepaid Gift Card Select Styl…" at bounding box center [303, 330] width 493 height 30
click at [123, 352] on div "Creative Artist (Female)" at bounding box center [140, 352] width 166 height 13
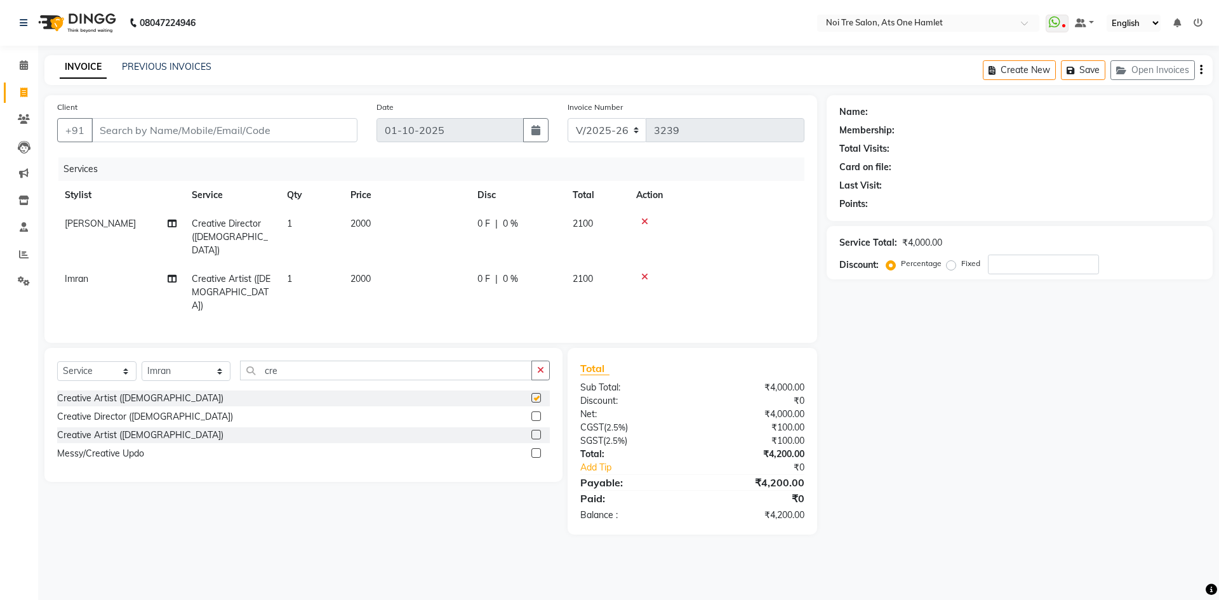
checkbox input "false"
click at [367, 273] on span "2000" at bounding box center [360, 278] width 20 height 11
select select "32080"
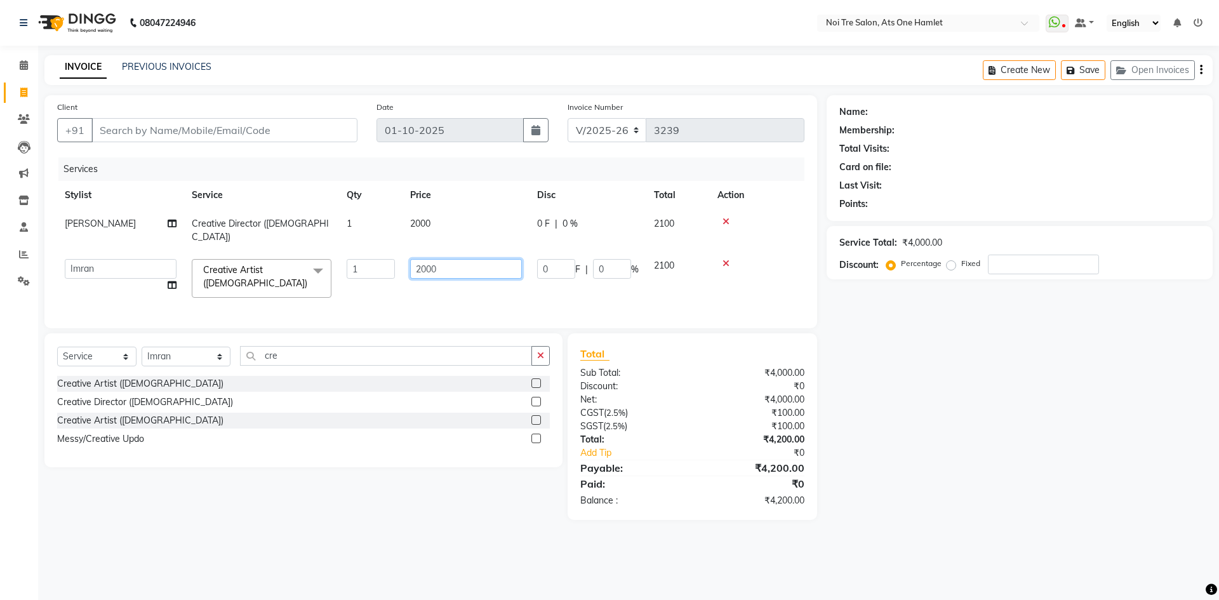
drag, startPoint x: 447, startPoint y: 248, endPoint x: 306, endPoint y: 251, distance: 141.6
click at [306, 251] on tr "aamir Abhishekh AJEET Ali Anuradha ARSH atique ATUL 104 AZAD Bhawana chahat Cha…" at bounding box center [430, 278] width 747 height 54
type input "1500"
click at [325, 335] on div "Select Service Product Membership Package Voucher Prepaid Gift Card Select Styl…" at bounding box center [303, 400] width 518 height 134
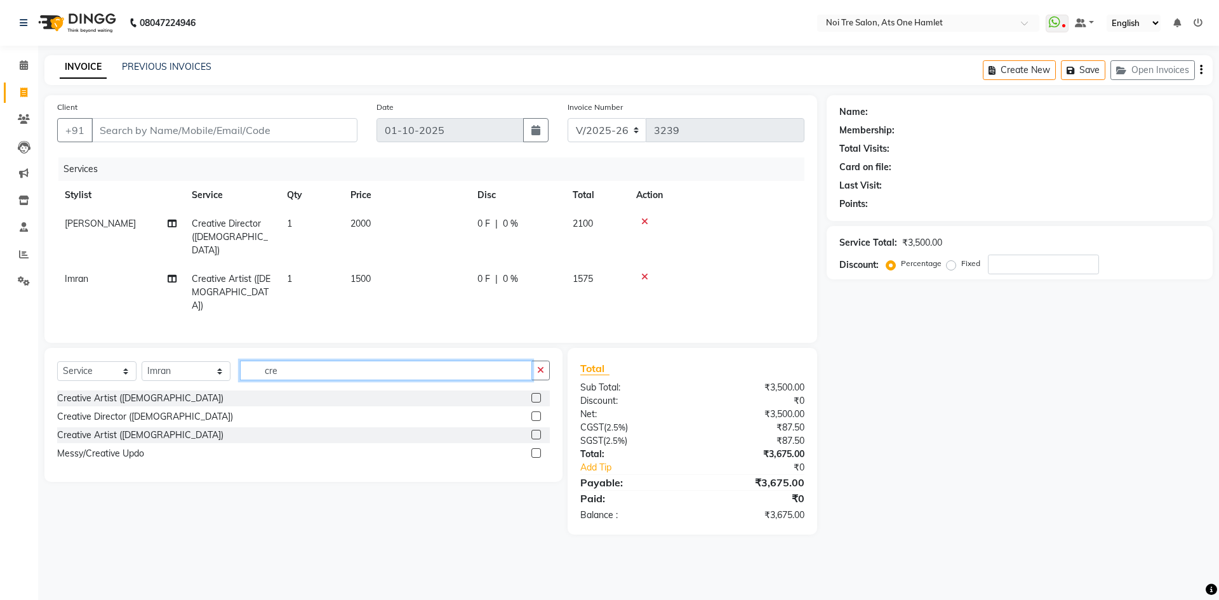
drag, startPoint x: 268, startPoint y: 353, endPoint x: 208, endPoint y: 352, distance: 60.3
click at [208, 360] on div "Select Service Product Membership Package Voucher Prepaid Gift Card Select Styl…" at bounding box center [303, 375] width 493 height 30
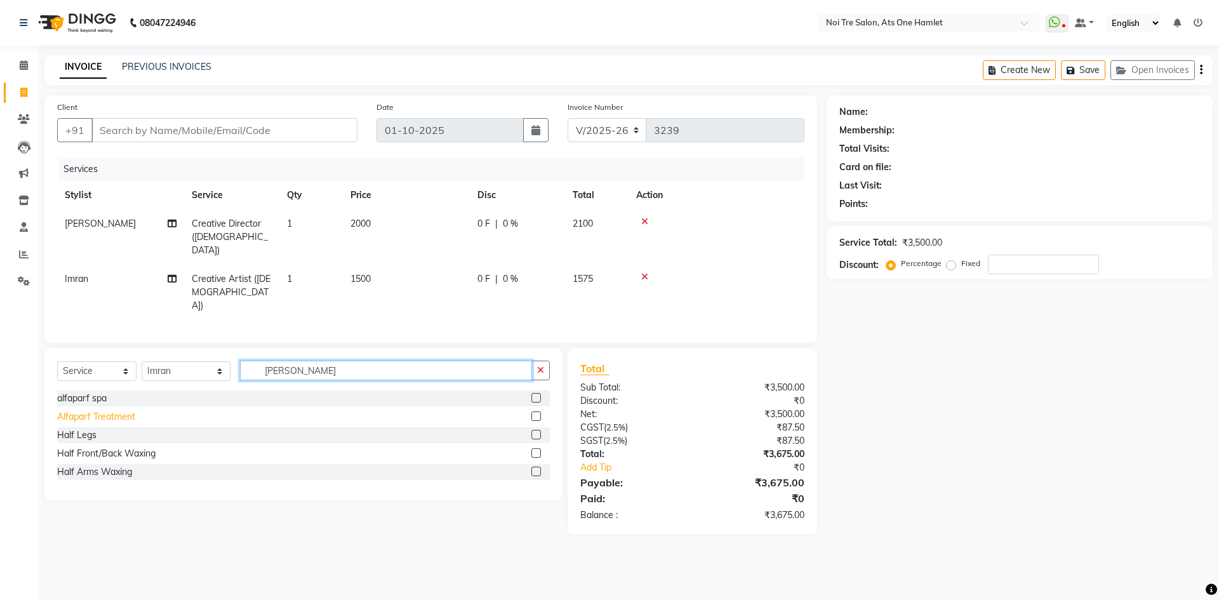
type input "alf"
click at [88, 410] on div "Alfaparf Treatment" at bounding box center [96, 416] width 78 height 13
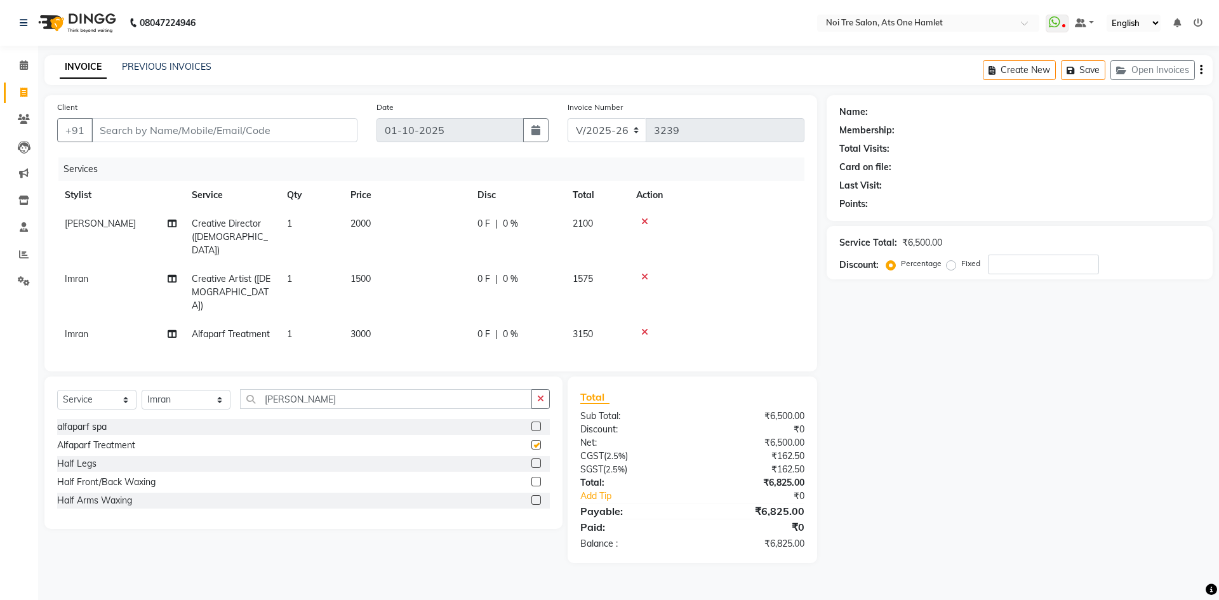
checkbox input "false"
click at [642, 272] on icon at bounding box center [644, 276] width 7 height 9
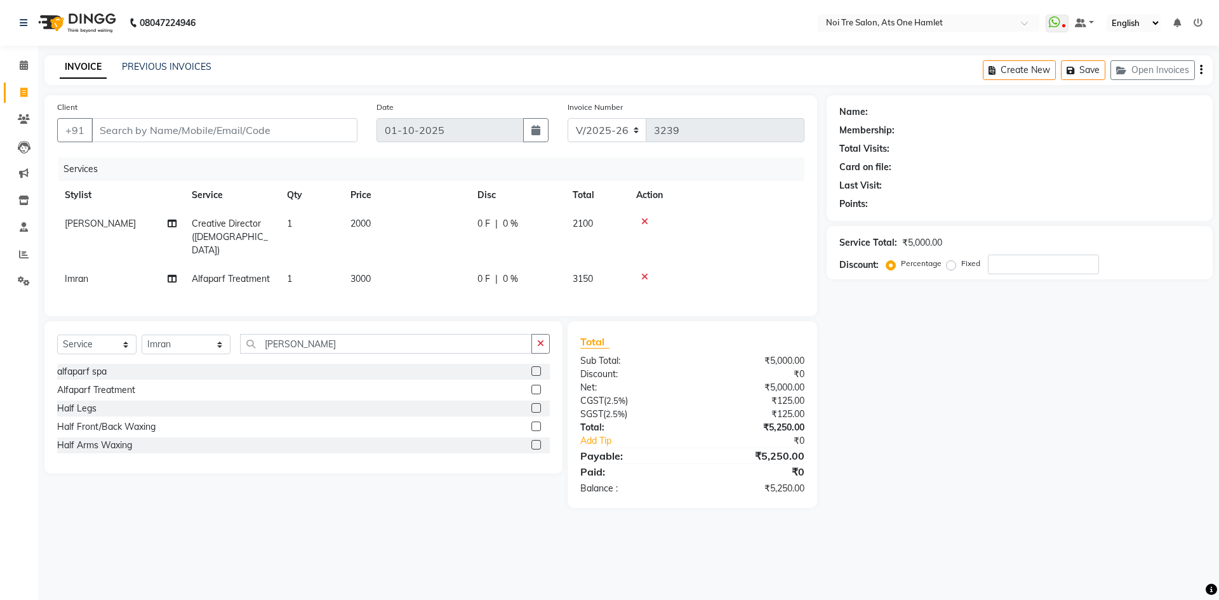
drag, startPoint x: 338, startPoint y: 272, endPoint x: 408, endPoint y: 265, distance: 70.2
click at [339, 272] on td "1" at bounding box center [310, 279] width 63 height 29
select select "32080"
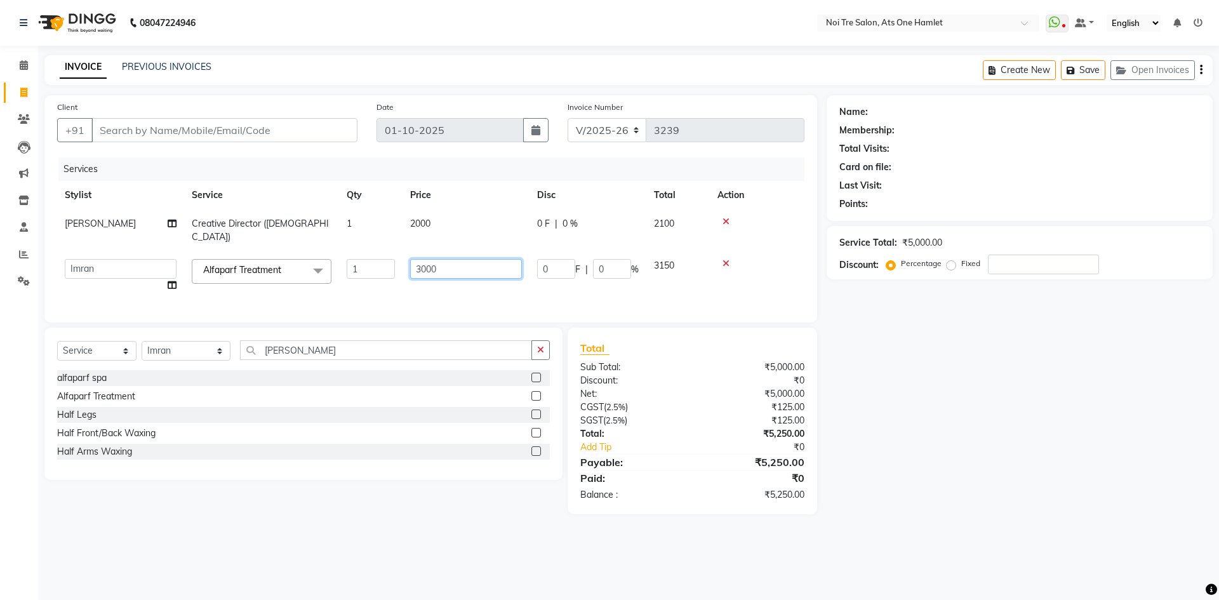
drag, startPoint x: 451, startPoint y: 260, endPoint x: 371, endPoint y: 260, distance: 80.6
click at [371, 260] on tr "aamir Abhishekh AJEET Ali Anuradha ARSH atique ATUL 104 AZAD Bhawana chahat Cha…" at bounding box center [430, 275] width 747 height 48
type input "5000"
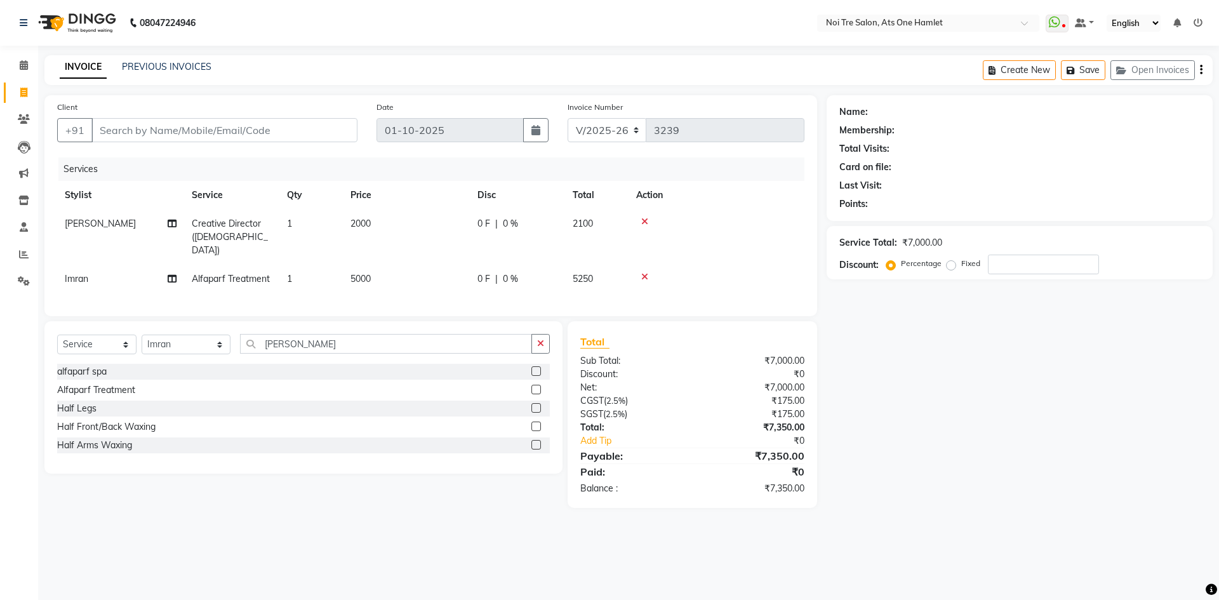
click at [512, 312] on div "Client +91 Date 01-10-2025 Invoice Number V/2025 V/2025-26 3239 Services Stylis…" at bounding box center [430, 301] width 791 height 413
click at [246, 129] on input "Client" at bounding box center [224, 130] width 266 height 24
click at [270, 166] on div "Services" at bounding box center [435, 168] width 755 height 23
click at [272, 142] on input "Client" at bounding box center [224, 130] width 266 height 24
type input "9"
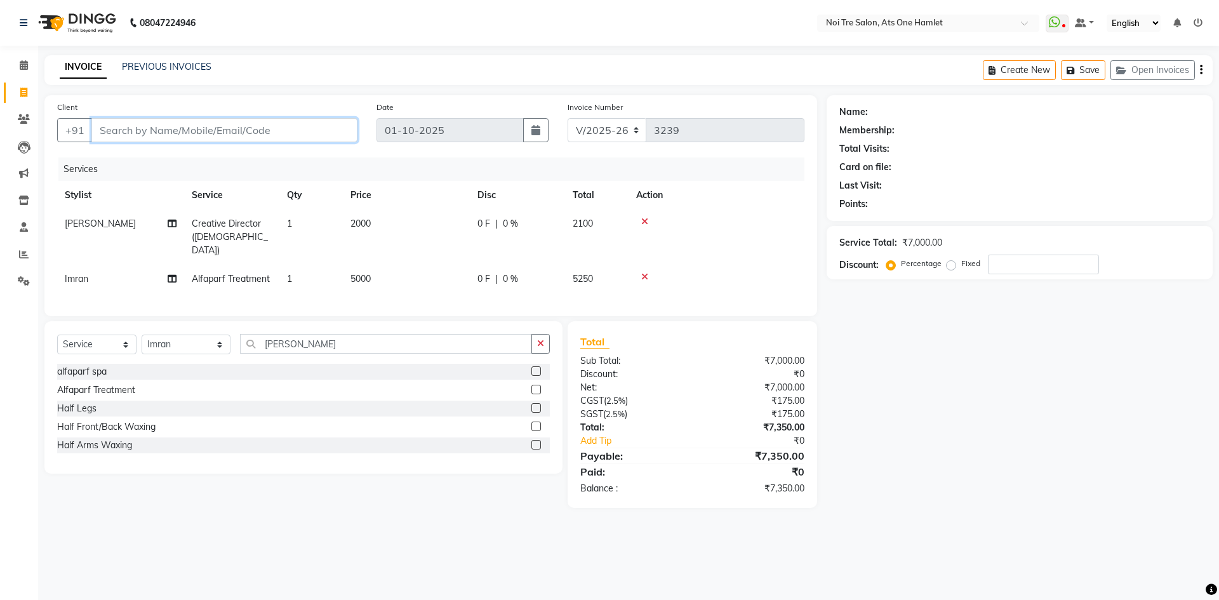
type input "0"
type input "9910800195"
click at [357, 124] on button "Add Client" at bounding box center [324, 130] width 65 height 24
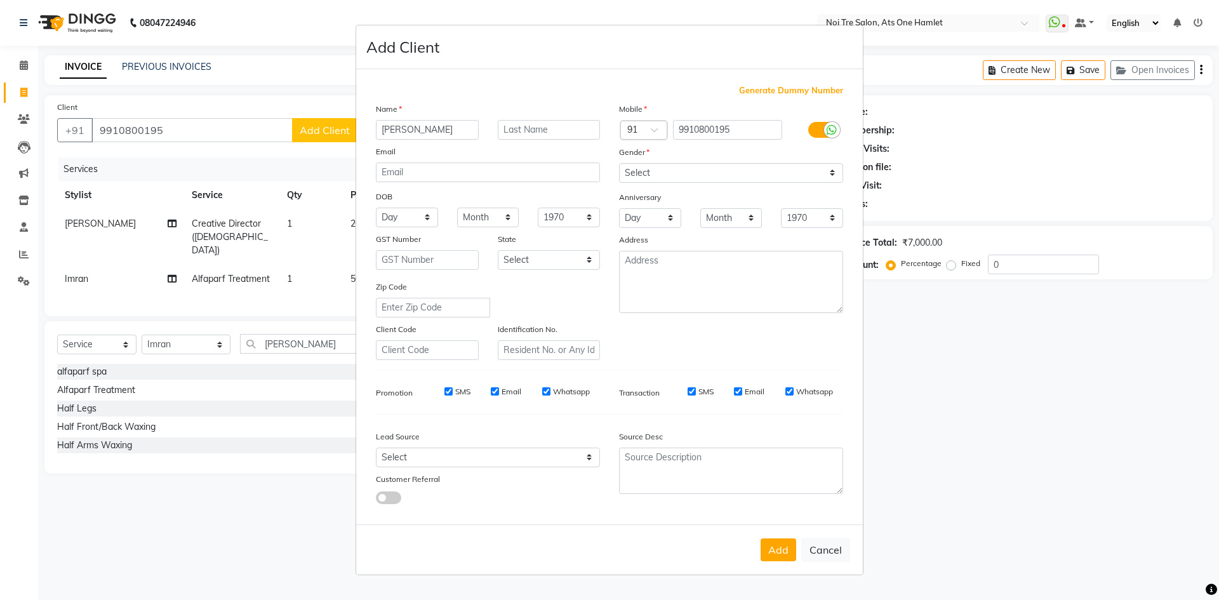
type input "sangeeta"
drag, startPoint x: 641, startPoint y: 169, endPoint x: 642, endPoint y: 180, distance: 10.2
click at [641, 169] on select "Select Male Female Other Prefer Not To Say" at bounding box center [731, 173] width 224 height 20
select select "female"
click at [619, 163] on select "Select Male Female Other Prefer Not To Say" at bounding box center [731, 173] width 224 height 20
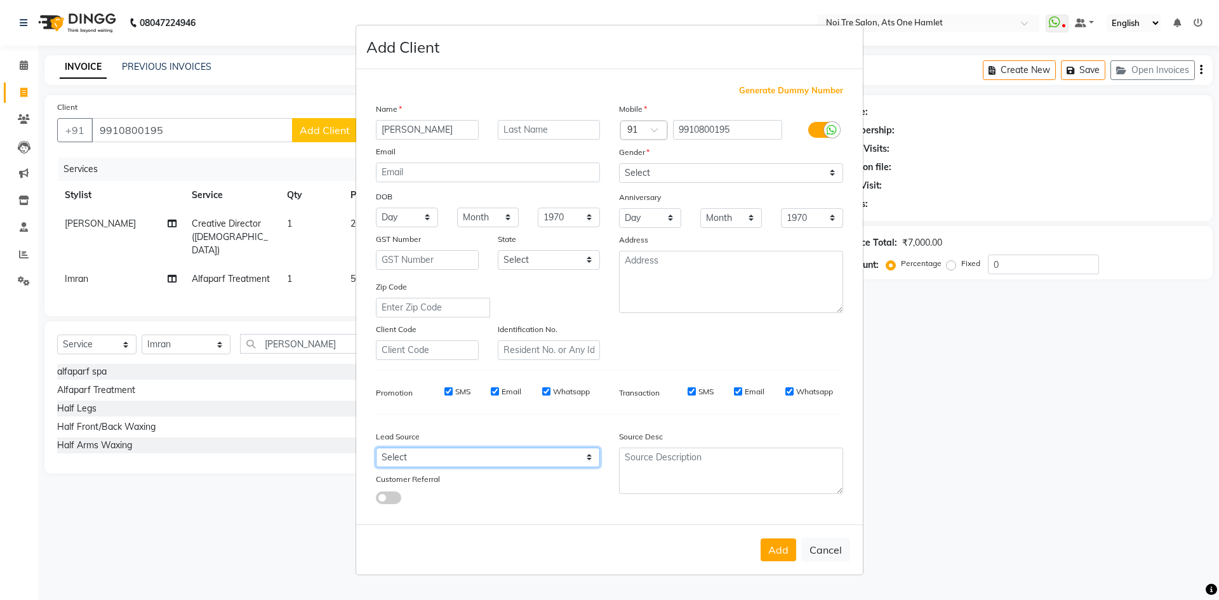
click at [400, 451] on select "Select Walk-in Referral Internet Friend Word of Mouth Advertisement Facebook Ju…" at bounding box center [488, 457] width 224 height 20
select select "33628"
click at [376, 447] on select "Select Walk-in Referral Internet Friend Word of Mouth Advertisement Facebook Ju…" at bounding box center [488, 457] width 224 height 20
click at [770, 541] on button "Add" at bounding box center [778, 549] width 36 height 23
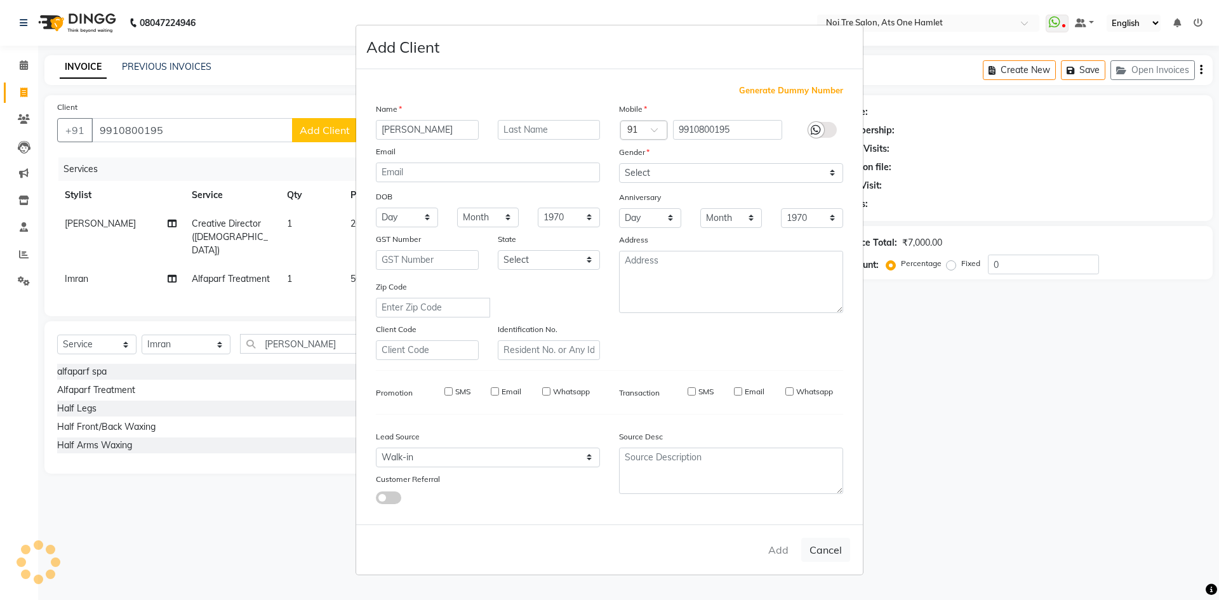
select select
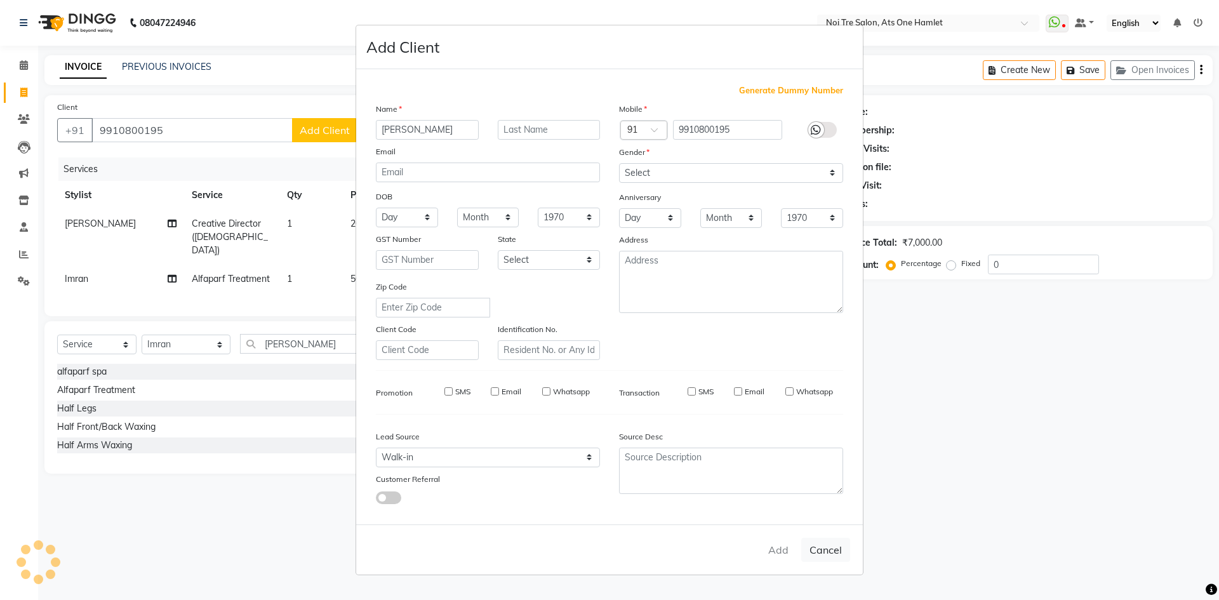
select select
checkbox input "false"
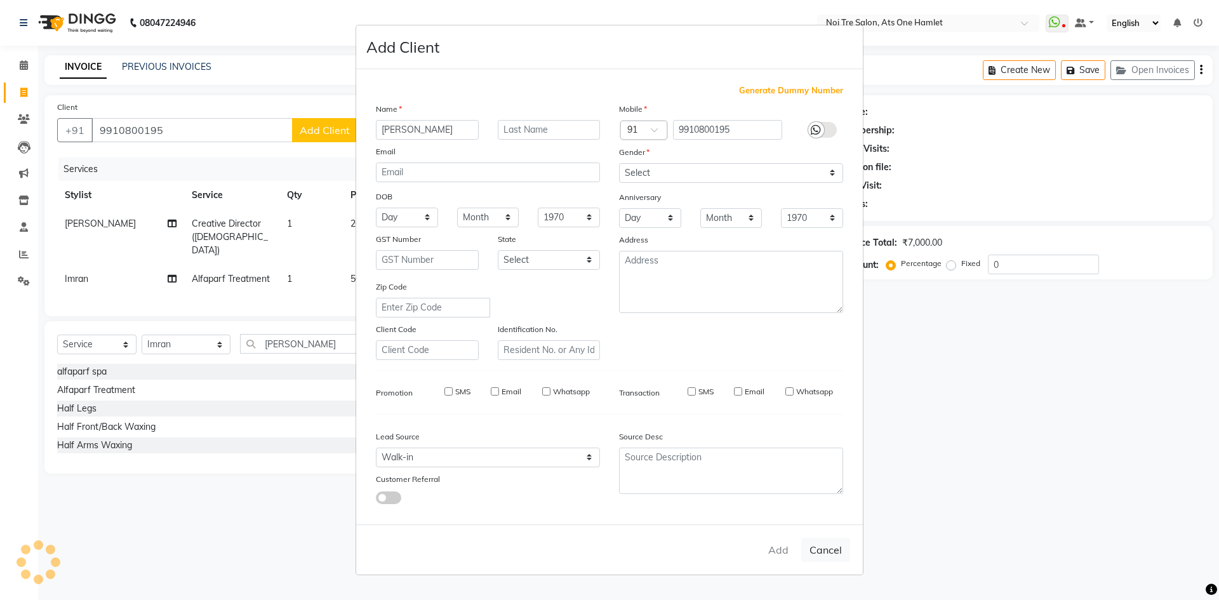
checkbox input "false"
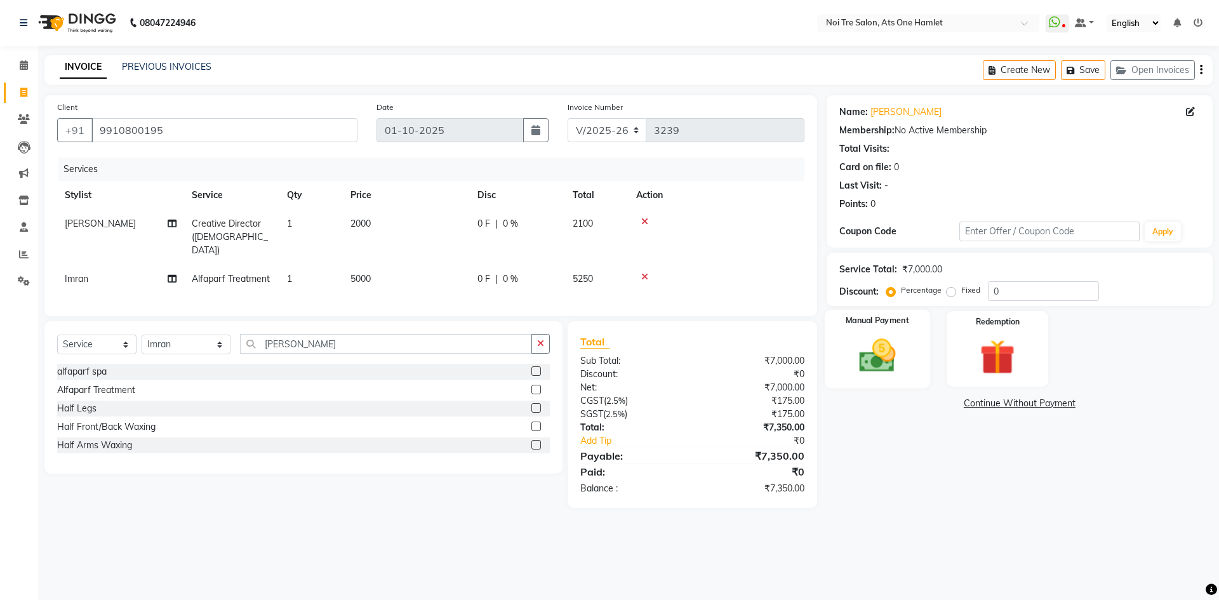
click at [836, 343] on div "Manual Payment" at bounding box center [876, 349] width 105 height 78
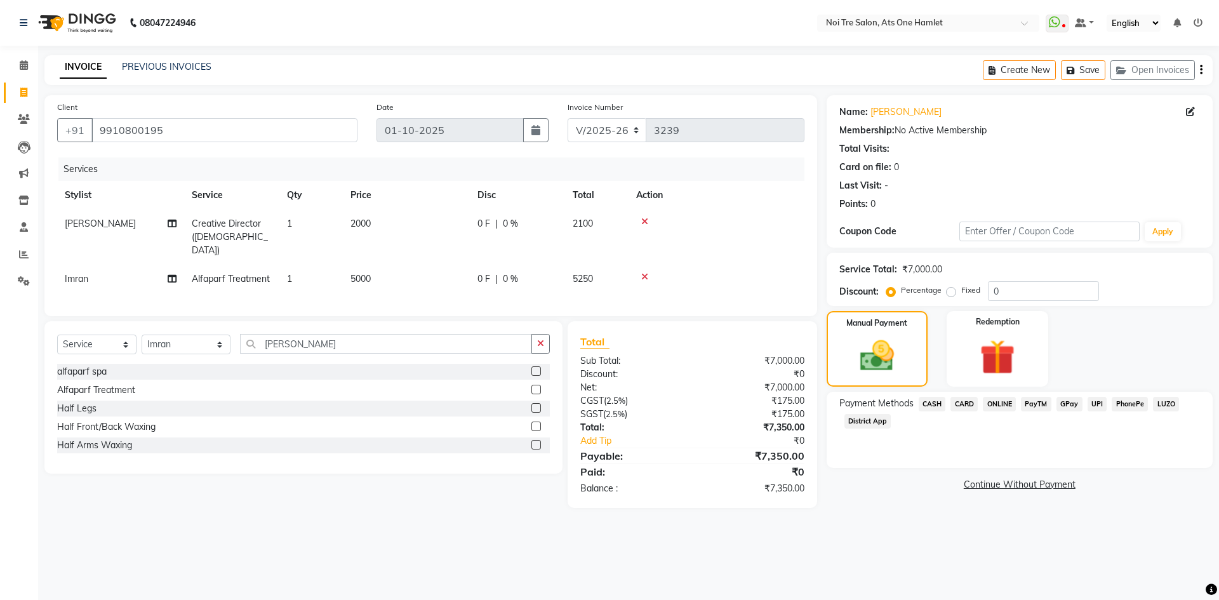
click at [927, 397] on span "CASH" at bounding box center [931, 404] width 27 height 15
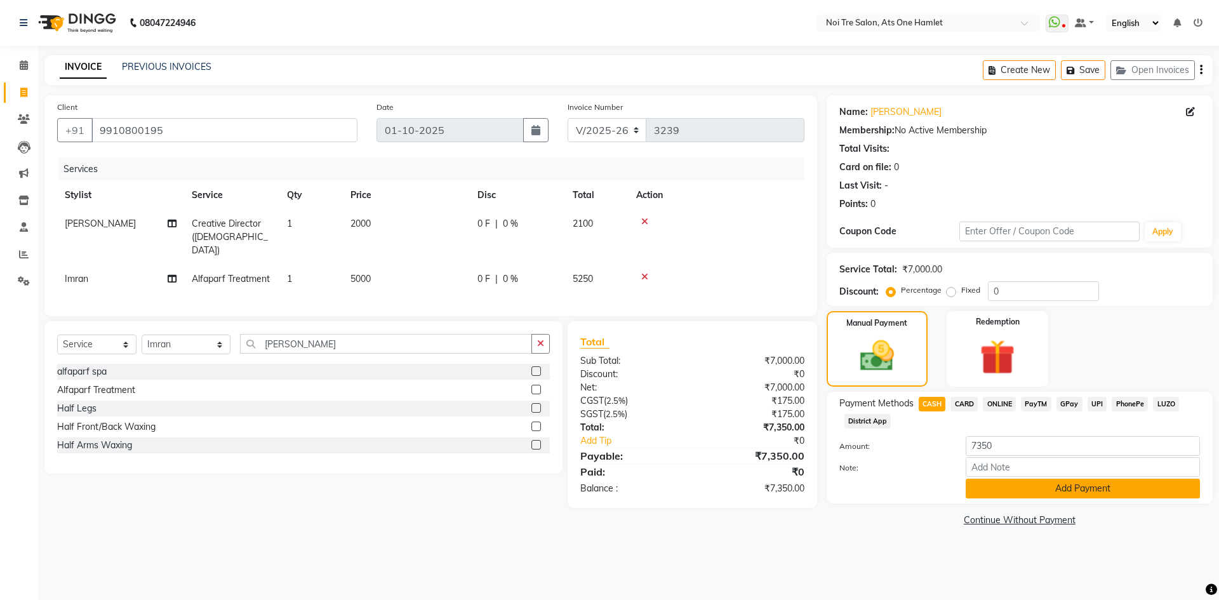
click at [1010, 492] on button "Add Payment" at bounding box center [1082, 489] width 234 height 20
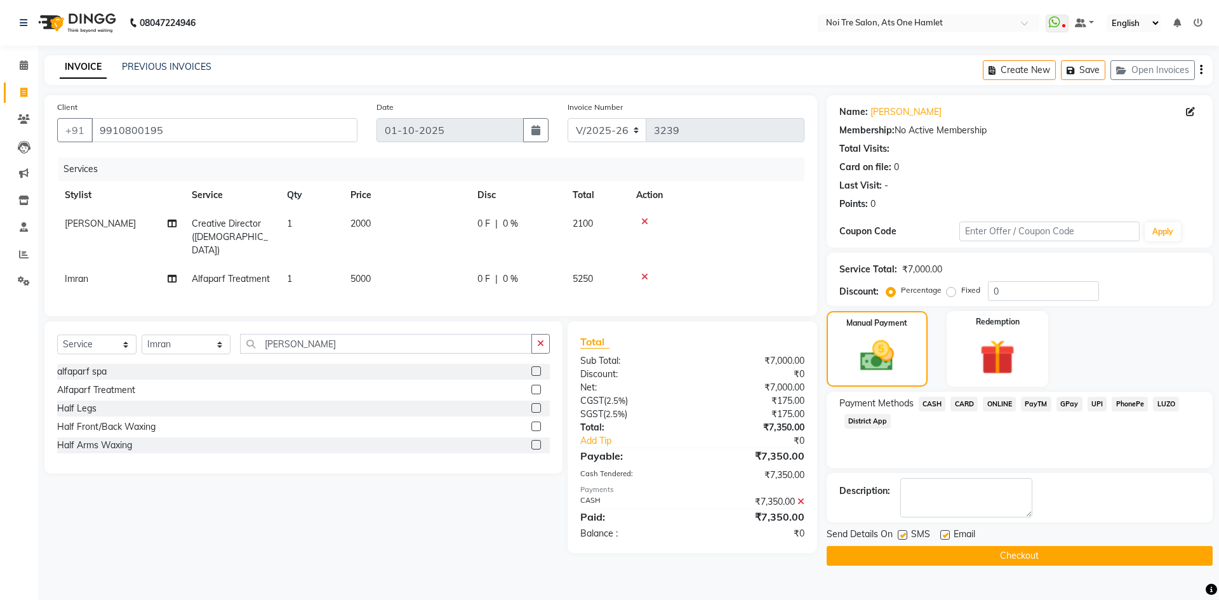
click at [1018, 558] on button "Checkout" at bounding box center [1019, 556] width 386 height 20
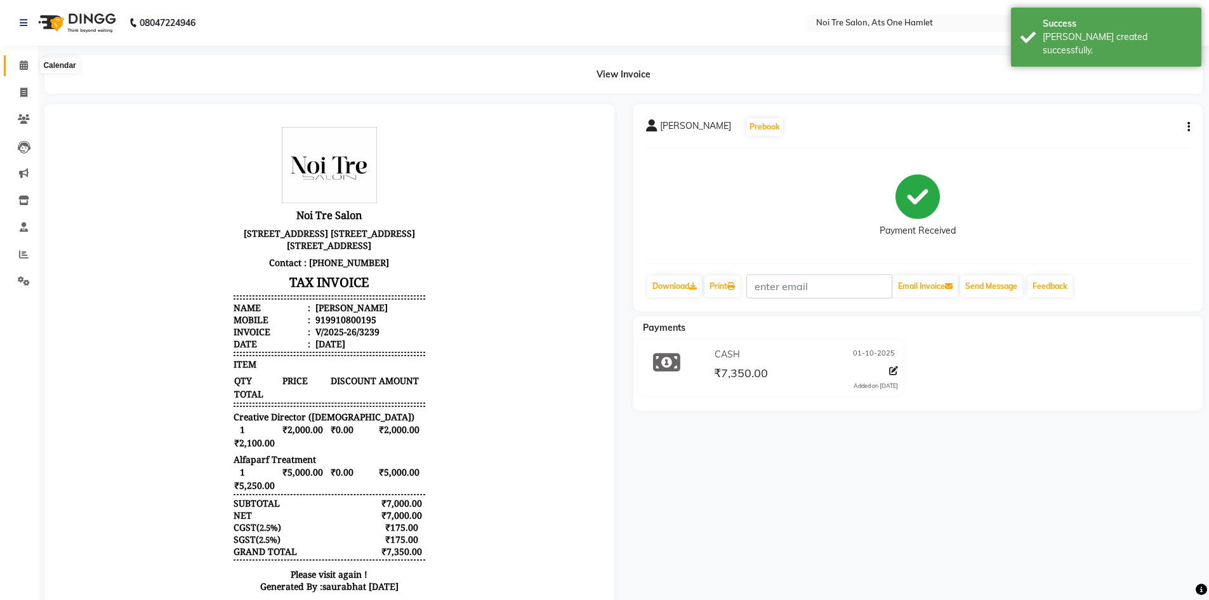
drag, startPoint x: 21, startPoint y: 69, endPoint x: 25, endPoint y: 75, distance: 7.4
click at [21, 69] on icon at bounding box center [24, 65] width 8 height 10
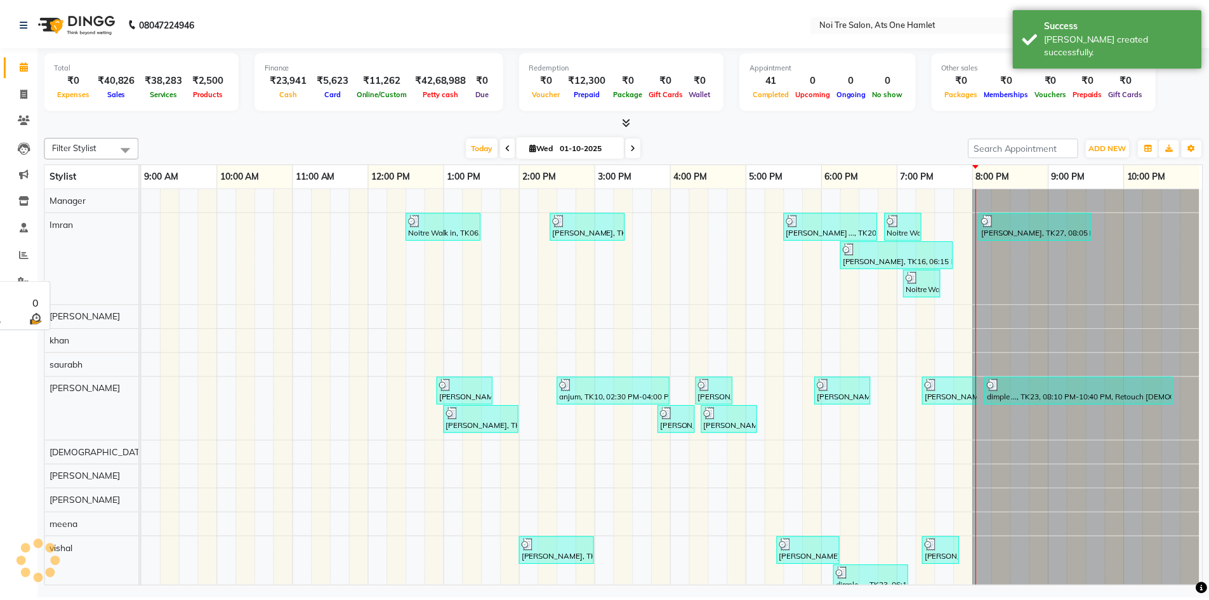
scroll to position [17, 0]
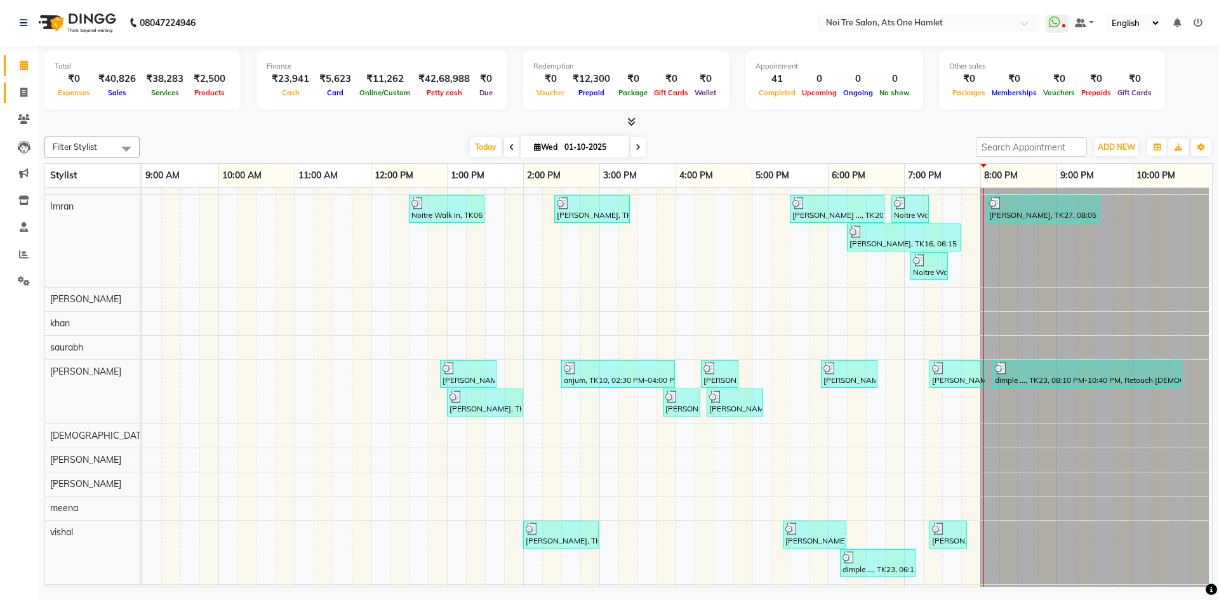
click at [30, 95] on span at bounding box center [24, 93] width 22 height 15
select select "service"
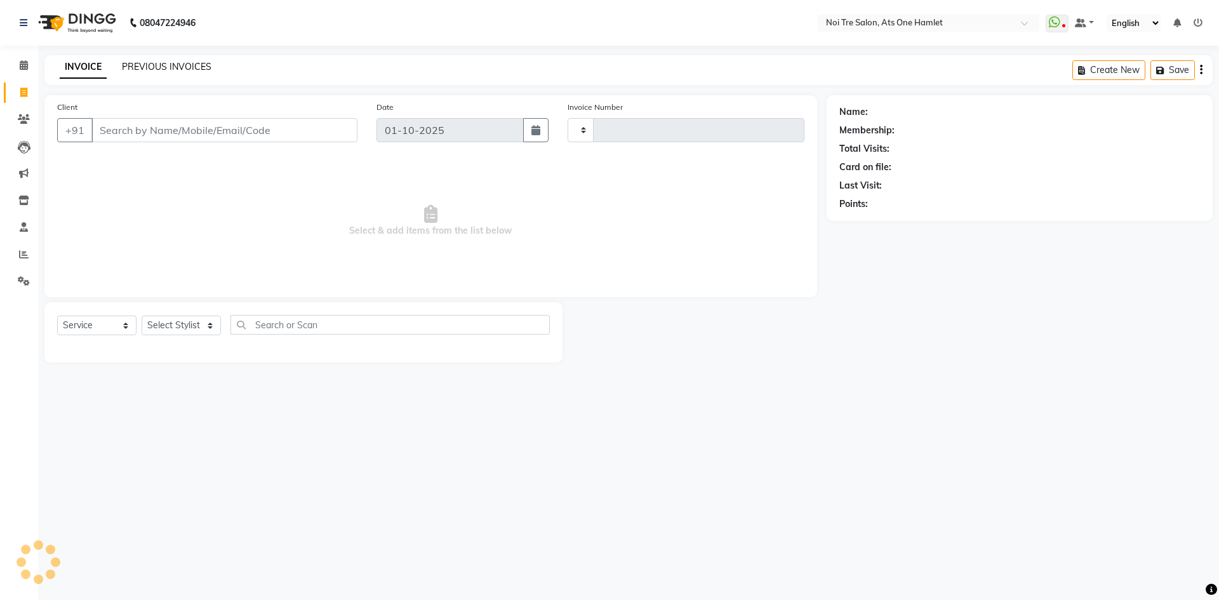
type input "3240"
select select "5096"
click at [157, 65] on link "PREVIOUS INVOICES" at bounding box center [166, 66] width 89 height 11
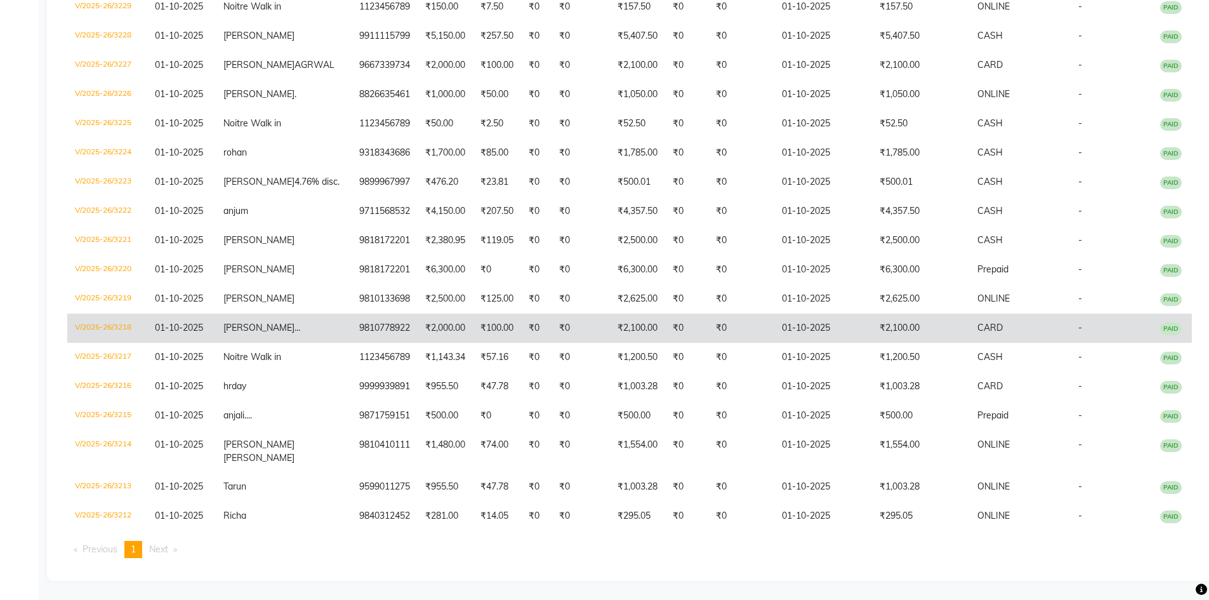
scroll to position [629, 0]
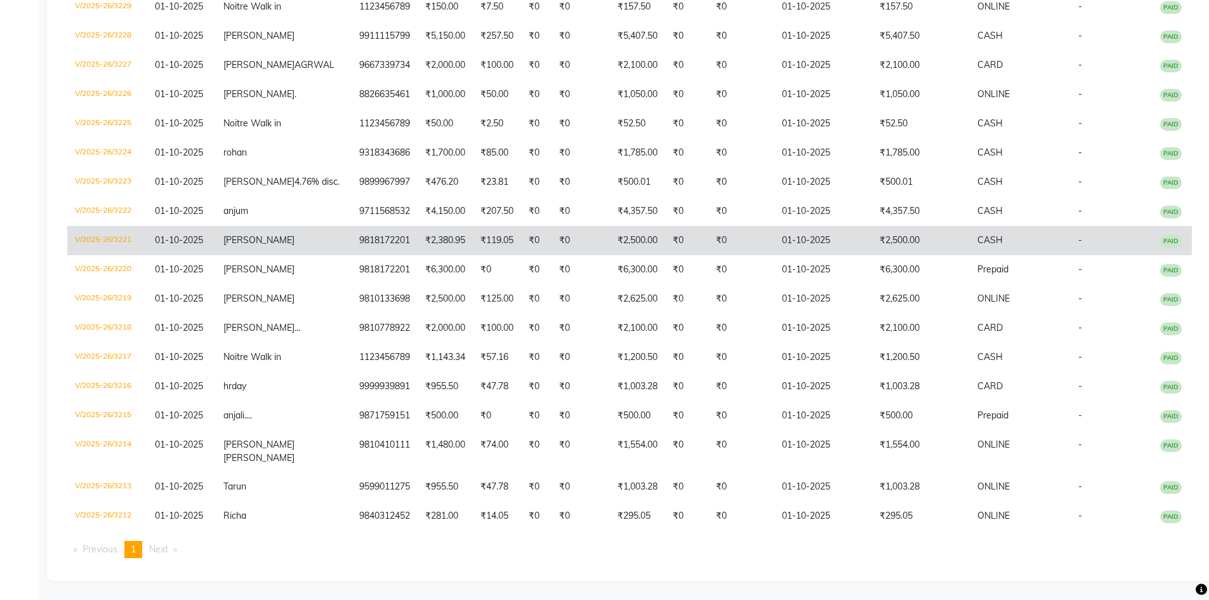
click at [890, 238] on td "₹2,500.00" at bounding box center [921, 240] width 98 height 29
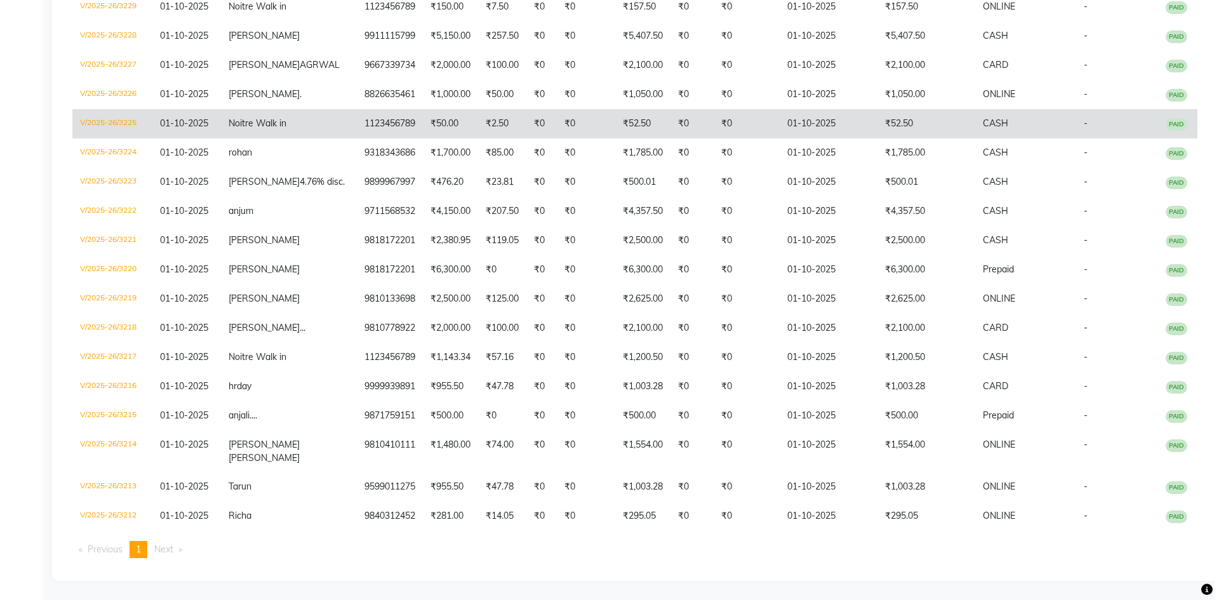
scroll to position [0, 0]
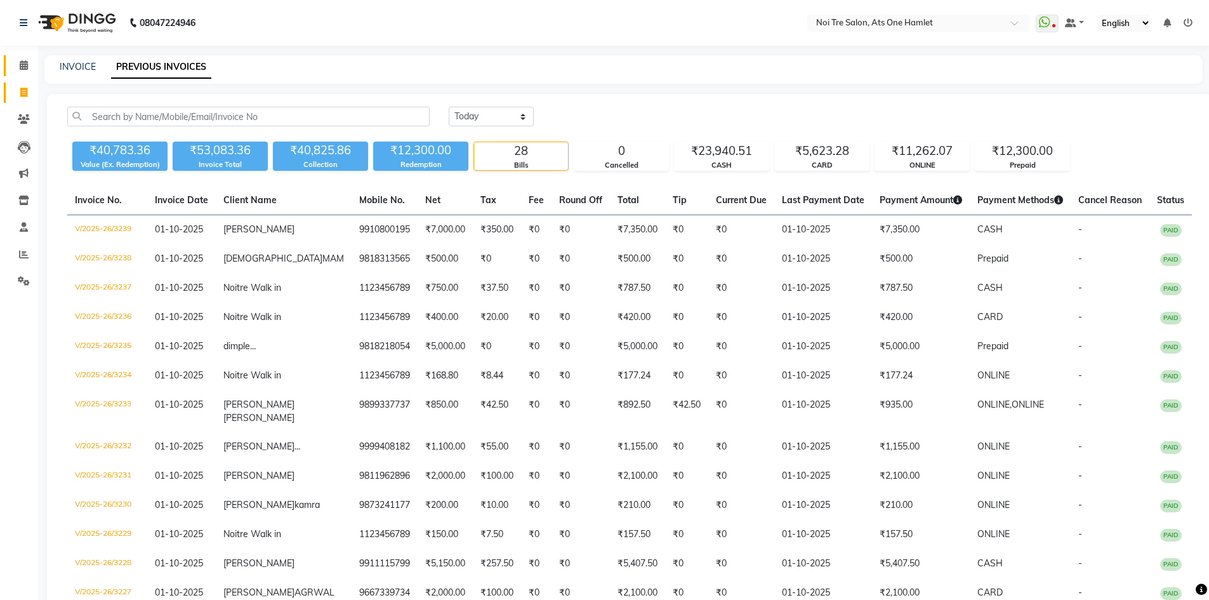
drag, startPoint x: 20, startPoint y: 58, endPoint x: 26, endPoint y: 65, distance: 9.9
click at [20, 58] on link "Calendar" at bounding box center [19, 65] width 30 height 21
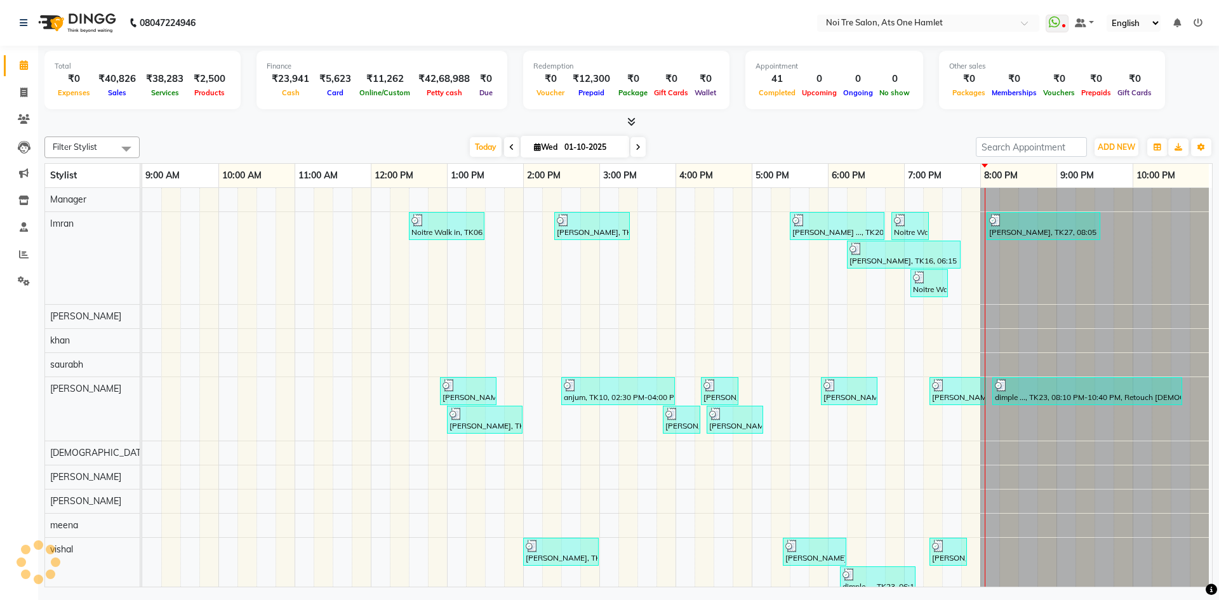
scroll to position [17, 0]
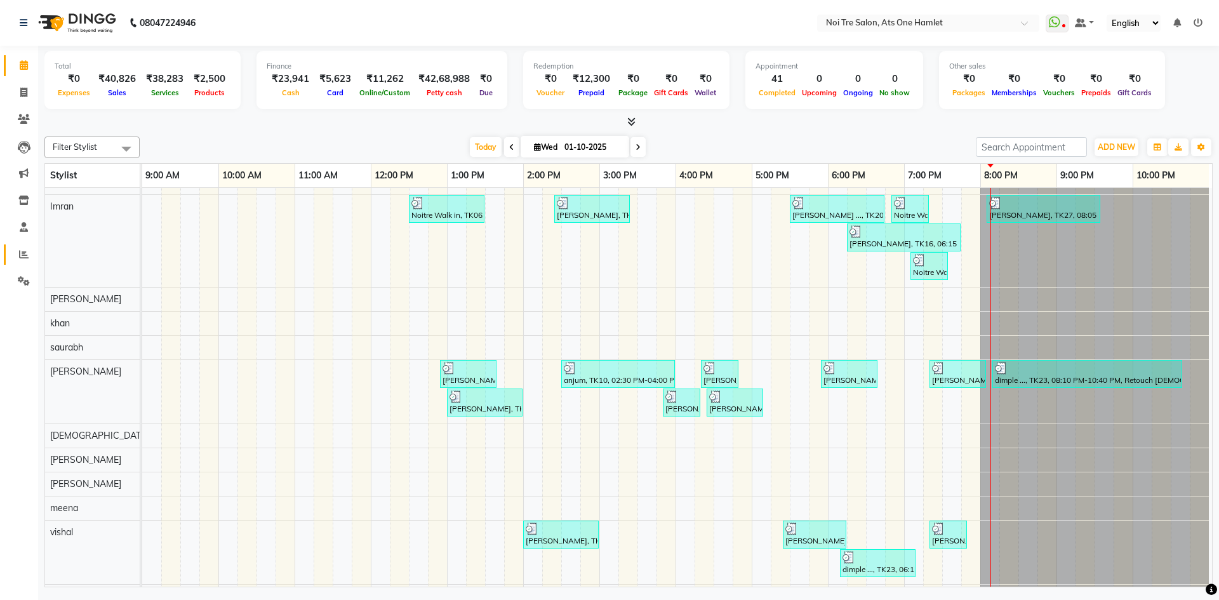
drag, startPoint x: 5, startPoint y: 254, endPoint x: 33, endPoint y: 250, distance: 28.2
click at [5, 254] on link "Reports" at bounding box center [19, 254] width 30 height 21
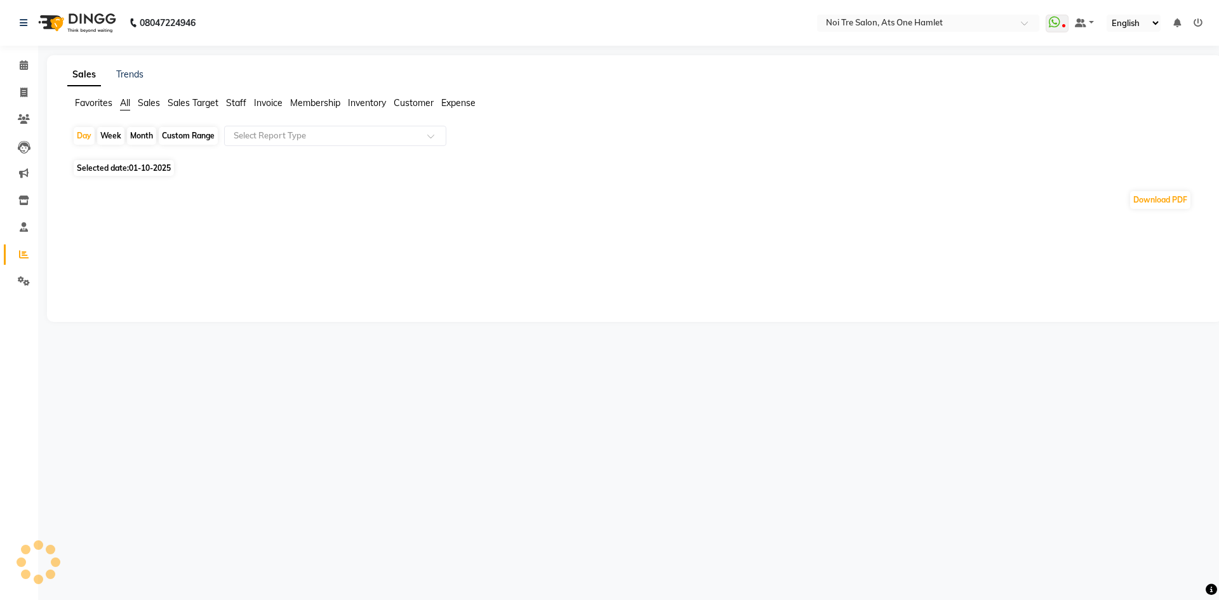
click at [234, 105] on span "Staff" at bounding box center [236, 102] width 20 height 11
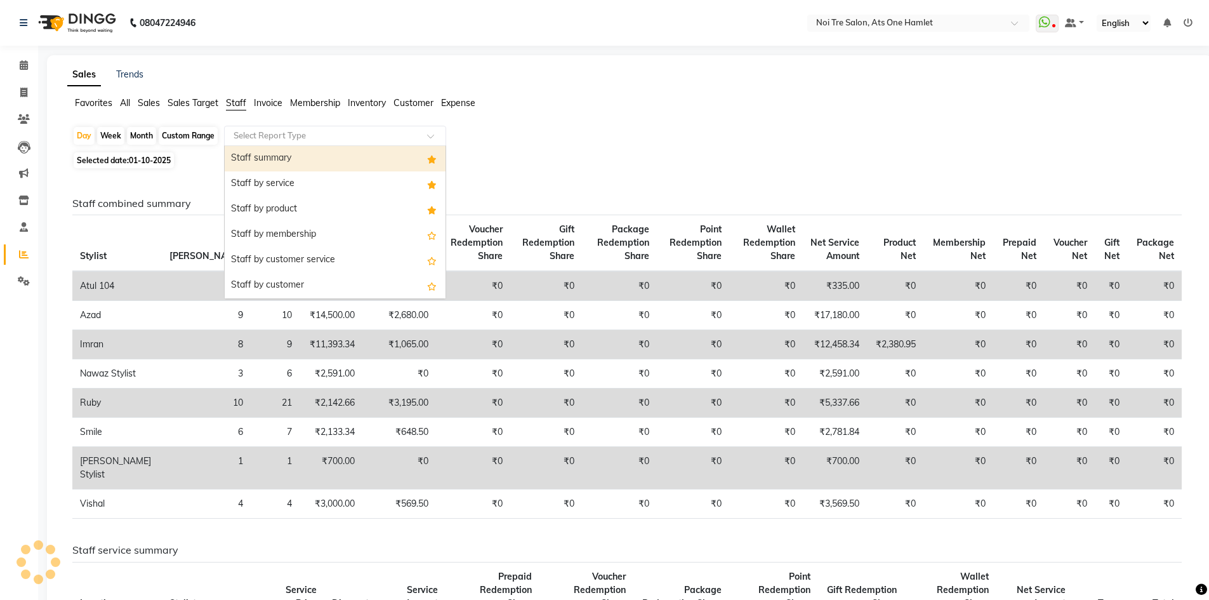
click at [281, 143] on div "Select Report Type" at bounding box center [335, 136] width 222 height 20
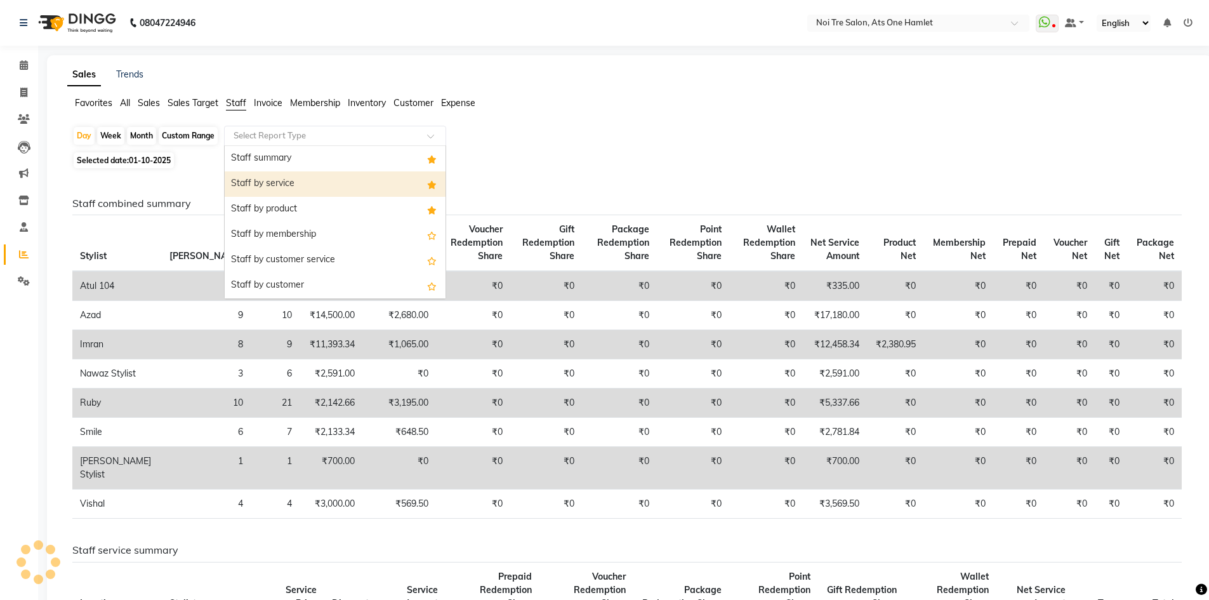
click at [283, 172] on div "Staff by service" at bounding box center [335, 183] width 221 height 25
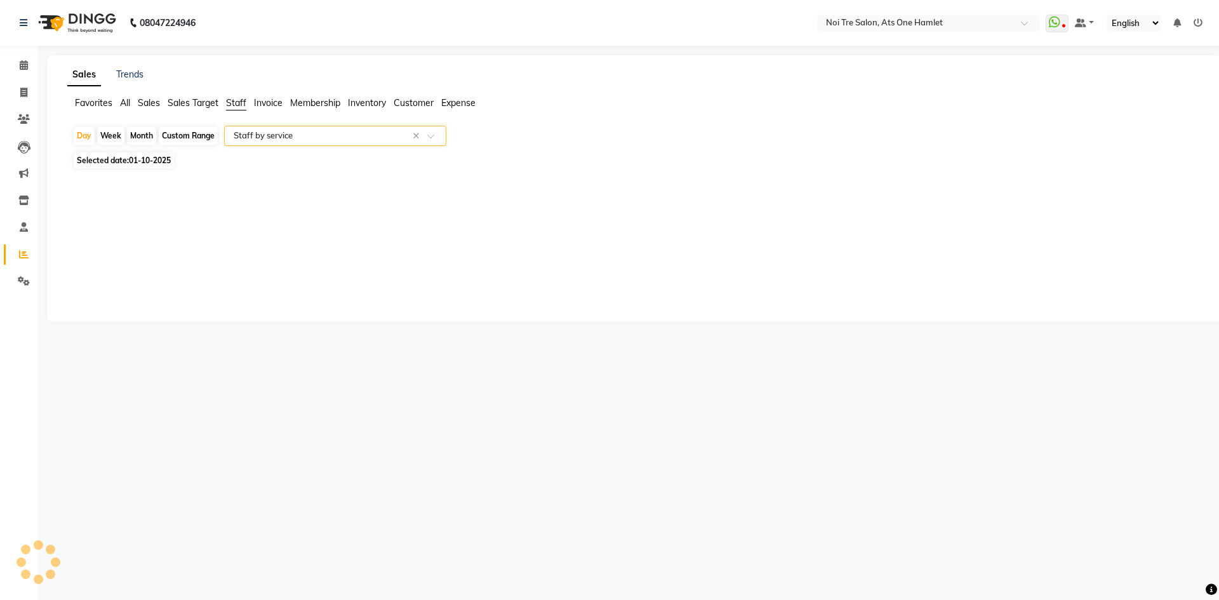
select select "full_report"
select select "csv"
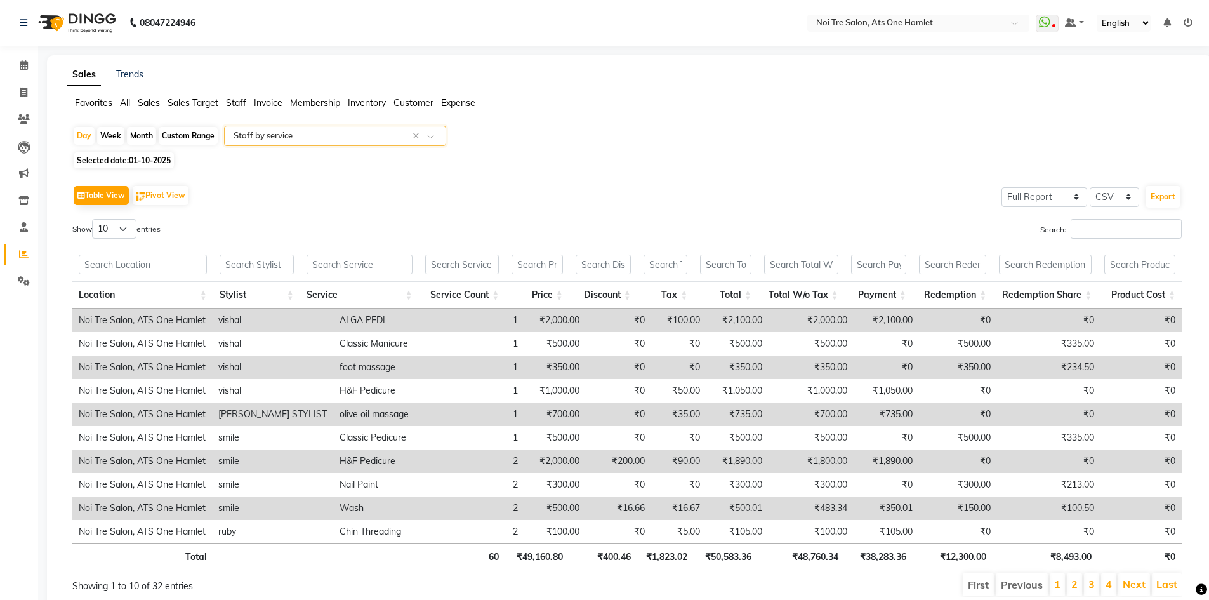
click at [1096, 218] on div "Table View Pivot View Select Full Report Filtered Report Select CSV PDF Export …" at bounding box center [626, 389] width 1109 height 415
click at [1096, 222] on input "Search:" at bounding box center [1126, 229] width 111 height 20
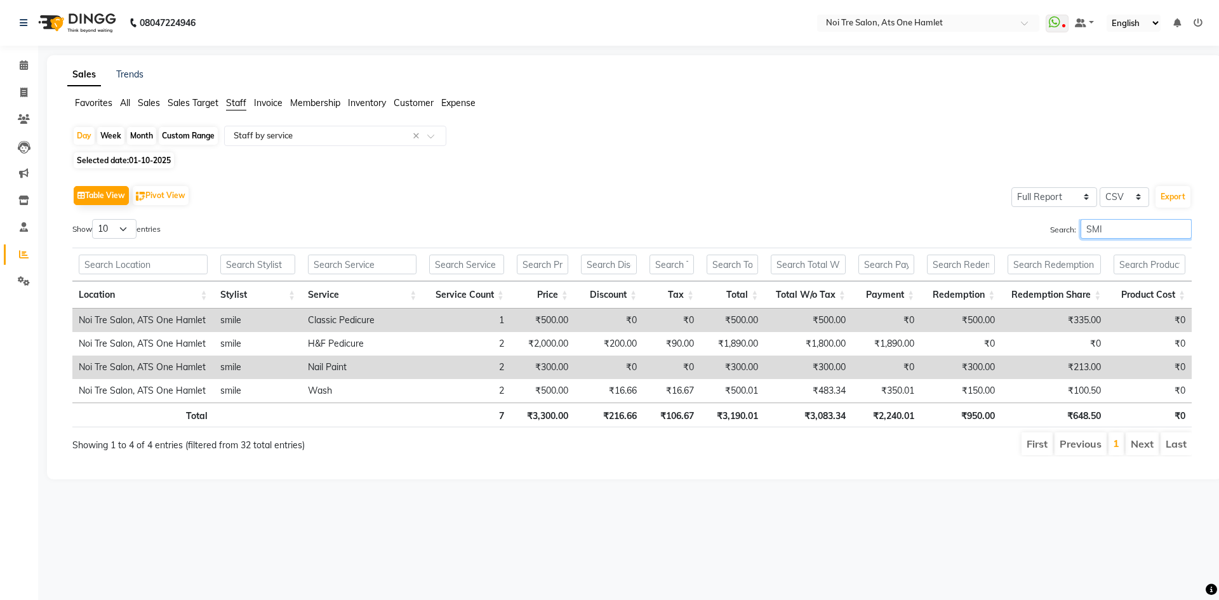
type input "SMI"
click at [6, 50] on div "Calendar Invoice Clients Leads Marketing Inventory Staff Reports Settings Compl…" at bounding box center [85, 308] width 171 height 545
click at [22, 65] on icon at bounding box center [24, 65] width 8 height 10
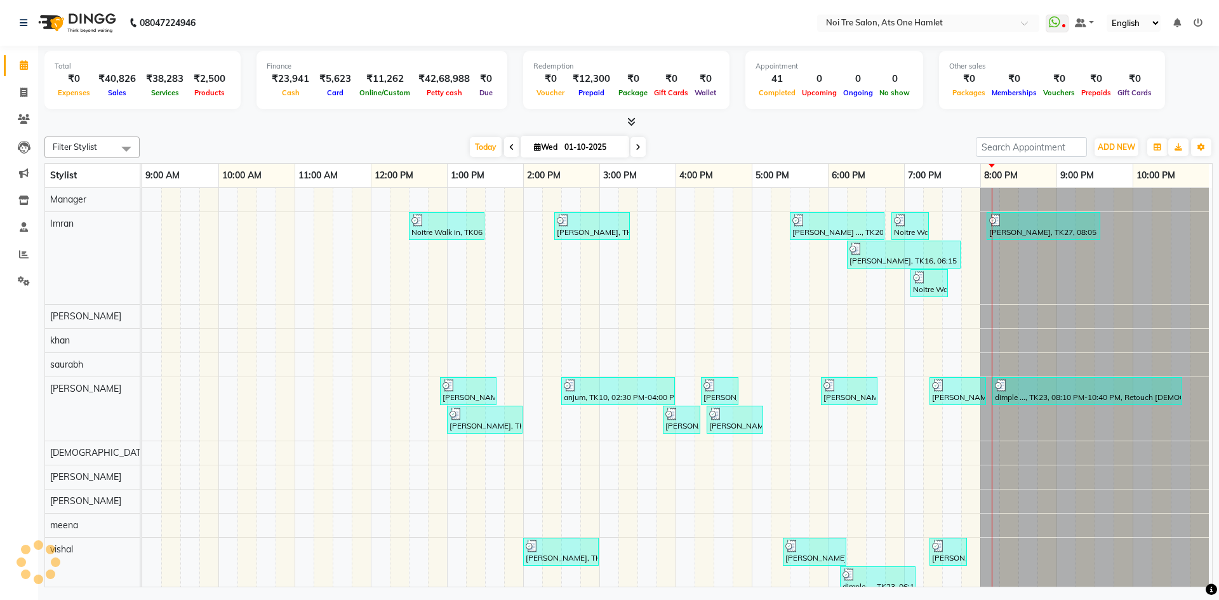
scroll to position [17, 0]
